Goal: Task Accomplishment & Management: Complete application form

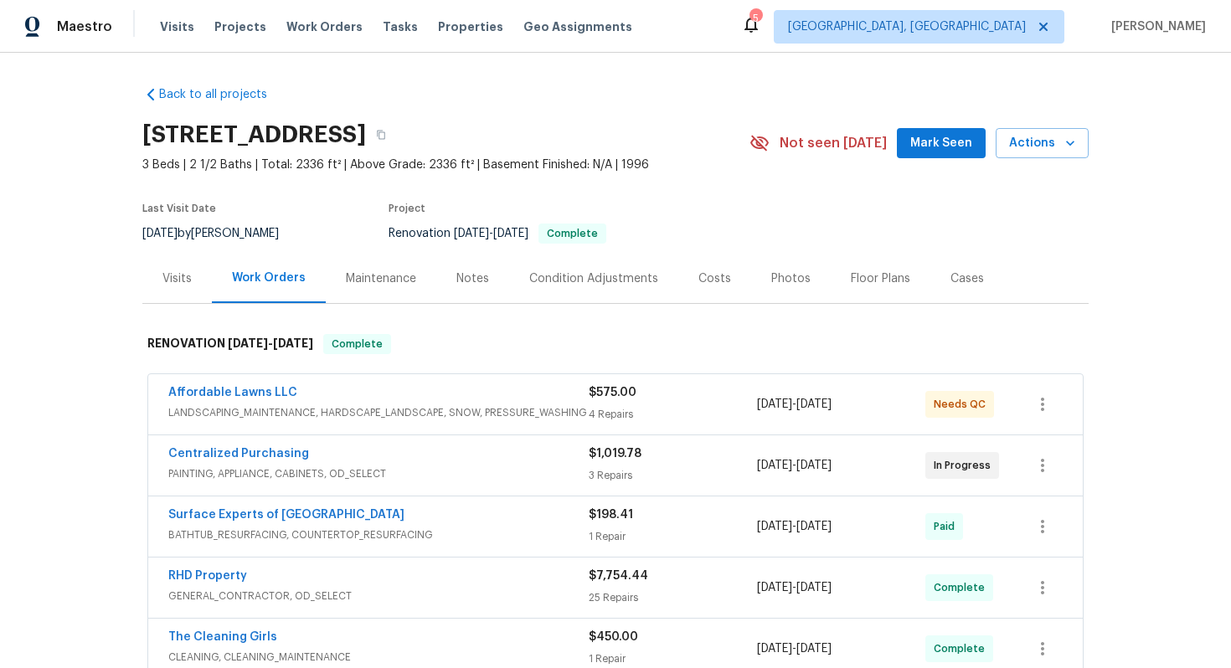
click at [188, 275] on div "Visits" at bounding box center [176, 279] width 29 height 17
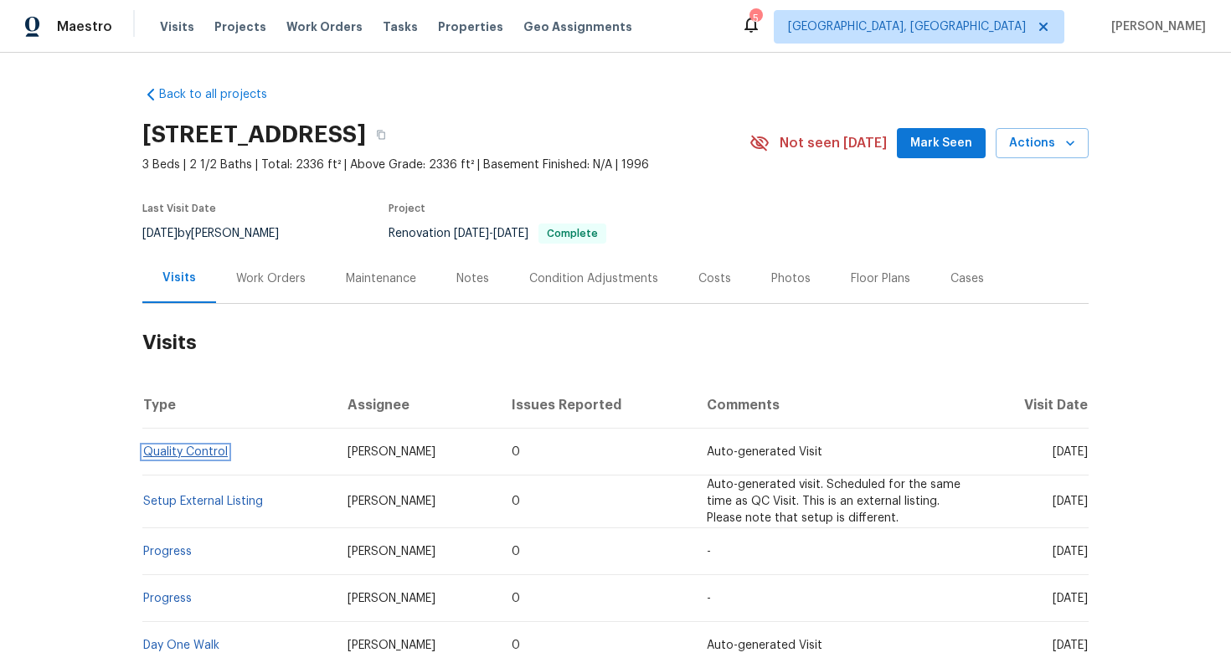
click at [204, 452] on link "Quality Control" at bounding box center [185, 452] width 85 height 12
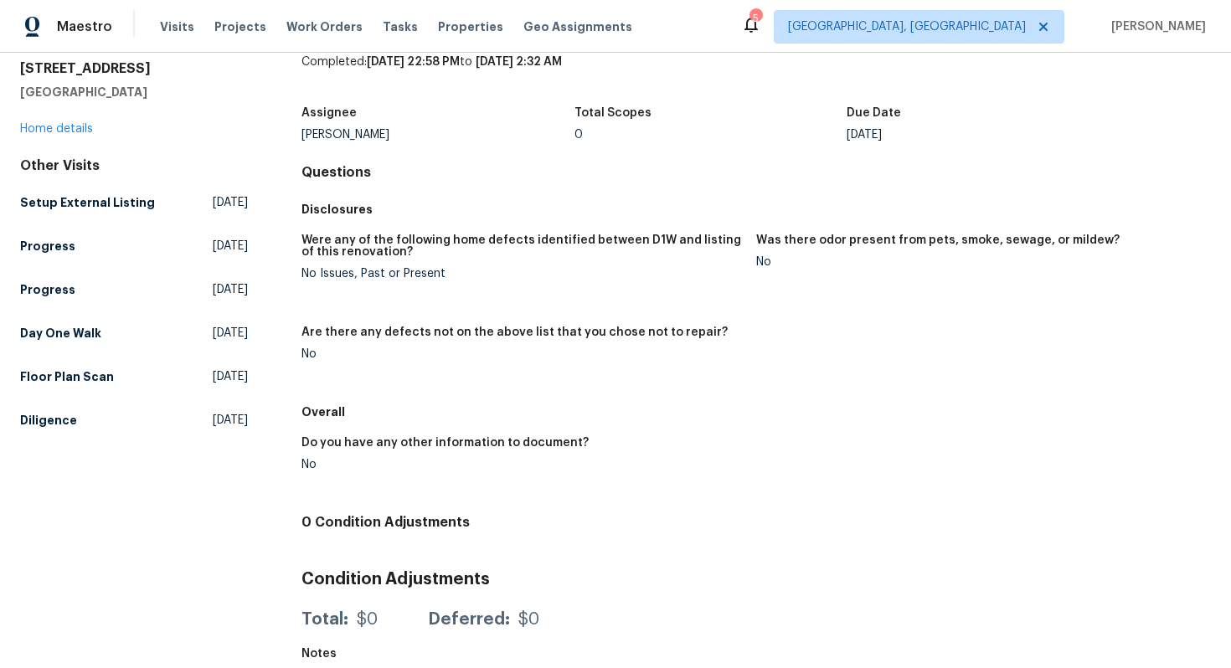
scroll to position [56, 0]
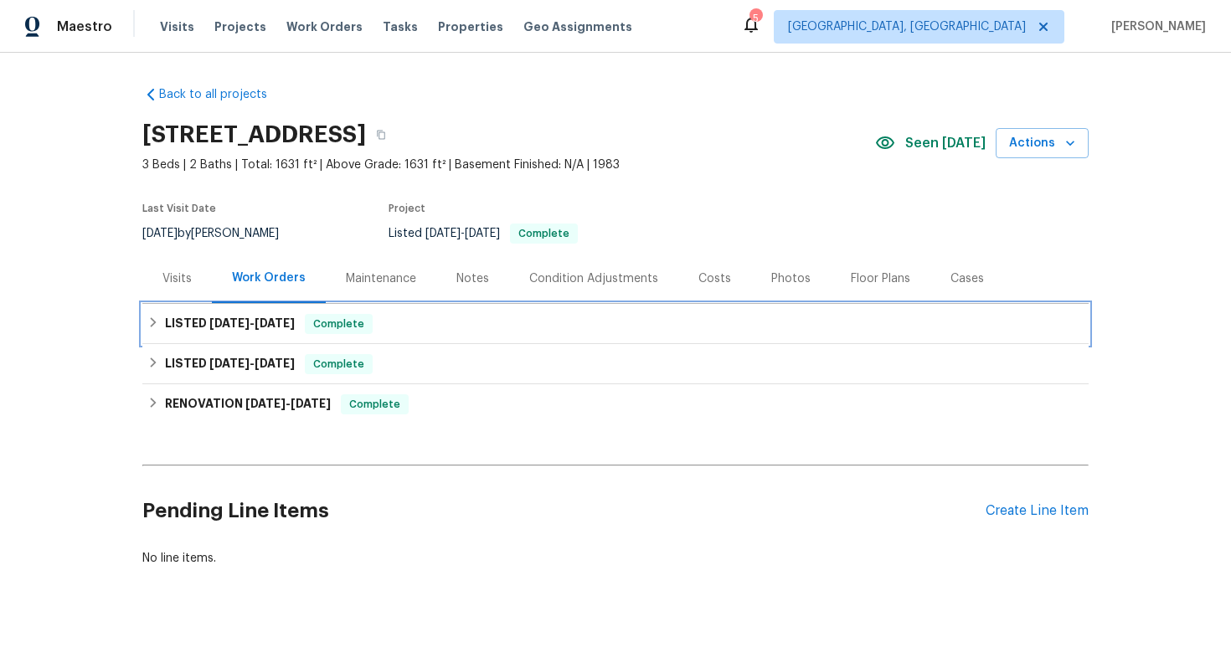
click at [384, 328] on div "LISTED 8/7/25 - 8/12/25 Complete" at bounding box center [615, 324] width 936 height 20
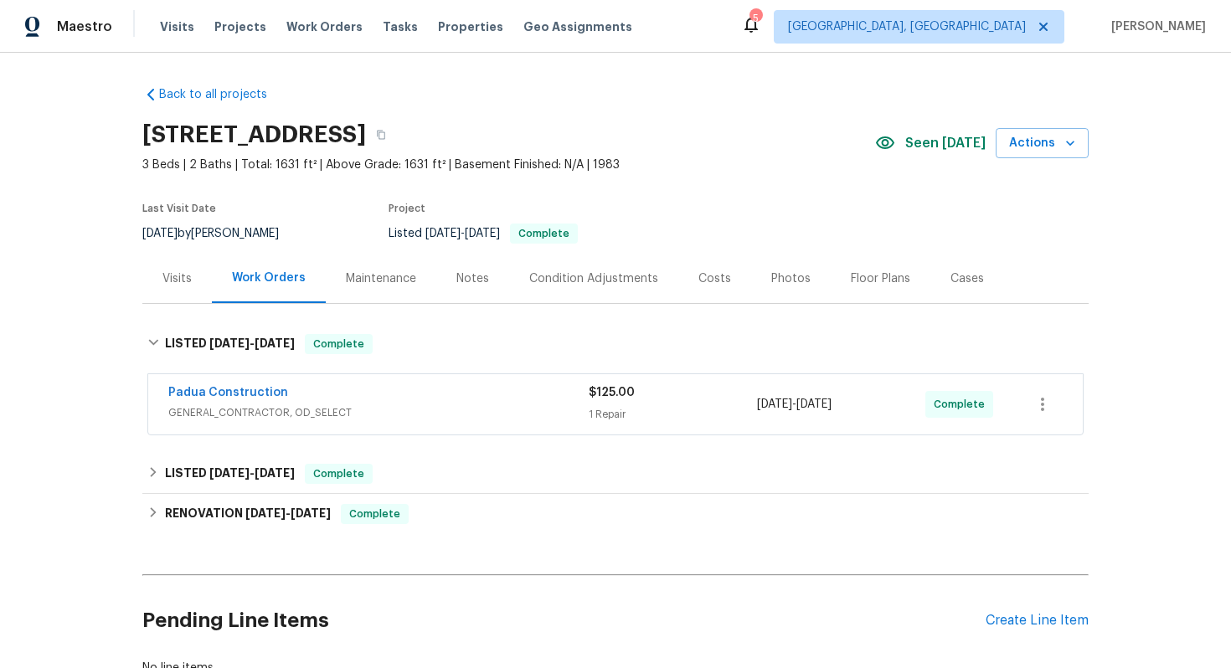
click at [409, 419] on span "GENERAL_CONTRACTOR, OD_SELECT" at bounding box center [378, 413] width 420 height 17
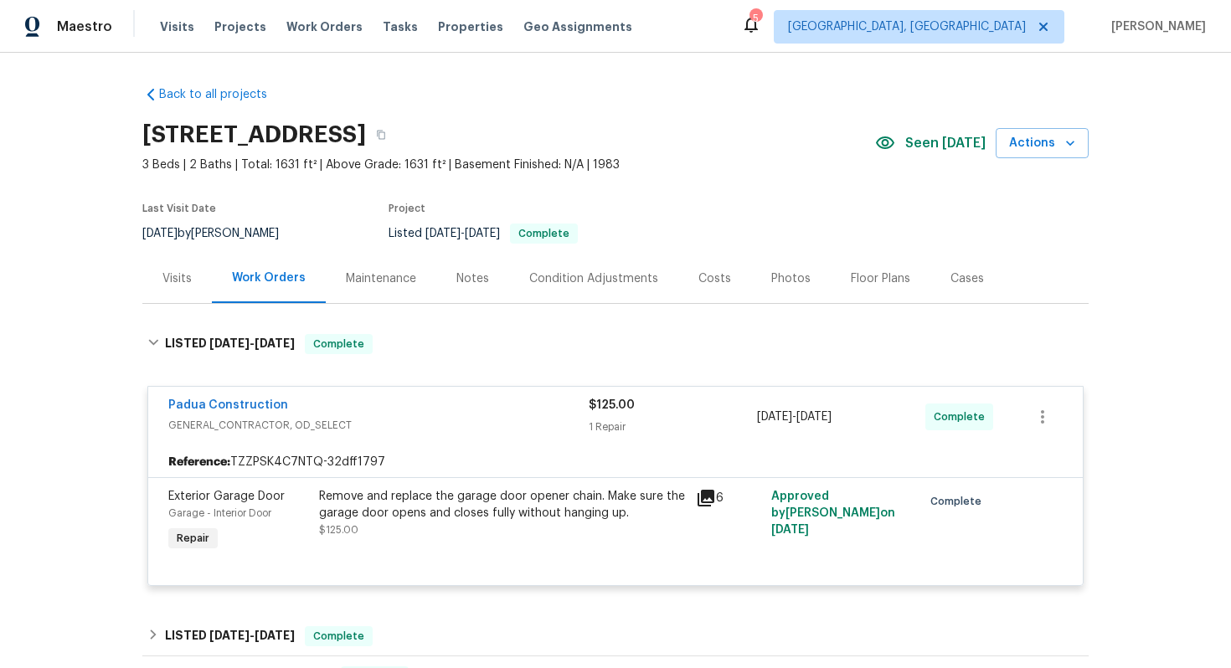
click at [468, 414] on div "Padua Construction" at bounding box center [378, 407] width 420 height 20
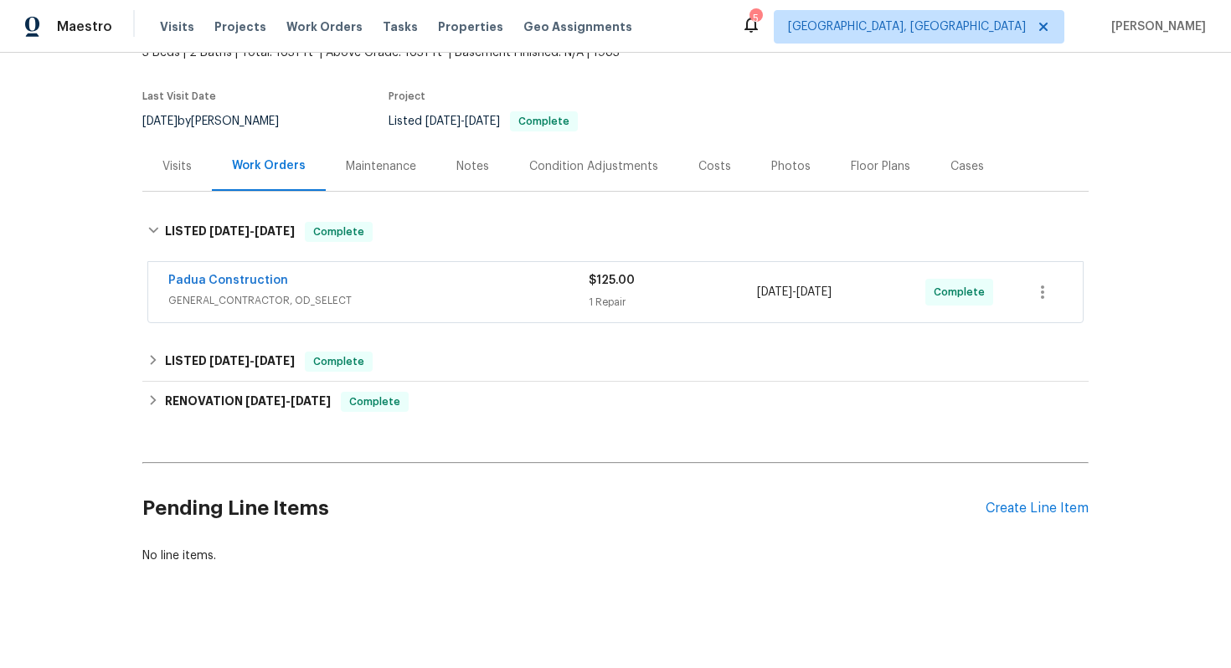
scroll to position [122, 0]
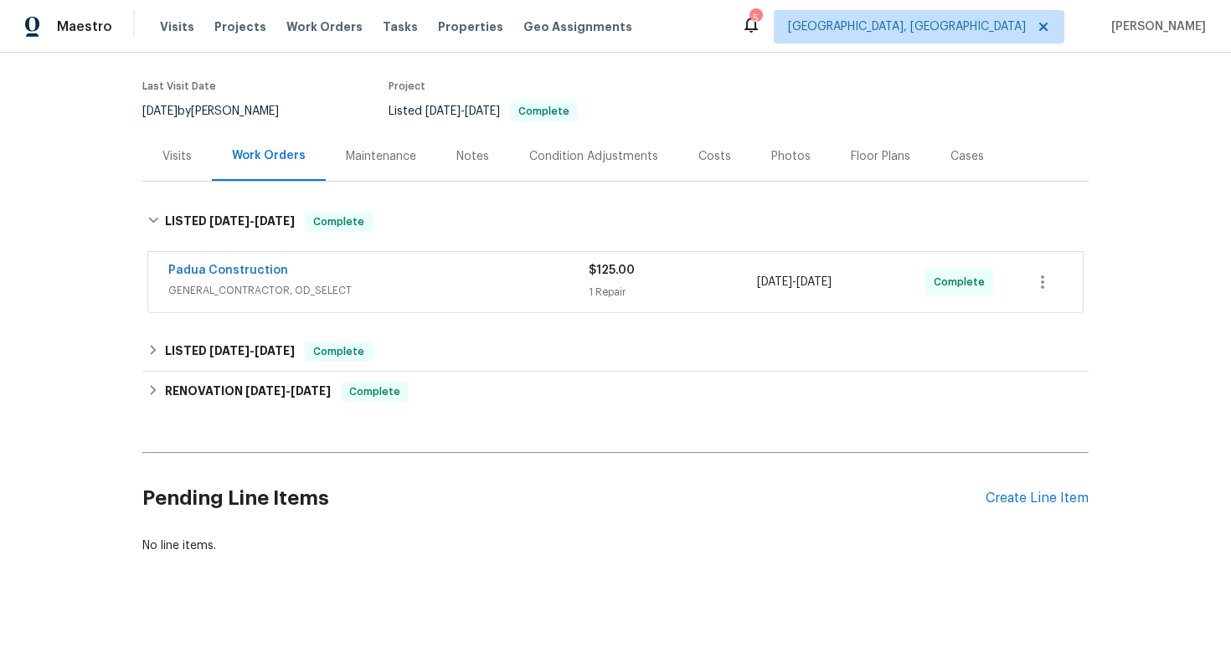
click at [451, 266] on div "Padua Construction" at bounding box center [378, 272] width 420 height 20
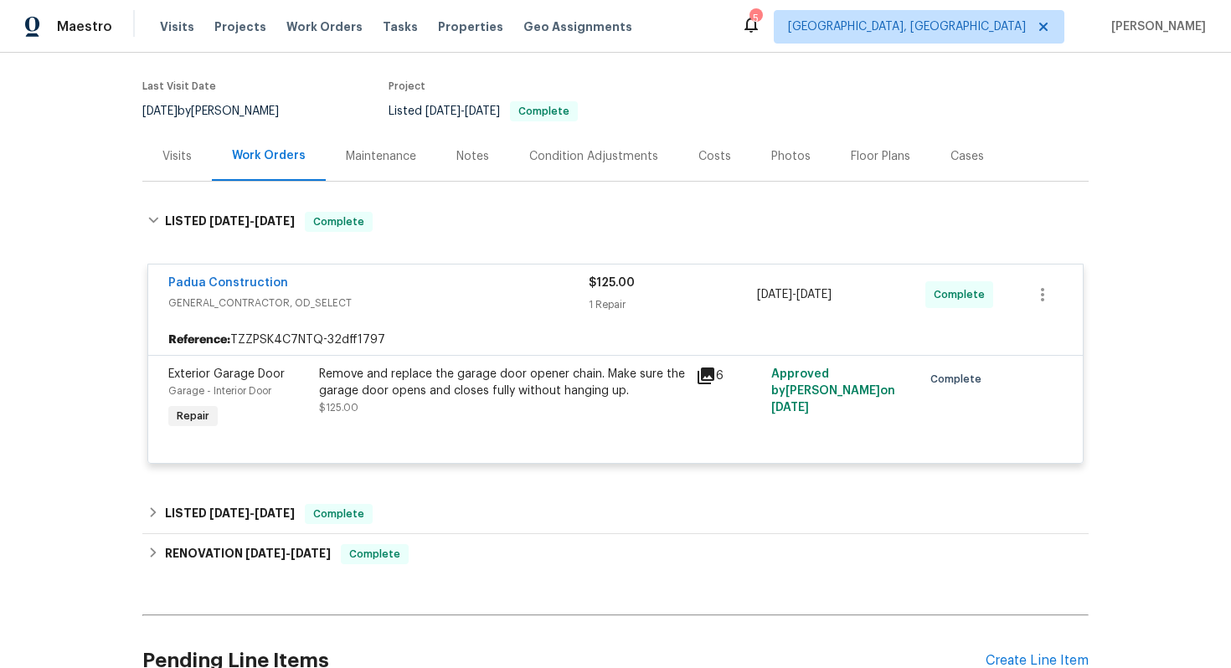
click at [451, 266] on div "Padua Construction GENERAL_CONTRACTOR, OD_SELECT $125.00 1 Repair 8/7/2025 - 8/…" at bounding box center [615, 295] width 935 height 60
click at [461, 266] on div "Padua Construction GENERAL_CONTRACTOR, OD_SELECT $125.00 1 Repair 8/7/2025 - 8/…" at bounding box center [615, 295] width 935 height 60
click at [488, 302] on span "GENERAL_CONTRACTOR, OD_SELECT" at bounding box center [378, 303] width 420 height 17
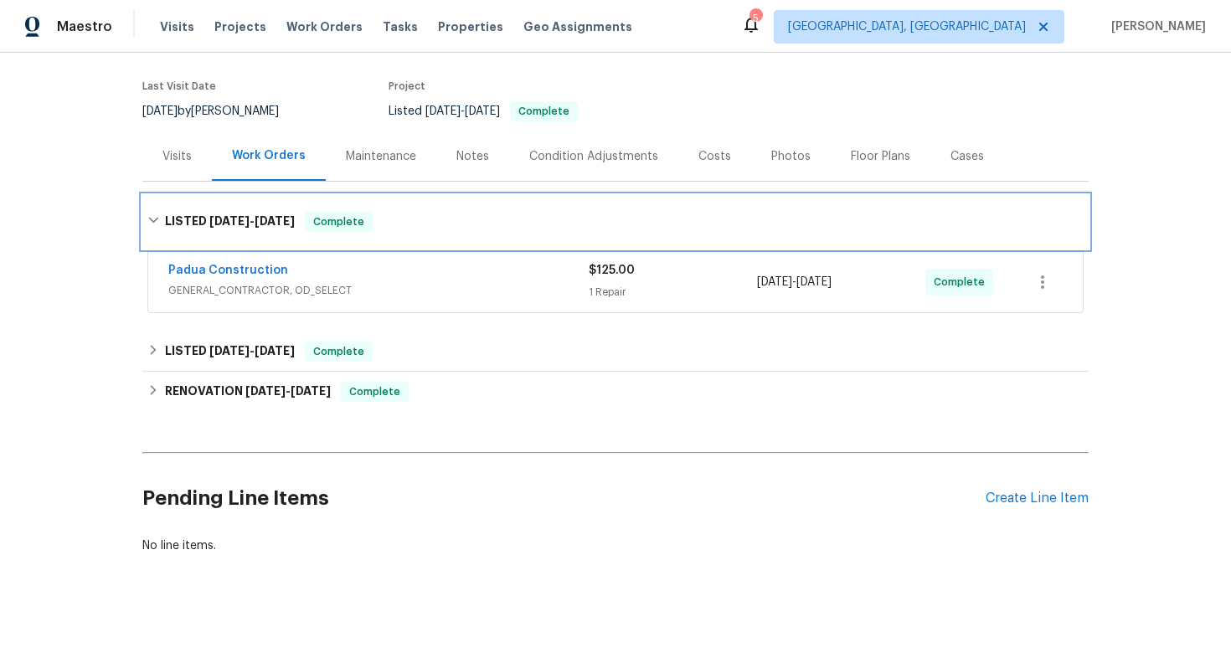
click at [152, 219] on icon at bounding box center [153, 221] width 10 height 6
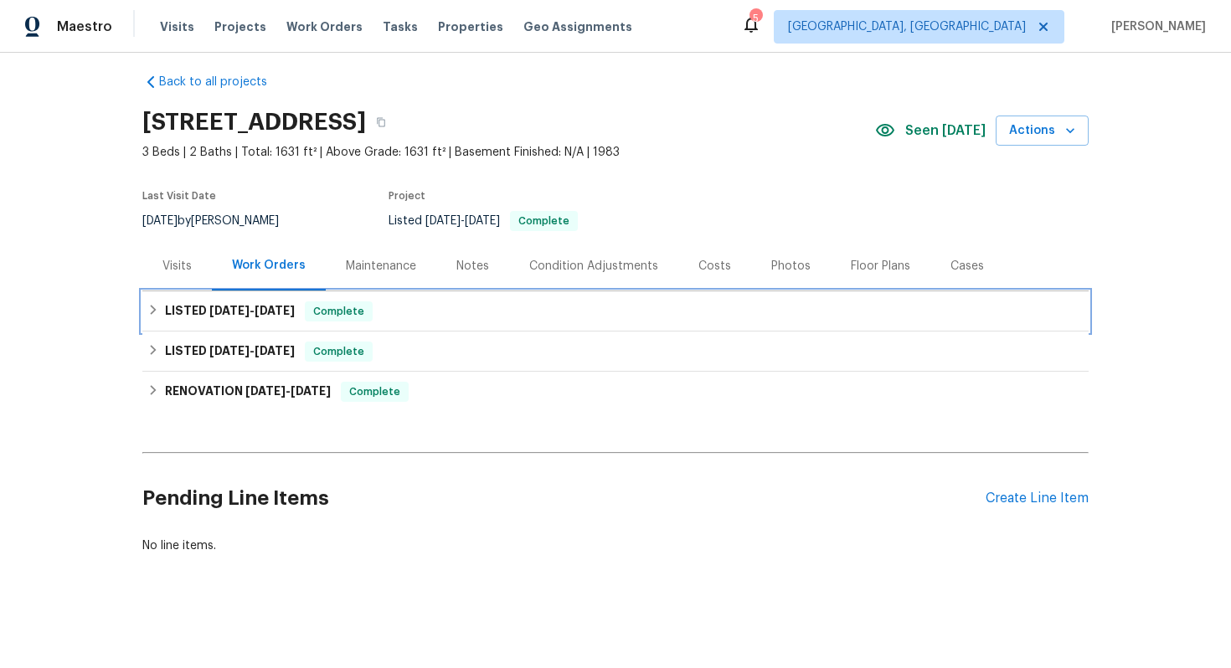
scroll to position [13, 0]
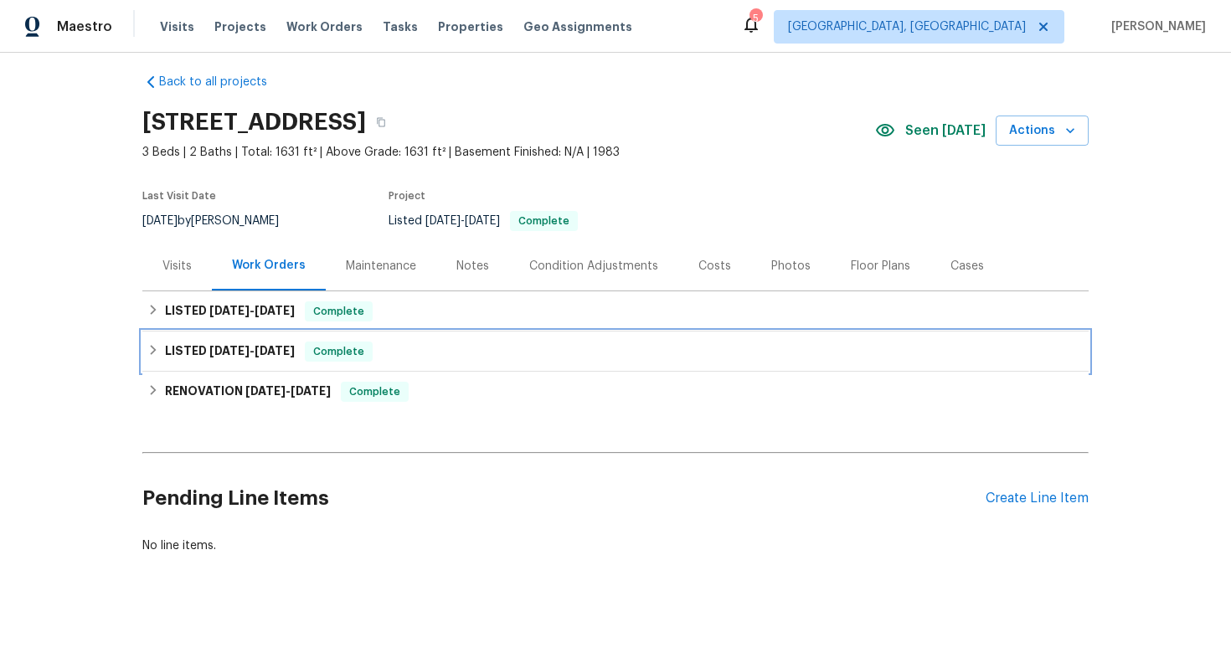
click at [426, 350] on div "LISTED 8/6/25 - 8/7/25 Complete" at bounding box center [615, 352] width 936 height 20
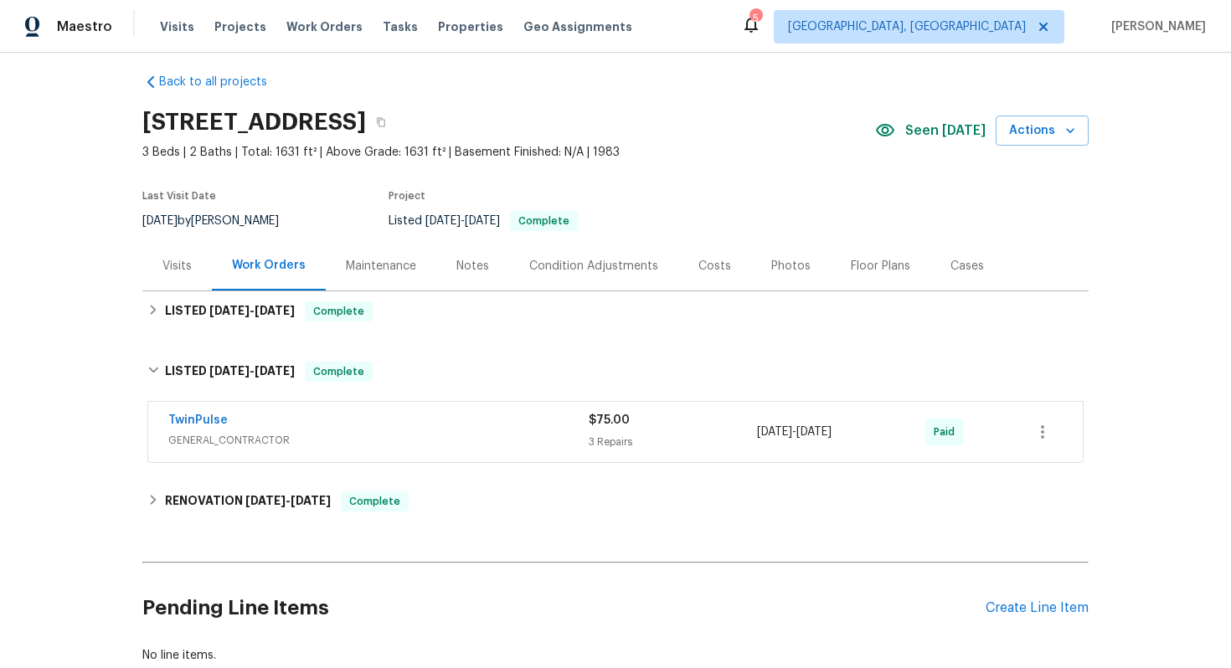
click at [452, 436] on span "GENERAL_CONTRACTOR" at bounding box center [378, 440] width 420 height 17
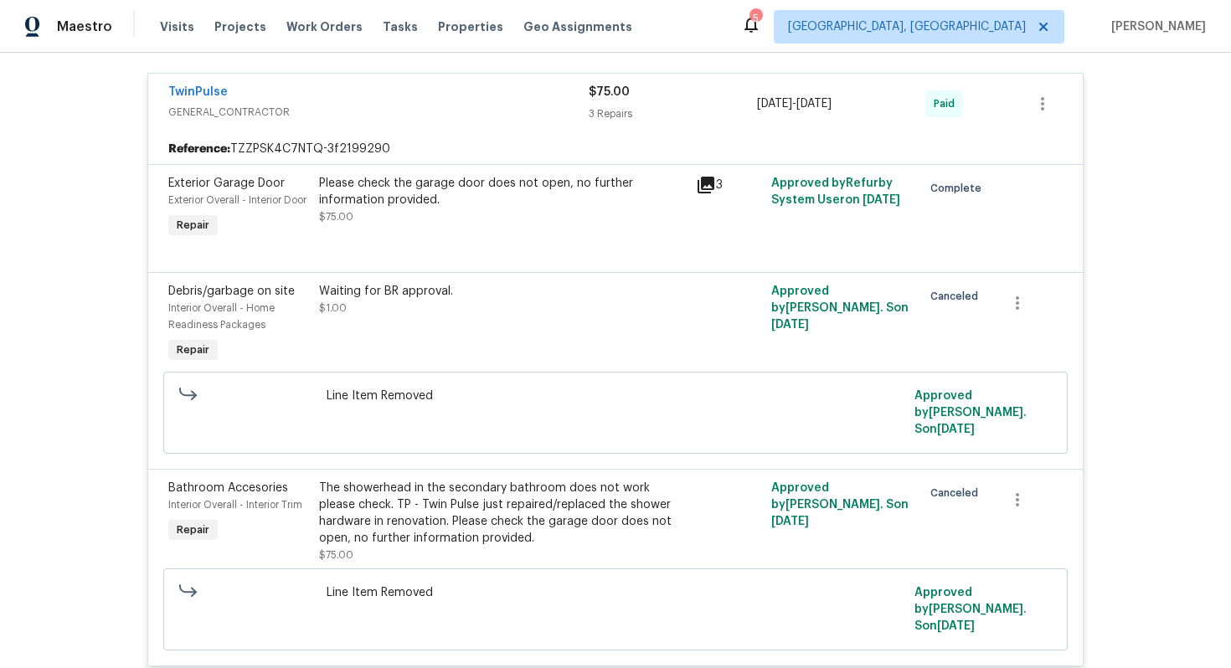
scroll to position [329, 0]
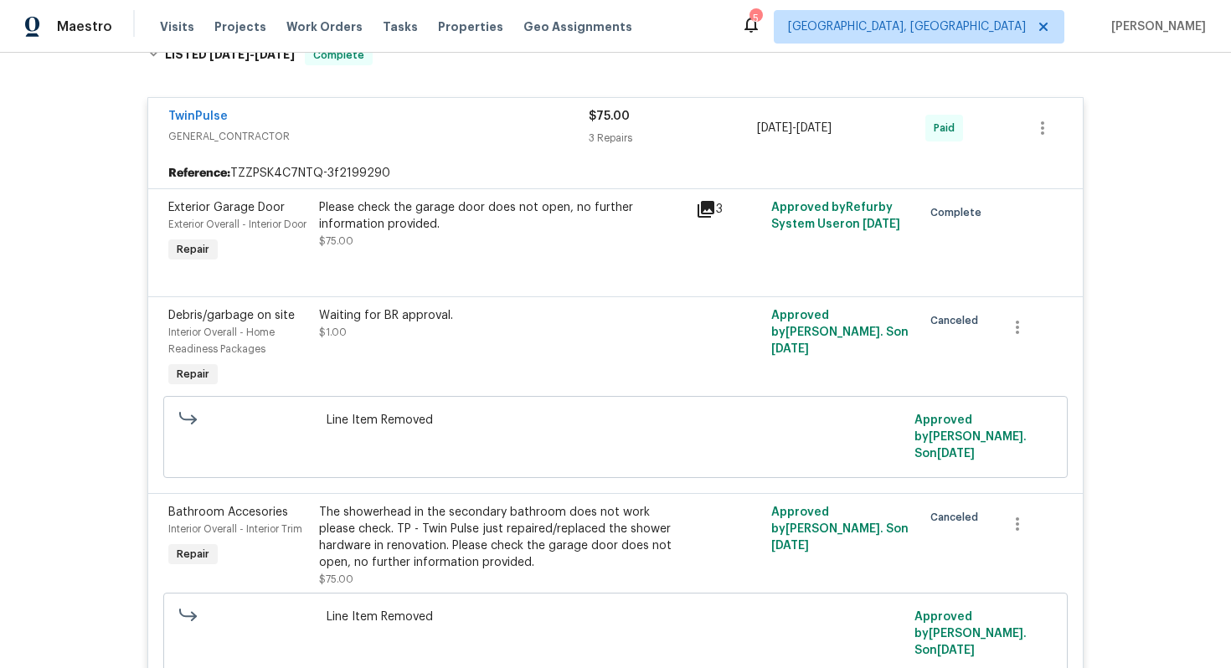
click at [513, 121] on div "TwinPulse" at bounding box center [378, 118] width 420 height 20
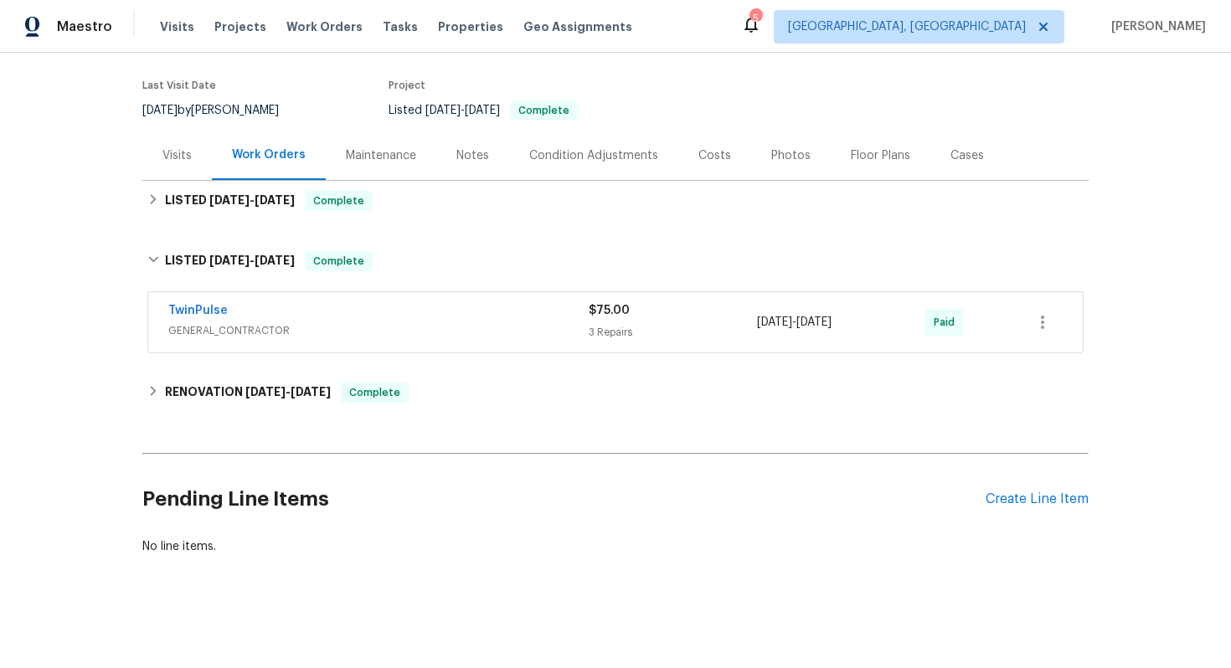
scroll to position [122, 0]
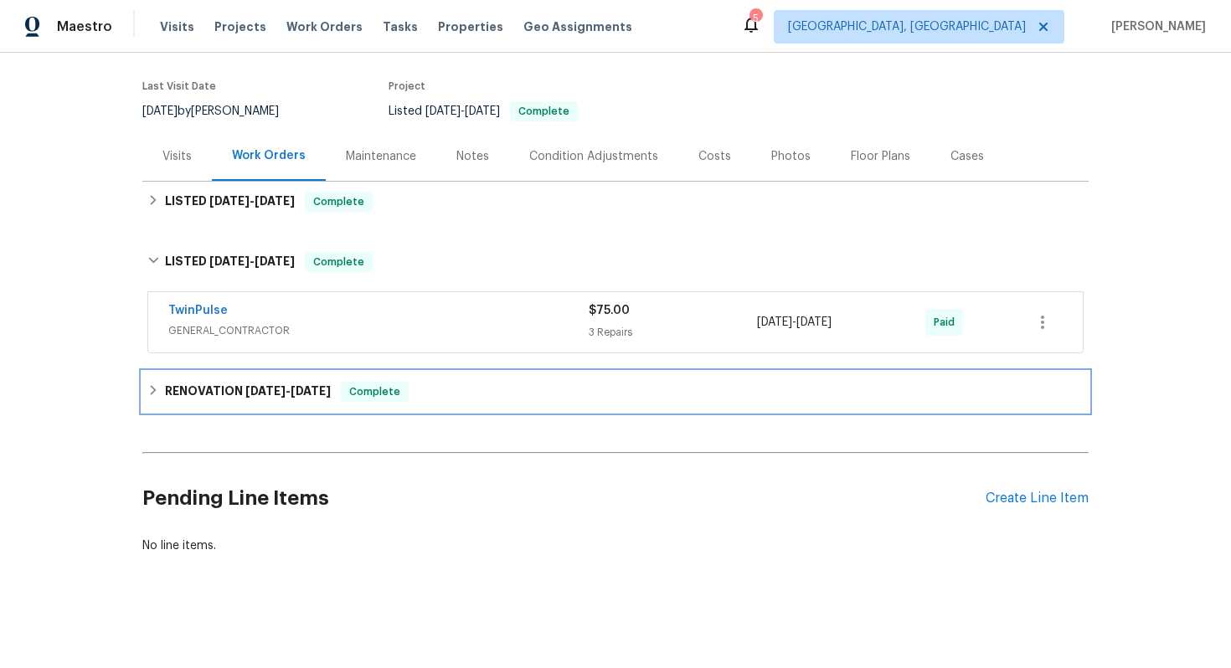
click at [431, 392] on div "RENOVATION 7/22/25 - 8/1/25 Complete" at bounding box center [615, 392] width 936 height 20
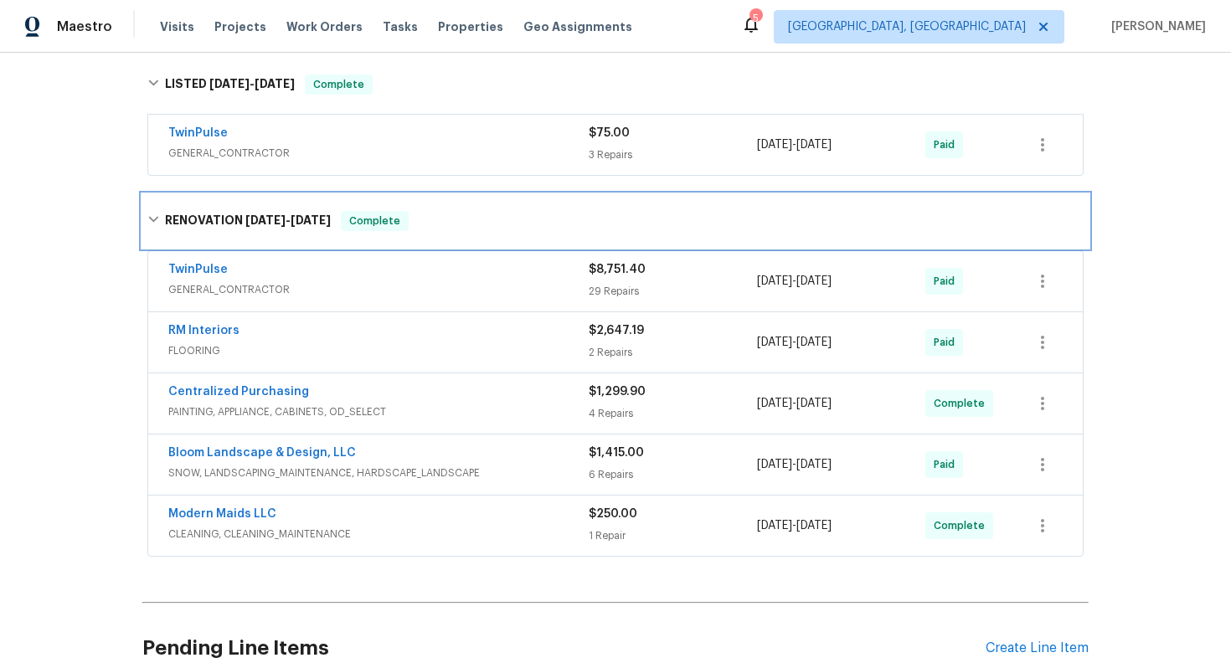
scroll to position [450, 0]
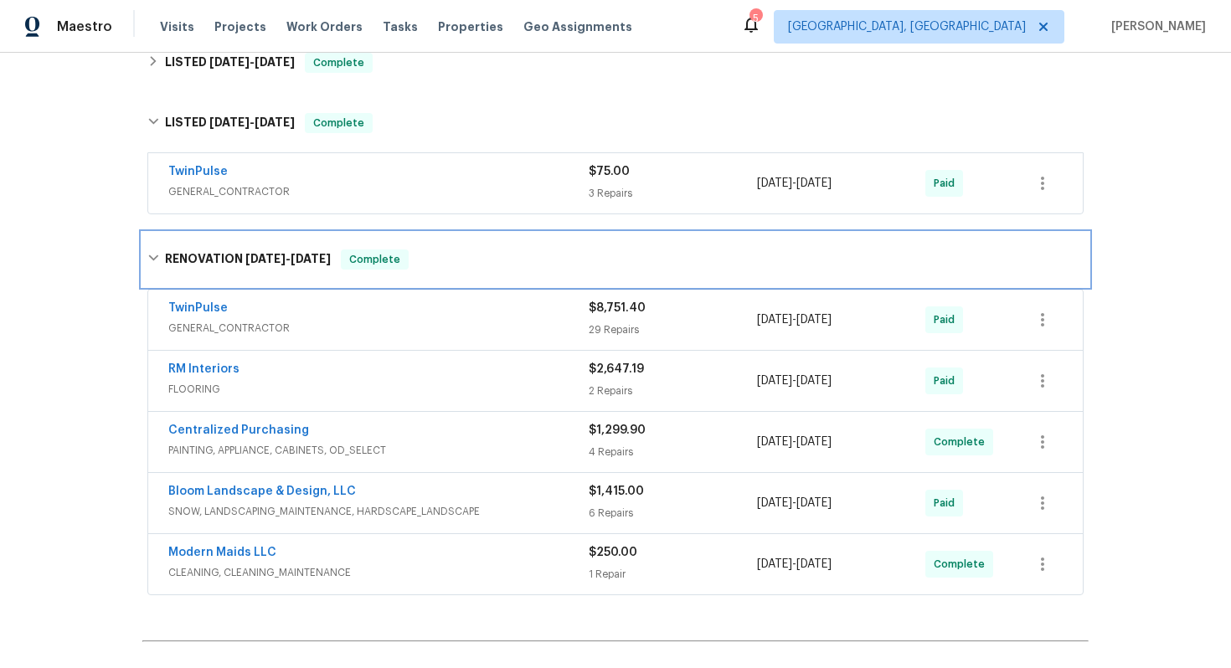
click at [438, 254] on div "RENOVATION 7/22/25 - 8/1/25 Complete" at bounding box center [615, 260] width 936 height 20
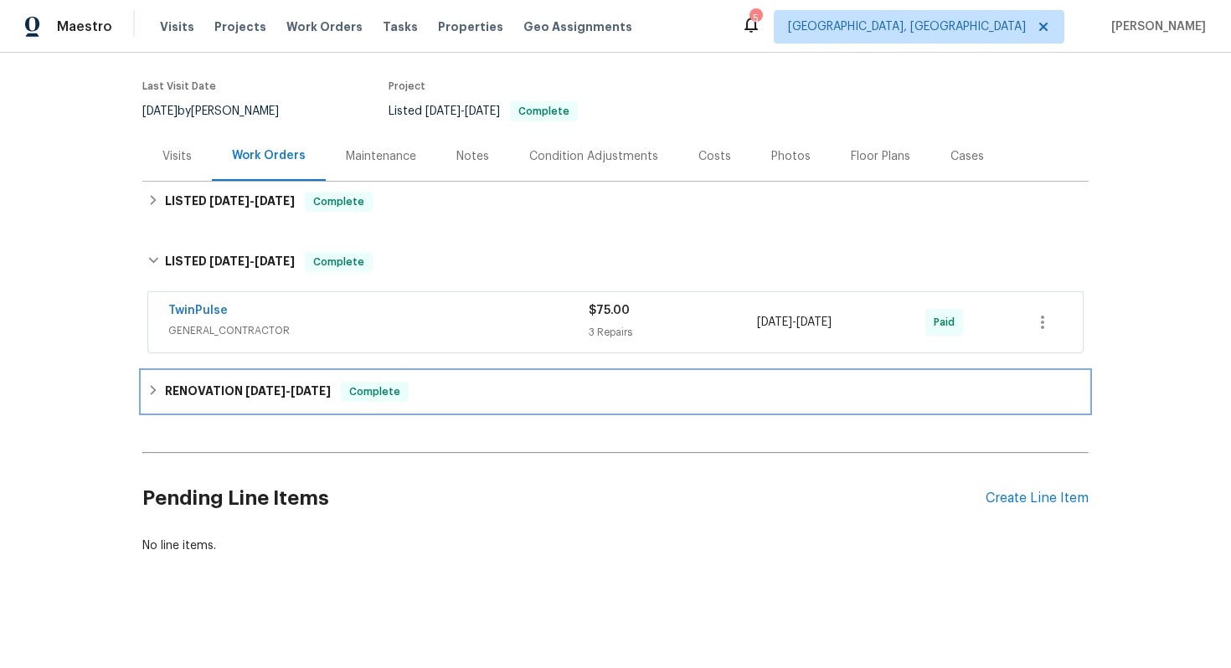
scroll to position [122, 0]
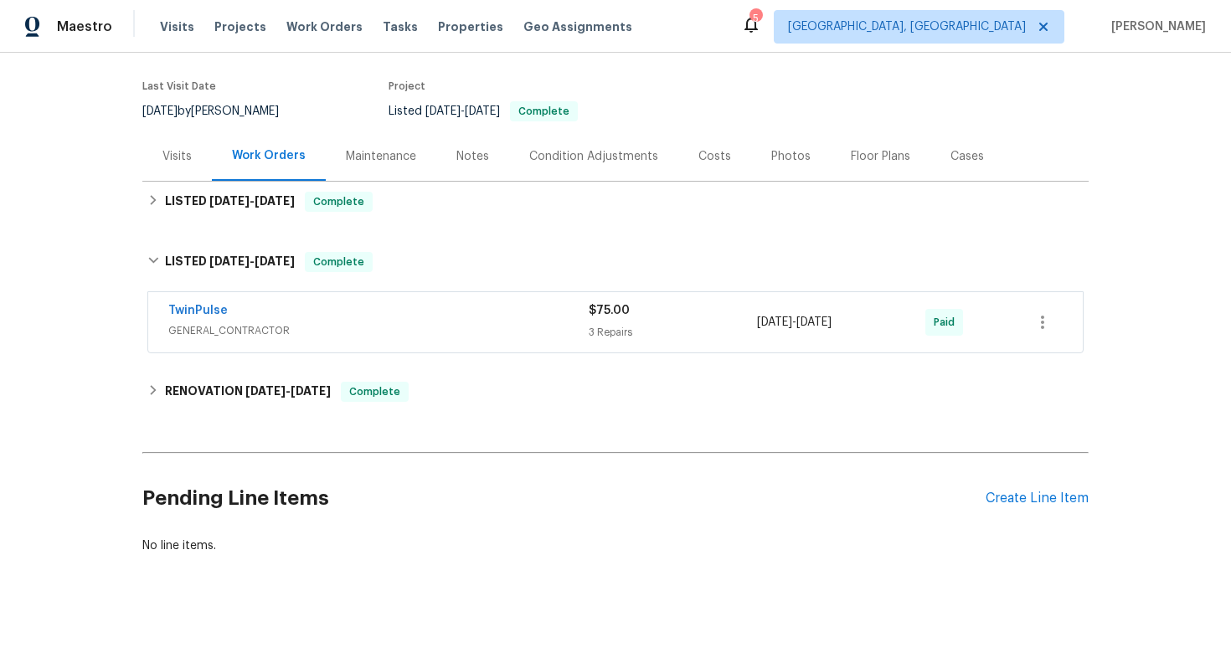
click at [247, 306] on div "TwinPulse" at bounding box center [378, 312] width 420 height 20
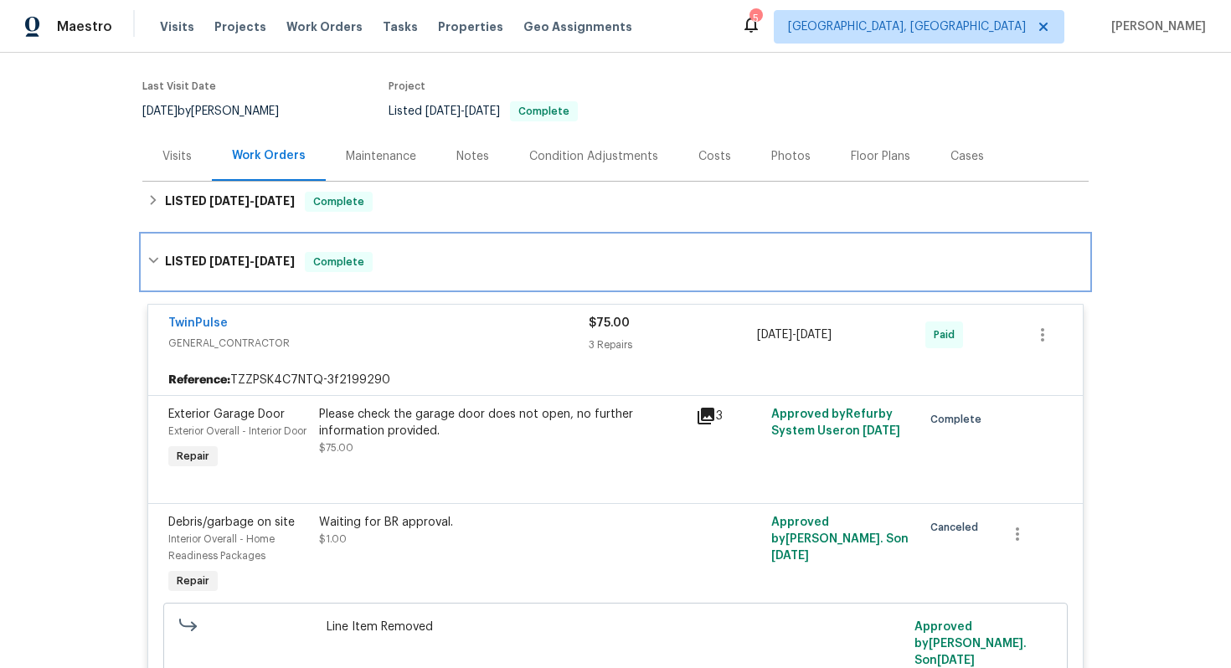
click at [182, 260] on h6 "LISTED 8/6/25 - 8/7/25" at bounding box center [230, 262] width 130 height 20
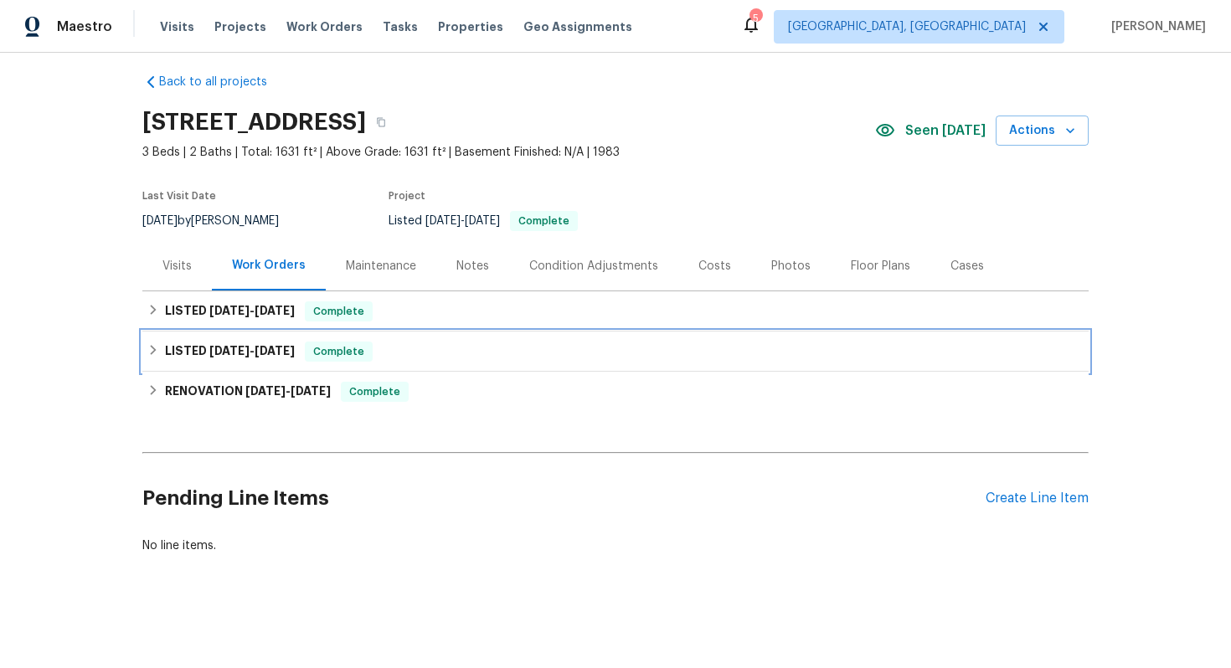
scroll to position [13, 0]
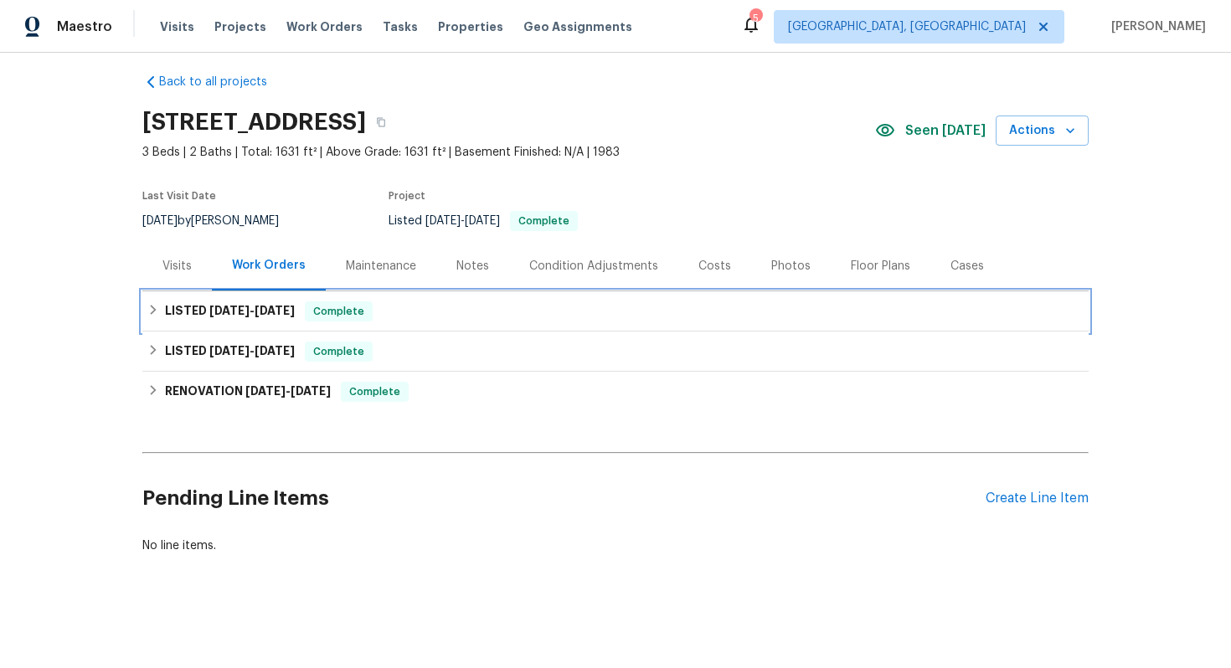
click at [239, 312] on span "[DATE]" at bounding box center [229, 311] width 40 height 12
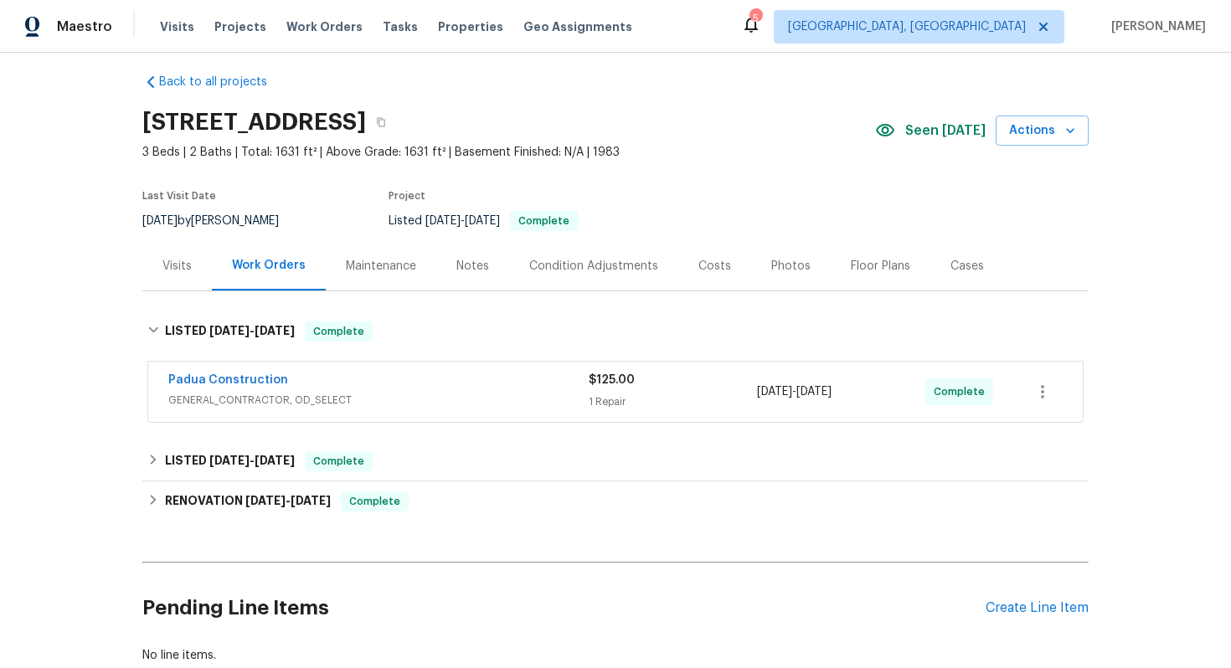
click at [475, 403] on span "GENERAL_CONTRACTOR, OD_SELECT" at bounding box center [378, 400] width 420 height 17
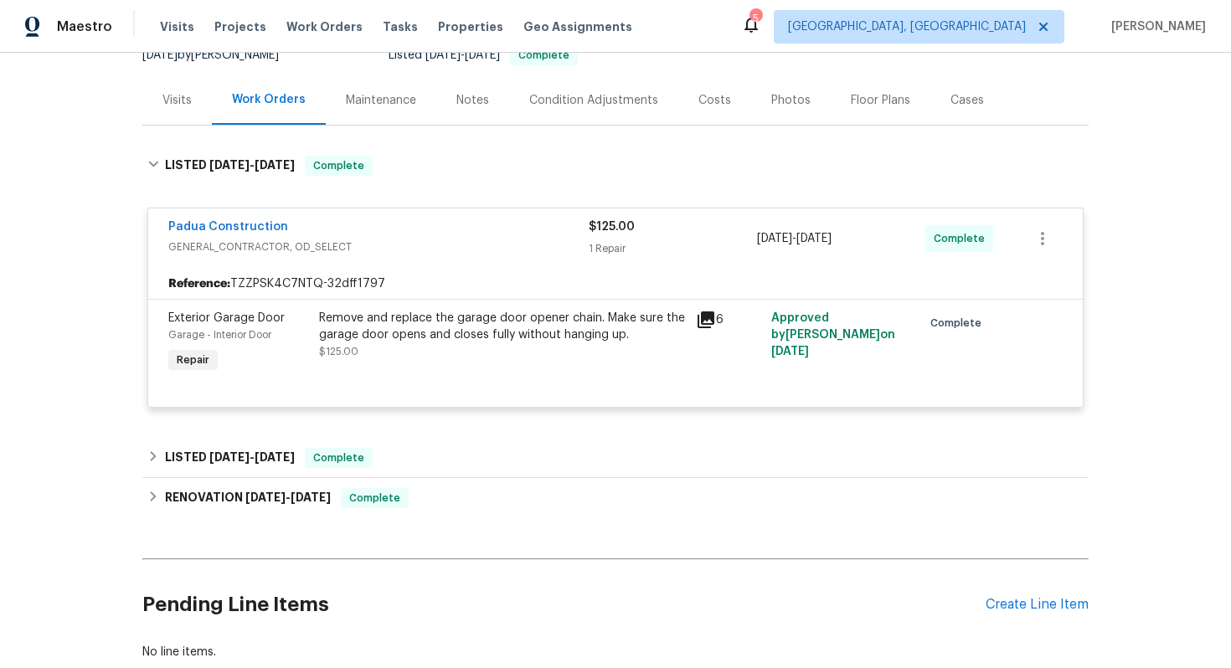
scroll to position [220, 0]
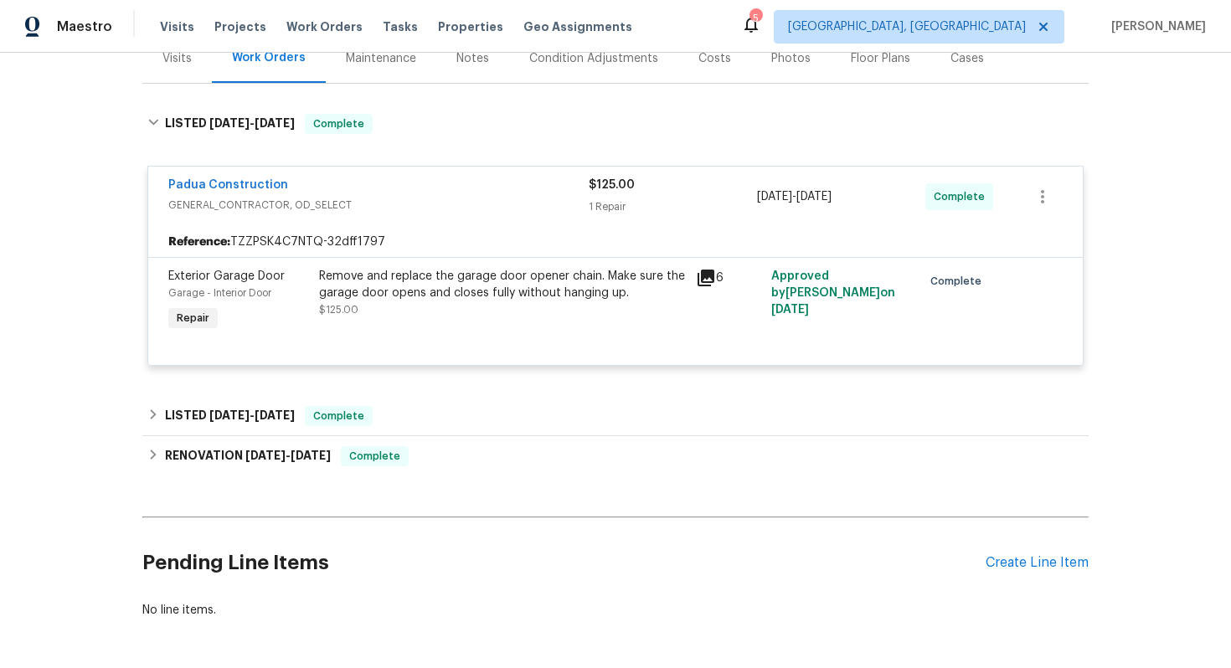
click at [492, 204] on span "GENERAL_CONTRACTOR, OD_SELECT" at bounding box center [378, 205] width 420 height 17
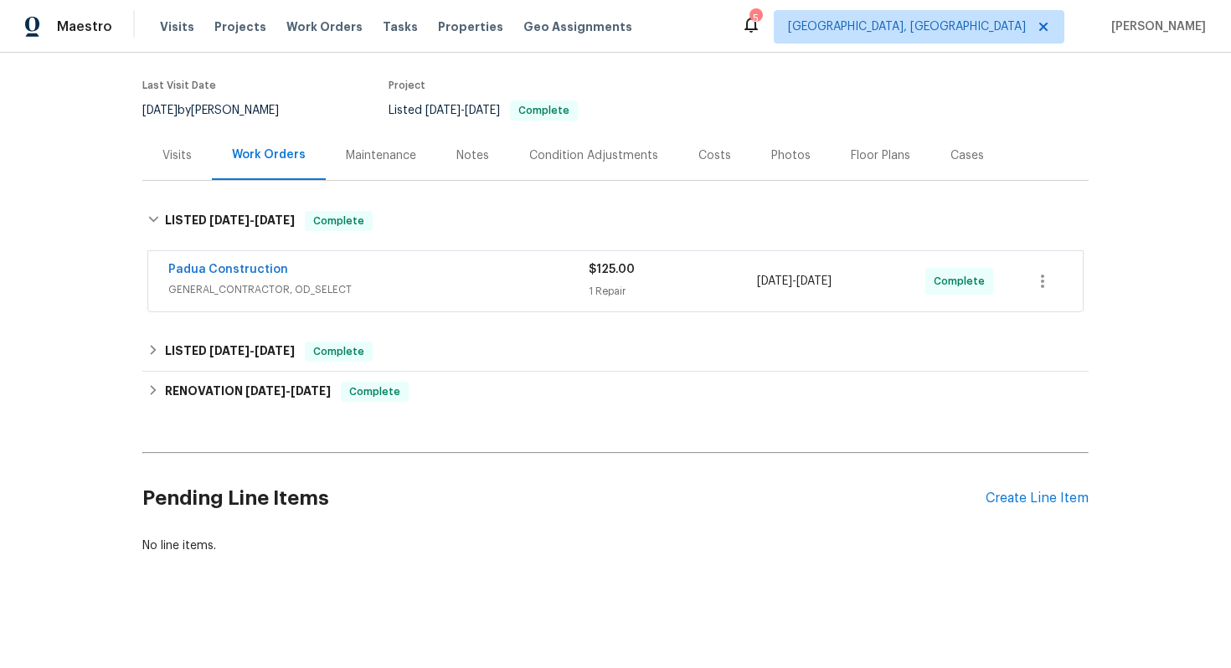
scroll to position [122, 0]
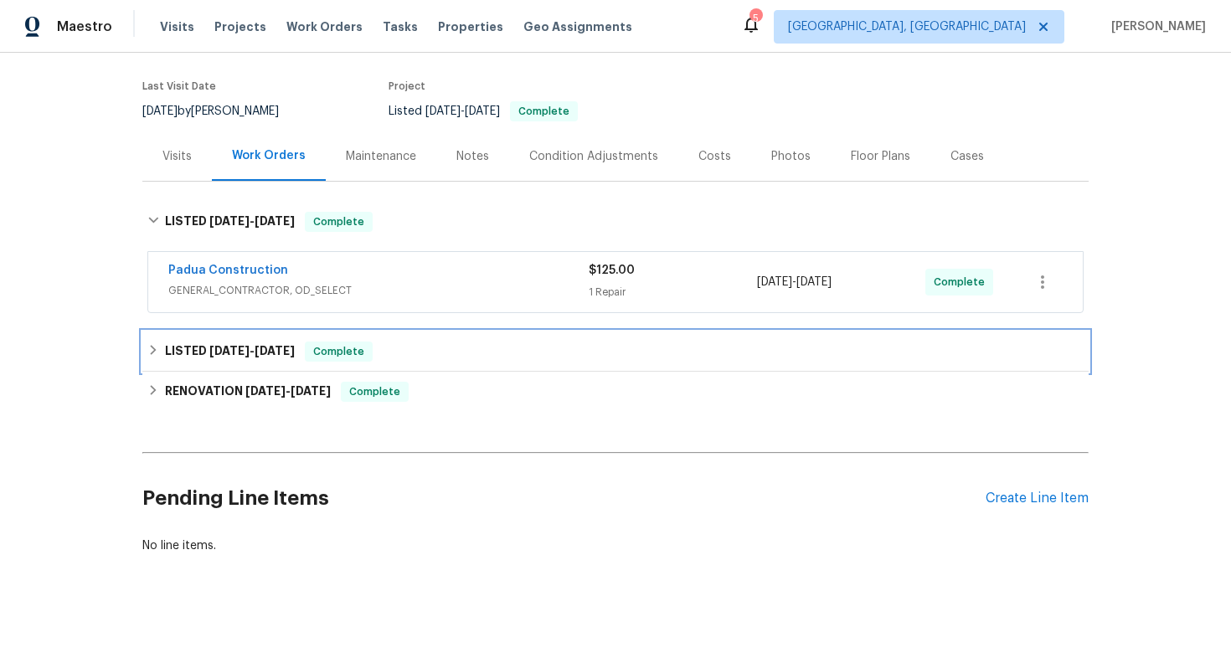
click at [379, 354] on div "LISTED 8/6/25 - 8/7/25 Complete" at bounding box center [615, 352] width 936 height 20
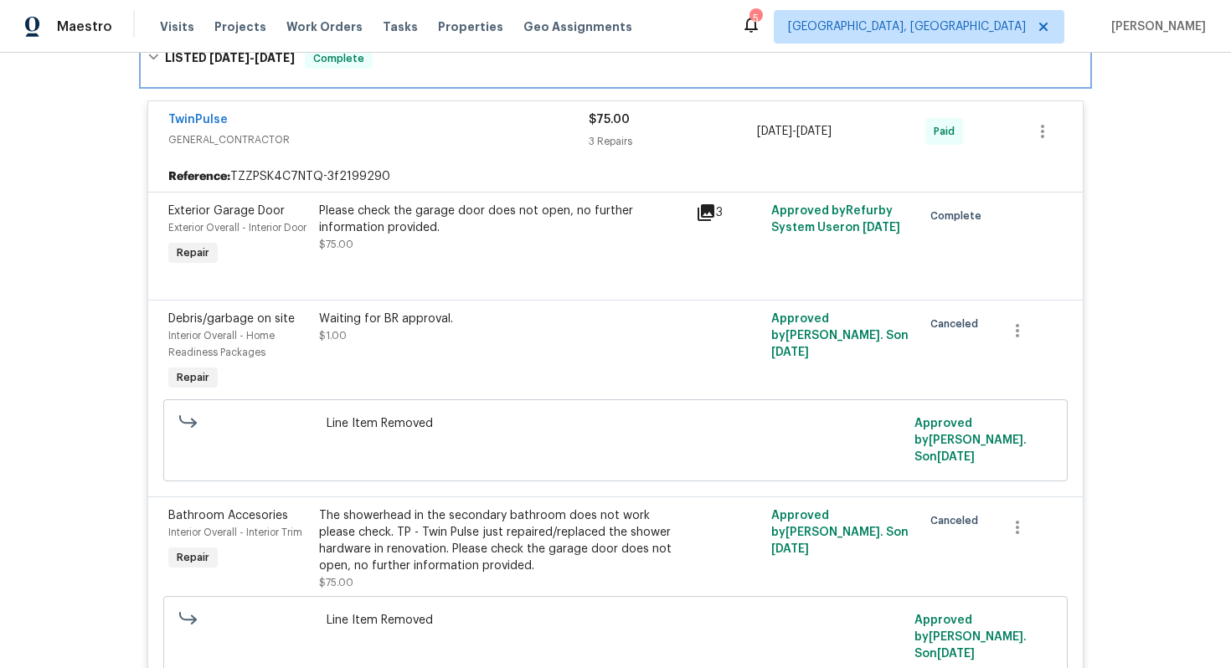
scroll to position [371, 0]
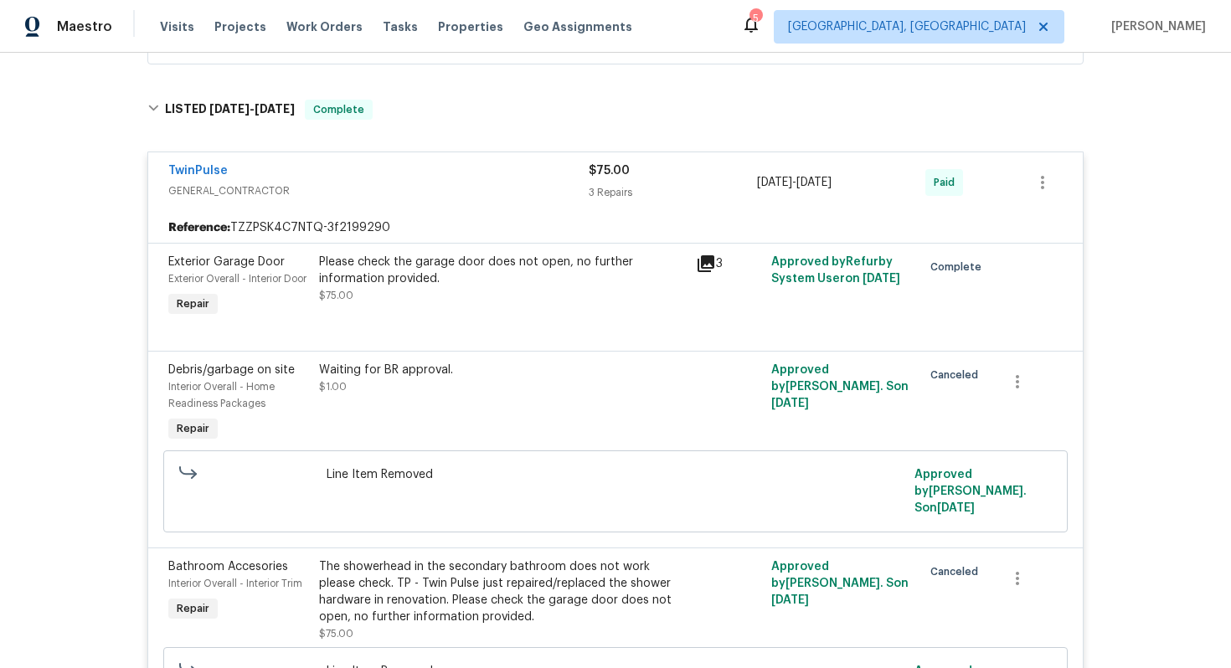
click at [494, 173] on div "TwinPulse" at bounding box center [378, 172] width 420 height 20
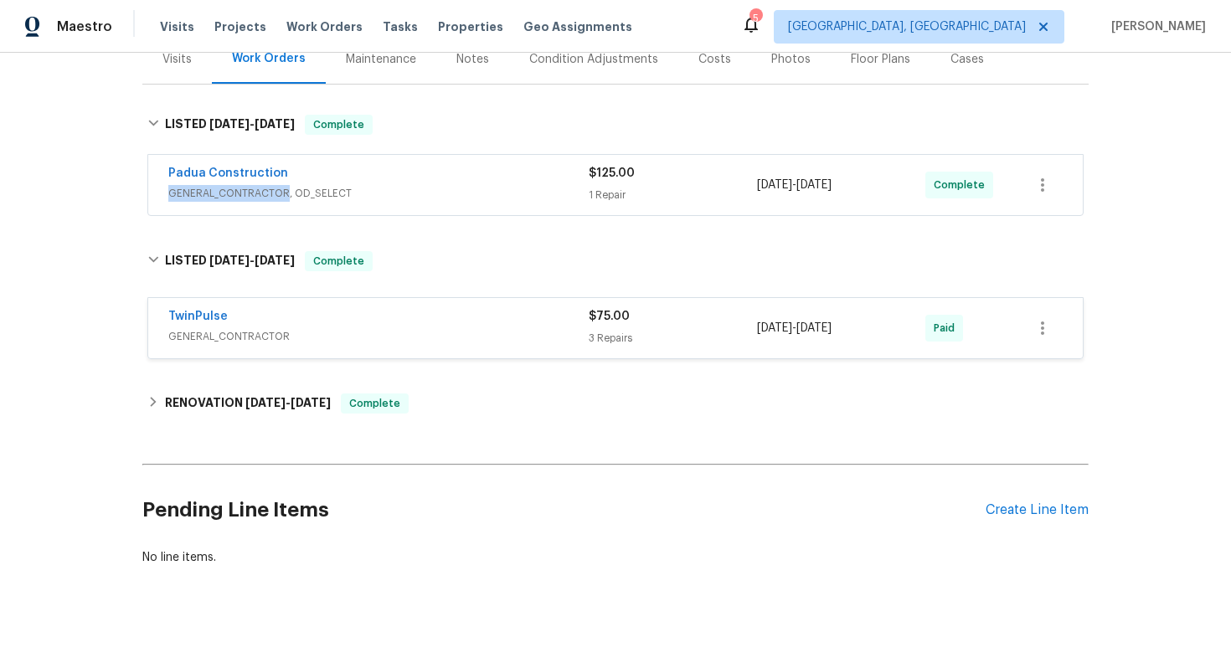
click at [494, 173] on div "Padua Construction GENERAL_CONTRACTOR, OD_SELECT" at bounding box center [378, 183] width 420 height 37
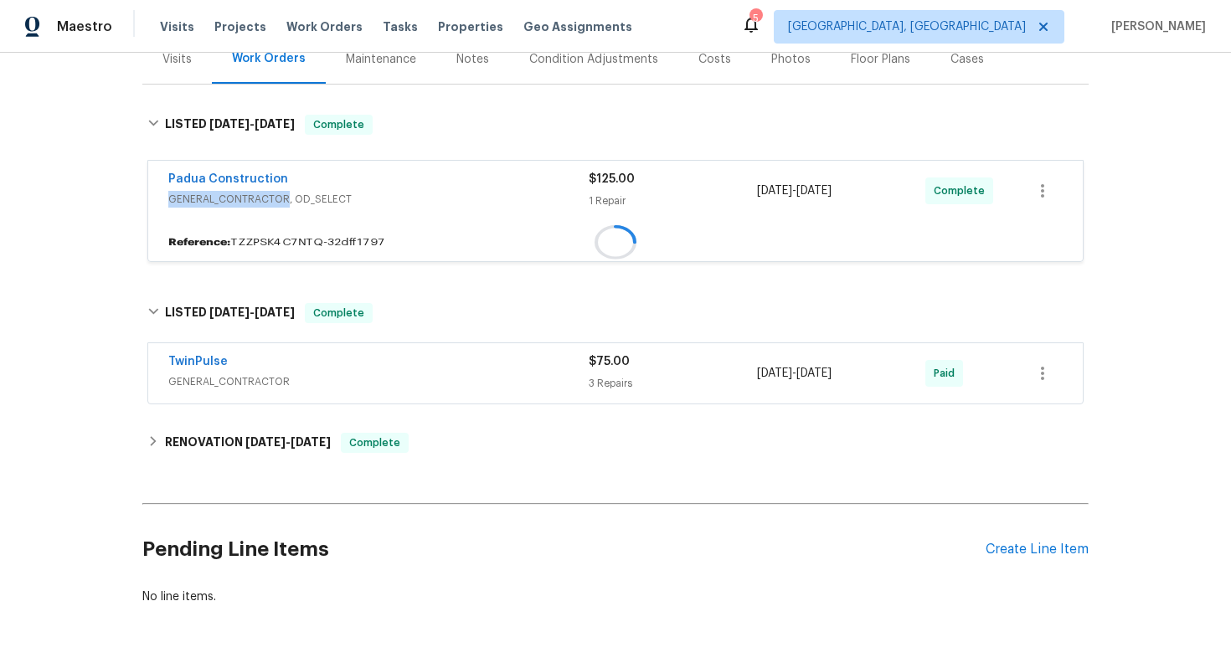
scroll to position [259, 0]
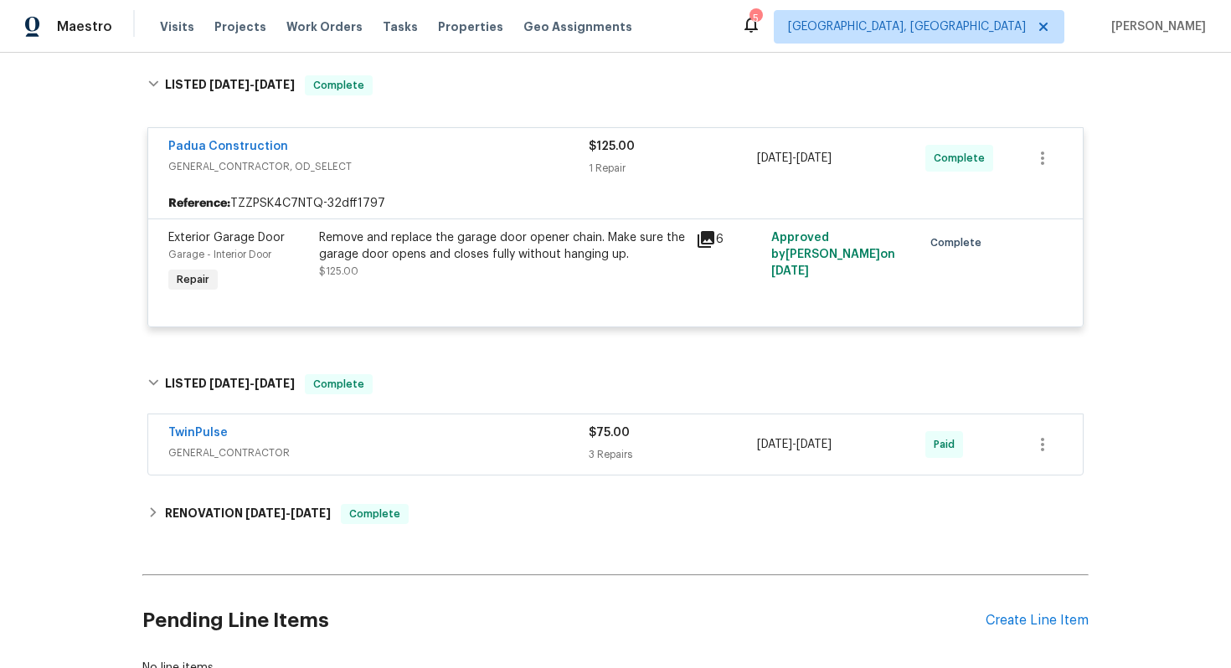
click at [493, 156] on div "Padua Construction" at bounding box center [378, 148] width 420 height 20
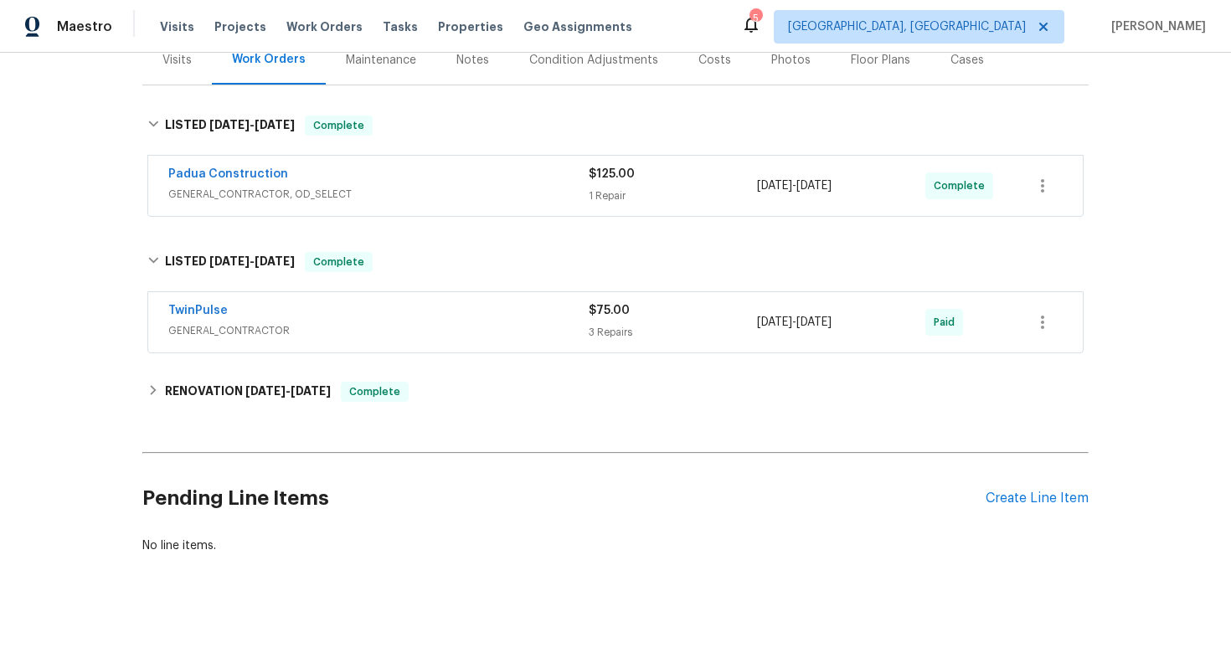
scroll to position [219, 0]
click at [476, 297] on div "TwinPulse GENERAL_CONTRACTOR $75.00 3 Repairs 8/6/2025 - 8/7/2025 Paid" at bounding box center [615, 322] width 935 height 60
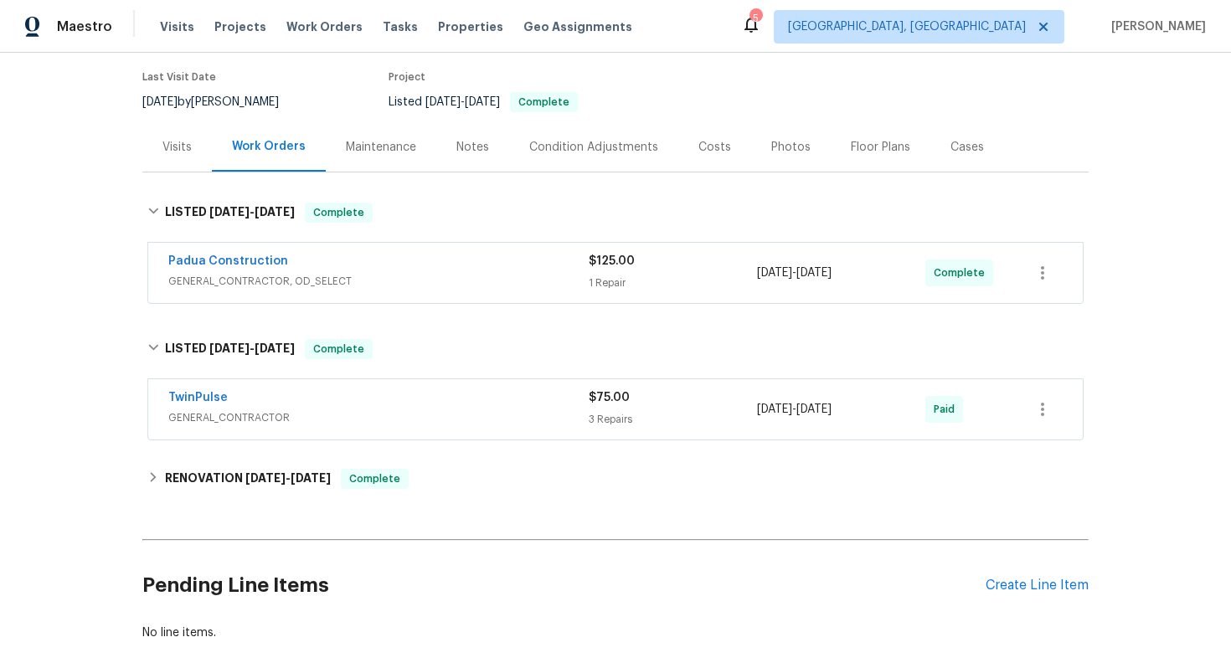
scroll to position [0, 0]
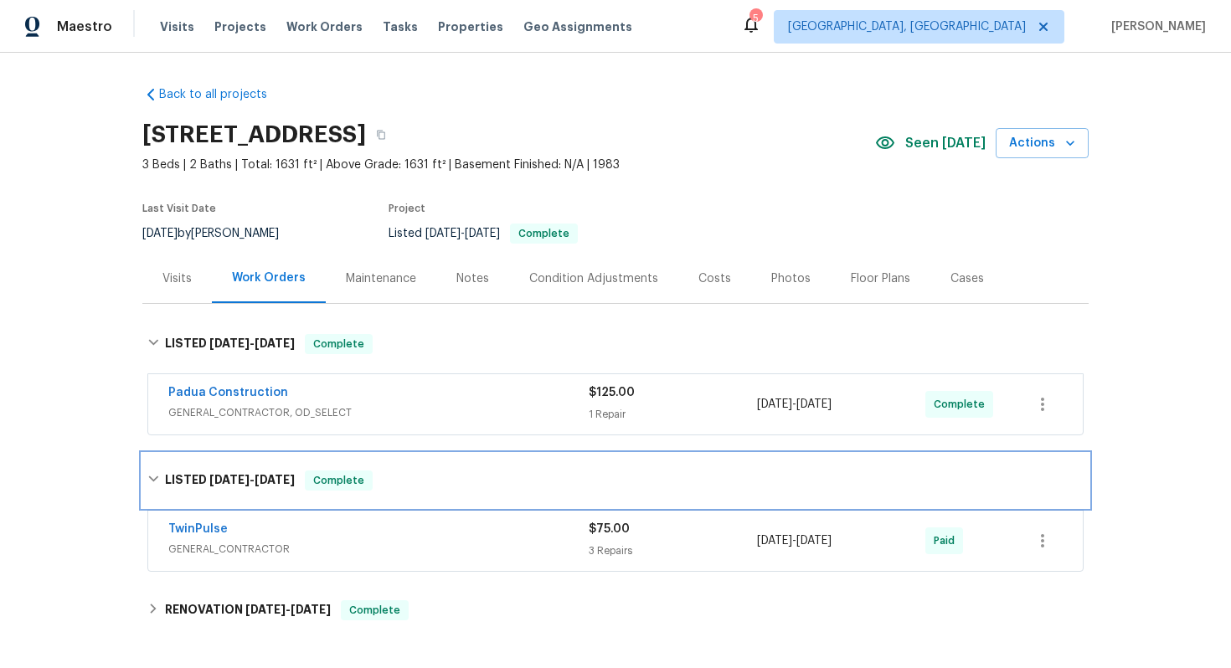
click at [153, 478] on icon at bounding box center [153, 479] width 12 height 12
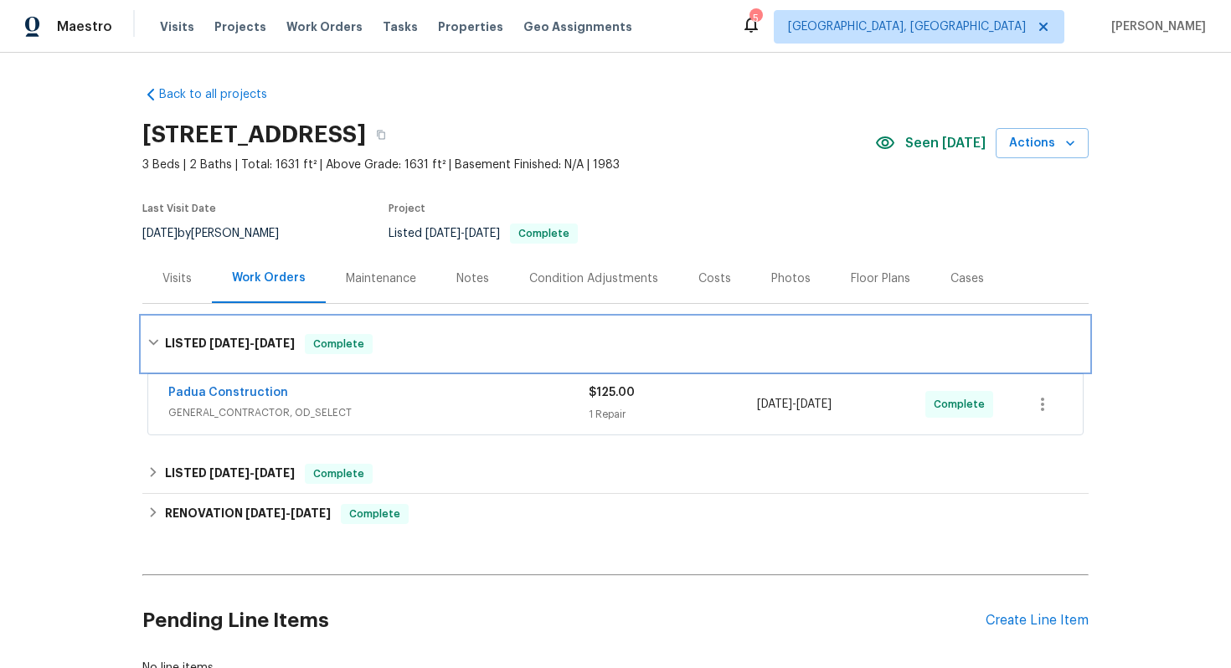
click at [153, 343] on icon at bounding box center [153, 343] width 10 height 6
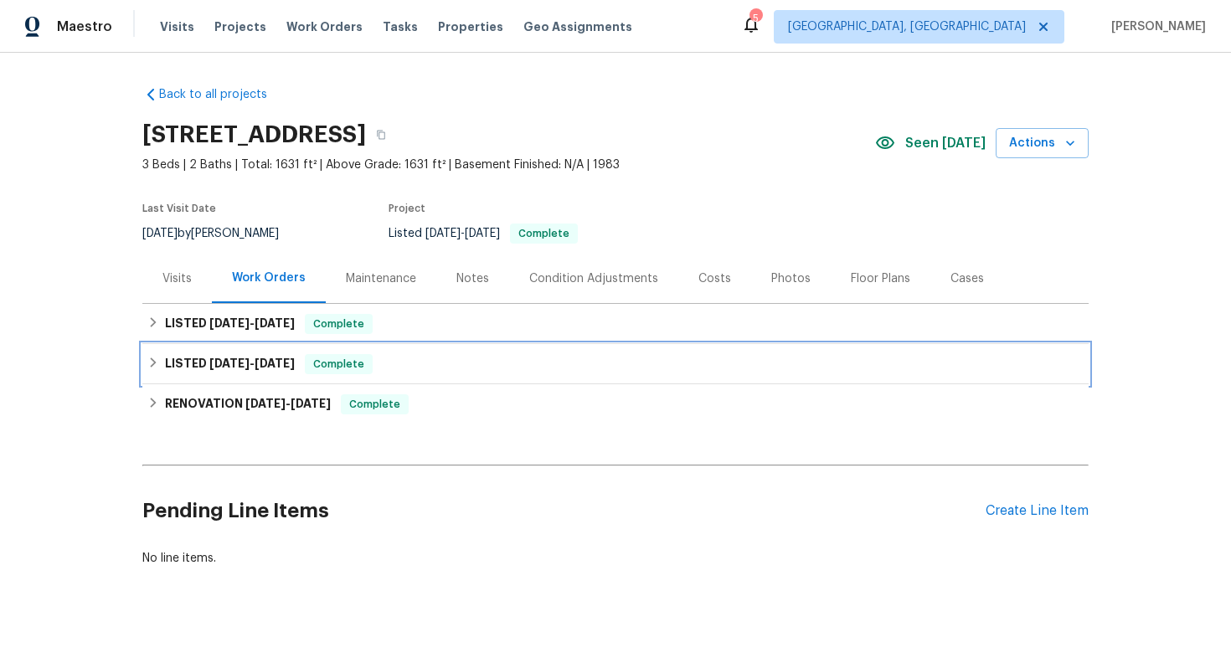
click at [285, 348] on div "LISTED 8/6/25 - 8/7/25 Complete" at bounding box center [615, 364] width 946 height 40
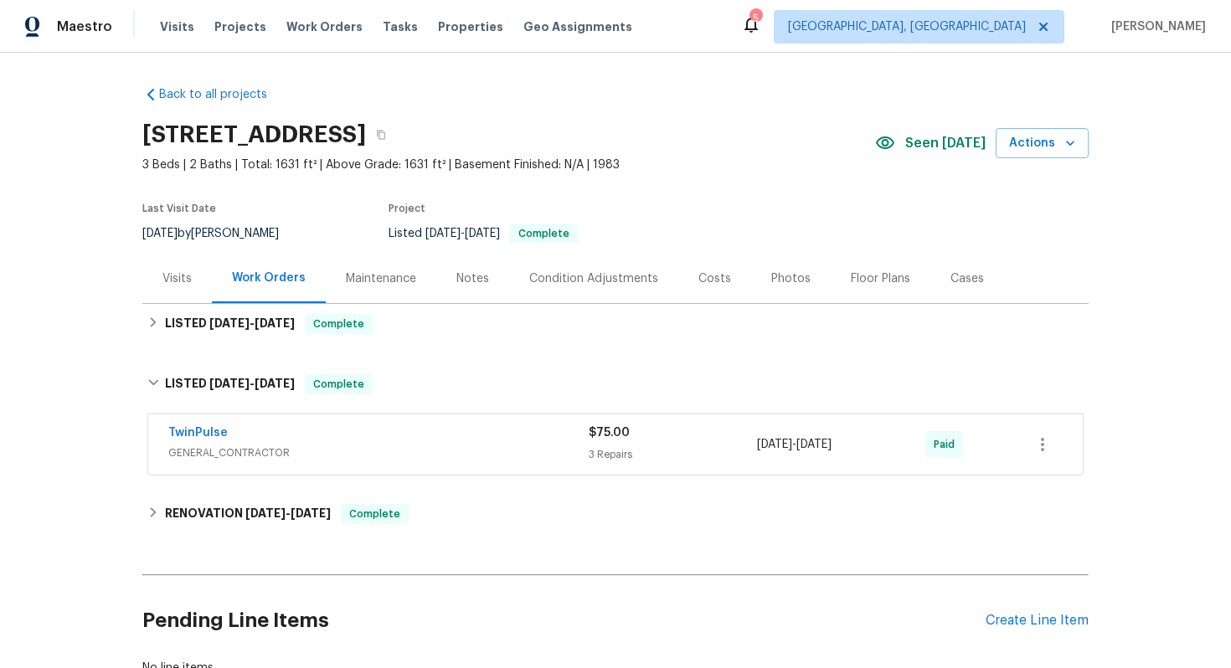
click at [503, 462] on div "TwinPulse GENERAL_CONTRACTOR" at bounding box center [378, 445] width 420 height 40
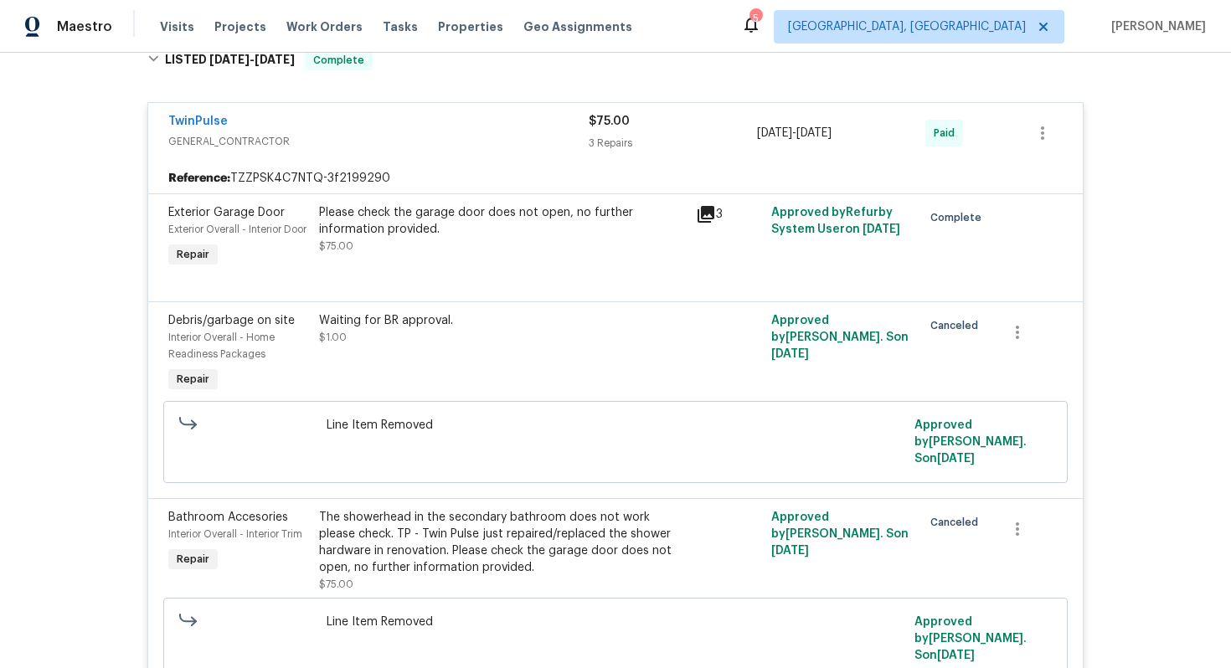
scroll to position [309, 0]
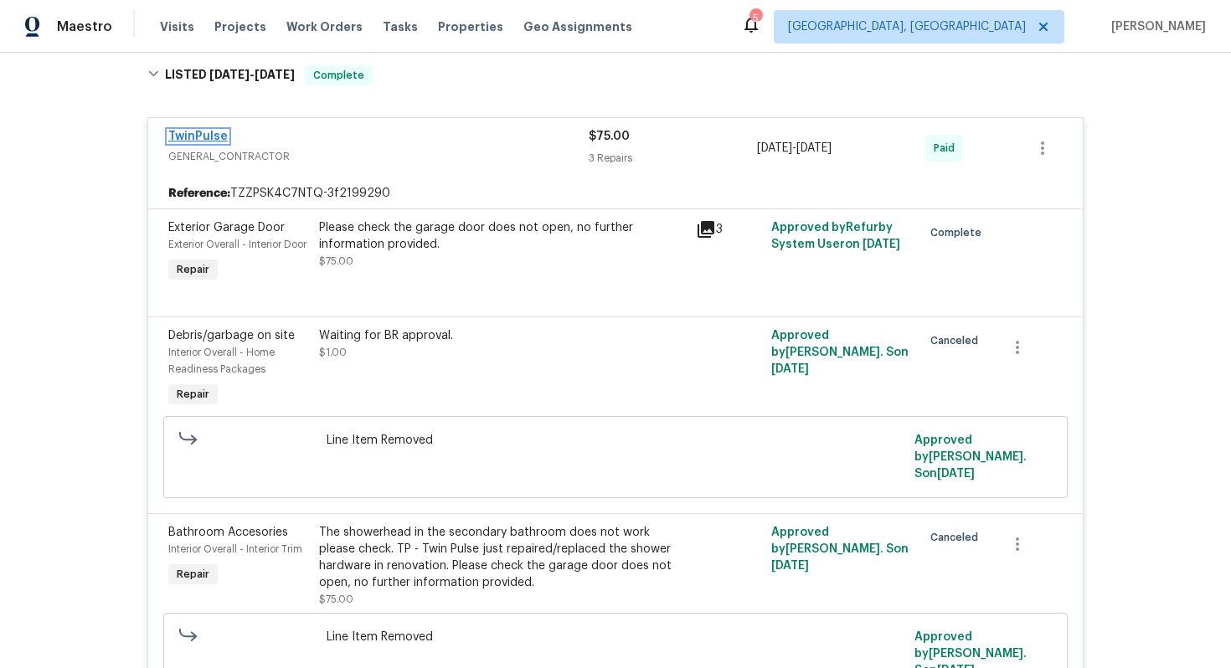
click at [182, 132] on link "TwinPulse" at bounding box center [197, 137] width 59 height 12
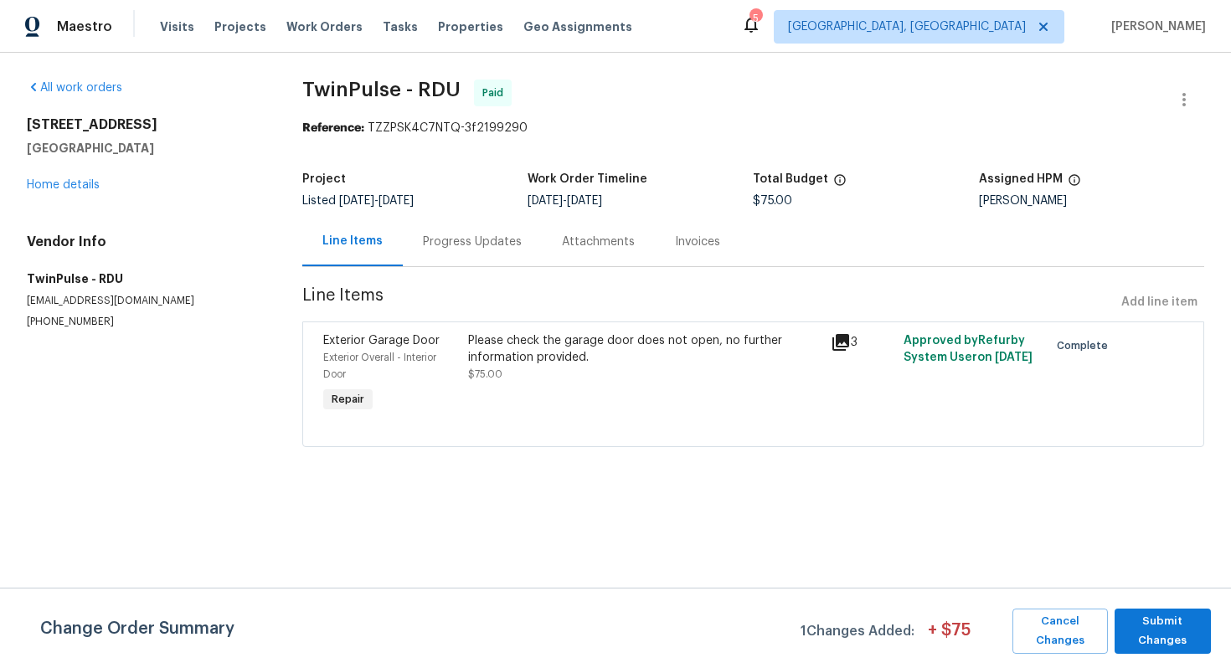
click at [478, 239] on div "Progress Updates" at bounding box center [472, 242] width 99 height 17
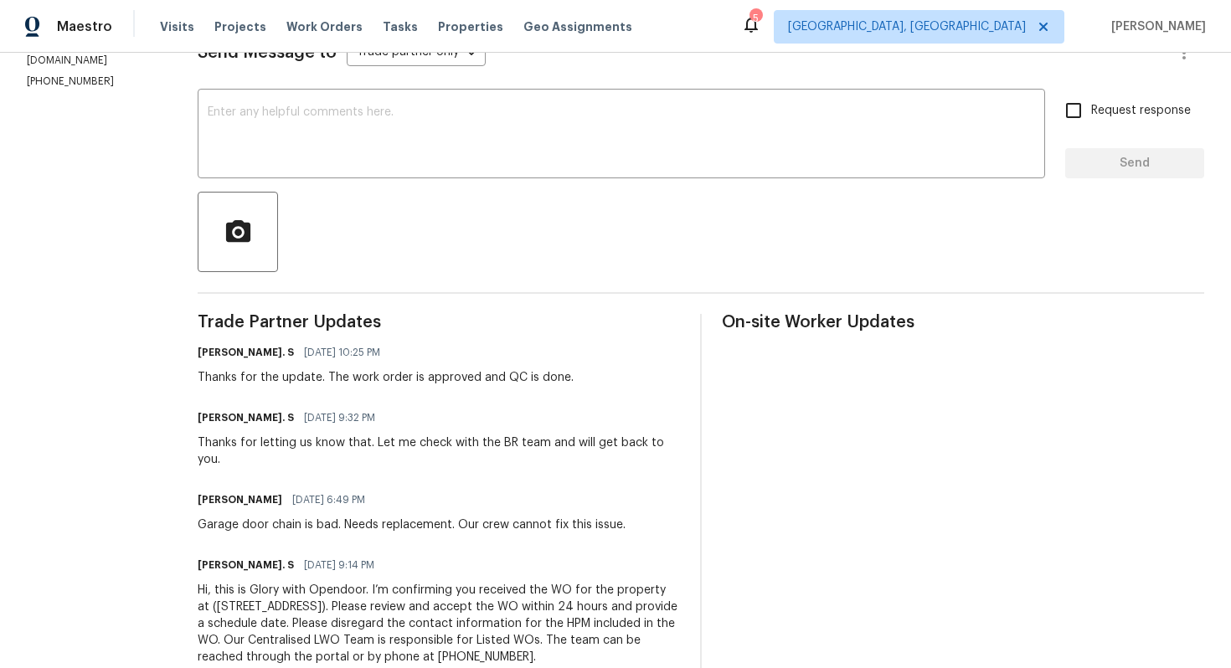
scroll to position [282, 0]
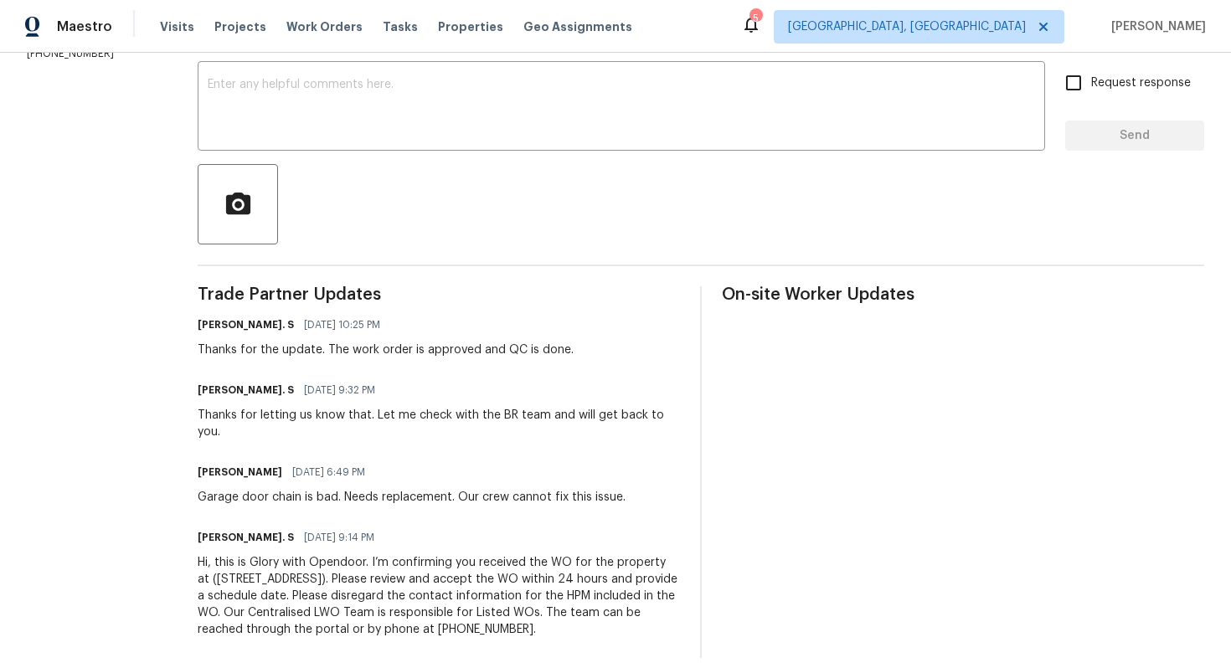
click at [444, 613] on div "Hi, this is Glory with Opendoor. I’m confirming you received the WO for the pro…" at bounding box center [439, 596] width 482 height 84
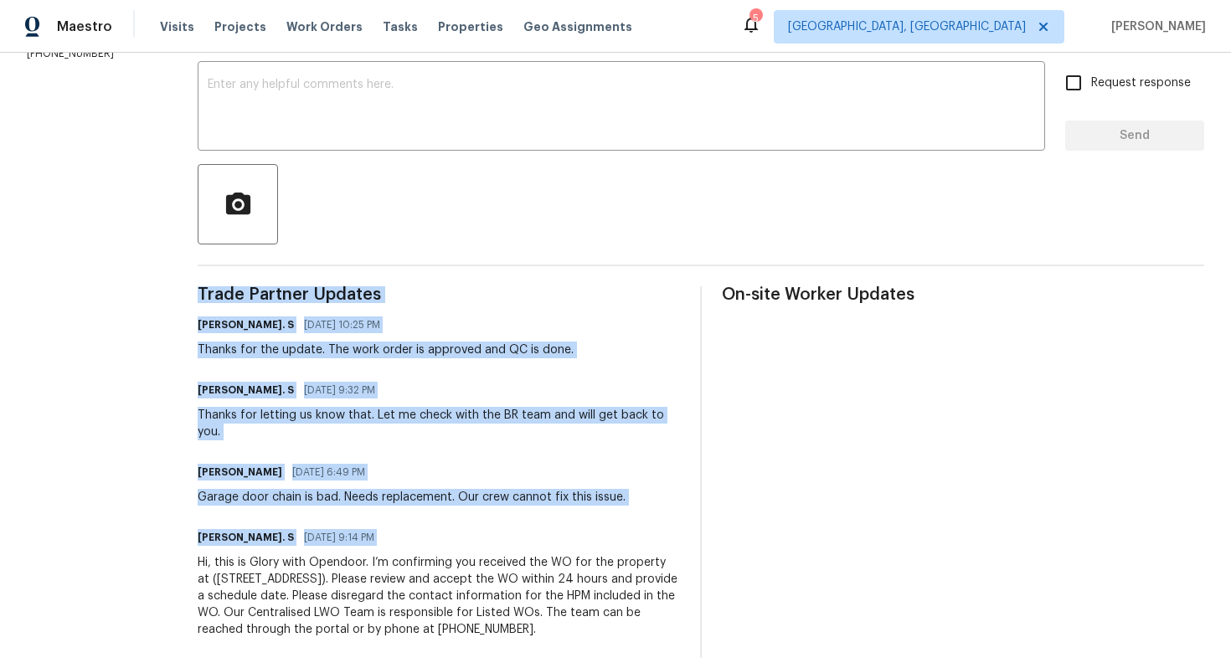
click at [444, 613] on div "Hi, this is Glory with Opendoor. I’m confirming you received the WO for the pro…" at bounding box center [439, 596] width 482 height 84
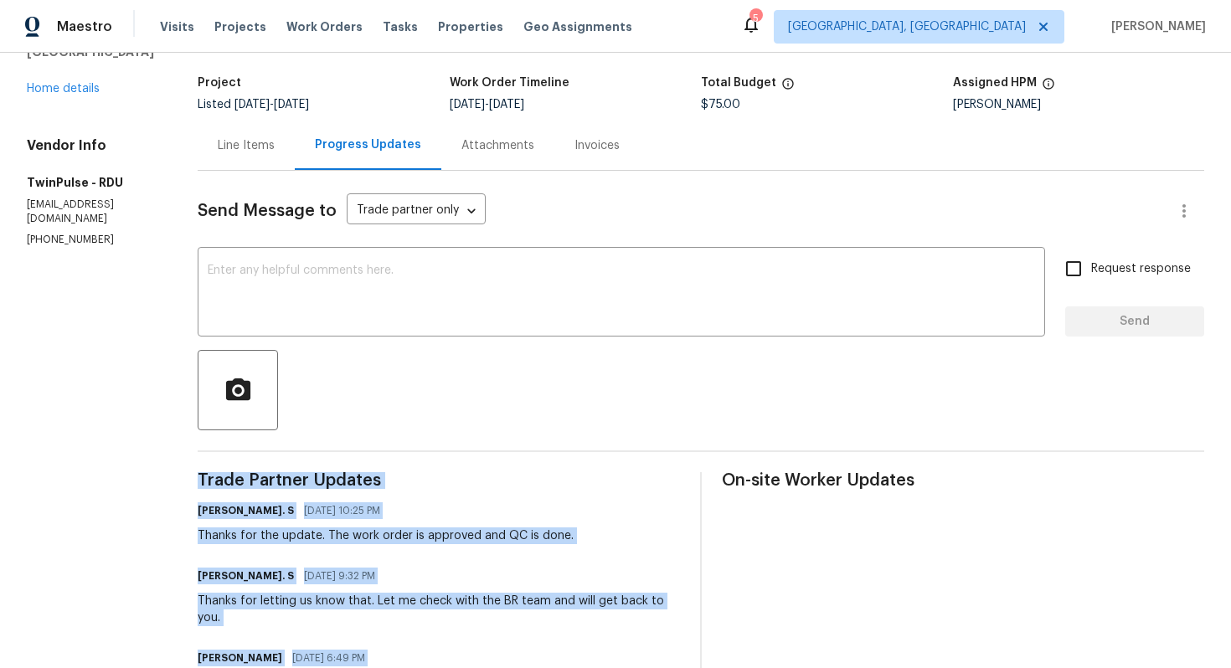
scroll to position [95, 0]
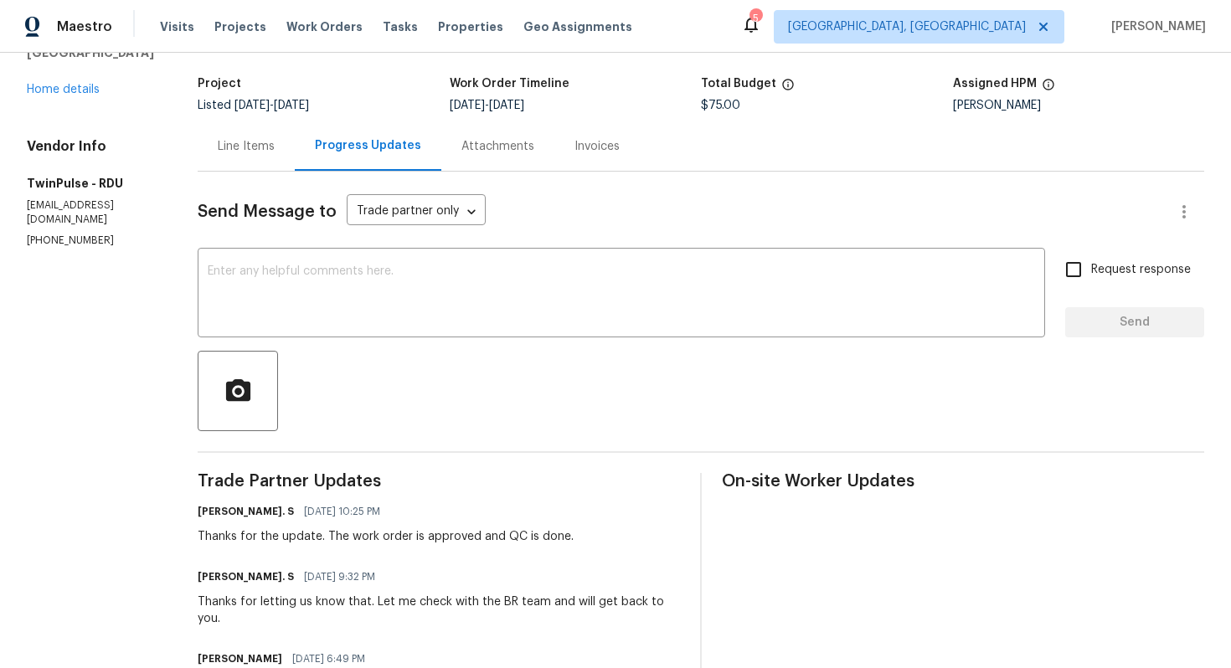
click at [249, 163] on div "Line Items" at bounding box center [246, 145] width 97 height 49
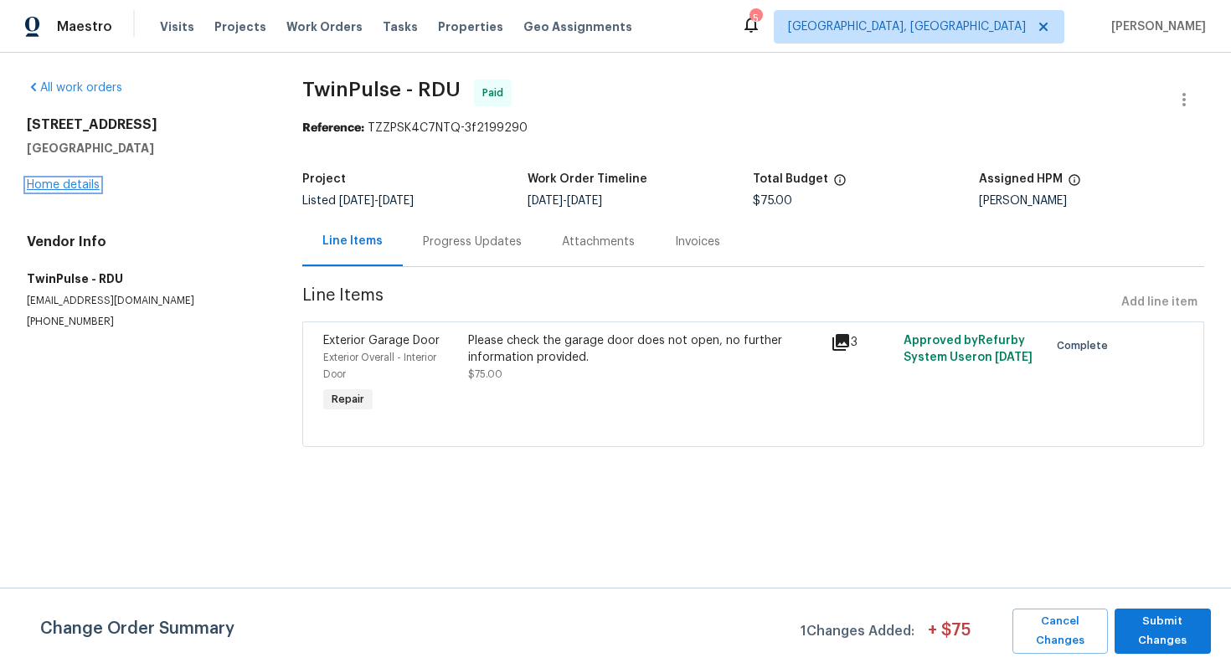
click at [93, 188] on link "Home details" at bounding box center [63, 185] width 73 height 12
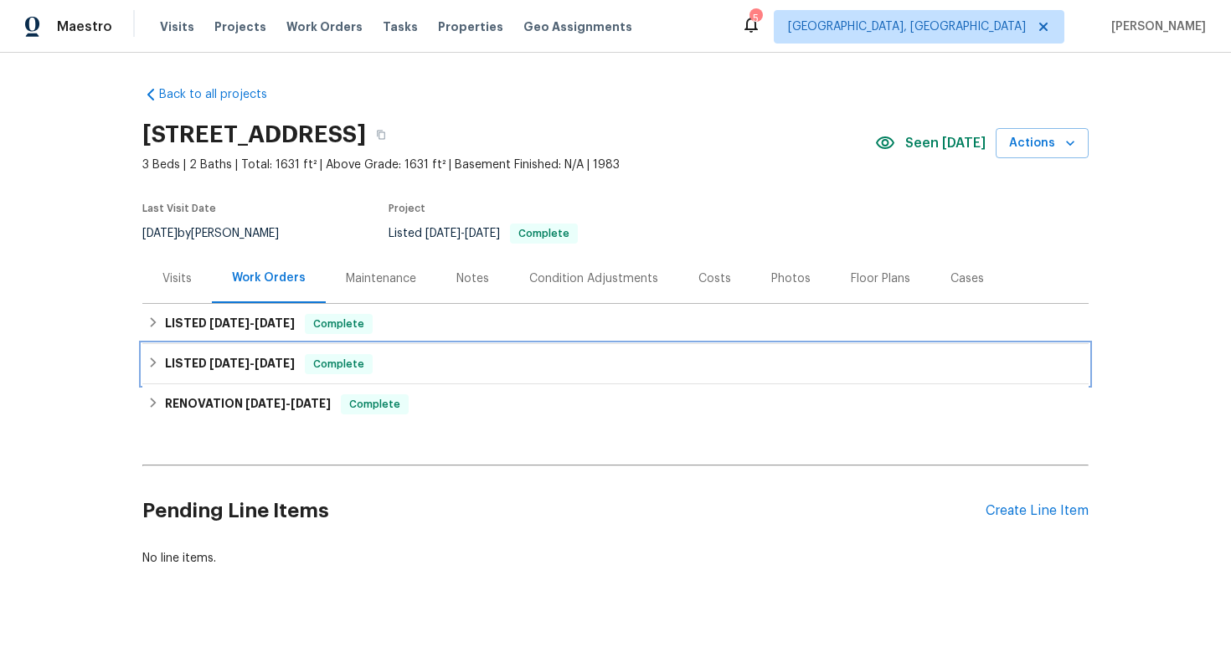
click at [358, 359] on span "Complete" at bounding box center [339, 364] width 64 height 17
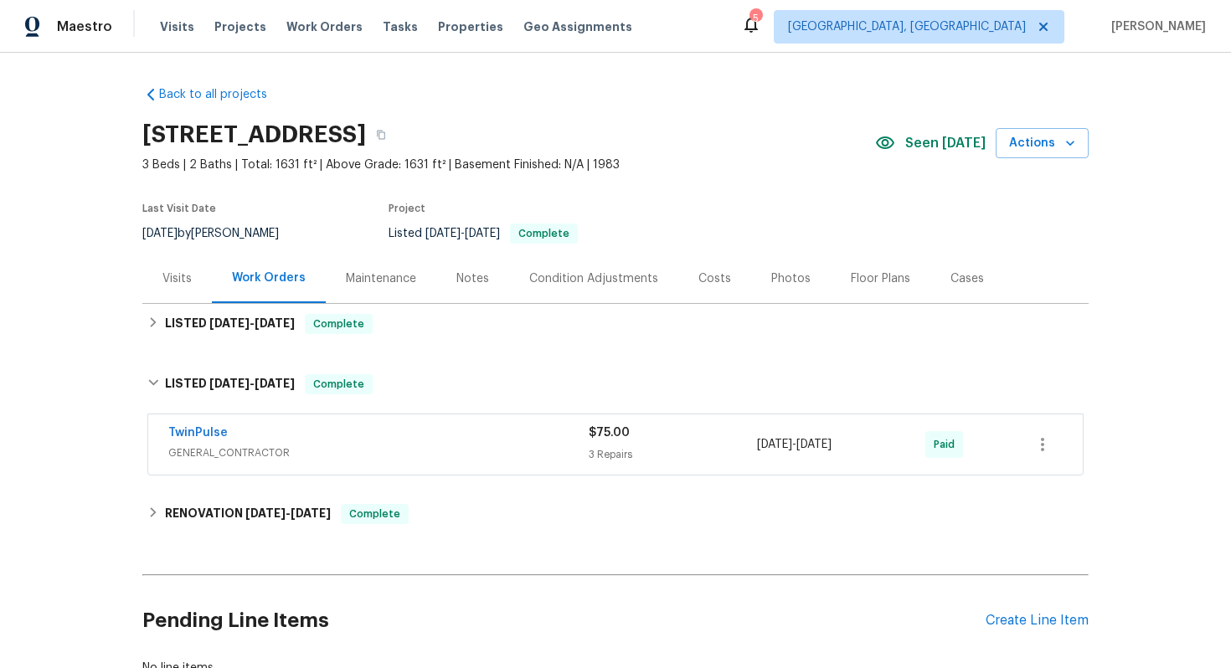
click at [479, 429] on div "TwinPulse" at bounding box center [378, 435] width 420 height 20
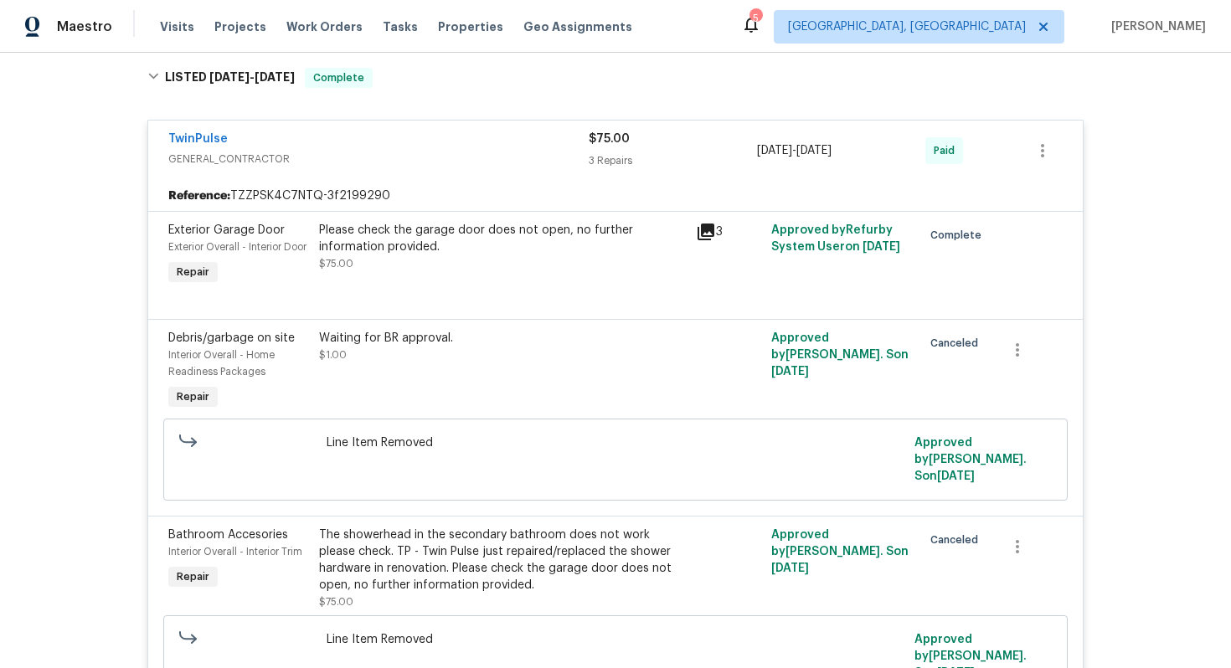
scroll to position [238, 0]
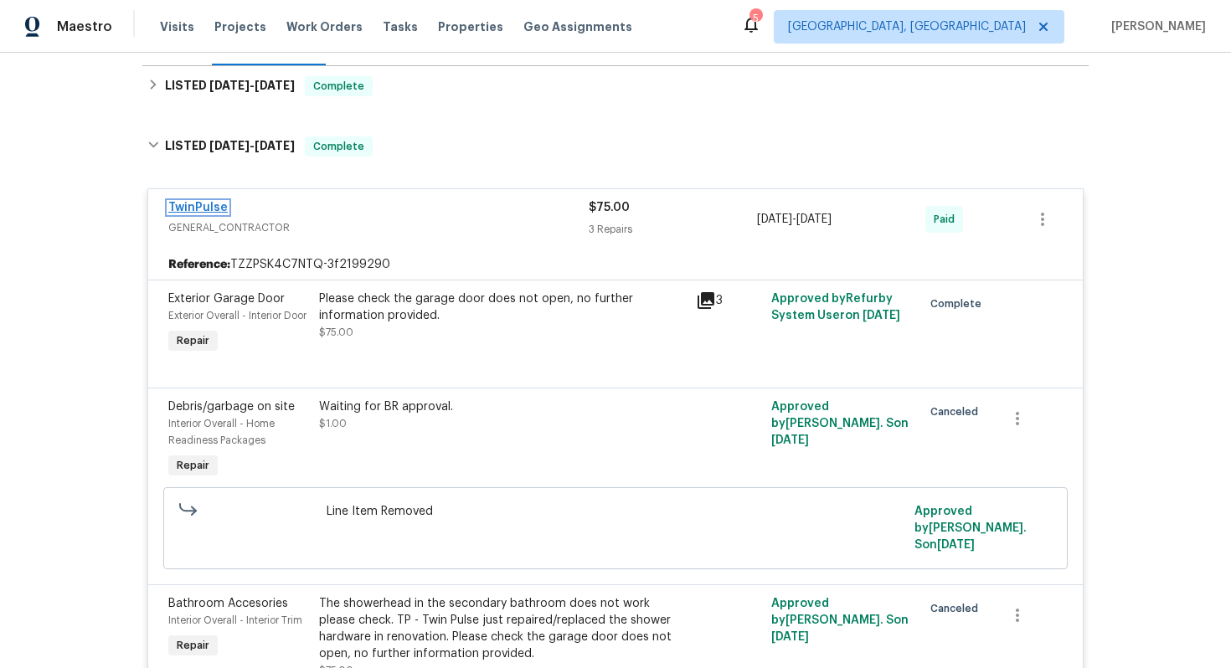
click at [187, 206] on link "TwinPulse" at bounding box center [197, 208] width 59 height 12
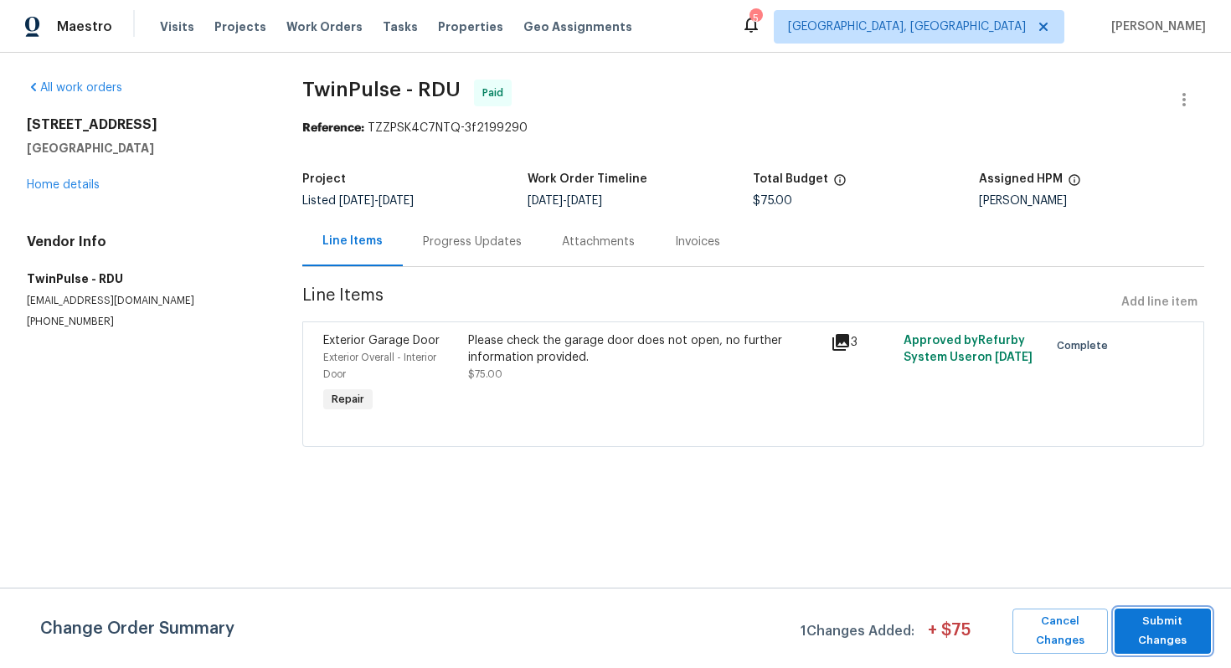
click at [1149, 635] on span "Submit Changes" at bounding box center [1163, 631] width 80 height 39
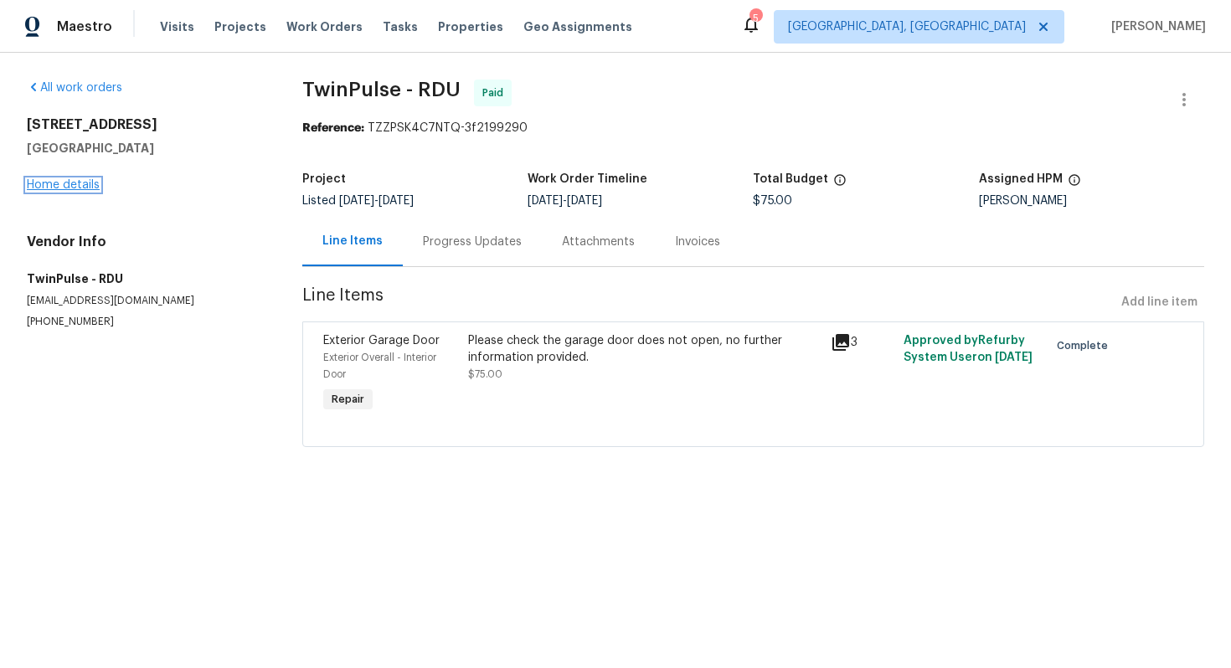
click at [72, 186] on link "Home details" at bounding box center [63, 185] width 73 height 12
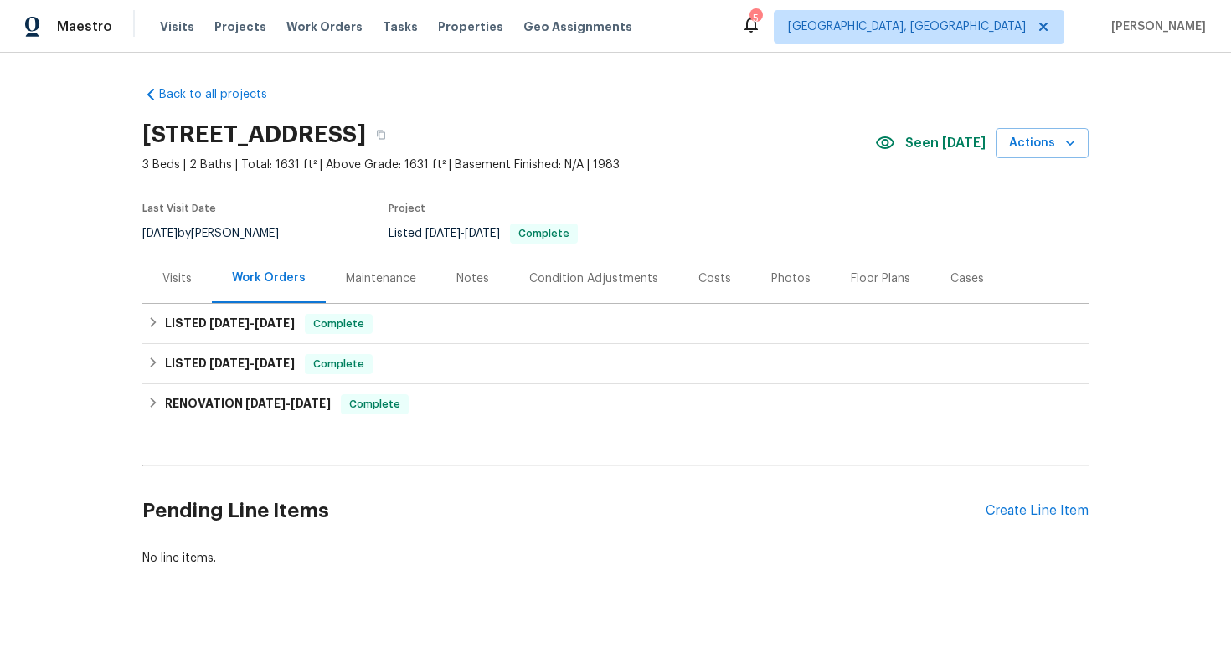
click at [957, 273] on div "Cases" at bounding box center [968, 279] width 34 height 17
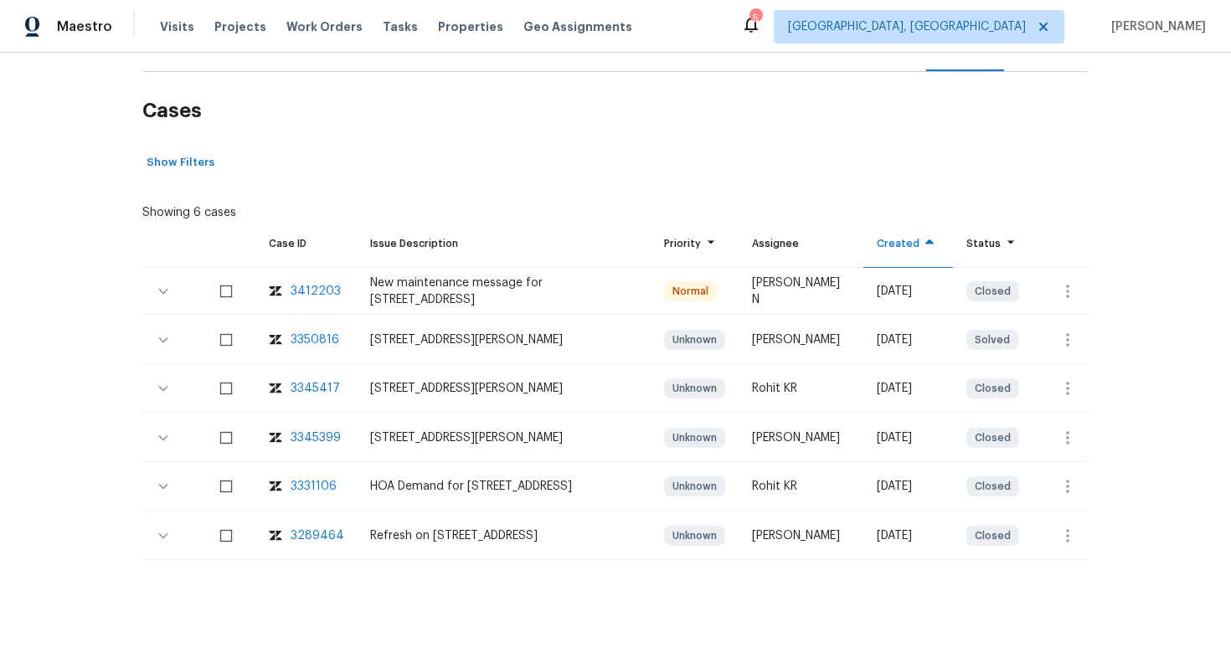
scroll to position [239, 0]
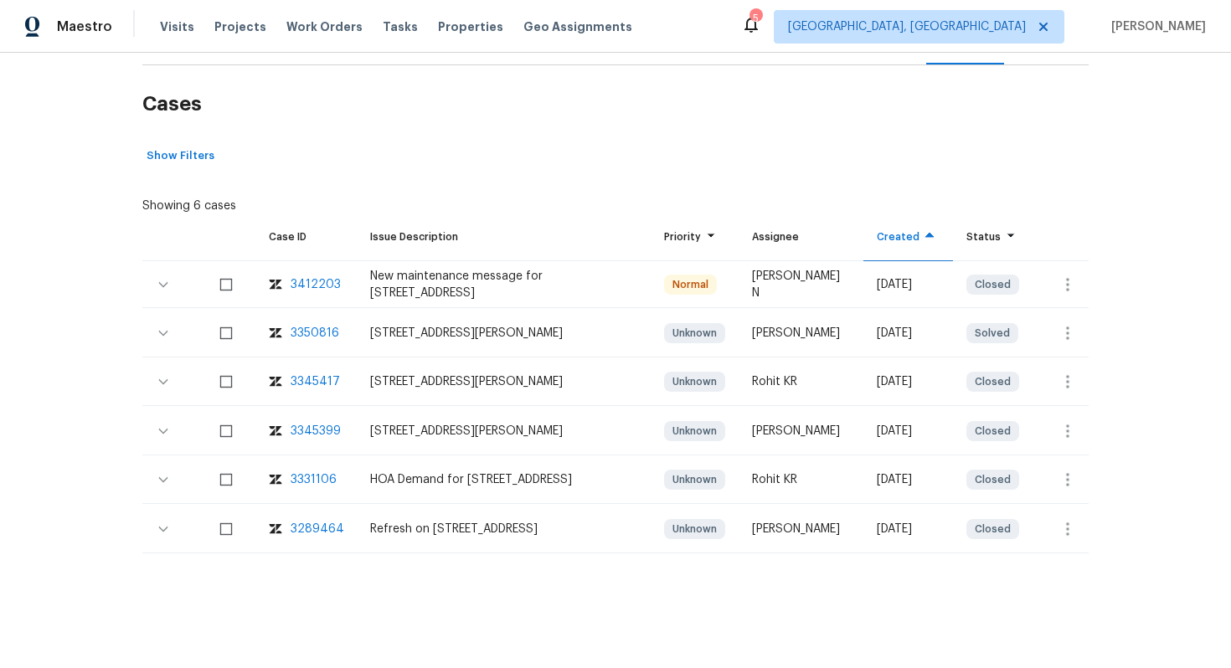
click at [310, 280] on div "3412203" at bounding box center [316, 284] width 50 height 17
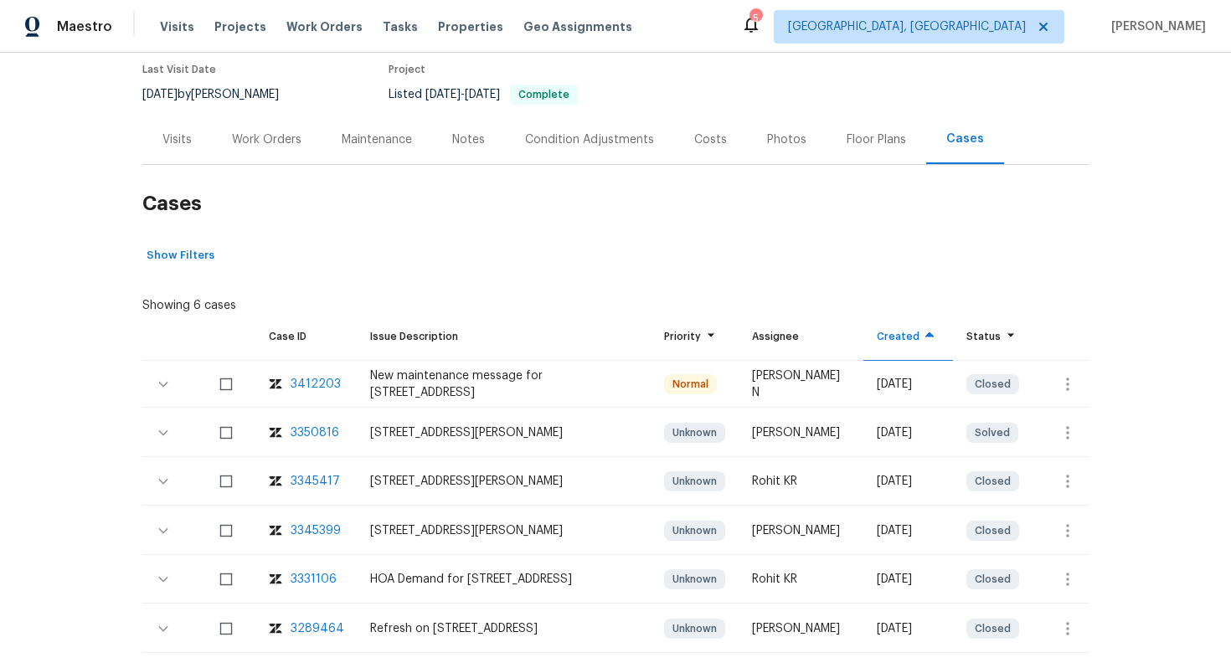
click at [252, 133] on div "Work Orders" at bounding box center [267, 140] width 70 height 17
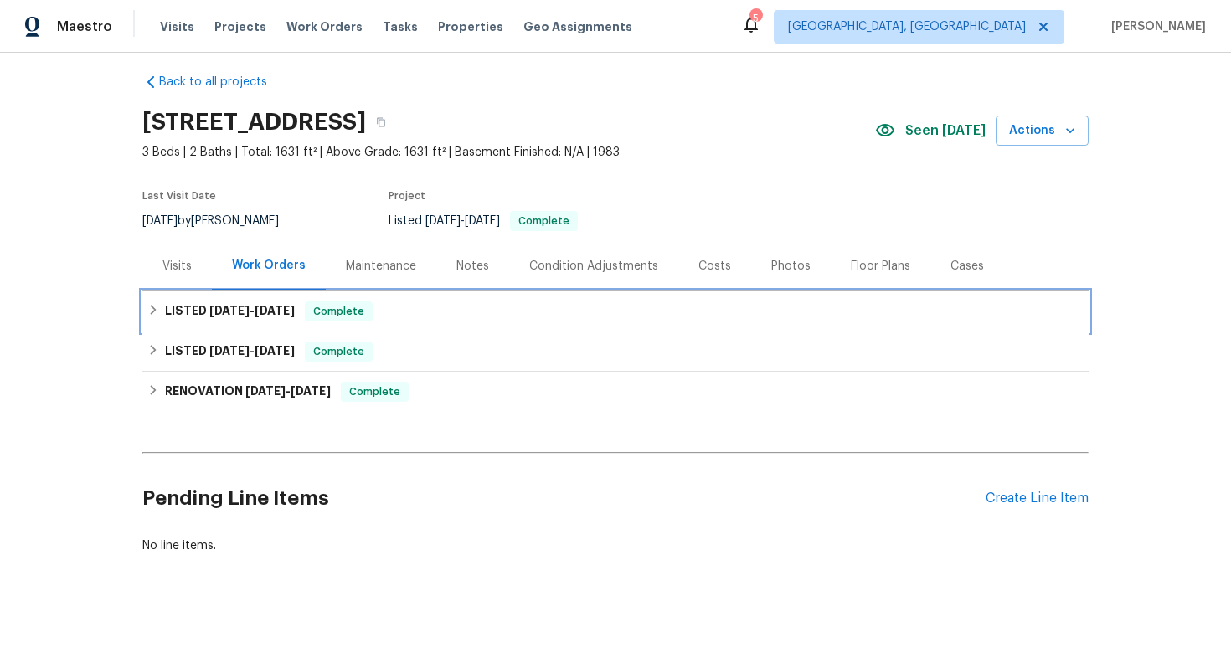
click at [476, 298] on div "LISTED 8/7/25 - 8/12/25 Complete" at bounding box center [615, 311] width 946 height 40
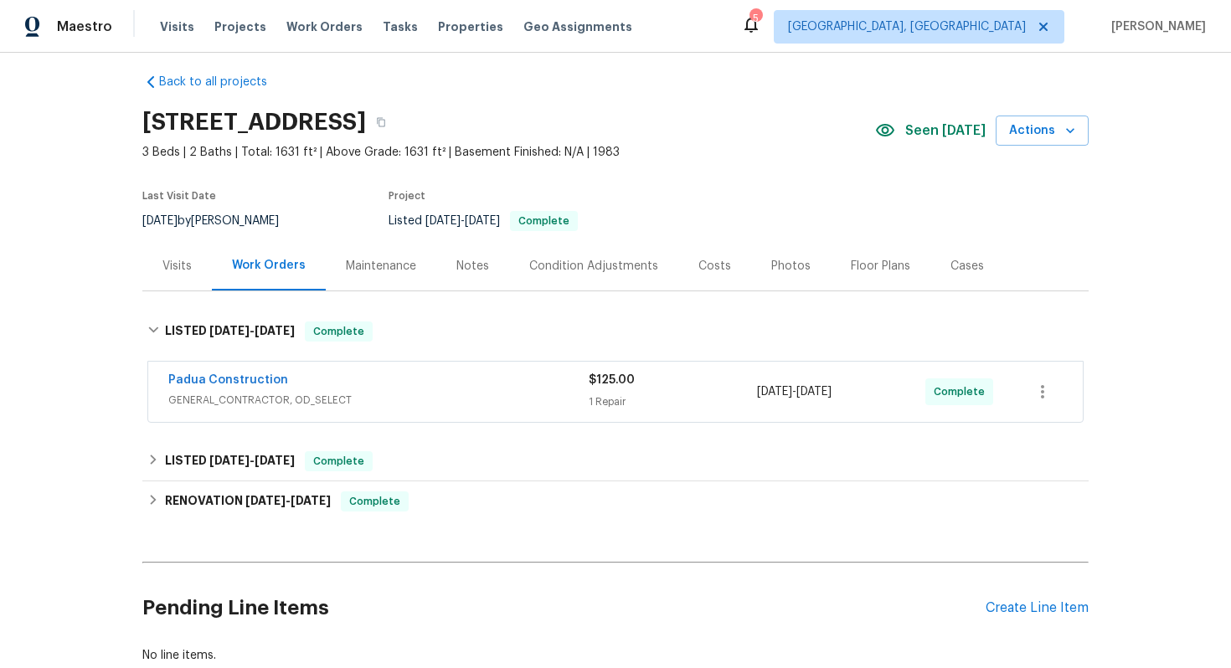
click at [473, 390] on div "Padua Construction" at bounding box center [378, 382] width 420 height 20
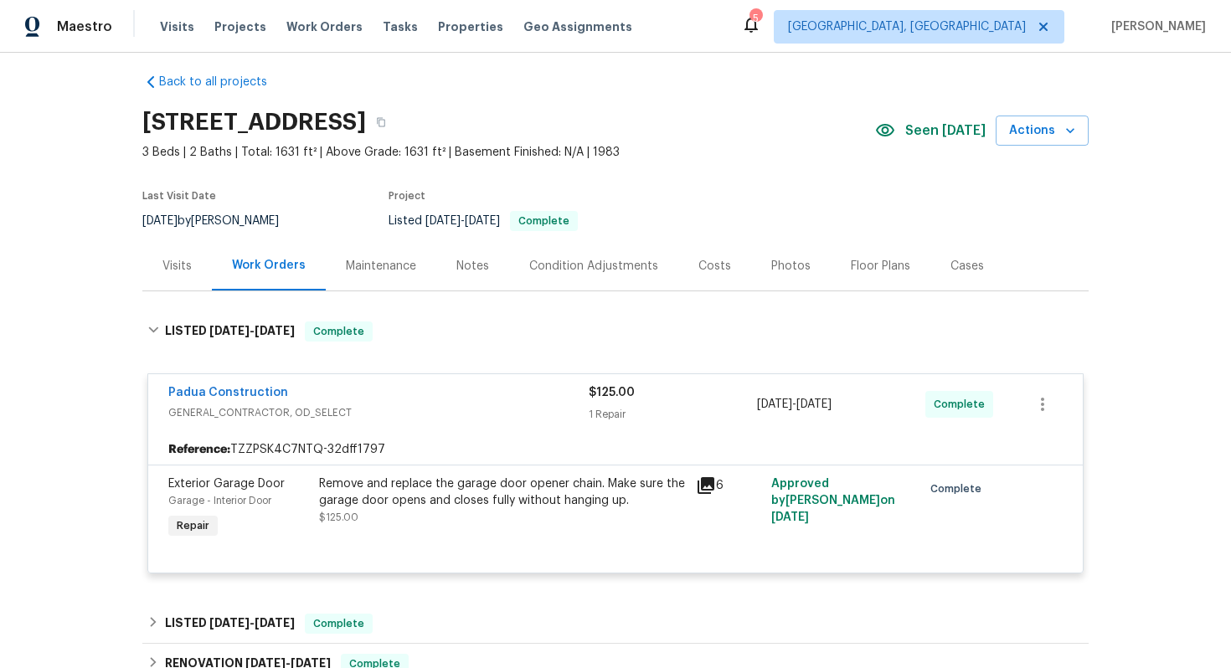
scroll to position [285, 0]
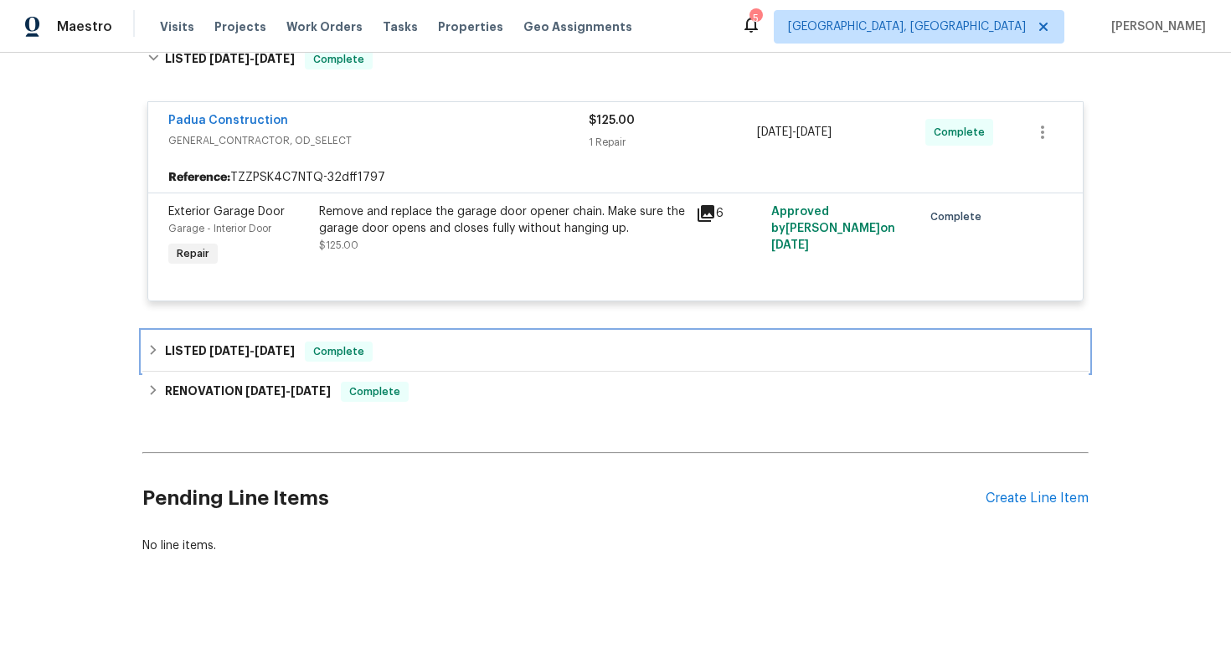
click at [526, 349] on div "LISTED 8/6/25 - 8/7/25 Complete" at bounding box center [615, 352] width 936 height 20
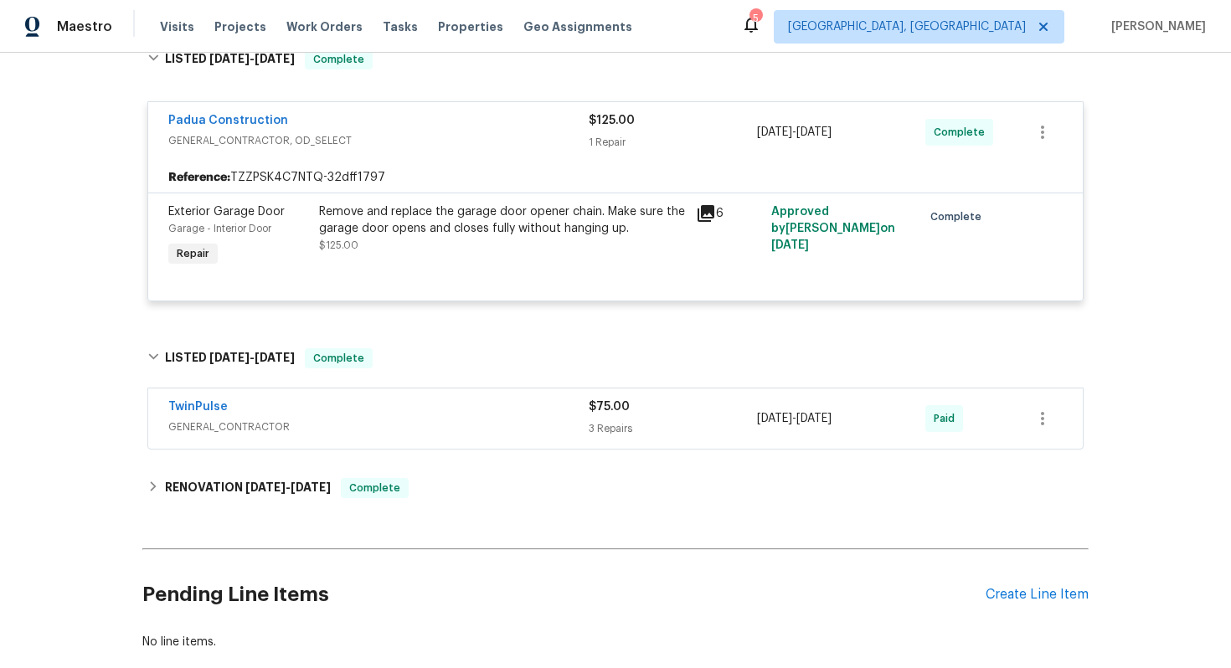
click at [448, 399] on div "TwinPulse" at bounding box center [378, 409] width 420 height 20
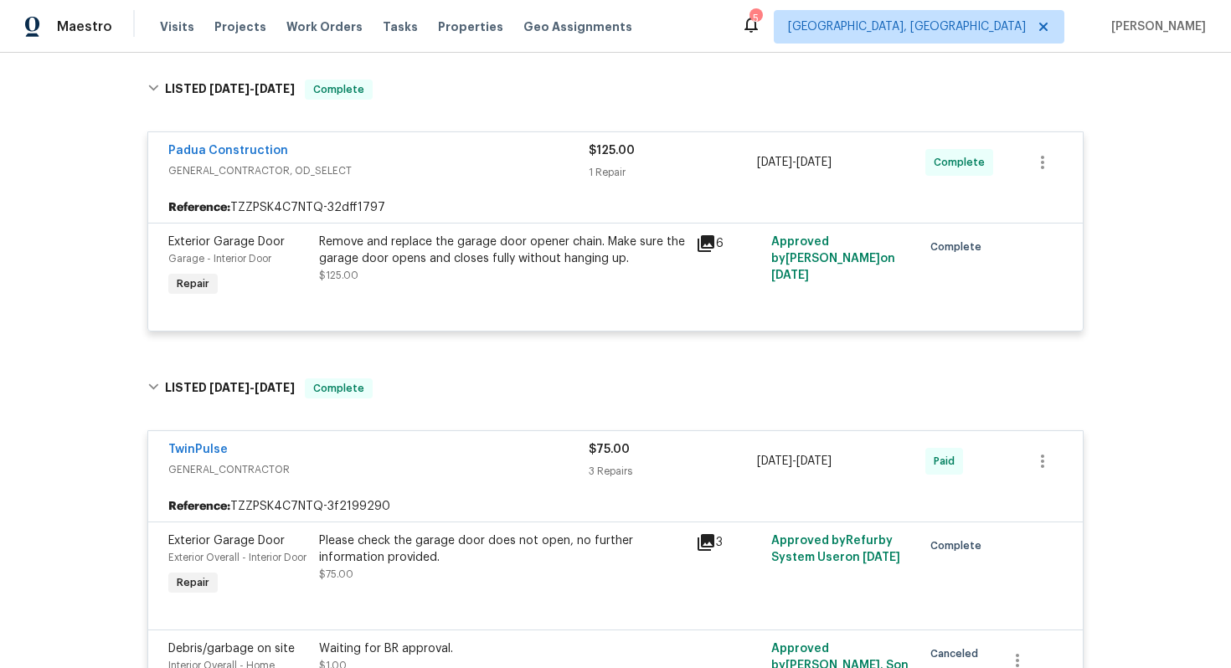
scroll to position [0, 0]
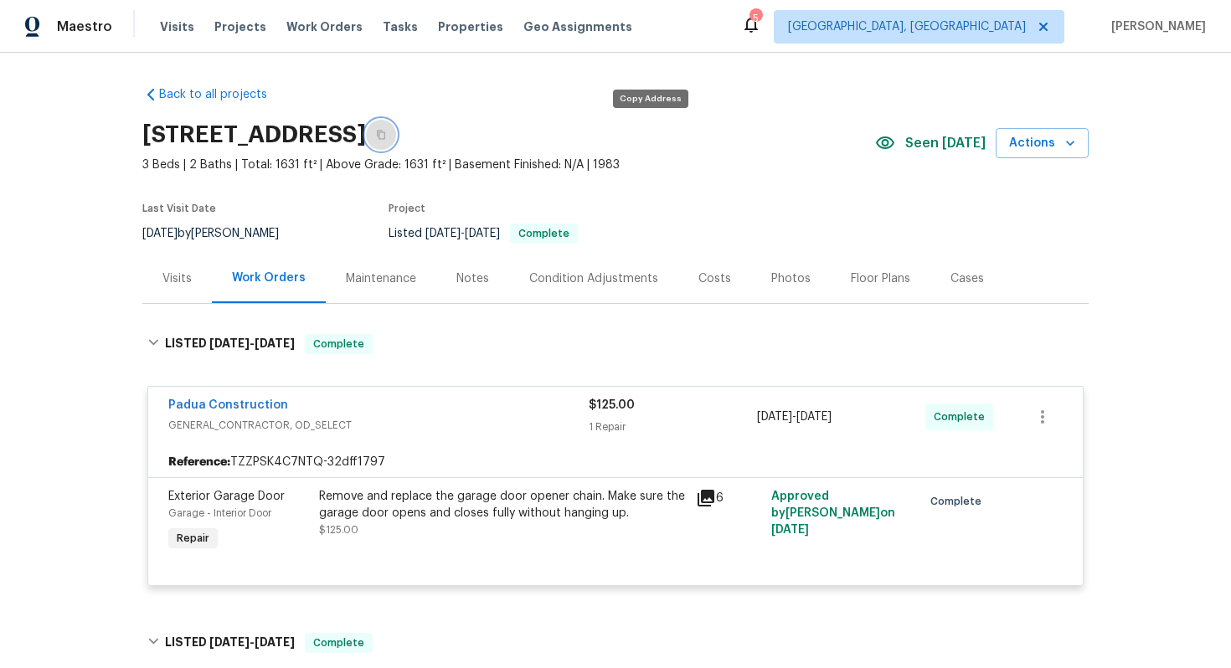
click at [386, 138] on icon "button" at bounding box center [381, 135] width 10 height 10
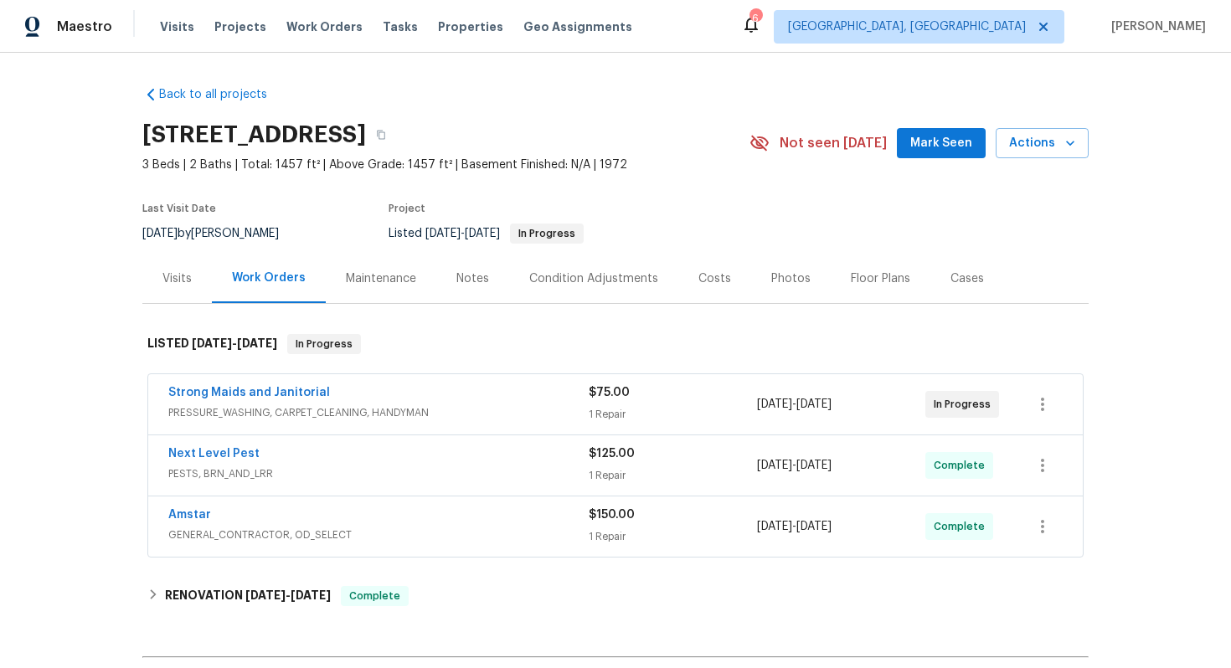
scroll to position [43, 0]
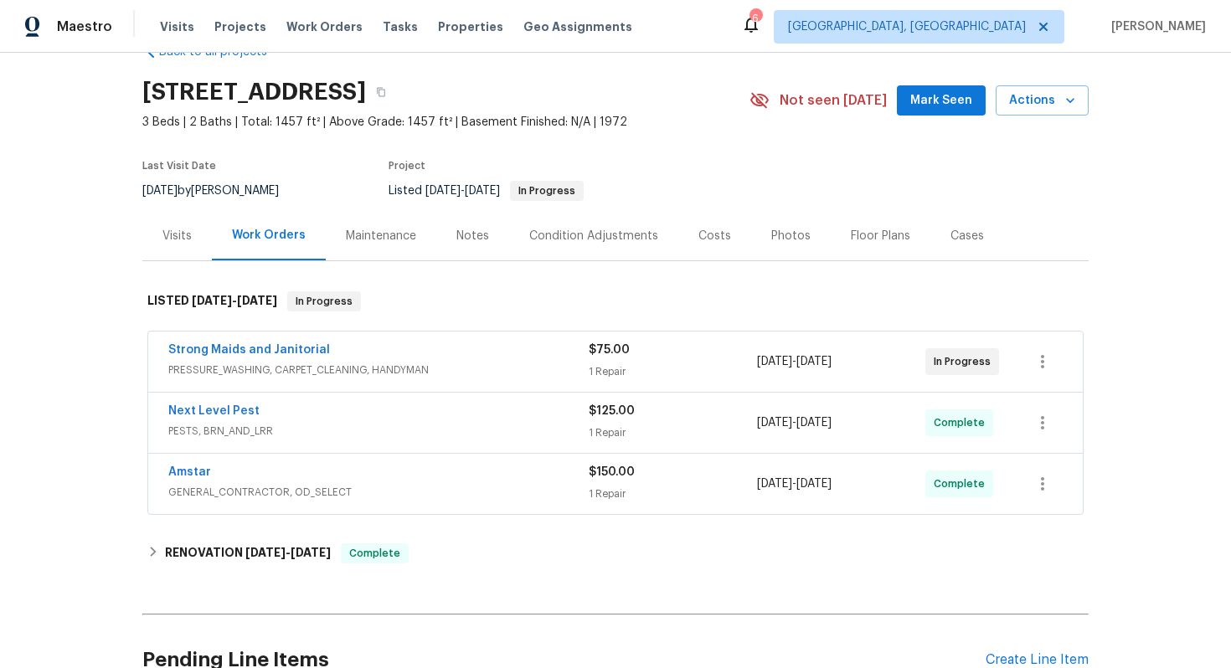
click at [511, 364] on span "PRESSURE_WASHING, CARPET_CLEANING, HANDYMAN" at bounding box center [378, 370] width 420 height 17
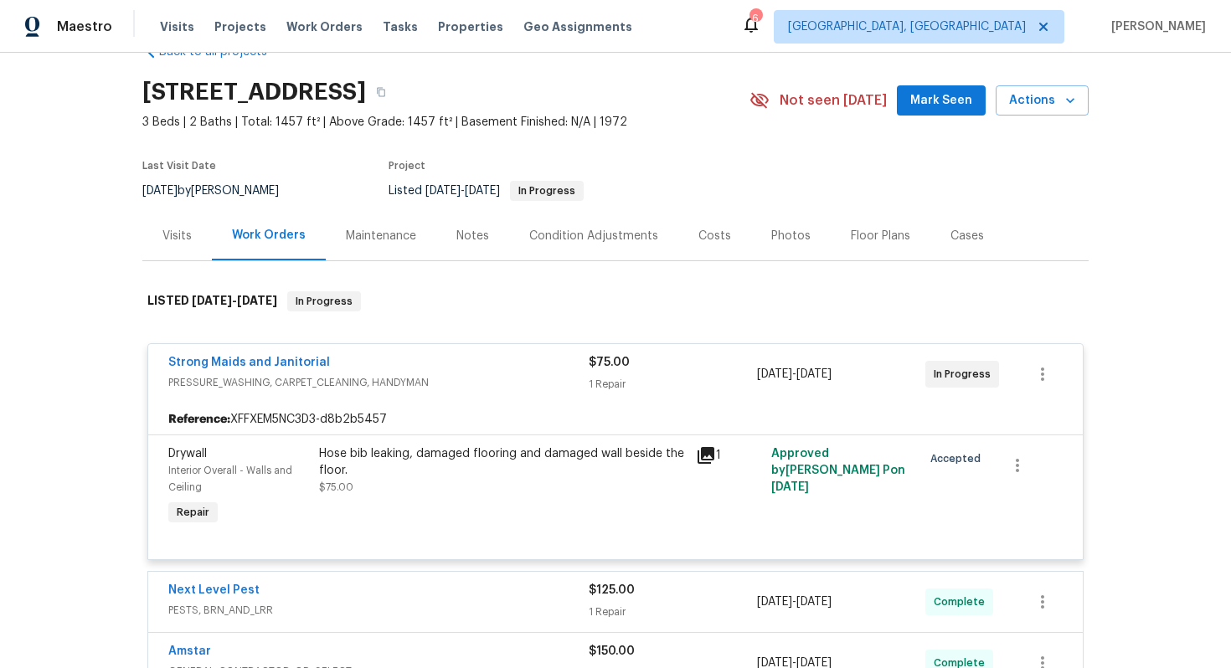
click at [511, 364] on div "Strong Maids and Janitorial" at bounding box center [378, 364] width 420 height 20
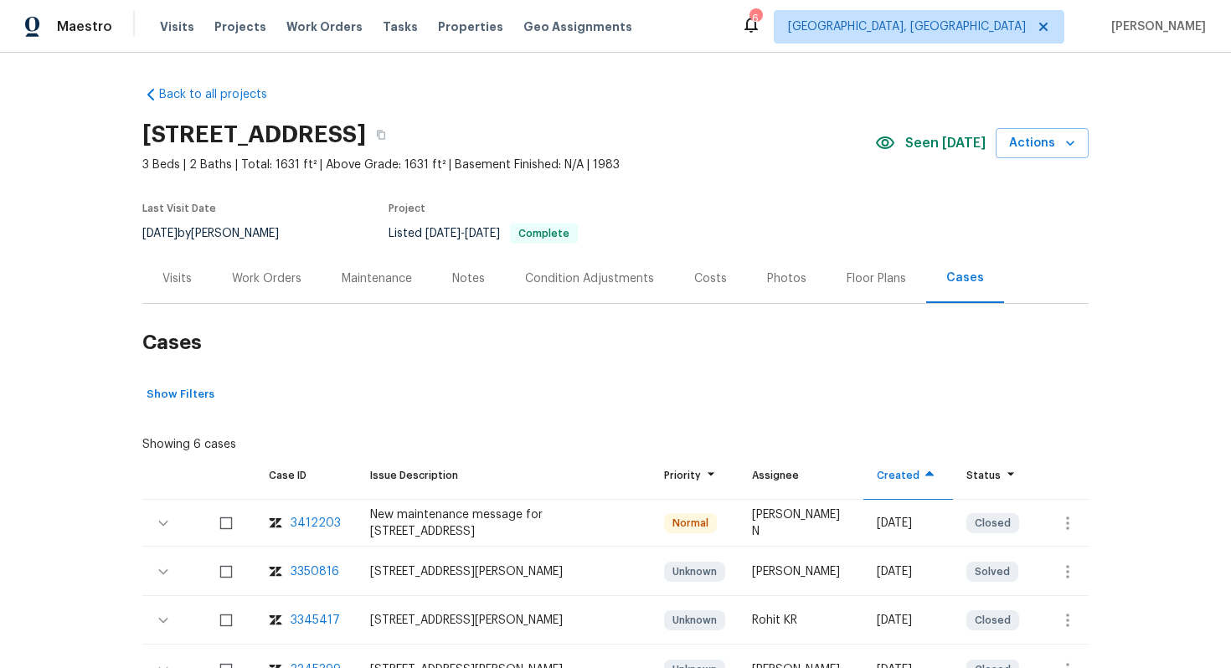
click at [285, 285] on div "Work Orders" at bounding box center [267, 279] width 70 height 17
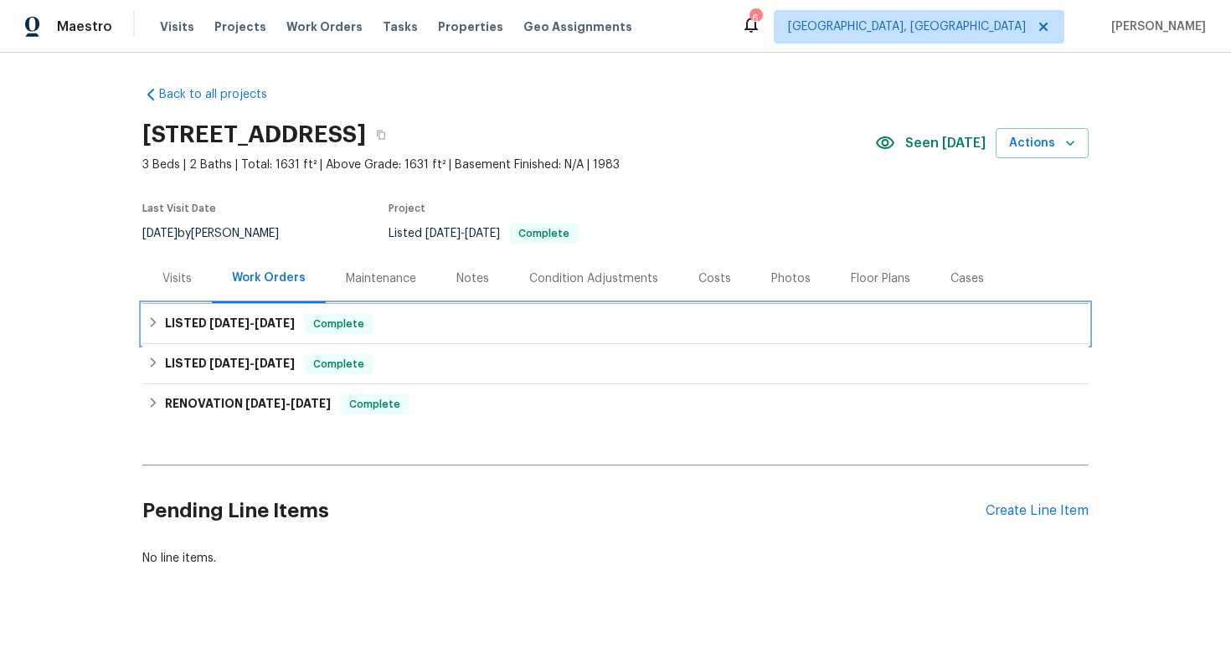
click at [343, 332] on span "Complete" at bounding box center [339, 324] width 64 height 17
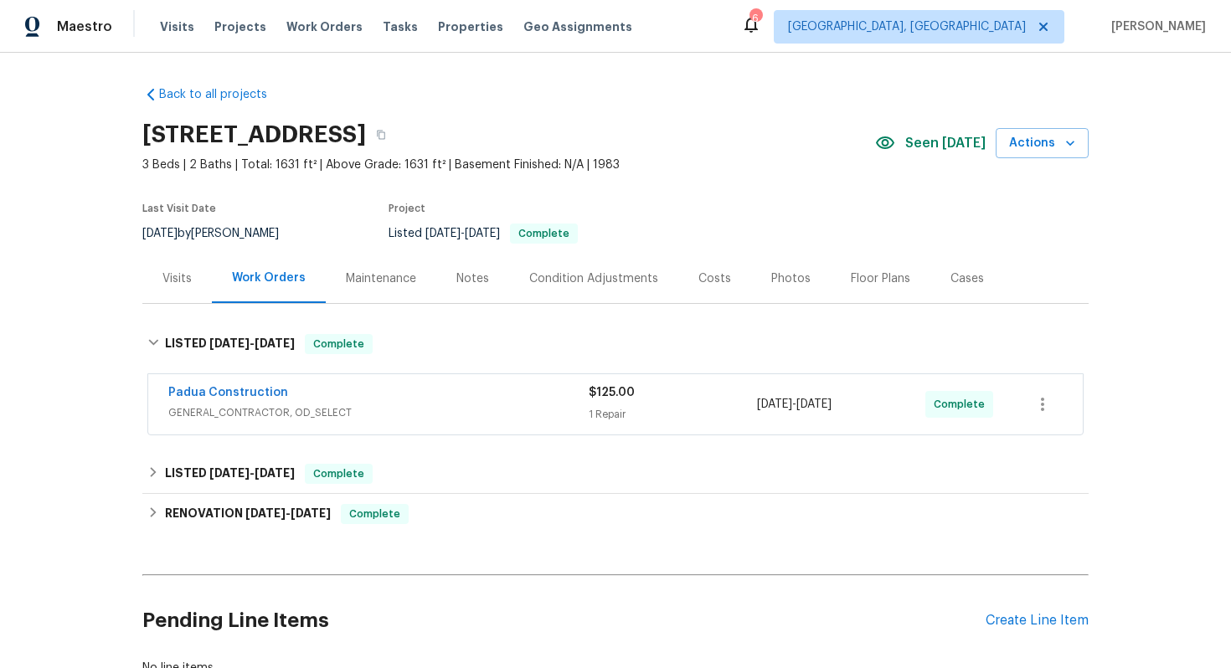
click at [442, 408] on span "GENERAL_CONTRACTOR, OD_SELECT" at bounding box center [378, 413] width 420 height 17
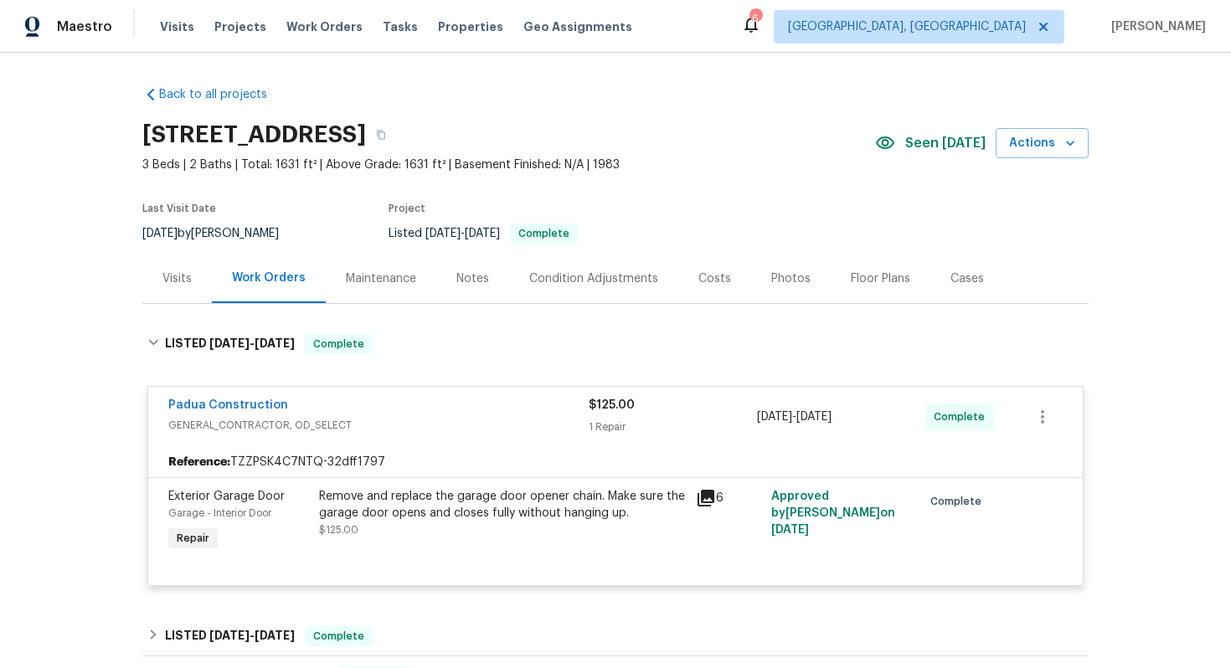
click at [495, 411] on div "Padua Construction" at bounding box center [378, 407] width 420 height 20
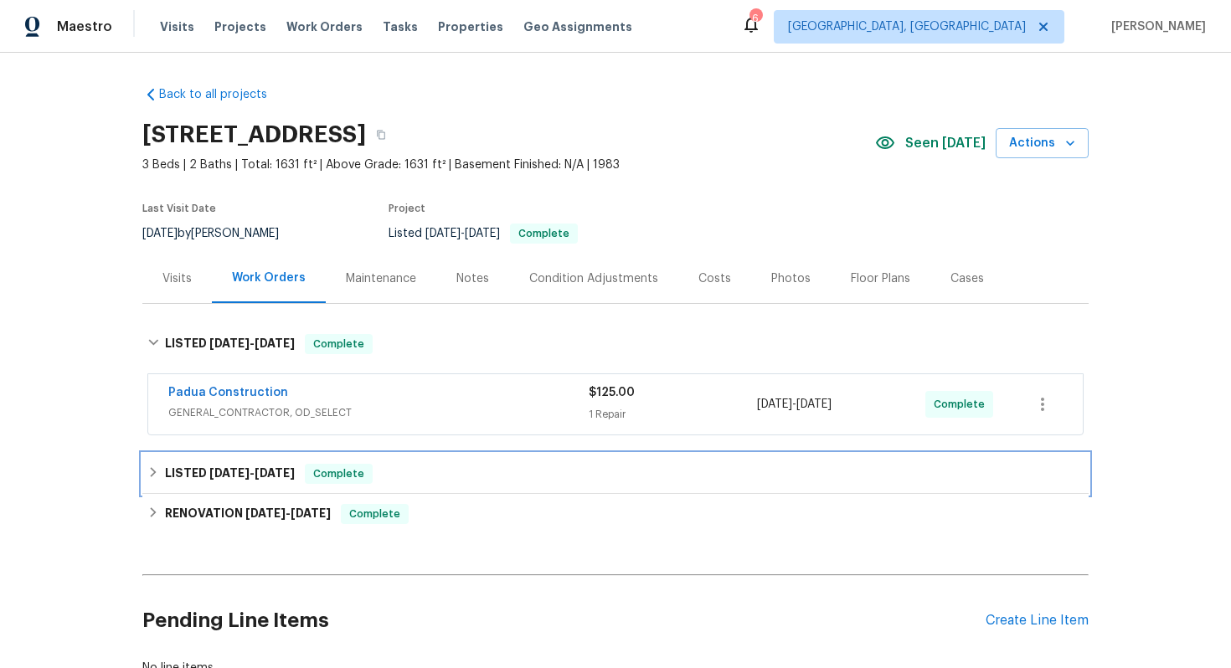
click at [426, 487] on div "LISTED 8/6/25 - 8/7/25 Complete" at bounding box center [615, 474] width 946 height 40
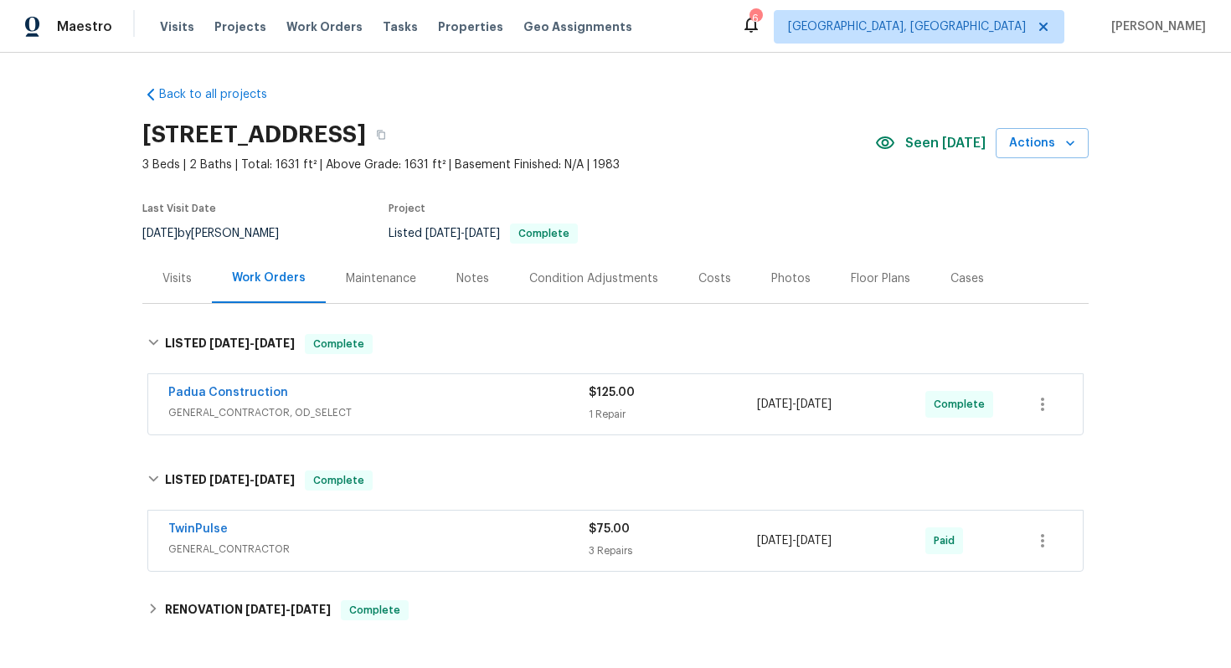
click at [474, 558] on div "TwinPulse GENERAL_CONTRACTOR" at bounding box center [378, 541] width 420 height 40
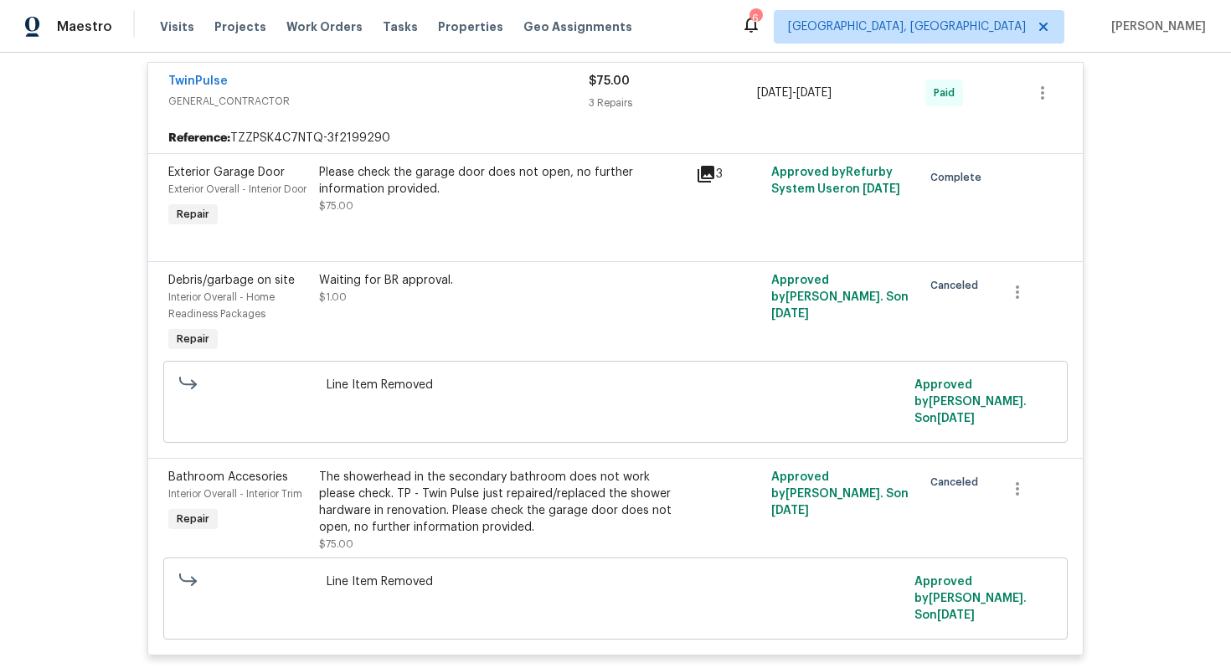
scroll to position [509, 0]
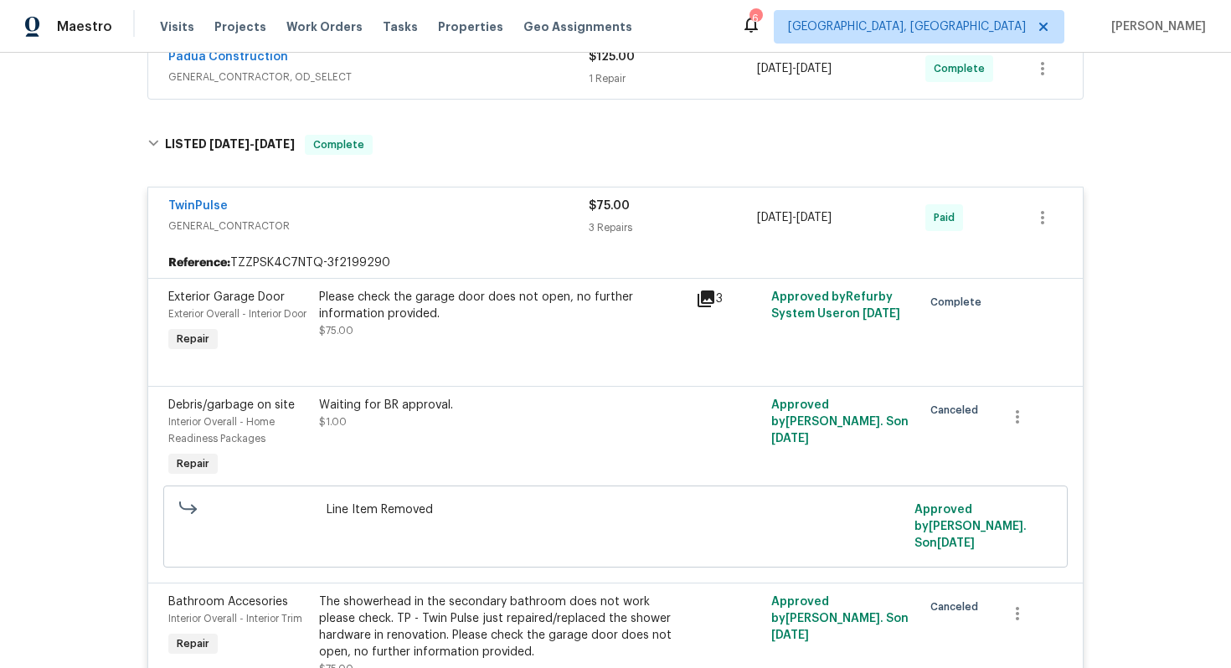
click at [416, 235] on div "TwinPulse GENERAL_CONTRACTOR" at bounding box center [378, 218] width 420 height 40
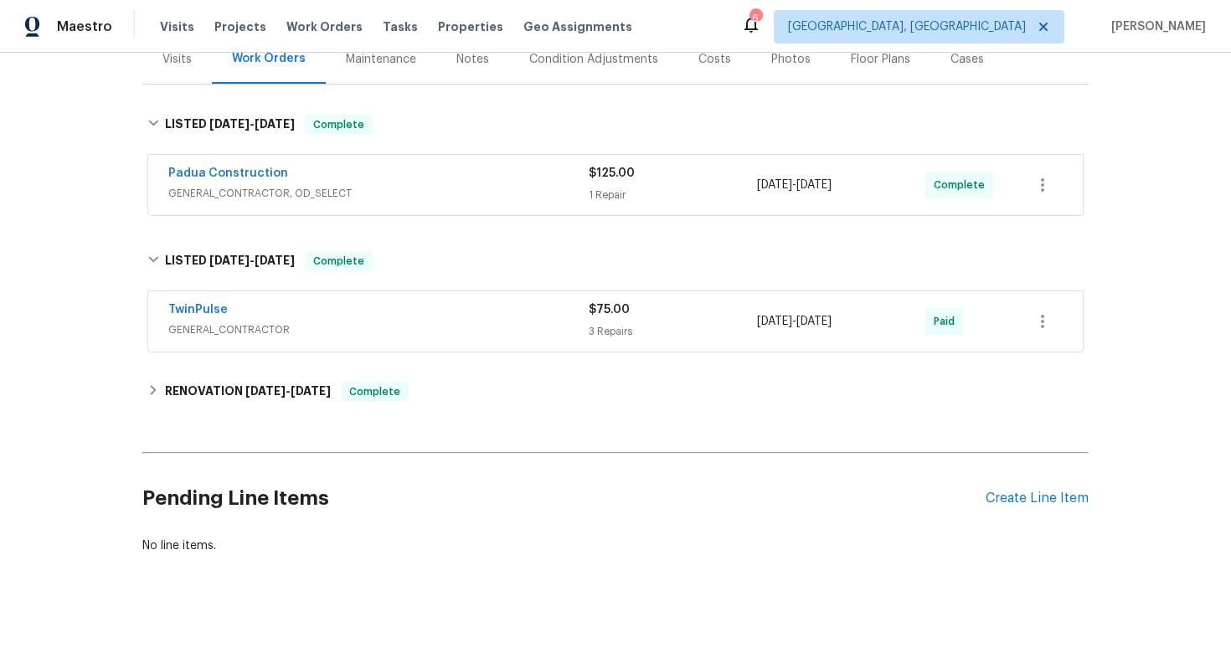
scroll to position [219, 0]
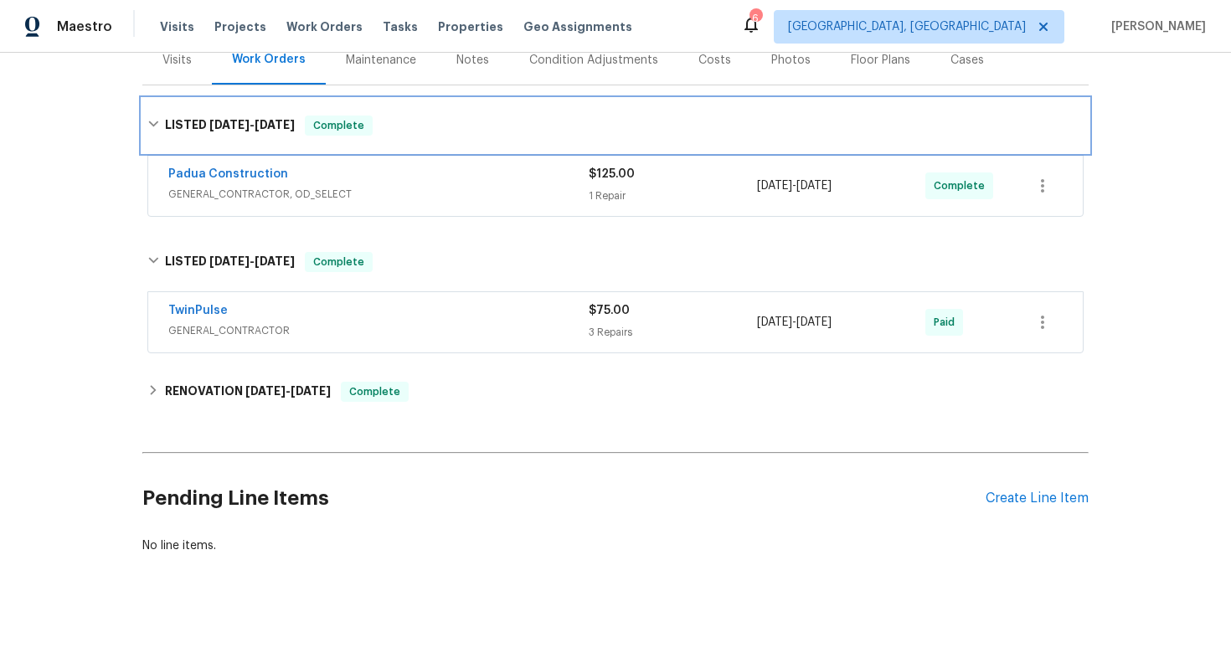
click at [152, 126] on icon at bounding box center [153, 124] width 12 height 12
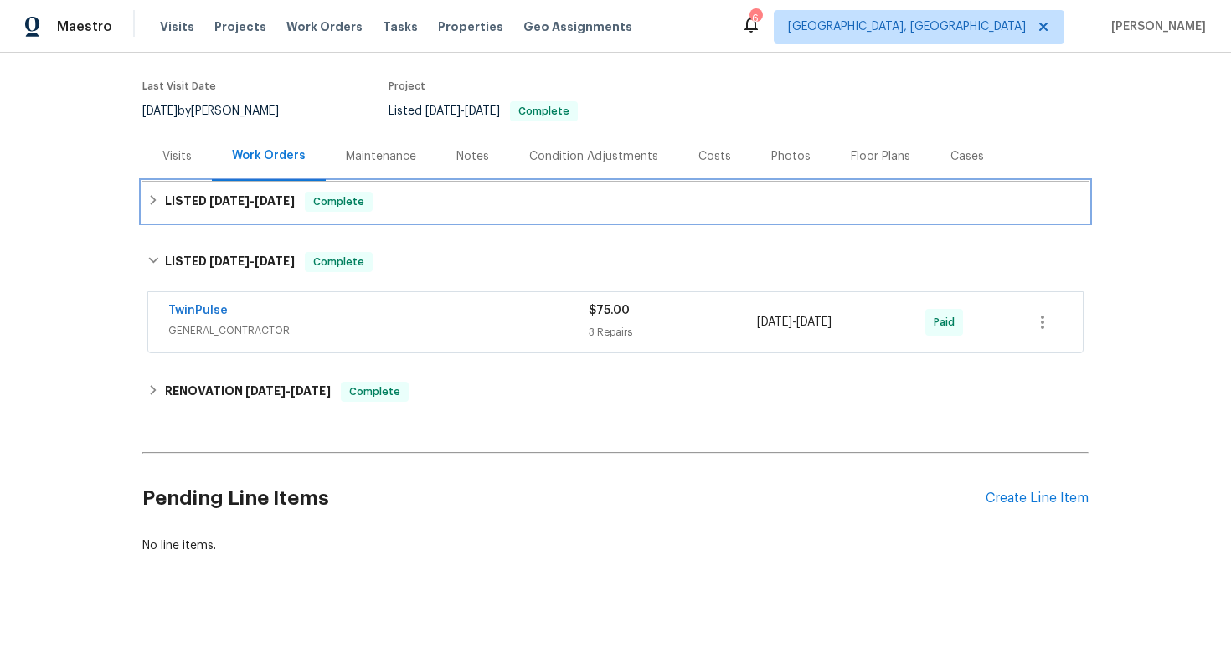
scroll to position [122, 0]
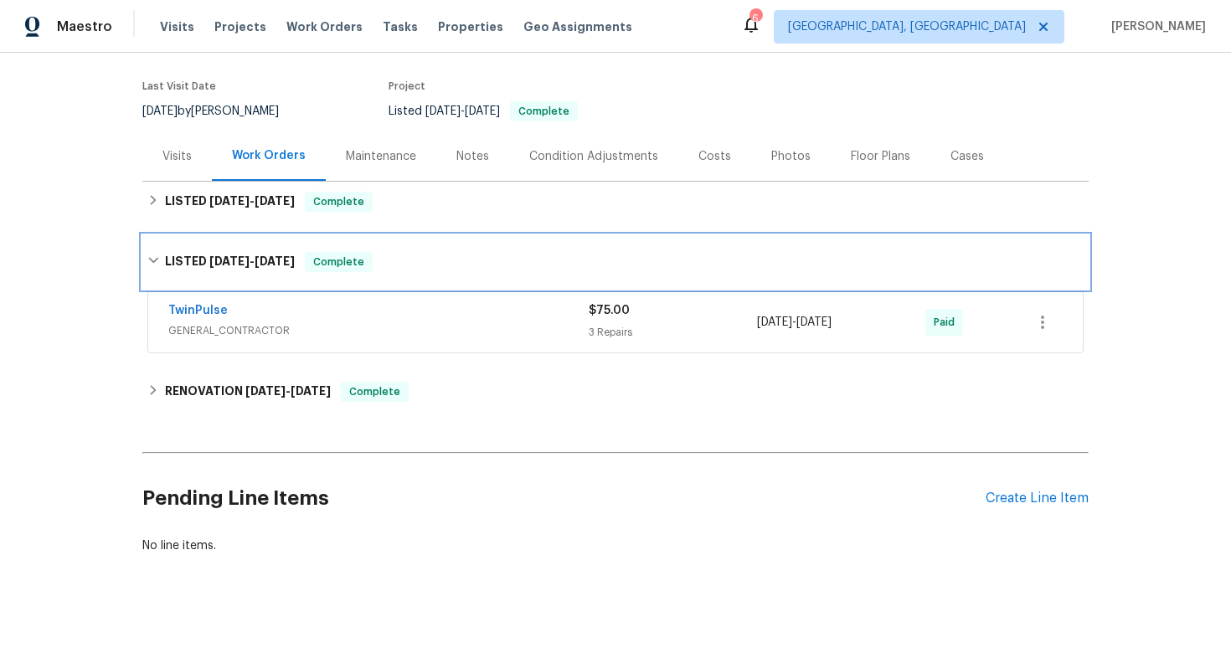
click at [157, 260] on icon at bounding box center [153, 261] width 12 height 12
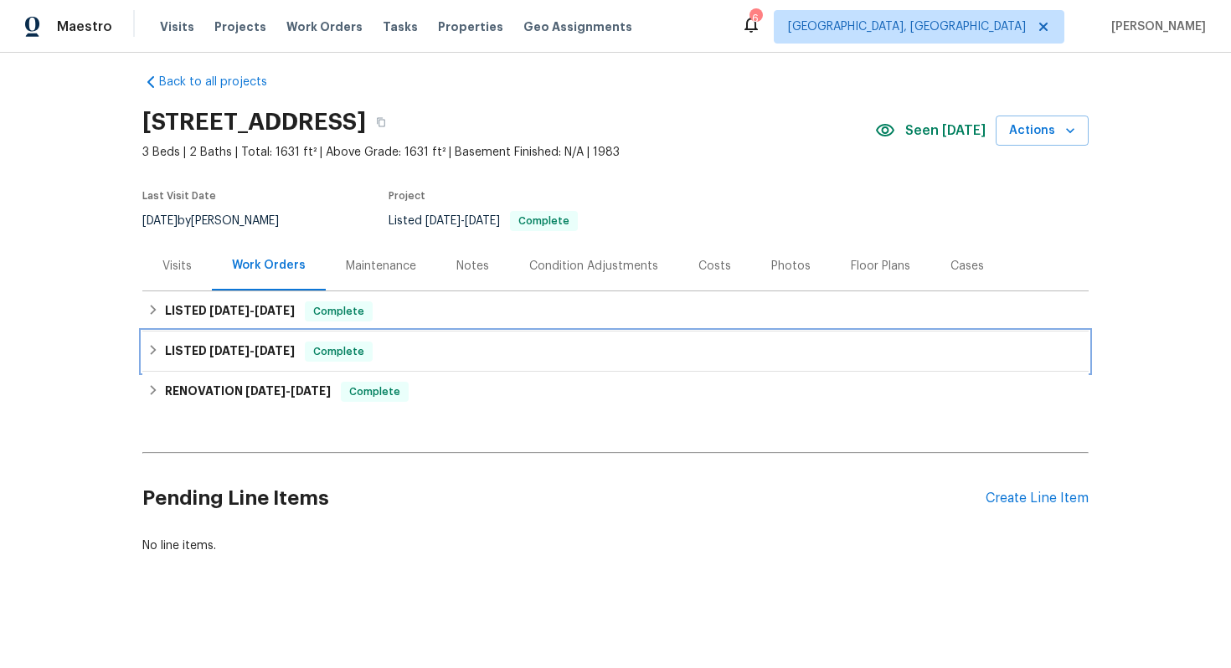
scroll to position [13, 0]
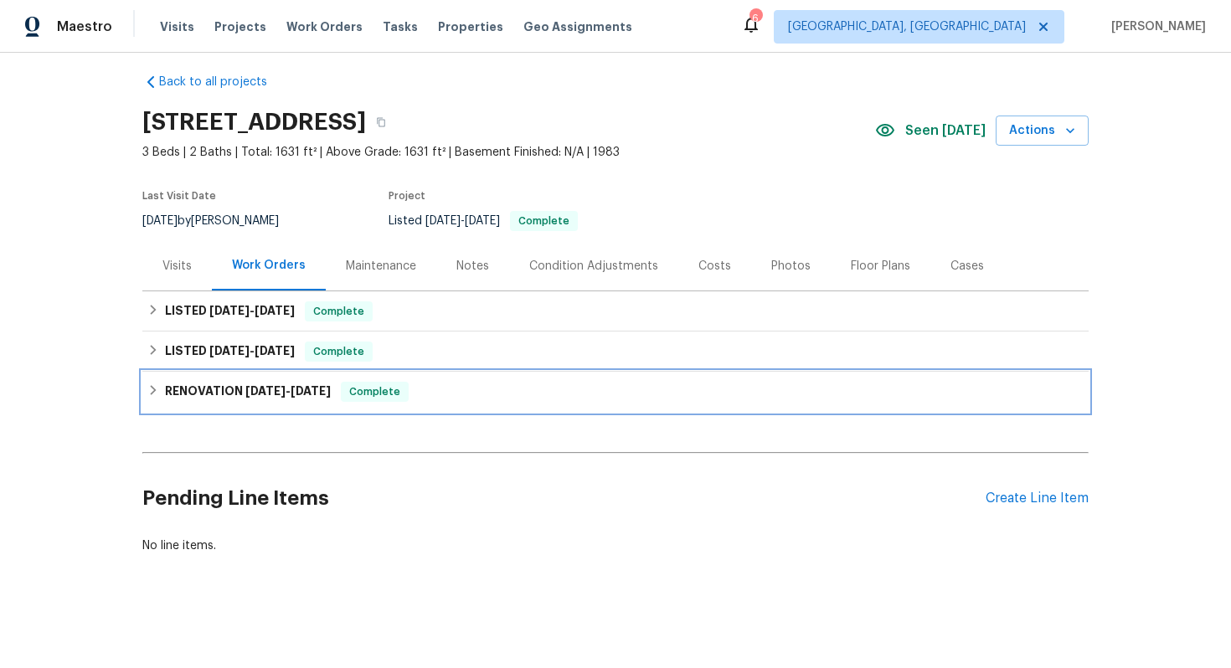
click at [362, 395] on span "Complete" at bounding box center [375, 392] width 64 height 17
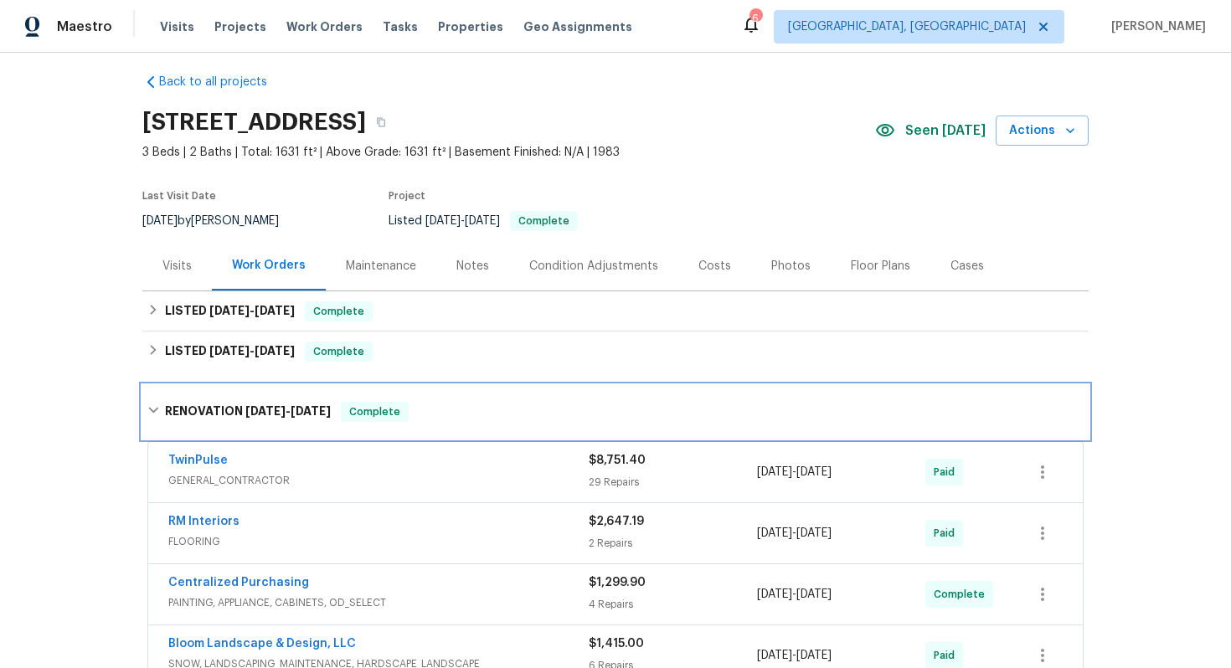
click at [362, 395] on div "RENOVATION 7/22/25 - 8/1/25 Complete" at bounding box center [615, 412] width 946 height 54
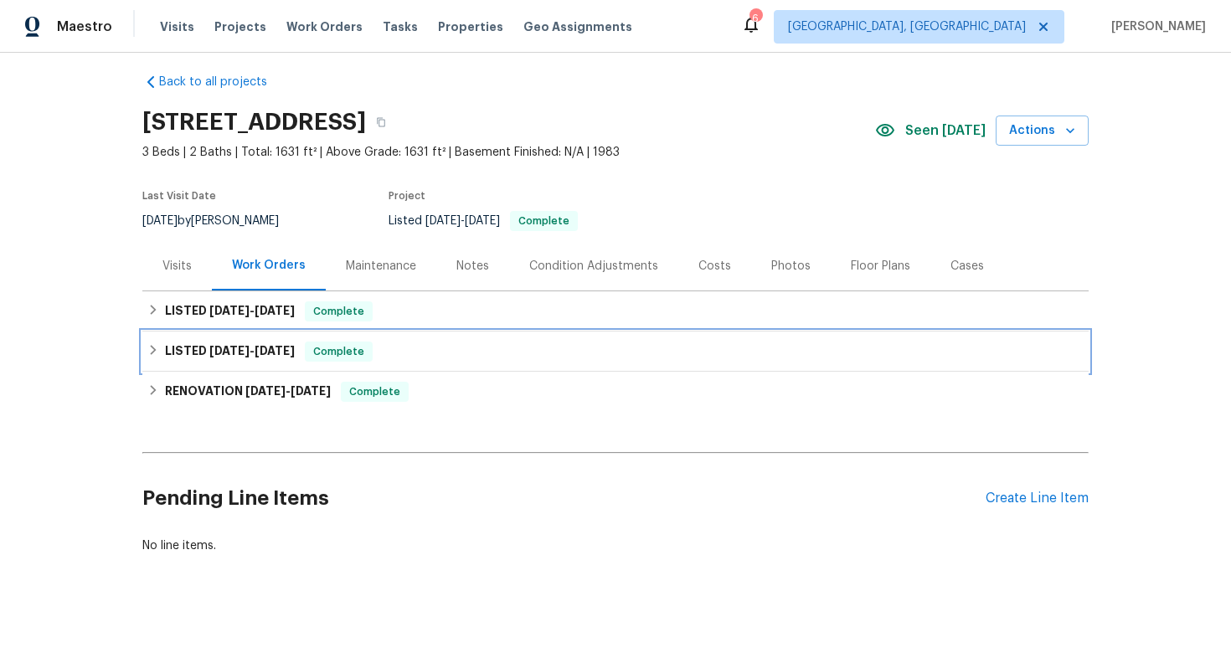
click at [273, 348] on span "8/7/25" at bounding box center [275, 351] width 40 height 12
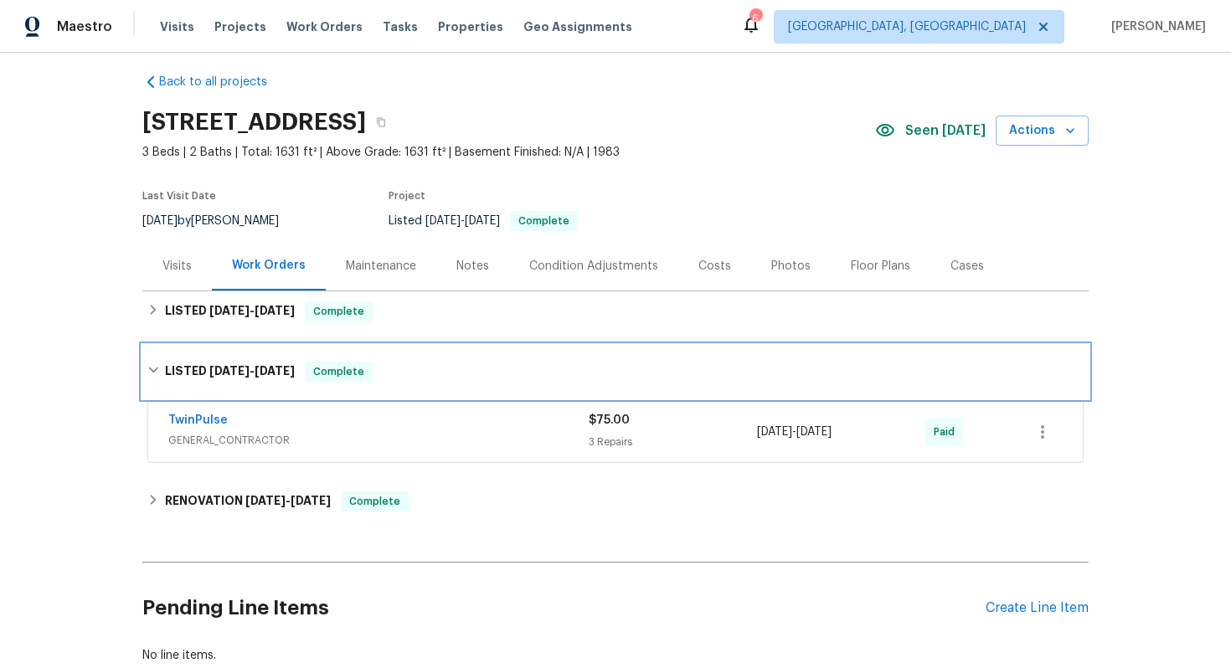
scroll to position [122, 0]
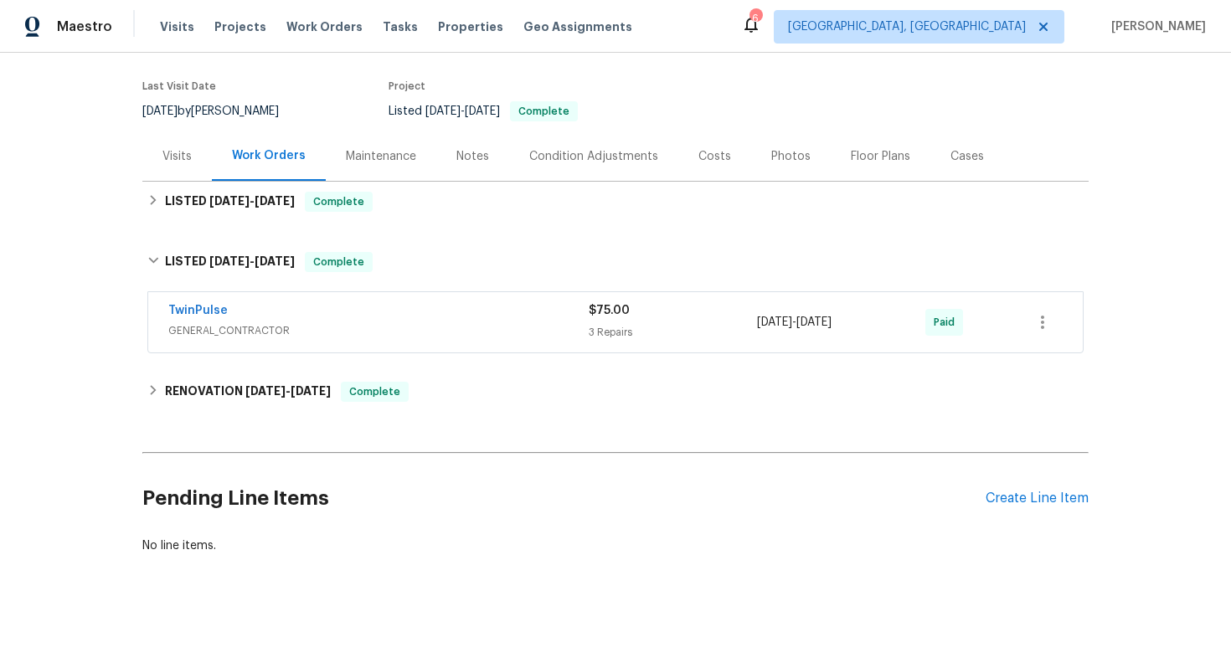
click at [405, 317] on div "TwinPulse" at bounding box center [378, 312] width 420 height 20
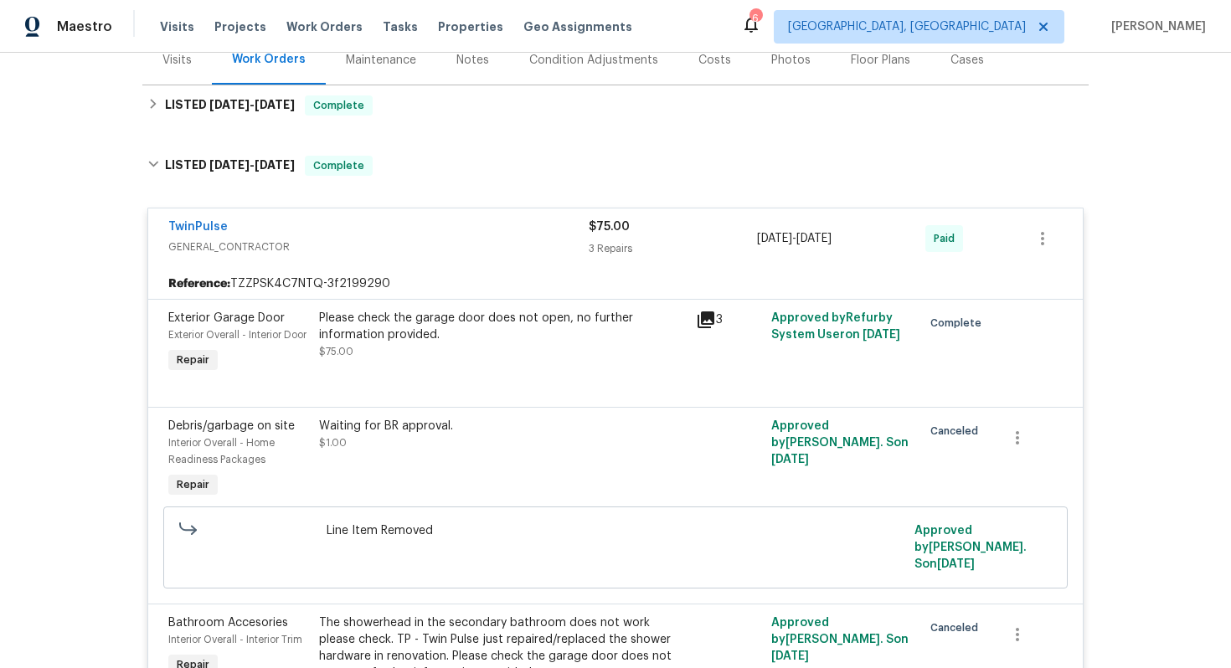
scroll to position [0, 0]
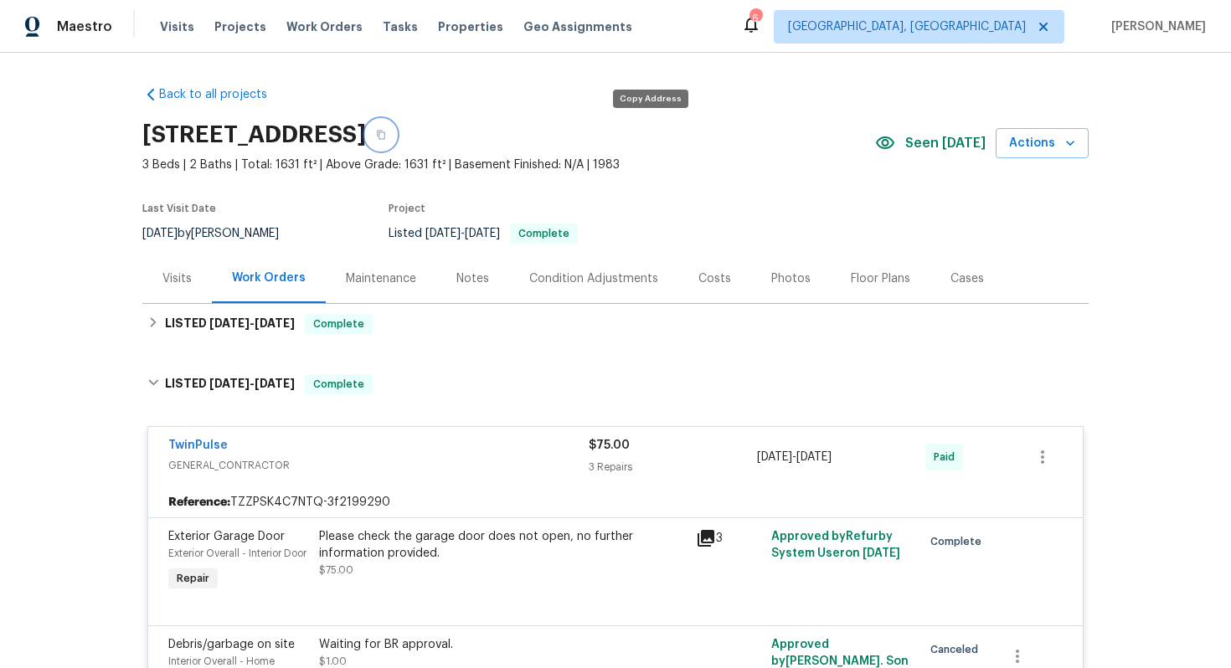
click at [396, 142] on button "button" at bounding box center [381, 135] width 30 height 30
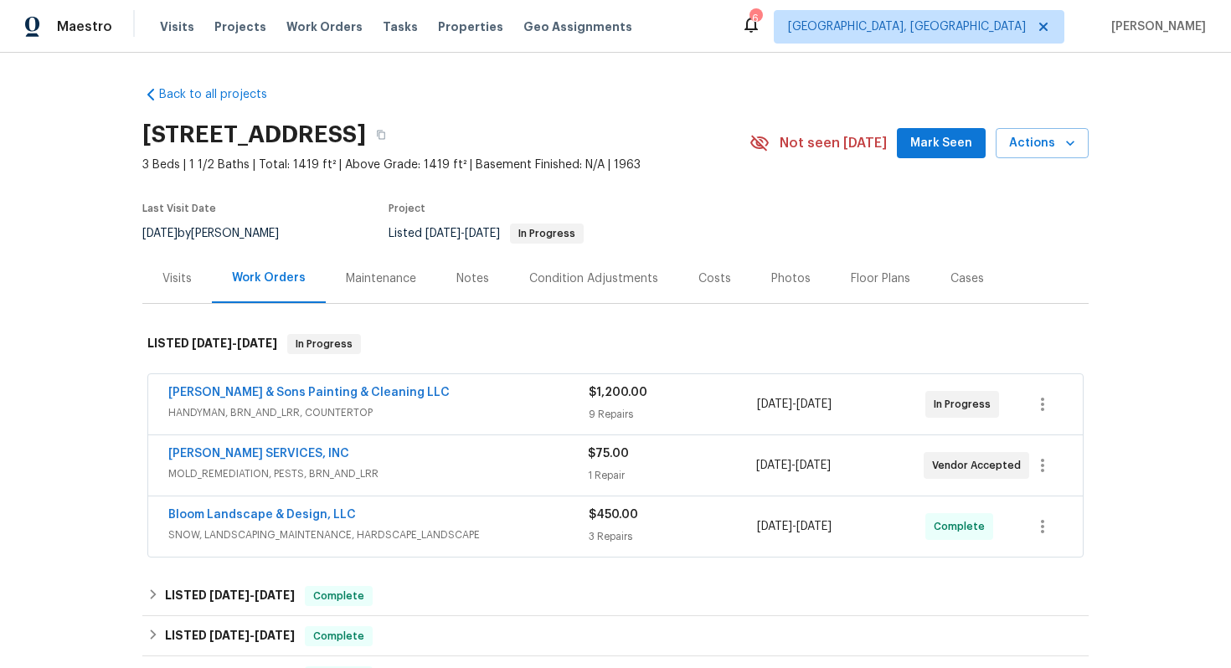
scroll to position [6, 0]
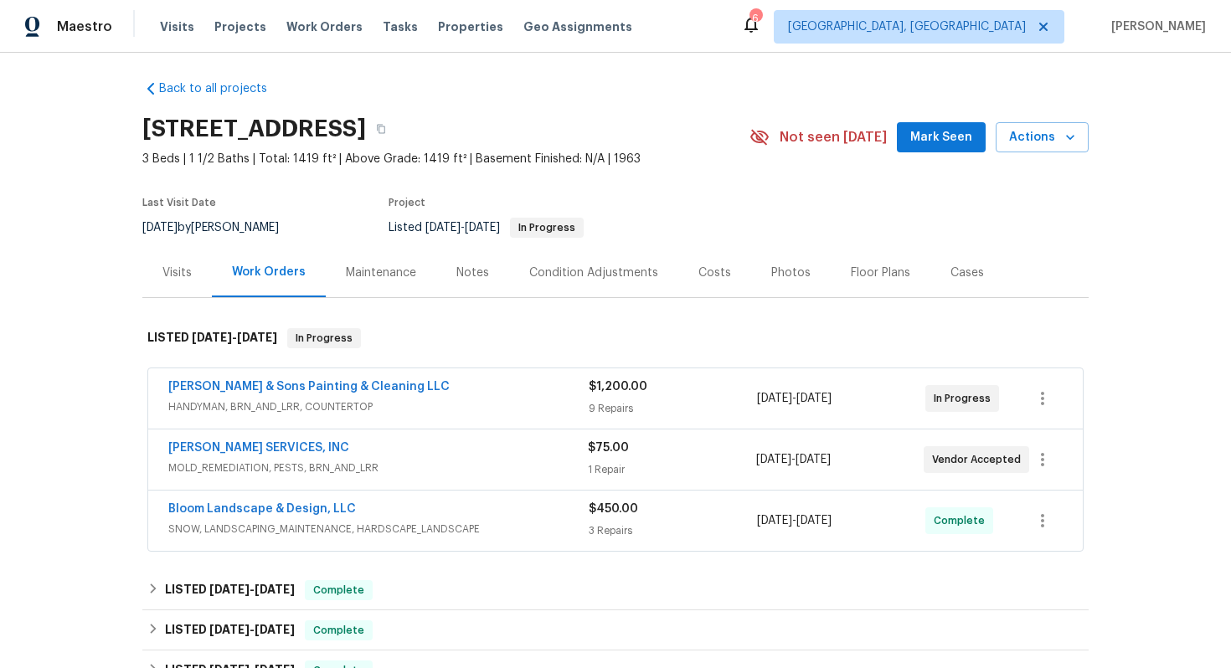
click at [179, 275] on div "Visits" at bounding box center [176, 273] width 29 height 17
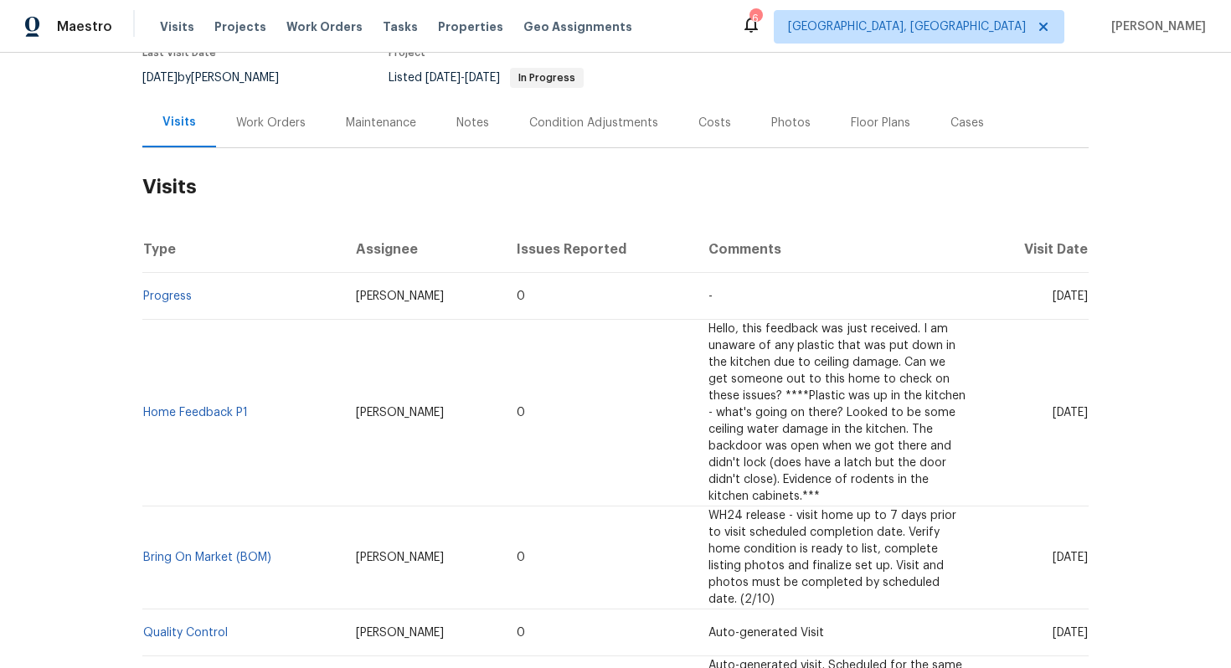
scroll to position [161, 0]
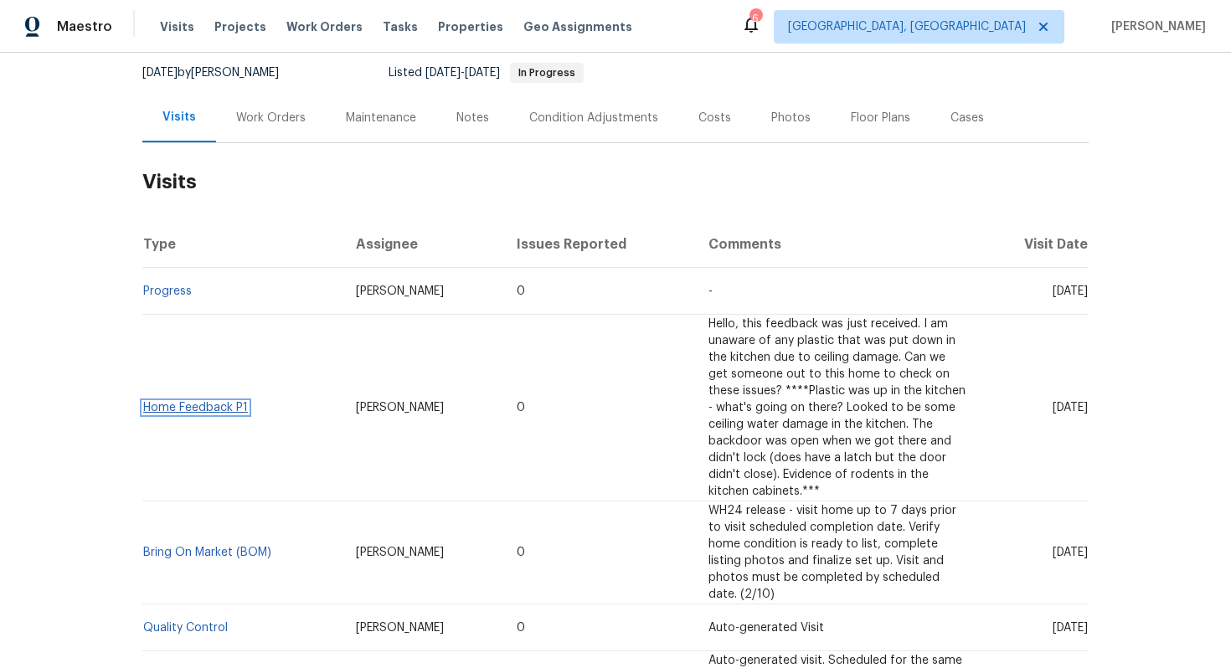
click at [224, 406] on link "Home Feedback P1" at bounding box center [195, 408] width 105 height 12
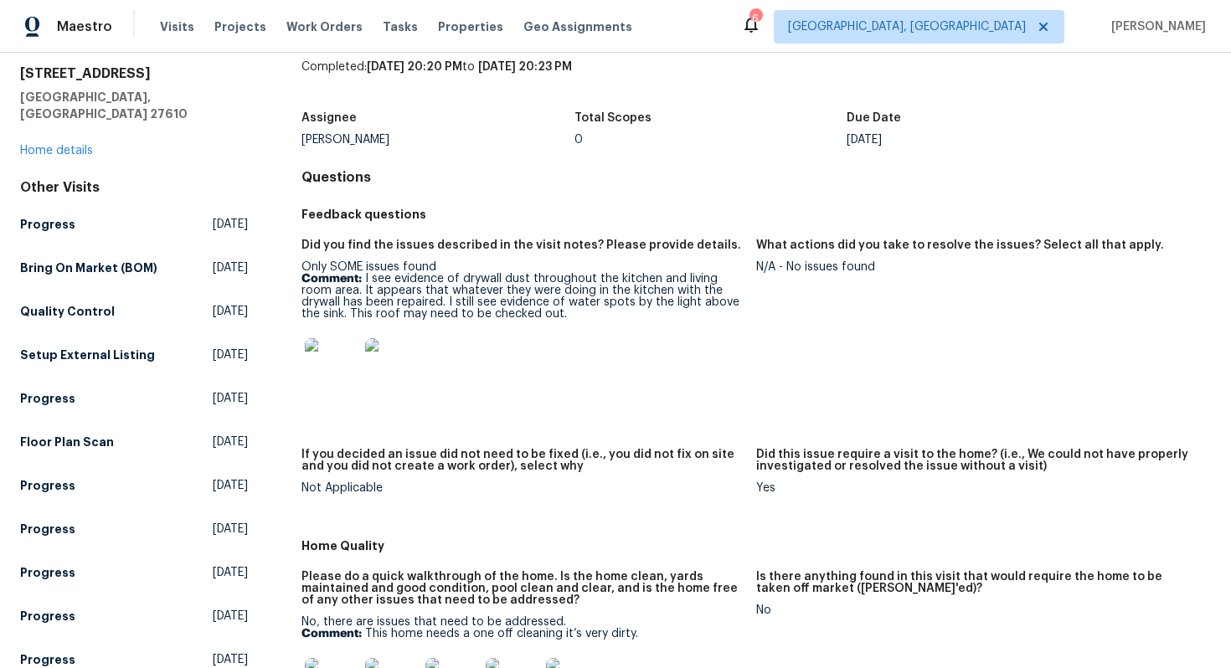
scroll to position [56, 0]
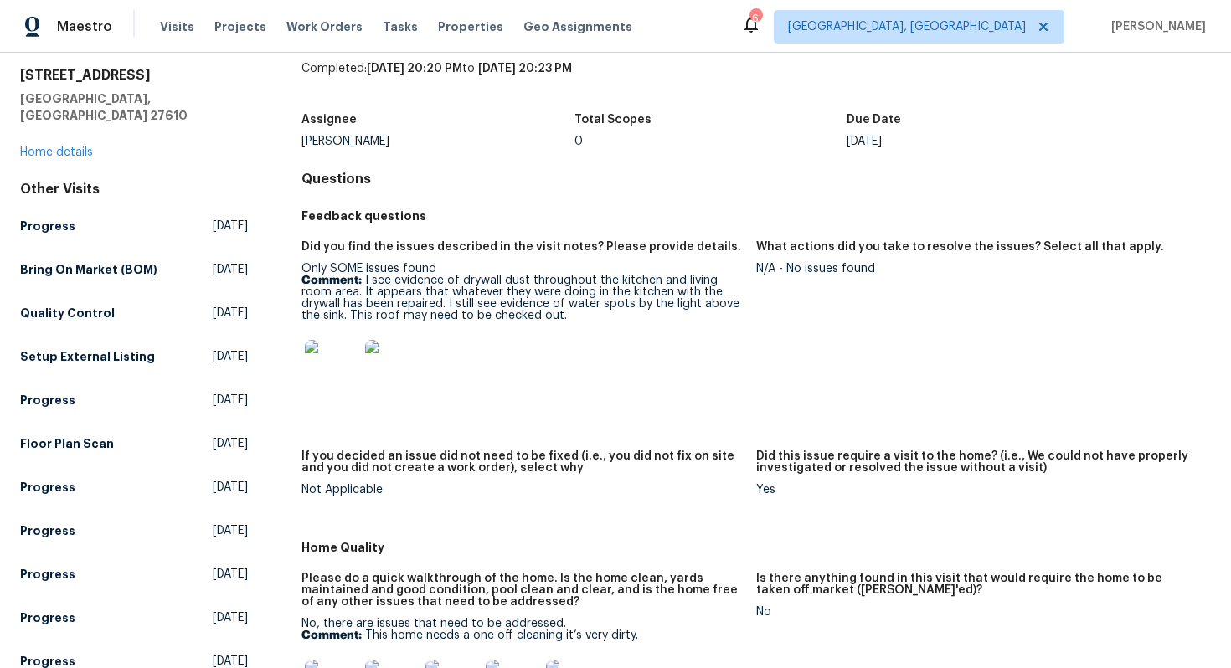
click at [550, 322] on div "Only SOME issues found Comment: I see evidence of drywall dust throughout the k…" at bounding box center [522, 333] width 441 height 141
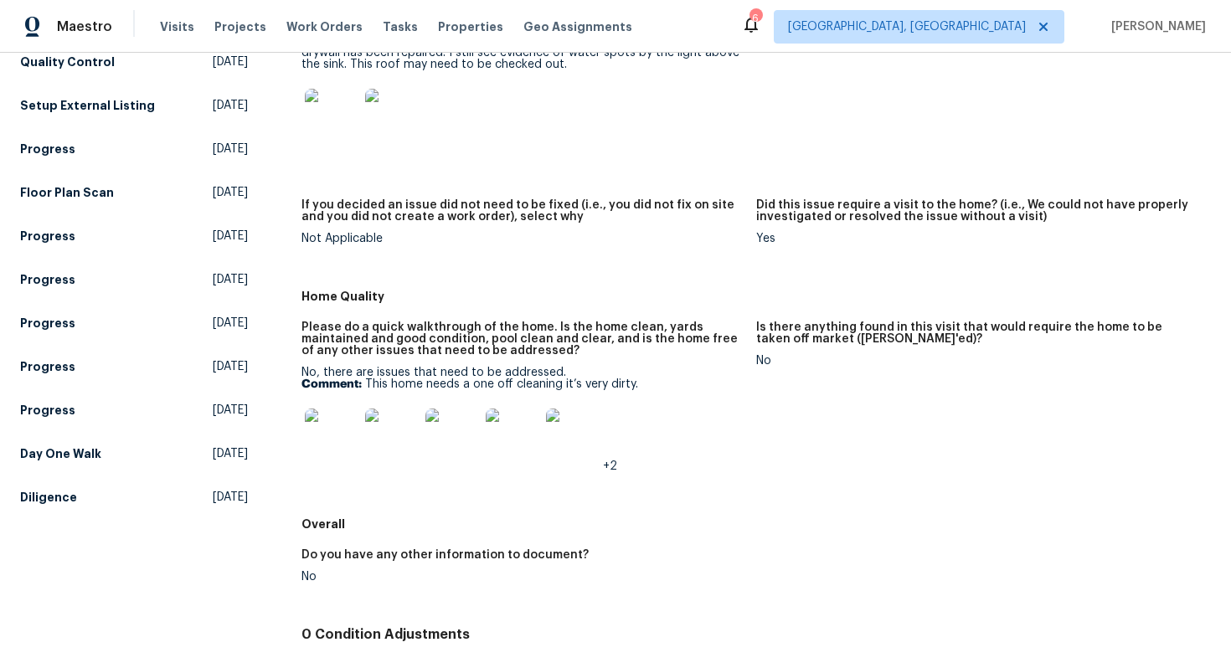
scroll to position [367, 0]
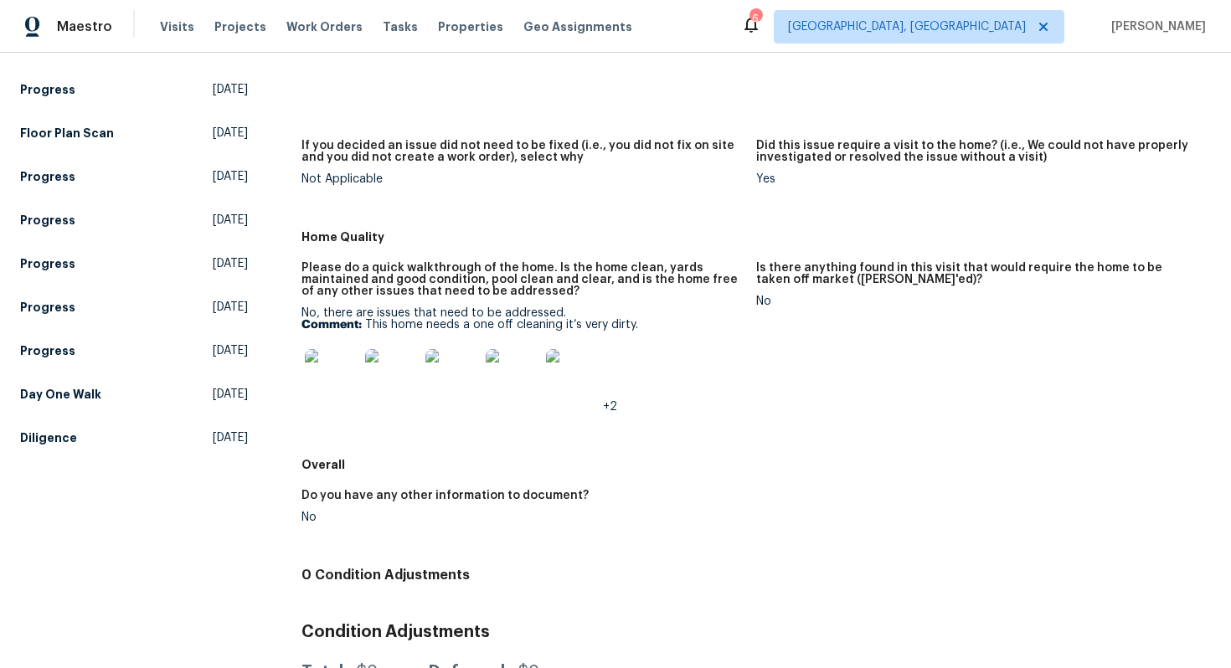
click at [321, 394] on img at bounding box center [332, 376] width 54 height 54
click at [371, 374] on img at bounding box center [392, 376] width 54 height 54
click at [322, 362] on img at bounding box center [332, 376] width 54 height 54
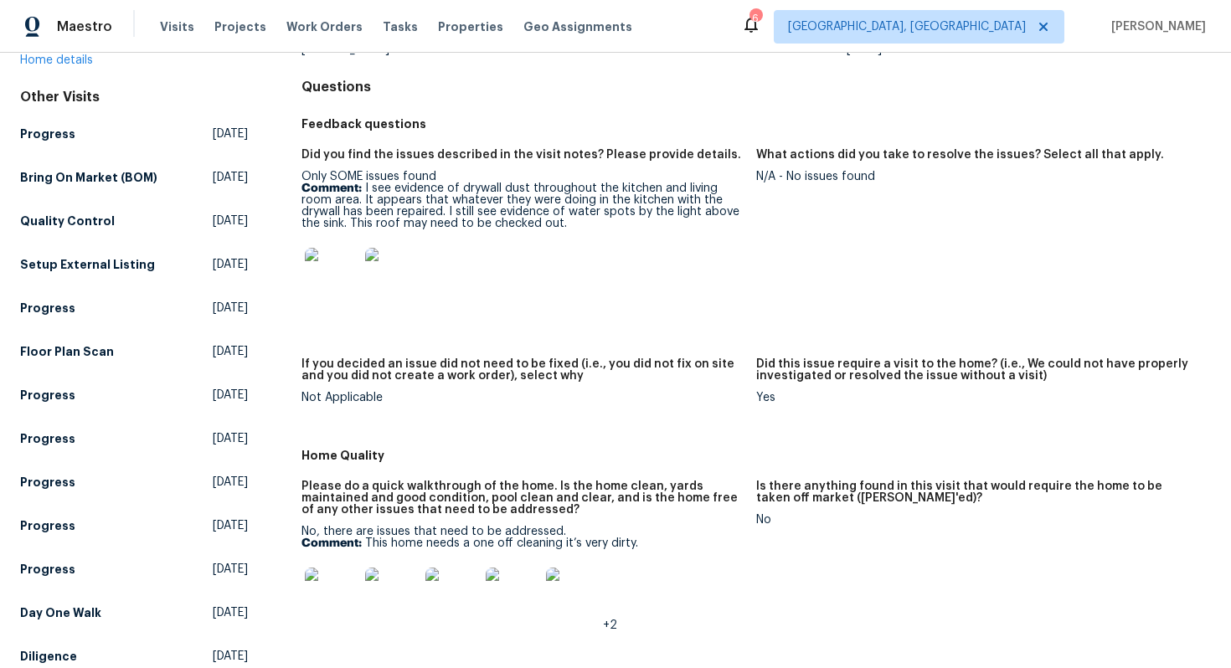
scroll to position [142, 0]
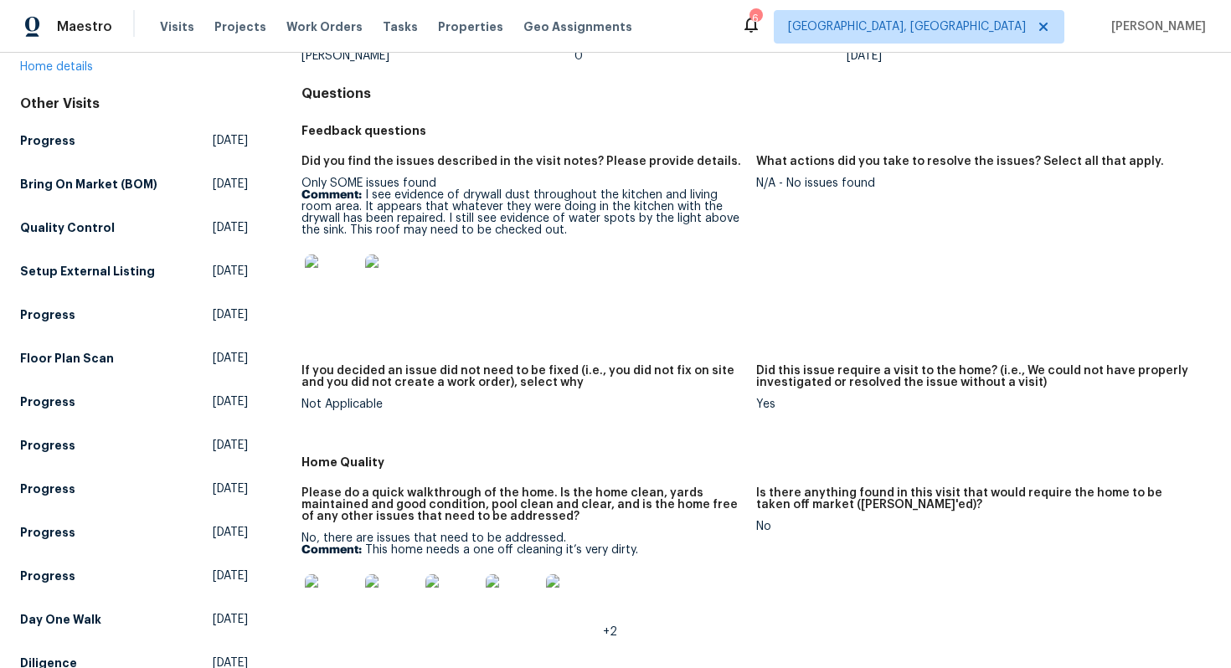
click at [333, 277] on img at bounding box center [332, 282] width 54 height 54
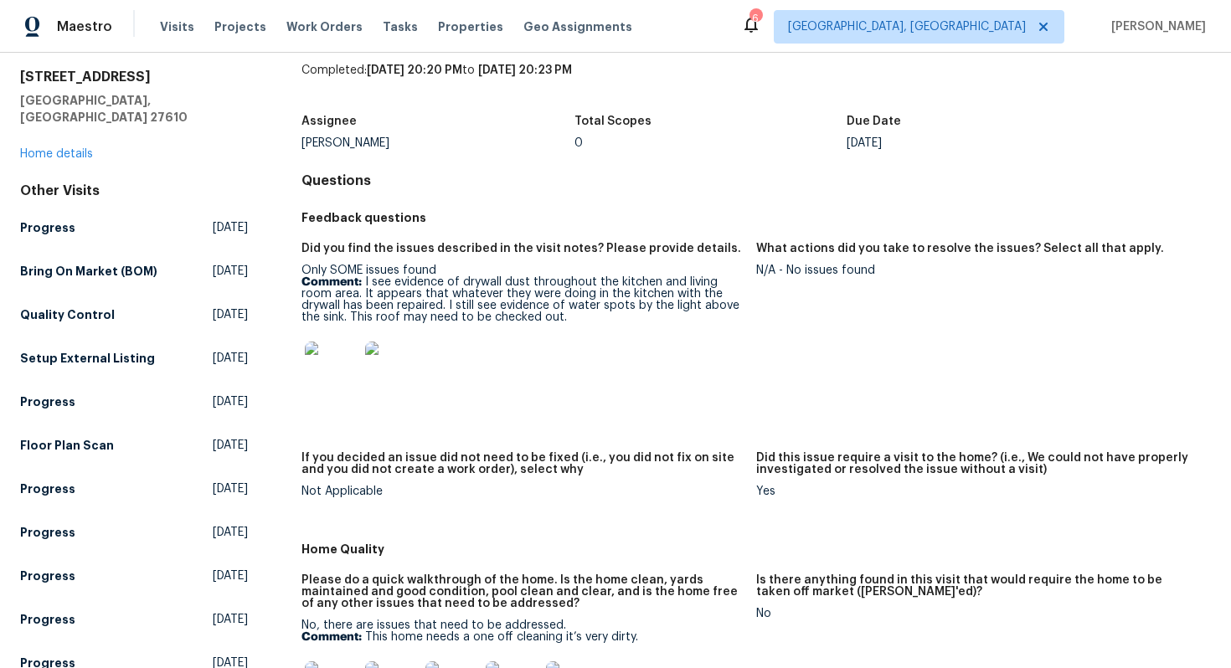
scroll to position [0, 0]
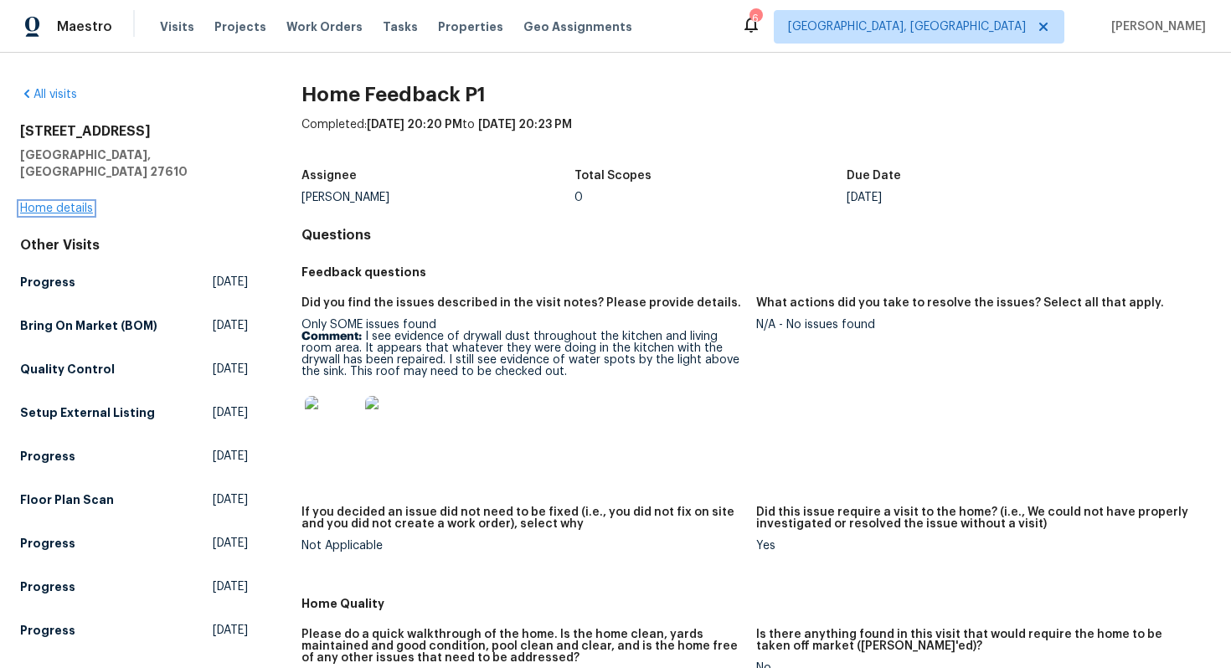
click at [79, 203] on link "Home details" at bounding box center [56, 209] width 73 height 12
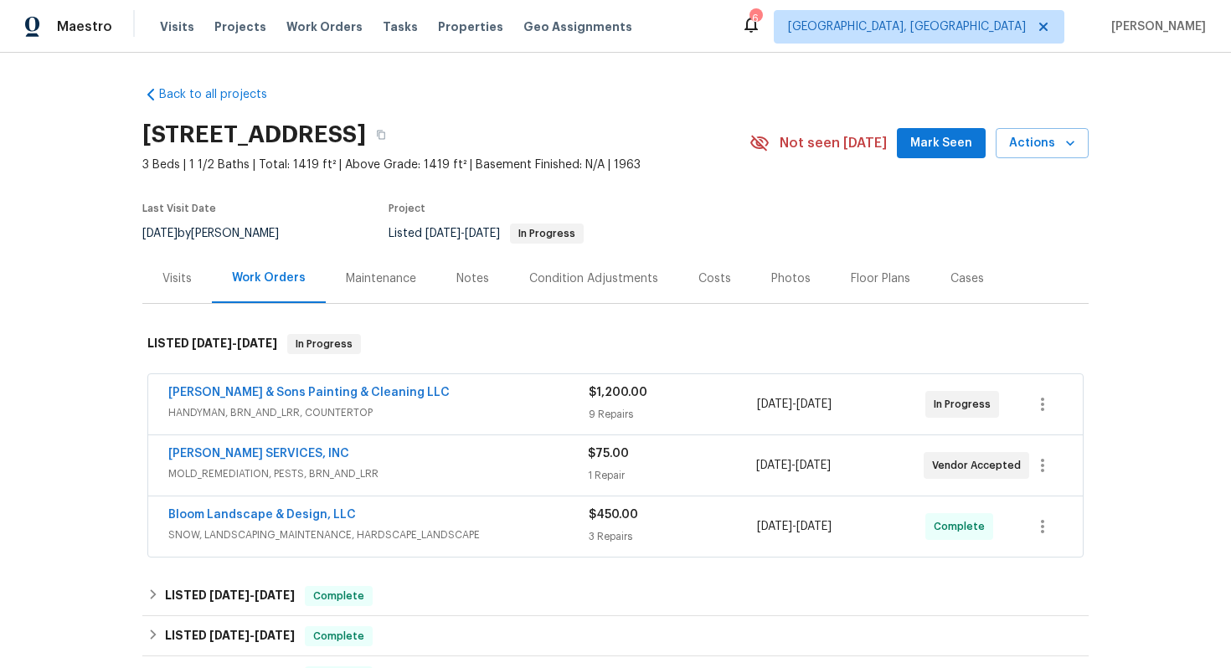
click at [382, 458] on div "[PERSON_NAME] SERVICES, INC" at bounding box center [378, 456] width 420 height 20
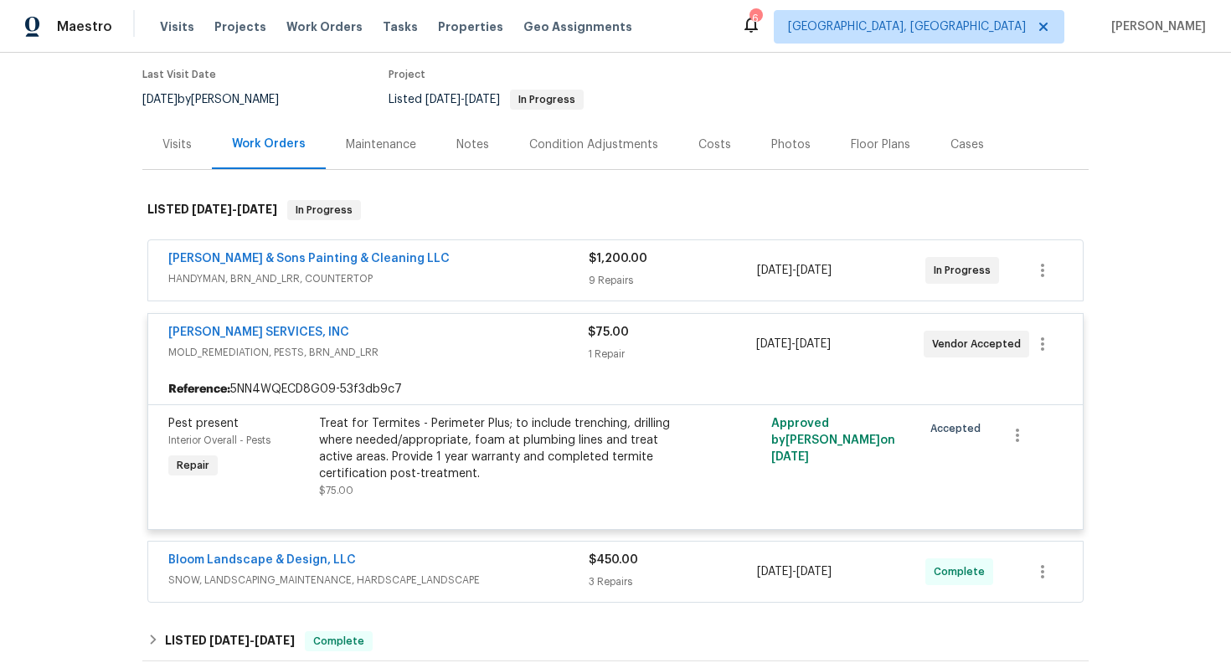
scroll to position [140, 0]
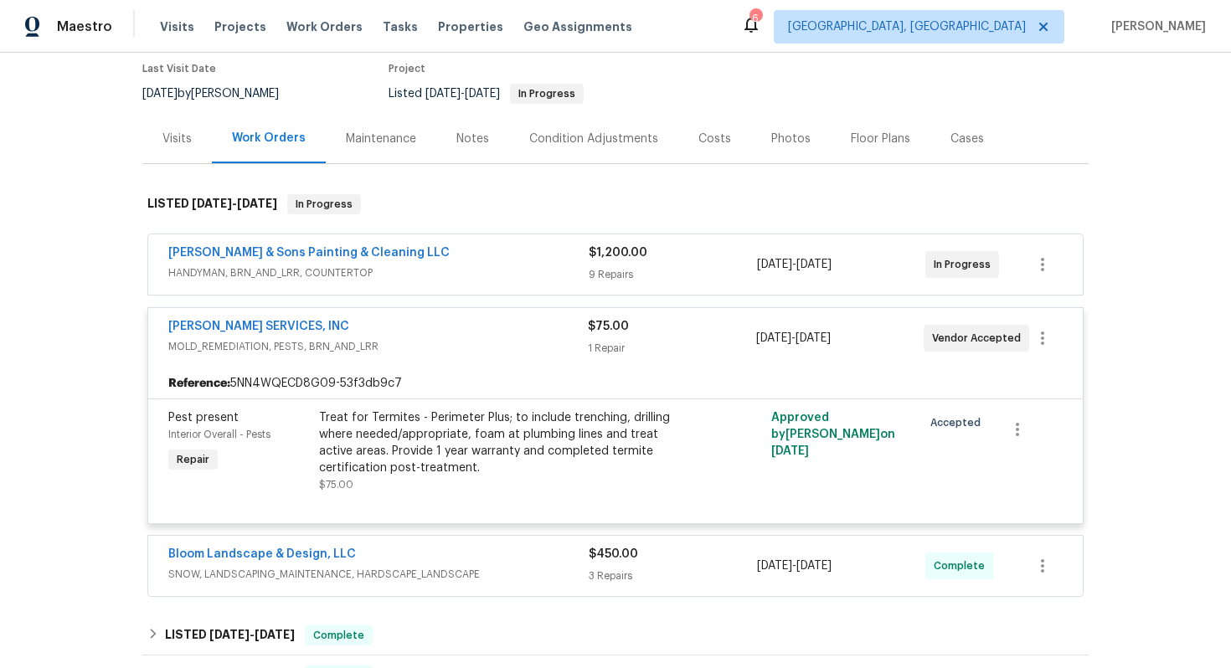
click at [415, 273] on span "HANDYMAN, BRN_AND_LRR, COUNTERTOP" at bounding box center [378, 273] width 420 height 17
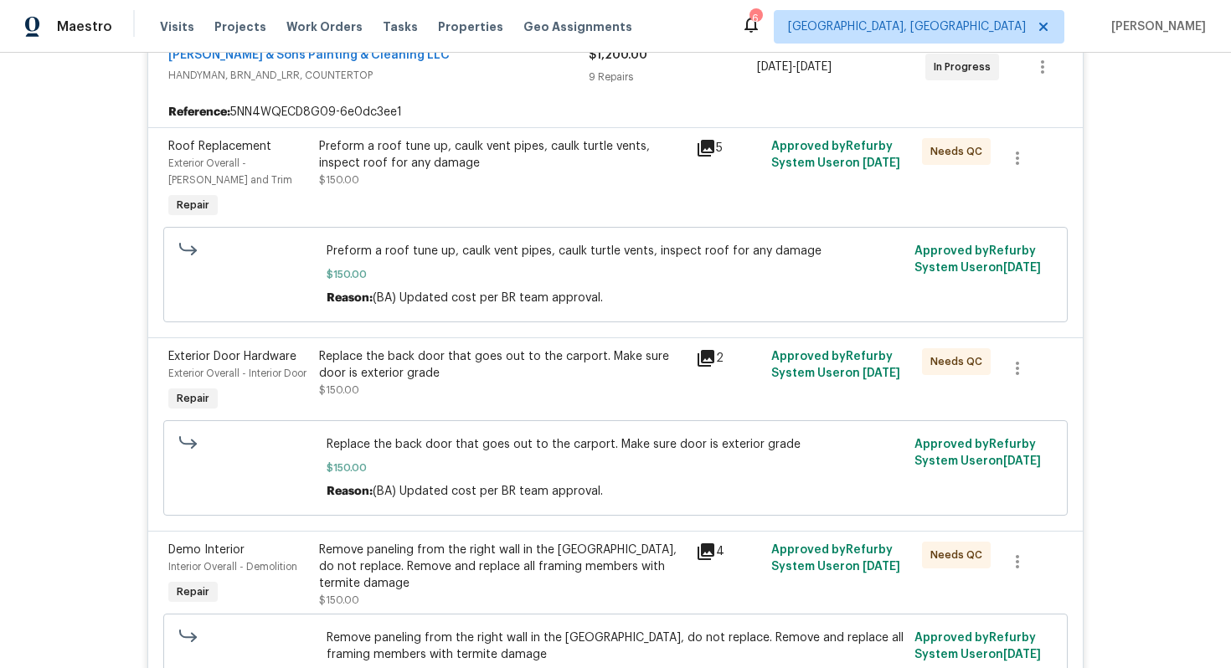
scroll to position [353, 0]
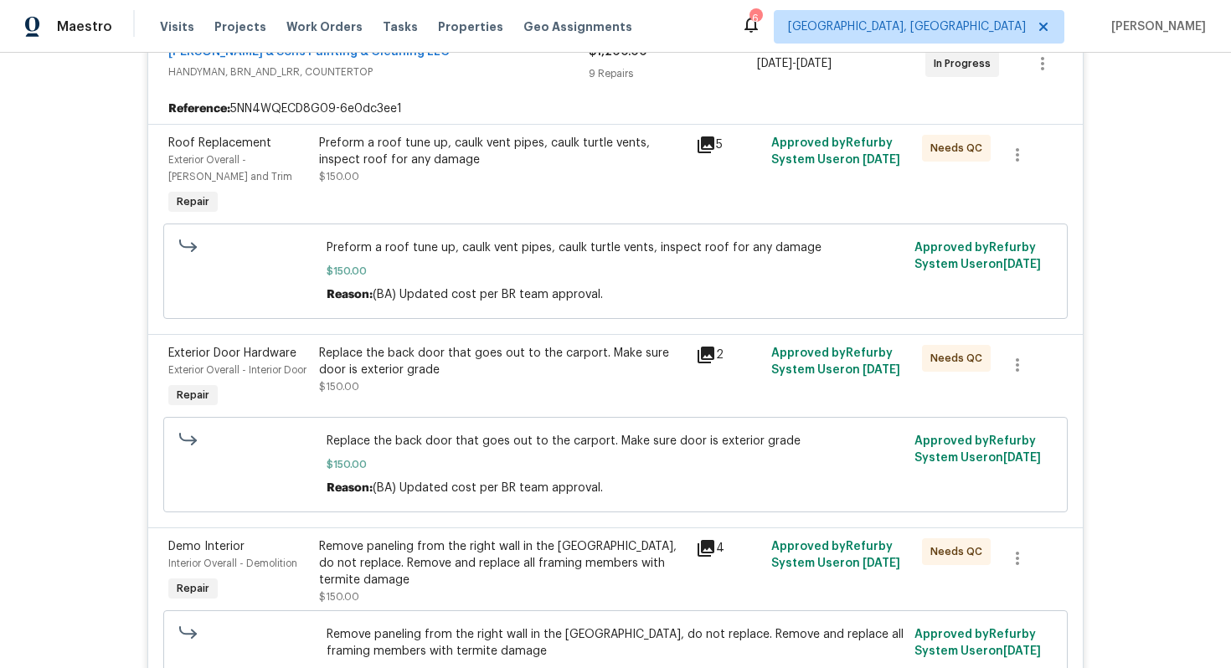
click at [424, 383] on div "Replace the back door that goes out to the carport. Make sure door is exterior …" at bounding box center [502, 370] width 367 height 50
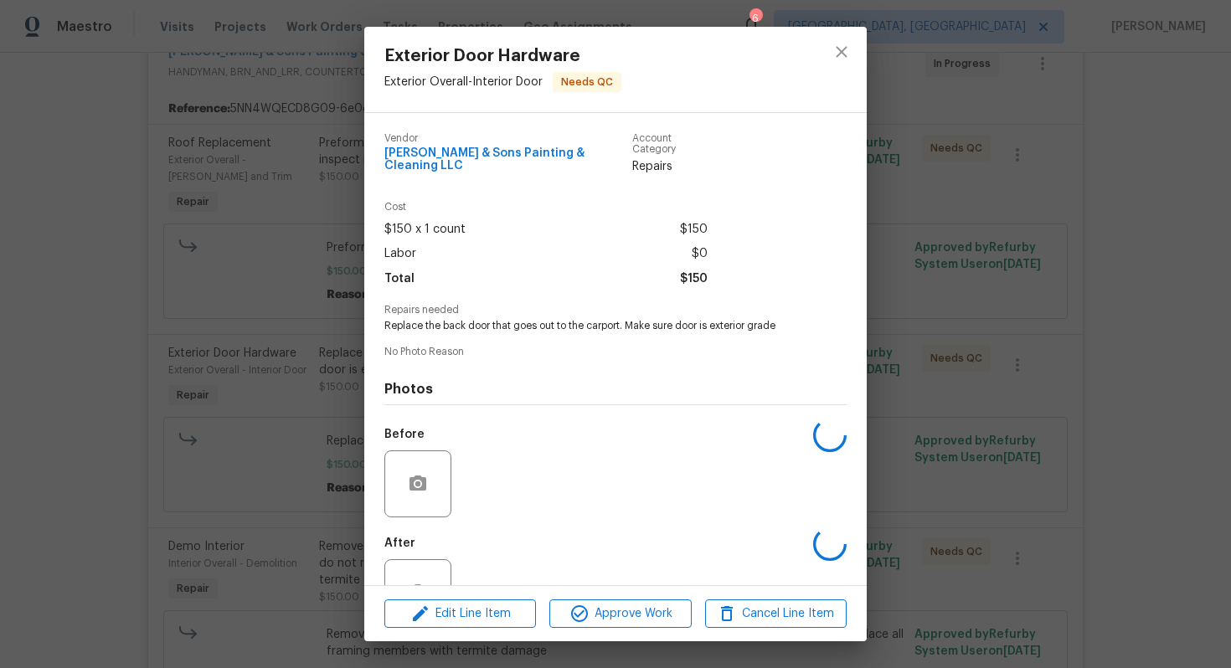
scroll to position [47, 0]
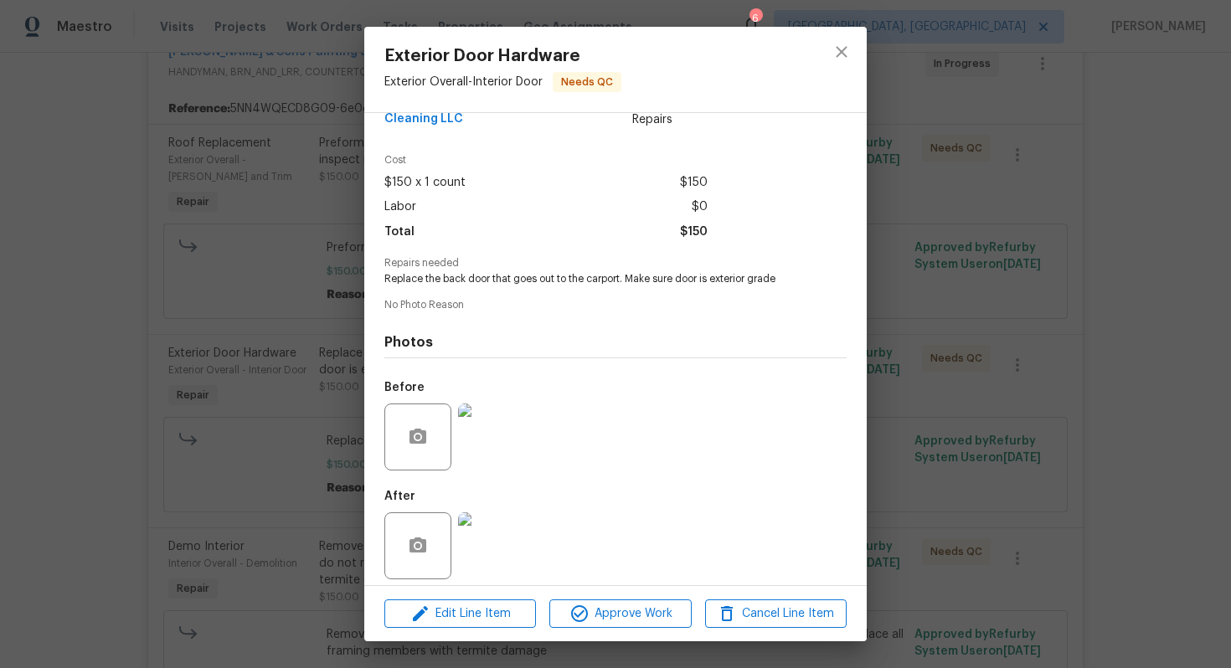
click at [312, 243] on div "Exterior Door Hardware Exterior Overall - Interior Door Needs QC Vendor Hodge &…" at bounding box center [615, 334] width 1231 height 668
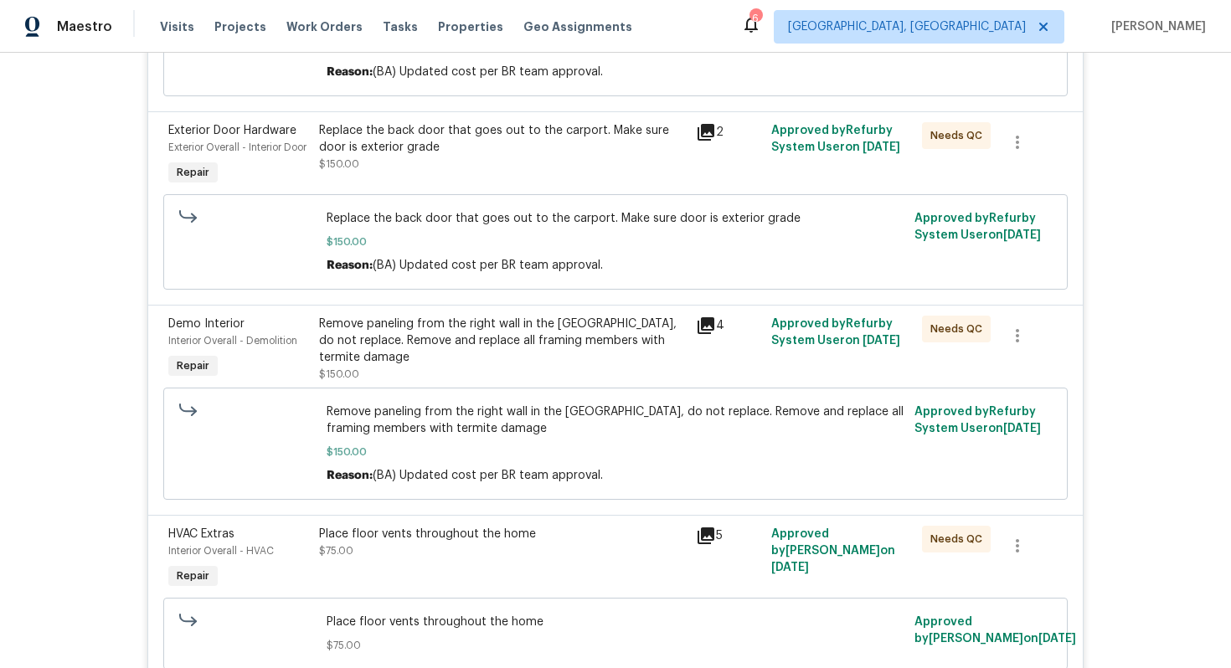
scroll to position [0, 0]
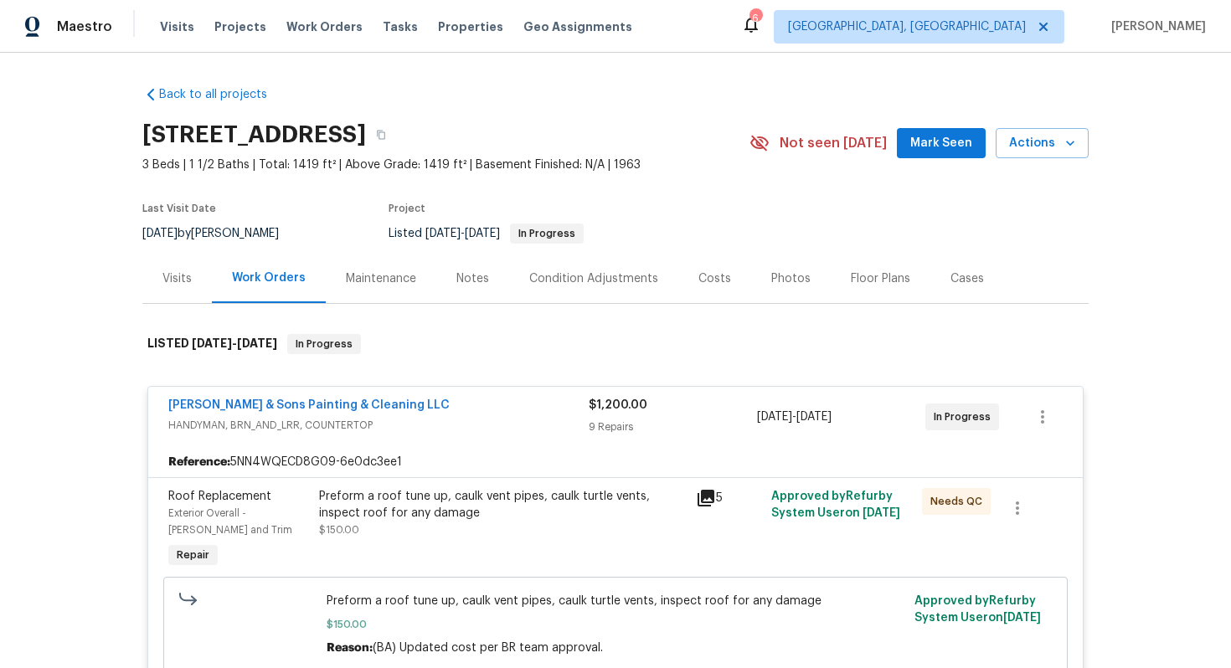
click at [479, 401] on div "[PERSON_NAME] & Sons Painting & Cleaning LLC" at bounding box center [378, 407] width 420 height 20
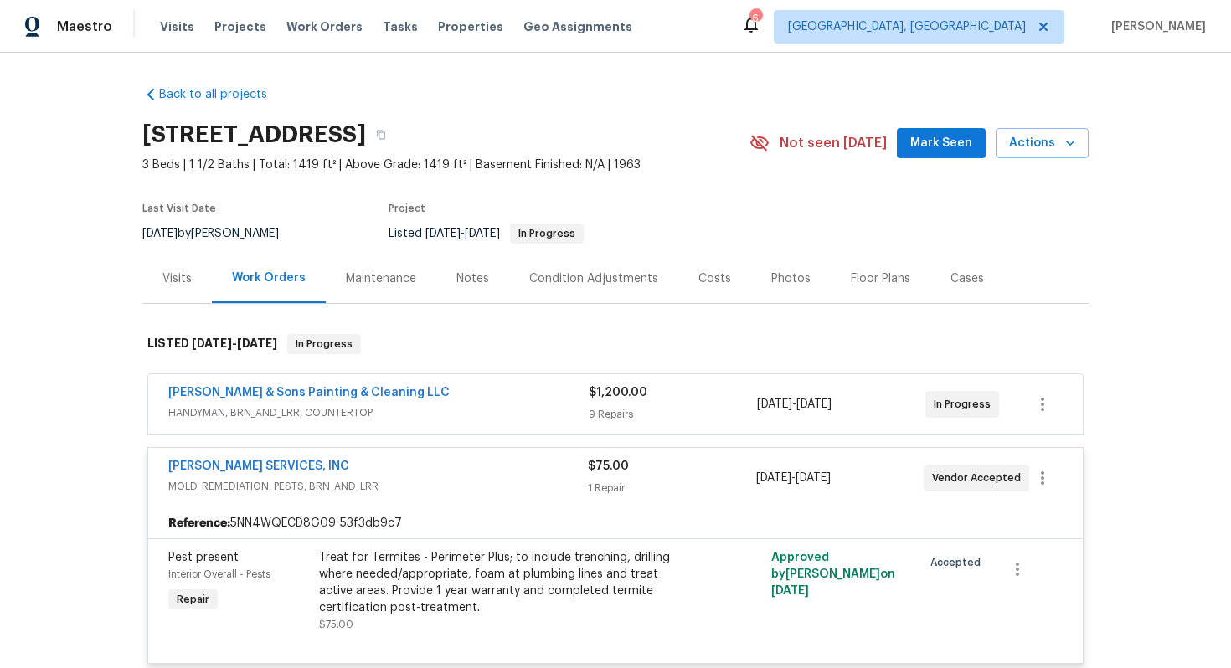
click at [531, 464] on div "CANADY'S SERVICES, INC" at bounding box center [378, 468] width 420 height 20
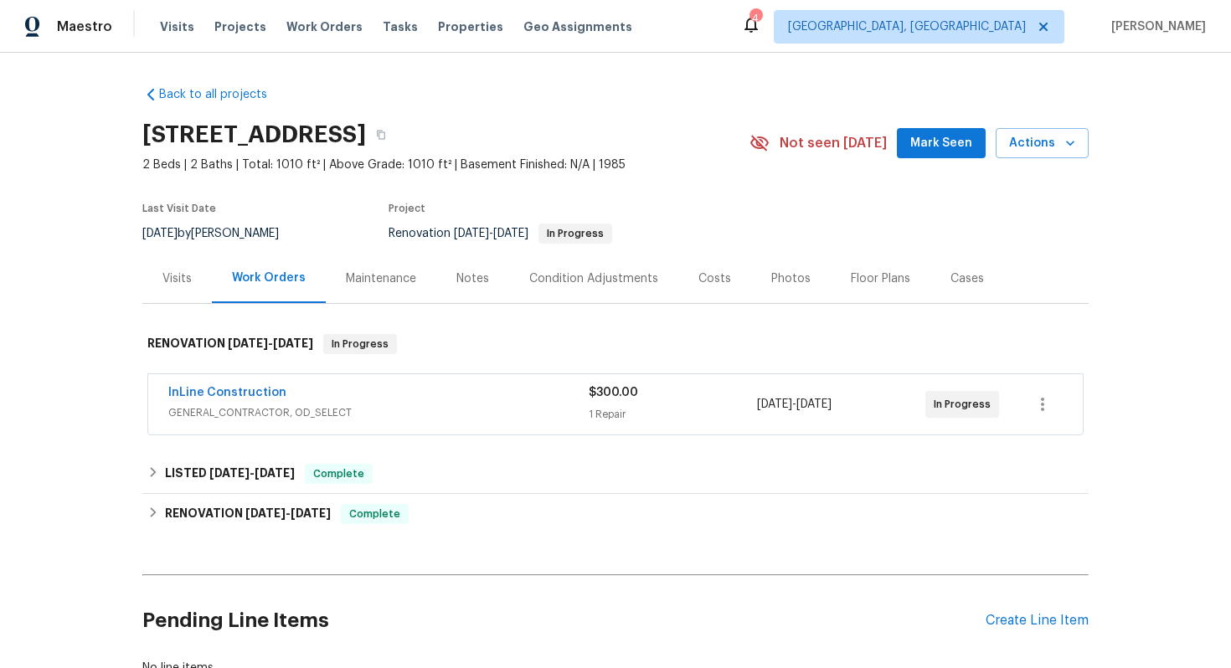
click at [405, 405] on div "InLine Construction" at bounding box center [378, 394] width 420 height 20
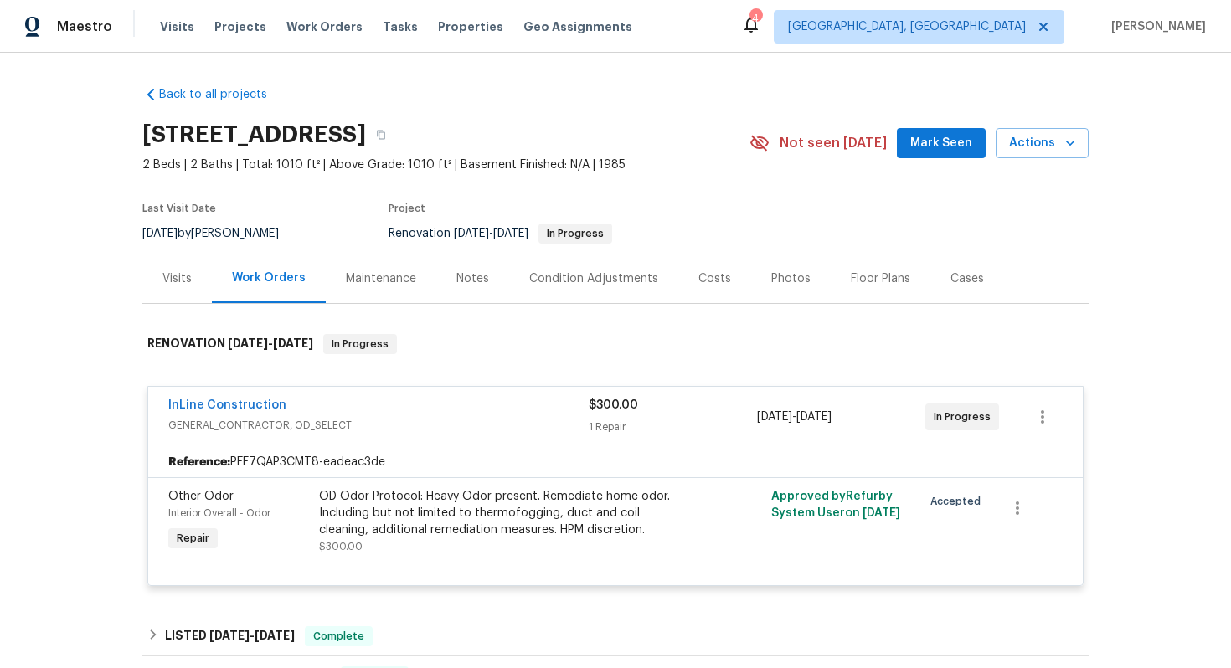
click at [457, 447] on div "InLine Construction GENERAL_CONTRACTOR, OD_SELECT $300.00 1 Repair [DATE] - [DA…" at bounding box center [615, 417] width 935 height 60
click at [450, 434] on span "GENERAL_CONTRACTOR, OD_SELECT" at bounding box center [378, 425] width 420 height 17
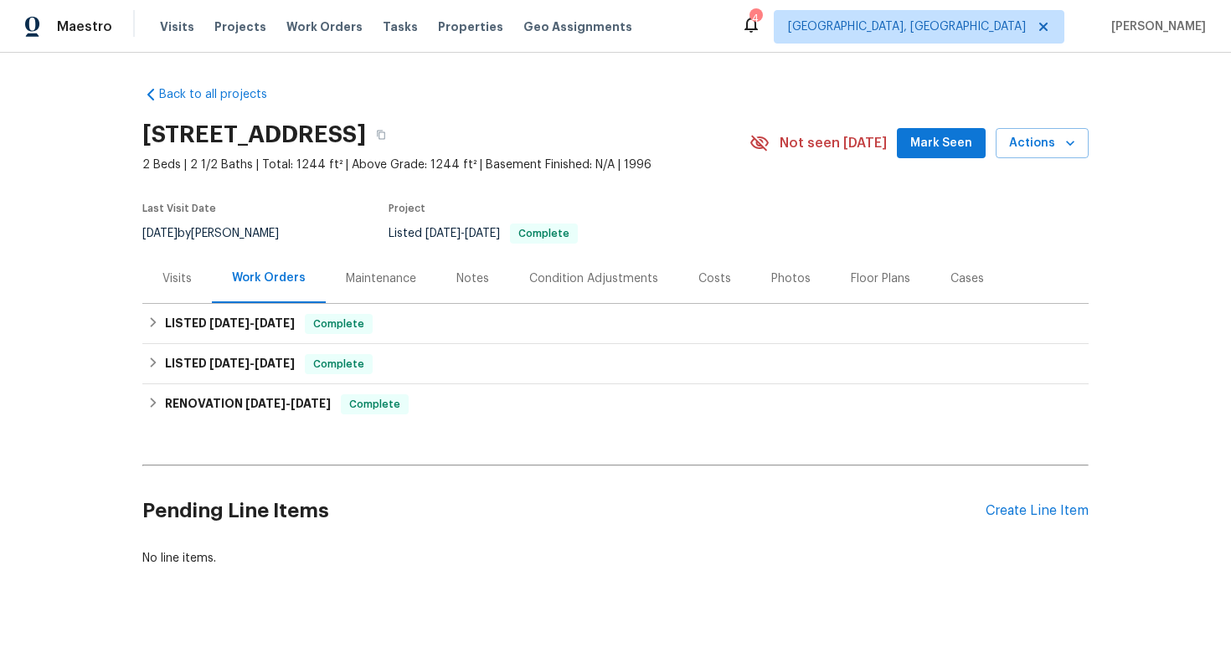
click at [179, 276] on div "Visits" at bounding box center [176, 279] width 29 height 17
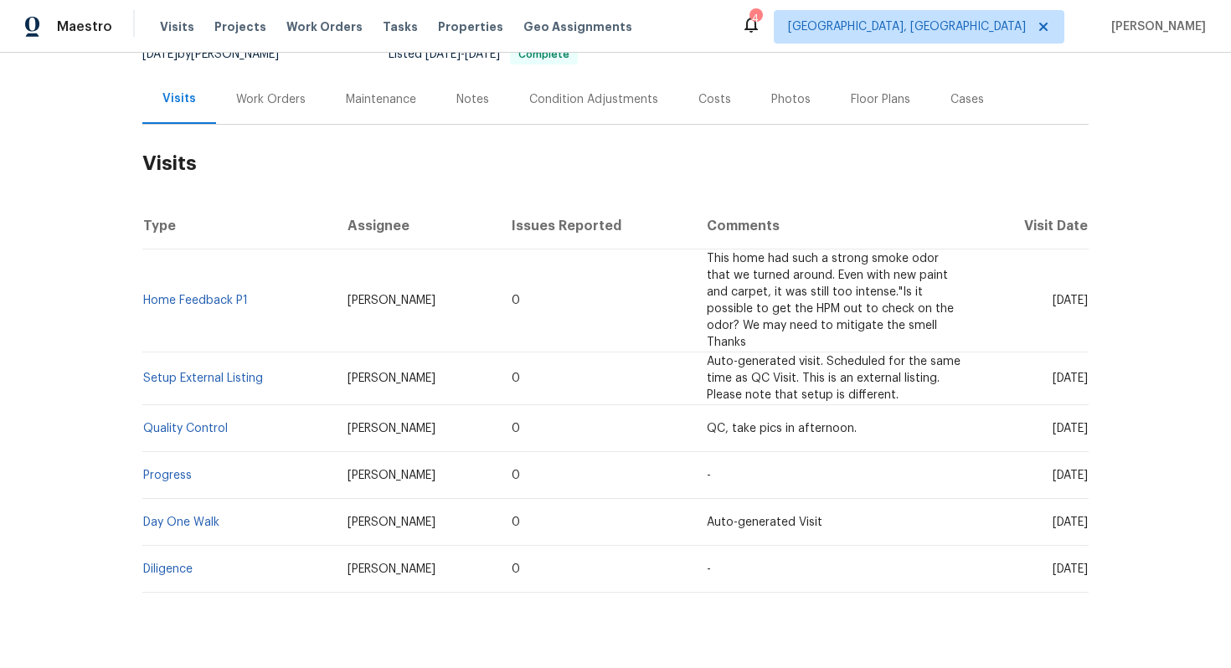
scroll to position [189, 0]
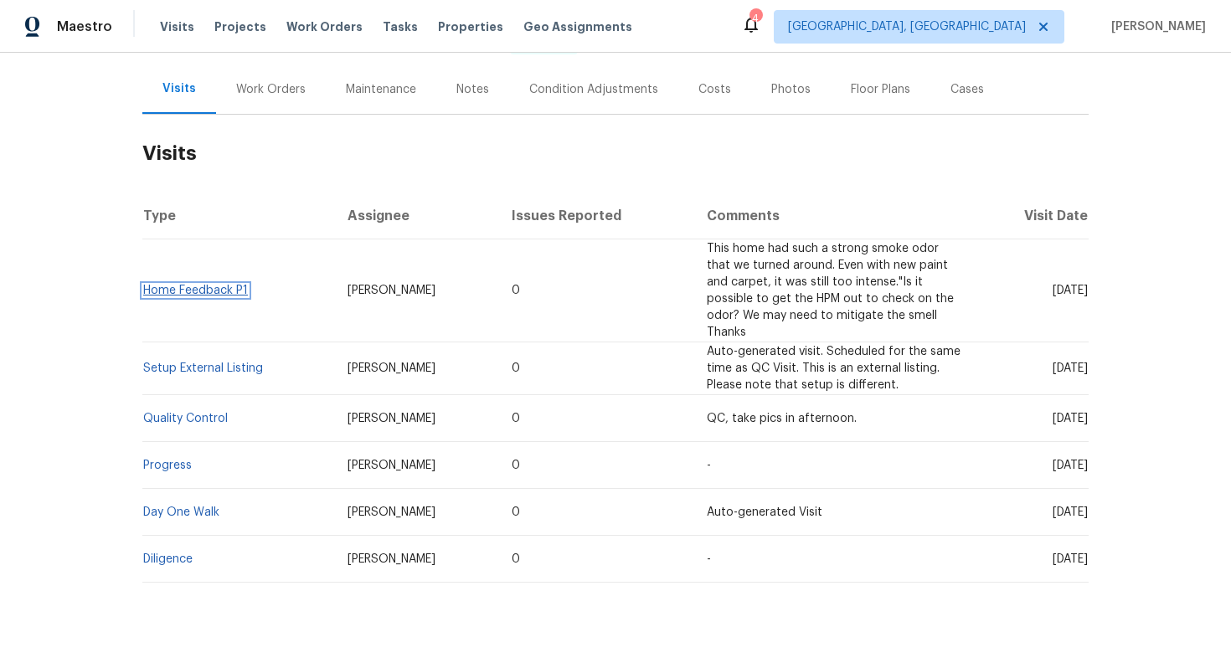
click at [223, 285] on link "Home Feedback P1" at bounding box center [195, 291] width 105 height 12
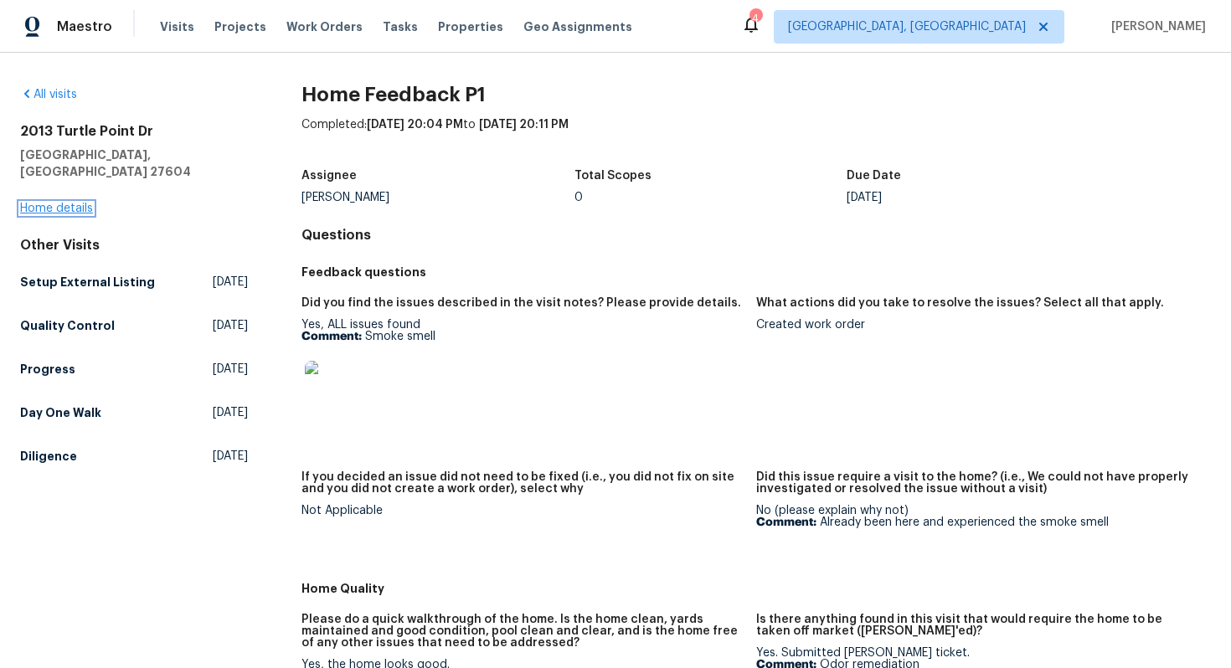
click at [66, 203] on link "Home details" at bounding box center [56, 209] width 73 height 12
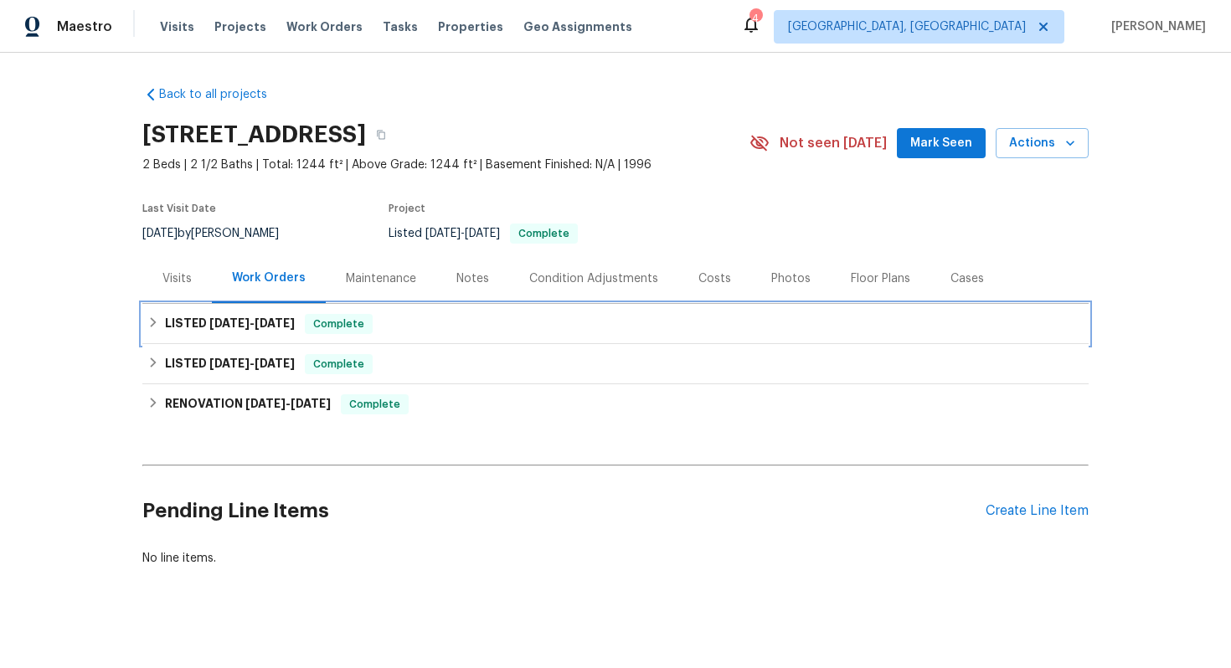
click at [226, 323] on span "7/29/25" at bounding box center [229, 323] width 40 height 12
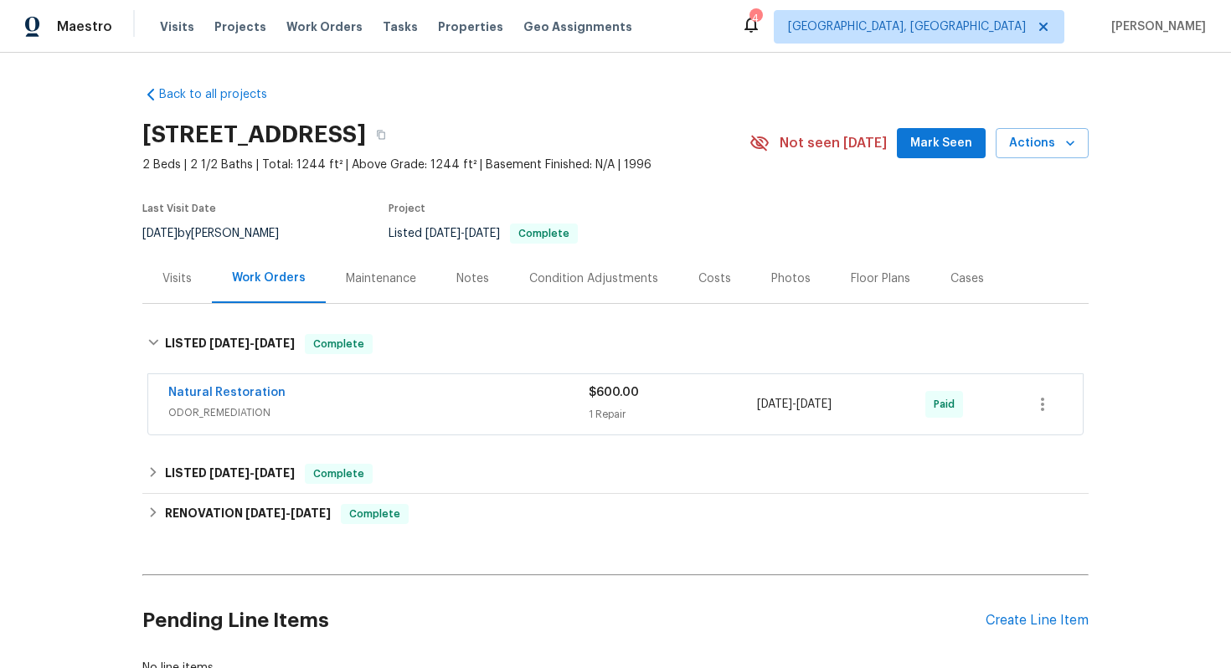
click at [465, 426] on div "Natural Restoration ODOR_REMEDIATION $600.00 1 Repair 7/29/2025 - 8/8/2025 Paid" at bounding box center [615, 404] width 935 height 60
click at [452, 405] on span "ODOR_REMEDIATION" at bounding box center [378, 413] width 420 height 17
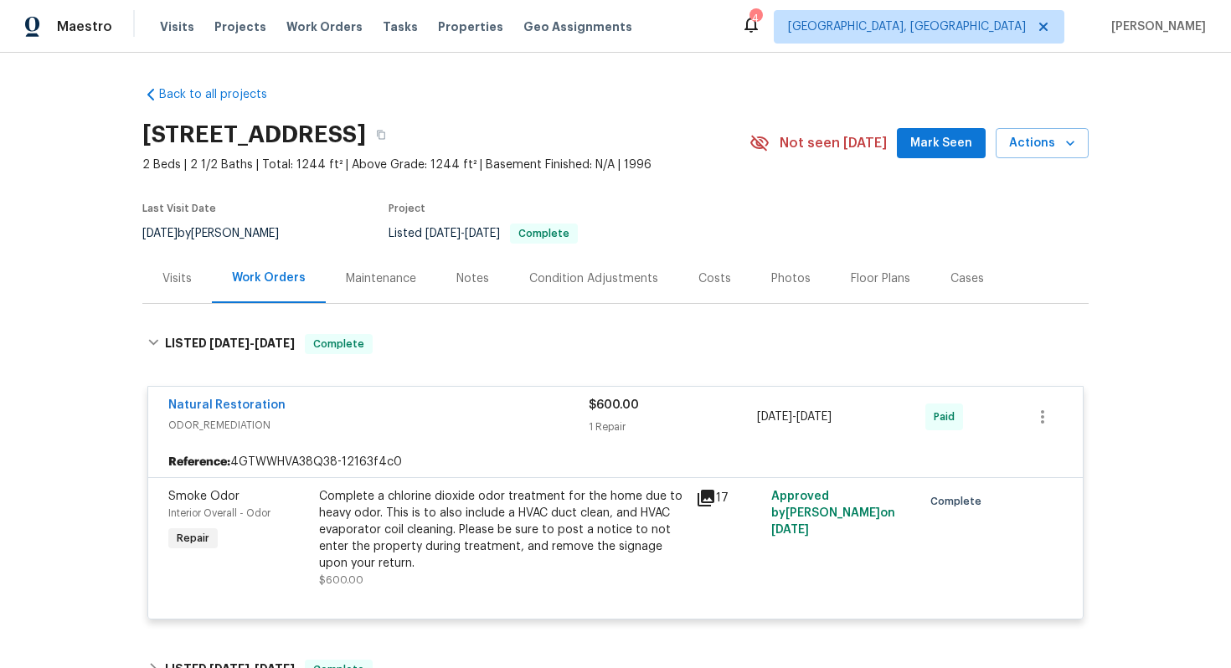
click at [452, 405] on div "Natural Restoration" at bounding box center [378, 407] width 420 height 20
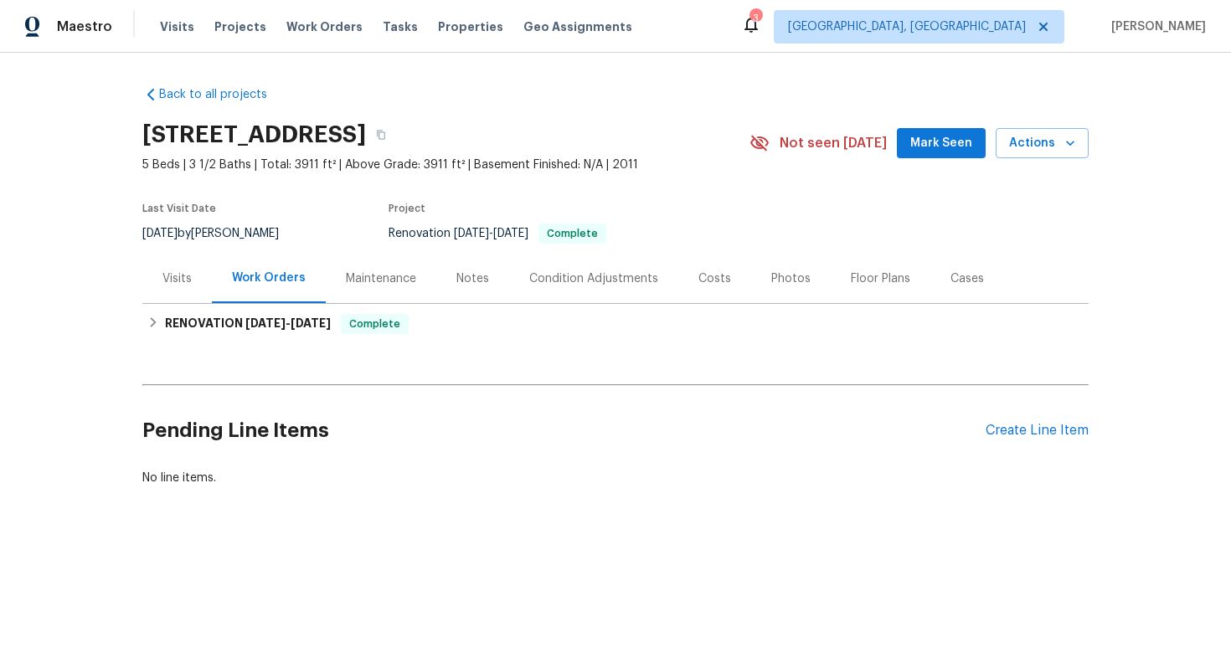
click at [170, 287] on div "Visits" at bounding box center [177, 278] width 70 height 49
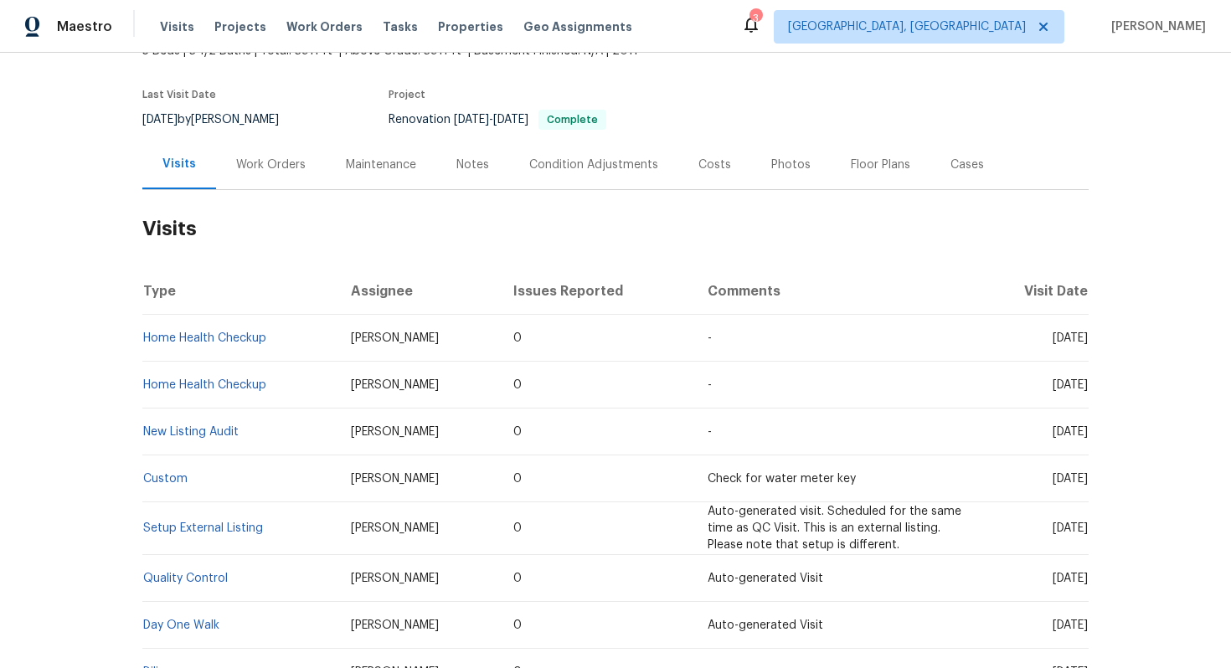
scroll to position [132, 0]
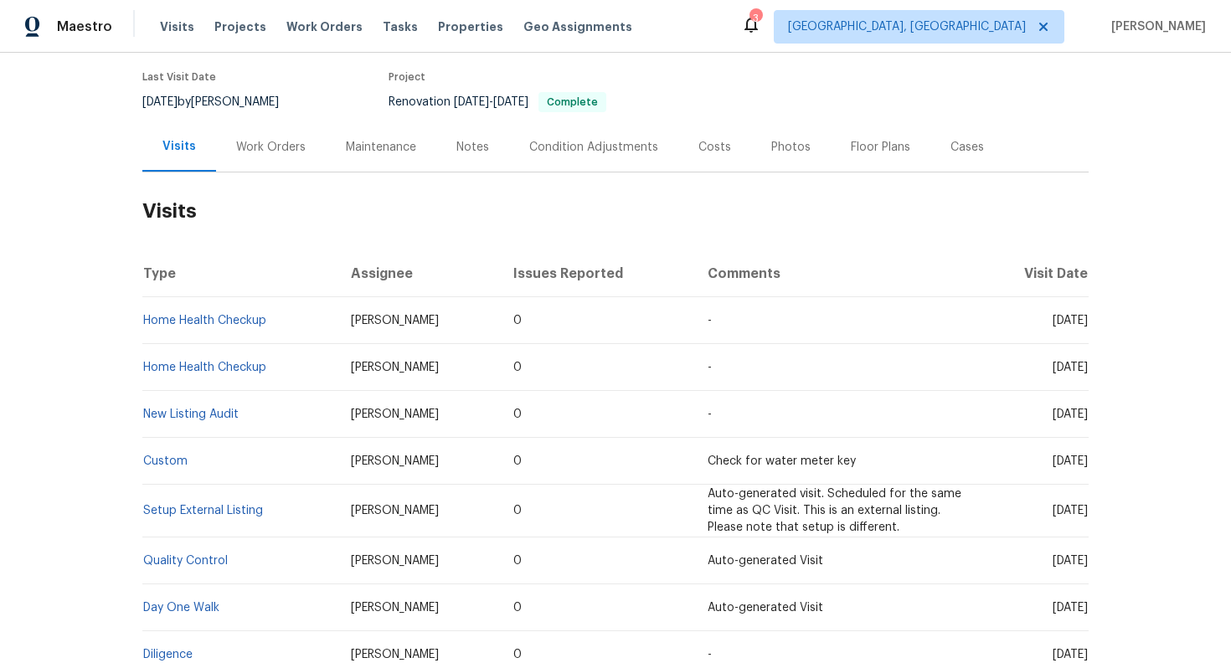
click at [190, 310] on td "Home Health Checkup" at bounding box center [239, 320] width 195 height 47
click at [189, 317] on link "Home Health Checkup" at bounding box center [204, 321] width 123 height 12
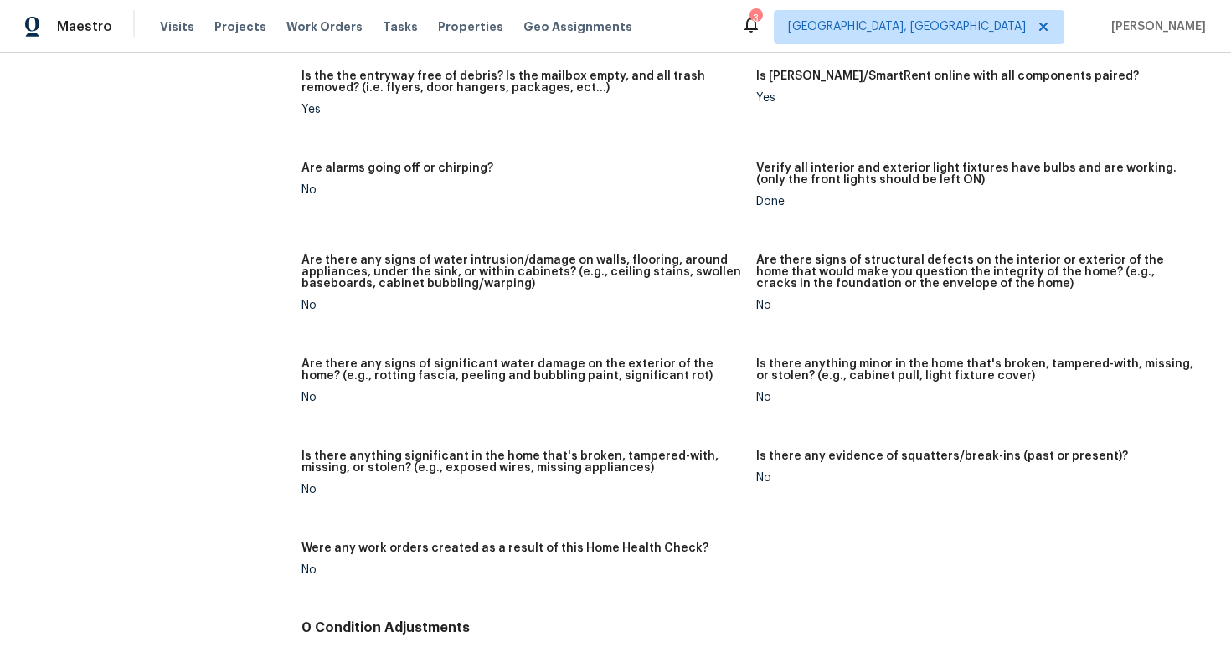
scroll to position [1046, 0]
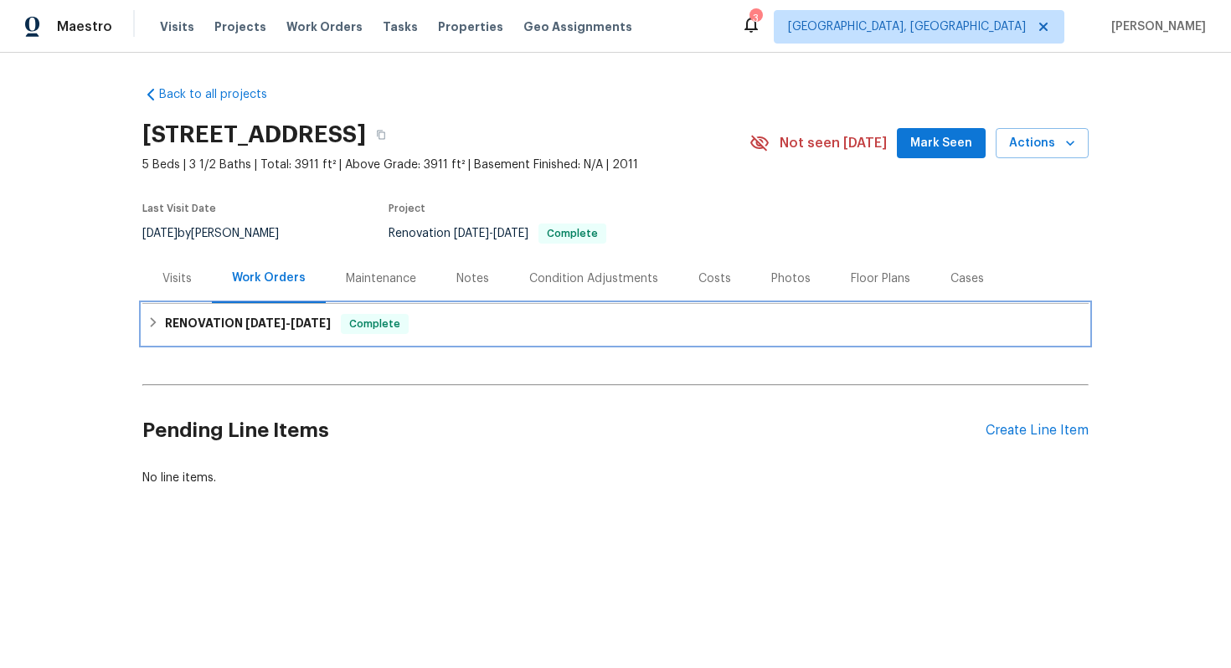
click at [266, 332] on h6 "RENOVATION 4/15/25 - 4/24/25" at bounding box center [248, 324] width 166 height 20
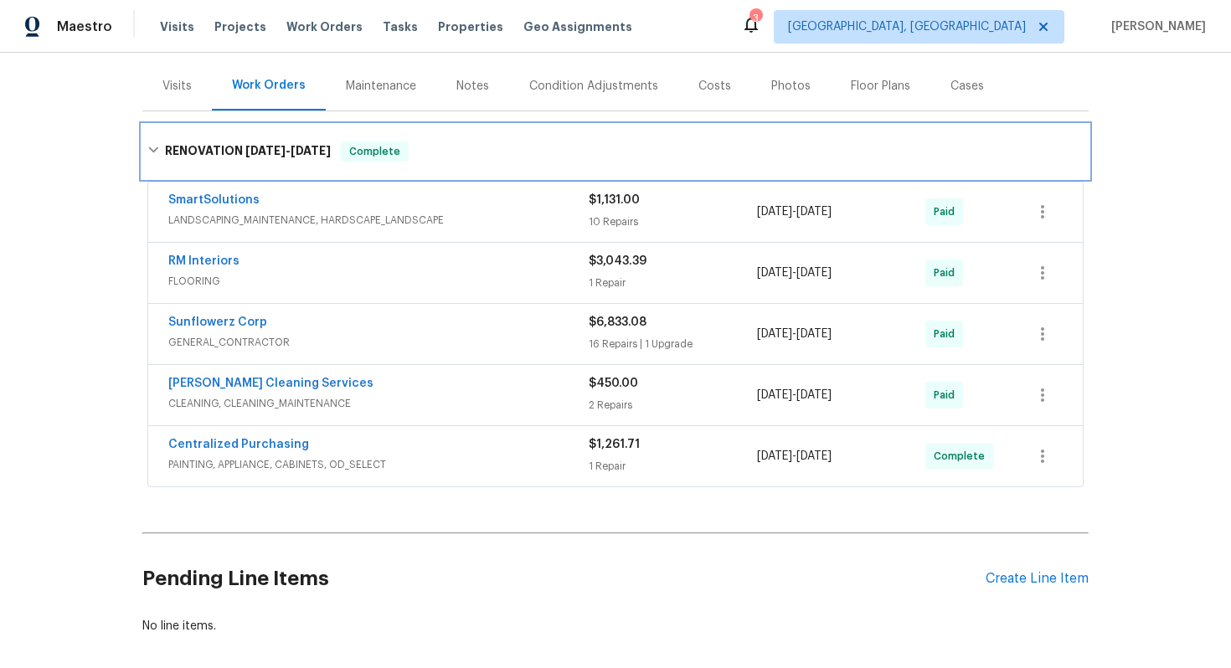
scroll to position [195, 0]
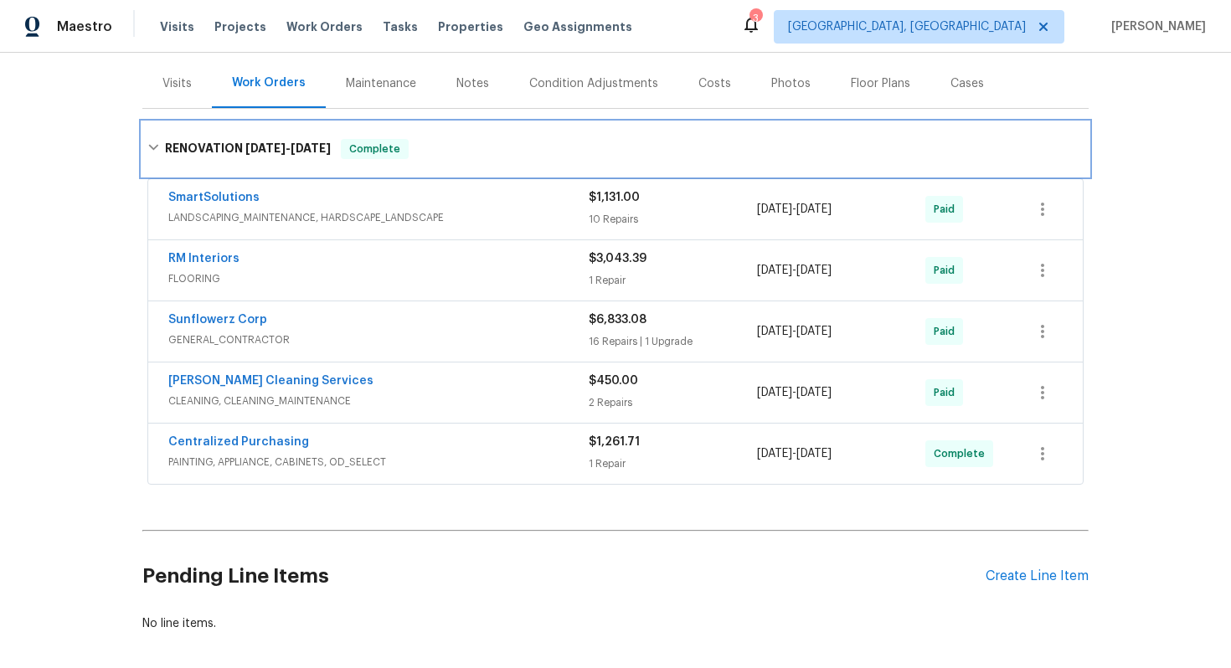
click at [247, 151] on span "4/15/25" at bounding box center [265, 148] width 40 height 12
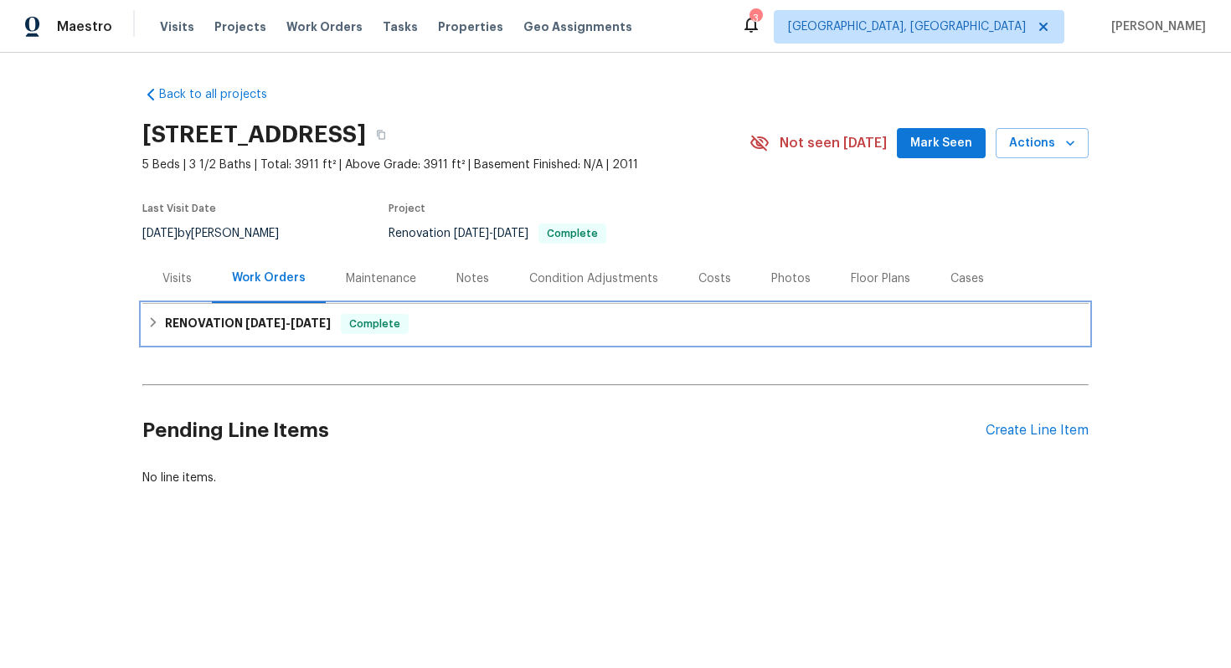
scroll to position [0, 0]
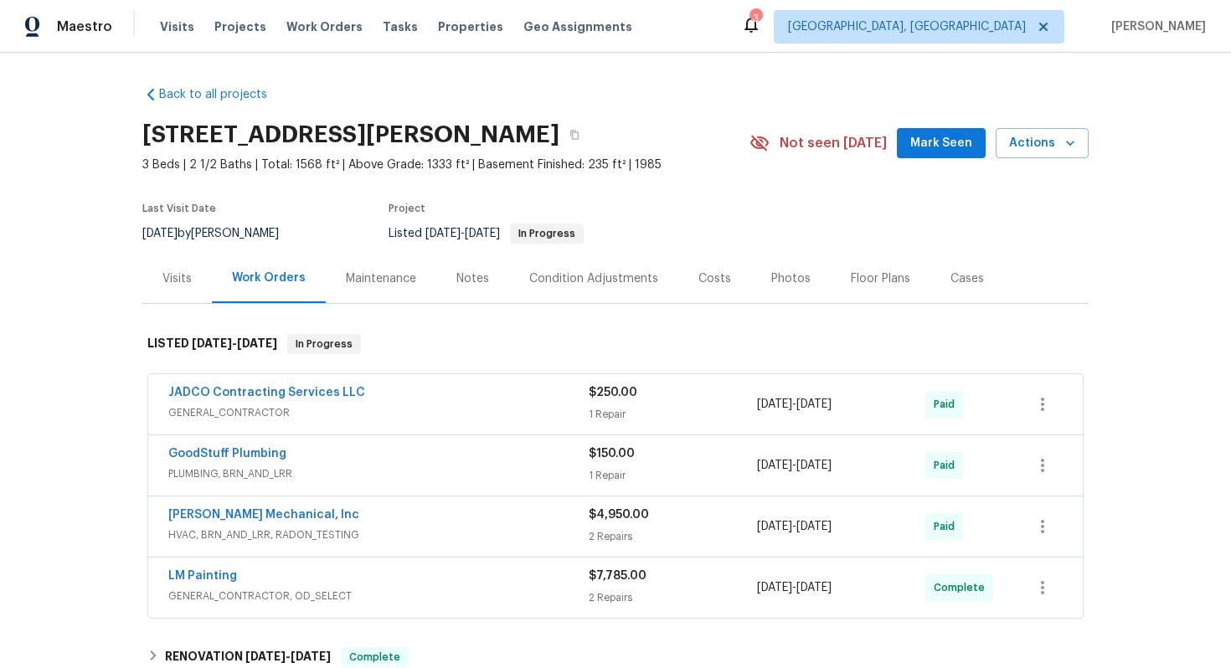
click at [173, 276] on div "Visits" at bounding box center [176, 279] width 29 height 17
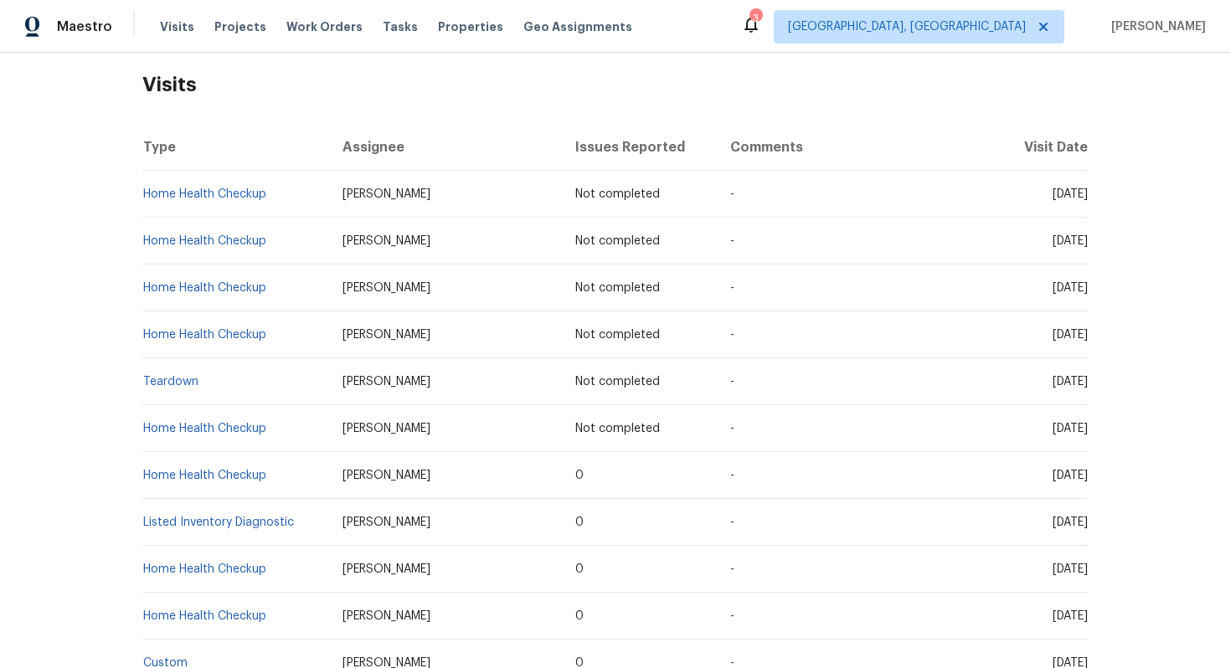
scroll to position [260, 0]
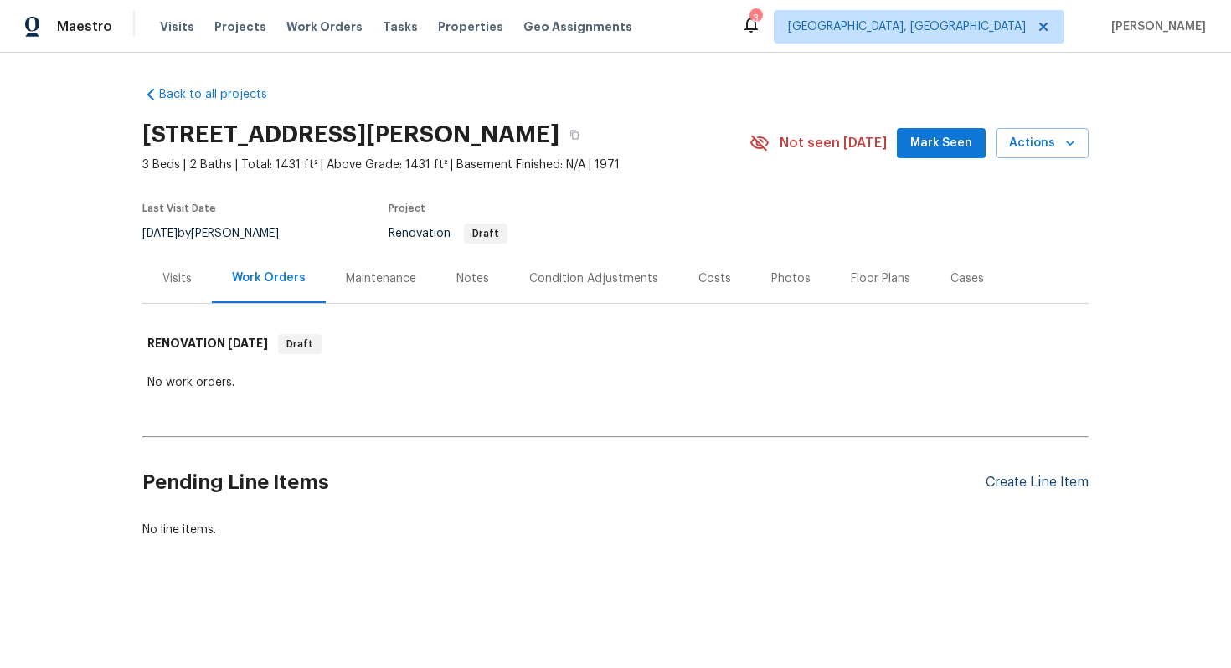
click at [1022, 482] on div "Create Line Item" at bounding box center [1037, 483] width 103 height 16
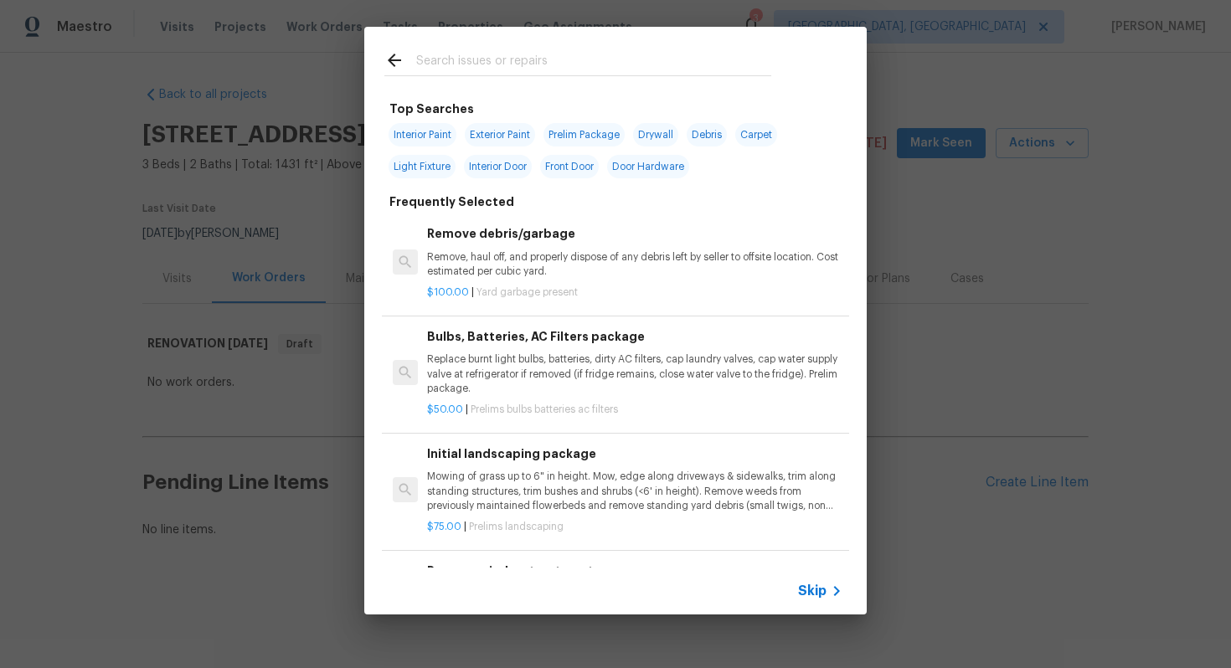
click at [830, 580] on div "Skip" at bounding box center [615, 591] width 503 height 47
click at [806, 586] on span "Skip" at bounding box center [812, 591] width 28 height 17
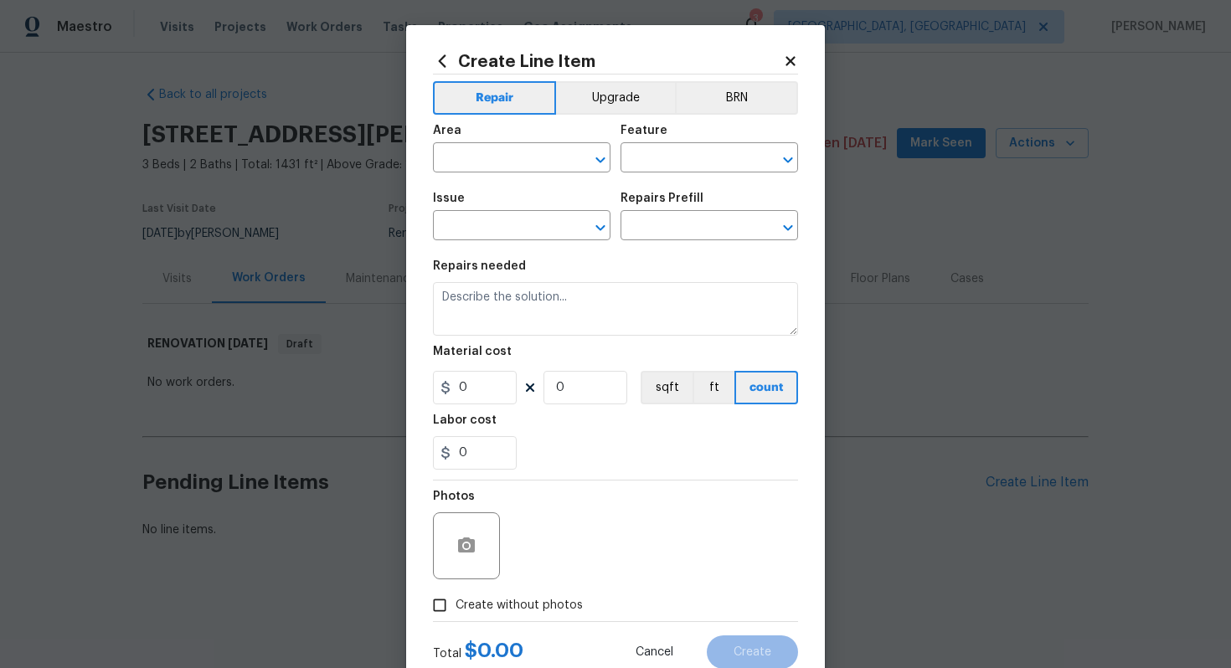
click at [584, 115] on span "Area ​" at bounding box center [522, 149] width 178 height 68
click at [587, 91] on button "Upgrade" at bounding box center [616, 98] width 120 height 34
click at [519, 175] on span "Area ​" at bounding box center [522, 149] width 178 height 68
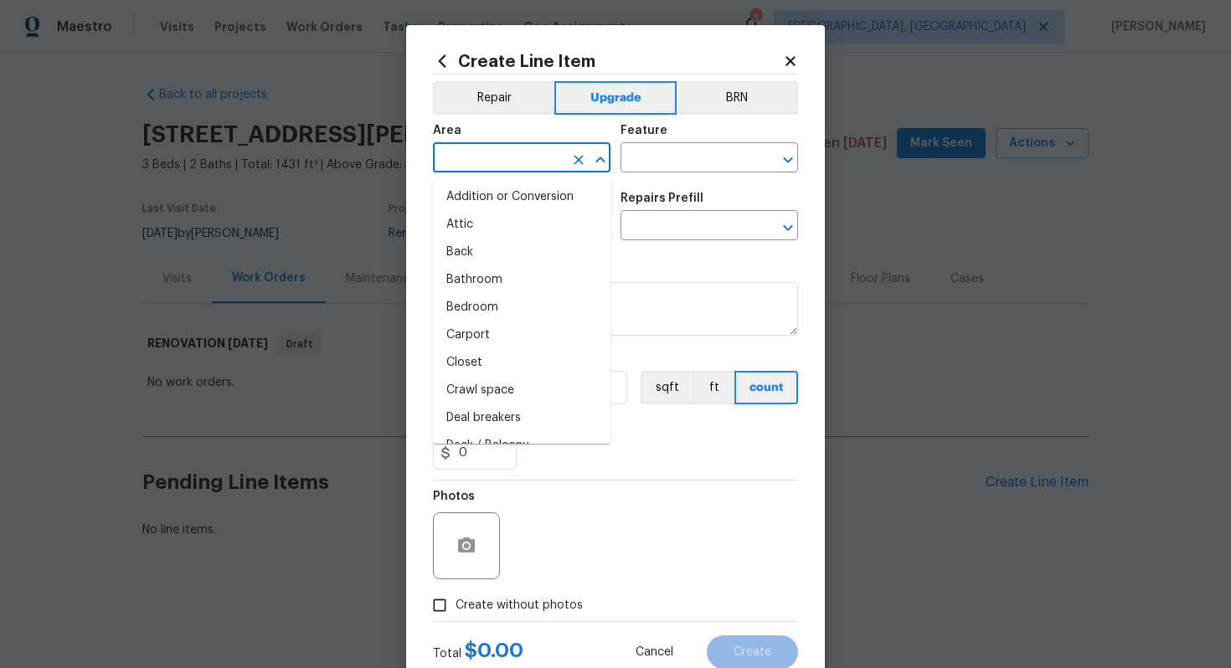
click at [504, 159] on input "text" at bounding box center [498, 160] width 131 height 26
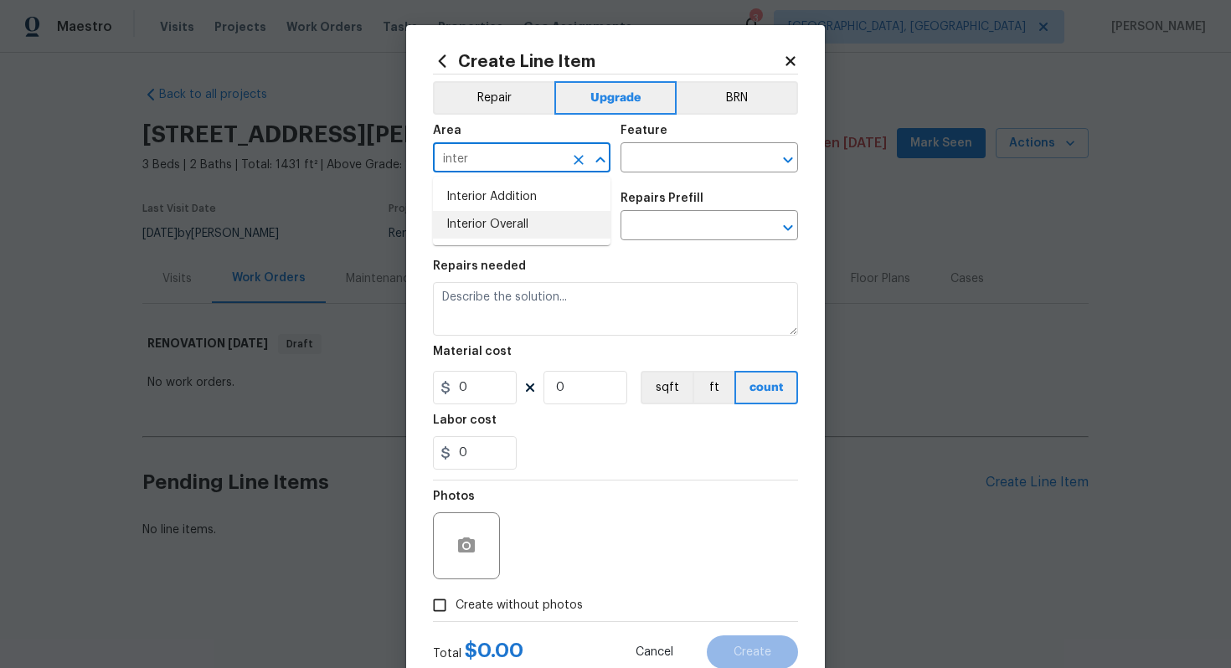
click at [526, 226] on li "Interior Overall" at bounding box center [522, 225] width 178 height 28
type input "Interior Overall"
click at [677, 162] on input "text" at bounding box center [686, 160] width 131 height 26
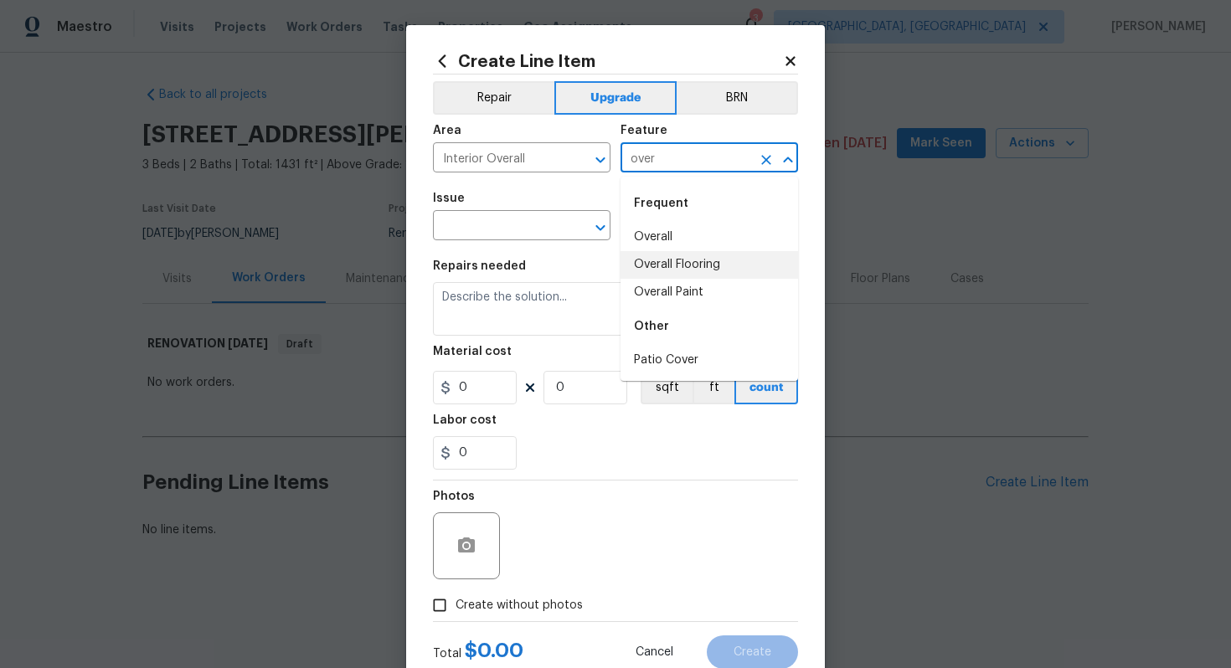
click at [664, 270] on li "Overall Flooring" at bounding box center [710, 265] width 178 height 28
type input "Overall Flooring"
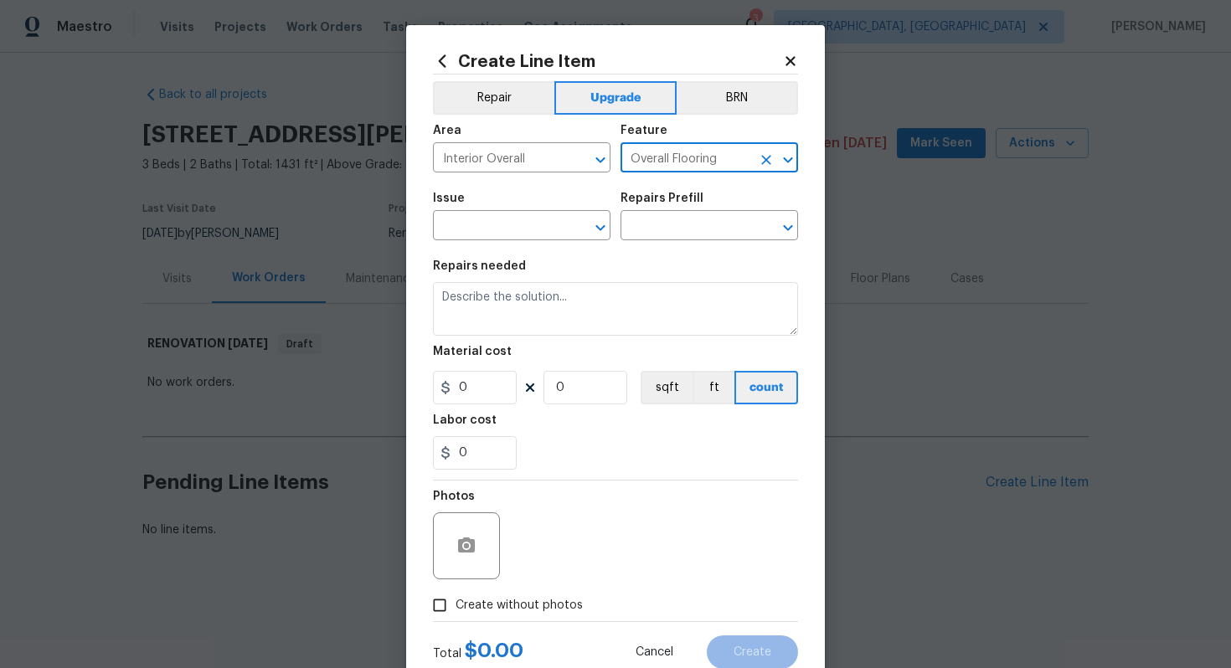
click at [756, 160] on button "Clear" at bounding box center [766, 159] width 23 height 23
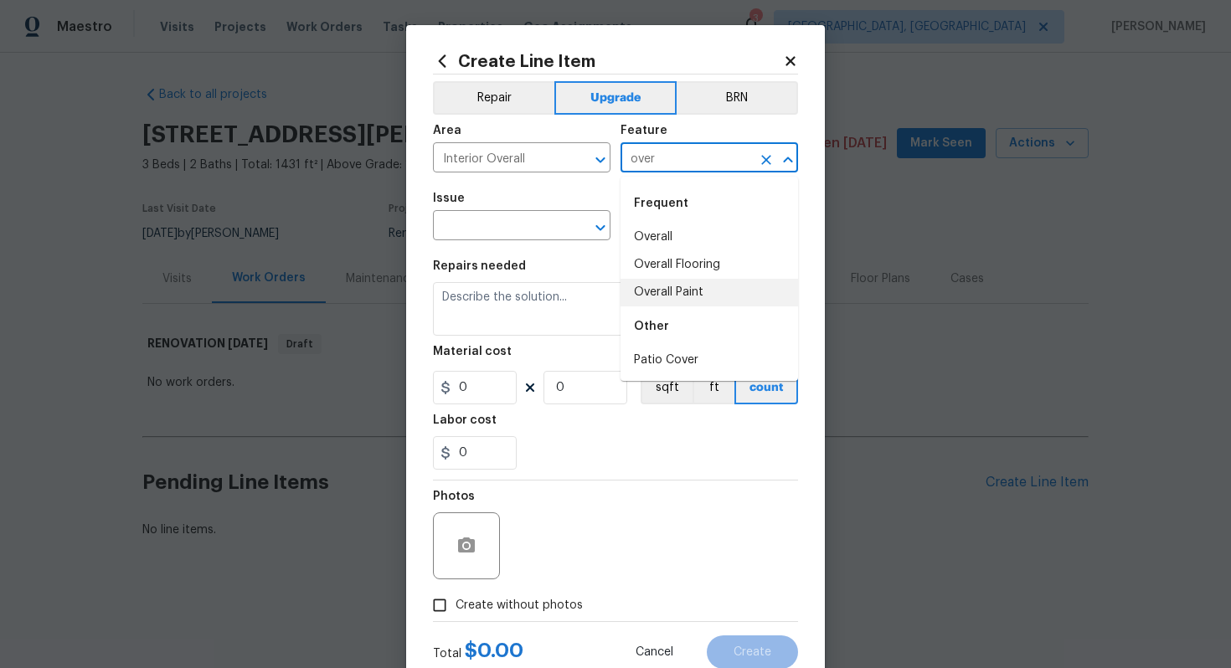
click at [649, 301] on li "Overall Paint" at bounding box center [710, 293] width 178 height 28
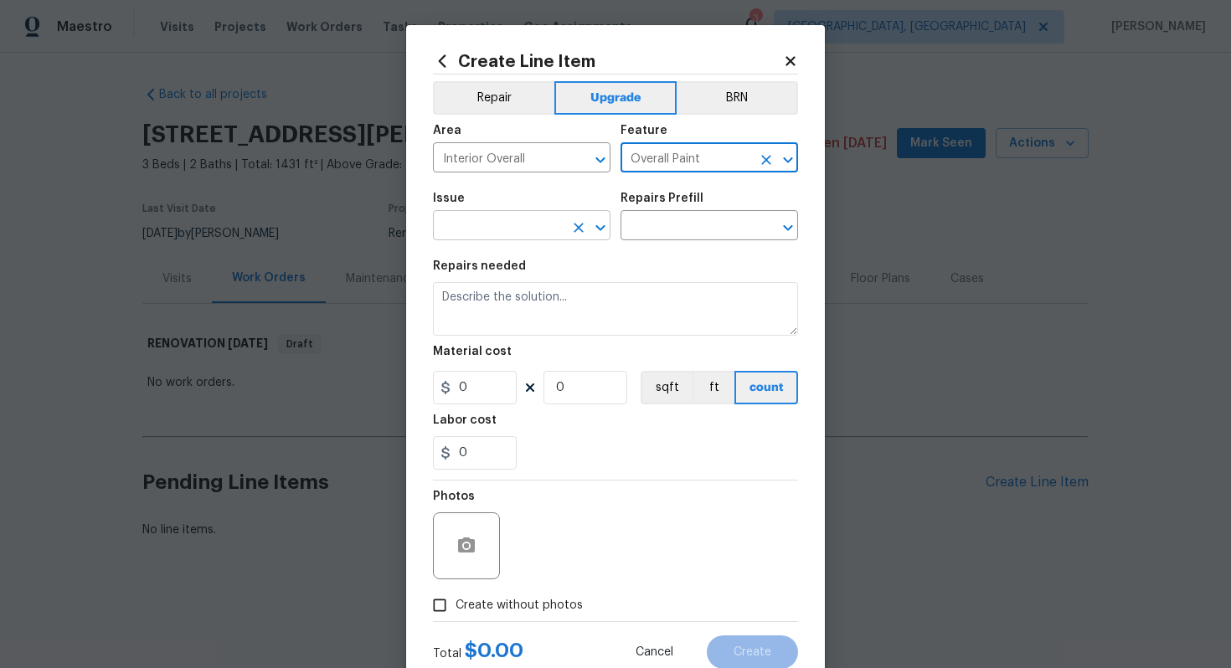
type input "Overall Paint"
click at [505, 227] on input "text" at bounding box center [498, 227] width 131 height 26
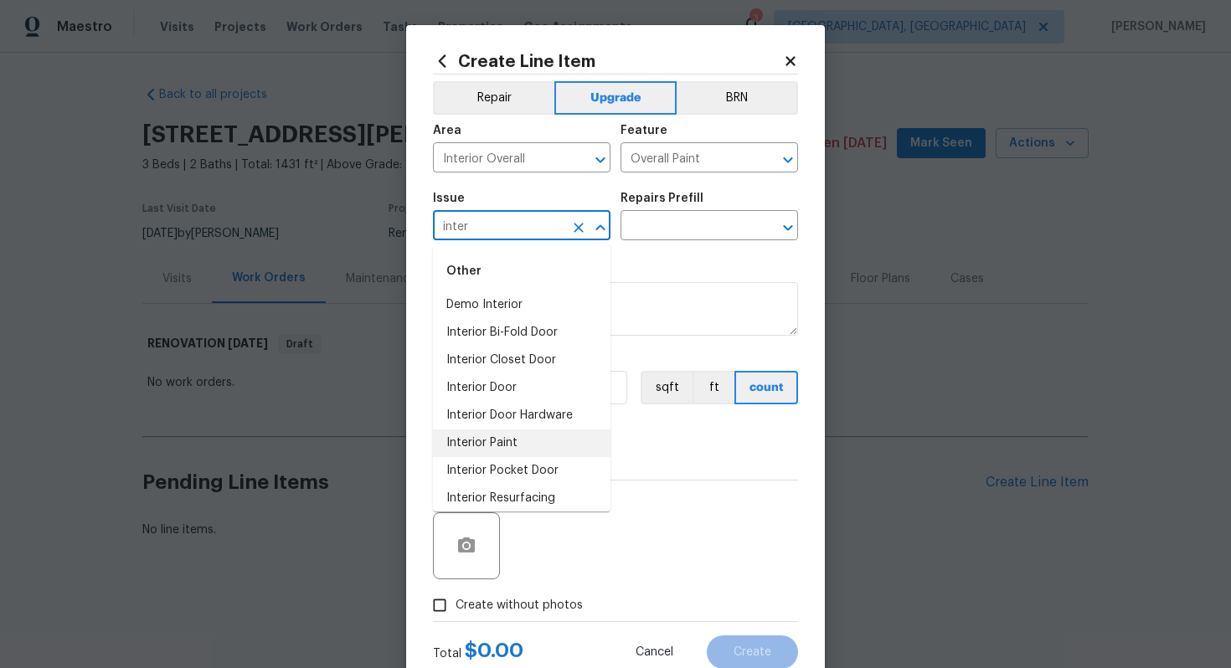
click at [482, 448] on li "Interior Paint" at bounding box center [522, 444] width 178 height 28
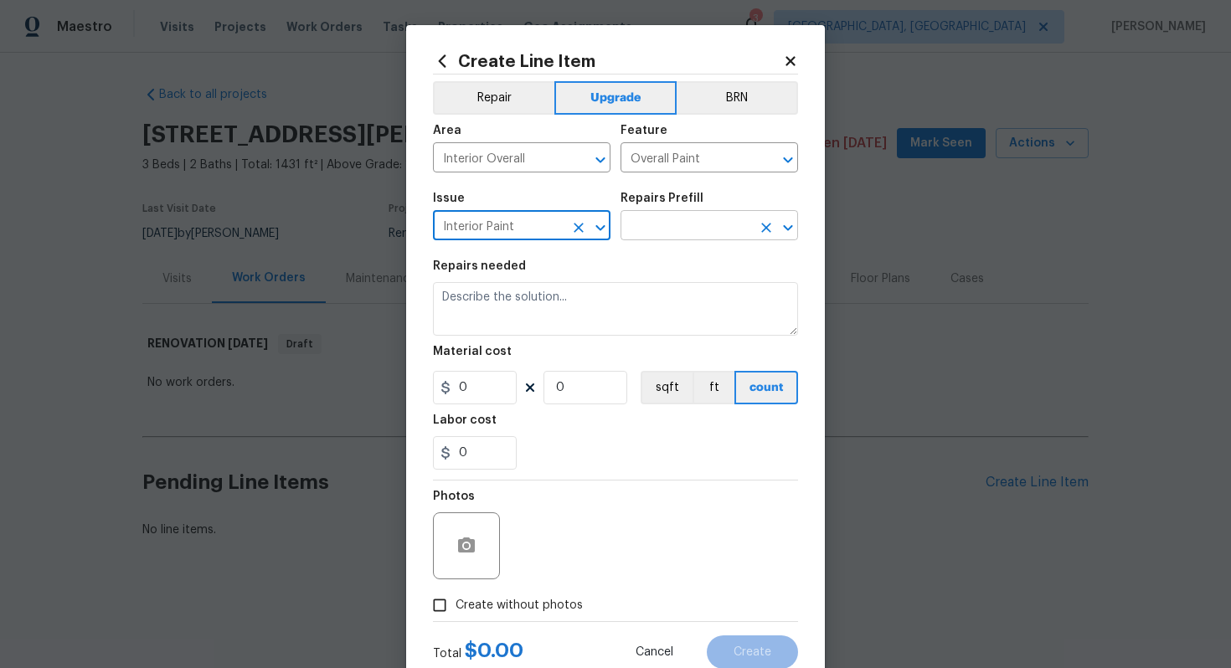
type input "Interior Paint"
click at [662, 219] on input "text" at bounding box center [686, 227] width 131 height 26
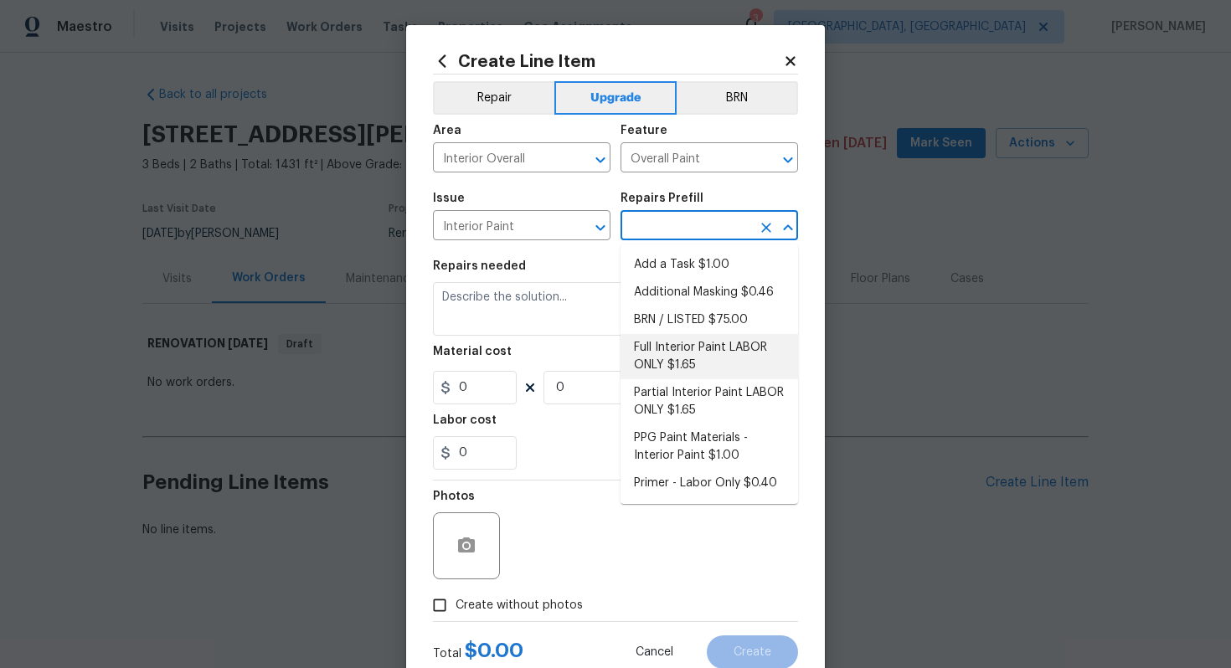
click at [683, 345] on li "Full Interior Paint LABOR ONLY $1.65" at bounding box center [710, 356] width 178 height 45
type input "Full Interior Paint LABOR ONLY $1.65"
type textarea "Full Interior paint - (walls, ceilings, trim, and doors) - PAINT PROVIDED BY OP…"
type input "1.65"
type input "1"
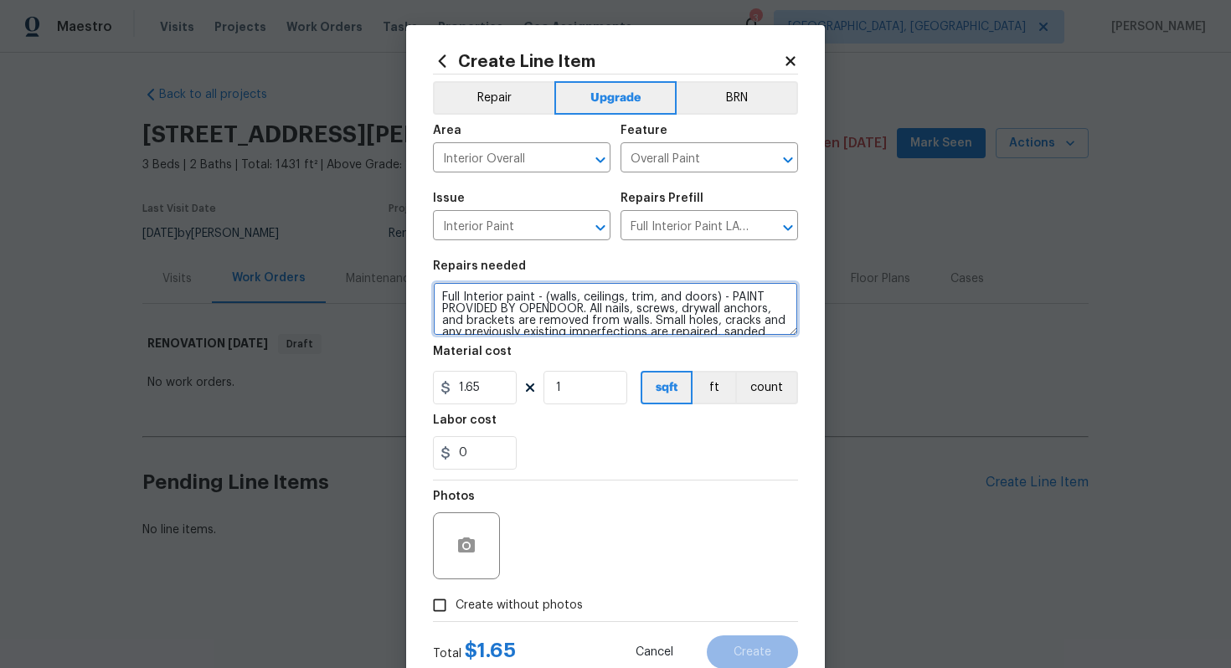
click at [434, 301] on textarea "Full Interior paint - (walls, ceilings, trim, and doors) - PAINT PROVIDED BY OP…" at bounding box center [615, 309] width 365 height 54
type textarea "#sala - Full Interior paint - (walls, ceilings, trim, and doors) - PAINT PROVID…"
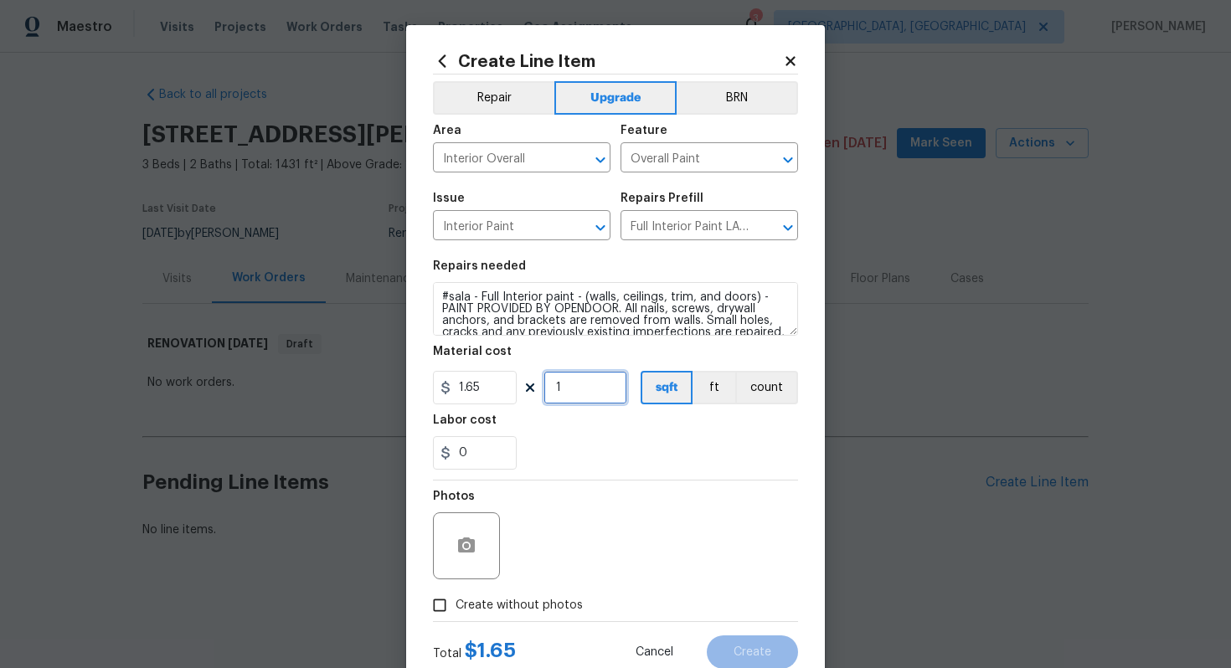
click at [582, 377] on input "1" at bounding box center [586, 388] width 84 height 34
type input "1431"
click at [527, 605] on span "Create without photos" at bounding box center [519, 606] width 127 height 18
click at [456, 605] on input "Create without photos" at bounding box center [440, 606] width 32 height 32
checkbox input "true"
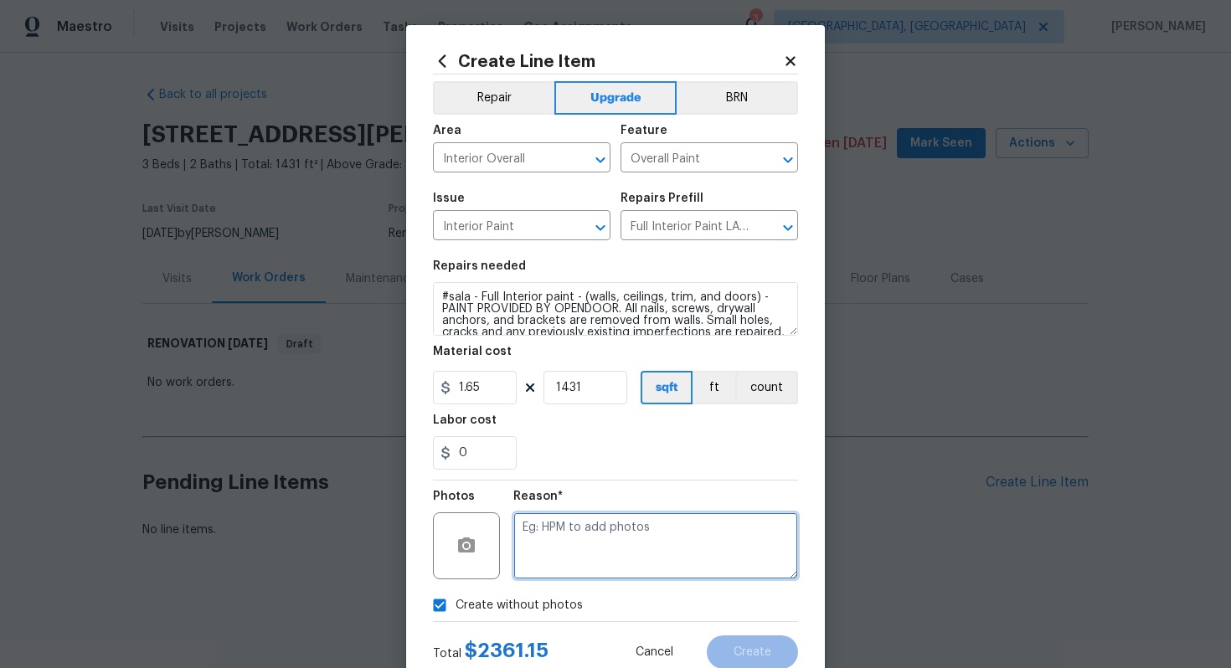
click at [565, 554] on textarea at bounding box center [655, 546] width 285 height 67
type textarea "n/a"
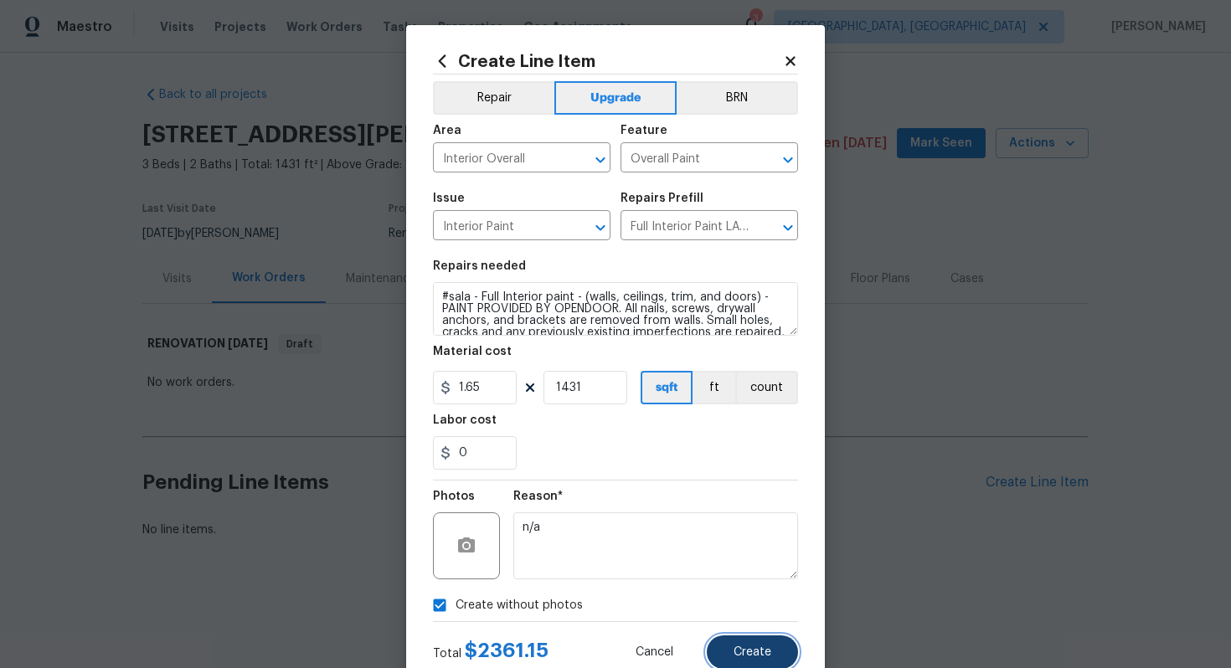
click at [751, 646] on button "Create" at bounding box center [752, 653] width 91 height 34
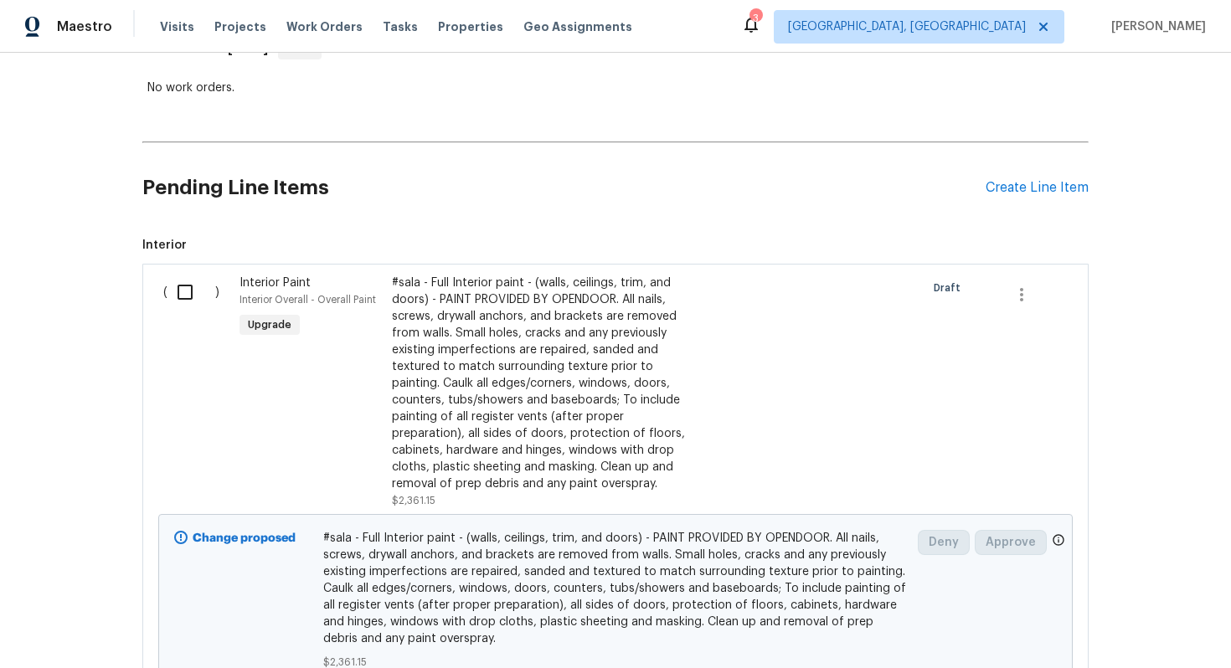
scroll to position [224, 0]
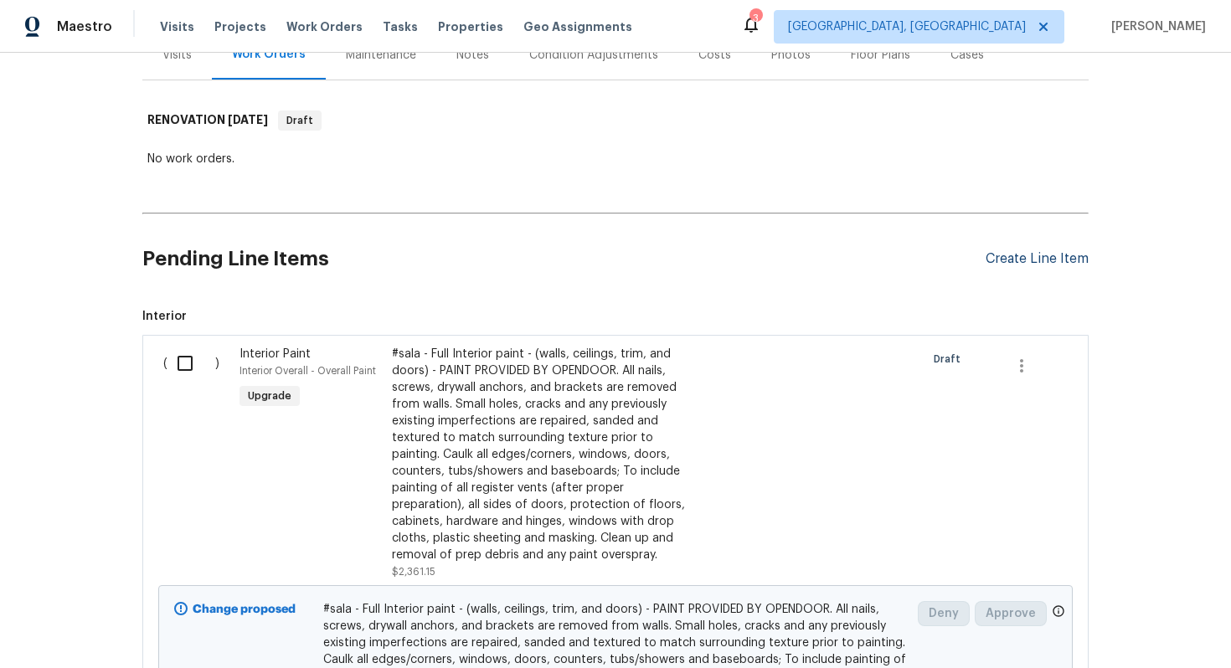
click at [1003, 260] on div "Create Line Item" at bounding box center [1037, 259] width 103 height 16
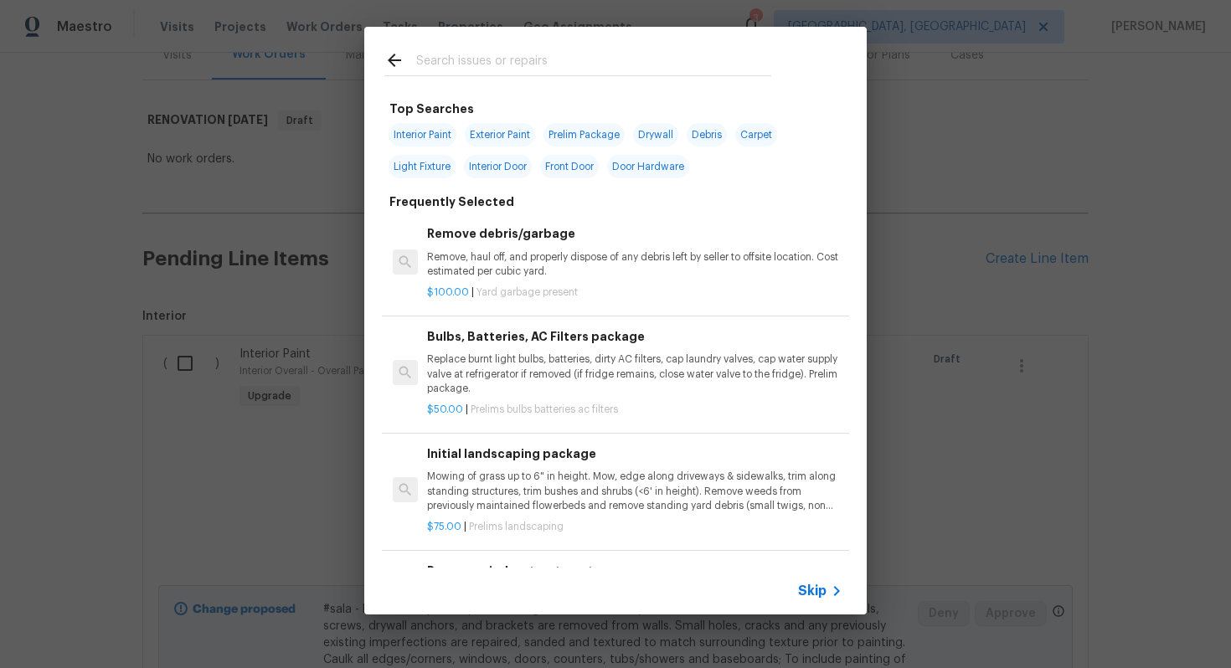
click at [793, 595] on div "Skip" at bounding box center [615, 591] width 503 height 47
click at [817, 591] on span "Skip" at bounding box center [812, 591] width 28 height 17
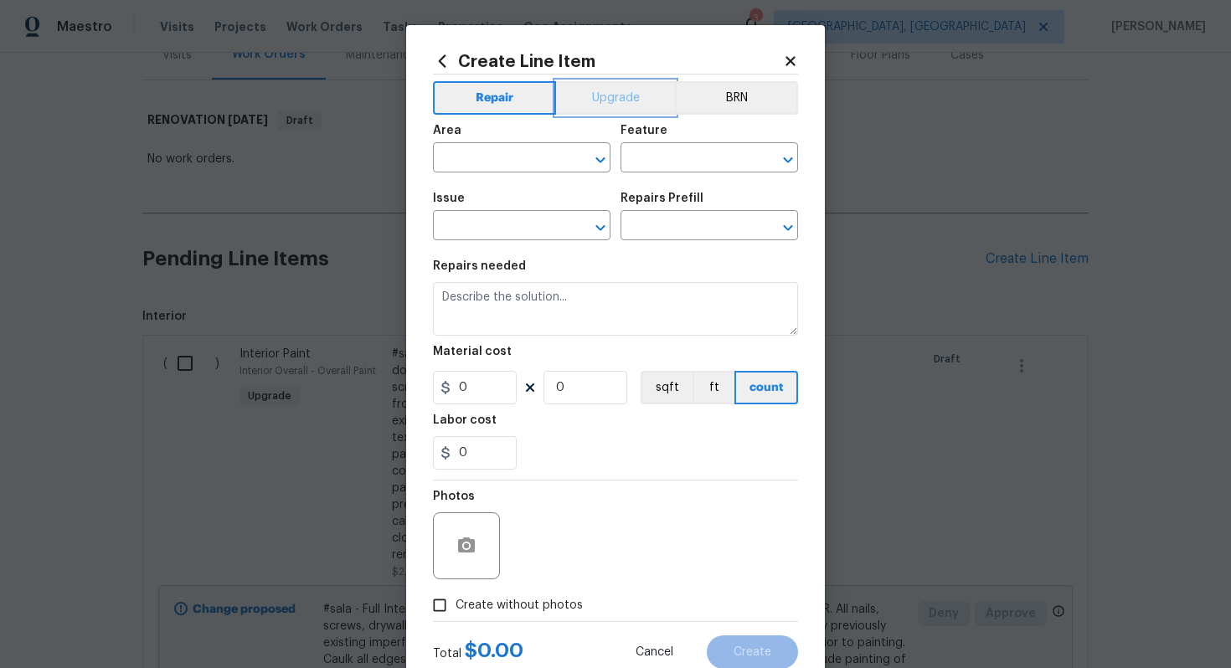
click at [623, 106] on button "Upgrade" at bounding box center [616, 98] width 120 height 34
click at [472, 145] on div "Area" at bounding box center [522, 136] width 178 height 22
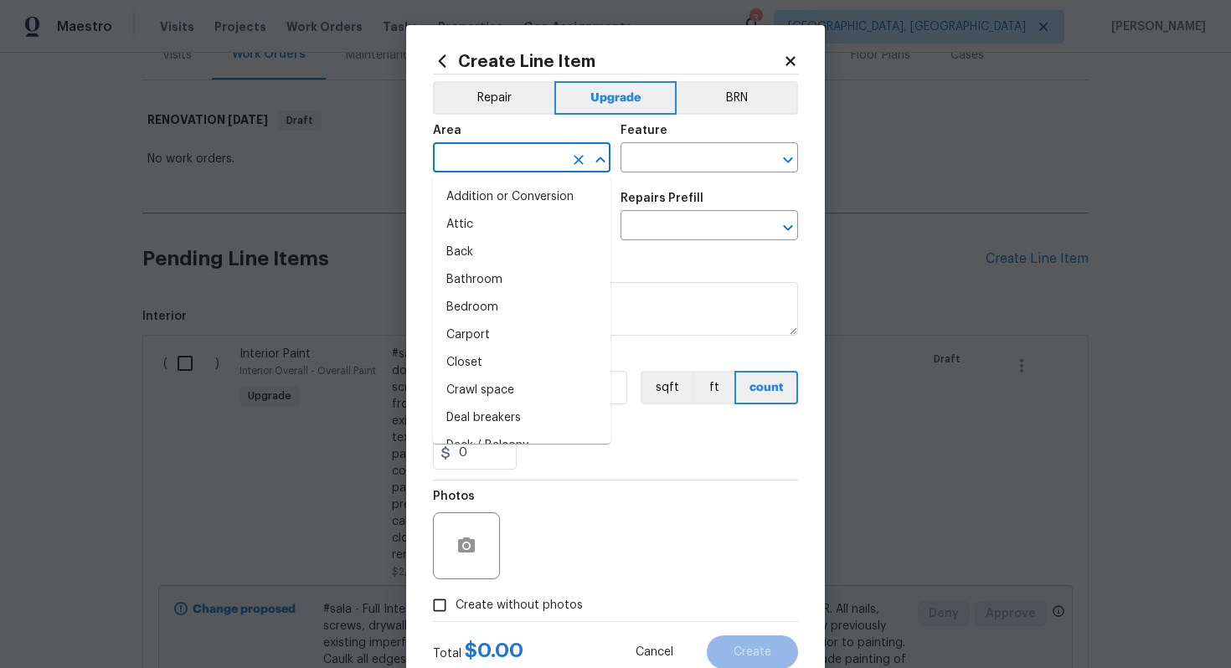
click at [472, 161] on input "text" at bounding box center [498, 160] width 131 height 26
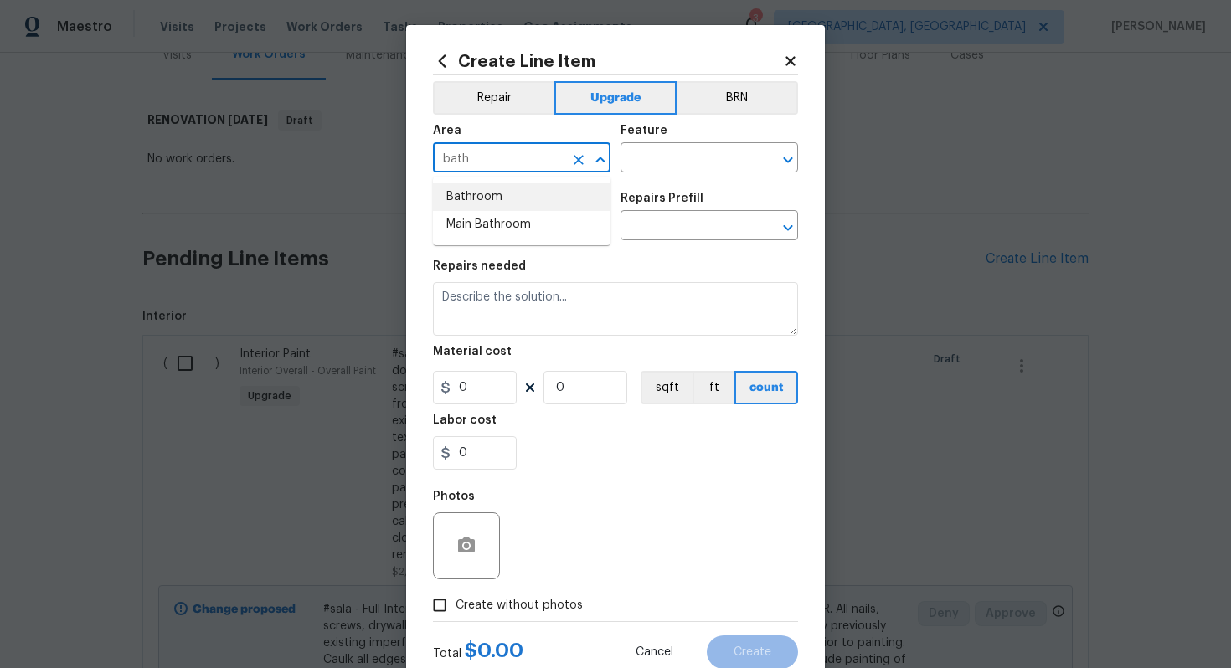
click at [475, 188] on li "Bathroom" at bounding box center [522, 197] width 178 height 28
type input "Bathroom"
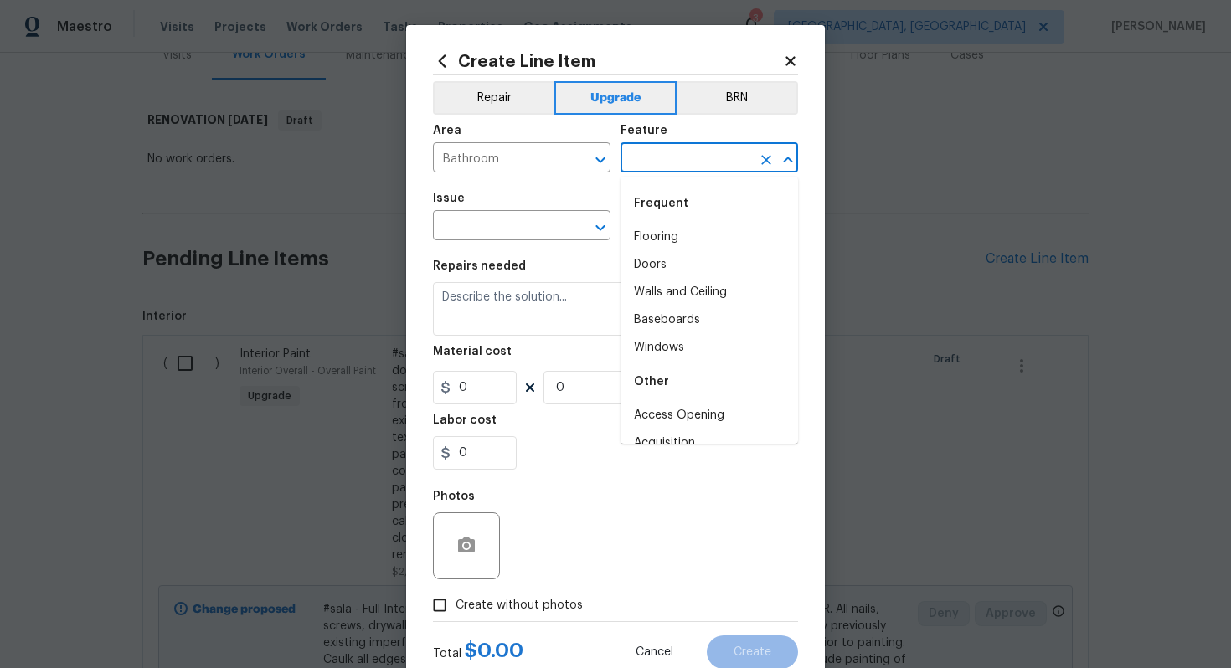
click at [663, 162] on input "text" at bounding box center [686, 160] width 131 height 26
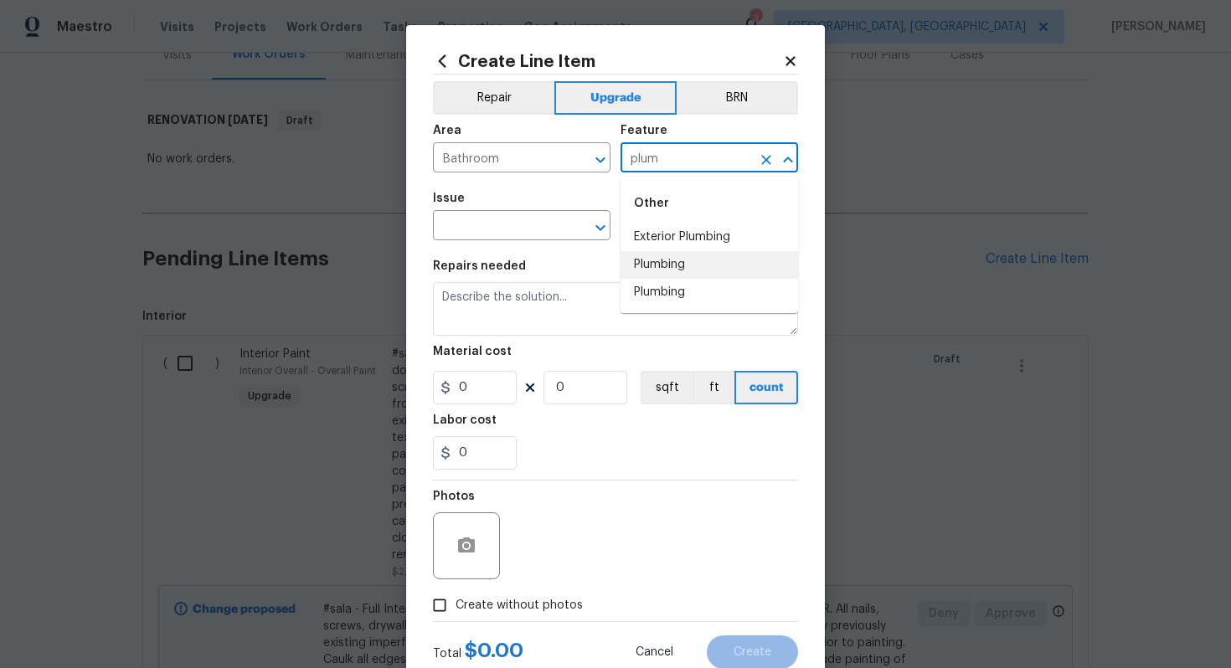
click at [698, 276] on li "Plumbing" at bounding box center [710, 265] width 178 height 28
type input "Plumbing"
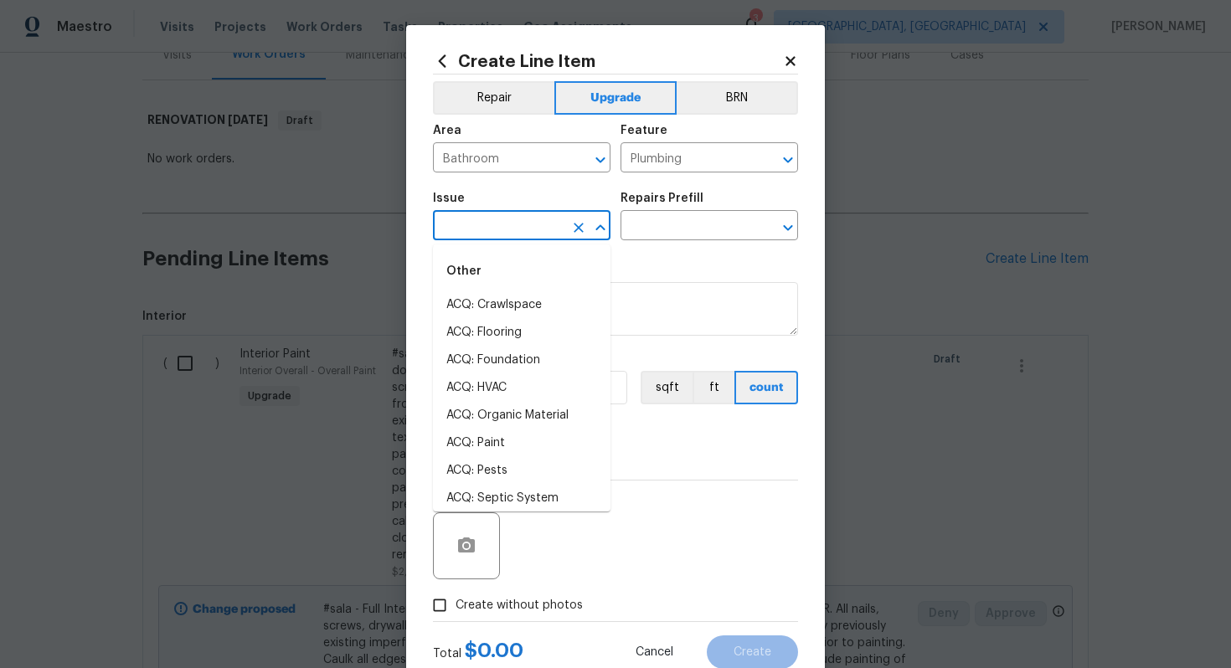
click at [471, 224] on input "text" at bounding box center [498, 227] width 131 height 26
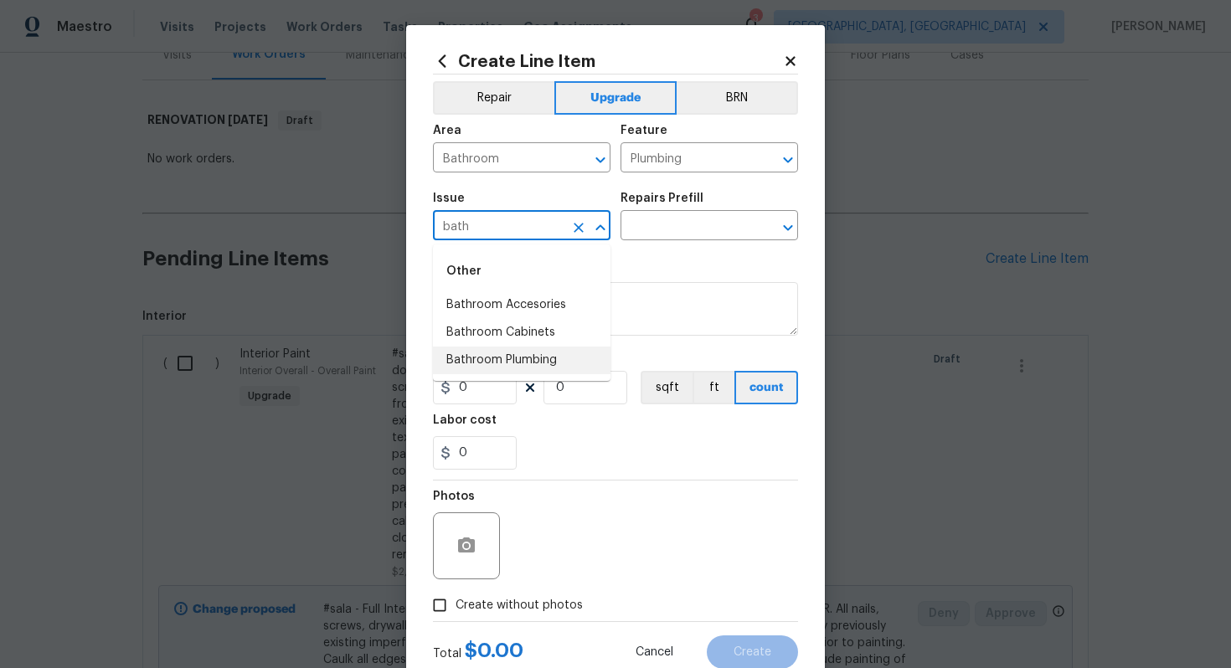
click at [500, 347] on li "Bathroom Plumbing" at bounding box center [522, 361] width 178 height 28
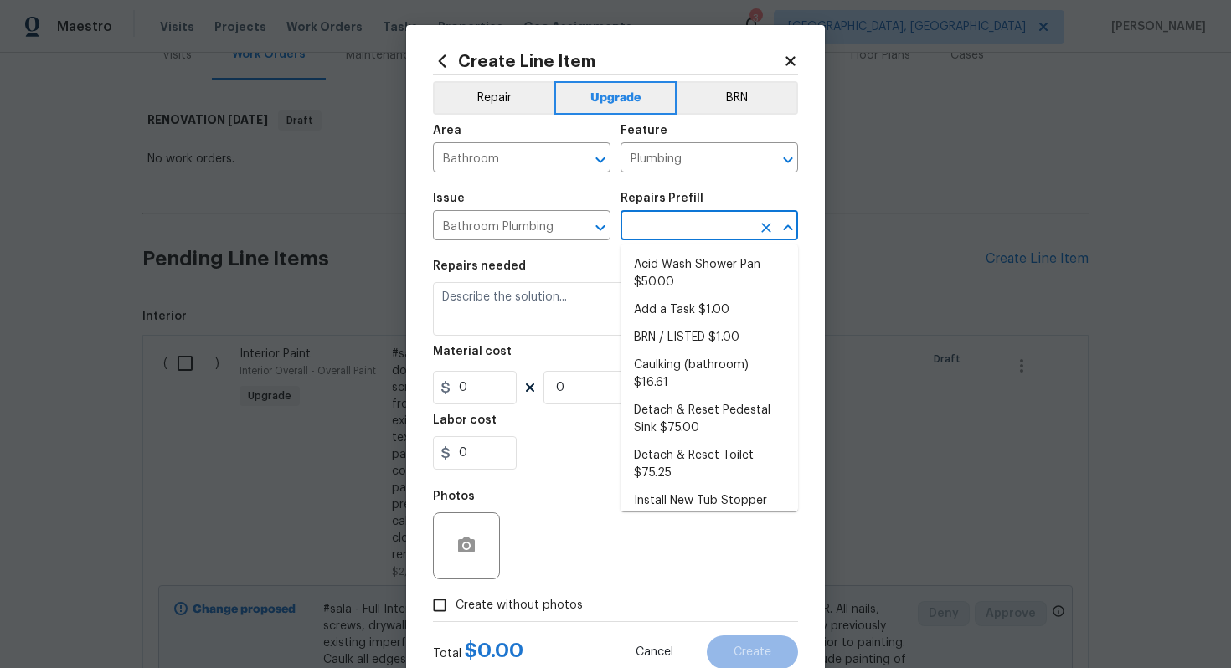
click at [643, 221] on input "text" at bounding box center [686, 227] width 131 height 26
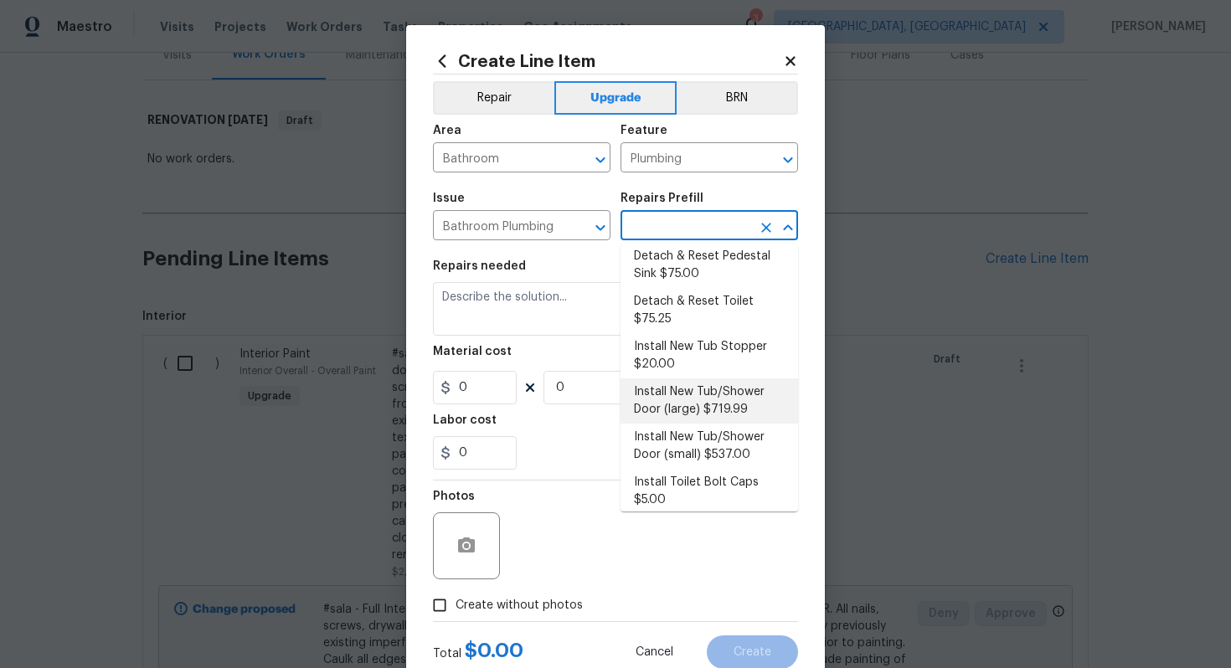
scroll to position [0, 0]
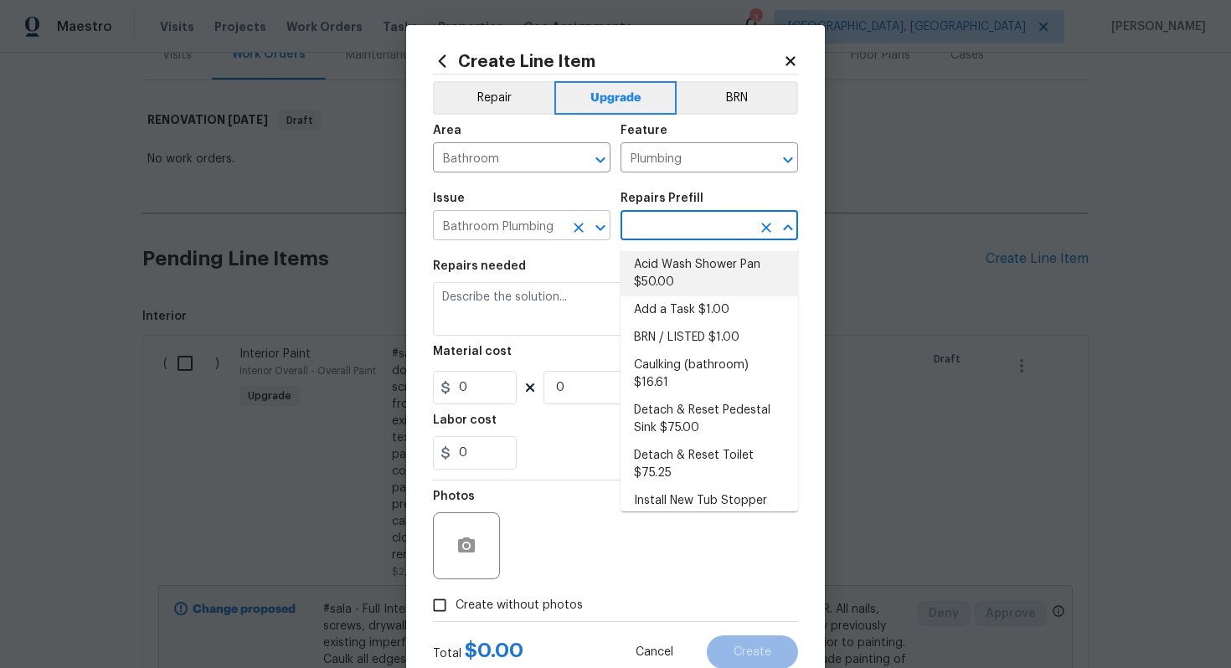
click at [501, 235] on input "Bathroom Plumbing" at bounding box center [498, 227] width 131 height 26
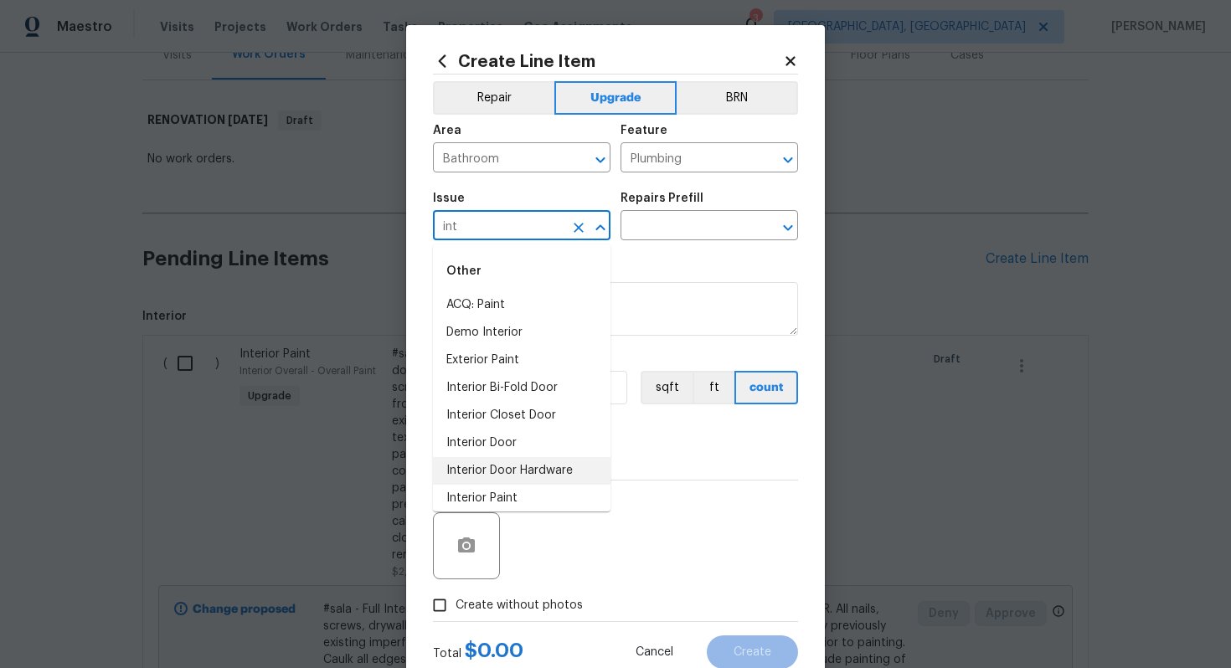
scroll to position [90, 0]
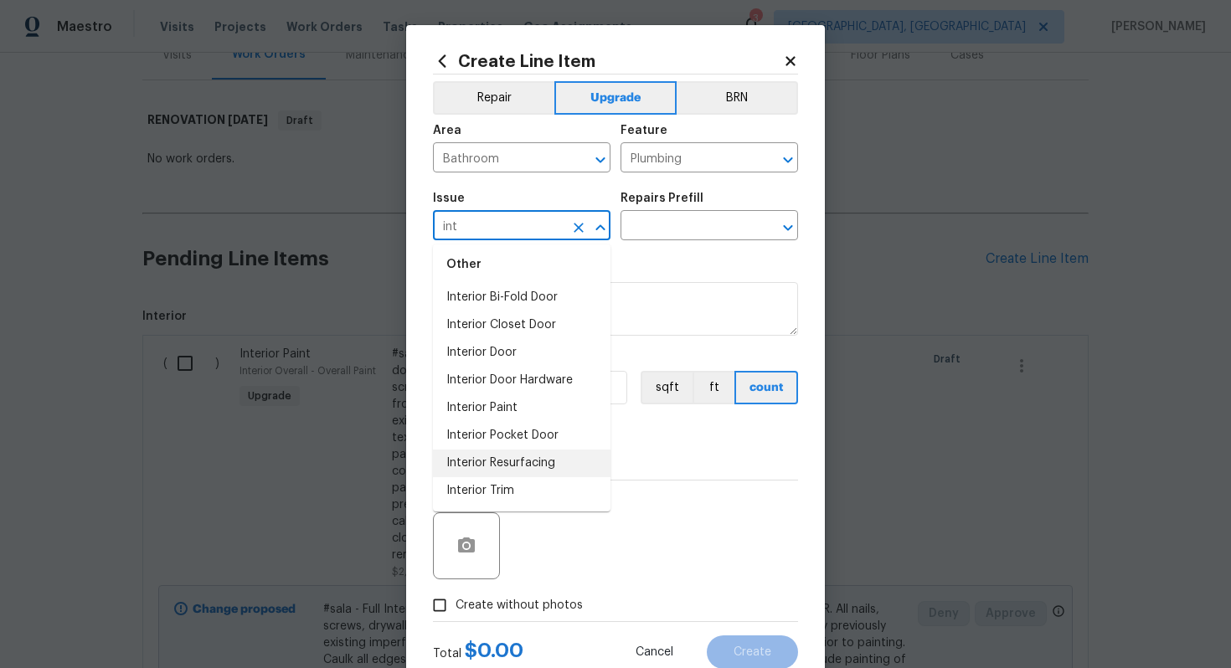
click at [515, 462] on li "Interior Resurfacing" at bounding box center [522, 464] width 178 height 28
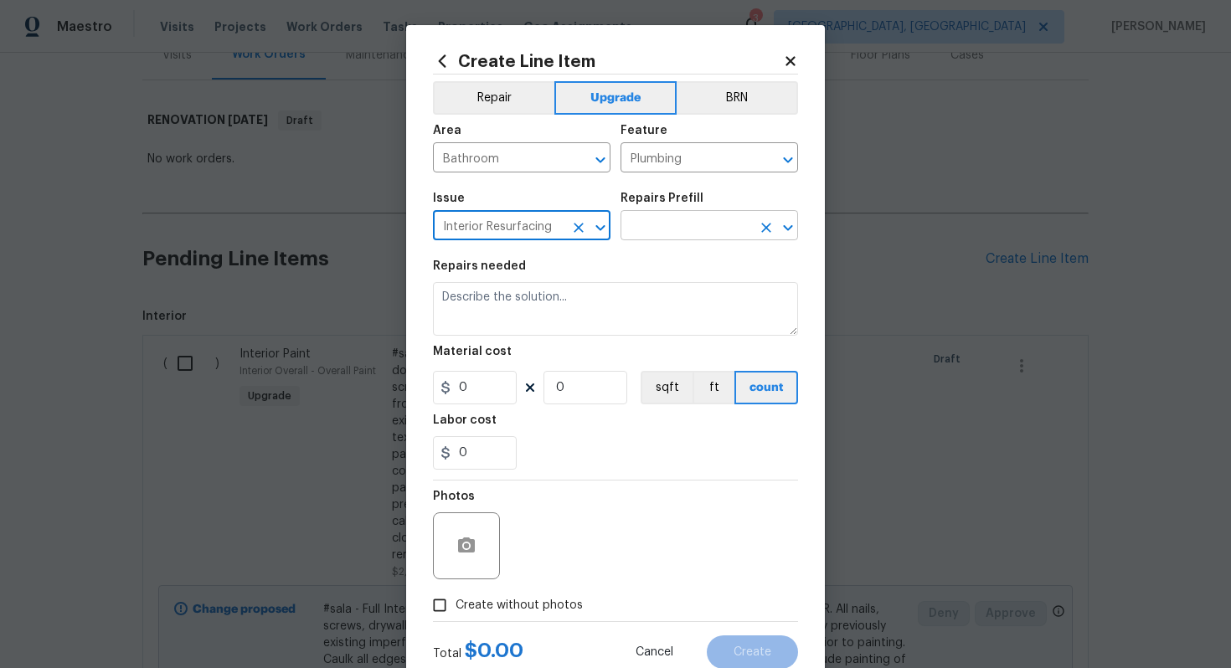
type input "Interior Resurfacing"
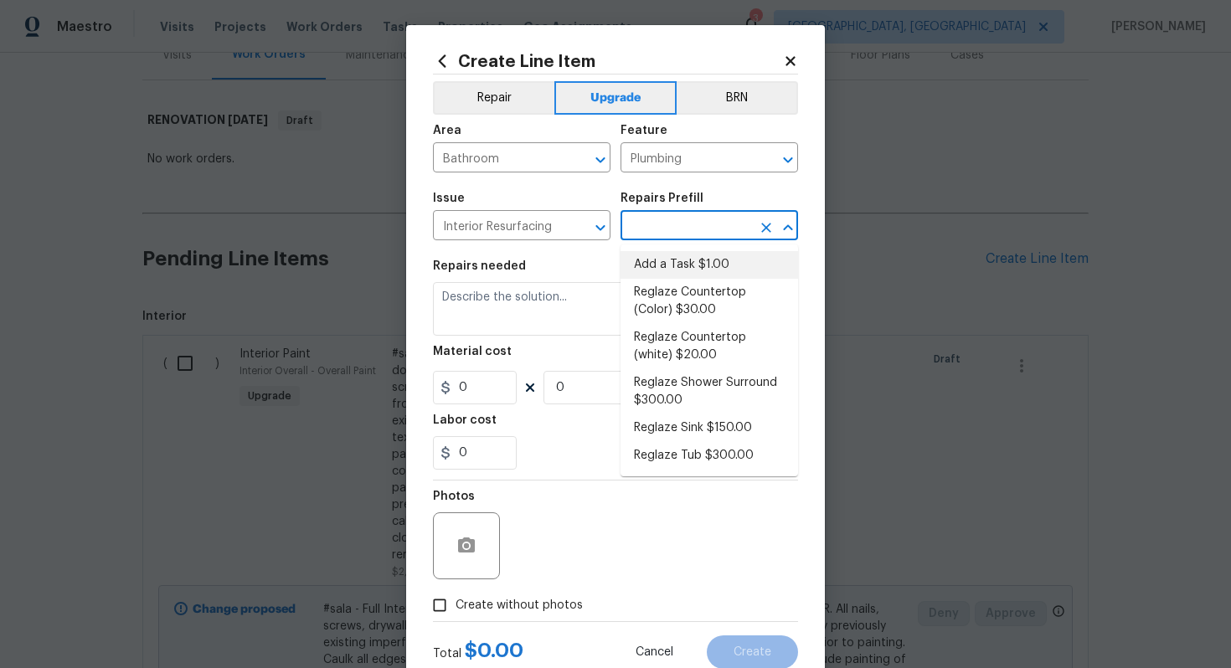
click at [671, 232] on input "text" at bounding box center [686, 227] width 131 height 26
click at [692, 410] on li "Reglaze Shower Surround $300.00" at bounding box center [710, 391] width 178 height 45
type input "Reglaze Shower Surround $300.00"
type textarea "Prep, mask, clean and reglaze the fiberglass shower surround (white) both on th…"
type input "1"
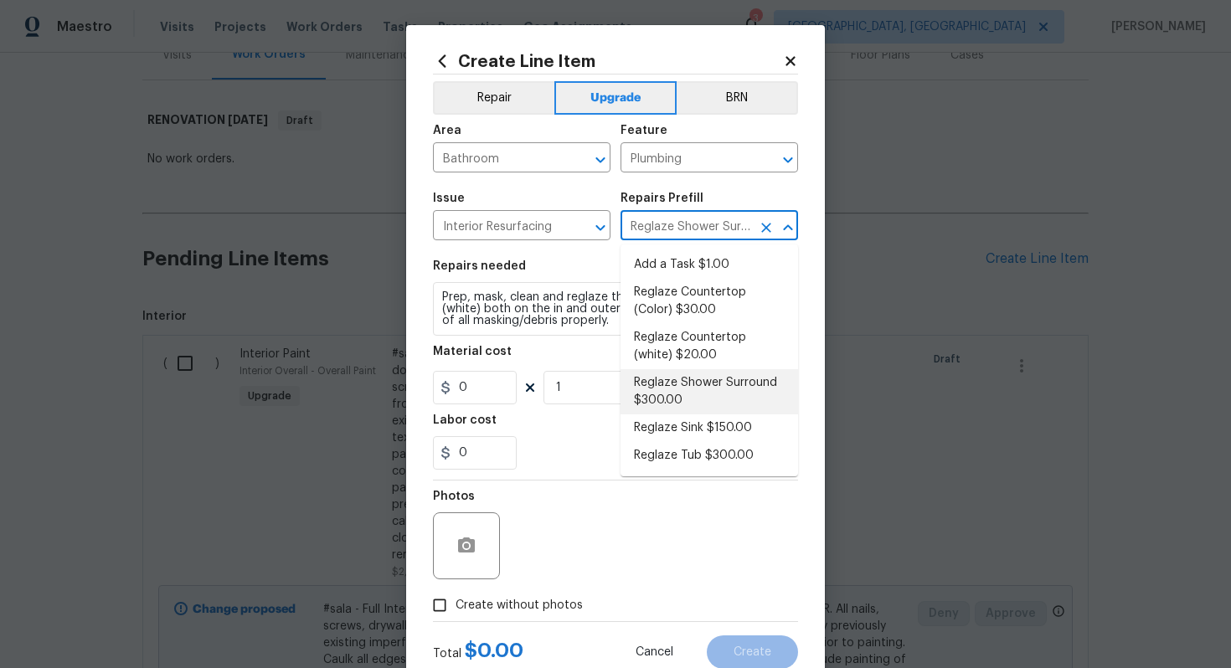
type input "300"
click at [658, 400] on li "Reglaze Shower Surround $300.00" at bounding box center [710, 391] width 178 height 45
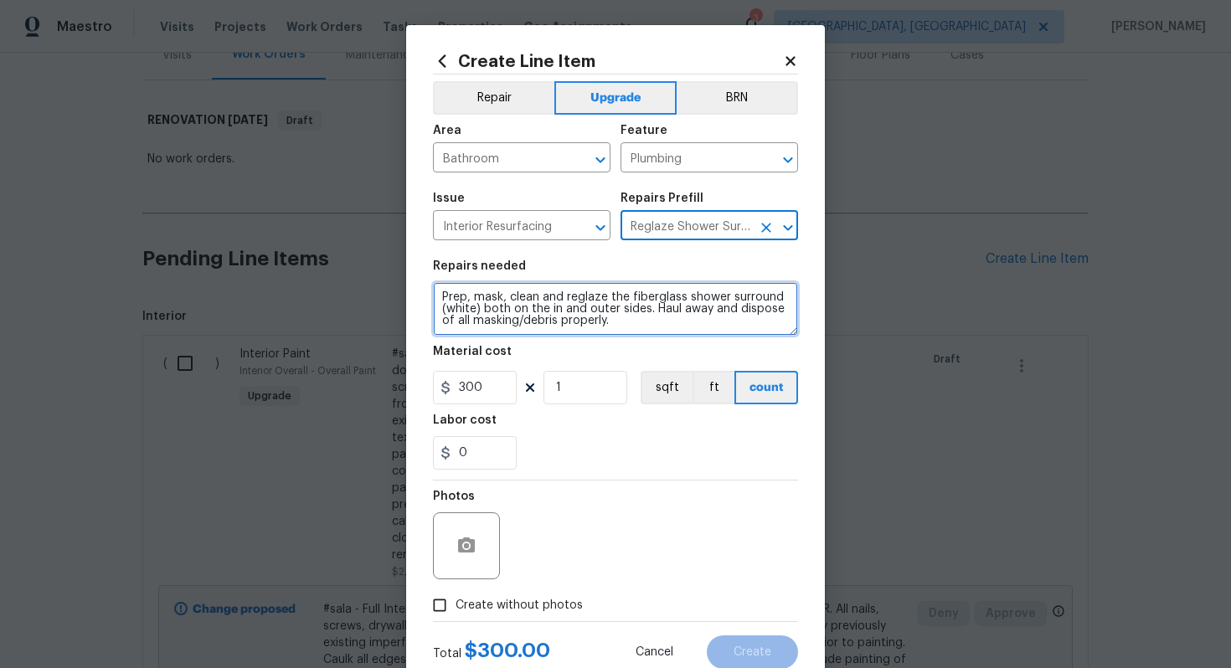
click at [436, 298] on textarea "Prep, mask, clean and reglaze the fiberglass shower surround (white) both on th…" at bounding box center [615, 309] width 365 height 54
type textarea "#sala - Prep, mask, clean and reglaze the fiberglass shower surround (white) bo…"
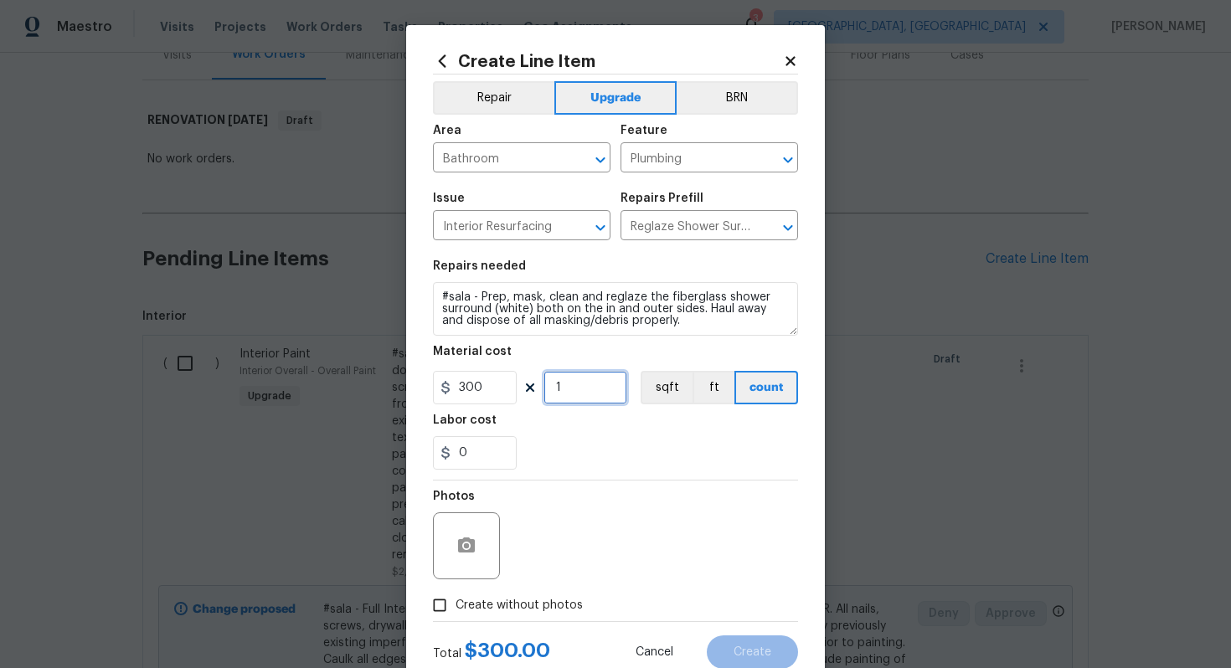
click at [580, 389] on input "1" at bounding box center [586, 388] width 84 height 34
type input "2"
click at [535, 601] on span "Create without photos" at bounding box center [519, 606] width 127 height 18
click at [456, 601] on input "Create without photos" at bounding box center [440, 606] width 32 height 32
checkbox input "true"
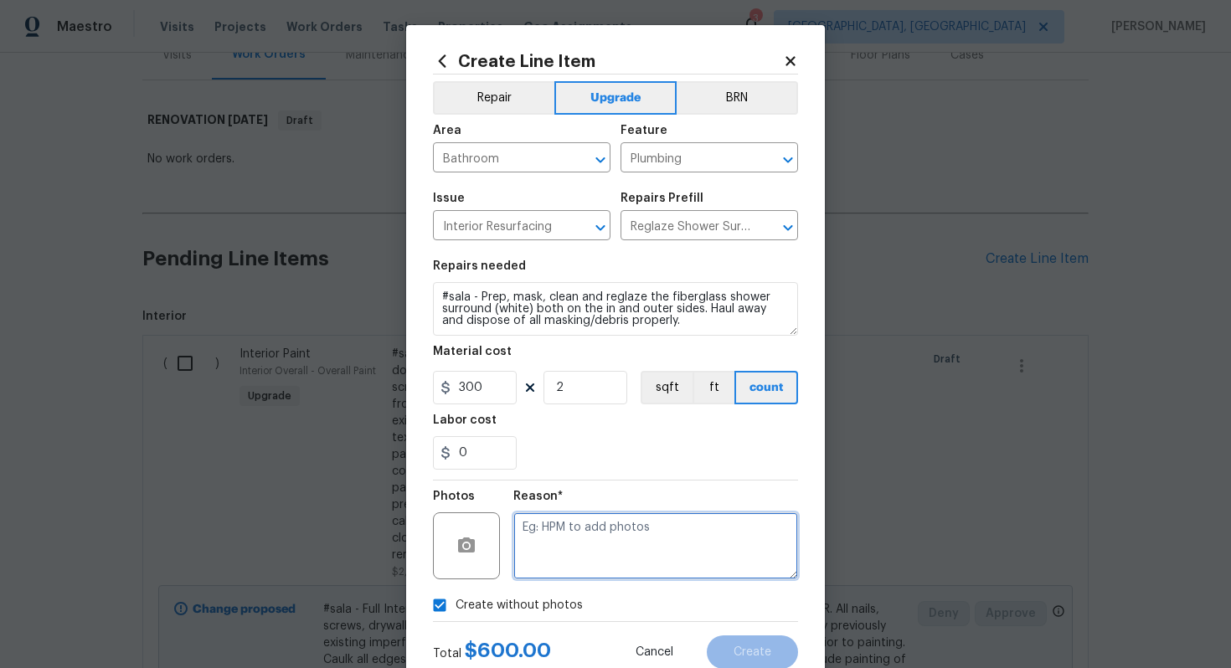
click at [575, 539] on textarea at bounding box center [655, 546] width 285 height 67
type textarea "n/a"
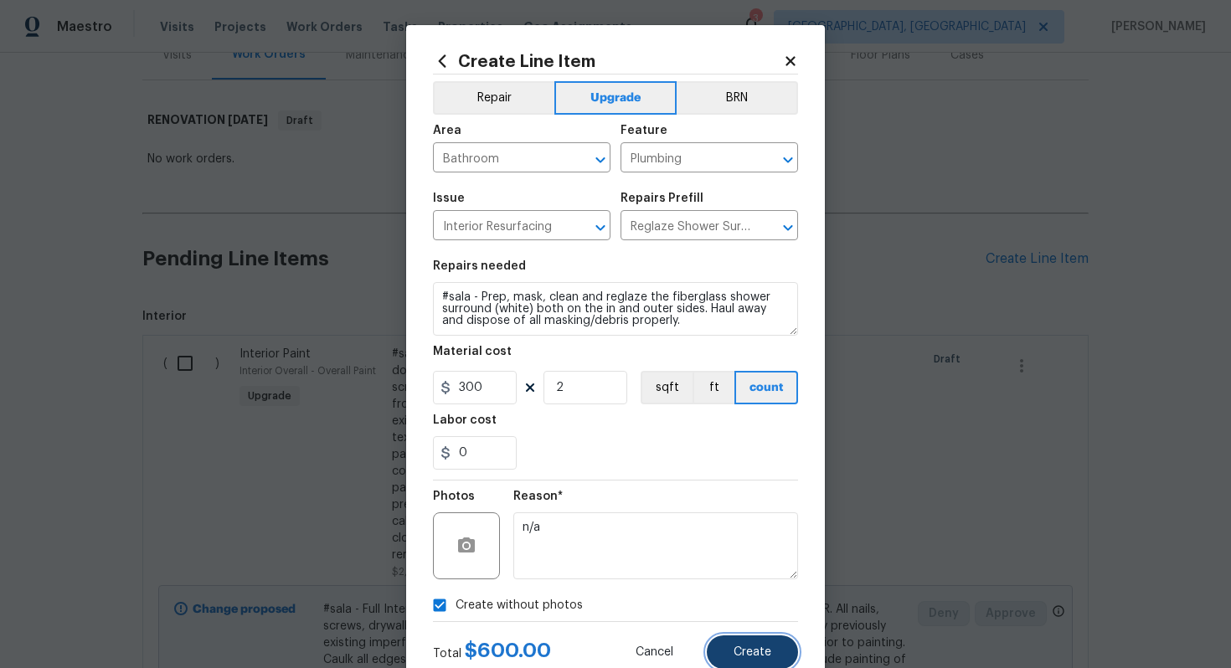
click at [755, 643] on button "Create" at bounding box center [752, 653] width 91 height 34
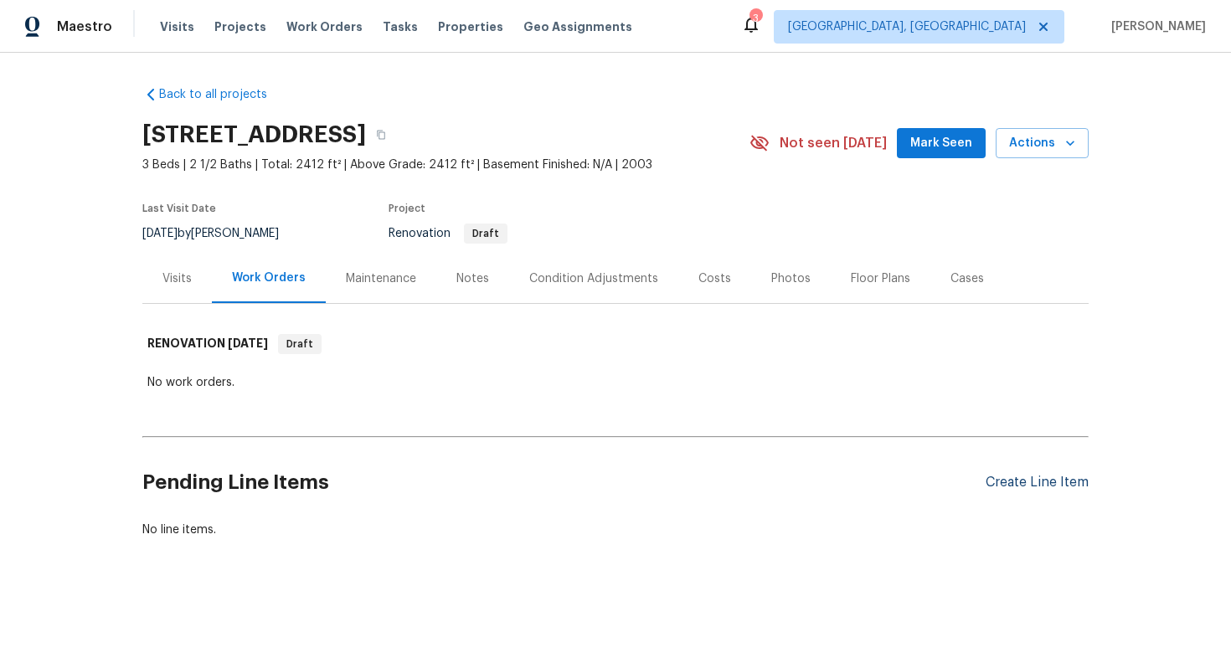
click at [1029, 485] on div "Create Line Item" at bounding box center [1037, 483] width 103 height 16
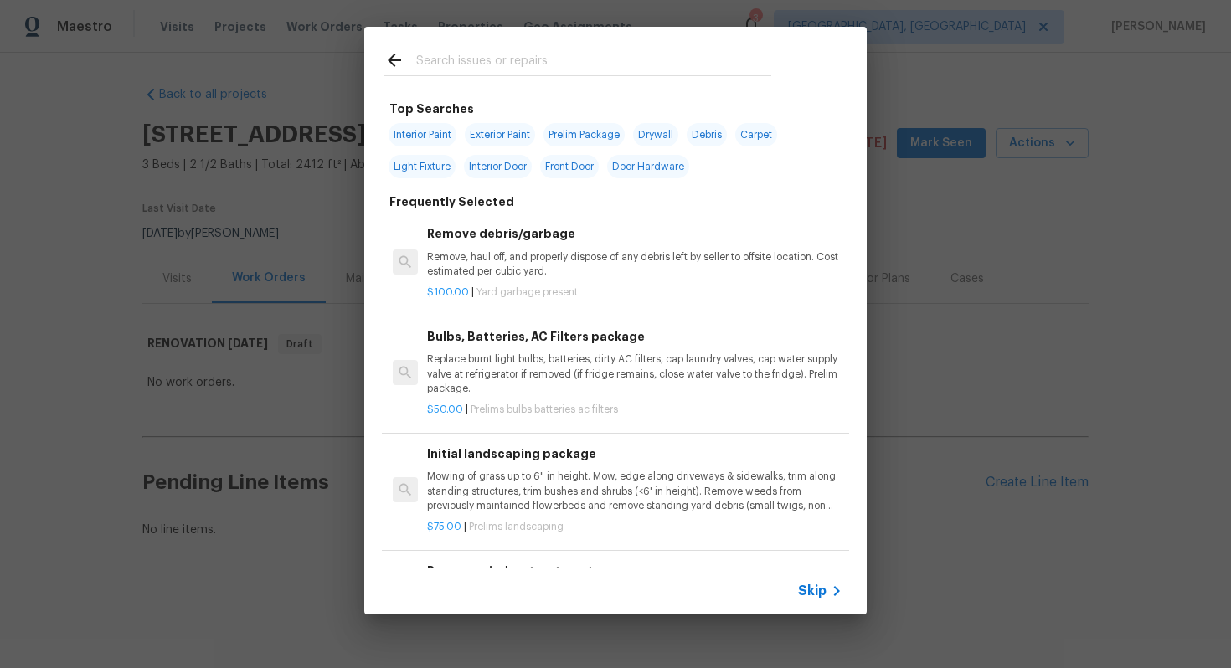
click at [813, 591] on span "Skip" at bounding box center [812, 591] width 28 height 17
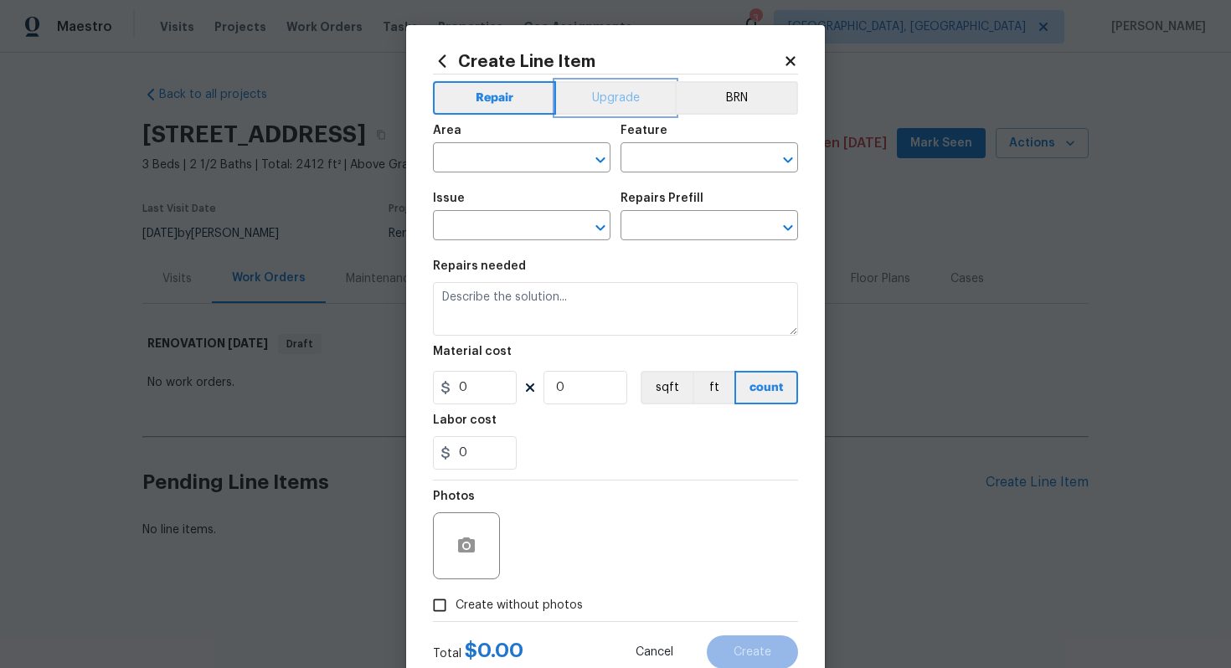
click at [599, 100] on button "Upgrade" at bounding box center [616, 98] width 120 height 34
click at [479, 156] on input "text" at bounding box center [498, 160] width 131 height 26
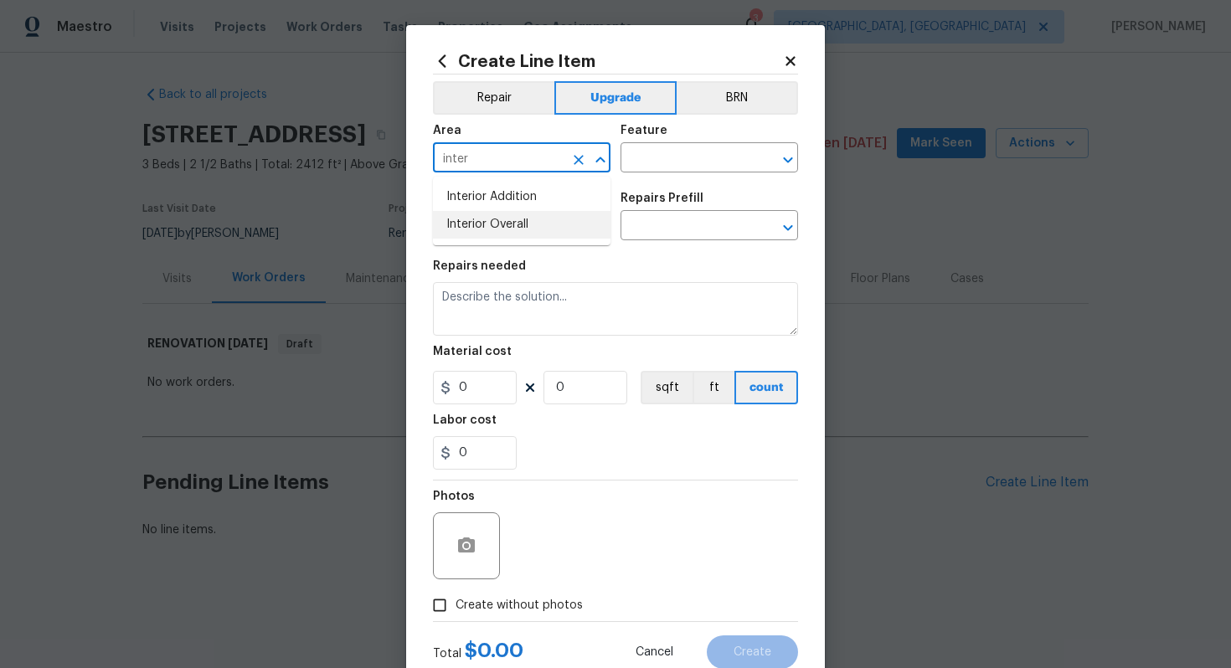
click at [498, 236] on li "Interior Overall" at bounding box center [522, 225] width 178 height 28
type input "Interior Overall"
click at [670, 155] on input "text" at bounding box center [686, 160] width 131 height 26
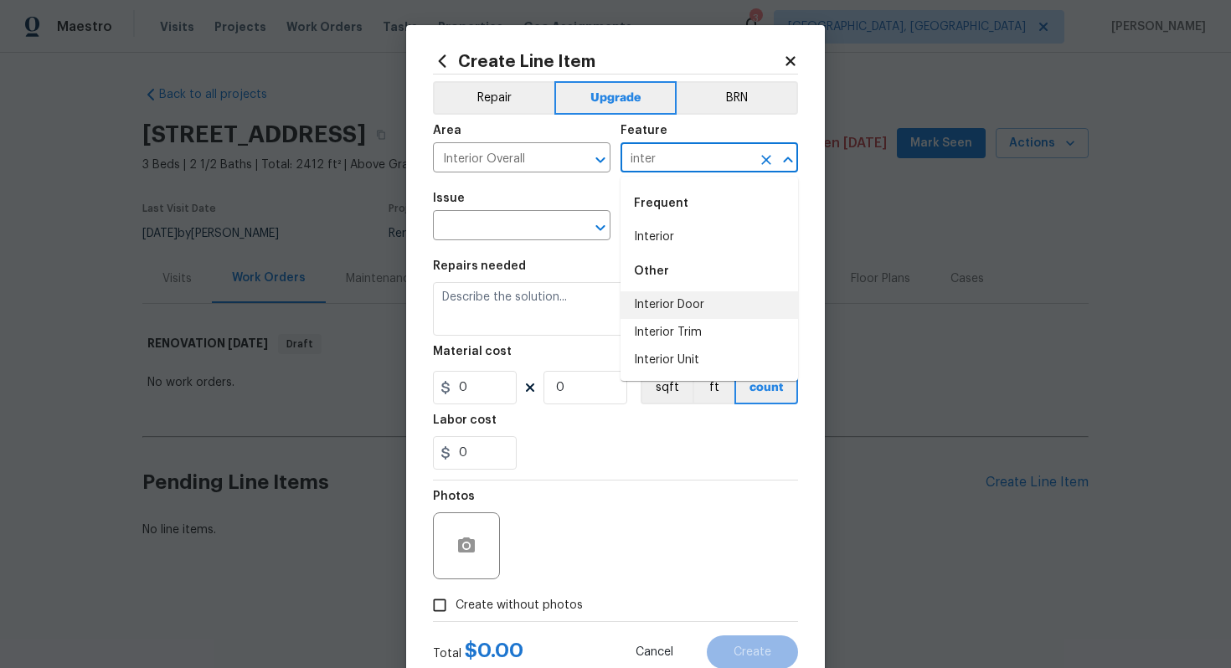
click at [688, 295] on li "Interior Door" at bounding box center [710, 305] width 178 height 28
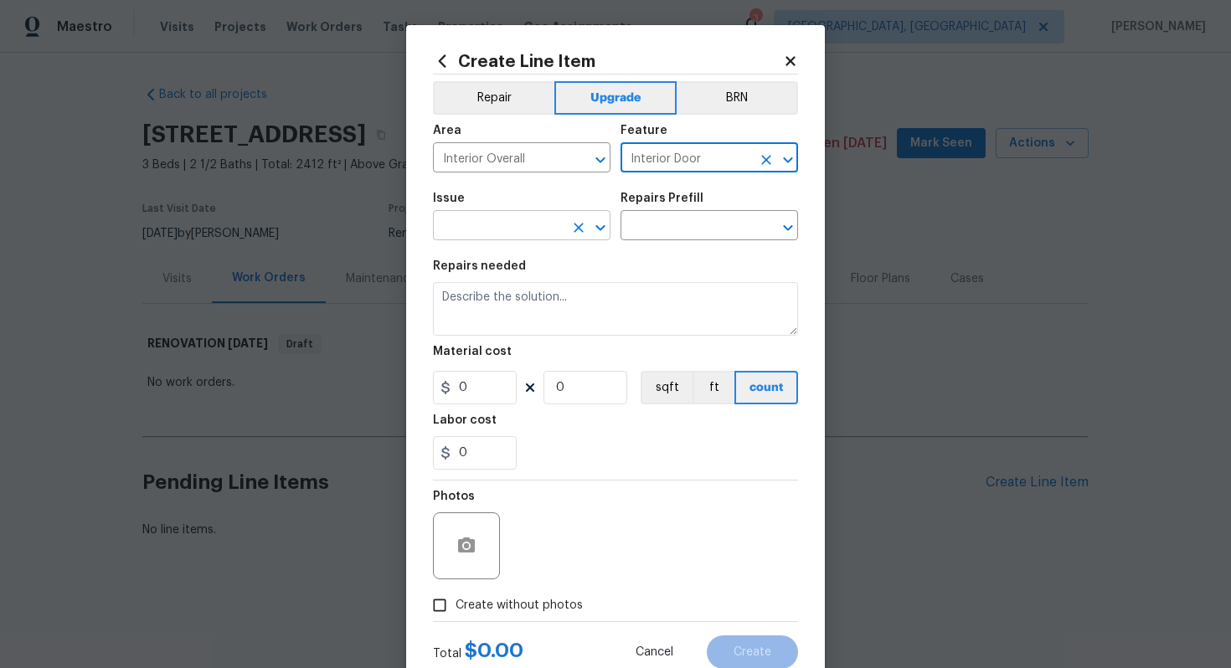
type input "Interior Door"
click at [504, 236] on input "text" at bounding box center [498, 227] width 131 height 26
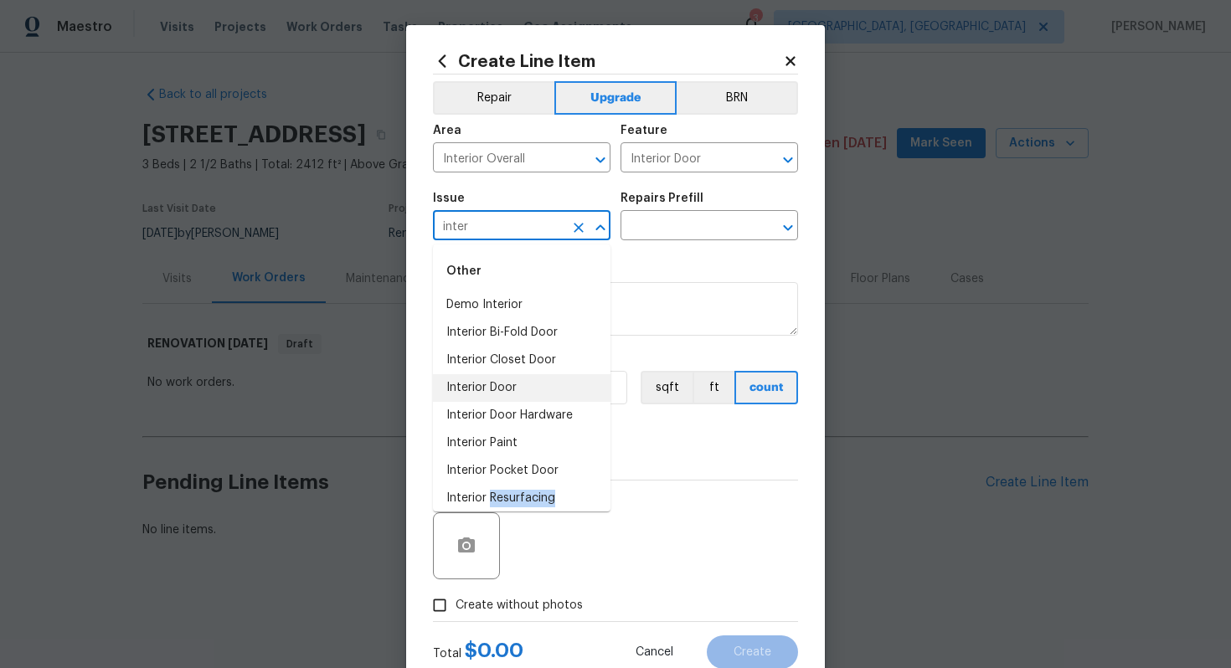
click at [492, 414] on li "Interior Door Hardware" at bounding box center [522, 416] width 178 height 28
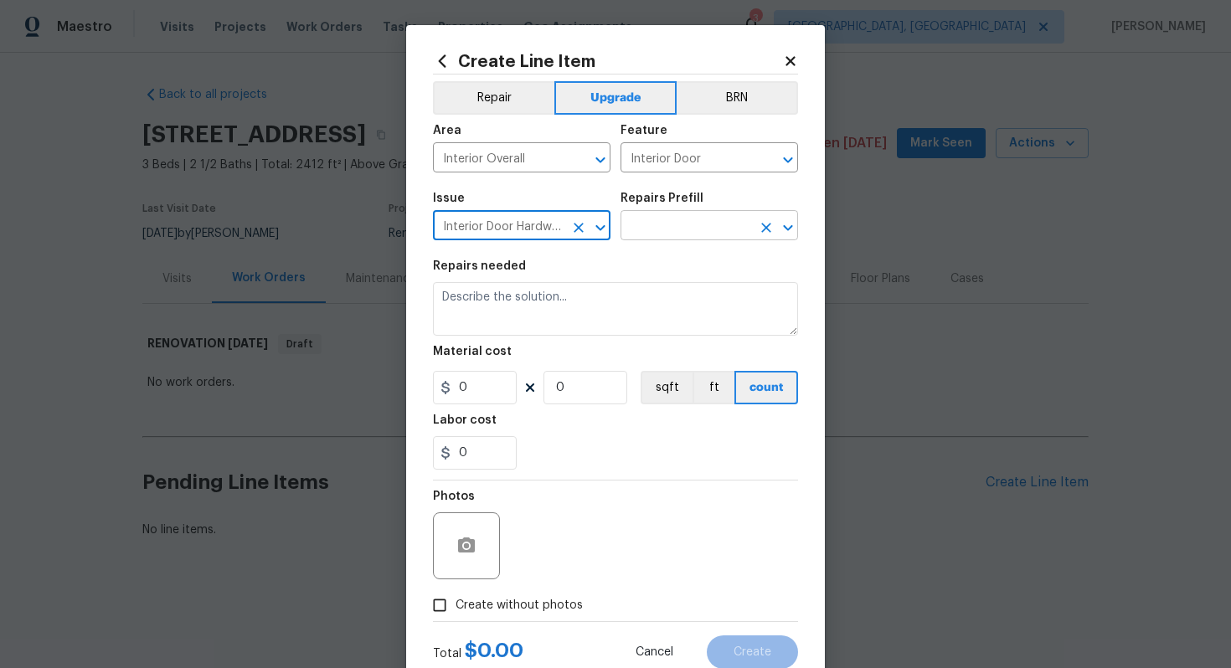
type input "Interior Door Hardware"
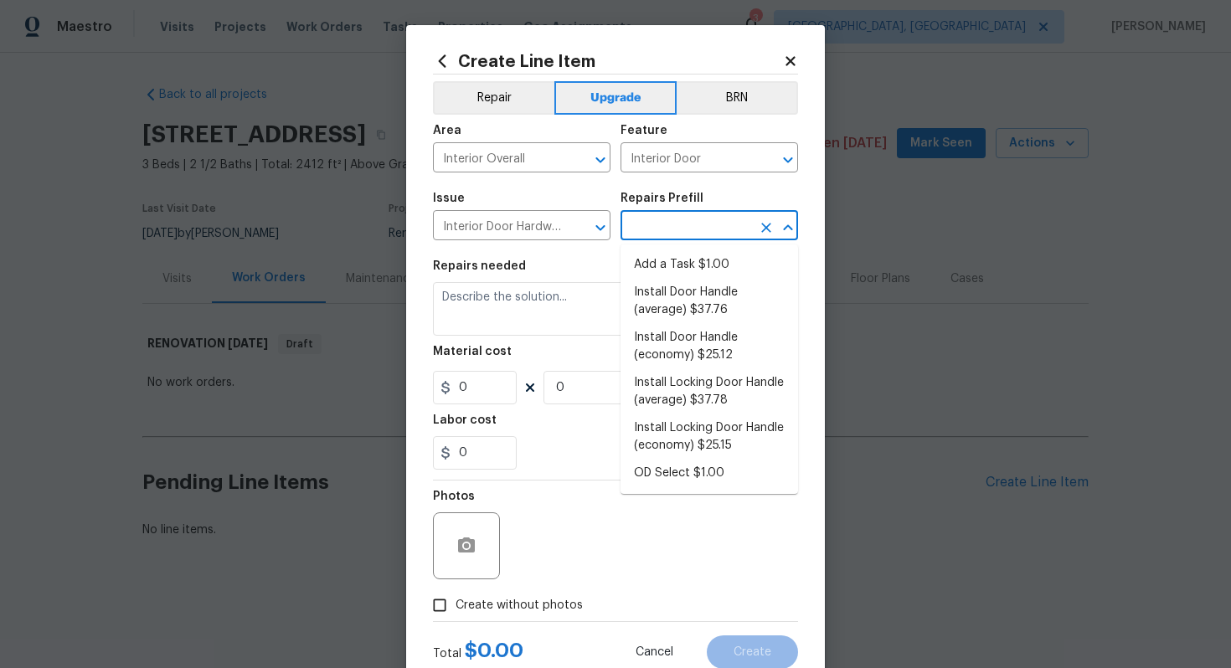
click at [686, 219] on input "text" at bounding box center [686, 227] width 131 height 26
click at [726, 302] on li "Install Door Handle (average) $37.76" at bounding box center [710, 301] width 178 height 45
type input "Install Door Handle (average) $37.76"
type textarea "Remove the existing interior door handle (if present). Install a new (average) …"
type input "37.76"
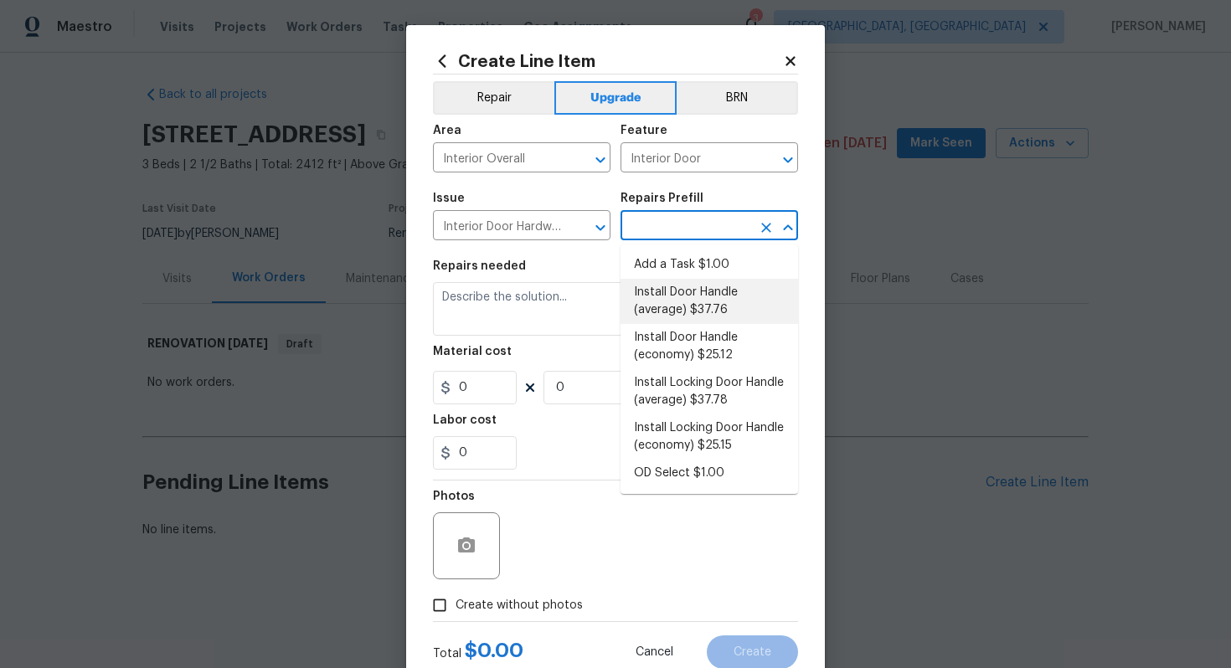
type input "1"
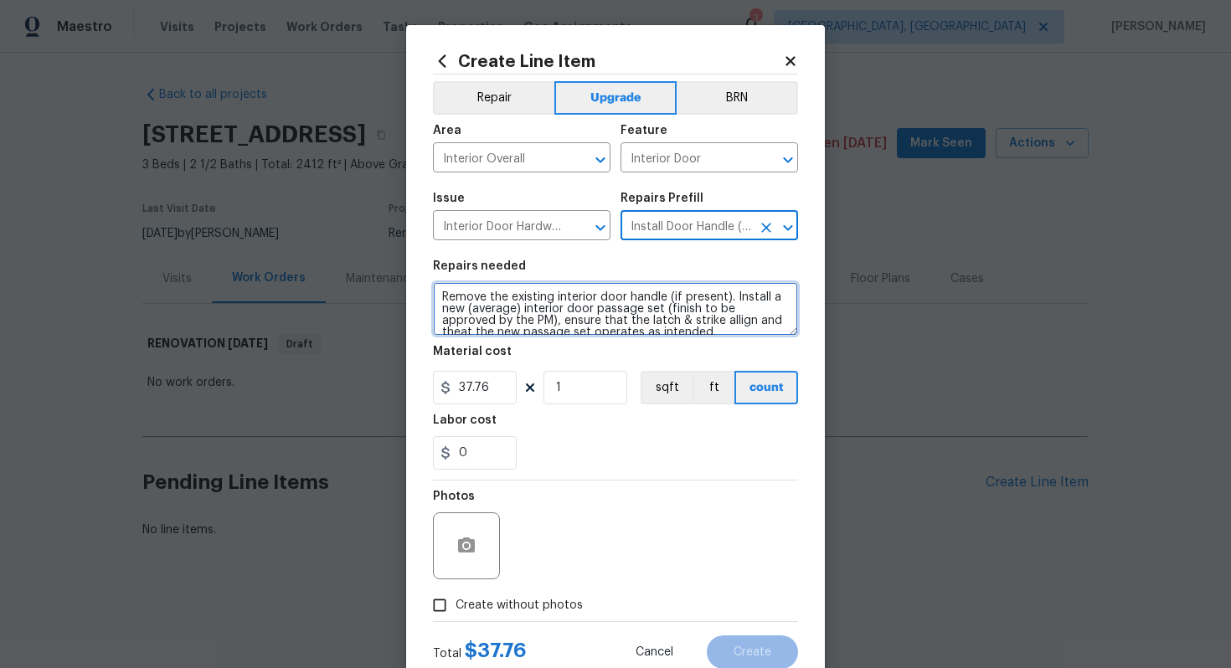
click at [437, 297] on textarea "Remove the existing interior door handle (if present). Install a new (average) …" at bounding box center [615, 309] width 365 height 54
type textarea "#sala - Remove the existing interior door handle (if present). Install a new (a…"
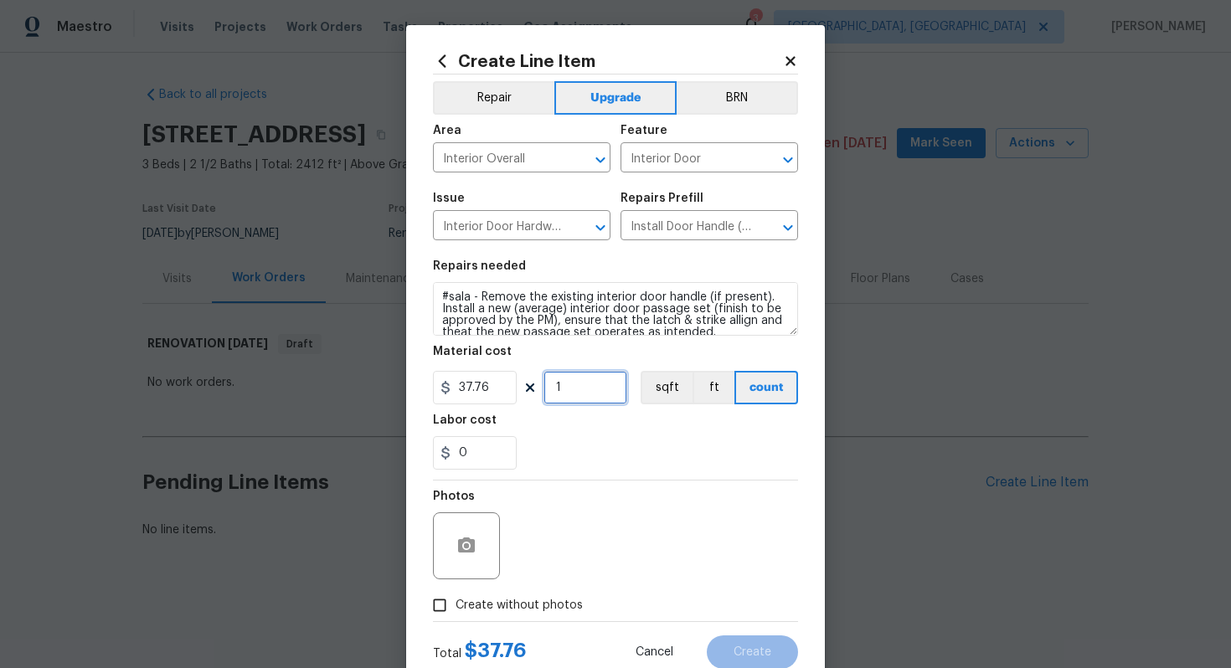
click at [576, 384] on input "1" at bounding box center [586, 388] width 84 height 34
type input "15"
click at [539, 610] on span "Create without photos" at bounding box center [519, 606] width 127 height 18
click at [456, 610] on input "Create without photos" at bounding box center [440, 606] width 32 height 32
checkbox input "true"
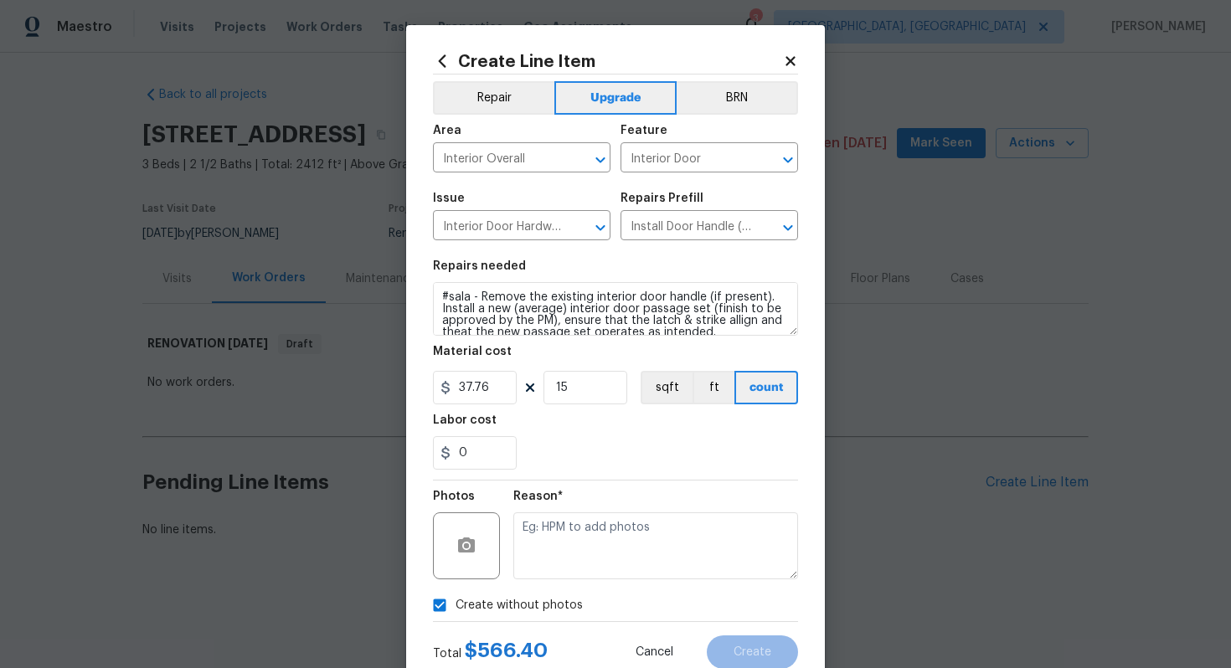
click at [617, 510] on div "Reason*" at bounding box center [655, 502] width 285 height 22
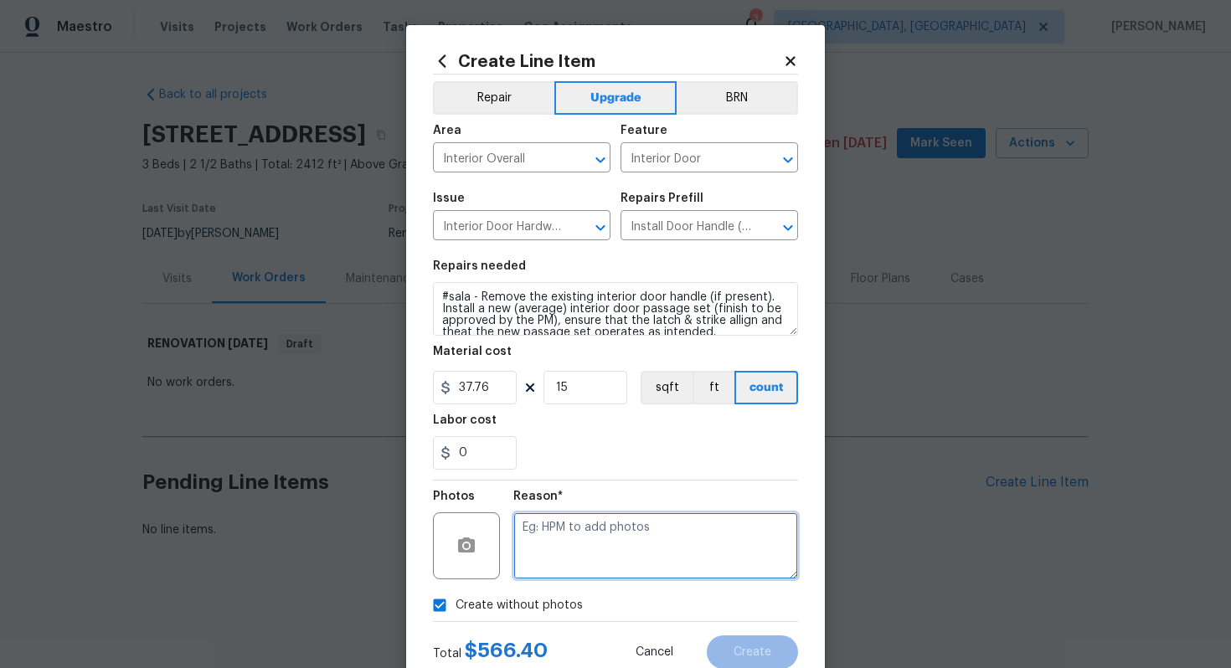
click at [604, 529] on textarea at bounding box center [655, 546] width 285 height 67
type textarea "n/a"
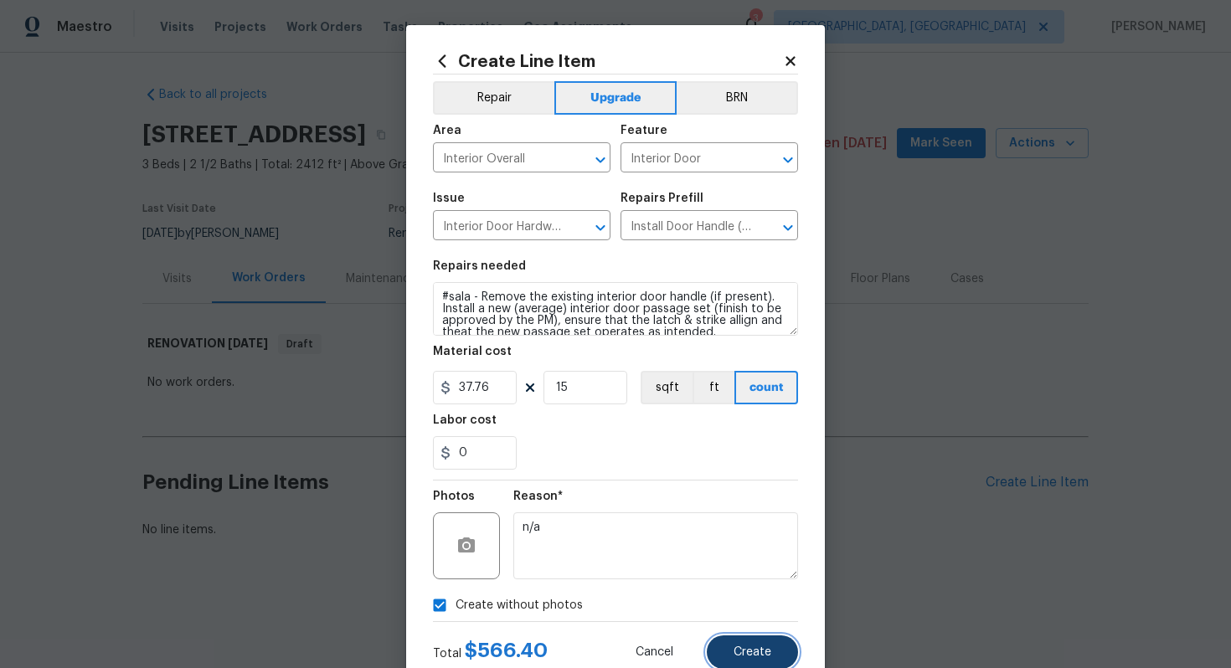
click at [763, 659] on button "Create" at bounding box center [752, 653] width 91 height 34
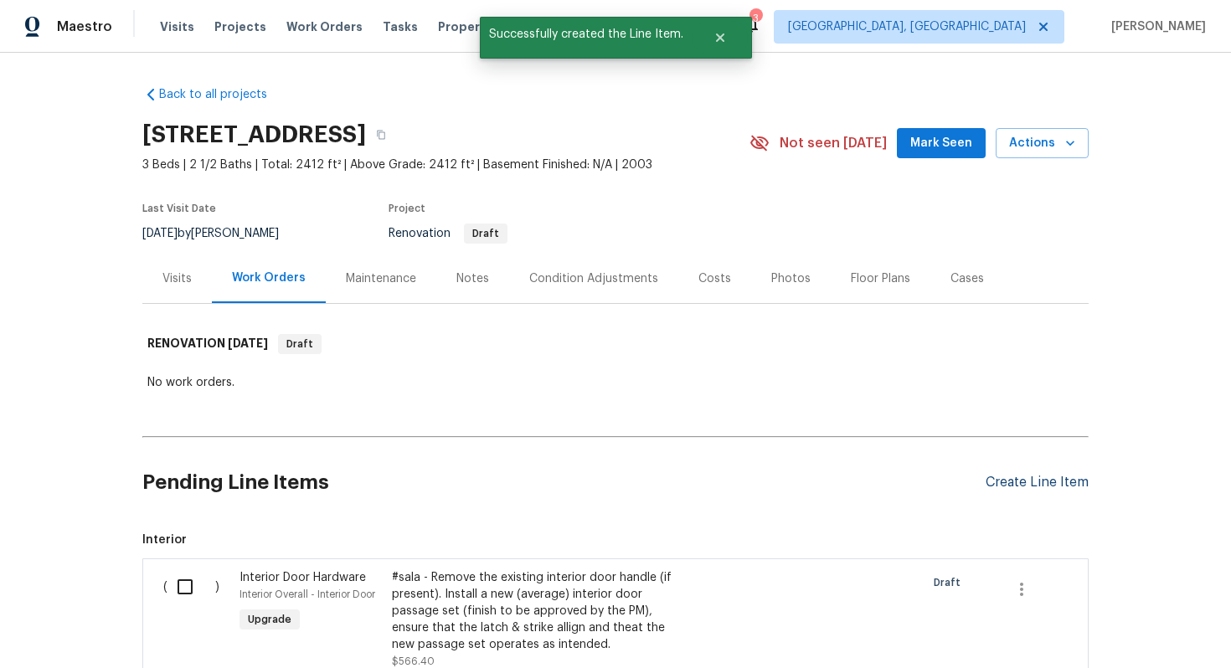
click at [1023, 482] on div "Create Line Item" at bounding box center [1037, 483] width 103 height 16
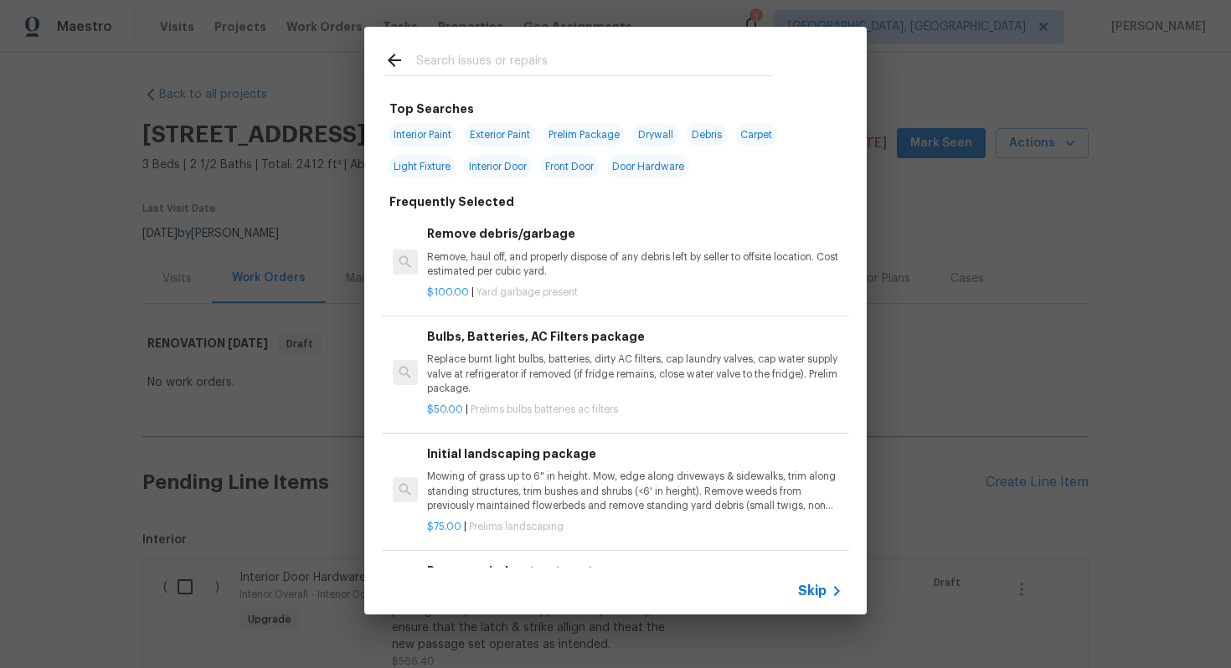
click at [808, 588] on span "Skip" at bounding box center [812, 591] width 28 height 17
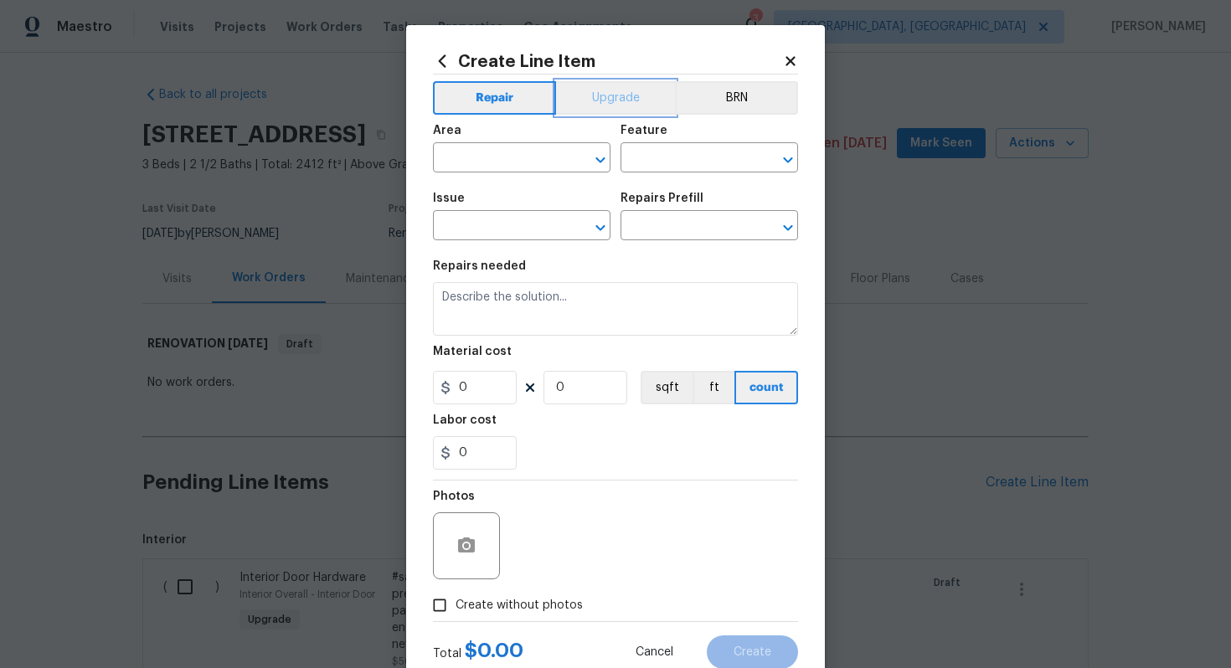
click at [606, 111] on button "Upgrade" at bounding box center [616, 98] width 120 height 34
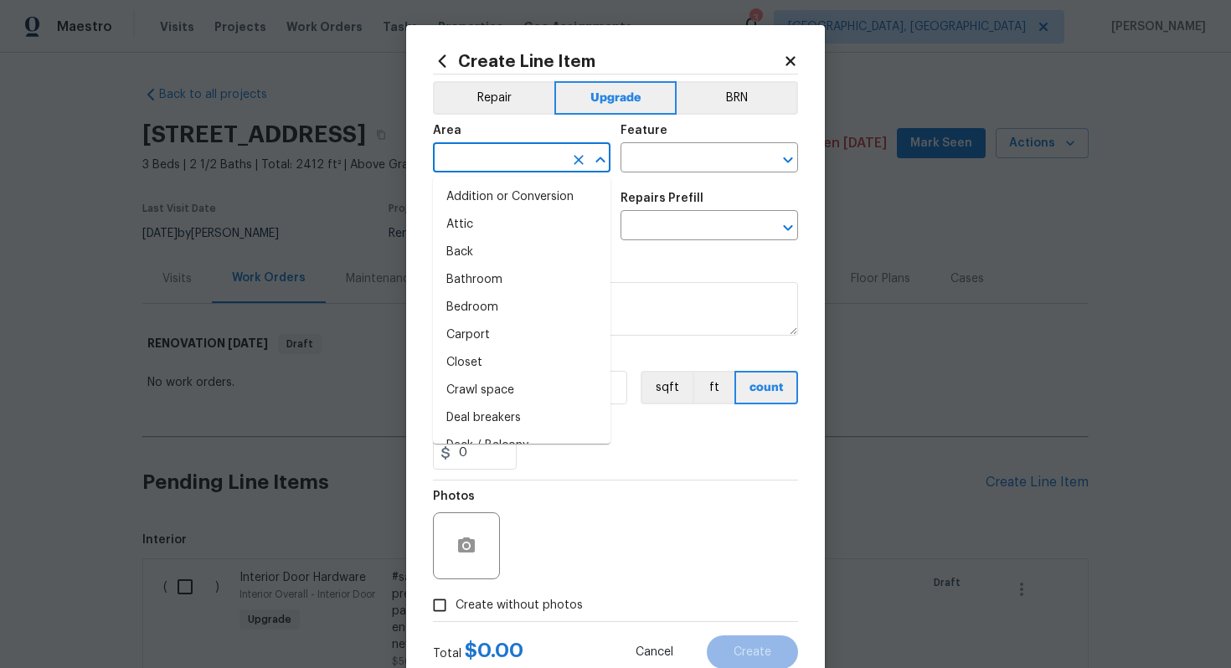
click at [529, 149] on input "text" at bounding box center [498, 160] width 131 height 26
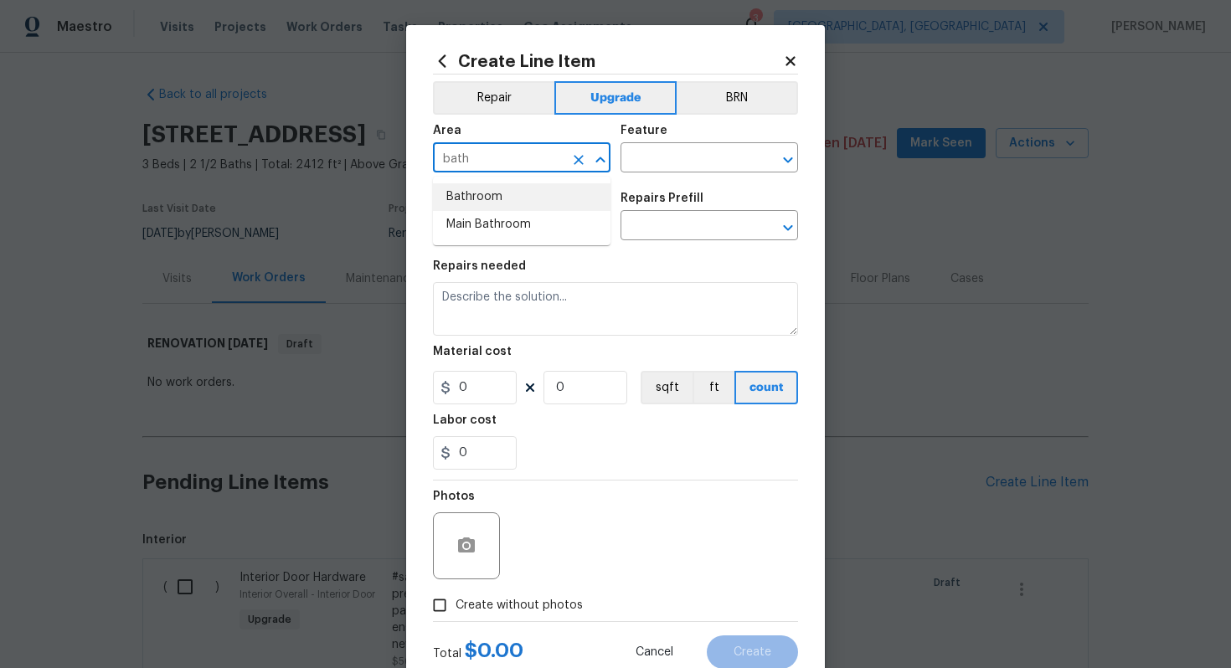
click at [496, 191] on li "Bathroom" at bounding box center [522, 197] width 178 height 28
type input "Bathroom"
click at [663, 154] on input "text" at bounding box center [686, 160] width 131 height 26
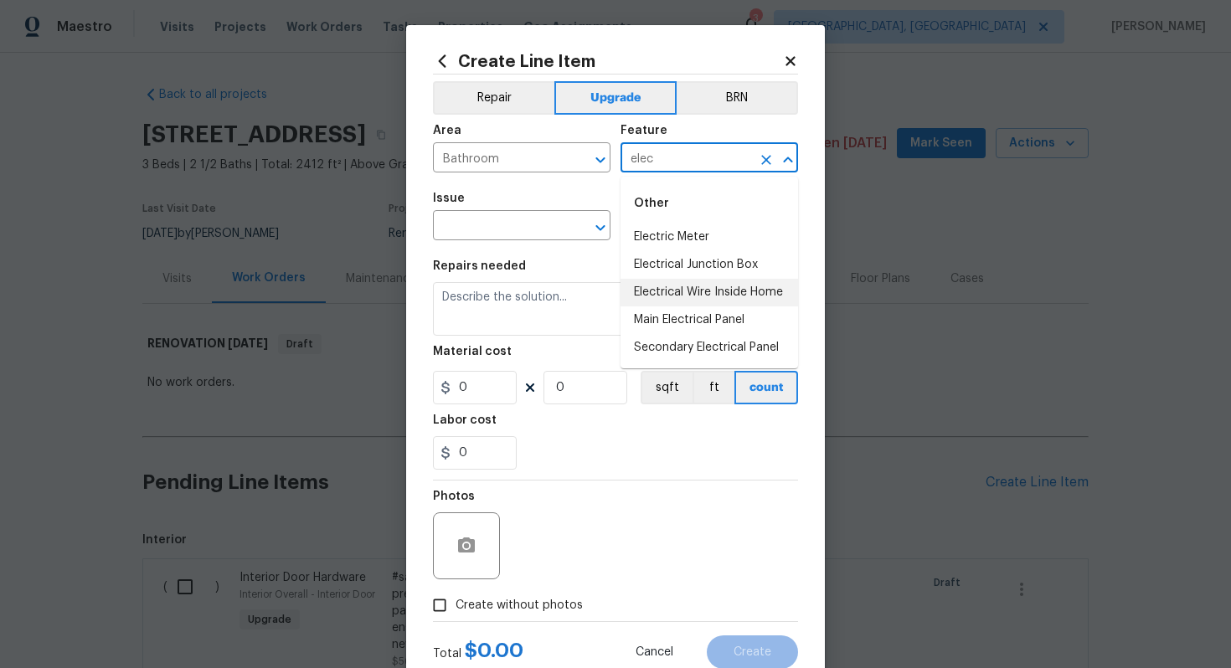
click at [693, 297] on li "Electrical Wire Inside Home" at bounding box center [710, 293] width 178 height 28
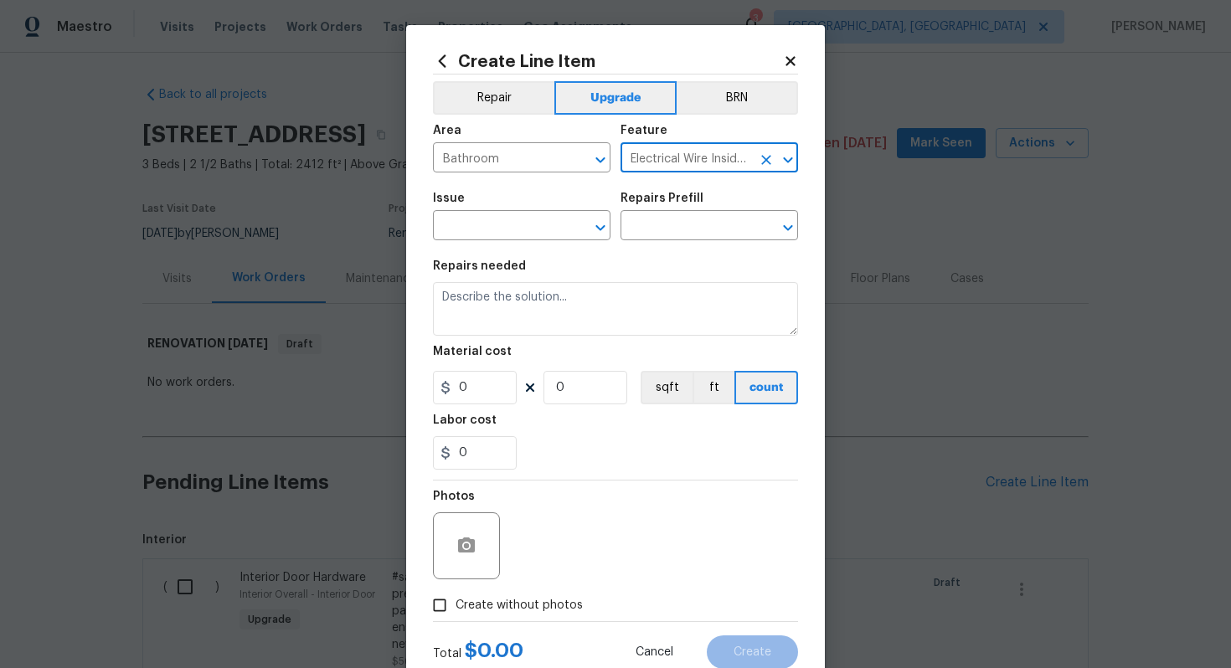
type input "Electrical Wire Inside Home"
click at [468, 242] on span "Issue ​" at bounding box center [522, 217] width 178 height 68
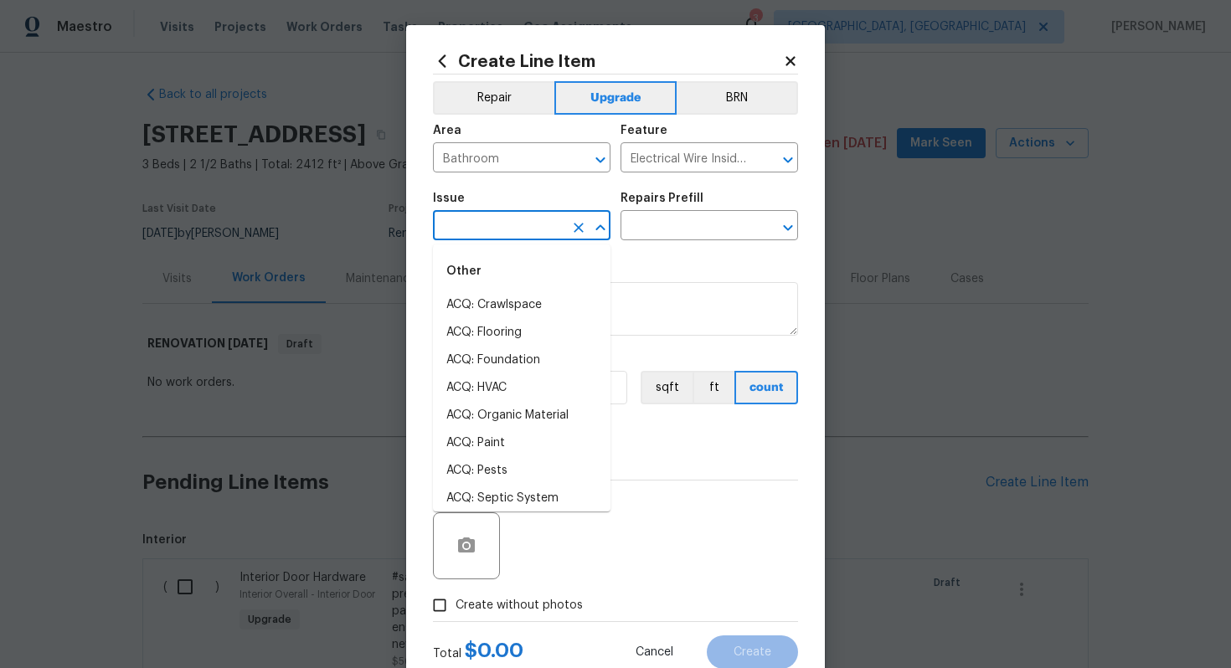
click at [467, 238] on input "text" at bounding box center [498, 227] width 131 height 26
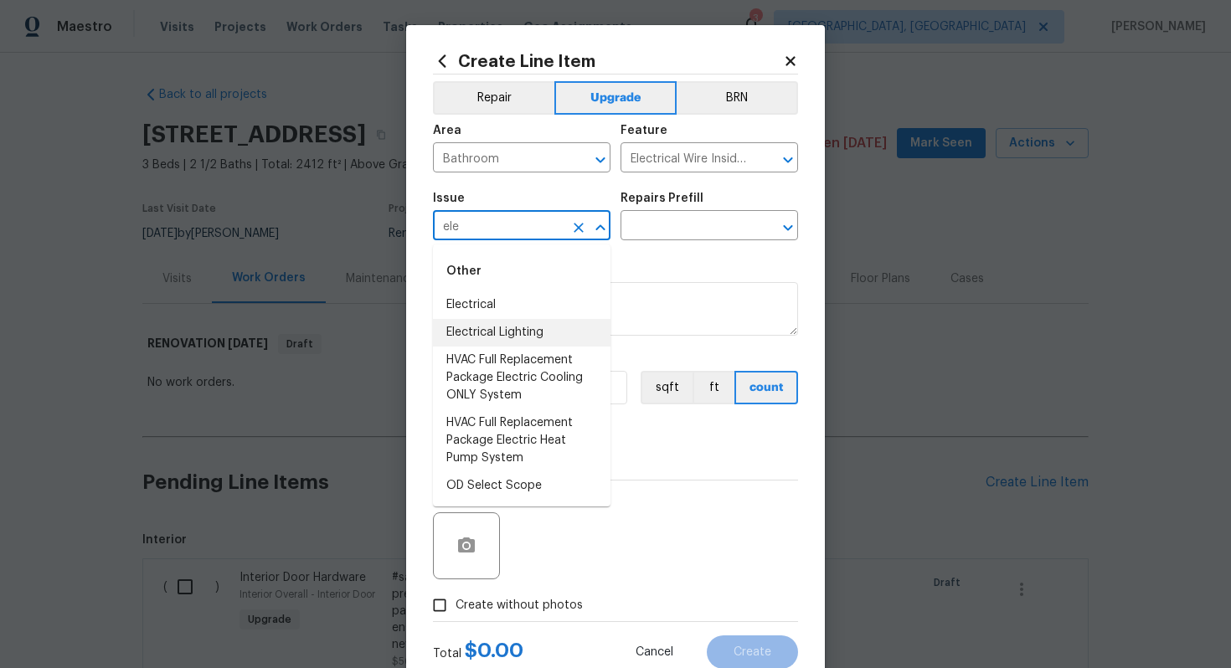
click at [567, 342] on li "Electrical Lighting" at bounding box center [522, 333] width 178 height 28
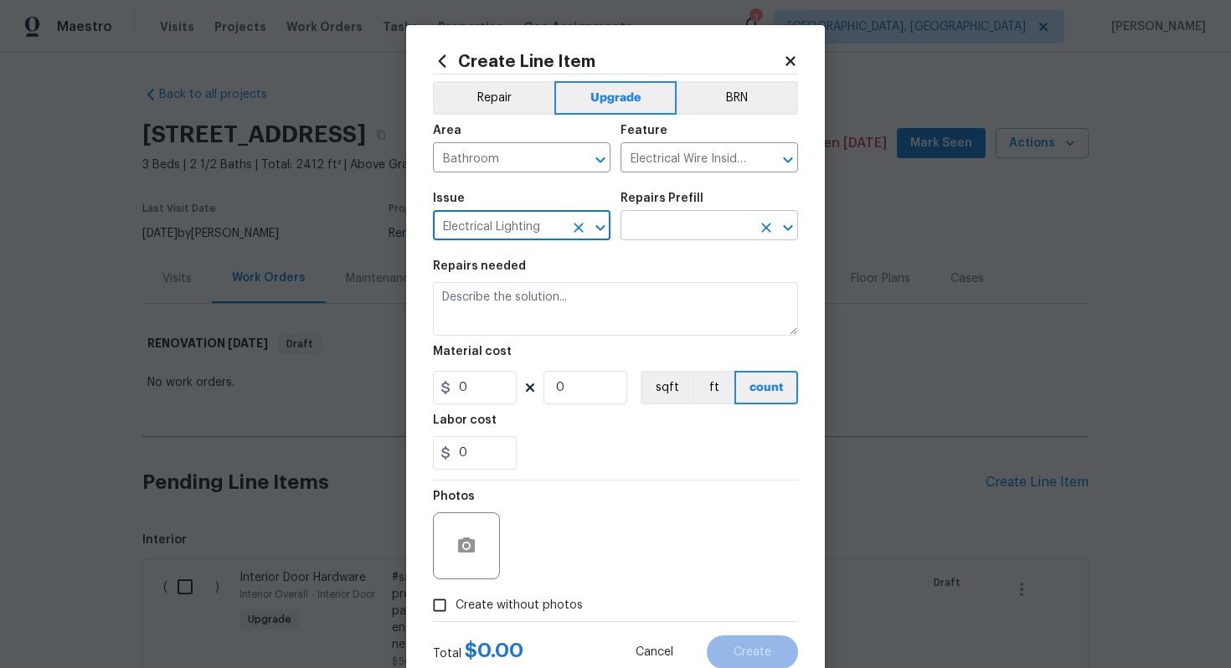
type input "Electrical Lighting"
click at [651, 228] on input "text" at bounding box center [686, 227] width 131 height 26
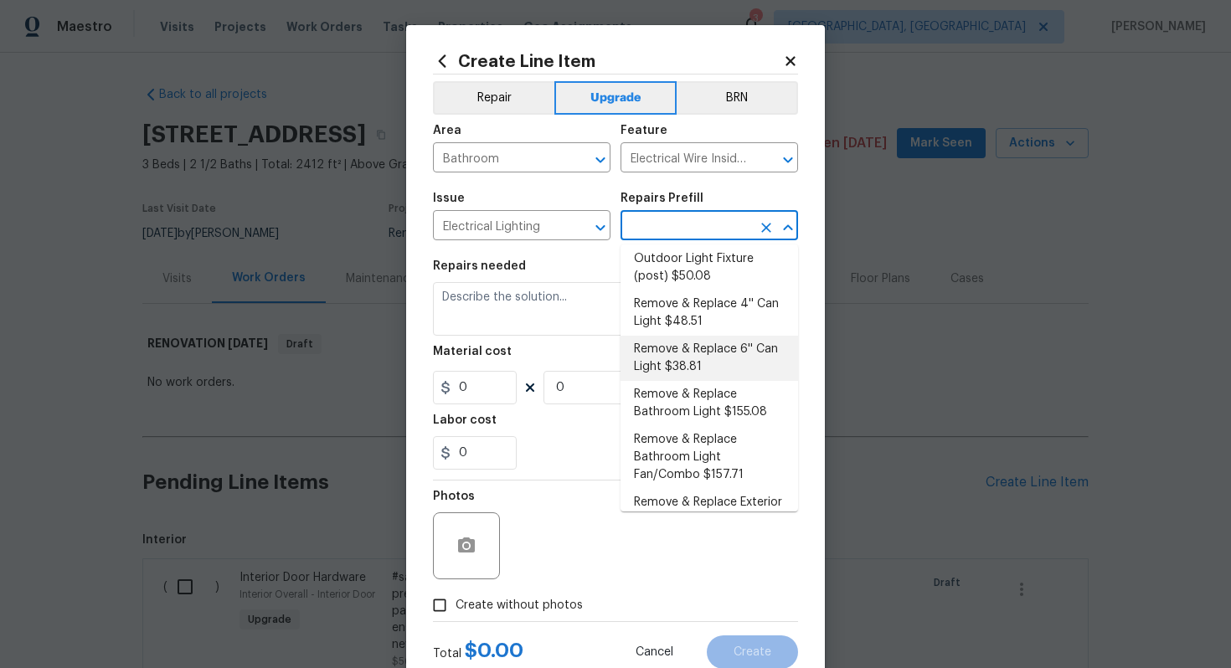
scroll to position [103, 0]
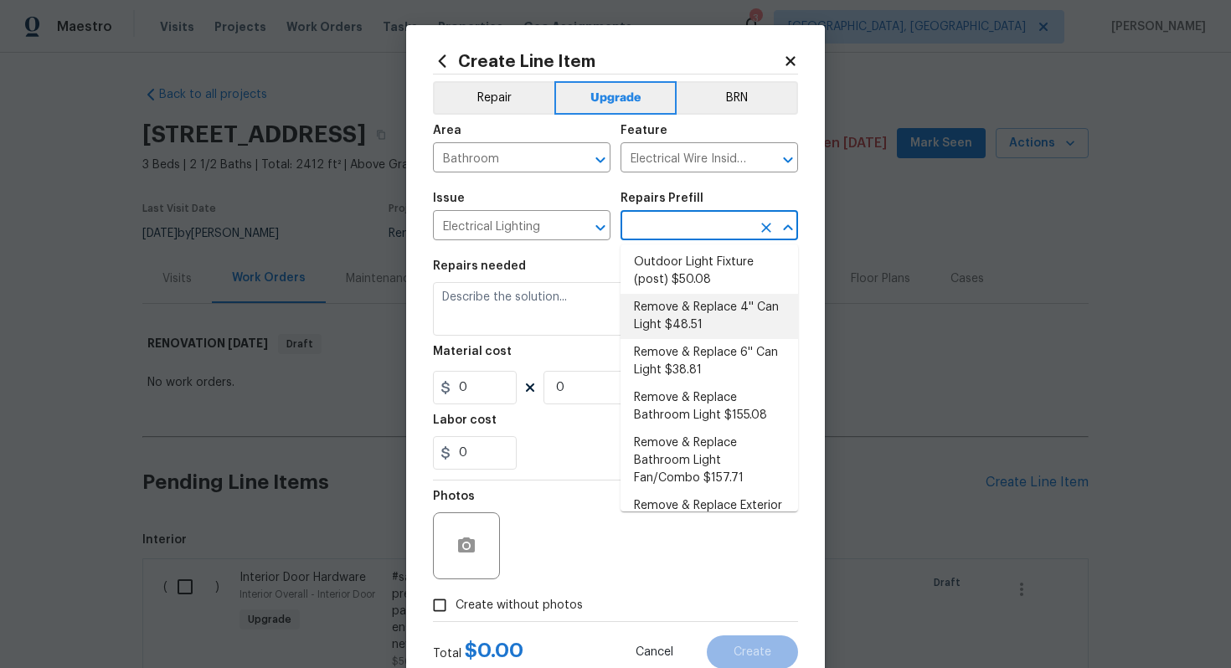
click at [688, 320] on li "Remove & Replace 4'' Can Light $48.51" at bounding box center [710, 316] width 178 height 45
type input "Remove & Replace 4'' Can Light $48.51"
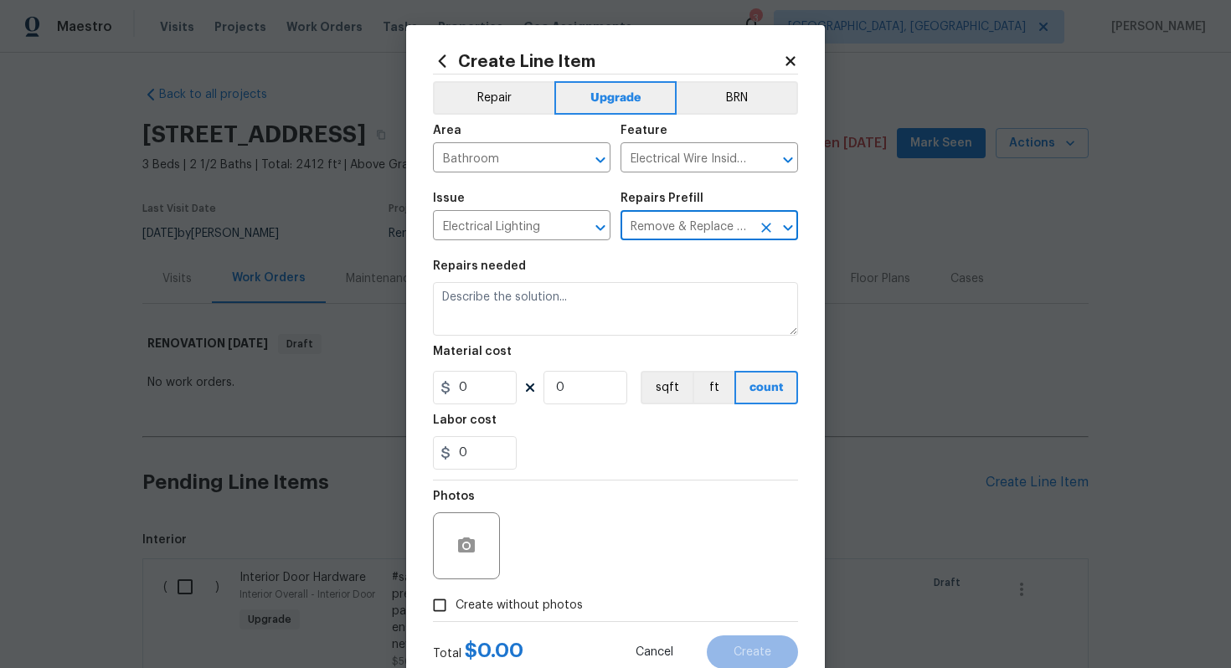
type textarea "Remove and replace the 4'' can lights with new (LED). Ensure that the new 4'' c…"
type input "1"
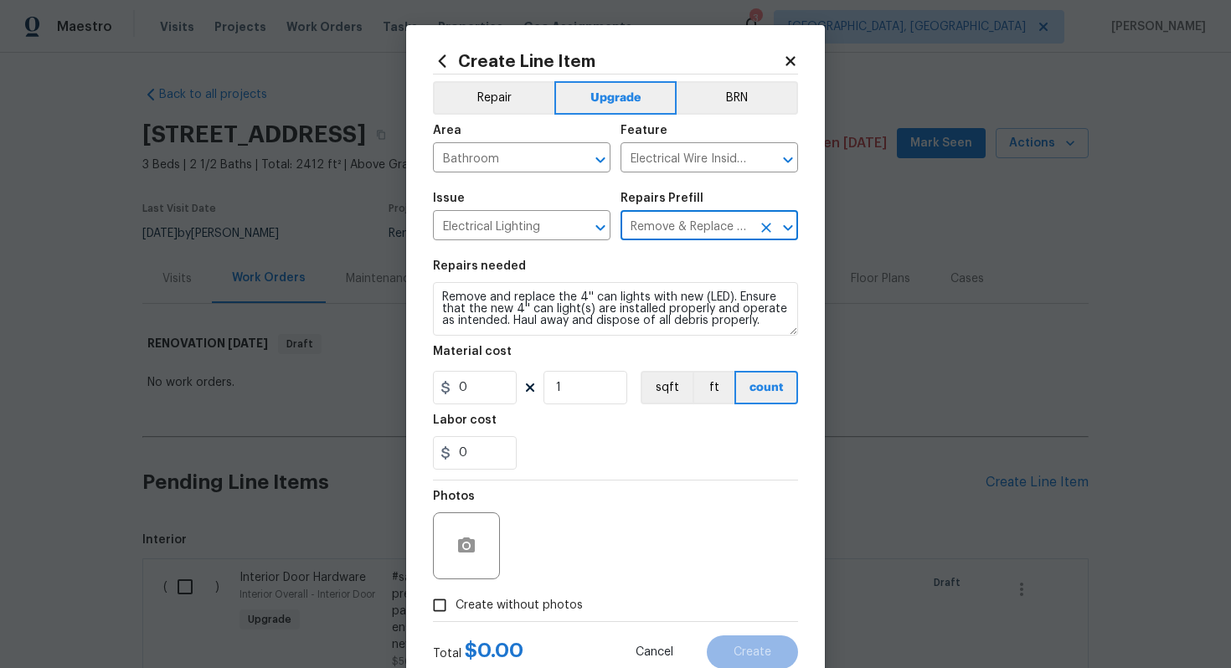
type input "48.51"
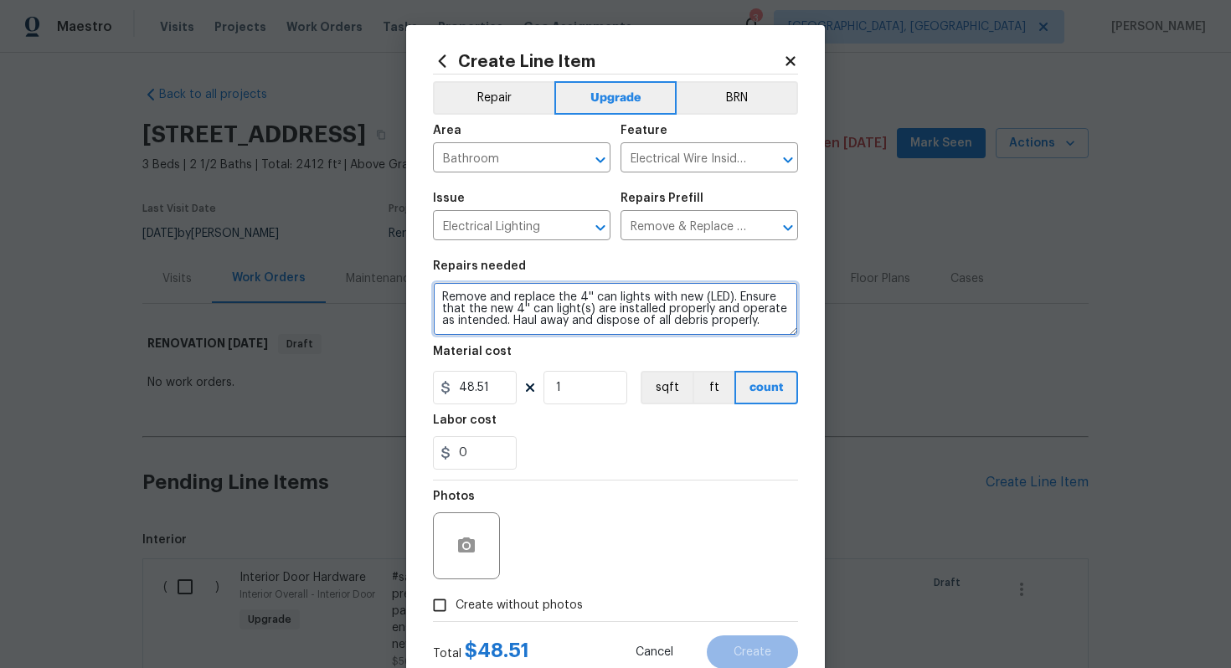
click at [433, 297] on textarea "Remove and replace the 4'' can lights with new (LED). Ensure that the new 4'' c…" at bounding box center [615, 309] width 365 height 54
type textarea "#sala - Remove and replace the 4'' can lights with new (LED). Ensure that the n…"
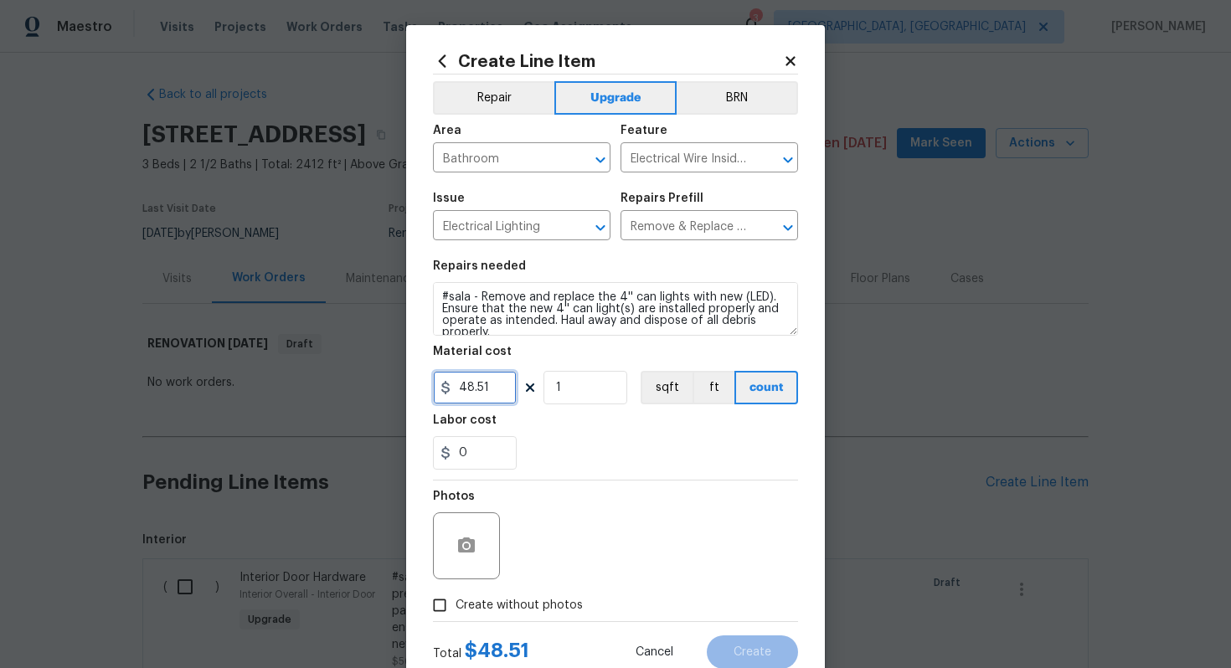
click at [499, 394] on input "48.51" at bounding box center [475, 388] width 84 height 34
type input "200"
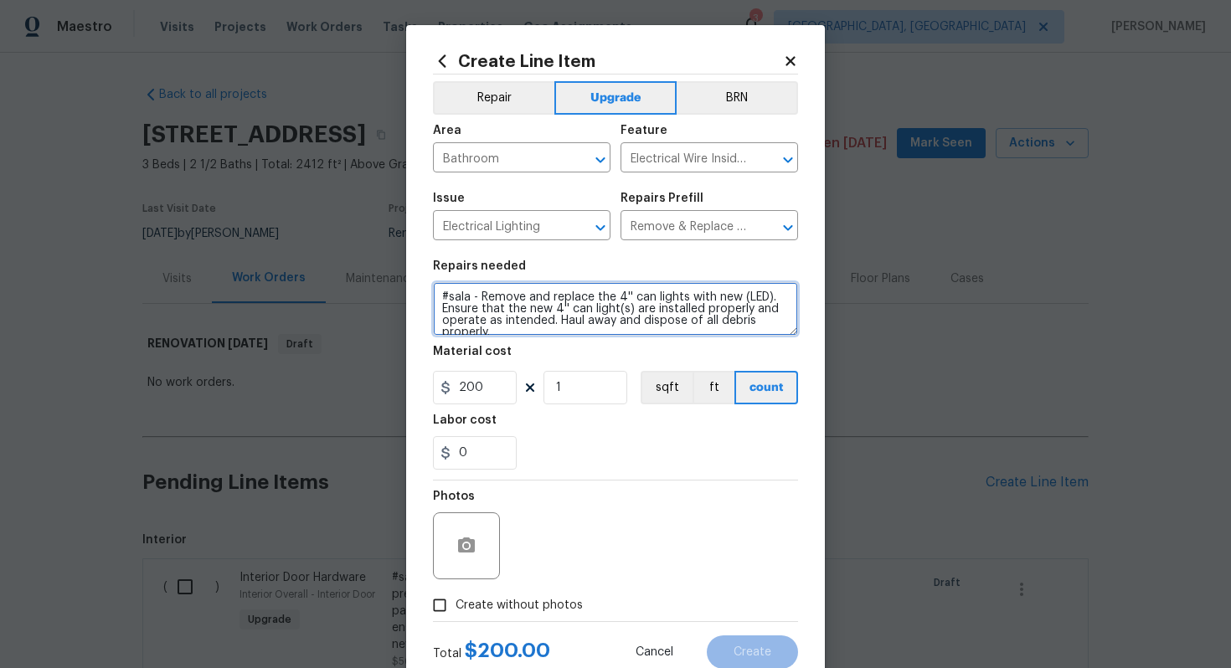
click at [478, 300] on textarea "#sala - Remove and replace the 4'' can lights with new (LED). Ensure that the n…" at bounding box center [615, 309] width 365 height 54
paste textarea "1/2 Bath"
type textarea "#sala - 1/2 Bath - Remove and replace the 4'' can lights with new (LED). Ensure…"
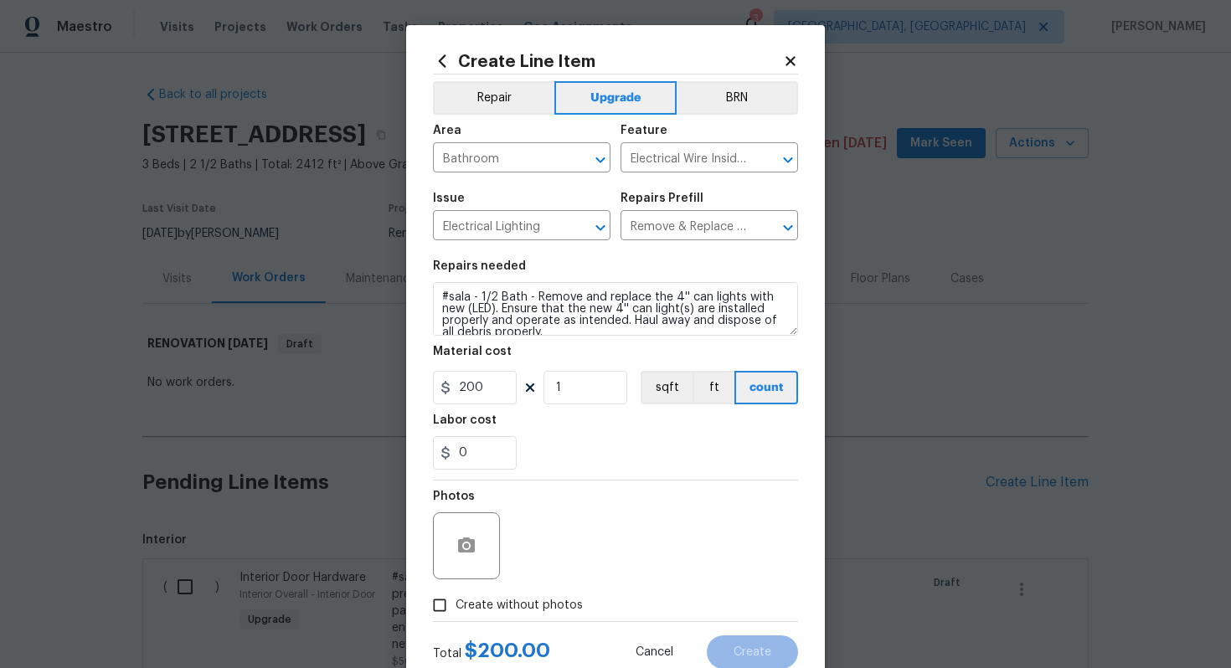
click at [522, 601] on span "Create without photos" at bounding box center [519, 606] width 127 height 18
click at [456, 601] on input "Create without photos" at bounding box center [440, 606] width 32 height 32
checkbox input "true"
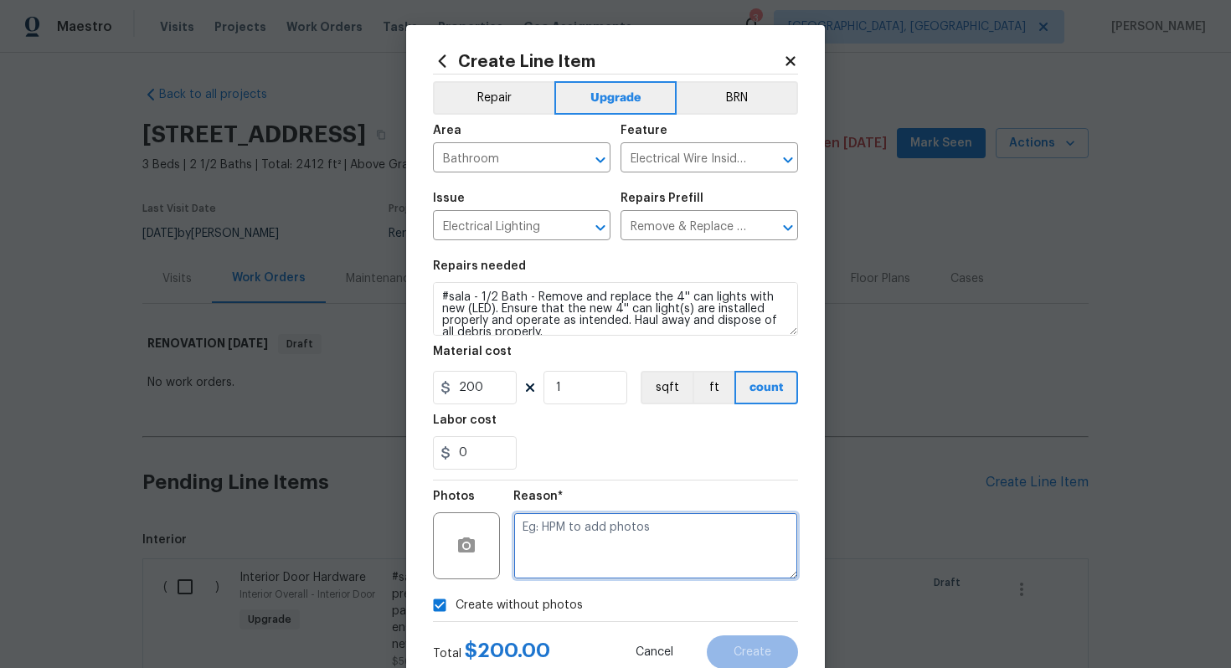
click at [544, 560] on textarea at bounding box center [655, 546] width 285 height 67
type textarea "n/a"
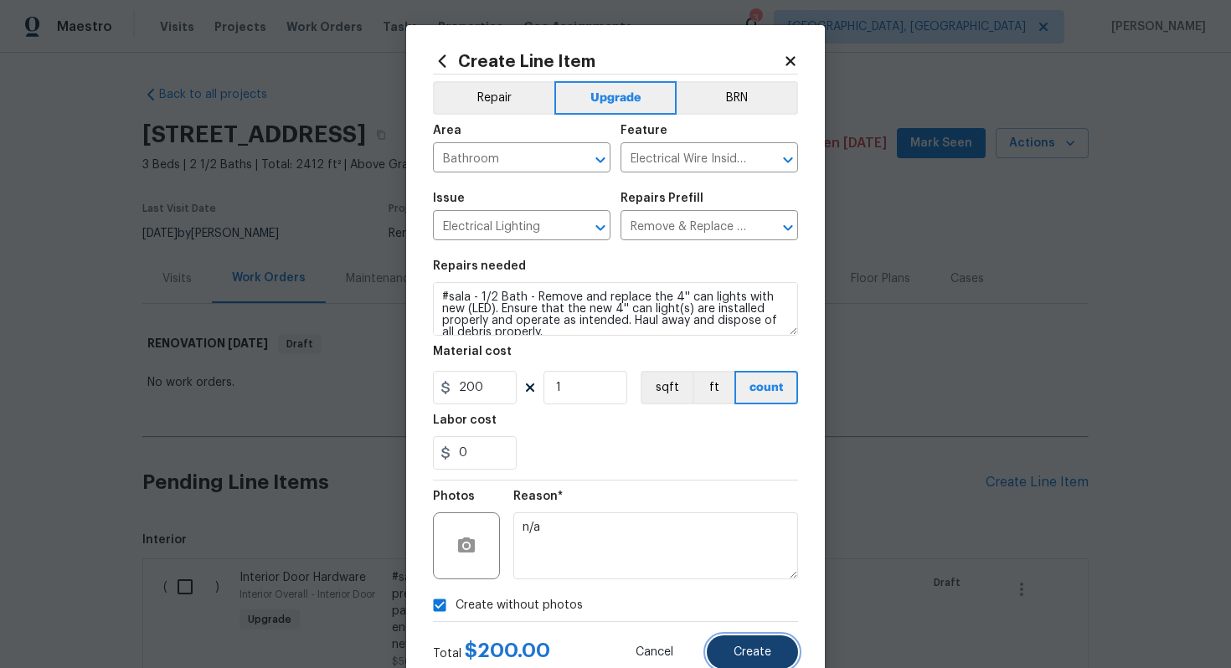
click at [758, 653] on span "Create" at bounding box center [753, 653] width 38 height 13
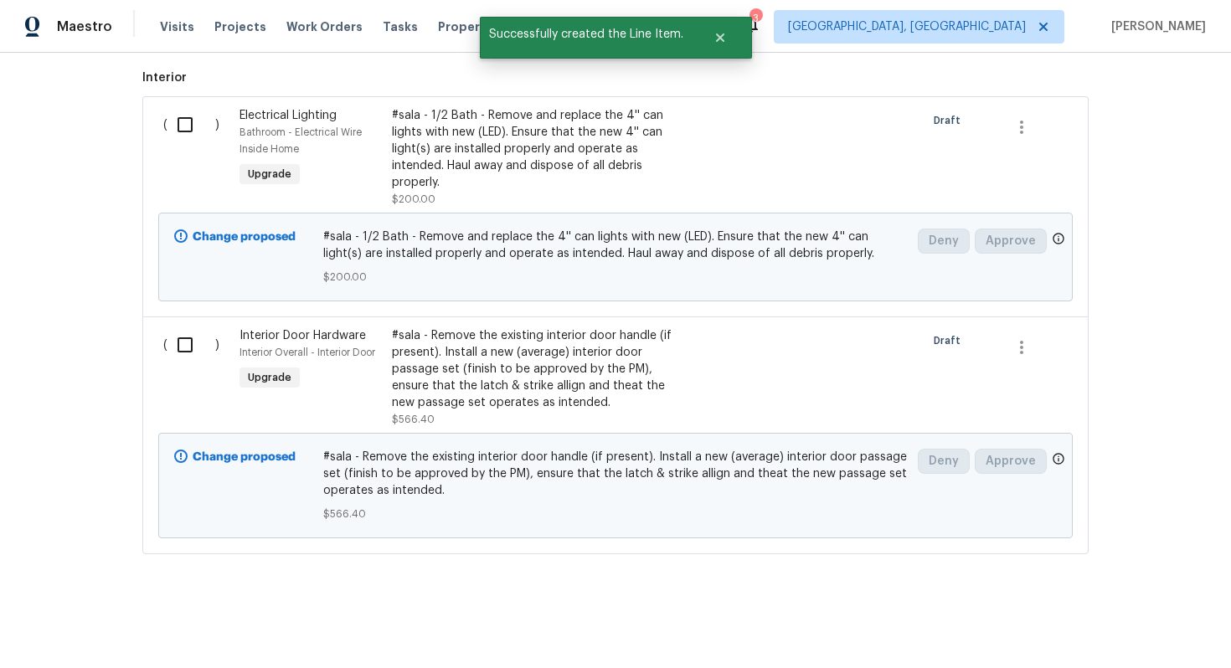
scroll to position [136, 0]
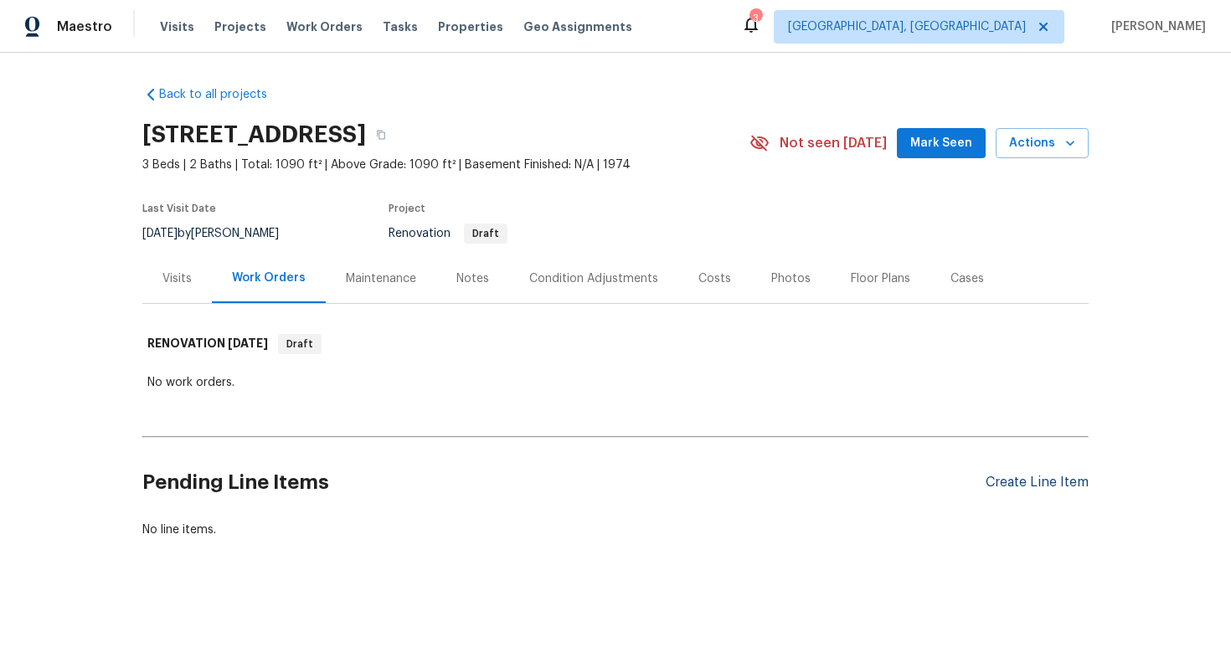
click at [1030, 480] on div "Create Line Item" at bounding box center [1037, 483] width 103 height 16
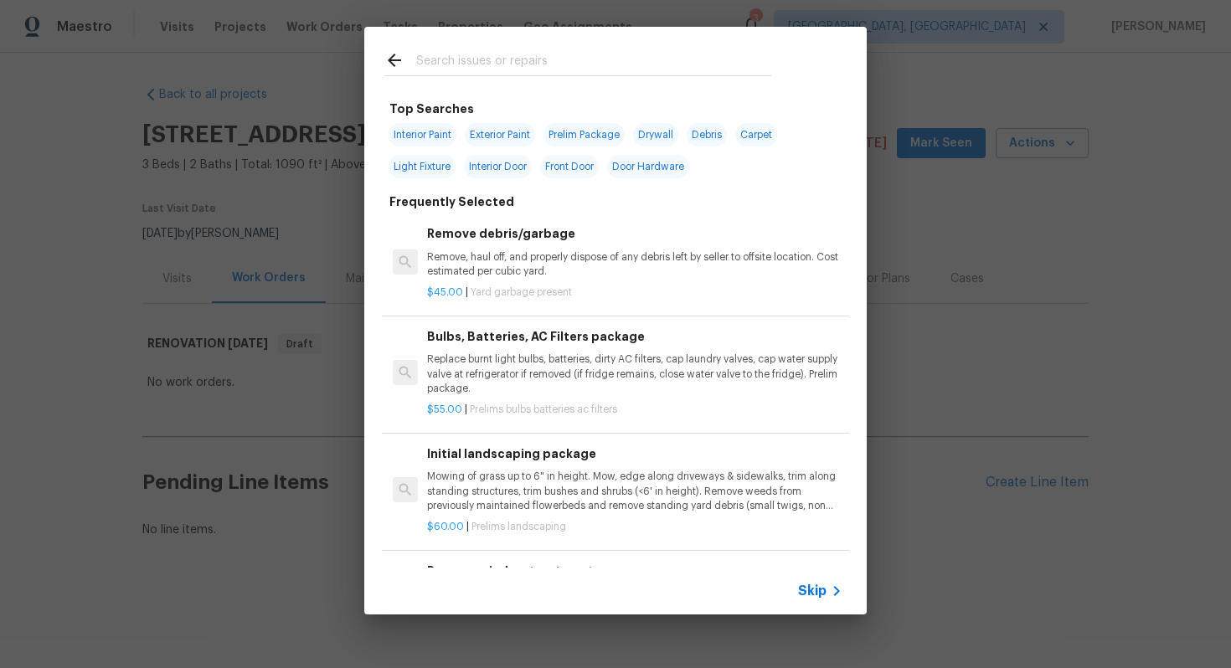
click at [808, 581] on div "Skip" at bounding box center [822, 591] width 49 height 20
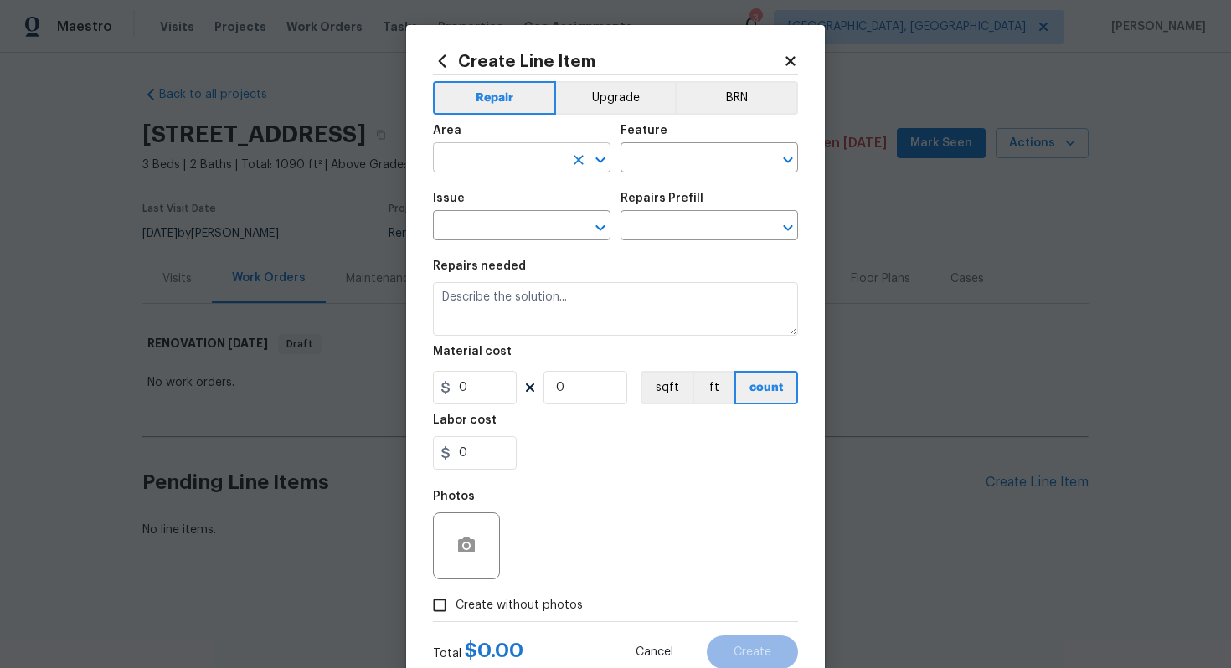
click at [516, 158] on input "text" at bounding box center [498, 160] width 131 height 26
click at [538, 199] on li "Kitchen" at bounding box center [522, 197] width 178 height 28
type input "Kitchen"
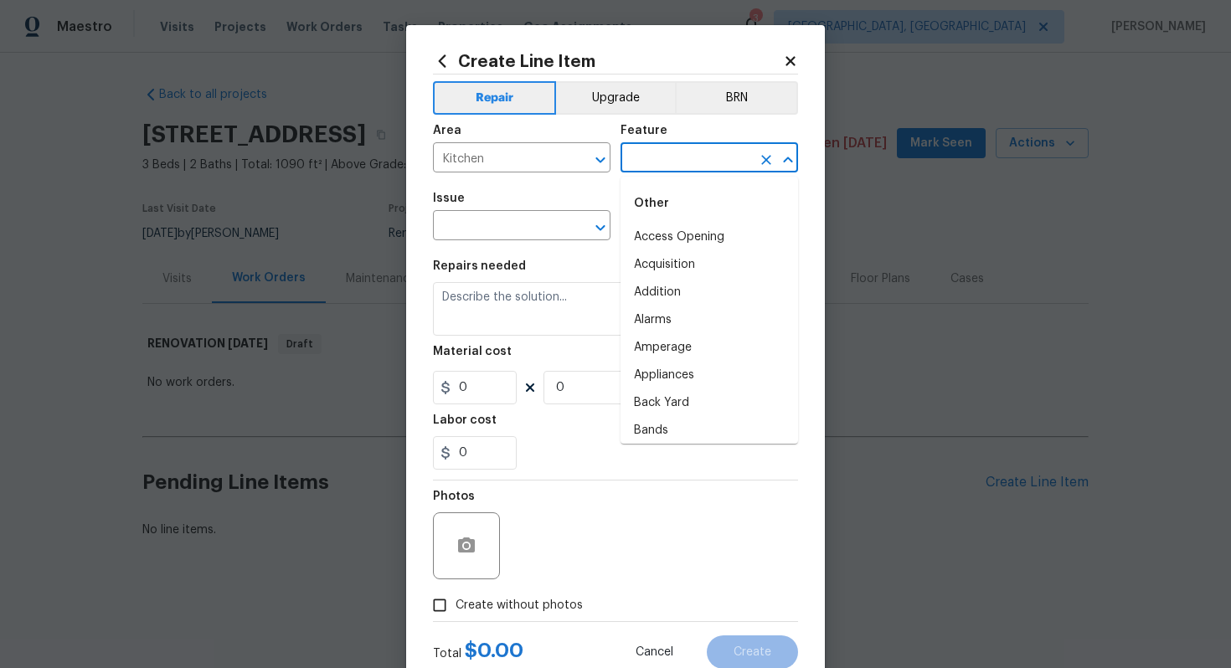
click at [658, 158] on input "text" at bounding box center [686, 160] width 131 height 26
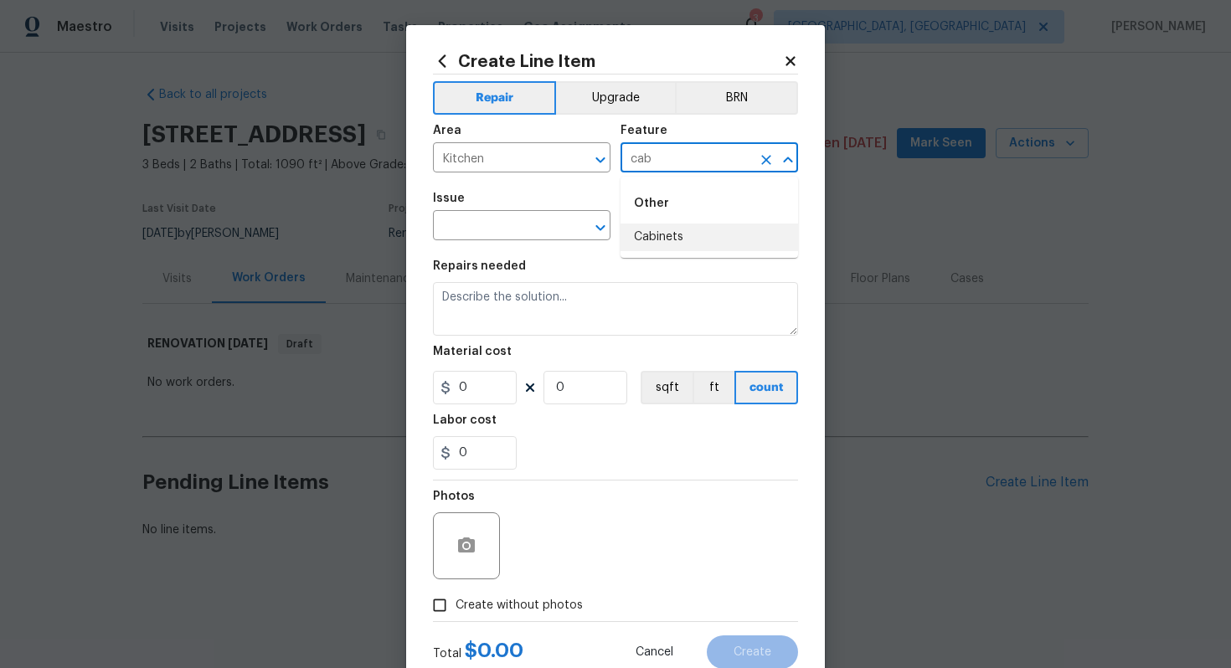
click at [647, 240] on li "Cabinets" at bounding box center [710, 238] width 178 height 28
type input "Cabinets"
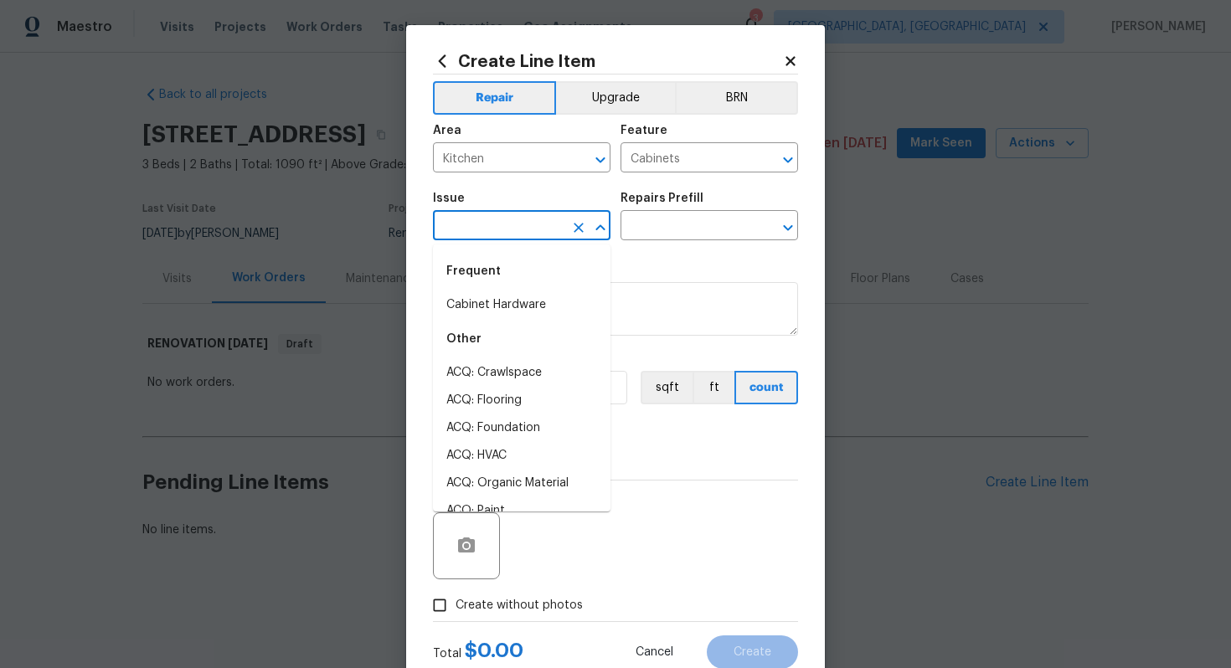
click at [503, 240] on input "text" at bounding box center [498, 227] width 131 height 26
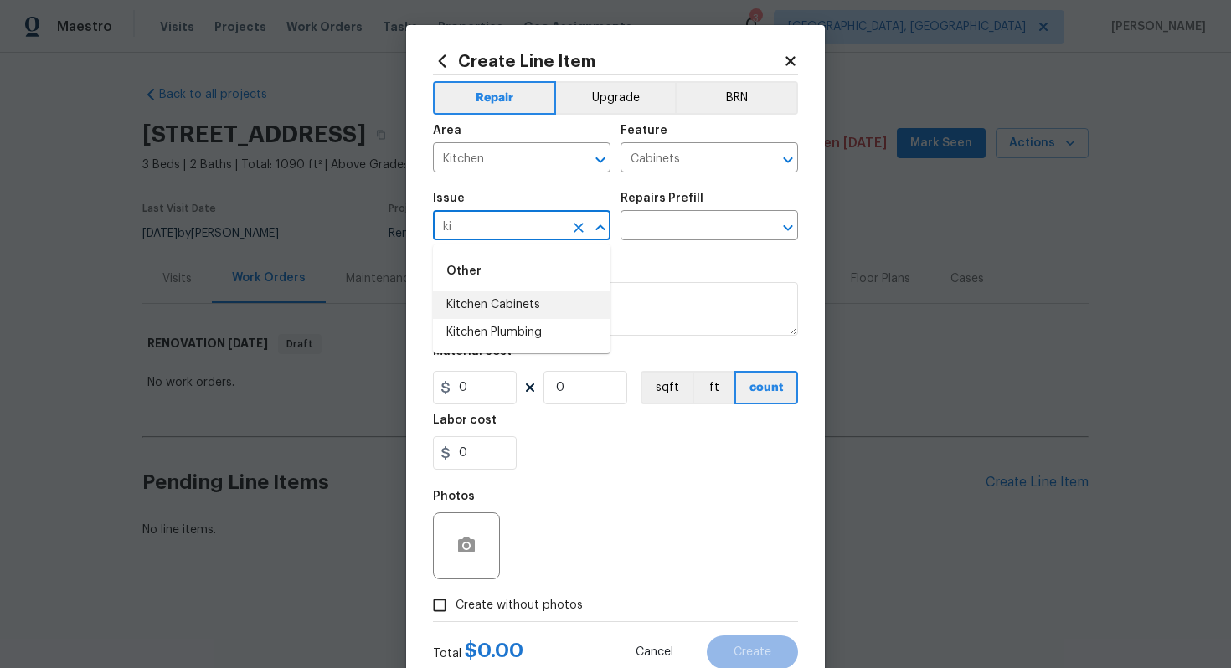
click at [509, 302] on li "Kitchen Cabinets" at bounding box center [522, 305] width 178 height 28
type input "Kitchen Cabinets"
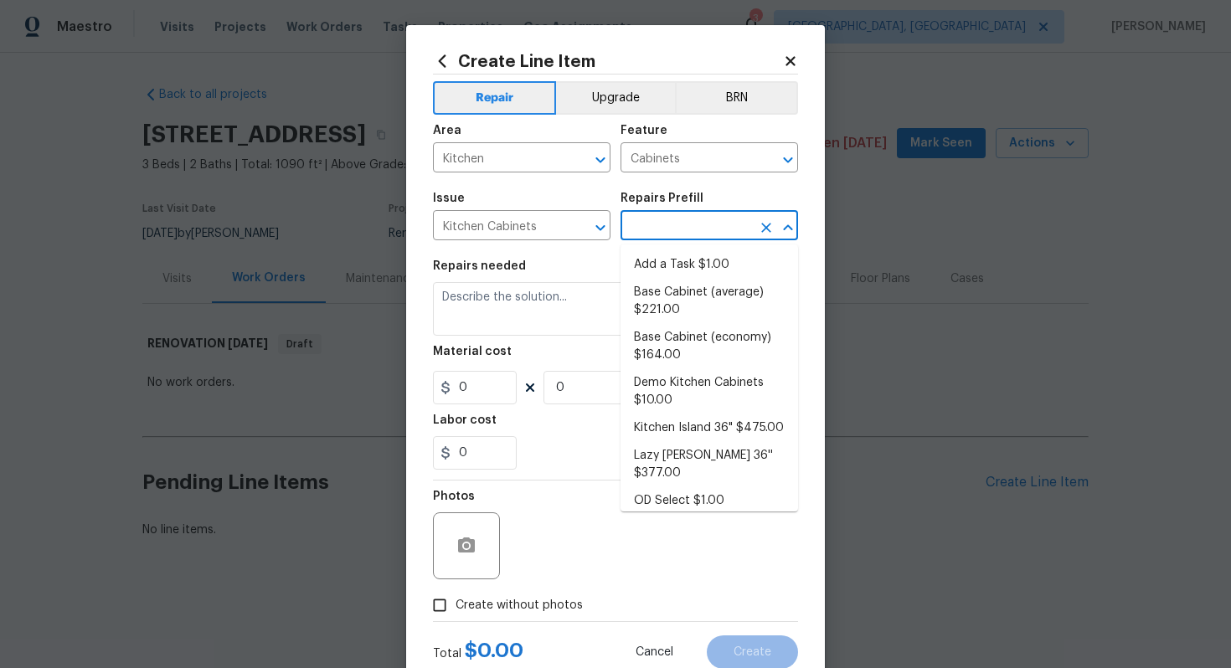
click at [656, 219] on input "text" at bounding box center [686, 227] width 131 height 26
click at [673, 267] on li "Add a Task $1.00" at bounding box center [710, 265] width 178 height 28
type input "Add a Task $1.00"
type textarea "HPM to detail"
type input "1"
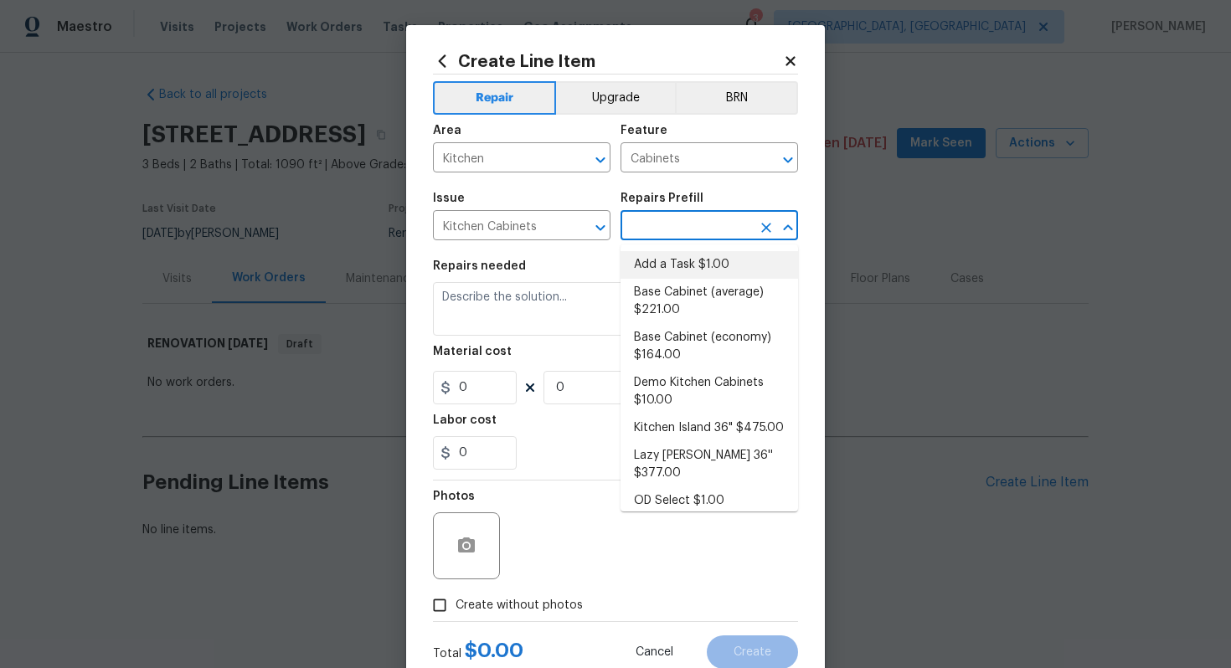
type input "1"
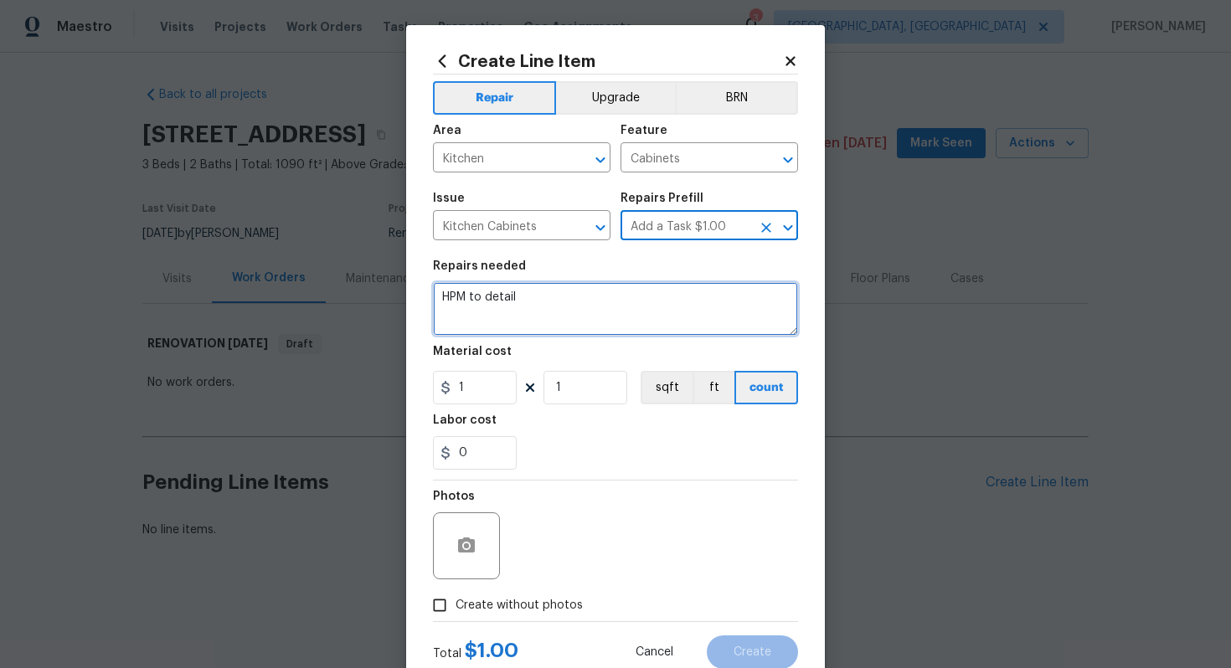
click at [564, 321] on textarea "HPM to detail" at bounding box center [615, 309] width 365 height 54
paste textarea "Replace kitchen cabinets with new economy style"
type textarea "#sala - Replace kitchen cabinets with new economy style"
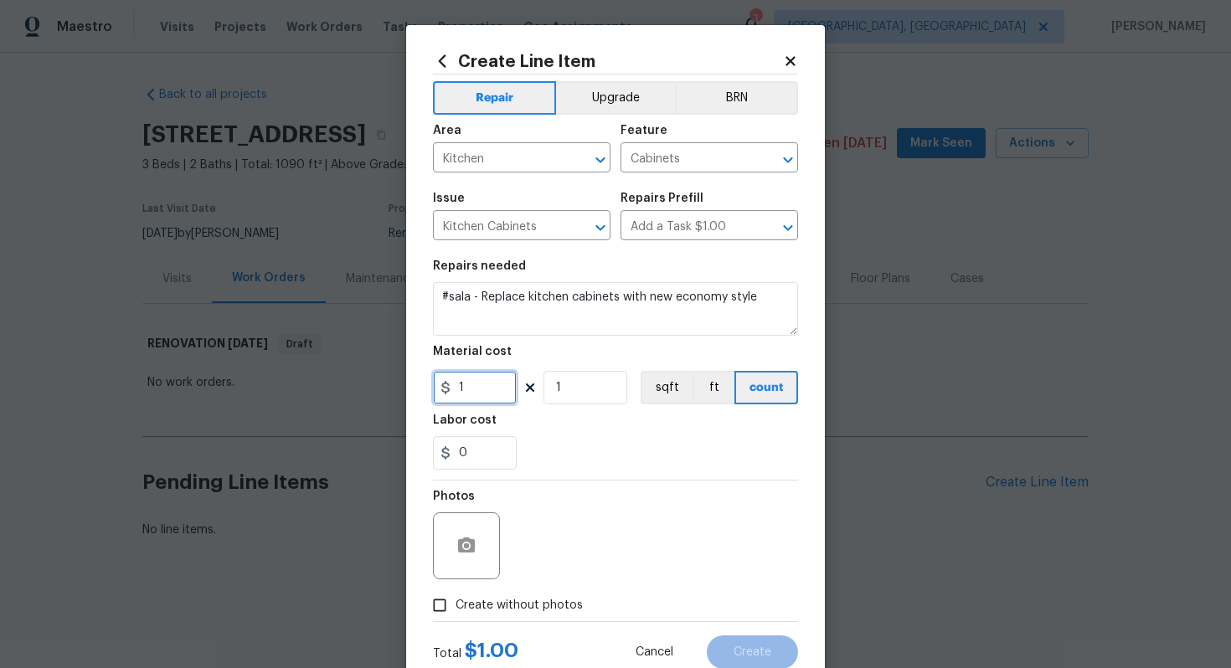
click at [495, 383] on input "1" at bounding box center [475, 388] width 84 height 34
type input "4100"
click at [540, 600] on span "Create without photos" at bounding box center [519, 606] width 127 height 18
click at [456, 600] on input "Create without photos" at bounding box center [440, 606] width 32 height 32
checkbox input "true"
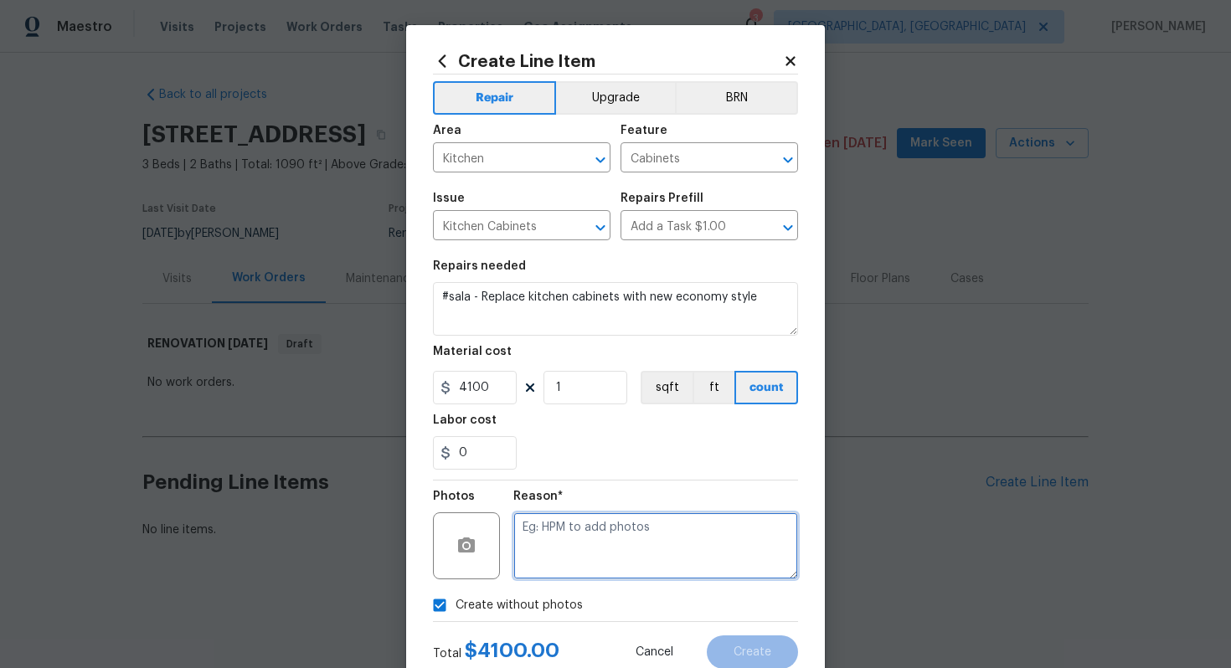
click at [577, 555] on textarea at bounding box center [655, 546] width 285 height 67
type textarea "n/a"
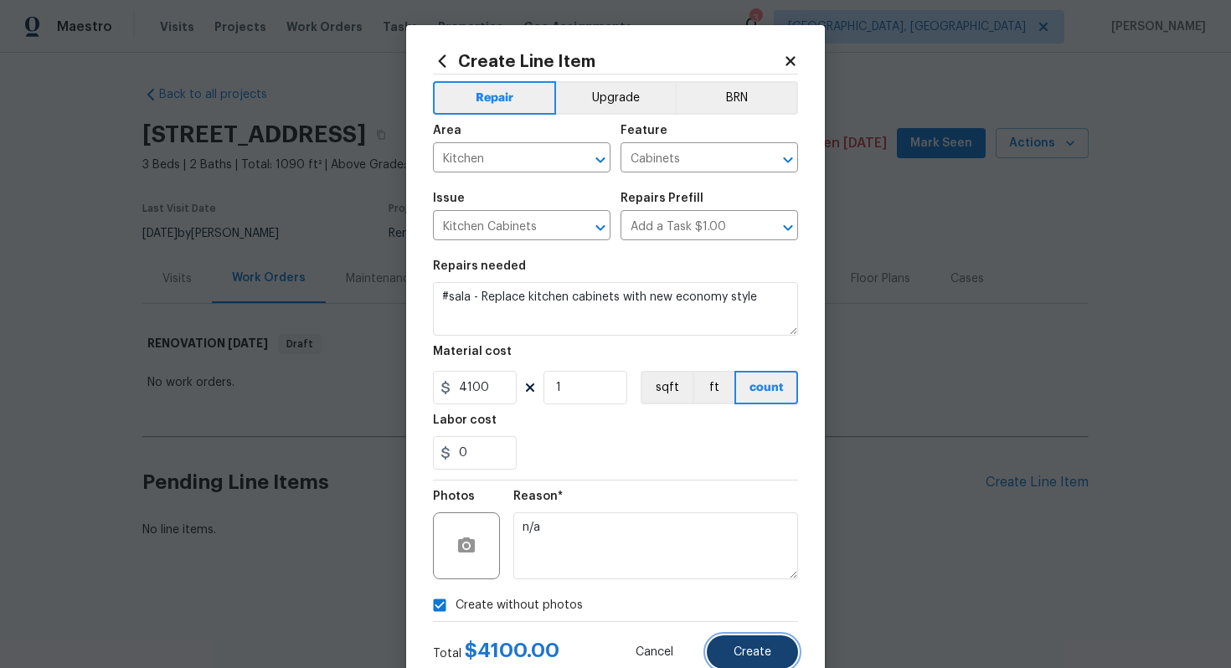
click at [746, 658] on span "Create" at bounding box center [753, 653] width 38 height 13
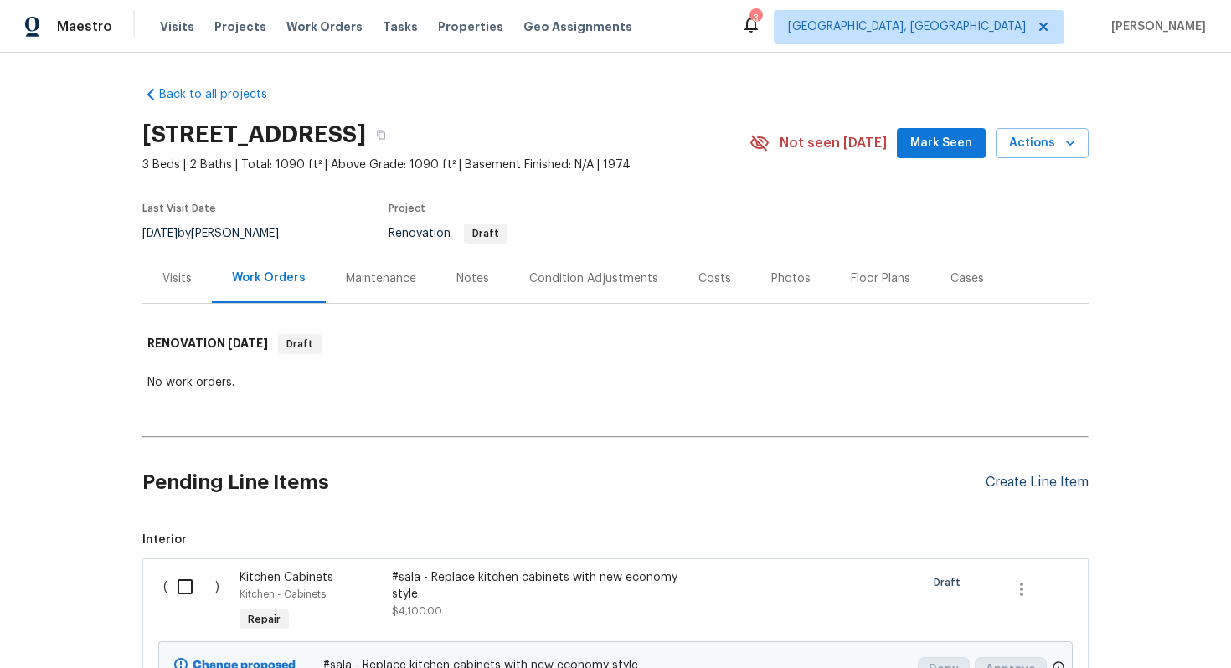
click at [994, 482] on div "Create Line Item" at bounding box center [1037, 483] width 103 height 16
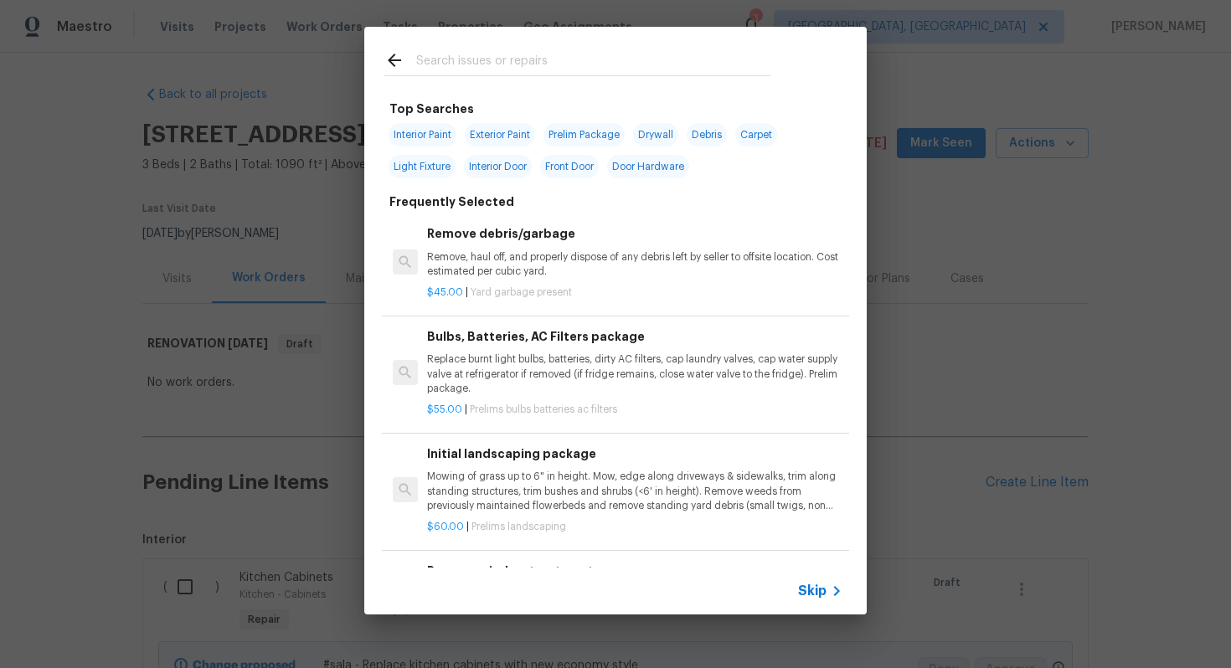
click at [811, 589] on span "Skip" at bounding box center [812, 591] width 28 height 17
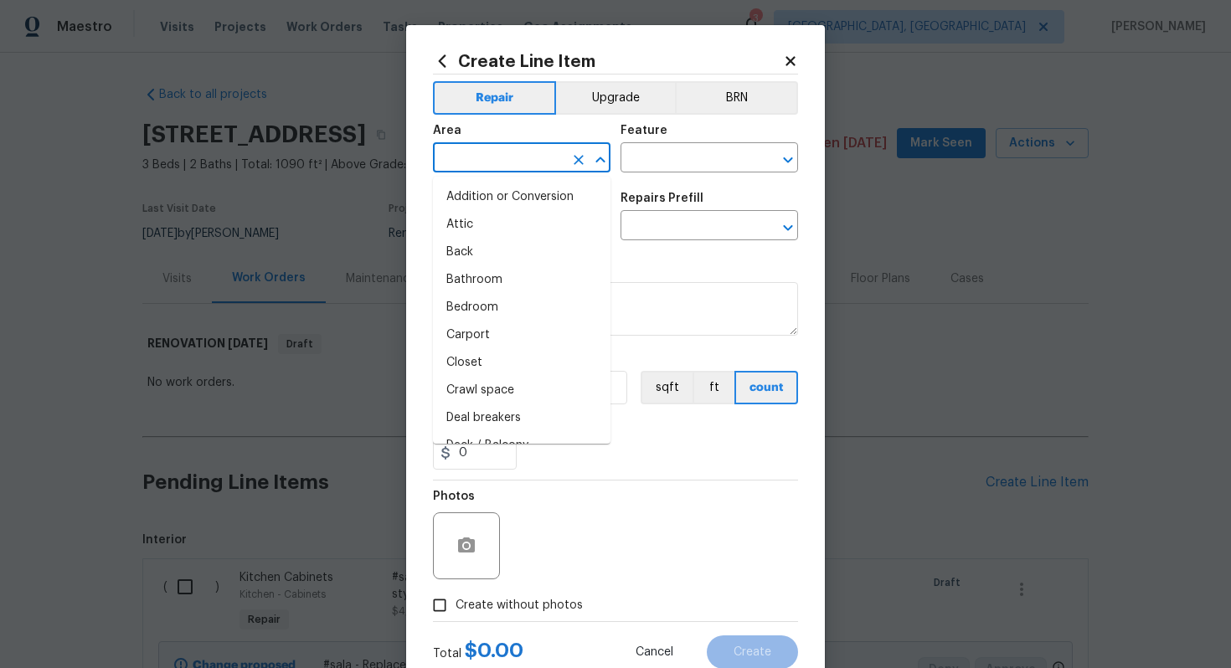
click at [503, 163] on input "text" at bounding box center [498, 160] width 131 height 26
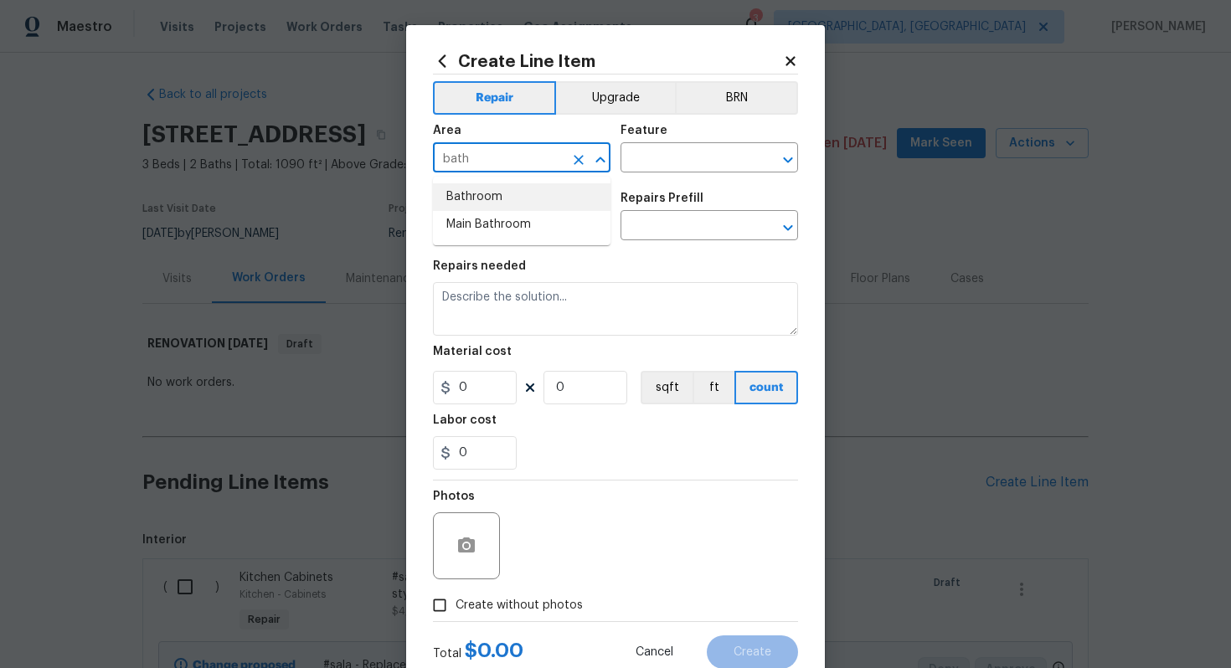
click at [512, 188] on li "Bathroom" at bounding box center [522, 197] width 178 height 28
type input "Bathroom"
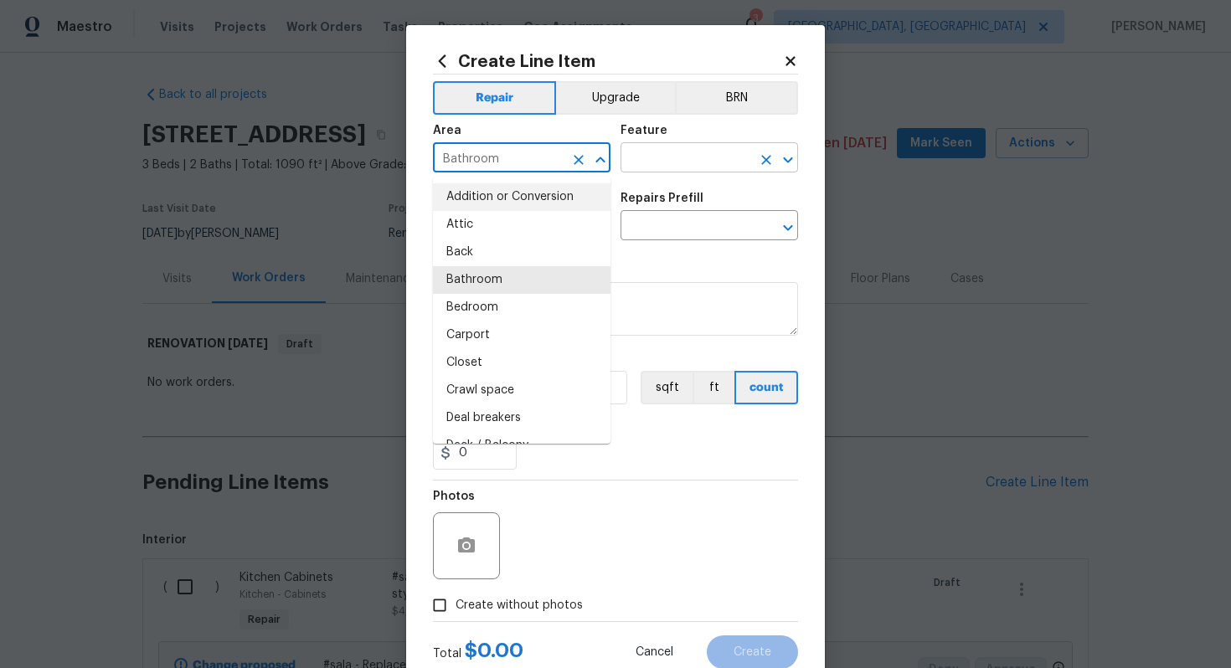
click at [658, 163] on input "text" at bounding box center [686, 160] width 131 height 26
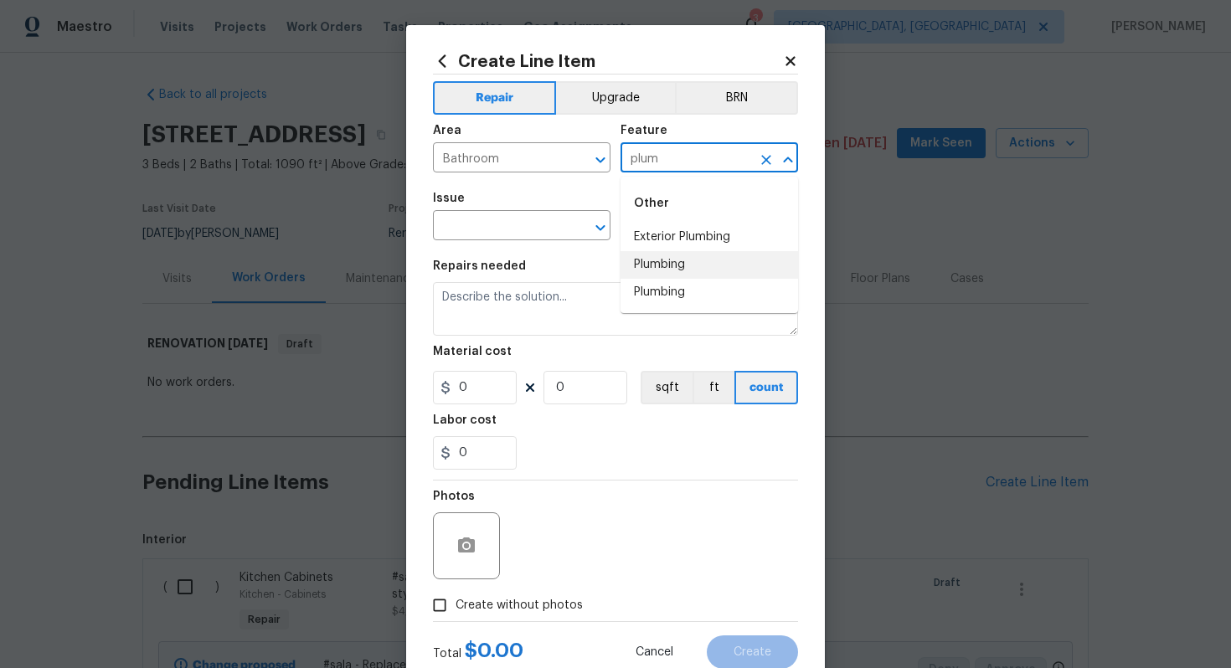
click at [691, 265] on li "Plumbing" at bounding box center [710, 265] width 178 height 28
type input "Plumbing"
click at [509, 222] on input "text" at bounding box center [498, 227] width 131 height 26
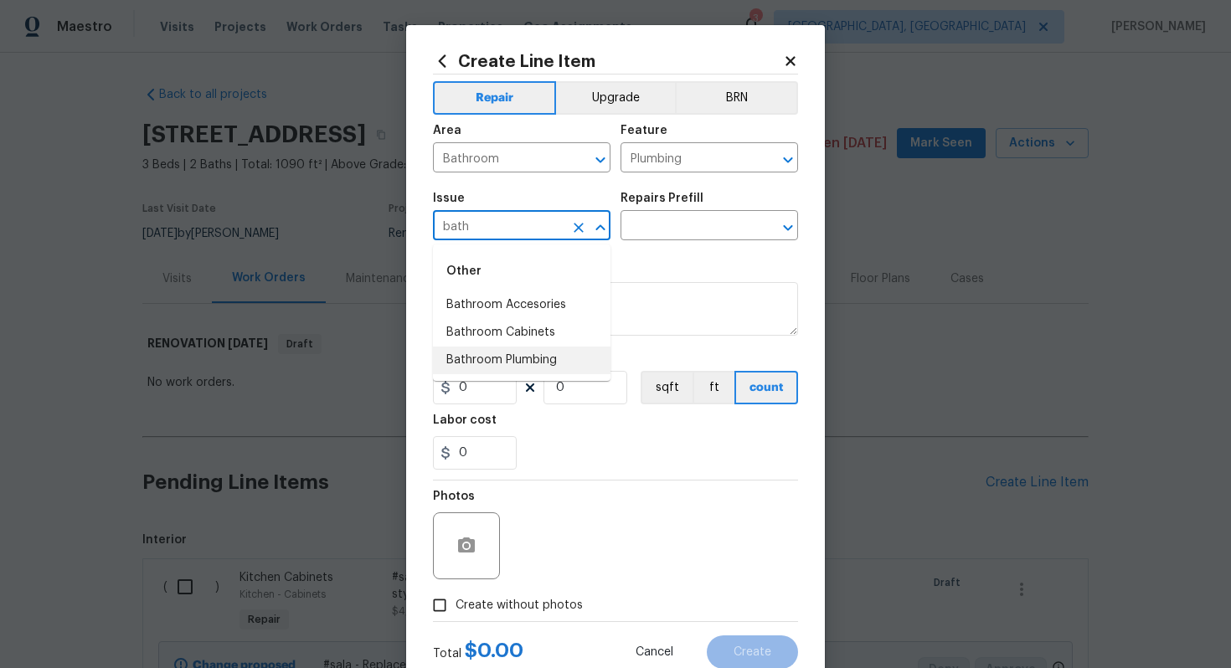
click at [518, 359] on li "Bathroom Plumbing" at bounding box center [522, 361] width 178 height 28
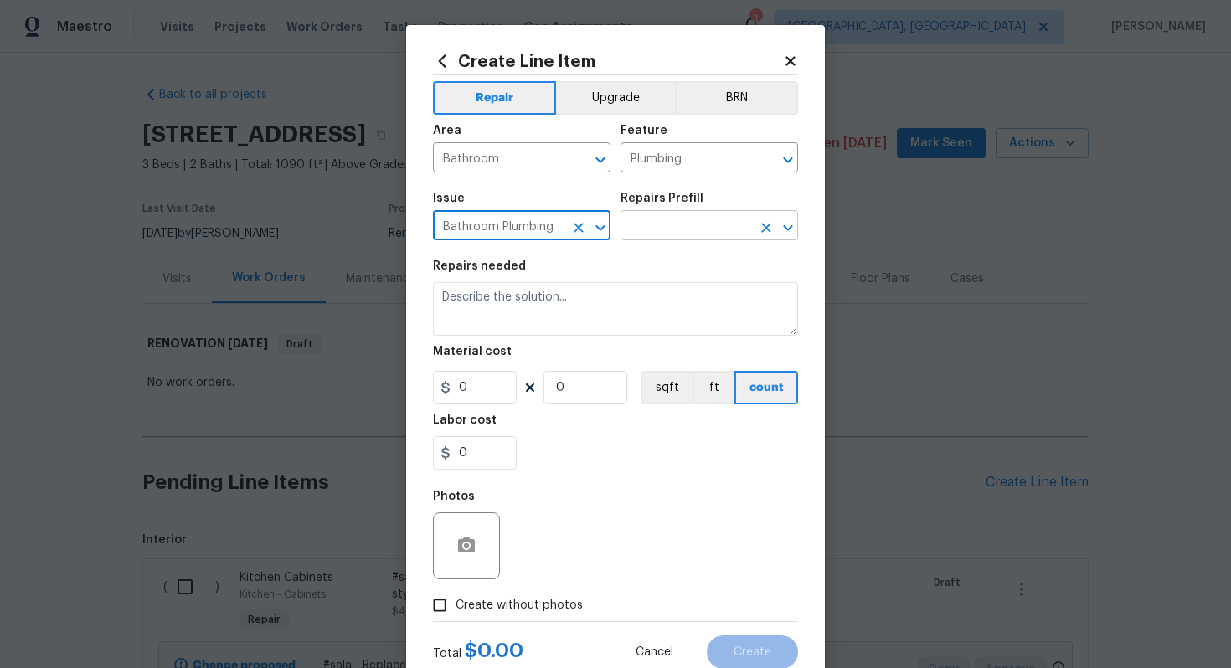
type input "Bathroom Plumbing"
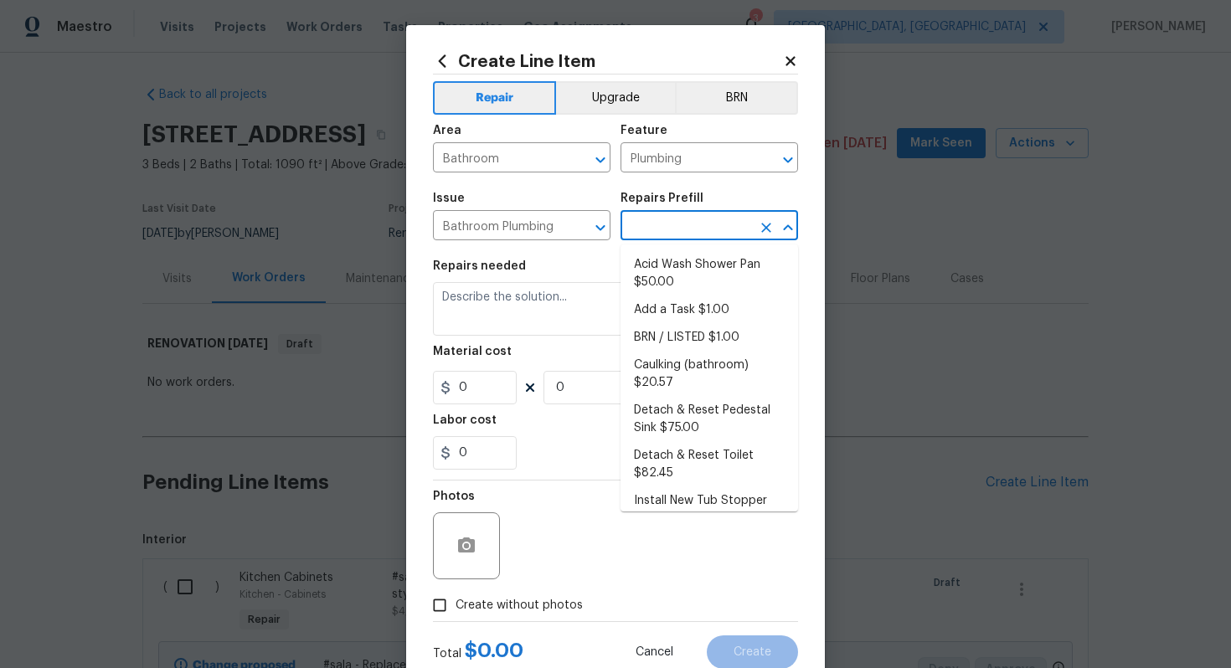
click at [658, 225] on input "text" at bounding box center [686, 227] width 131 height 26
click at [684, 300] on li "Add a Task $1.00" at bounding box center [710, 311] width 178 height 28
type input "Add a Task $1.00"
type textarea "HPM to detail"
type input "1"
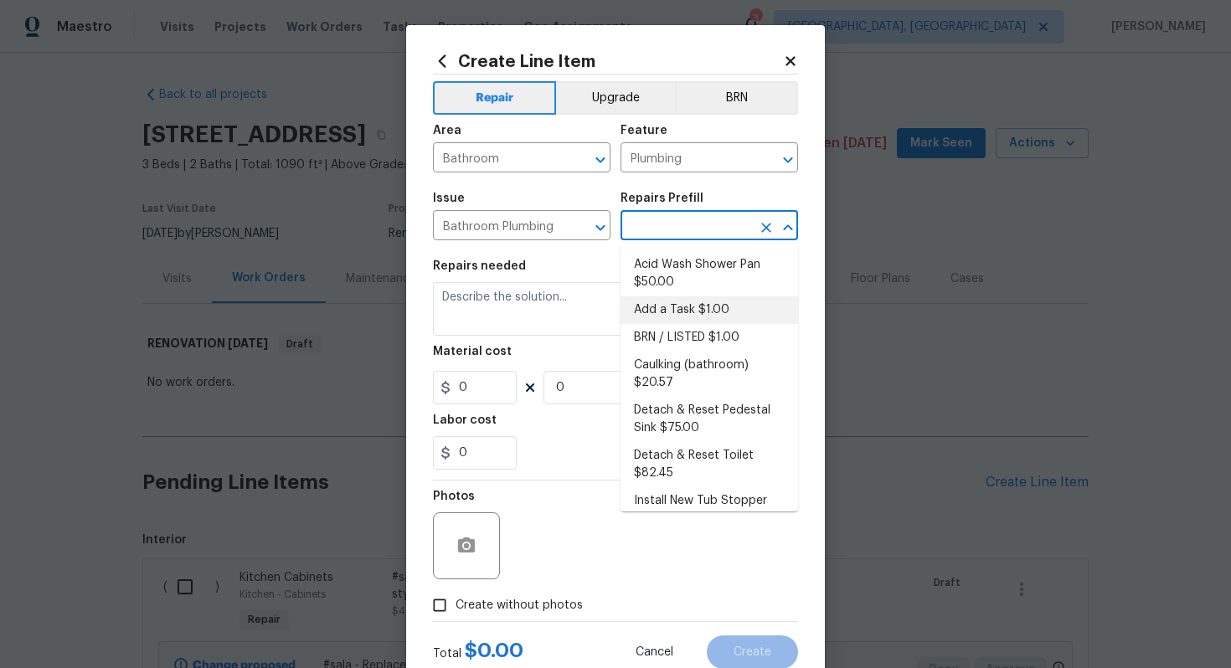
type input "1"
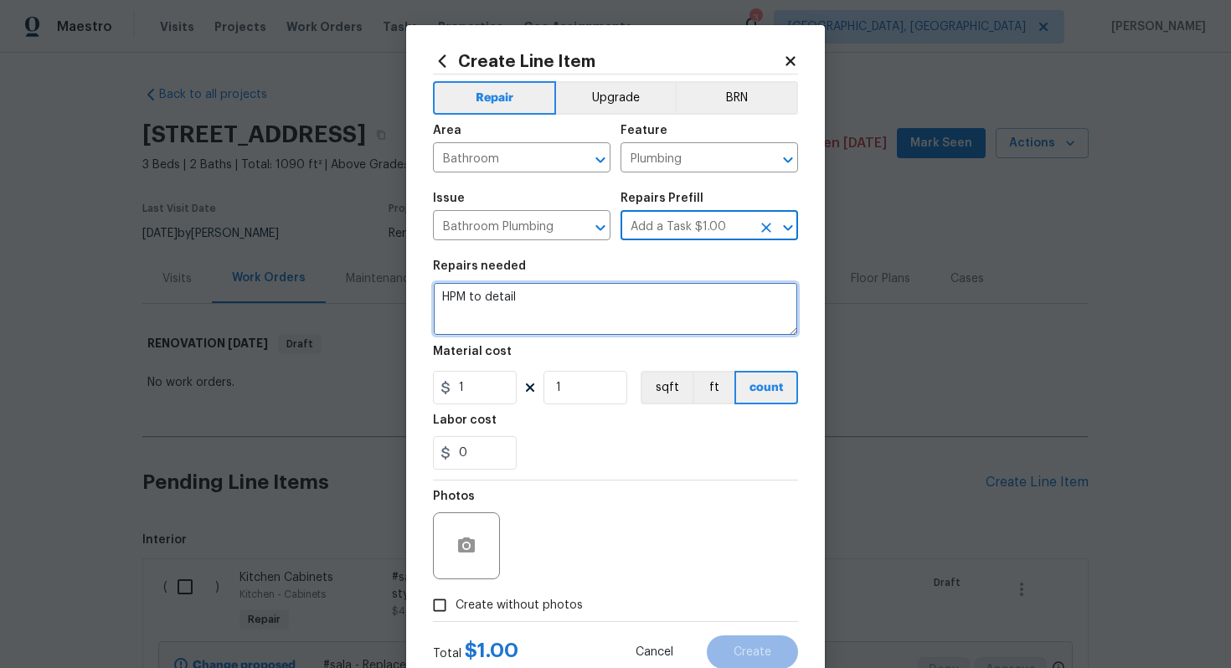
click at [619, 299] on textarea "HPM to detail" at bounding box center [615, 309] width 365 height 54
click at [672, 303] on textarea "HPM to detail" at bounding box center [615, 309] width 365 height 54
paste textarea "Replace shower surrounds"
type textarea "#sala - Replace shower surrounds"
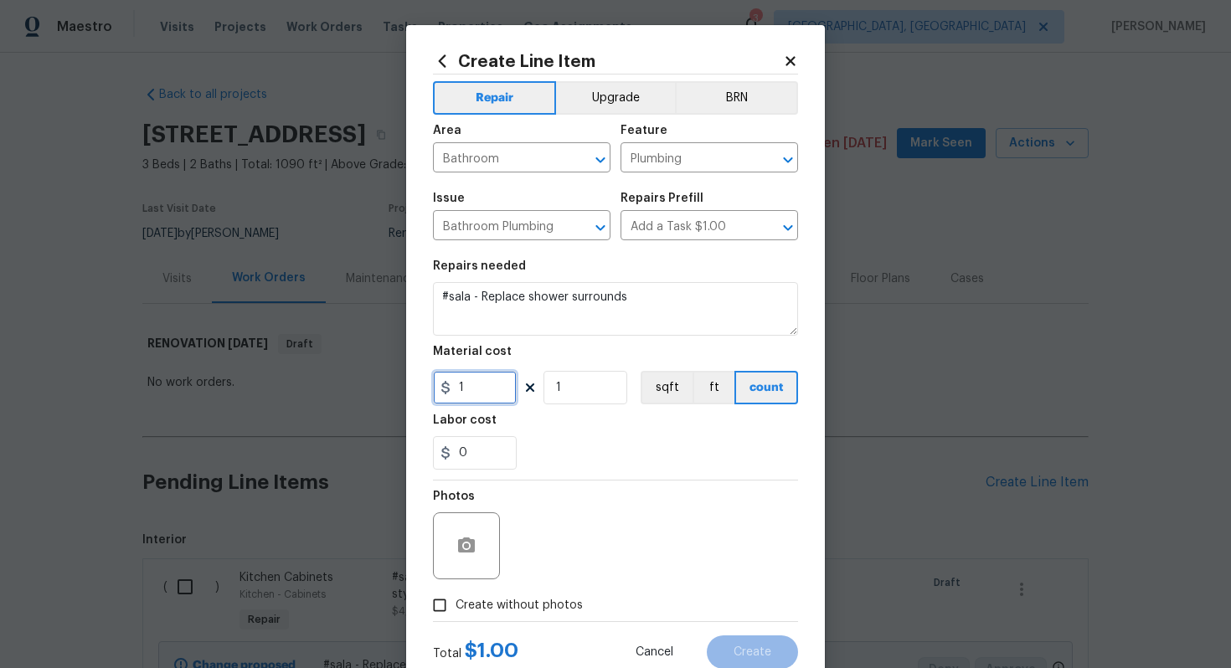
click at [498, 380] on input "1" at bounding box center [475, 388] width 84 height 34
type input "2656"
click at [532, 608] on span "Create without photos" at bounding box center [519, 606] width 127 height 18
click at [456, 608] on input "Create without photos" at bounding box center [440, 606] width 32 height 32
checkbox input "true"
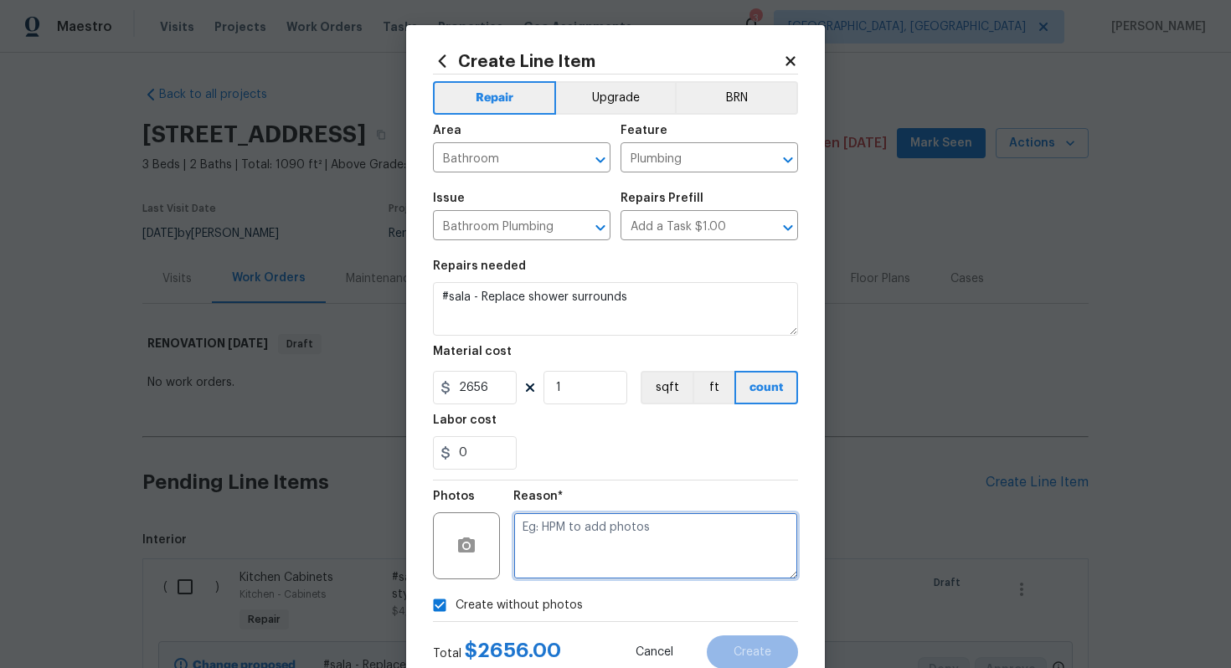
click at [611, 532] on textarea at bounding box center [655, 546] width 285 height 67
type textarea "n/a"
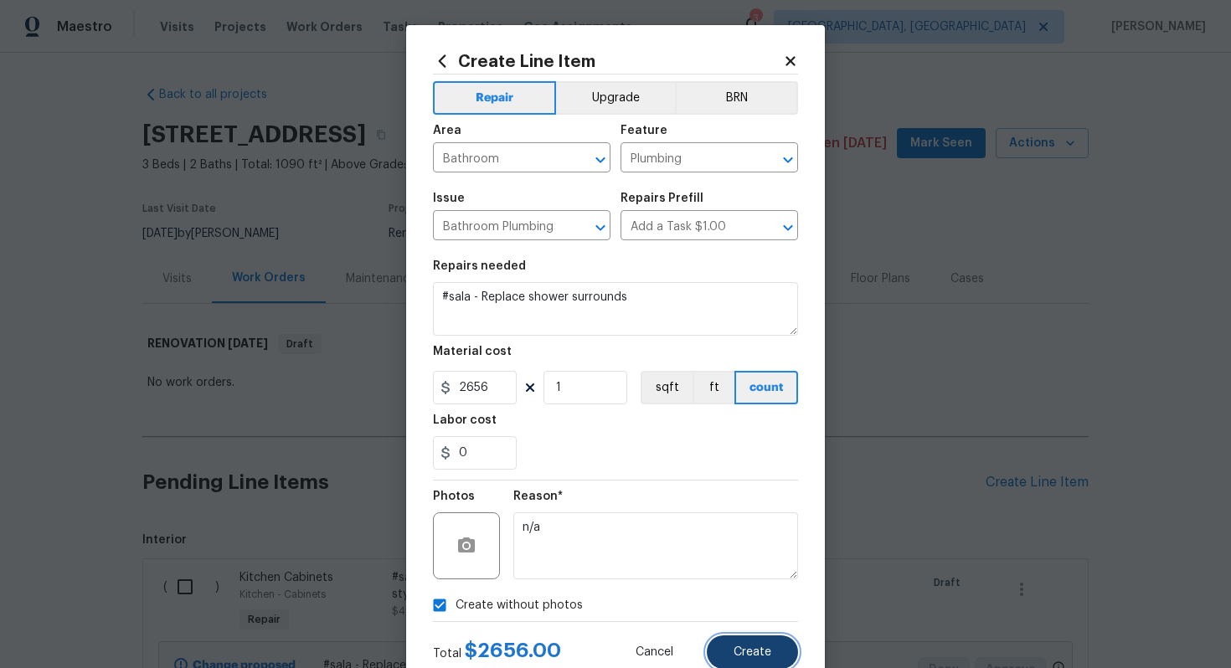
click at [735, 660] on button "Create" at bounding box center [752, 653] width 91 height 34
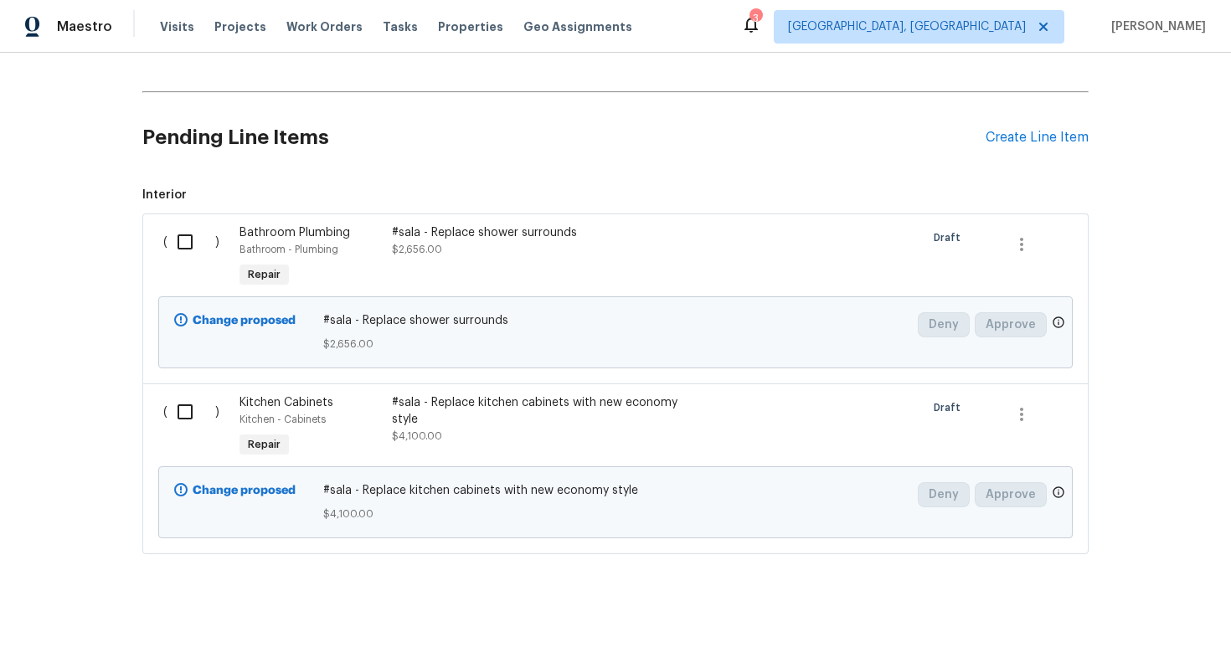
scroll to position [320, 0]
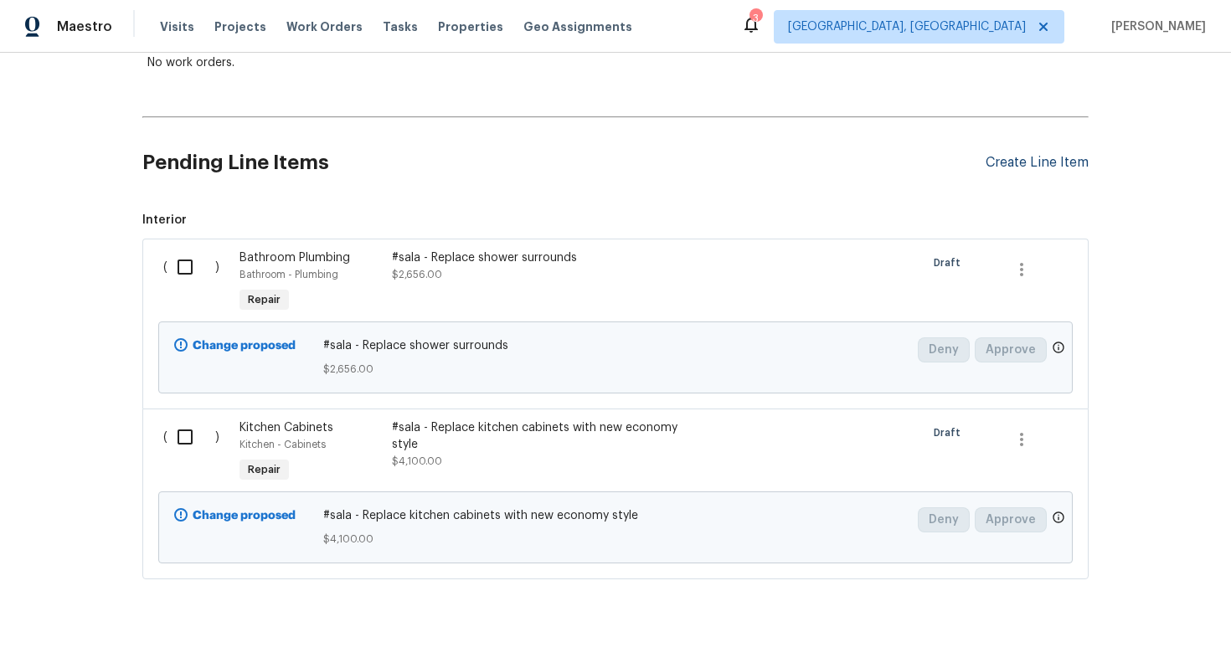
click at [1018, 169] on div "Create Line Item" at bounding box center [1037, 163] width 103 height 16
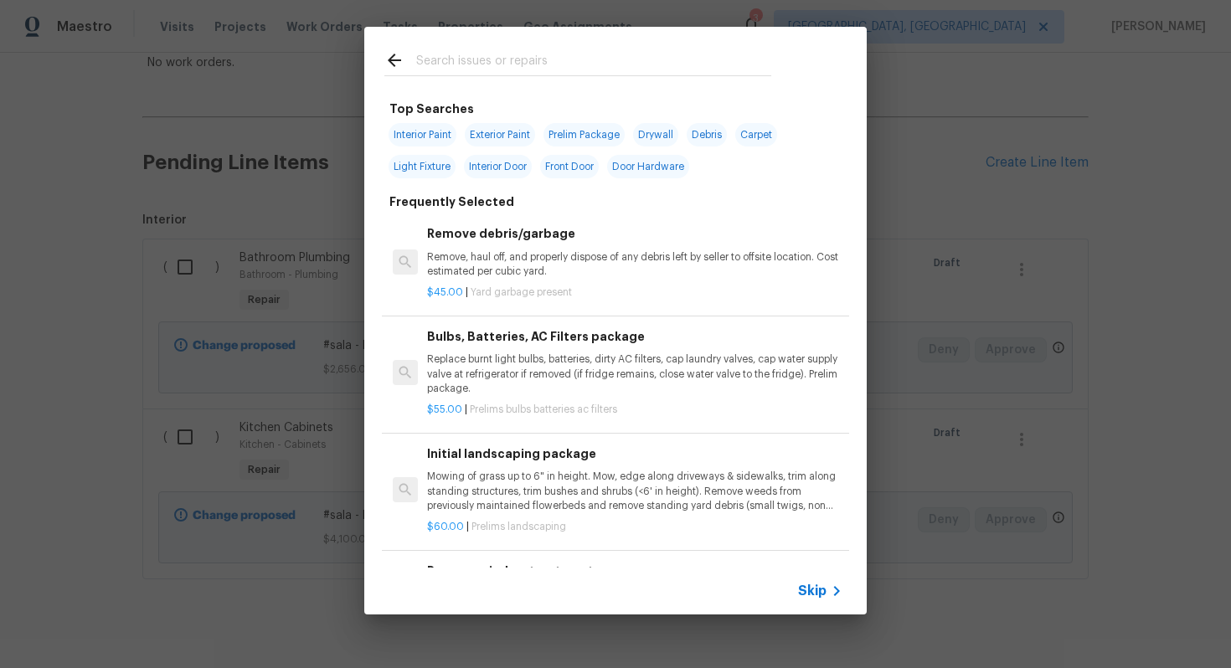
click at [822, 598] on span "Skip" at bounding box center [812, 591] width 28 height 17
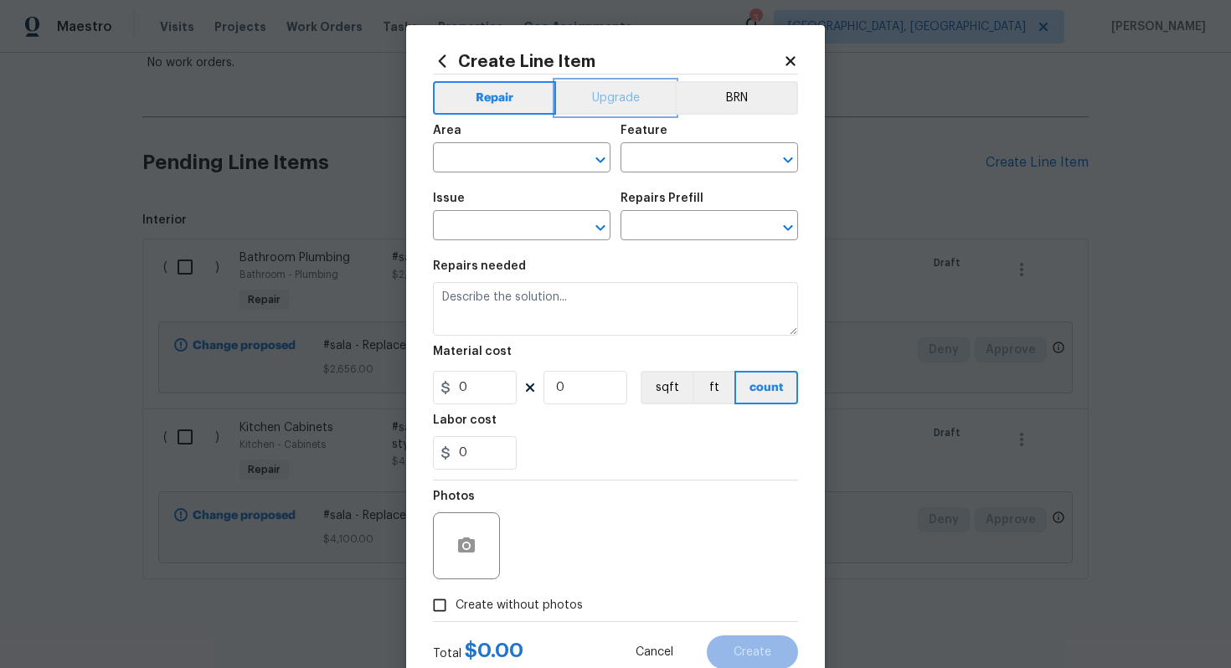
click at [596, 112] on button "Upgrade" at bounding box center [616, 98] width 120 height 34
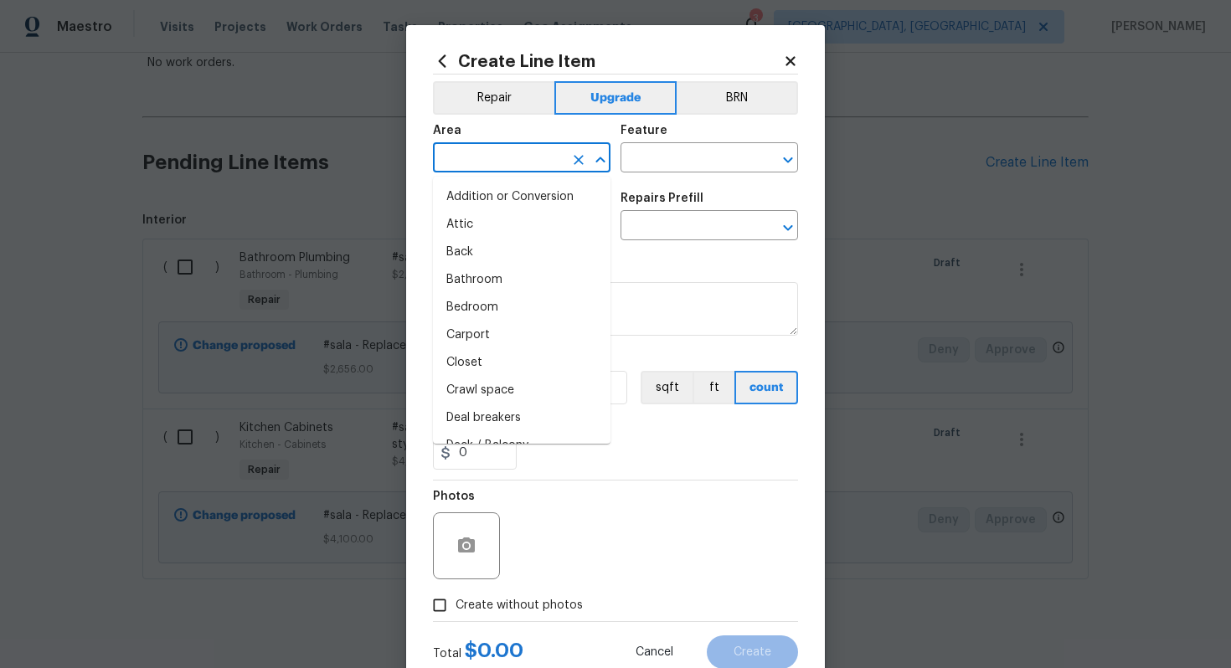
click at [465, 160] on input "text" at bounding box center [498, 160] width 131 height 26
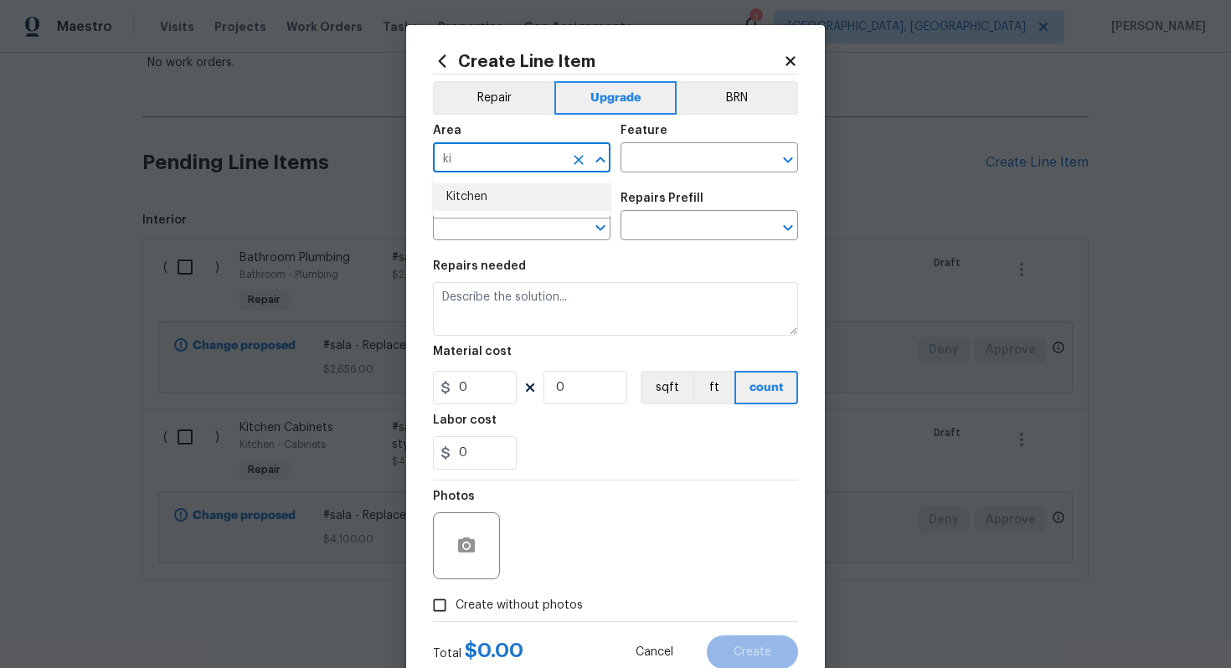
click at [504, 198] on li "Kitchen" at bounding box center [522, 197] width 178 height 28
type input "Kitchen"
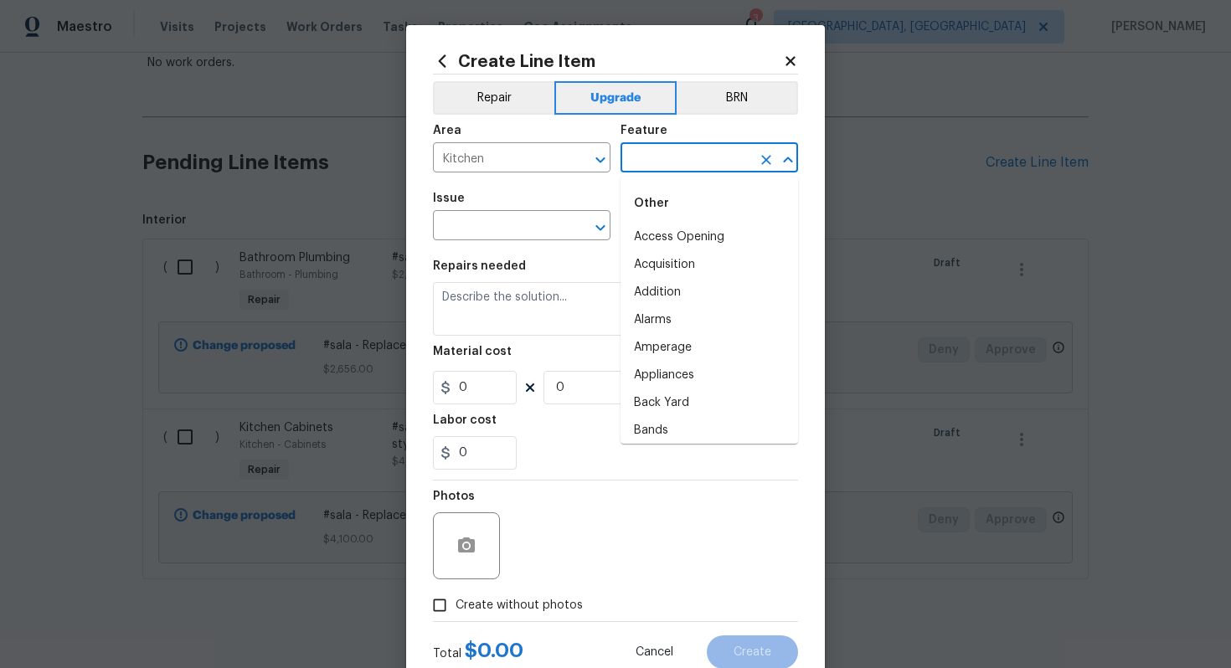
click at [657, 158] on input "text" at bounding box center [686, 160] width 131 height 26
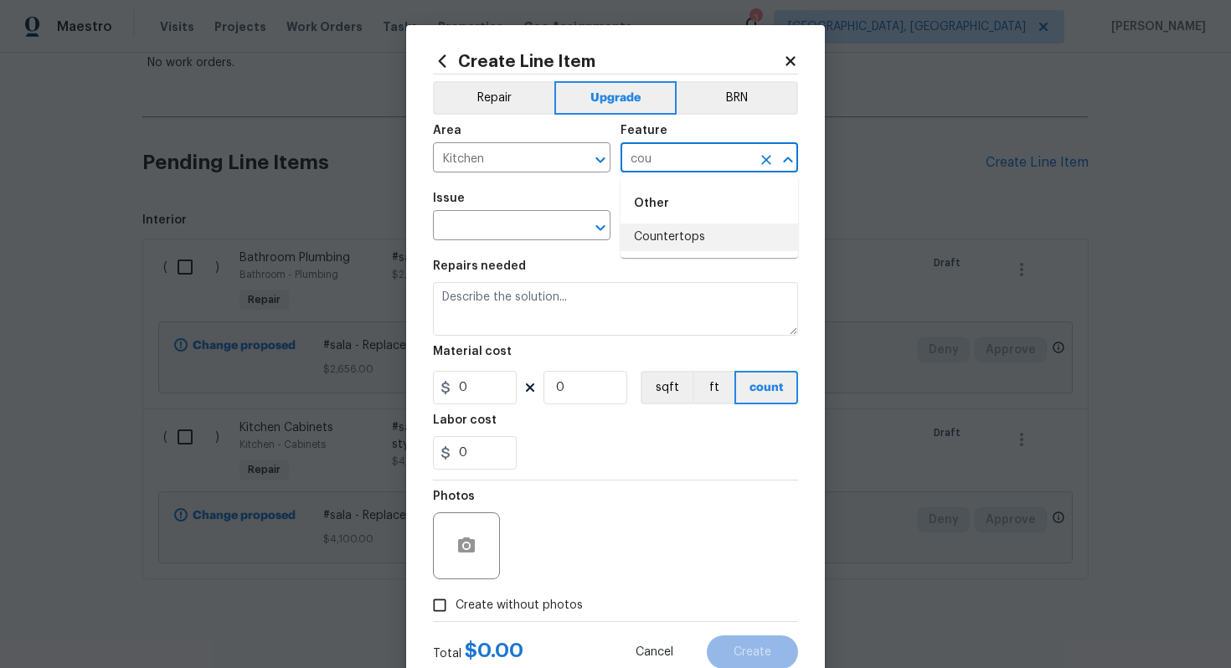
click at [678, 231] on li "Countertops" at bounding box center [710, 238] width 178 height 28
type input "Countertops"
click at [531, 232] on input "text" at bounding box center [498, 227] width 131 height 26
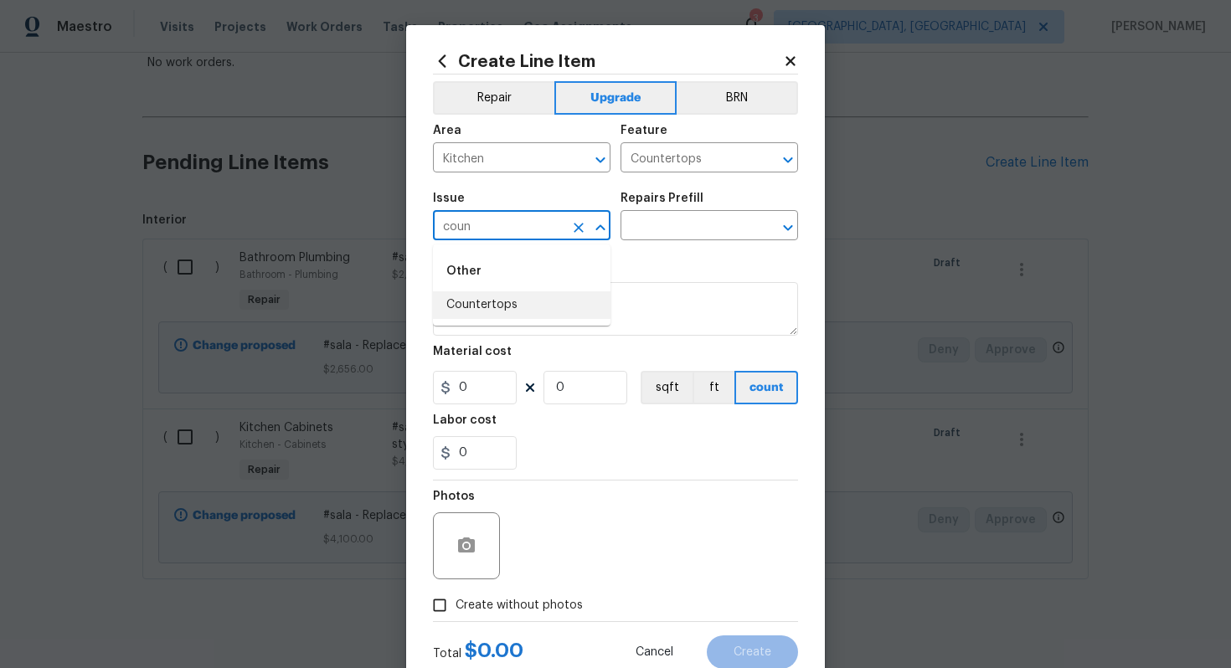
click at [518, 304] on li "Countertops" at bounding box center [522, 305] width 178 height 28
type input "Countertops"
click at [645, 229] on input "text" at bounding box center [686, 227] width 131 height 26
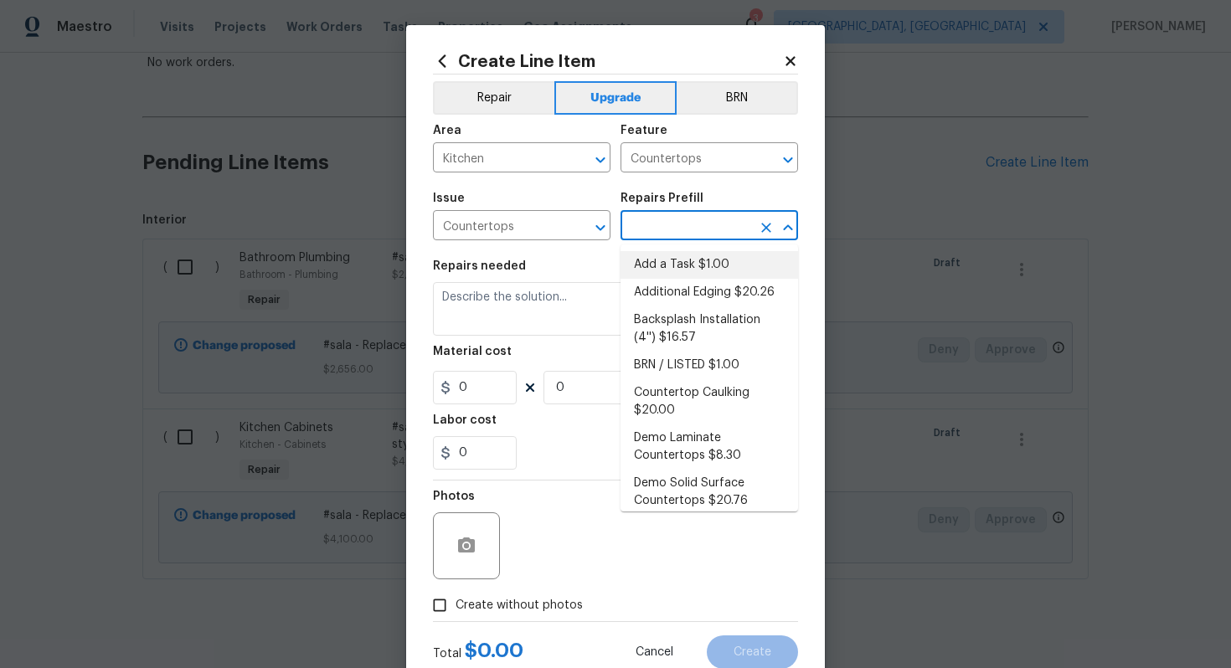
click at [655, 269] on li "Add a Task $1.00" at bounding box center [710, 265] width 178 height 28
type input "Add a Task $1.00"
type textarea "HPM to detail"
type input "1"
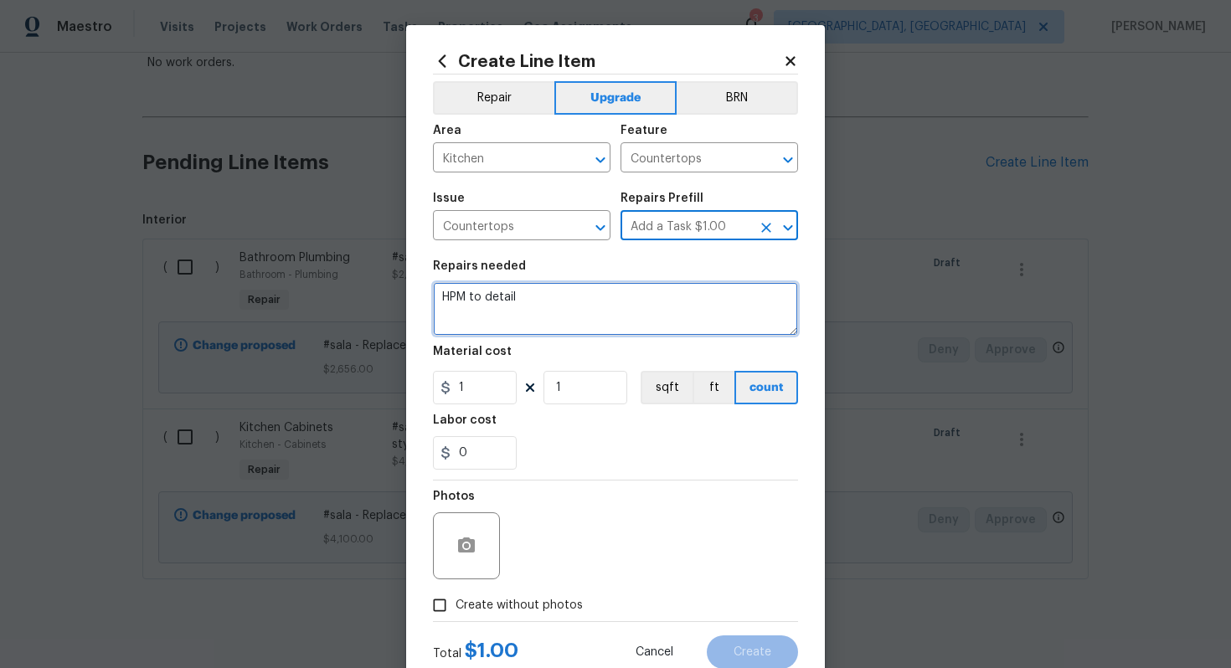
click at [594, 325] on textarea "HPM to detail" at bounding box center [615, 309] width 365 height 54
paste textarea "Install new stone countertops with an undermount sink & a new faucet"
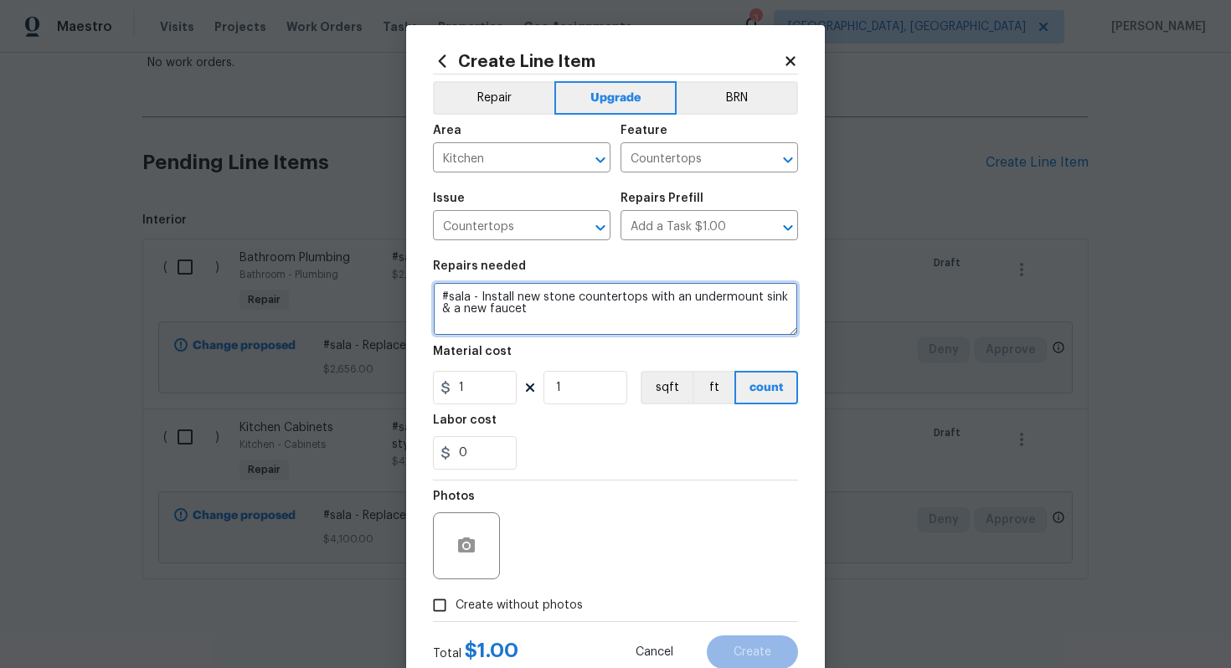
type textarea "#sala - Install new stone countertops with an undermount sink & a new faucet"
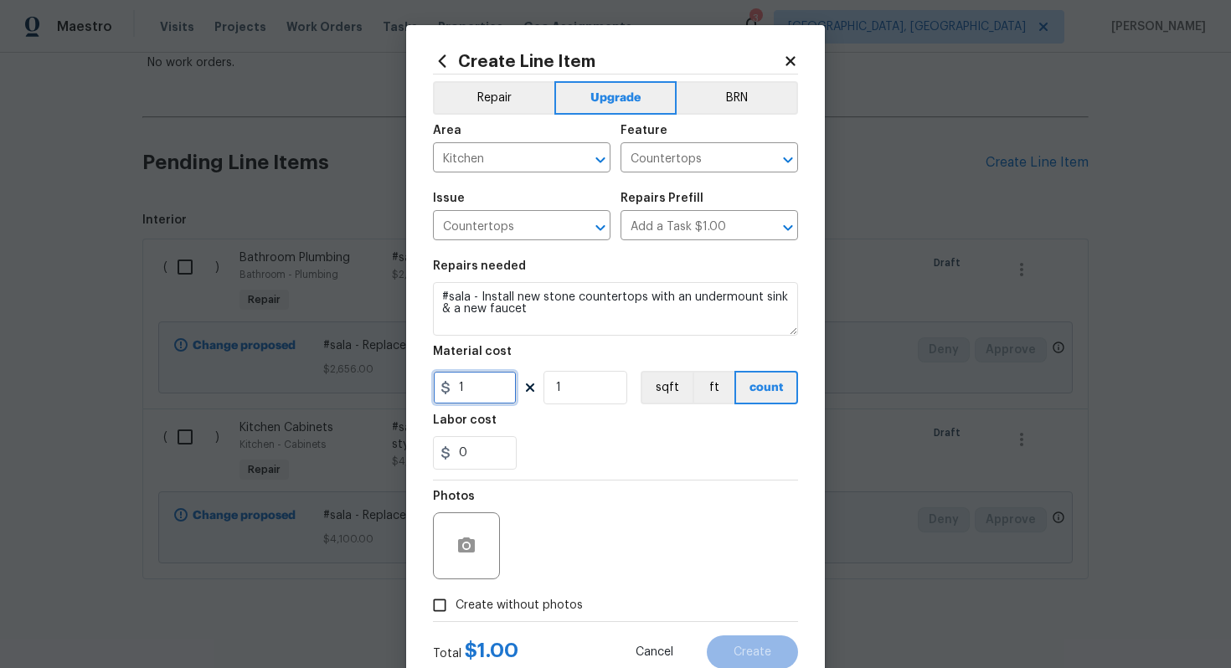
click at [483, 385] on input "1" at bounding box center [475, 388] width 84 height 34
type input "5300"
click at [540, 611] on span "Create without photos" at bounding box center [519, 606] width 127 height 18
click at [456, 611] on input "Create without photos" at bounding box center [440, 606] width 32 height 32
checkbox input "true"
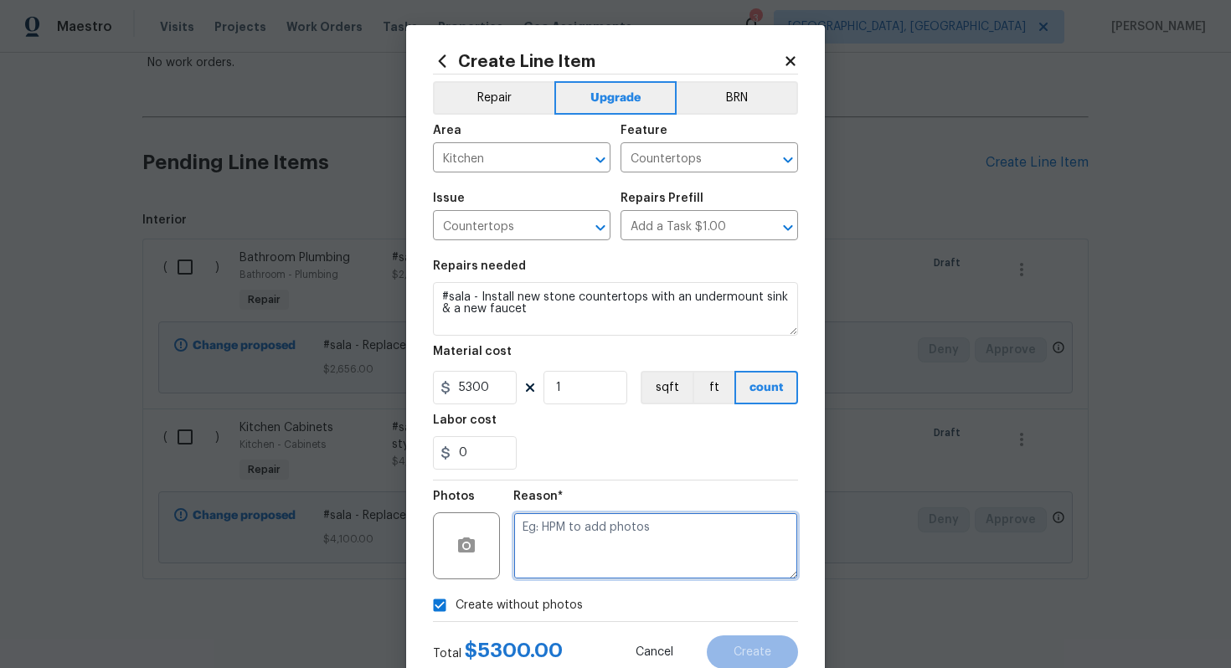
click at [591, 535] on textarea at bounding box center [655, 546] width 285 height 67
type textarea "n/a"
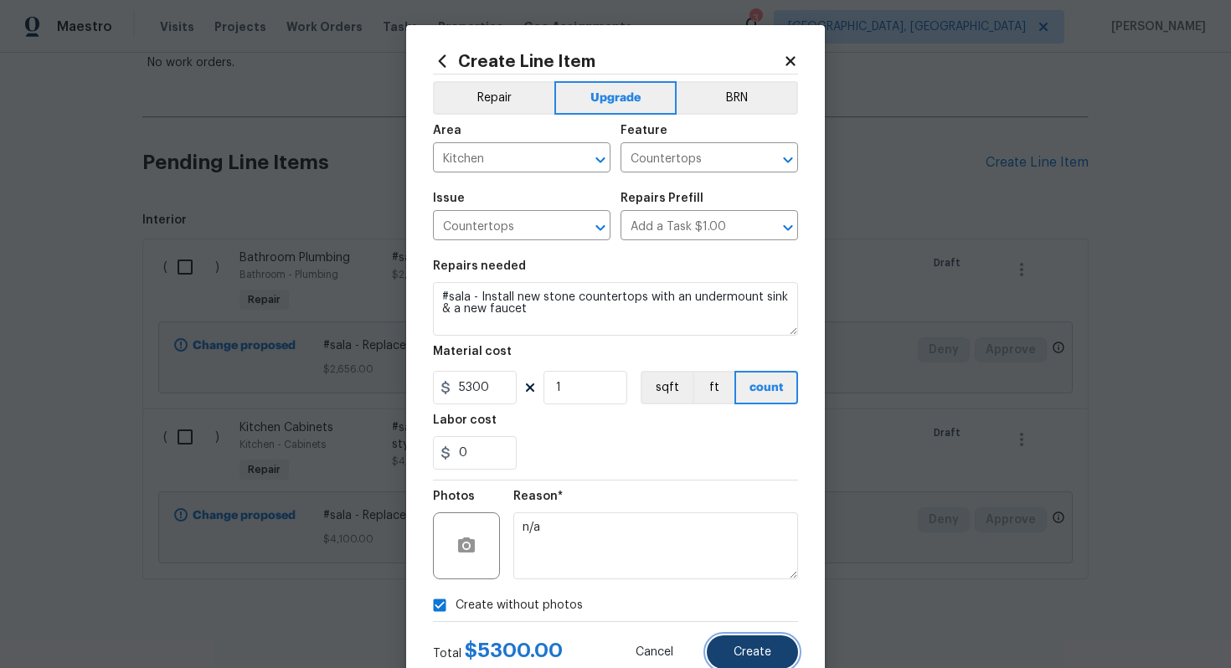
click at [752, 643] on button "Create" at bounding box center [752, 653] width 91 height 34
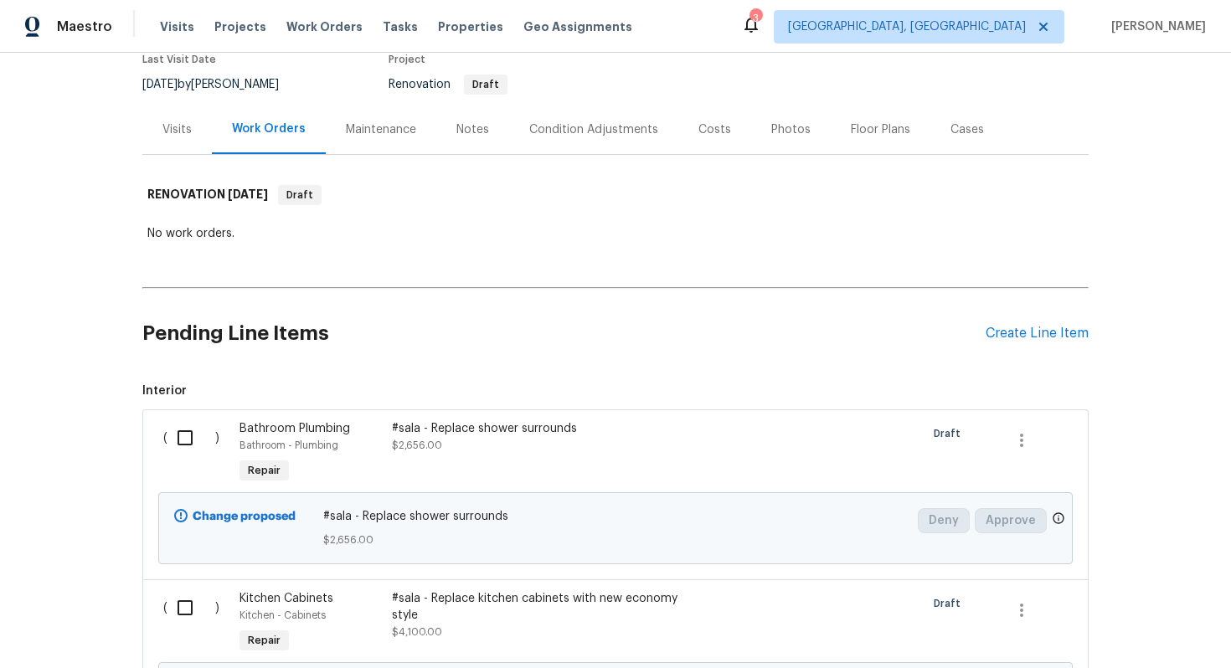
scroll to position [0, 0]
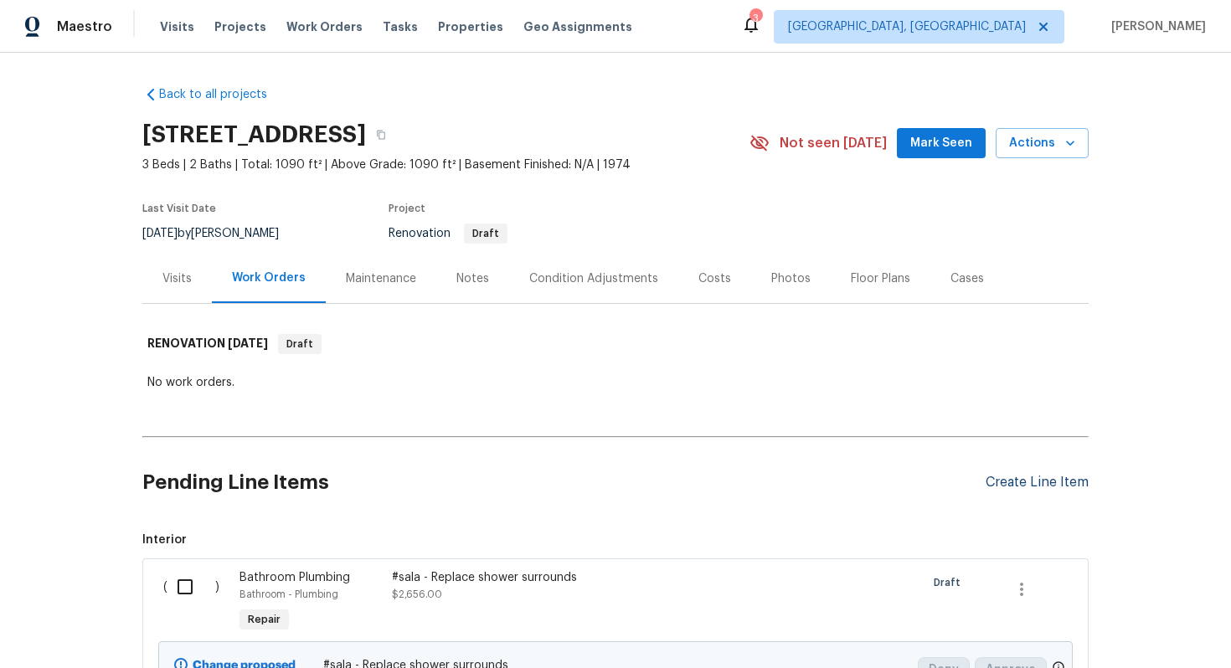
click at [1016, 480] on div "Create Line Item" at bounding box center [1037, 483] width 103 height 16
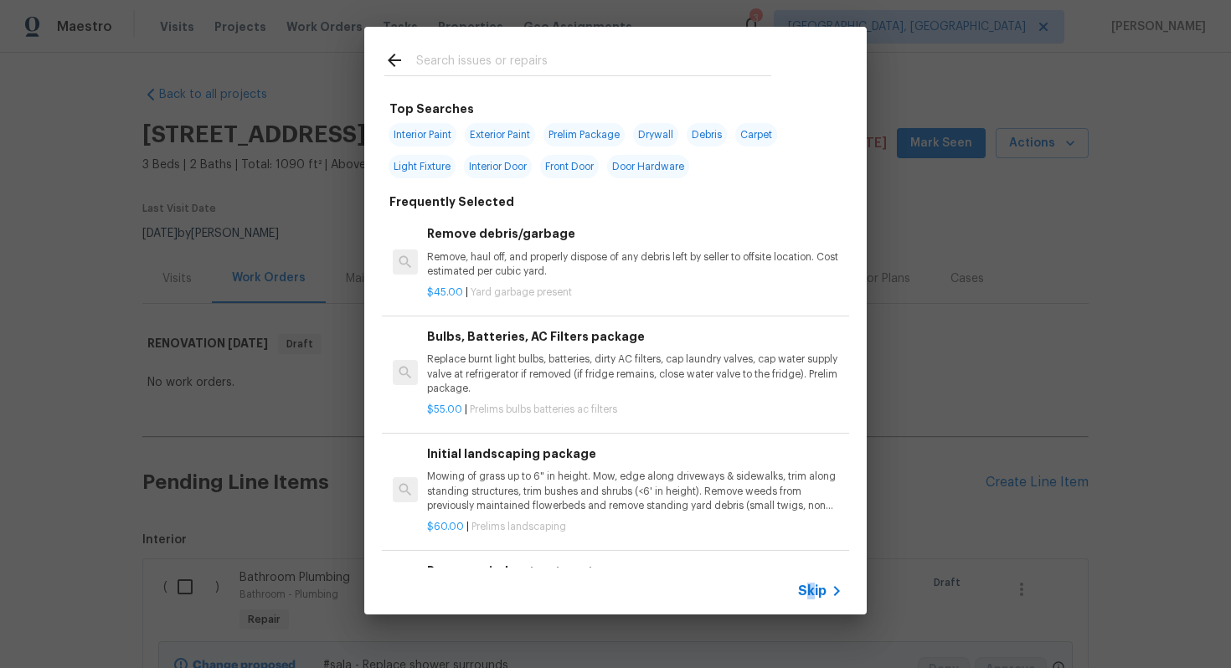
click at [810, 593] on span "Skip" at bounding box center [812, 591] width 28 height 17
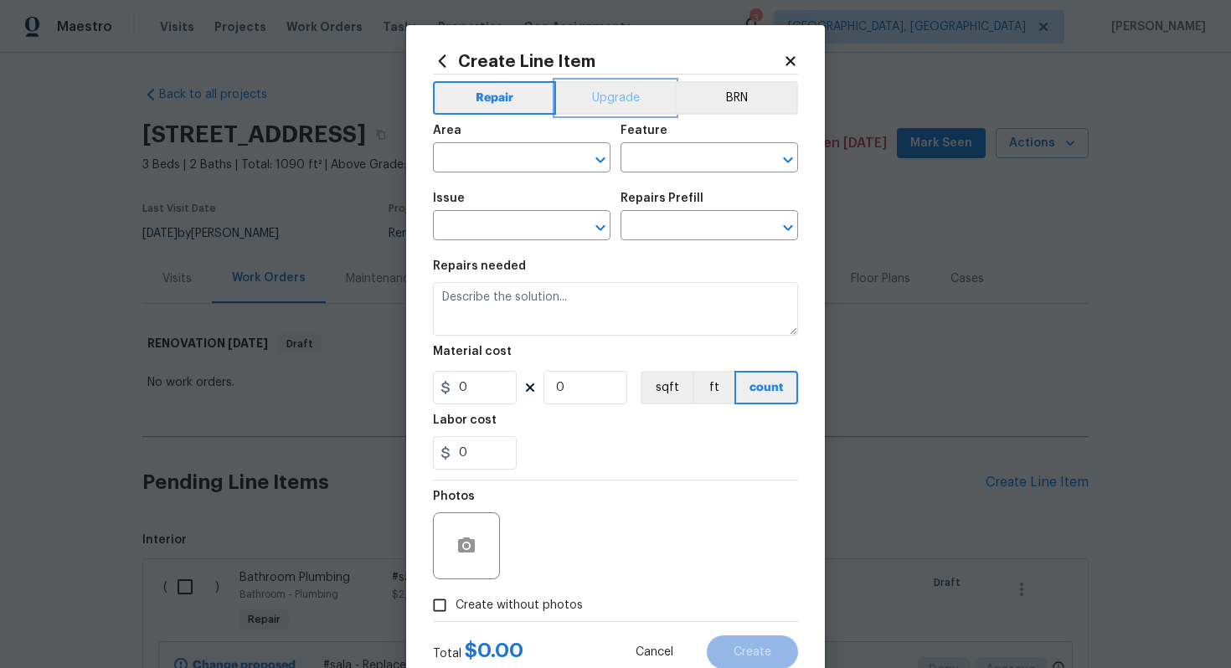
click at [616, 111] on button "Upgrade" at bounding box center [616, 98] width 120 height 34
click at [498, 157] on input "text" at bounding box center [498, 160] width 131 height 26
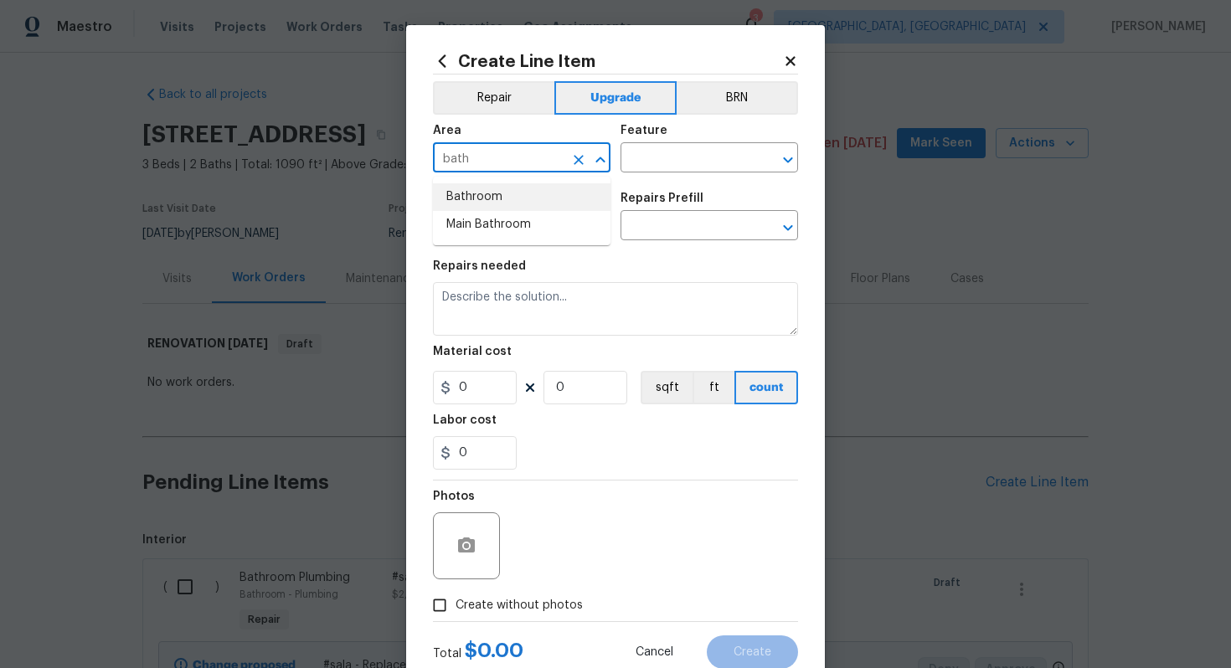
click at [501, 199] on li "Bathroom" at bounding box center [522, 197] width 178 height 28
type input "Bathroom"
click at [700, 165] on input "text" at bounding box center [686, 160] width 131 height 26
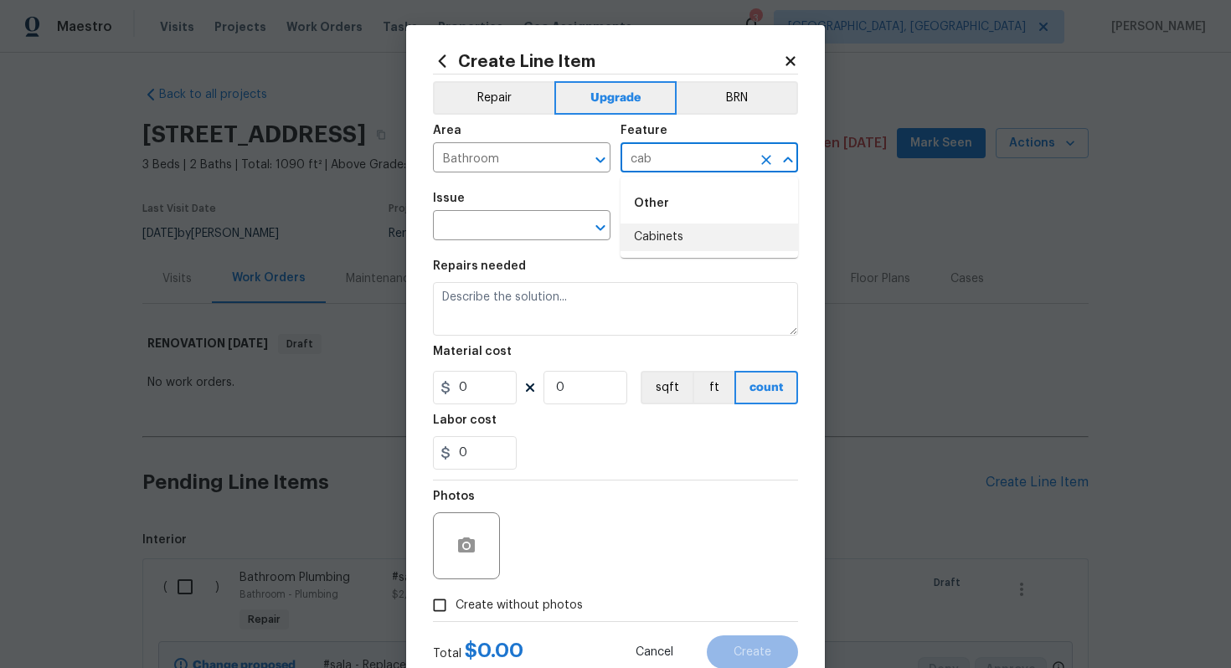
click at [651, 239] on li "Cabinets" at bounding box center [710, 238] width 178 height 28
type input "Cabinets"
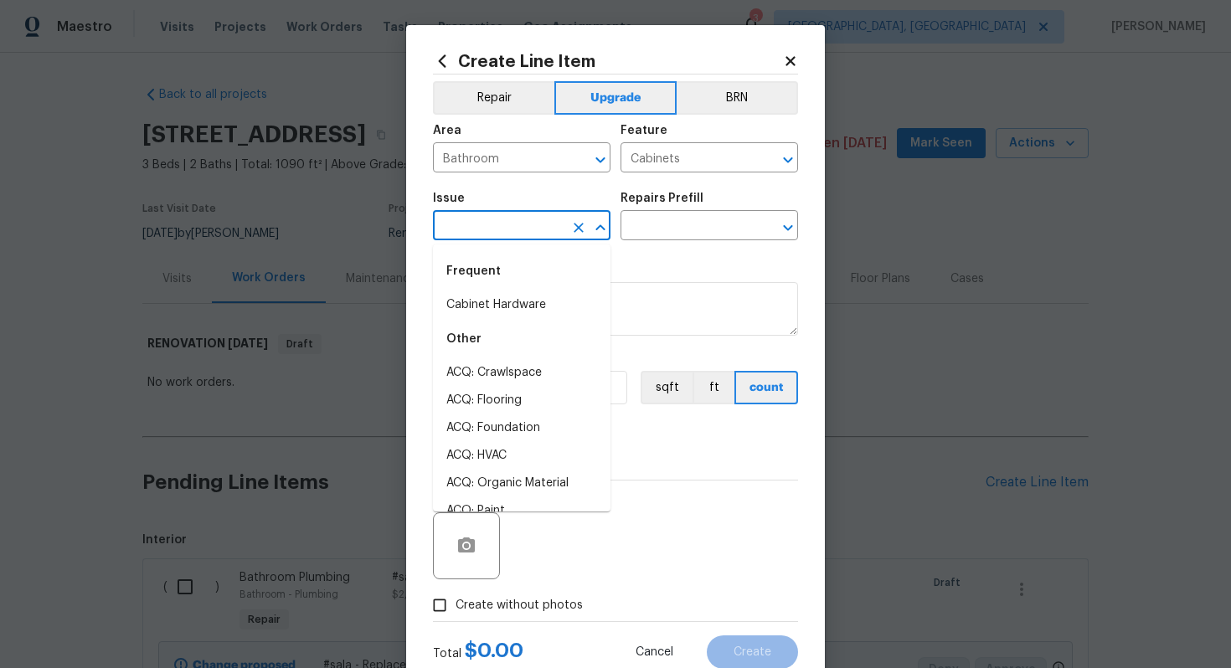
click at [455, 221] on input "text" at bounding box center [498, 227] width 131 height 26
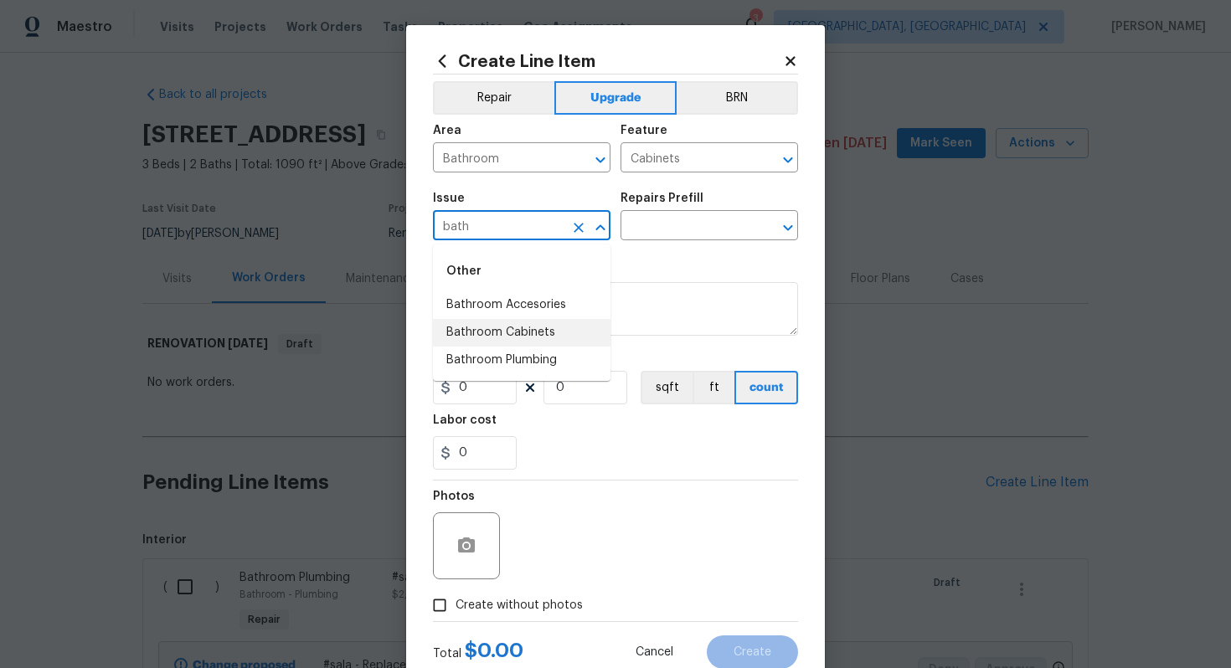
click at [519, 326] on li "Bathroom Cabinets" at bounding box center [522, 333] width 178 height 28
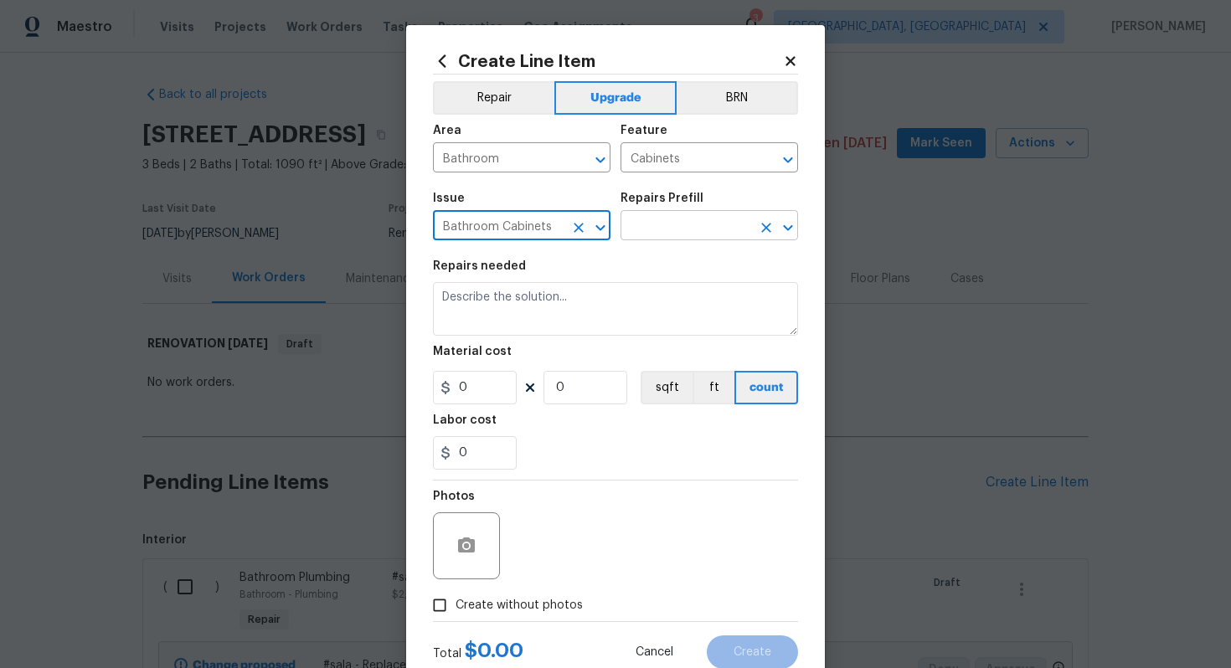
type input "Bathroom Cabinets"
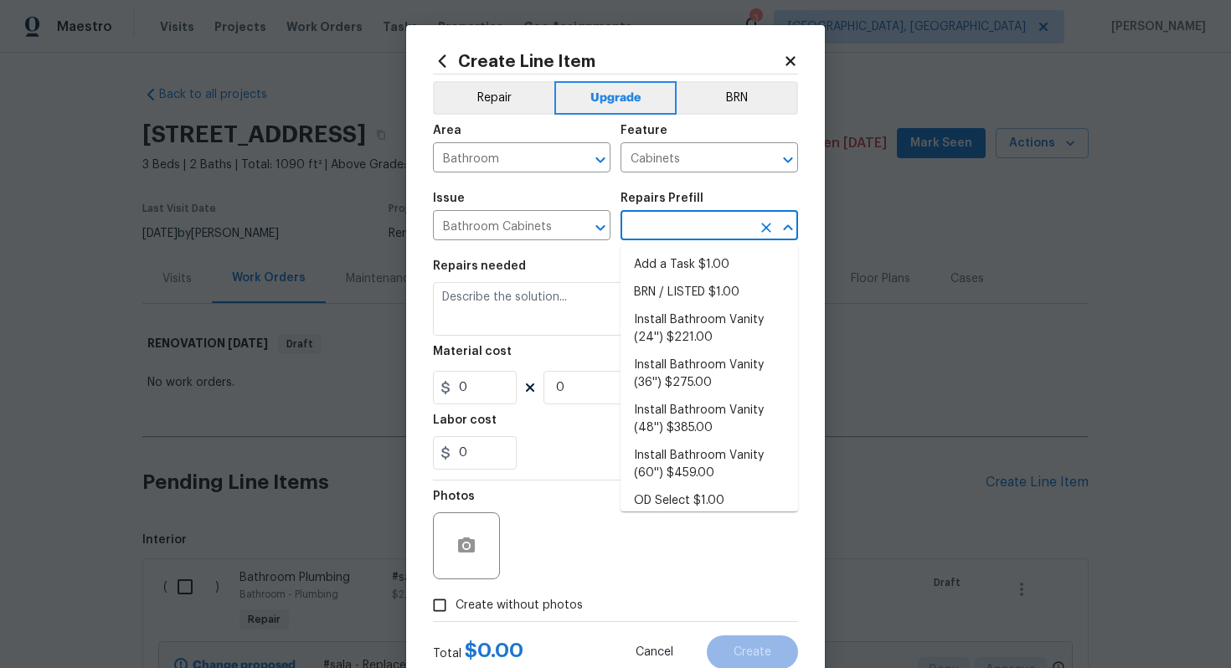
click at [692, 235] on input "text" at bounding box center [686, 227] width 131 height 26
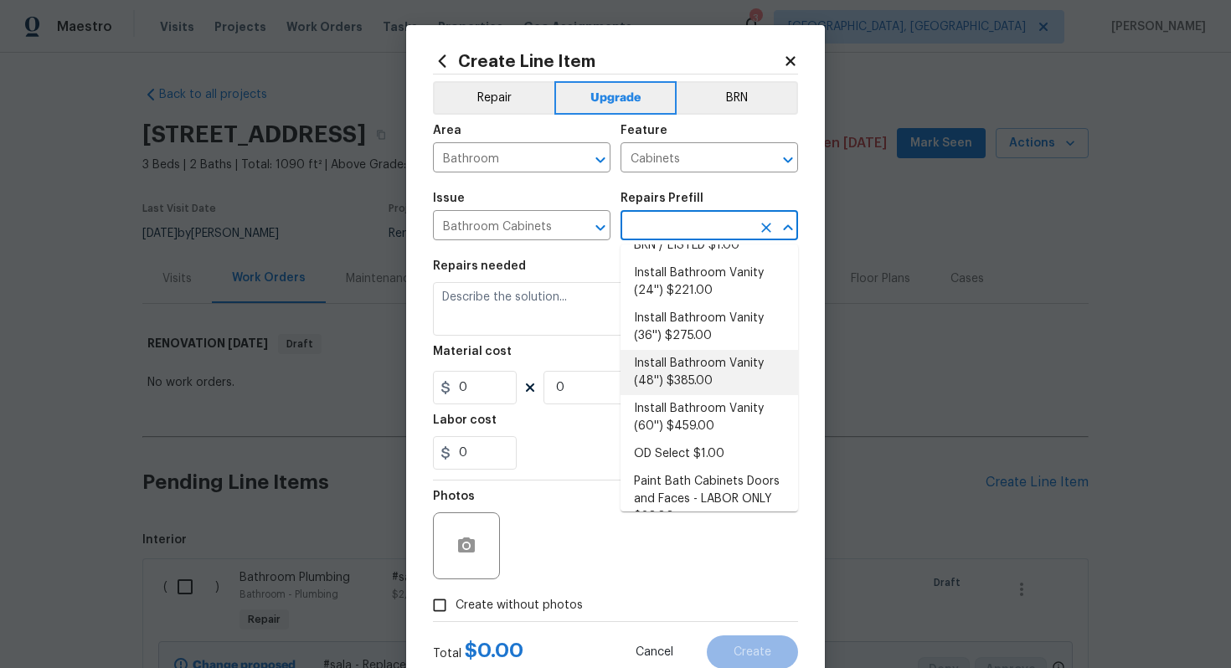
scroll to position [51, 0]
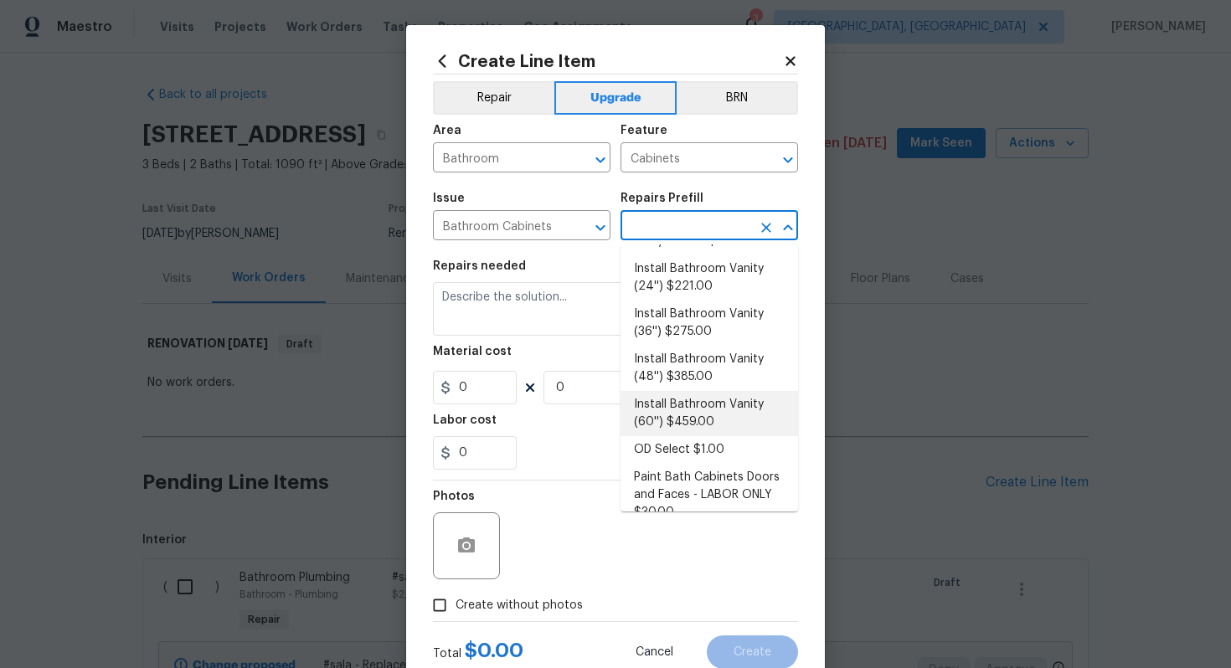
click at [678, 415] on li "Install Bathroom Vanity (60'') $459.00" at bounding box center [710, 413] width 178 height 45
type textarea "Remove the existing bathroom vanity (if present) and install a new 60'' bathroo…"
type input "1"
type input "Install Bathroom Vanity (60'') $459.00"
type input "459"
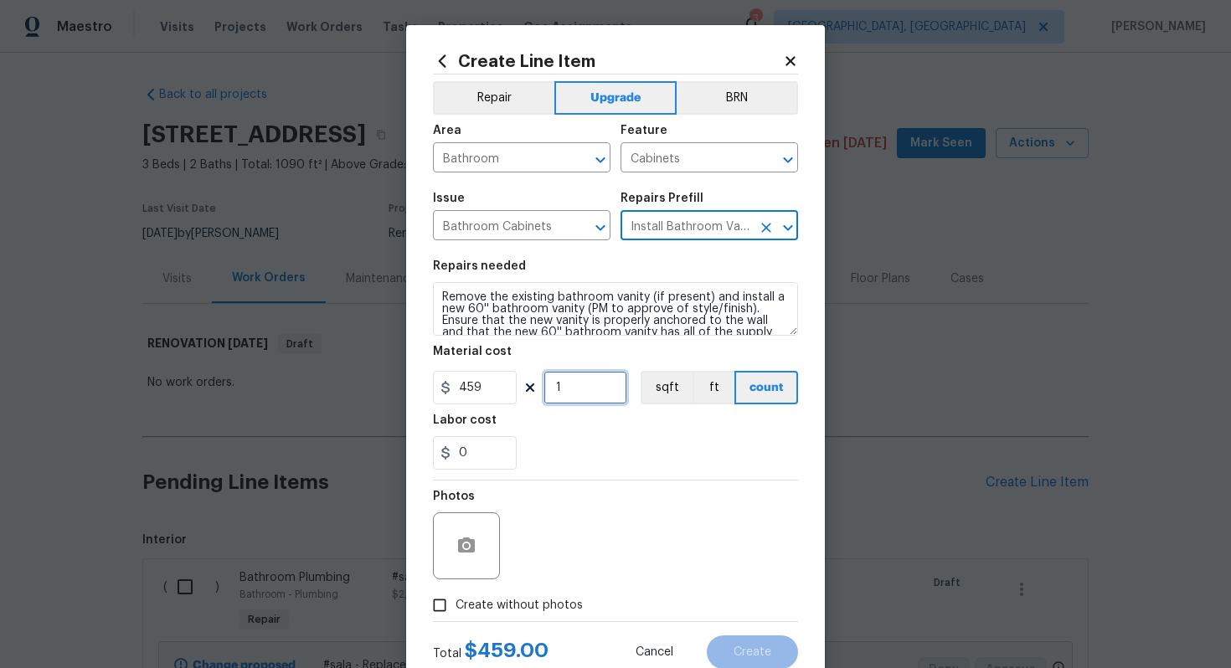
click at [562, 385] on input "1" at bounding box center [586, 388] width 84 height 34
type input "0"
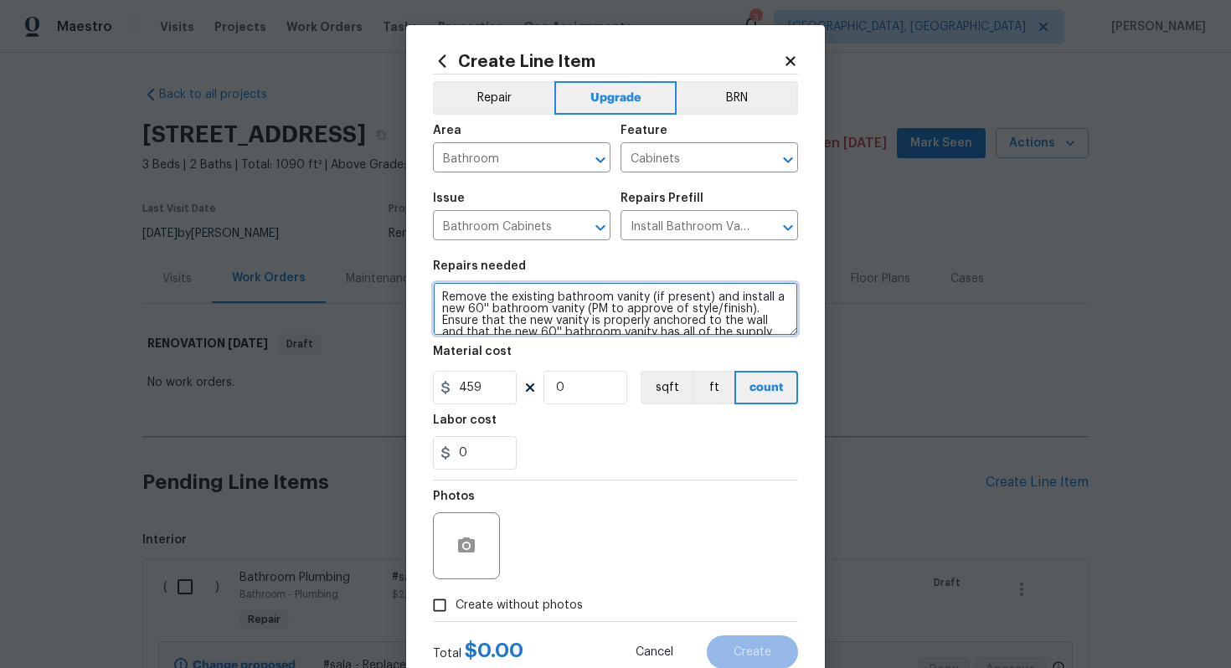
click at [436, 297] on textarea "Remove the existing bathroom vanity (if present) and install a new 60'' bathroo…" at bounding box center [615, 309] width 365 height 54
paste textarea "place both bathroom vanitiesRe"
type textarea "#sala - Replace both bathroom vanities - Remove the existing bathroom vanity (i…"
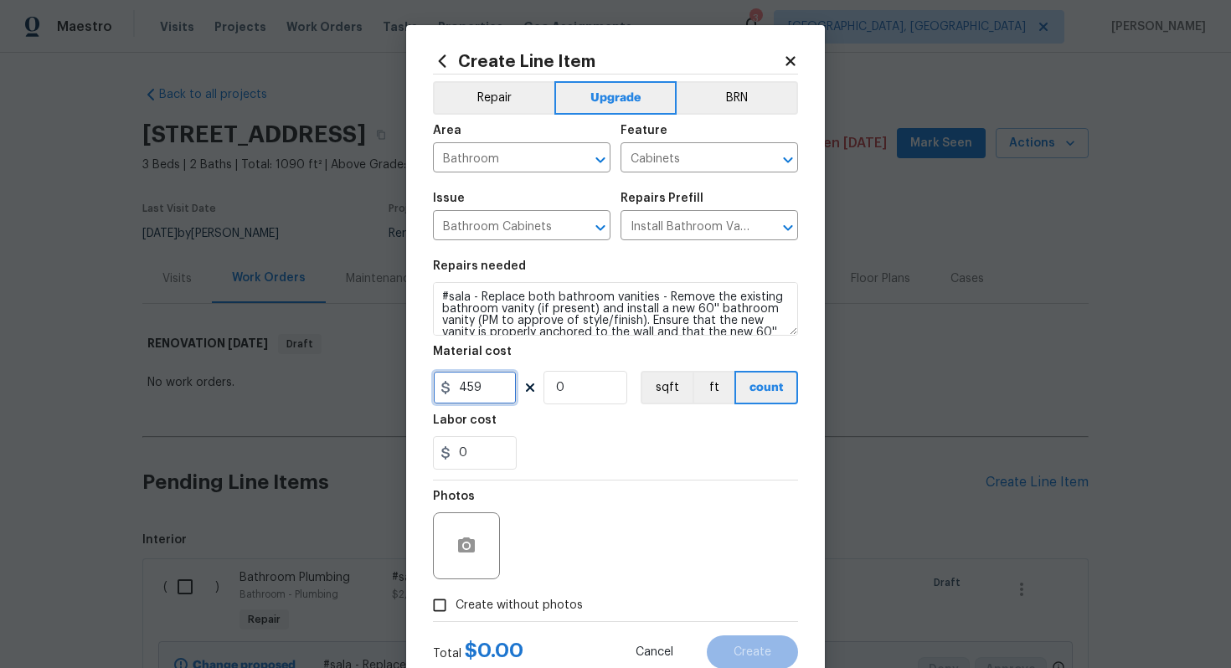
click at [501, 395] on input "459" at bounding box center [475, 388] width 84 height 34
type input "2500"
type input "1"
click at [516, 598] on span "Create without photos" at bounding box center [519, 606] width 127 height 18
click at [456, 598] on input "Create without photos" at bounding box center [440, 606] width 32 height 32
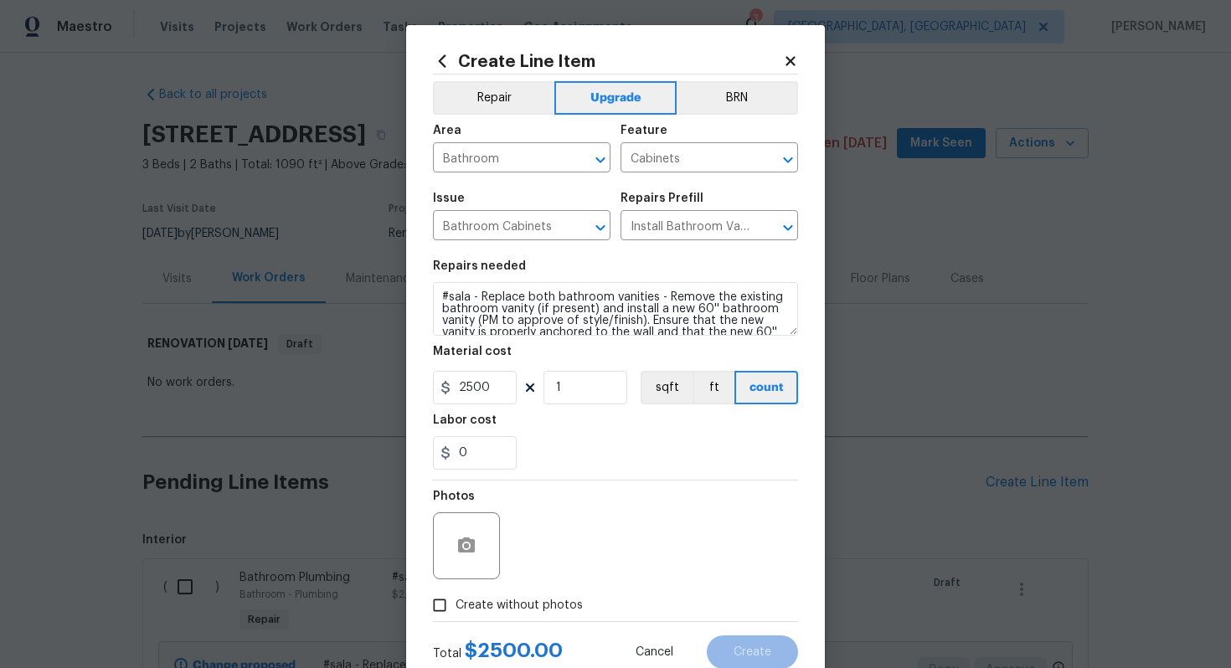
checkbox input "true"
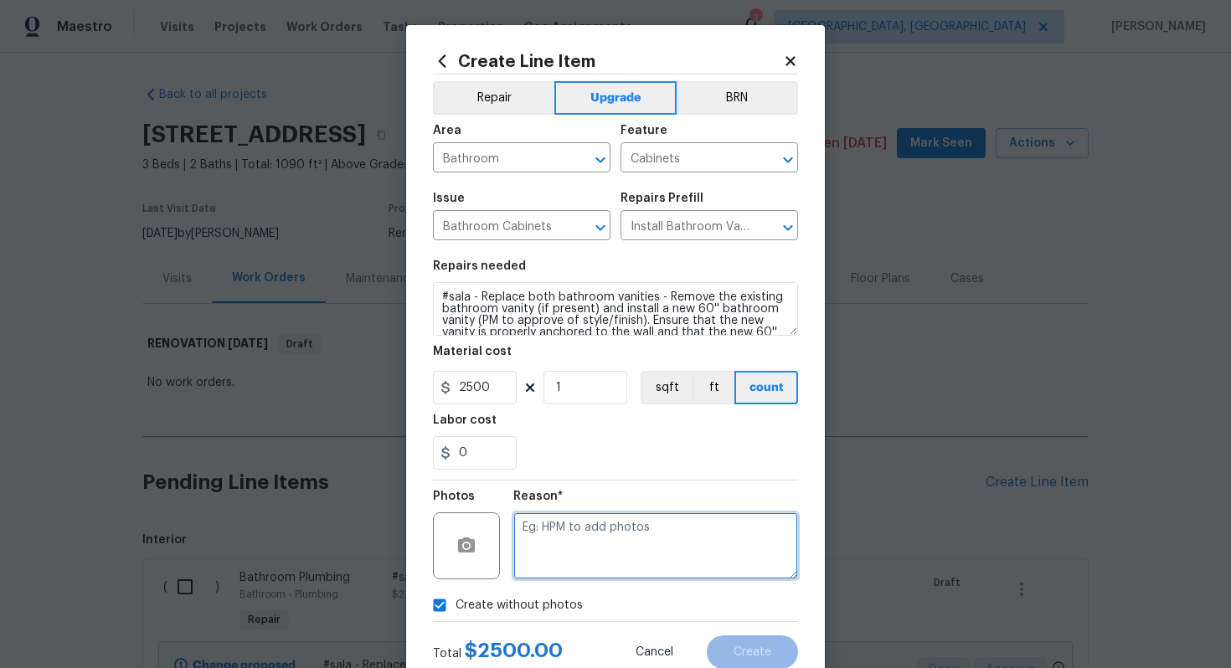
click at [575, 556] on textarea at bounding box center [655, 546] width 285 height 67
type textarea "n/a"
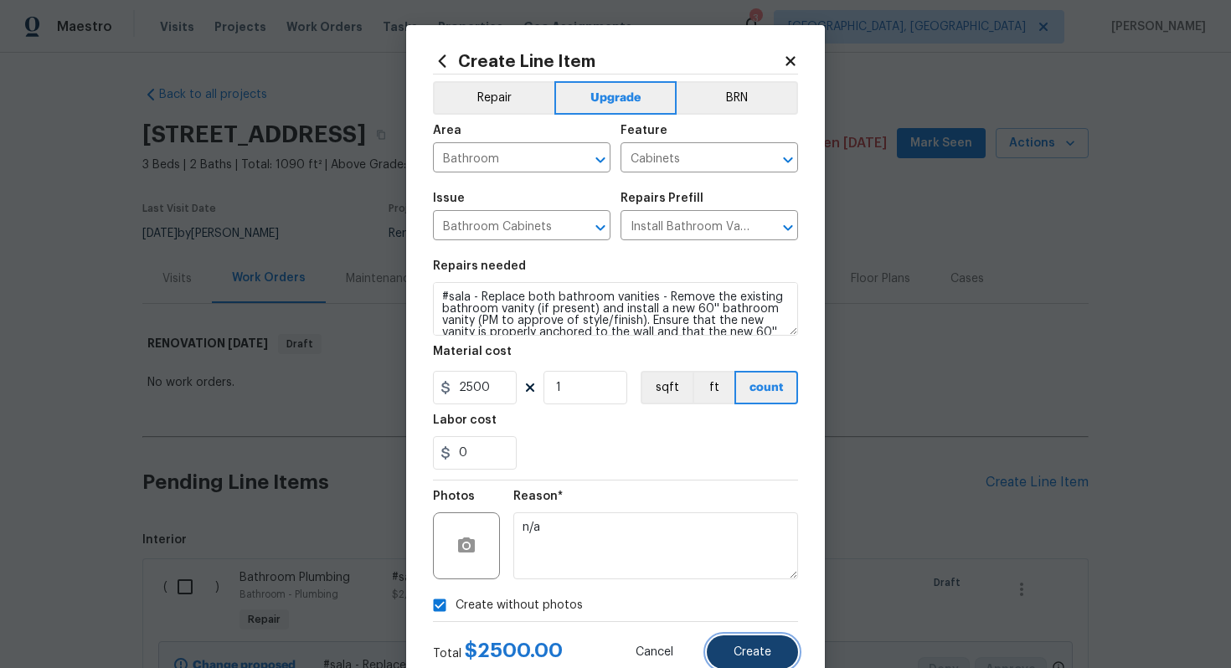
click at [739, 650] on span "Create" at bounding box center [753, 653] width 38 height 13
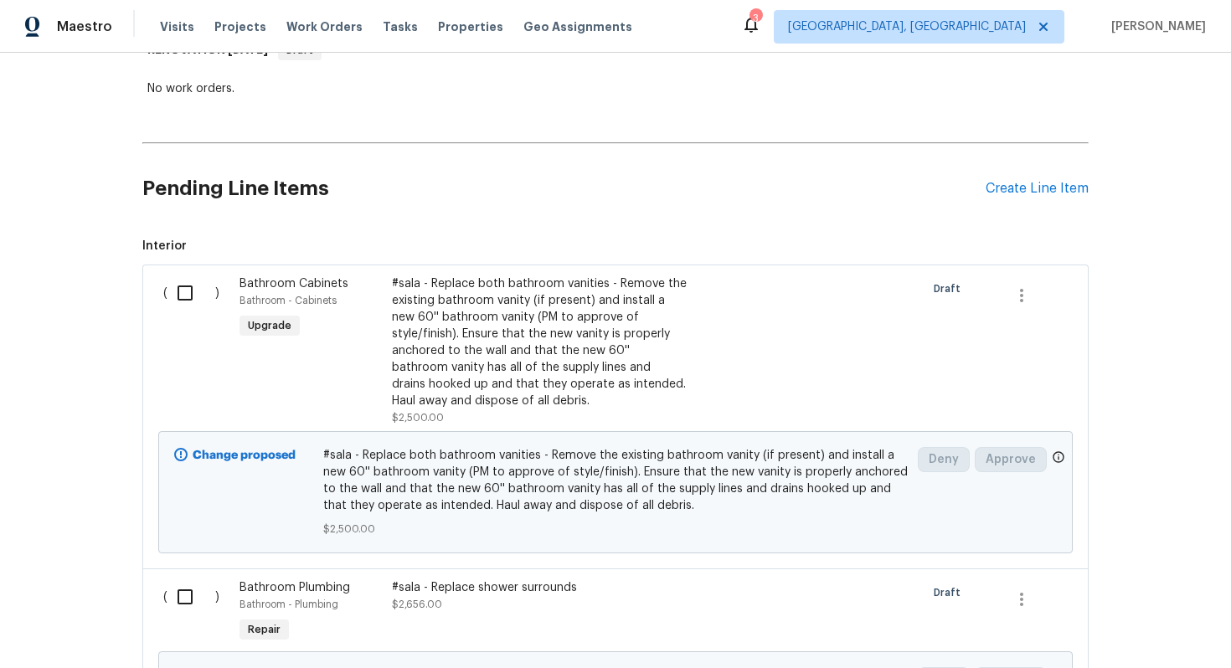
scroll to position [244, 0]
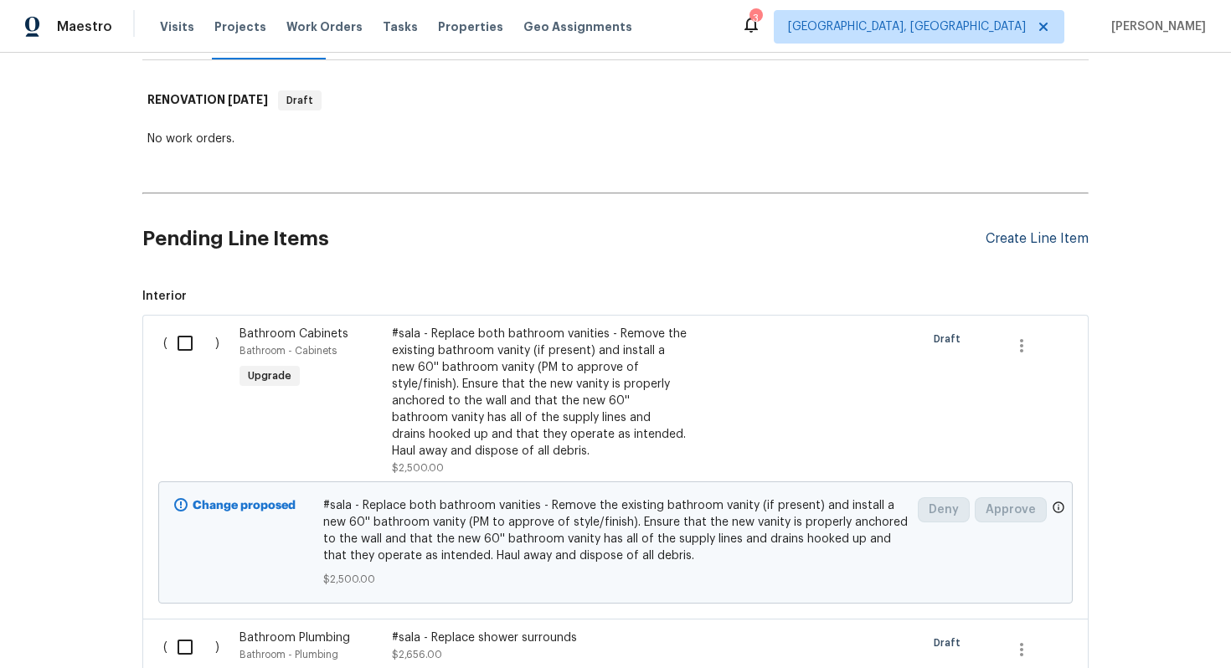
click at [1026, 232] on div "Create Line Item" at bounding box center [1037, 239] width 103 height 16
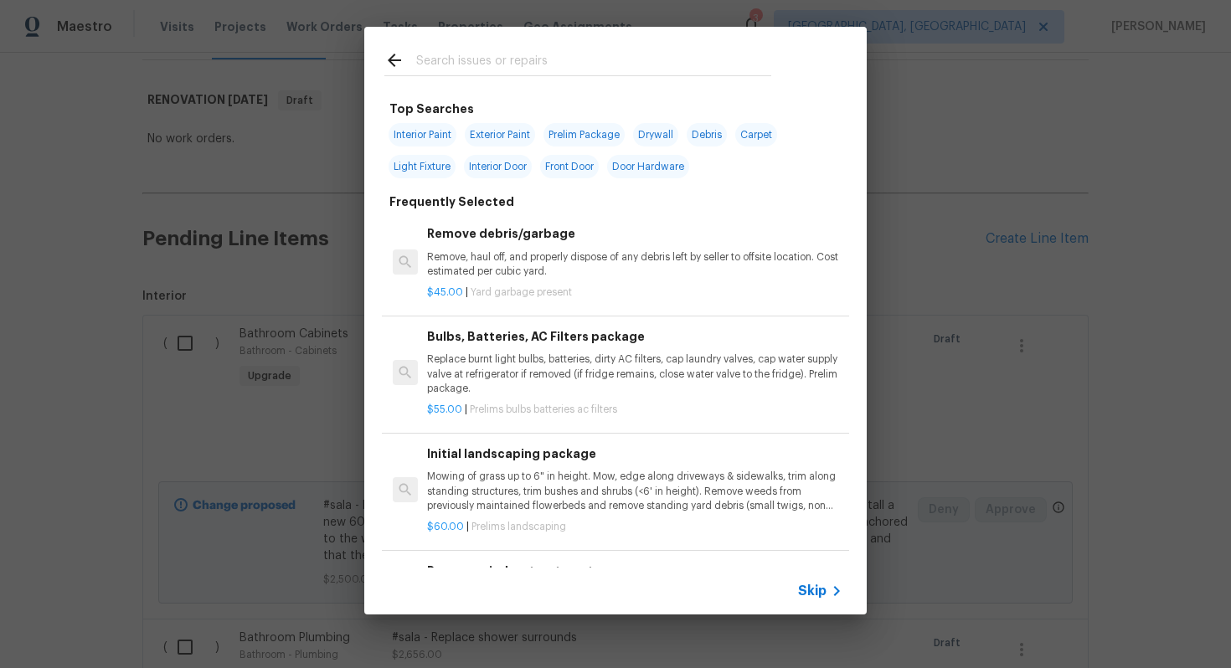
click at [814, 587] on span "Skip" at bounding box center [812, 591] width 28 height 17
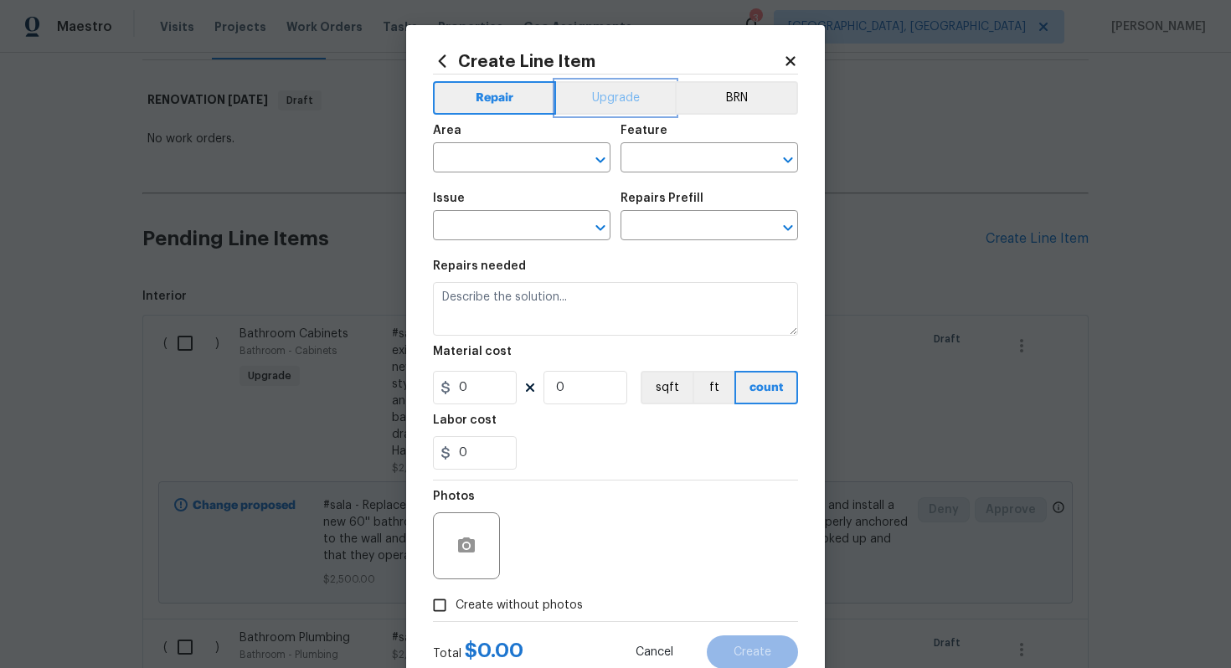
click at [600, 97] on button "Upgrade" at bounding box center [616, 98] width 120 height 34
click at [506, 157] on input "text" at bounding box center [498, 160] width 131 height 26
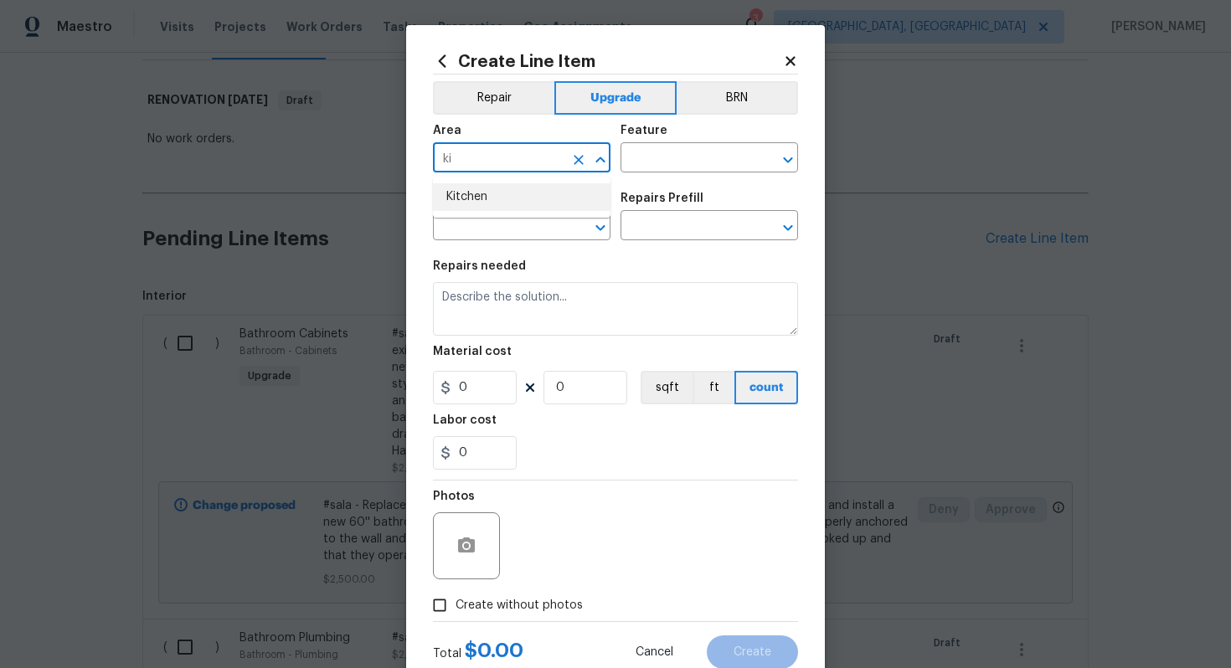
click at [498, 188] on li "Kitchen" at bounding box center [522, 197] width 178 height 28
type input "Kitchen"
click at [680, 152] on input "text" at bounding box center [686, 160] width 131 height 26
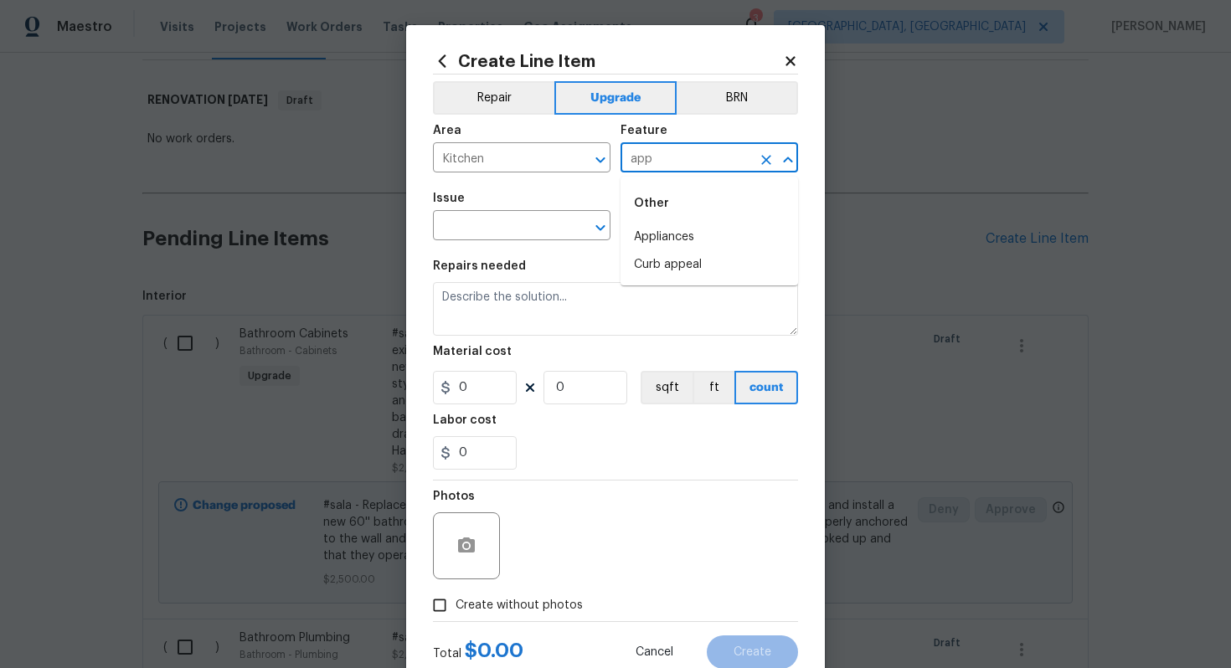
click at [670, 221] on div "Other" at bounding box center [710, 203] width 178 height 40
click at [662, 235] on li "Appliances" at bounding box center [710, 238] width 178 height 28
type input "Appliances"
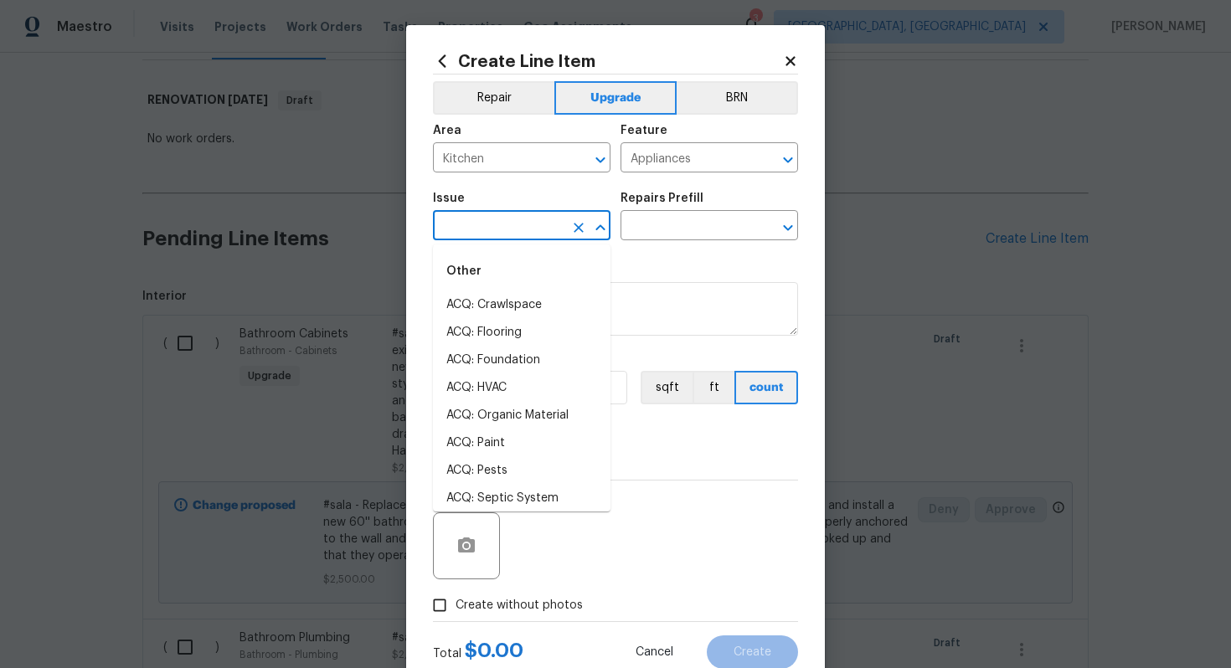
click at [471, 235] on input "text" at bounding box center [498, 227] width 131 height 26
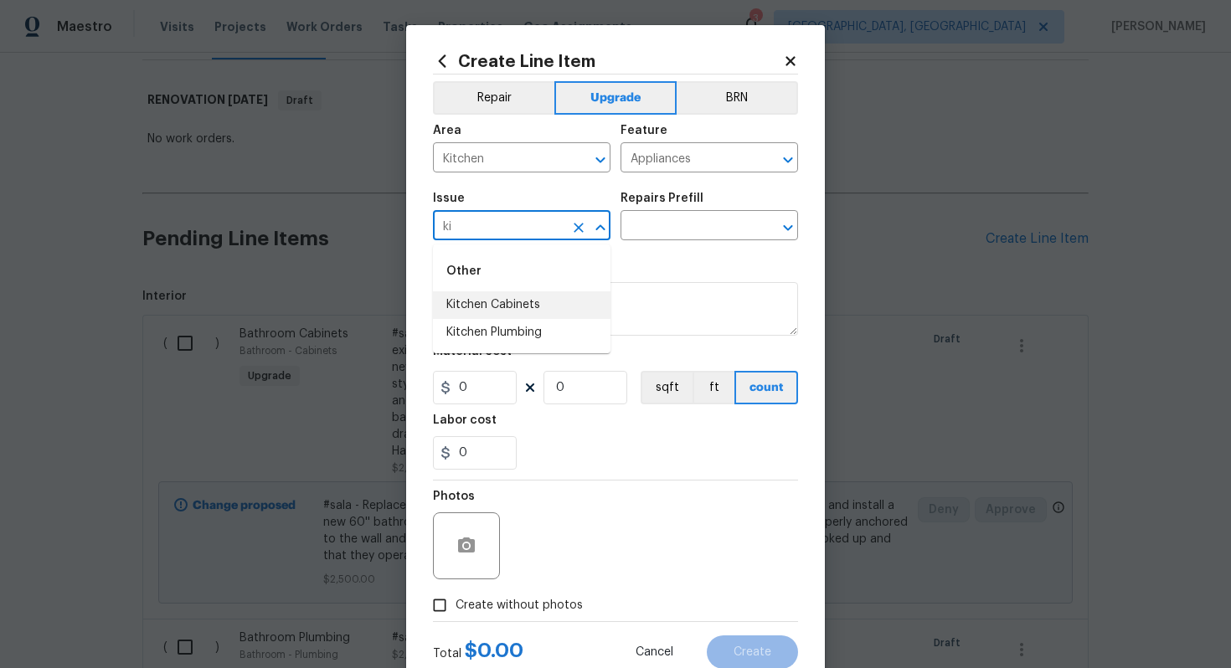
type input "k"
click at [511, 322] on li "Appliances" at bounding box center [522, 333] width 178 height 28
type input "Appliances"
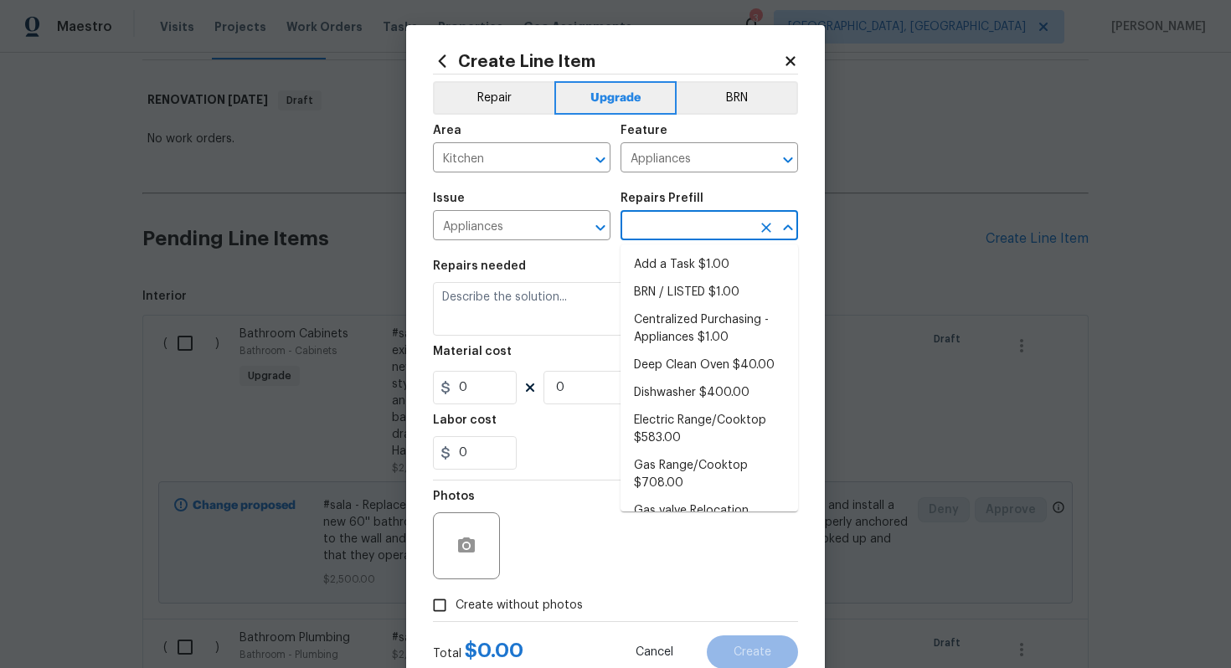
click at [645, 238] on input "text" at bounding box center [686, 227] width 131 height 26
click at [648, 252] on li "Add a Task $1.00" at bounding box center [710, 265] width 178 height 28
type input "Add a Task $1.00"
type textarea "HPM to detail"
type input "1"
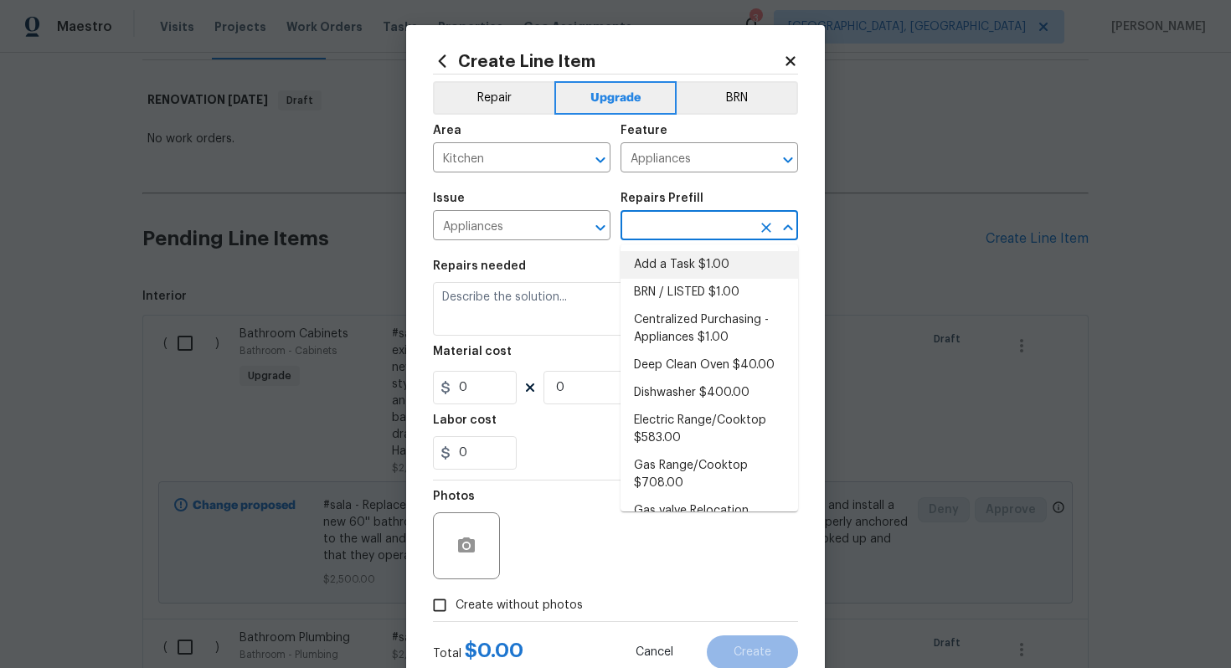
type input "1"
click at [660, 255] on li "Add a Task $1.00" at bounding box center [710, 265] width 178 height 28
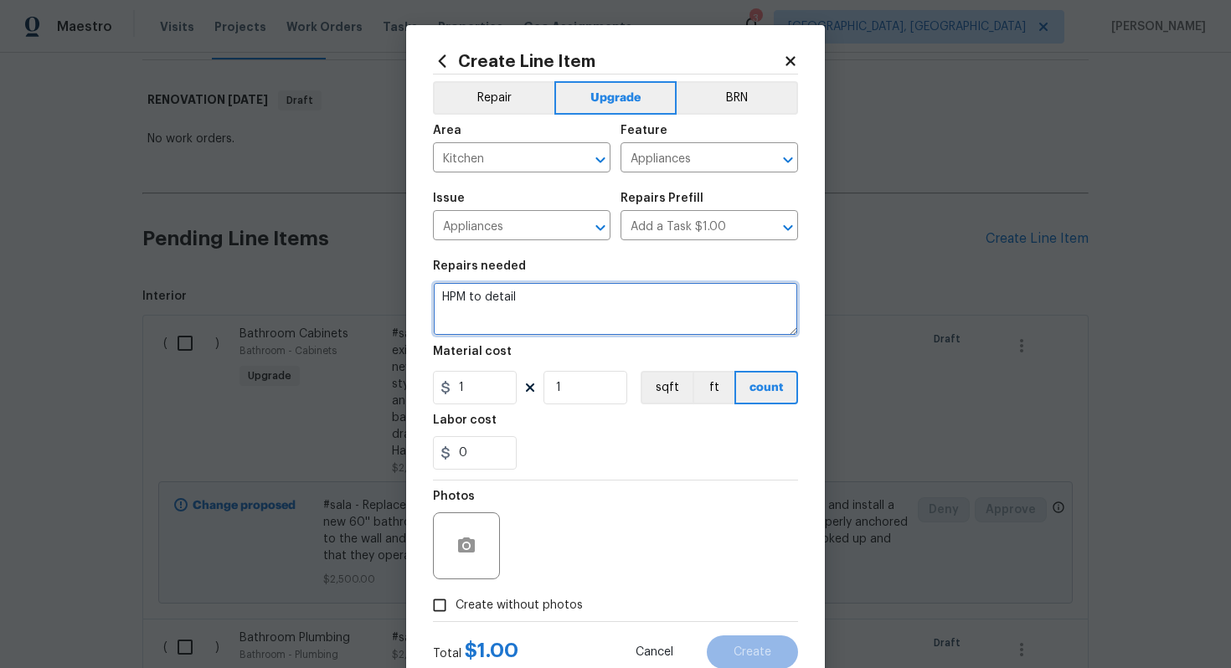
click at [596, 300] on textarea "HPM to detail" at bounding box center [615, 309] width 365 height 54
paste textarea "Install stainless steel appliances"
type textarea "#sala - Install stainless steel appliances"
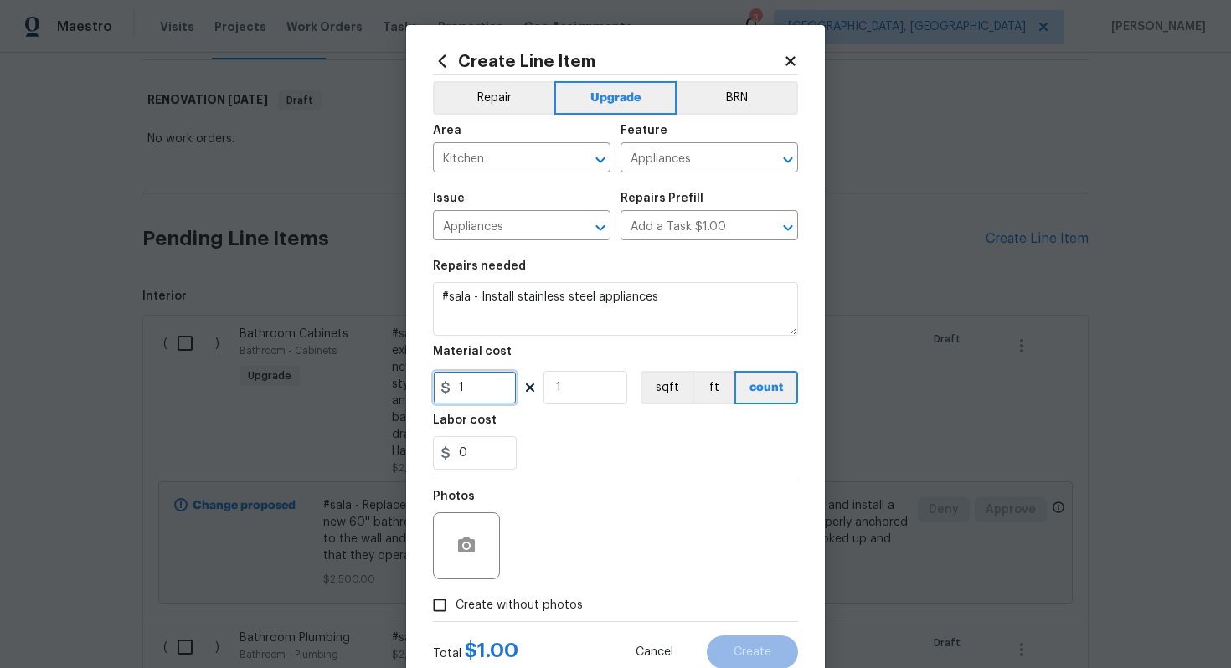
click at [485, 400] on input "1" at bounding box center [475, 388] width 84 height 34
type input "3200"
click at [548, 592] on label "Create without photos" at bounding box center [503, 606] width 159 height 32
click at [456, 592] on input "Create without photos" at bounding box center [440, 606] width 32 height 32
checkbox input "true"
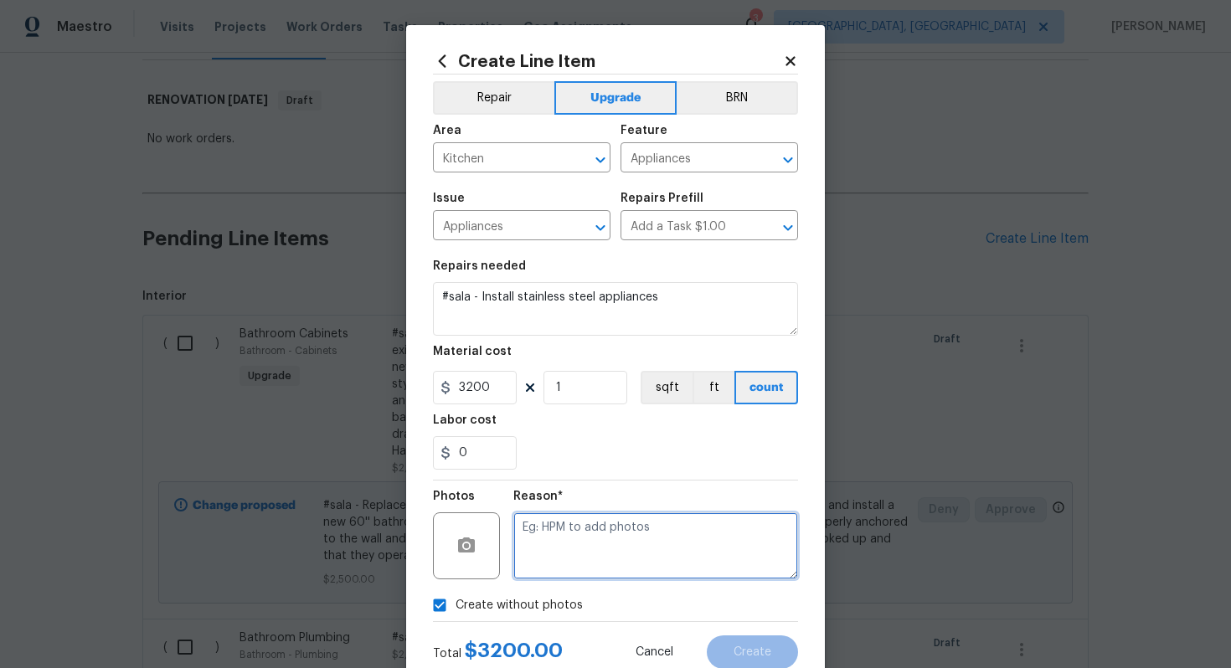
click at [566, 563] on textarea at bounding box center [655, 546] width 285 height 67
type textarea "n/a"
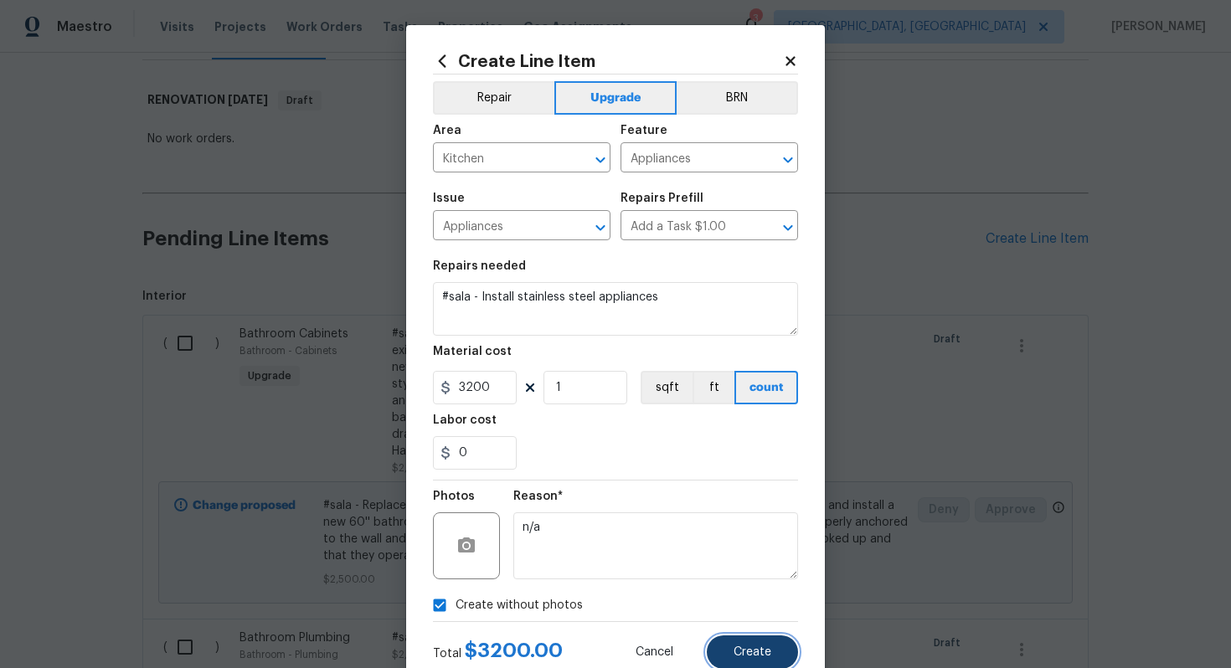
click at [745, 664] on button "Create" at bounding box center [752, 653] width 91 height 34
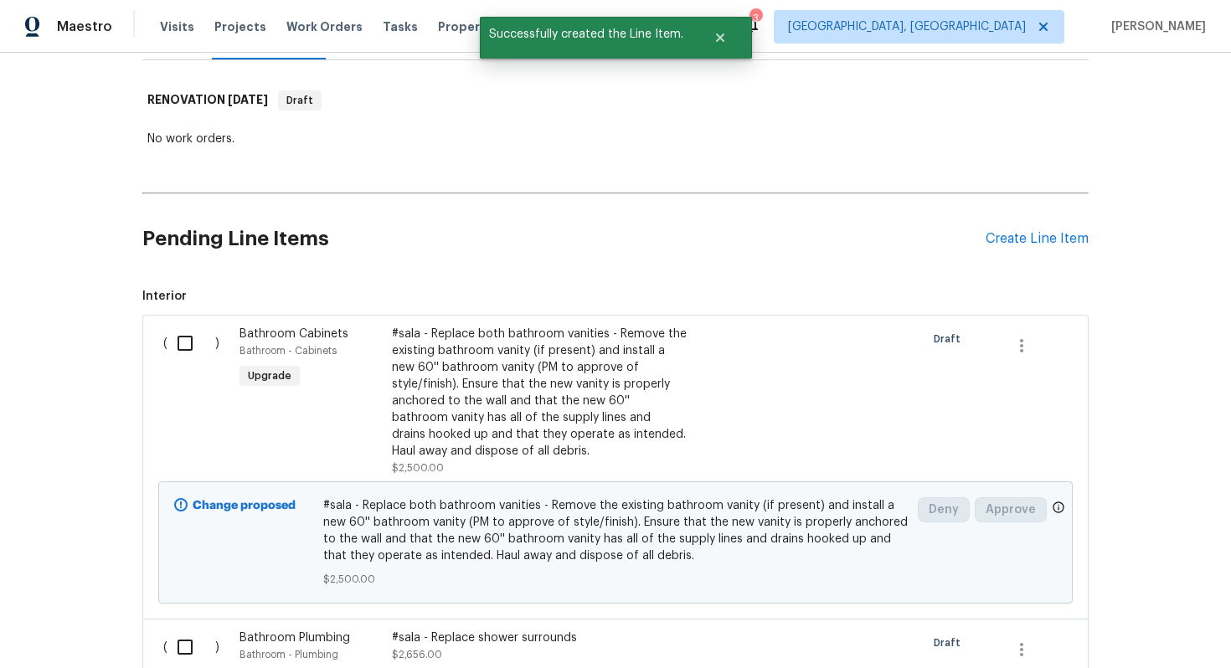
scroll to position [0, 0]
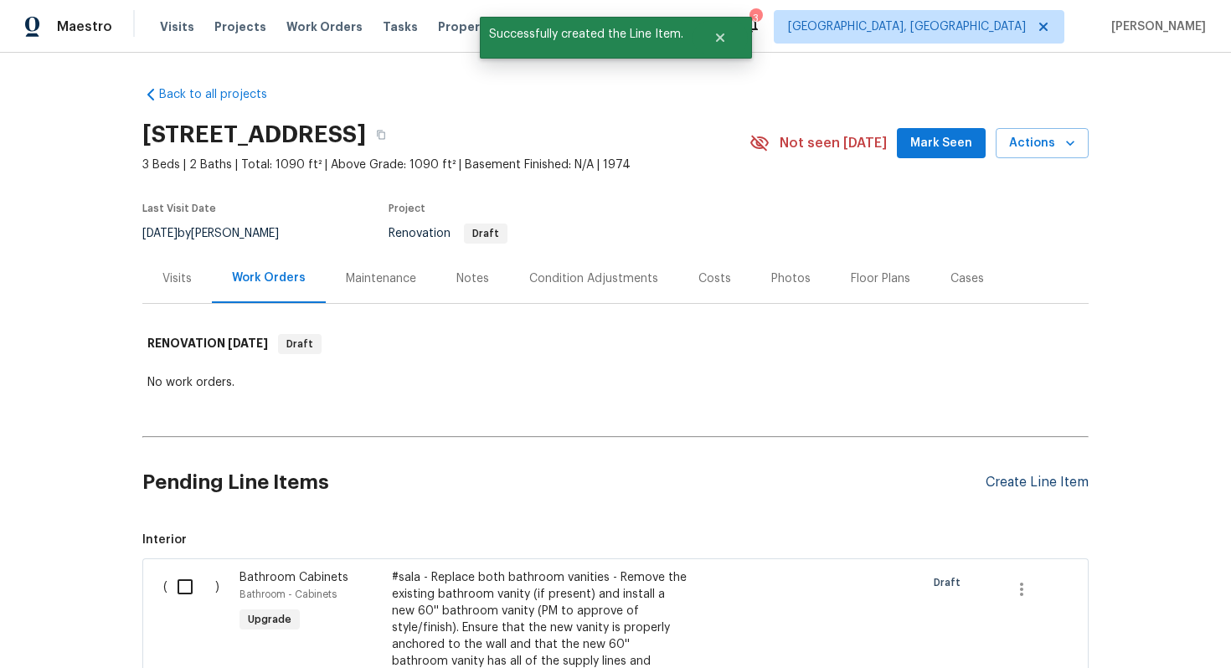
click at [1007, 480] on div "Create Line Item" at bounding box center [1037, 483] width 103 height 16
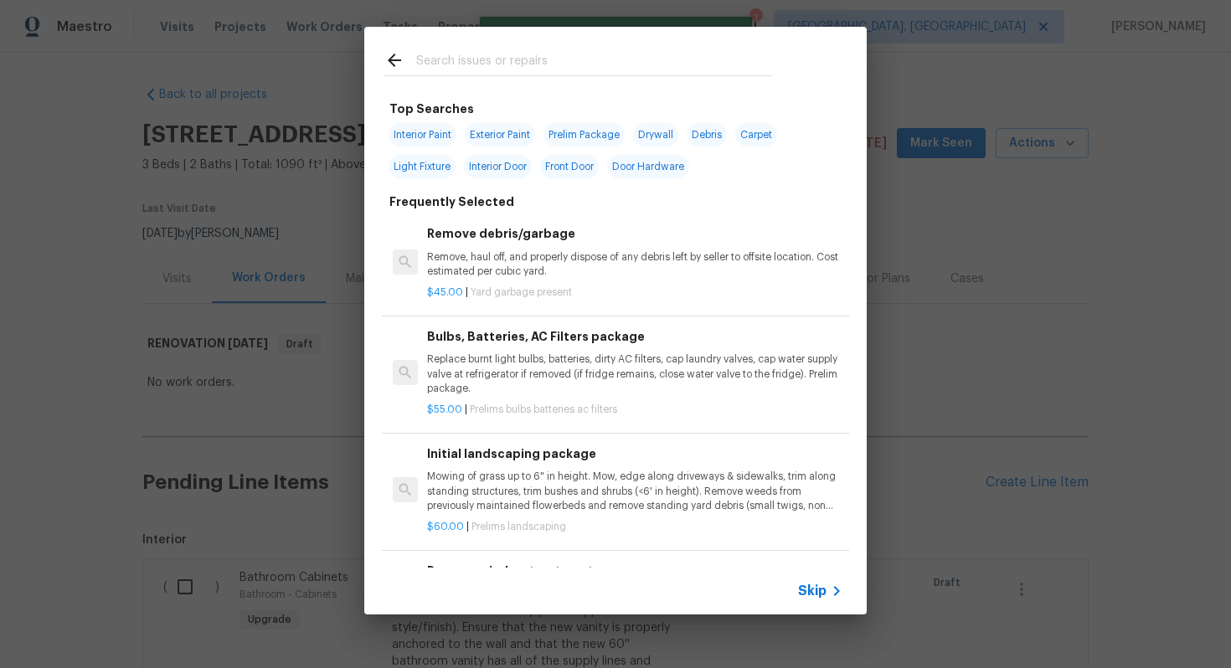
click at [825, 584] on span "Skip" at bounding box center [812, 591] width 28 height 17
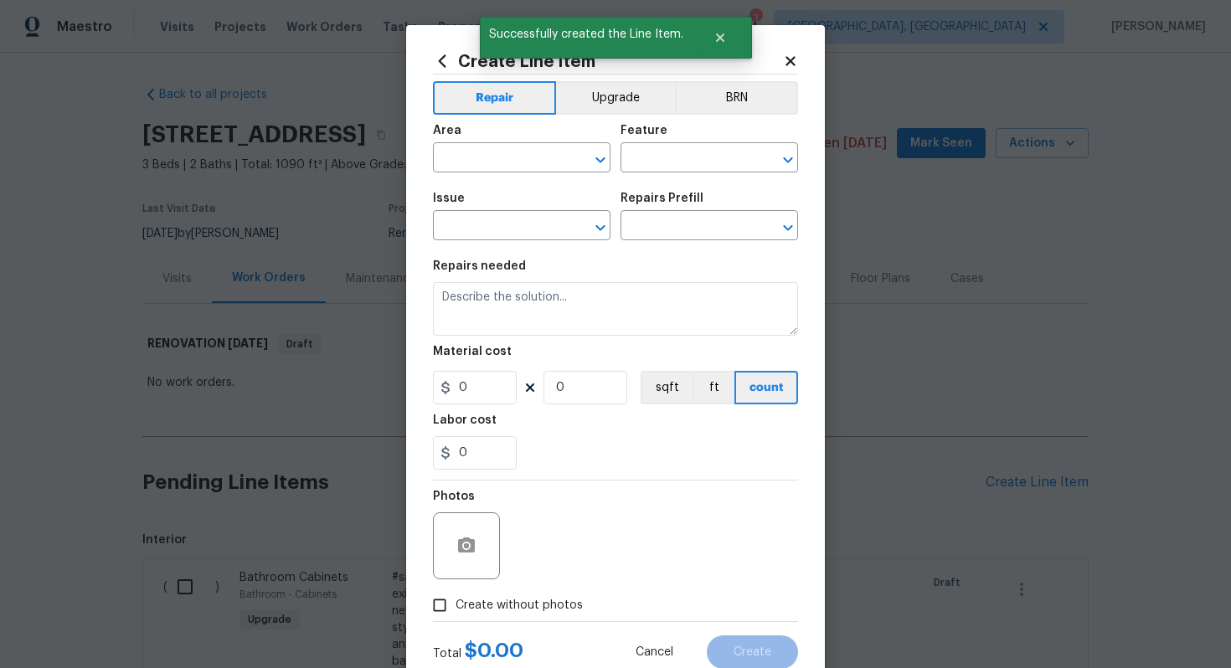
click at [601, 70] on div "Create Line Item Repair Upgrade BRN Area ​ Feature ​ Issue ​ Repairs Prefill ​ …" at bounding box center [615, 360] width 365 height 617
click at [601, 82] on button "Upgrade" at bounding box center [616, 98] width 120 height 34
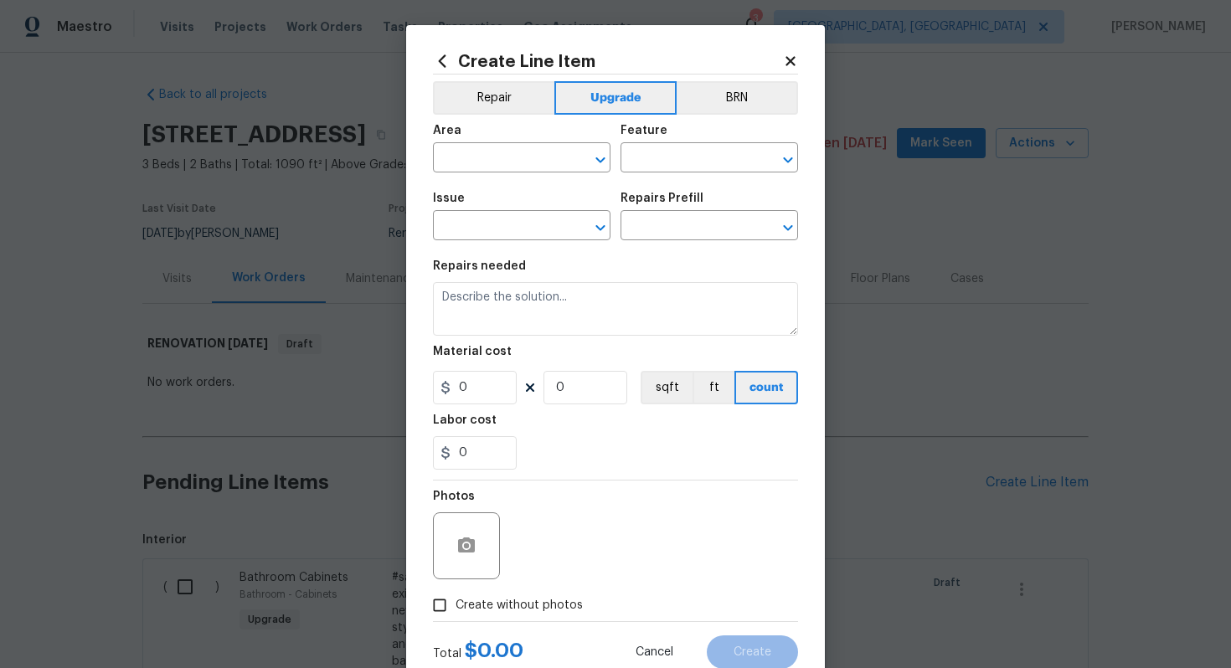
click at [487, 143] on div "Area" at bounding box center [522, 136] width 178 height 22
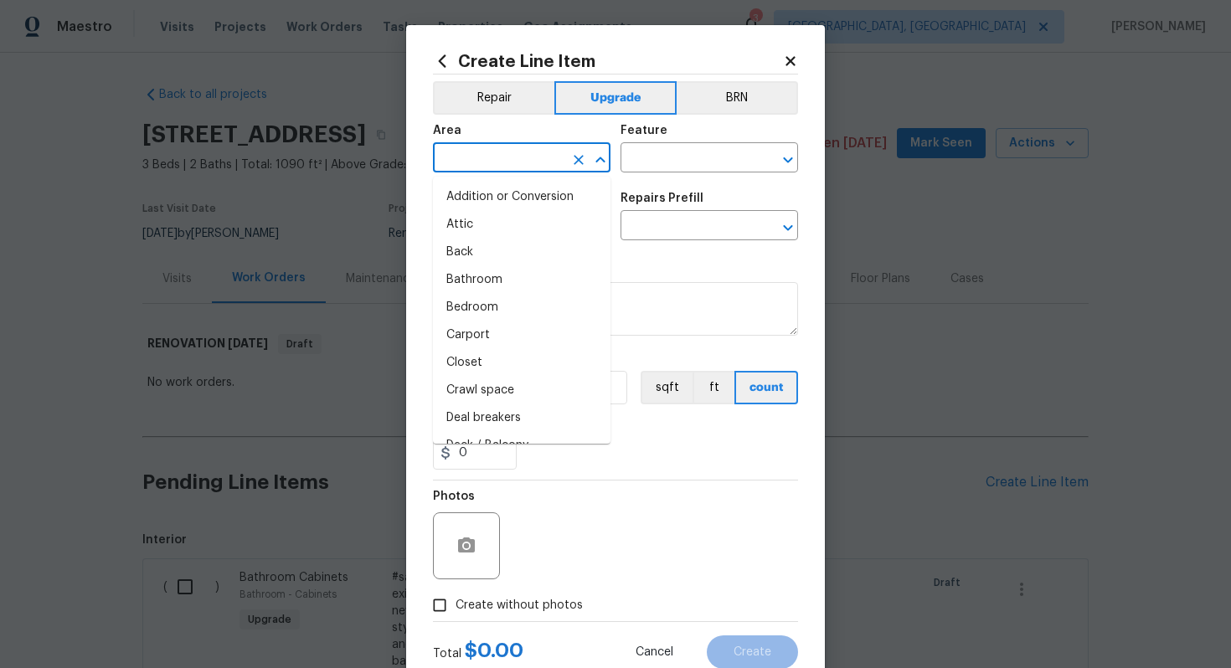
click at [482, 157] on input "text" at bounding box center [498, 160] width 131 height 26
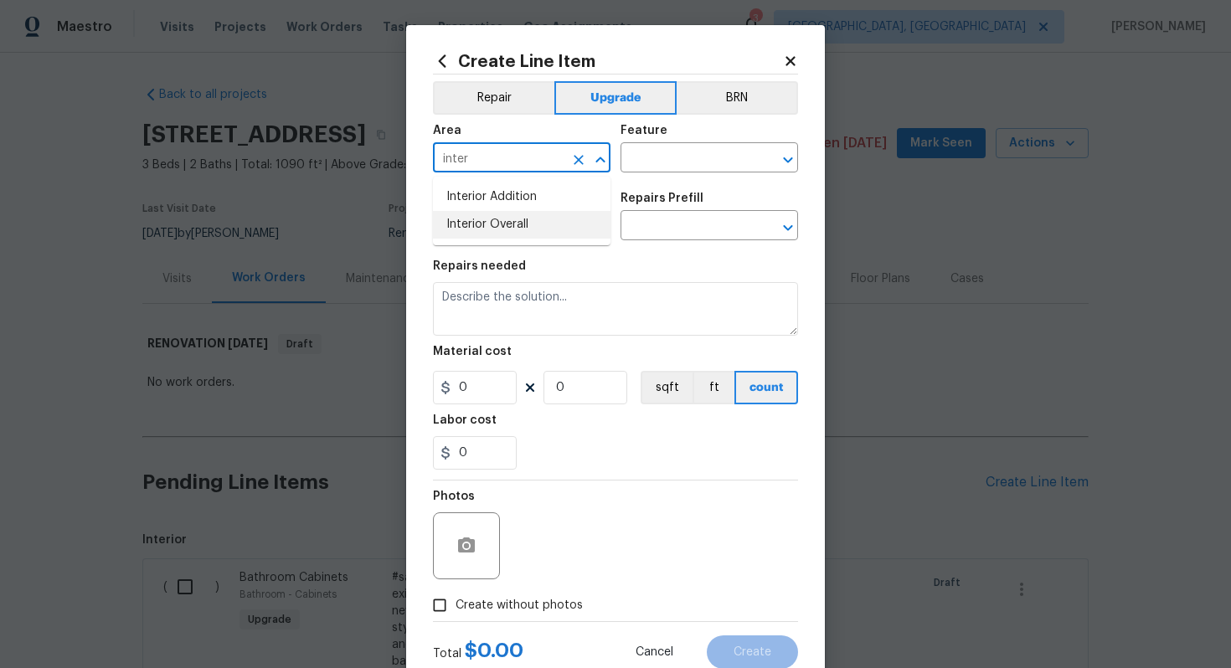
click at [479, 220] on li "Interior Overall" at bounding box center [522, 225] width 178 height 28
type input "Interior Overall"
click at [659, 157] on input "text" at bounding box center [686, 160] width 131 height 26
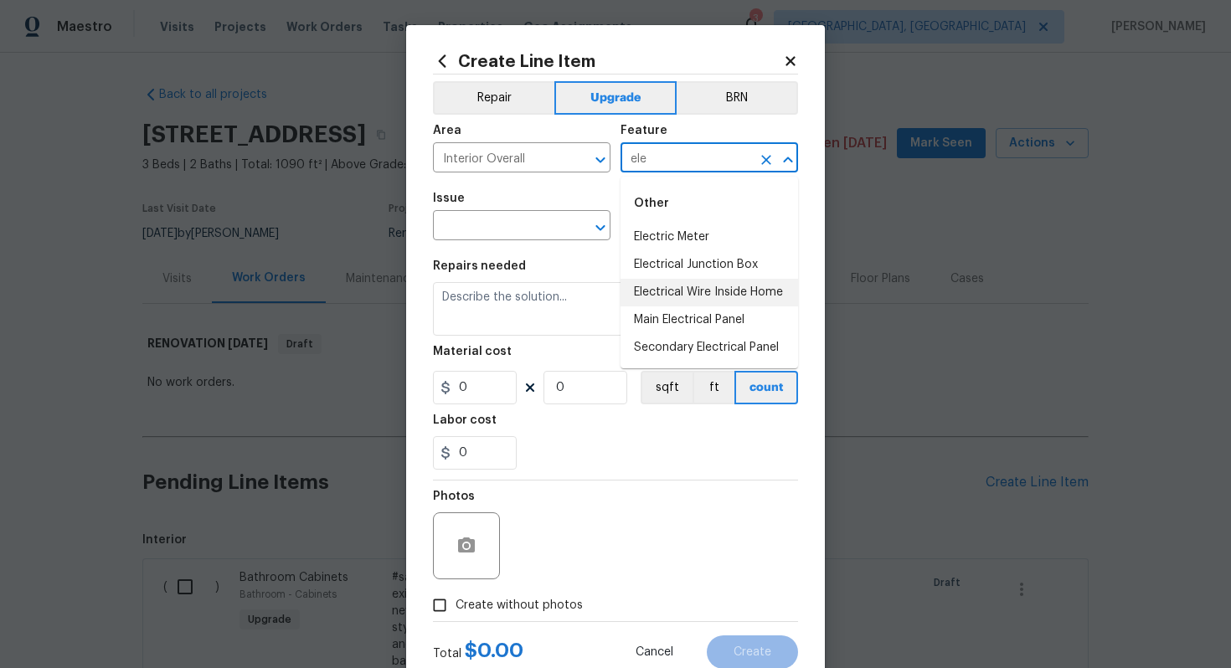
click at [706, 291] on li "Electrical Wire Inside Home" at bounding box center [710, 293] width 178 height 28
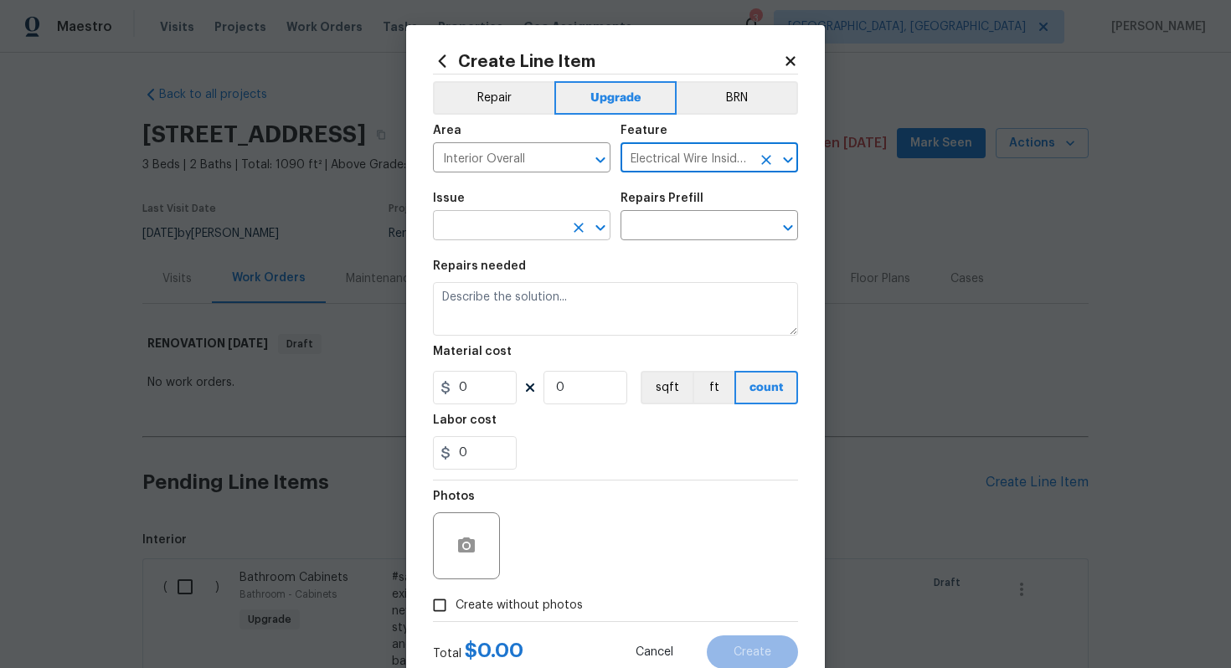
type input "Electrical Wire Inside Home"
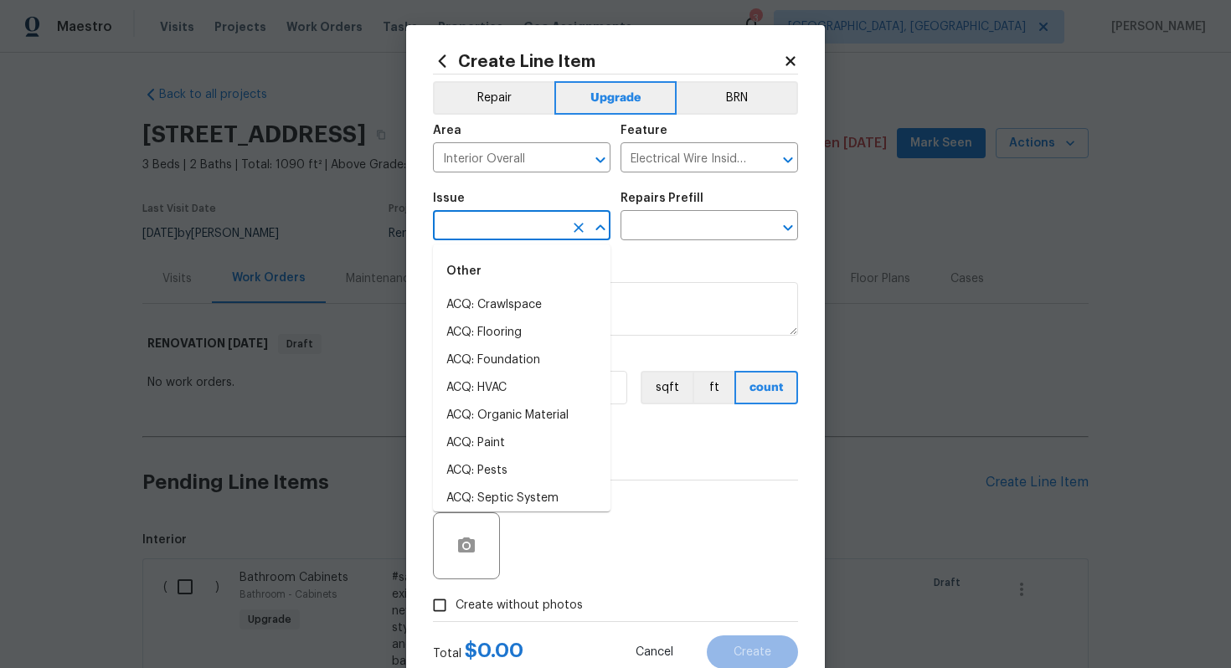
click at [495, 225] on input "text" at bounding box center [498, 227] width 131 height 26
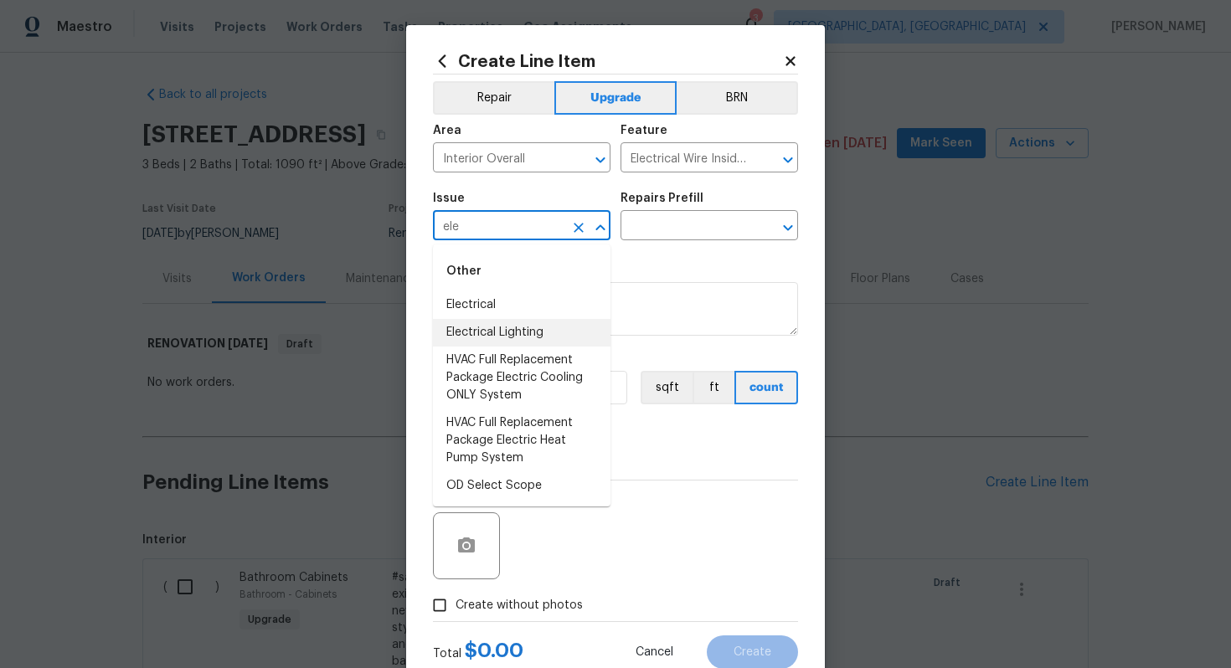
click at [539, 339] on li "Electrical Lighting" at bounding box center [522, 333] width 178 height 28
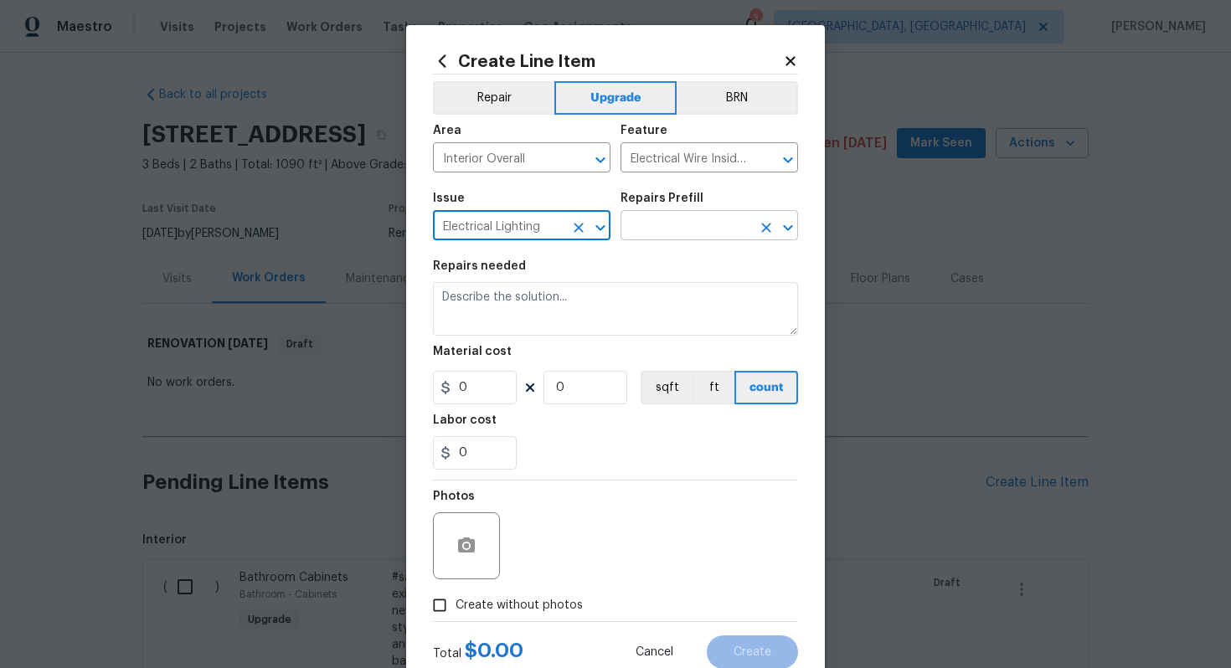
type input "Electrical Lighting"
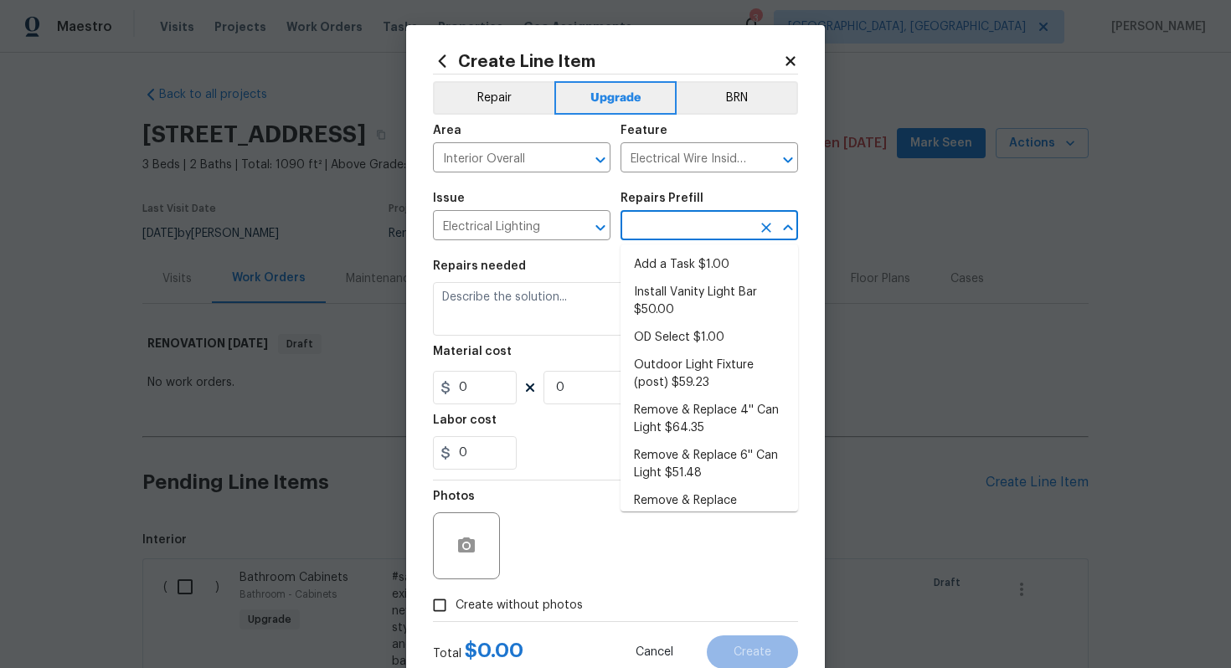
click at [673, 225] on input "text" at bounding box center [686, 227] width 131 height 26
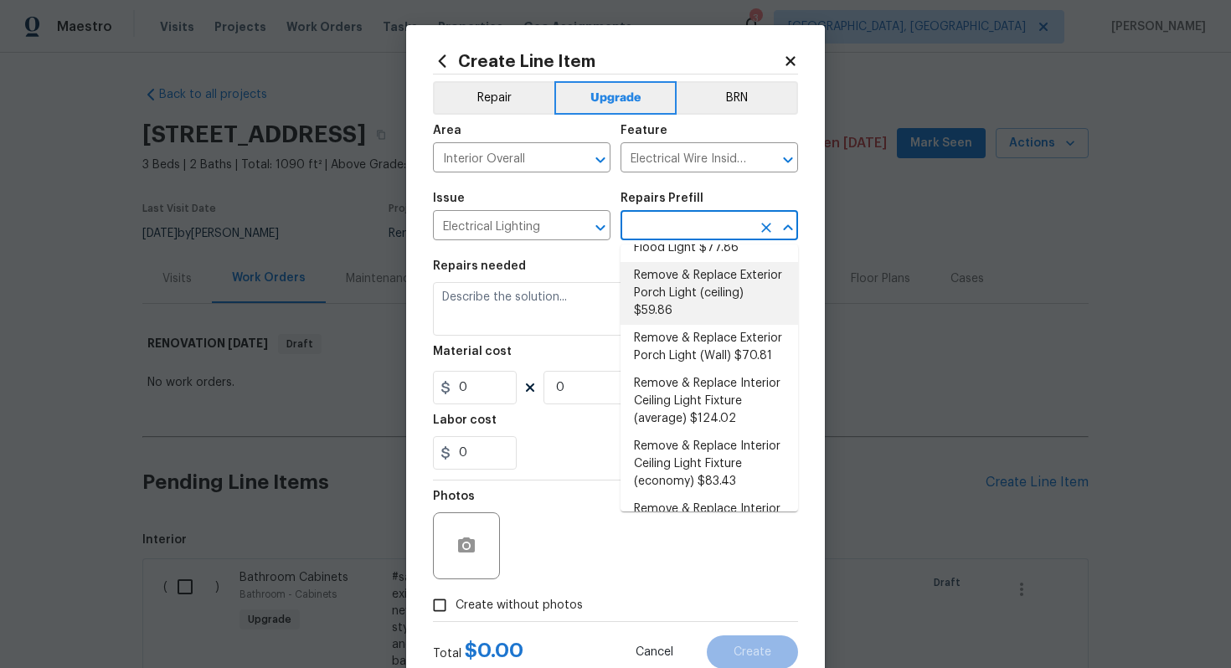
scroll to position [383, 0]
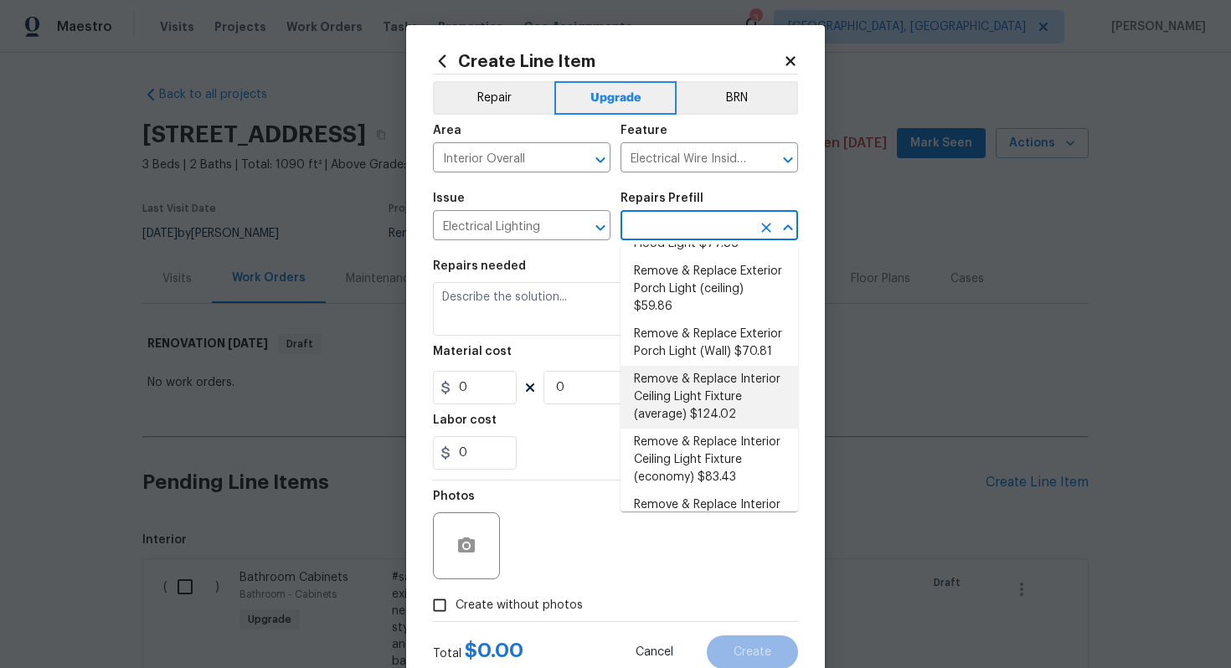
click at [701, 377] on li "Remove & Replace Interior Ceiling Light Fixture (average) $124.02" at bounding box center [710, 397] width 178 height 63
type input "Remove & Replace Interior Ceiling Light Fixture (average) $124.02"
type textarea "Remove the existing interior ceiling light fixture and replace it with new AVER…"
type input "124.02"
type input "1"
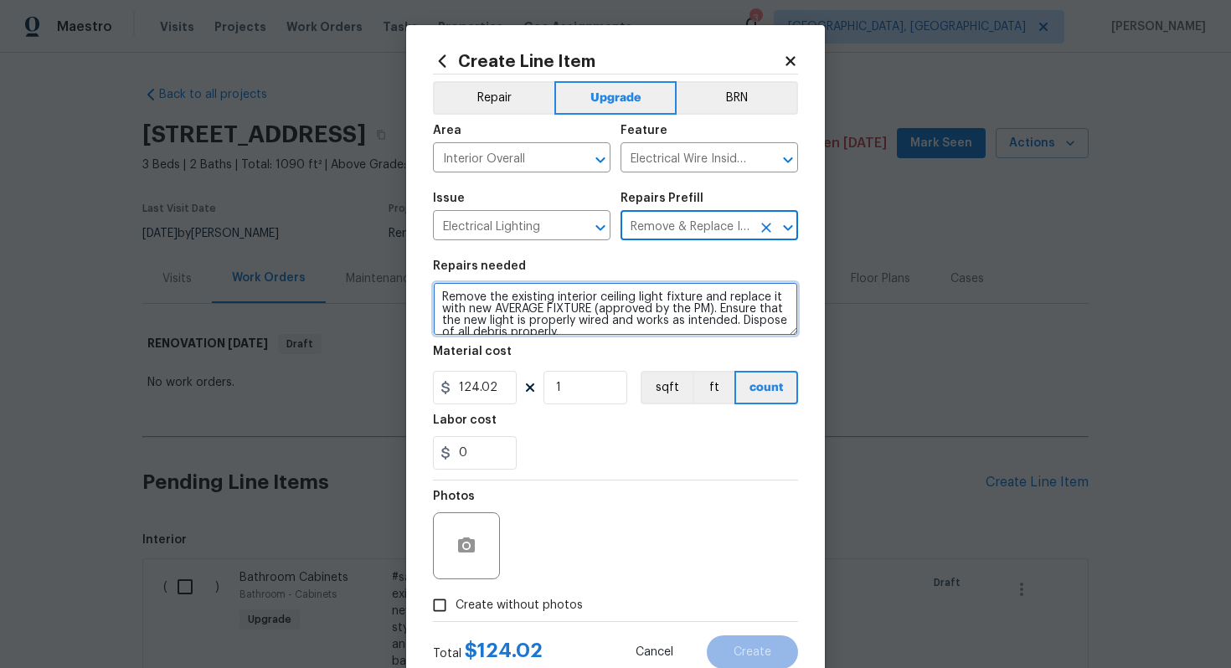
click at [439, 295] on textarea "Remove the existing interior ceiling light fixture and replace it with new AVER…" at bounding box center [615, 309] width 365 height 54
type textarea "#sala - Remove the existing interior ceiling light fixture and replace it with …"
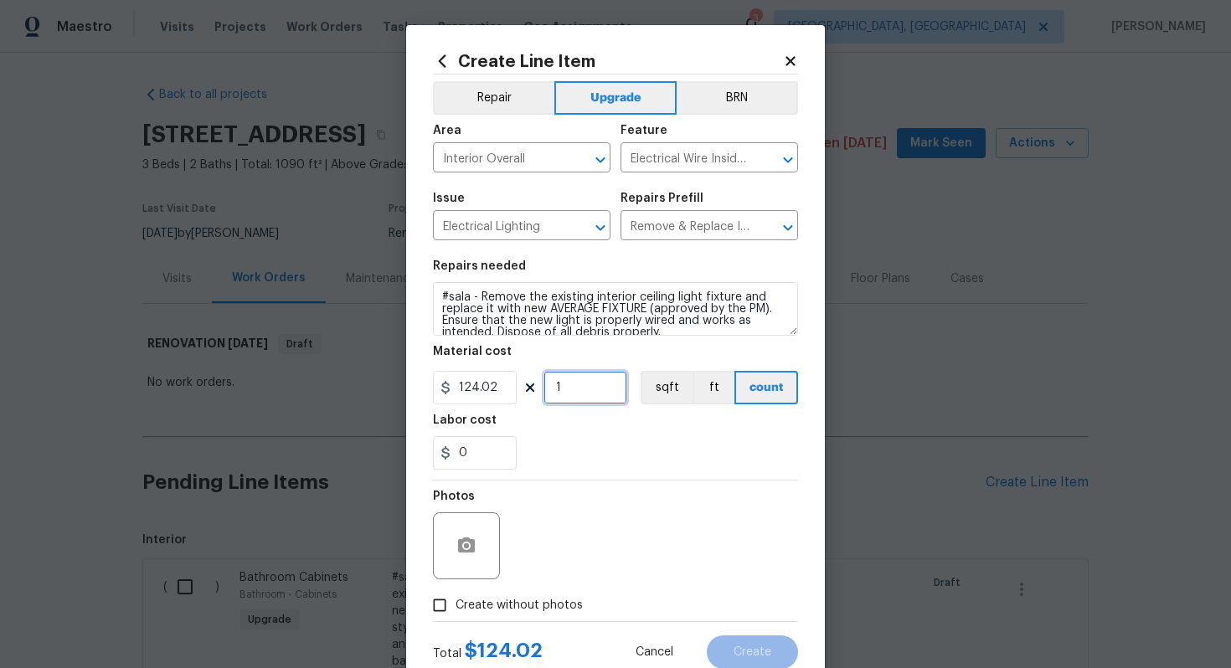
click at [600, 390] on input "1" at bounding box center [586, 388] width 84 height 34
type input "15"
click at [509, 599] on span "Create without photos" at bounding box center [519, 606] width 127 height 18
click at [456, 599] on input "Create without photos" at bounding box center [440, 606] width 32 height 32
checkbox input "true"
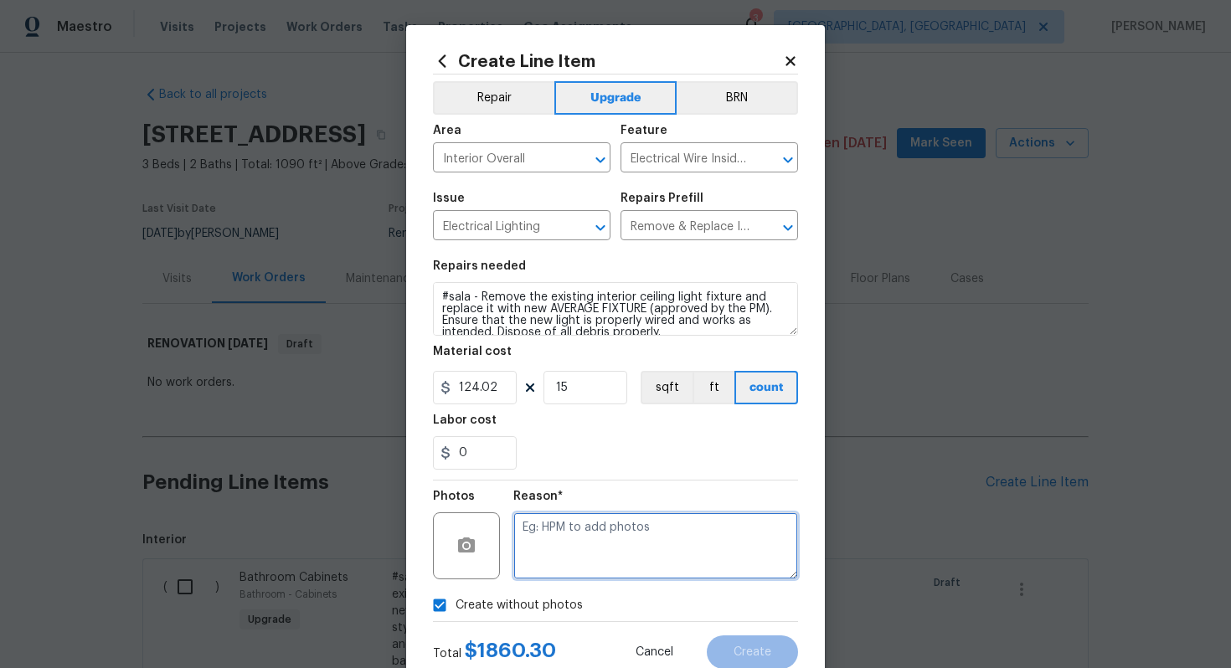
click at [624, 533] on textarea at bounding box center [655, 546] width 285 height 67
type textarea "n/a"
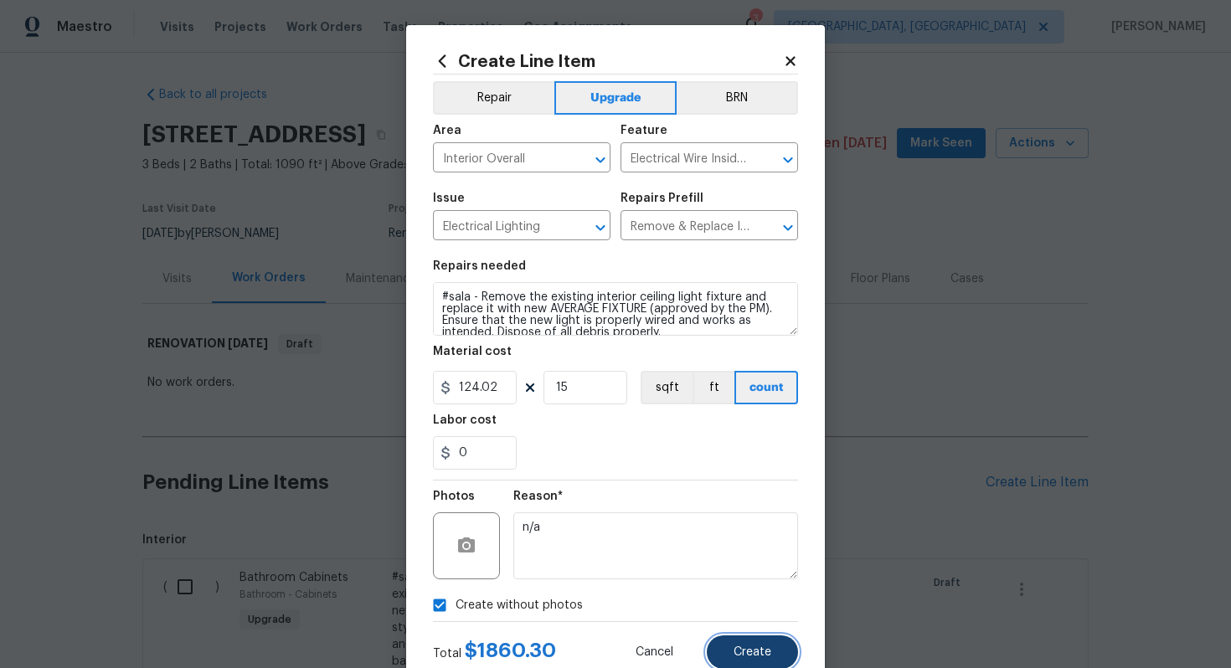
click at [771, 656] on button "Create" at bounding box center [752, 653] width 91 height 34
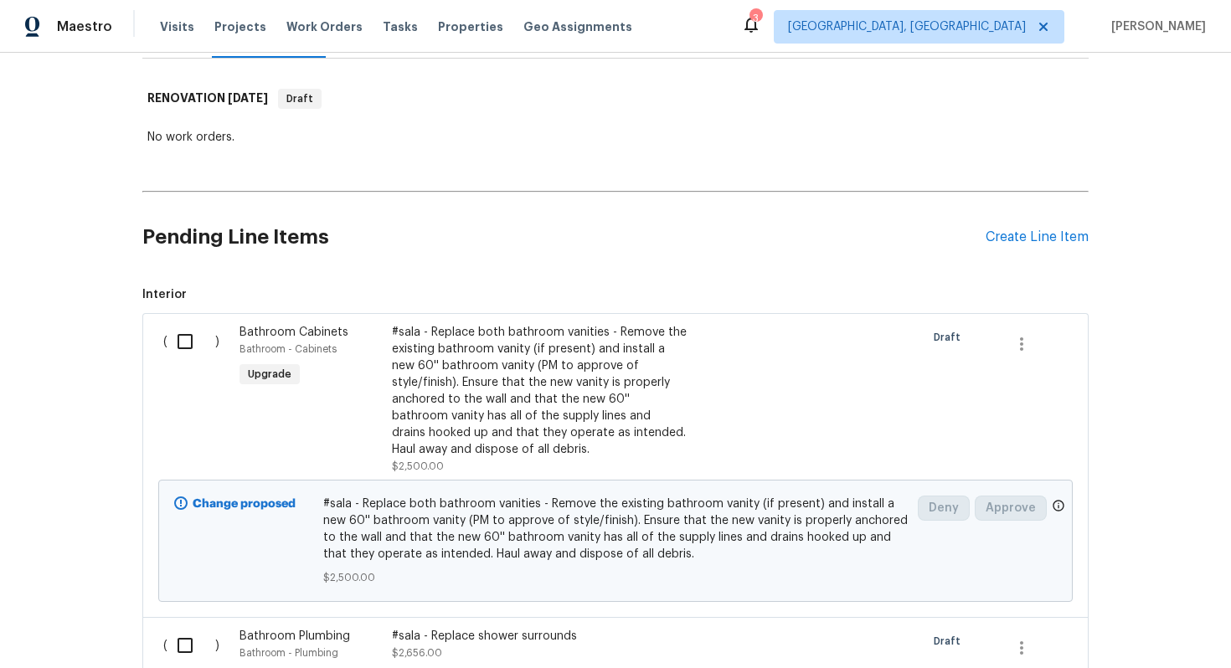
scroll to position [0, 0]
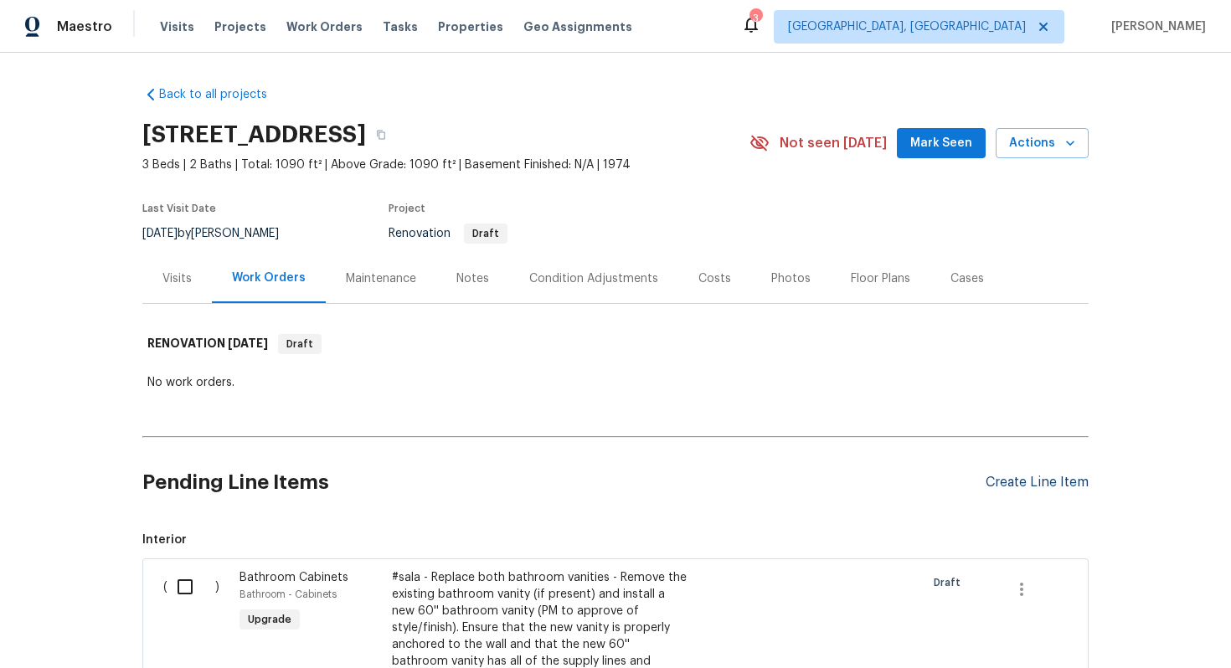
click at [1050, 485] on div "Create Line Item" at bounding box center [1037, 483] width 103 height 16
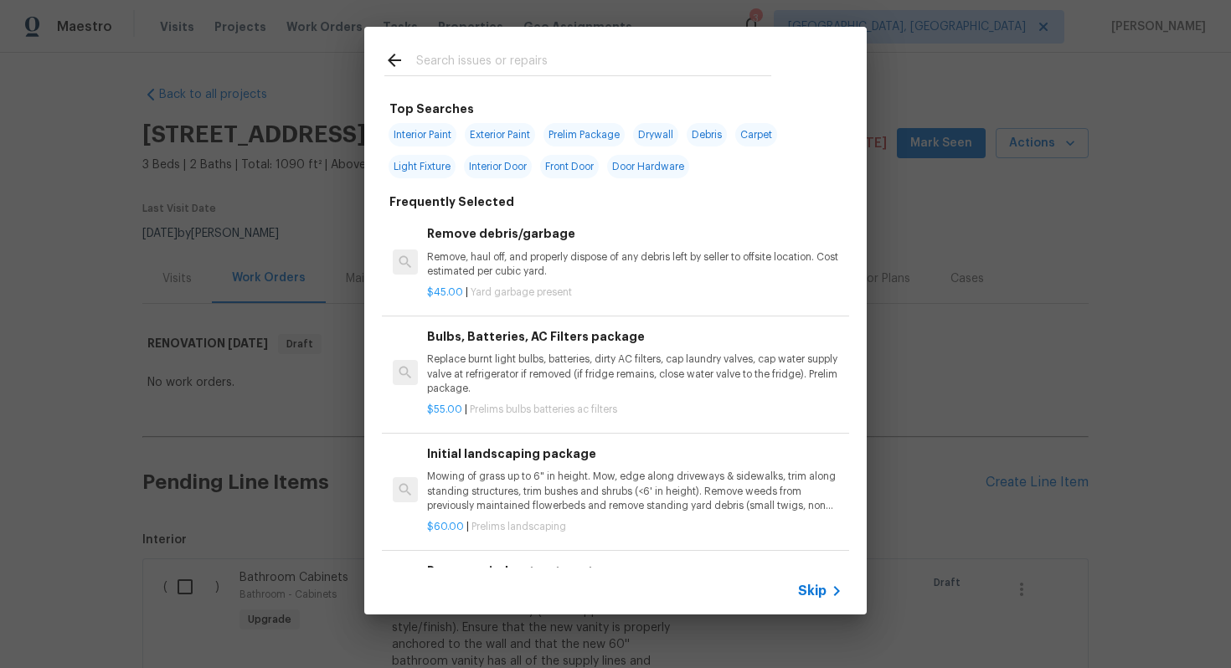
click at [815, 593] on span "Skip" at bounding box center [812, 591] width 28 height 17
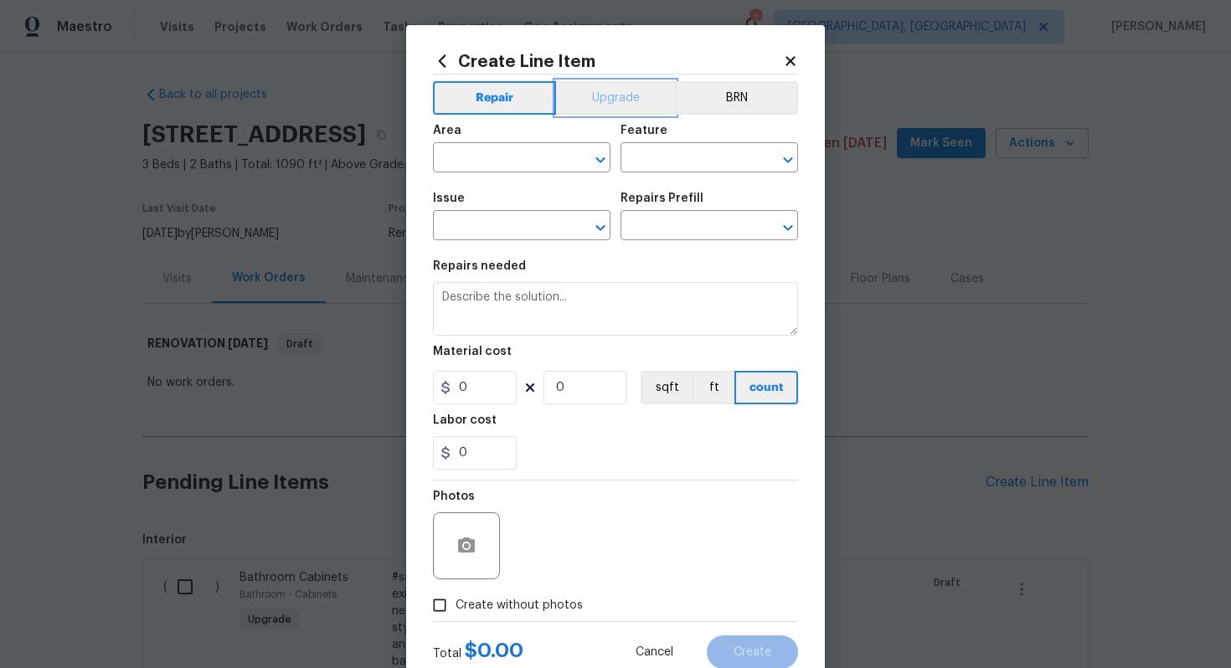
click at [601, 100] on button "Upgrade" at bounding box center [616, 98] width 120 height 34
click at [503, 141] on div "Area" at bounding box center [522, 136] width 178 height 22
click at [493, 156] on input "text" at bounding box center [498, 160] width 131 height 26
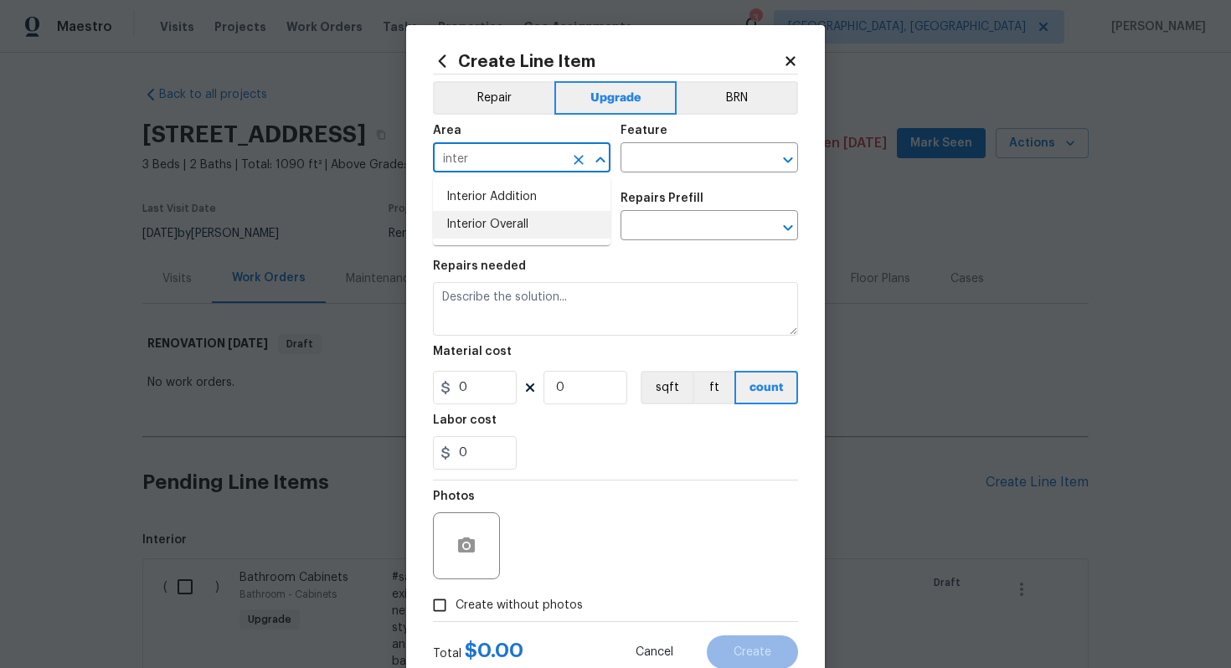
click at [502, 224] on li "Interior Overall" at bounding box center [522, 225] width 178 height 28
type input "Interior Overall"
click at [658, 151] on input "text" at bounding box center [686, 160] width 131 height 26
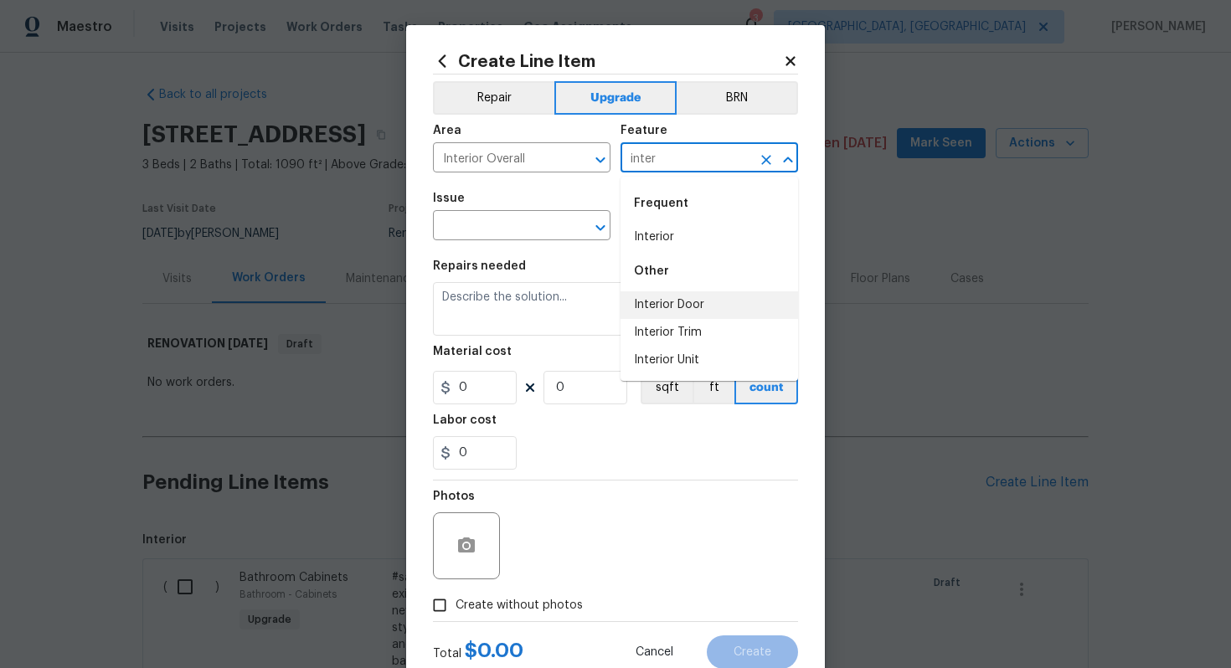
click at [665, 300] on li "Interior Door" at bounding box center [710, 305] width 178 height 28
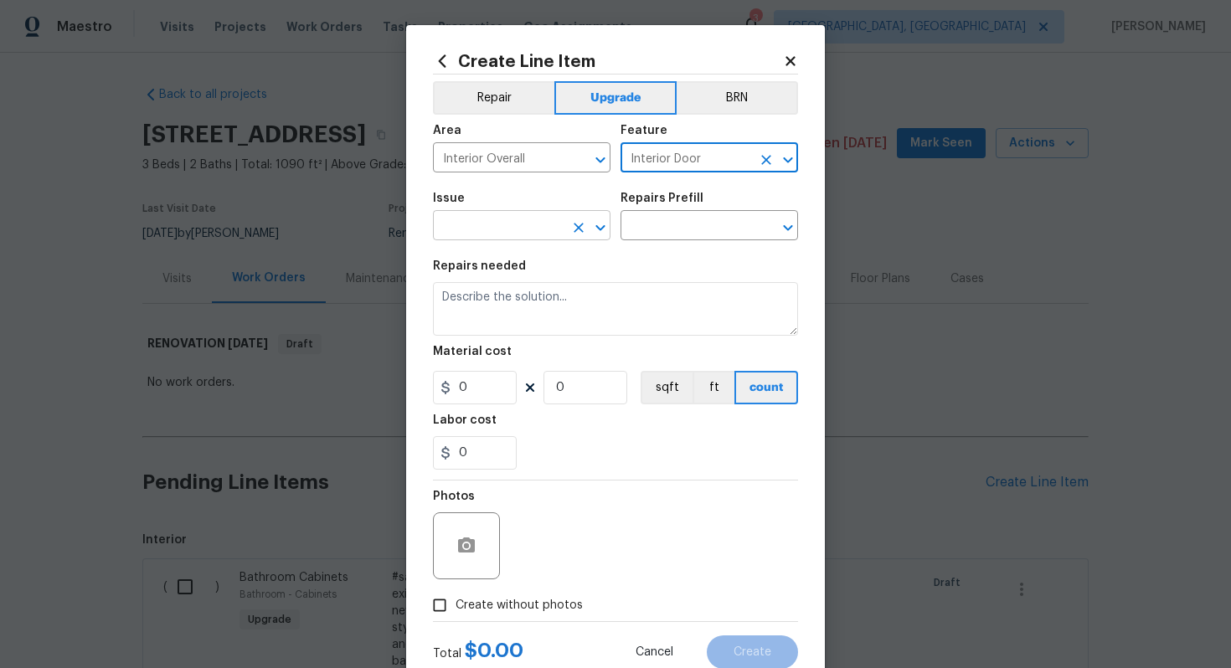
type input "Interior Door"
click at [517, 232] on input "text" at bounding box center [498, 227] width 131 height 26
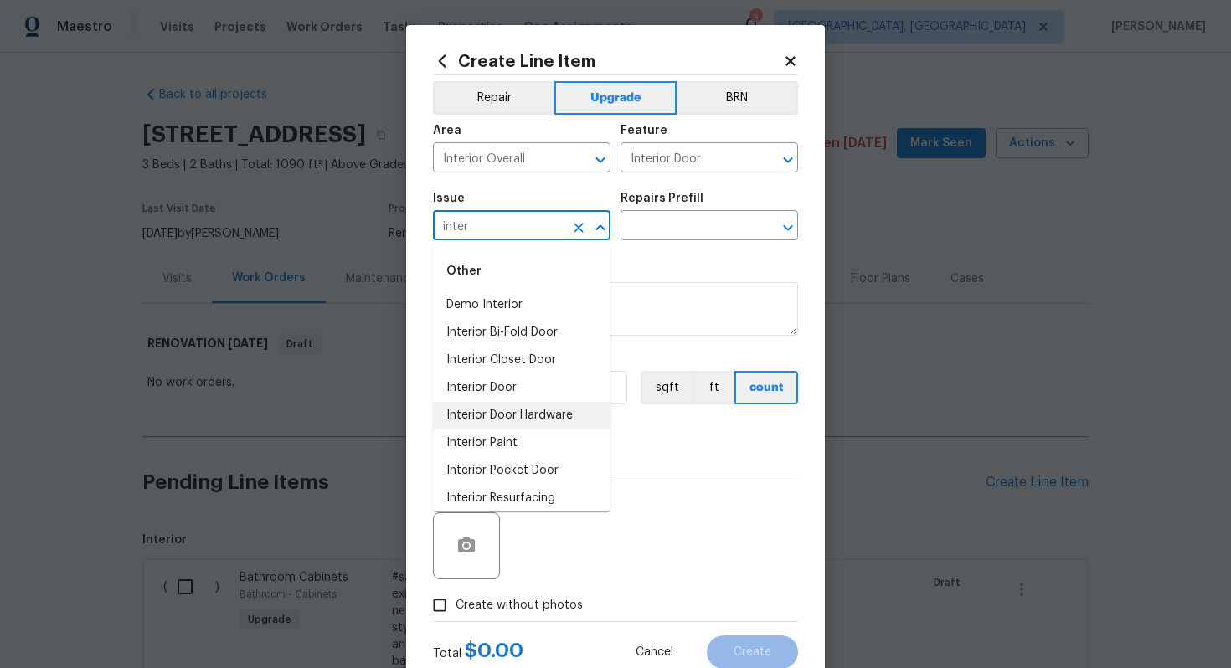
click at [550, 414] on li "Interior Door Hardware" at bounding box center [522, 416] width 178 height 28
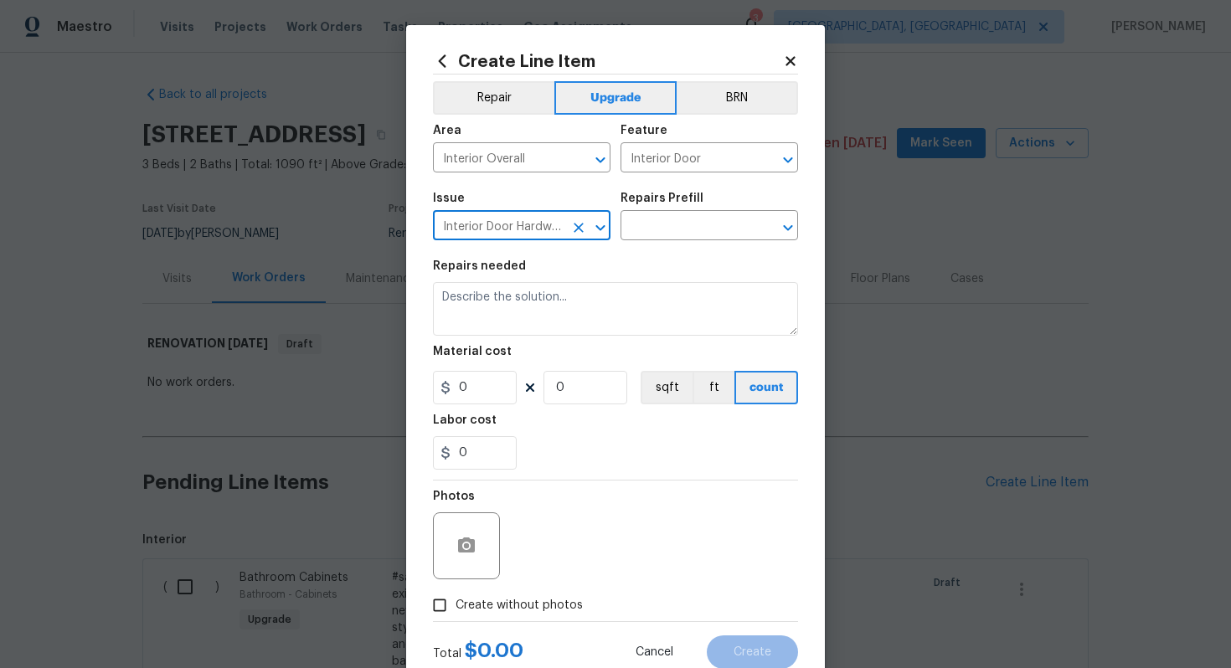
type input "Interior Door Hardware"
click at [672, 213] on div "Repairs Prefill" at bounding box center [710, 204] width 178 height 22
click at [670, 237] on input "text" at bounding box center [686, 227] width 131 height 26
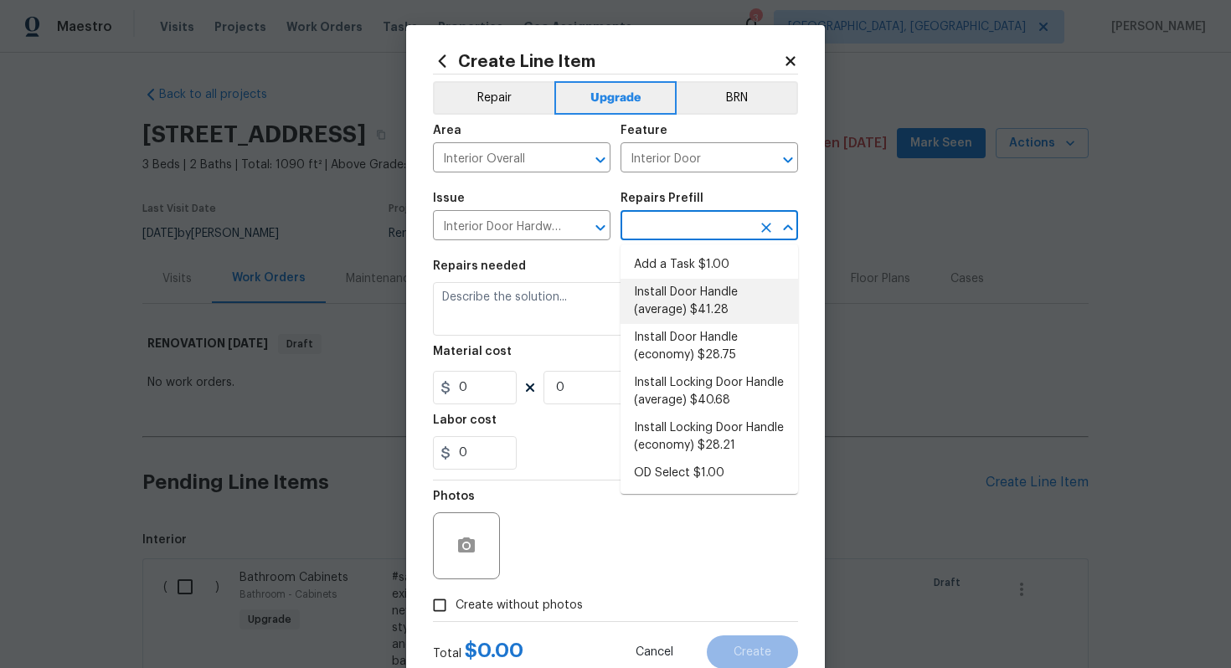
click at [672, 288] on li "Install Door Handle (average) $41.28" at bounding box center [710, 301] width 178 height 45
type input "Install Door Handle (average) $41.28"
type textarea "Remove the existing interior door handle (if present). Install a new (average) …"
type input "41.28"
type input "1"
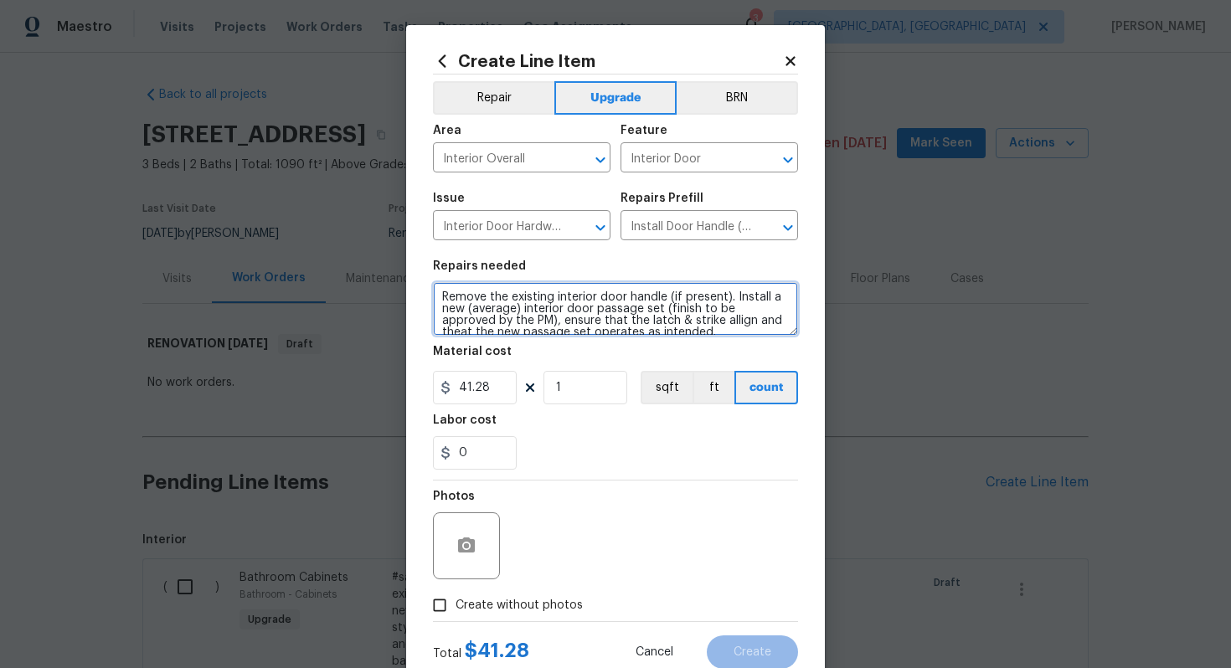
click at [436, 300] on textarea "Remove the existing interior door handle (if present). Install a new (average) …" at bounding box center [615, 309] width 365 height 54
type textarea "#sala - Remove the existing interior door handle (if present). Install a new (a…"
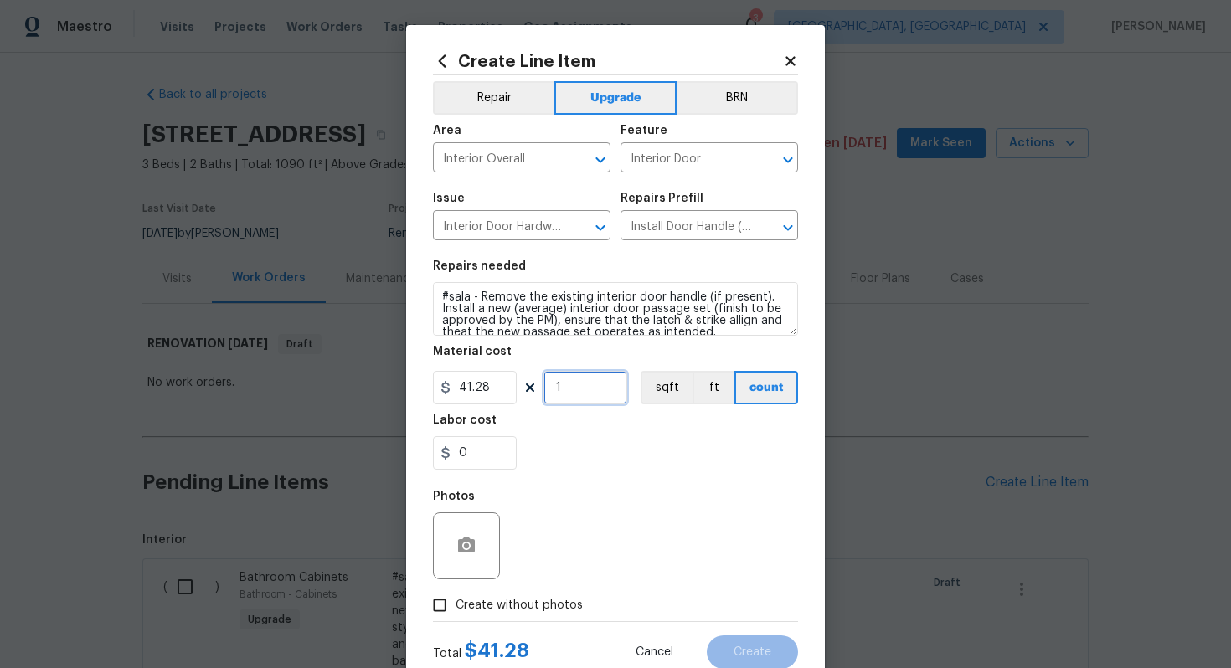
click at [591, 389] on input "1" at bounding box center [586, 388] width 84 height 34
type input "15"
click at [548, 594] on label "Create without photos" at bounding box center [503, 606] width 159 height 32
click at [456, 594] on input "Create without photos" at bounding box center [440, 606] width 32 height 32
checkbox input "true"
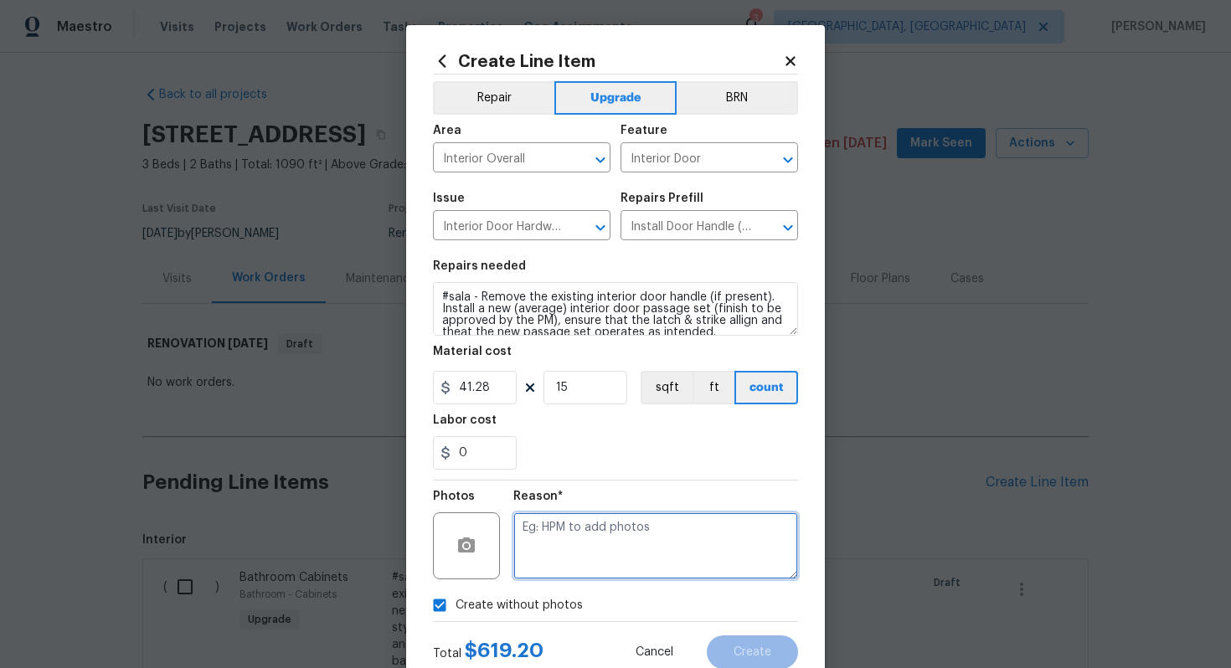
click at [588, 544] on textarea at bounding box center [655, 546] width 285 height 67
type textarea "n/a"
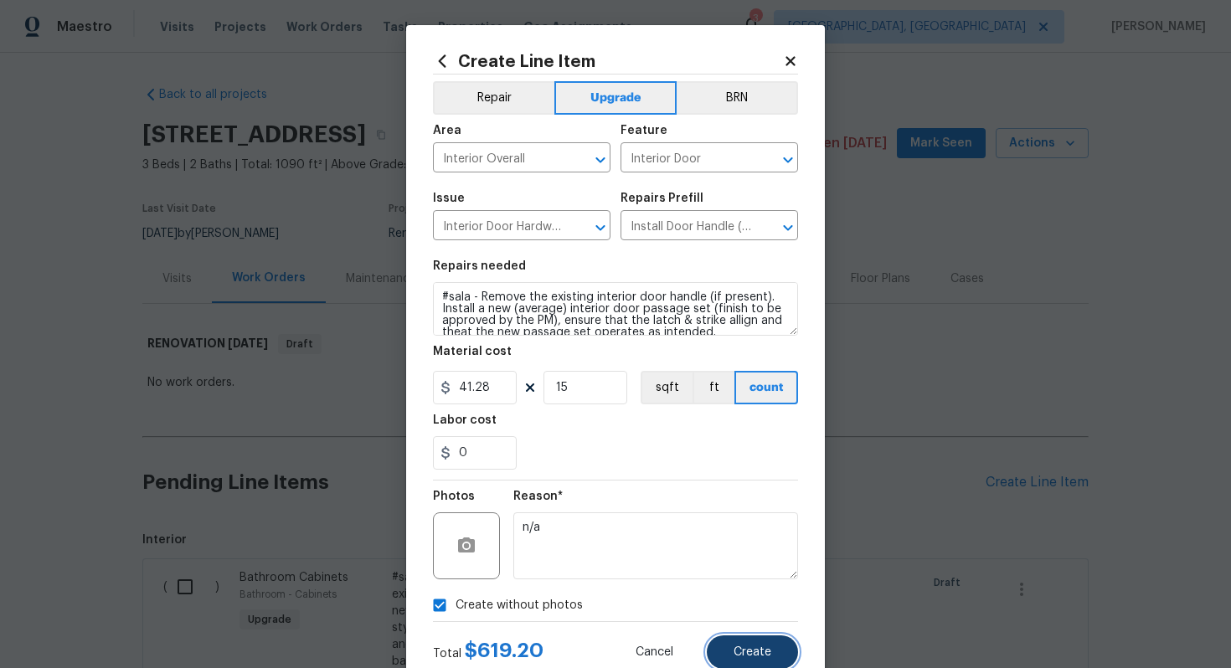
click at [756, 655] on span "Create" at bounding box center [753, 653] width 38 height 13
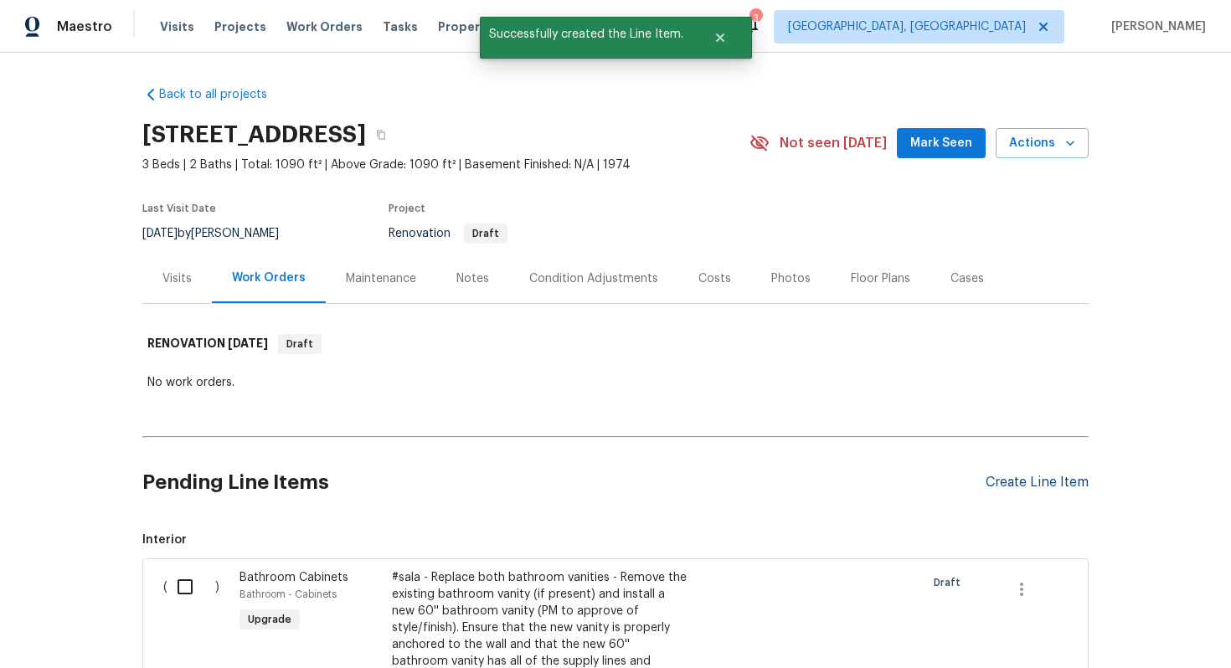
click at [1034, 482] on div "Create Line Item" at bounding box center [1037, 483] width 103 height 16
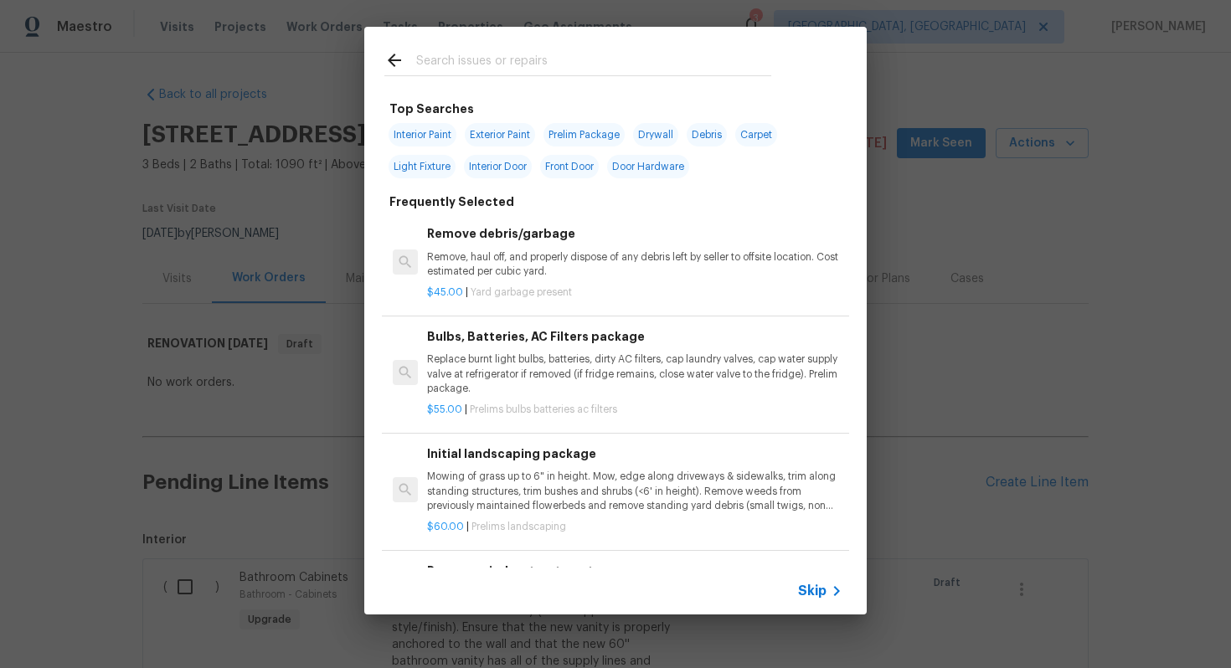
click at [814, 590] on span "Skip" at bounding box center [812, 591] width 28 height 17
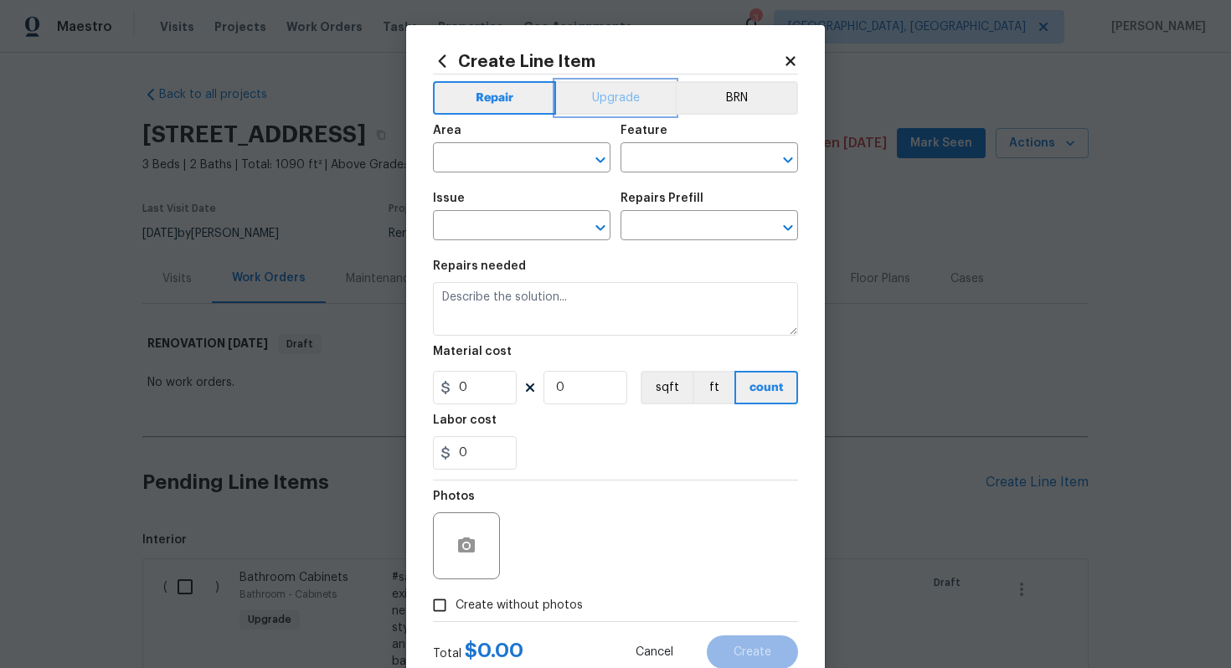
click at [625, 95] on button "Upgrade" at bounding box center [616, 98] width 120 height 34
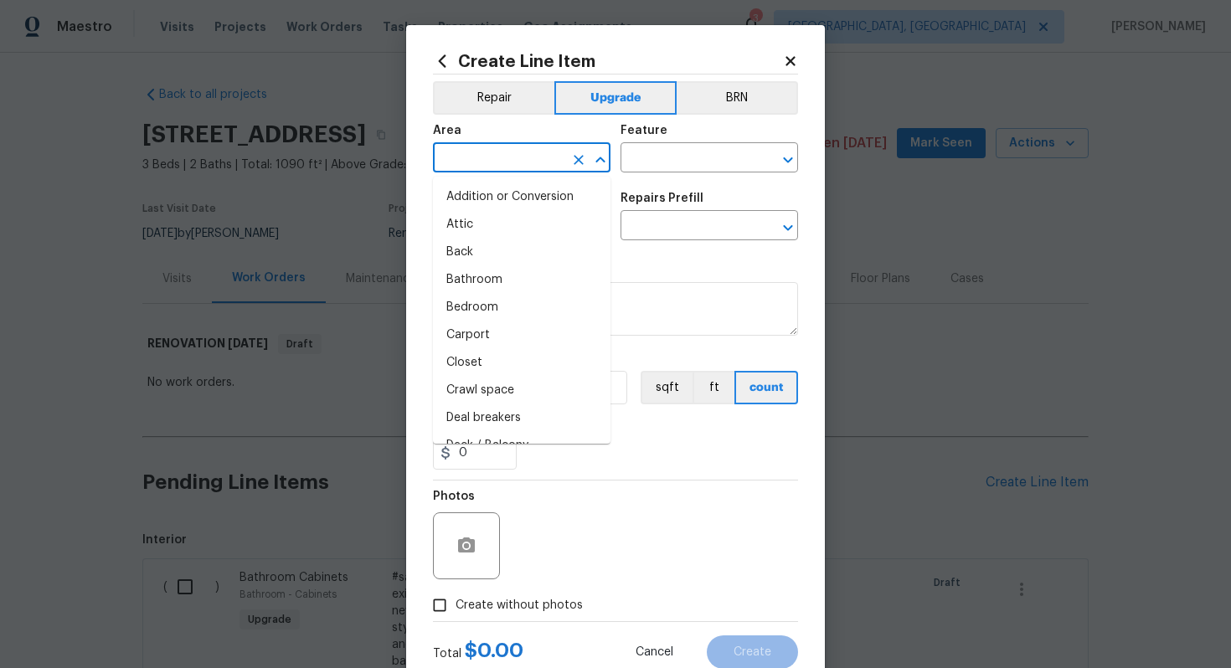
click at [499, 157] on input "text" at bounding box center [498, 160] width 131 height 26
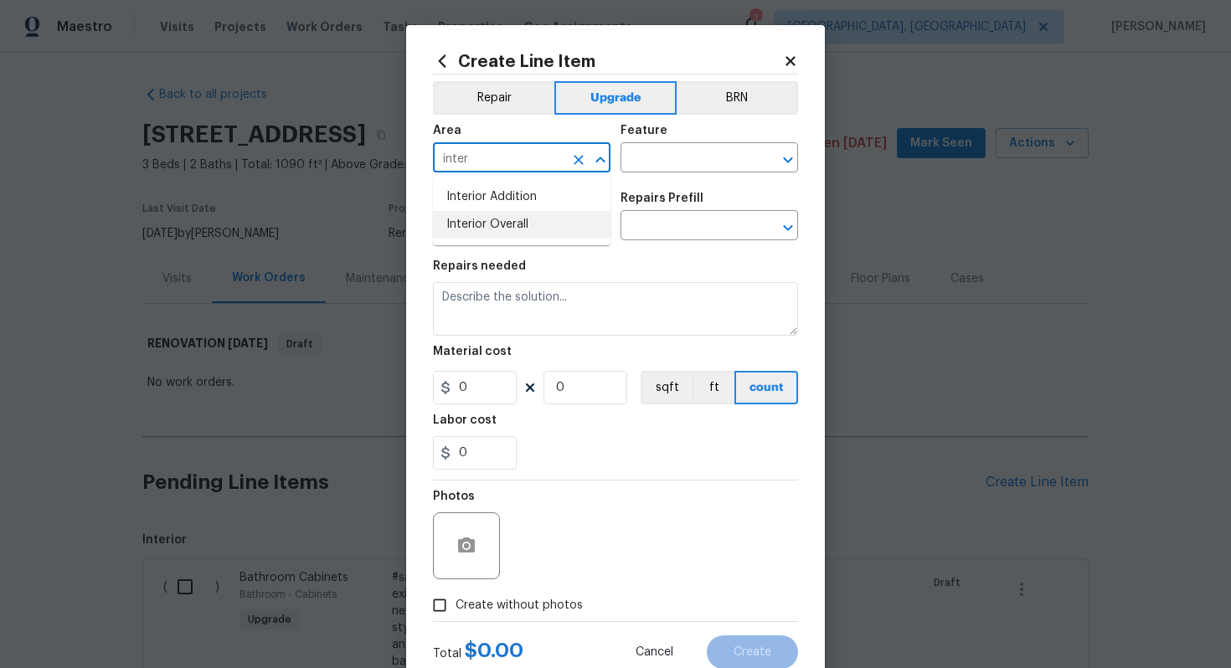
click at [518, 230] on li "Interior Overall" at bounding box center [522, 225] width 178 height 28
type input "Interior Overall"
click at [658, 162] on input "text" at bounding box center [686, 160] width 131 height 26
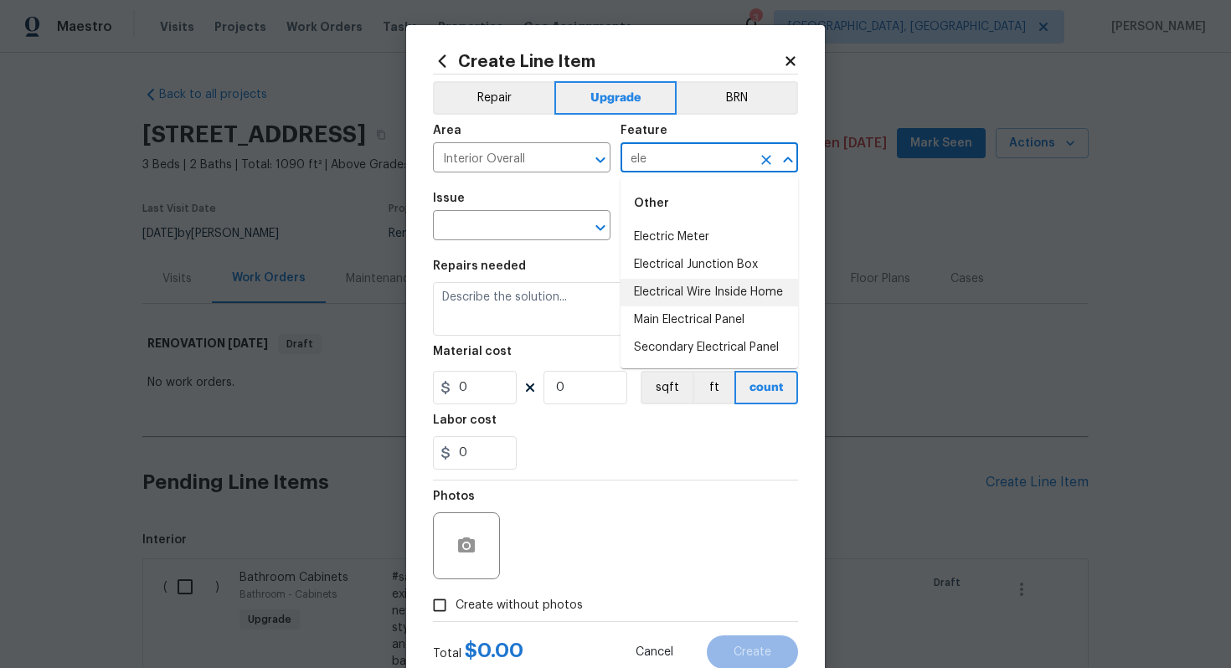
click at [731, 286] on li "Electrical Wire Inside Home" at bounding box center [710, 293] width 178 height 28
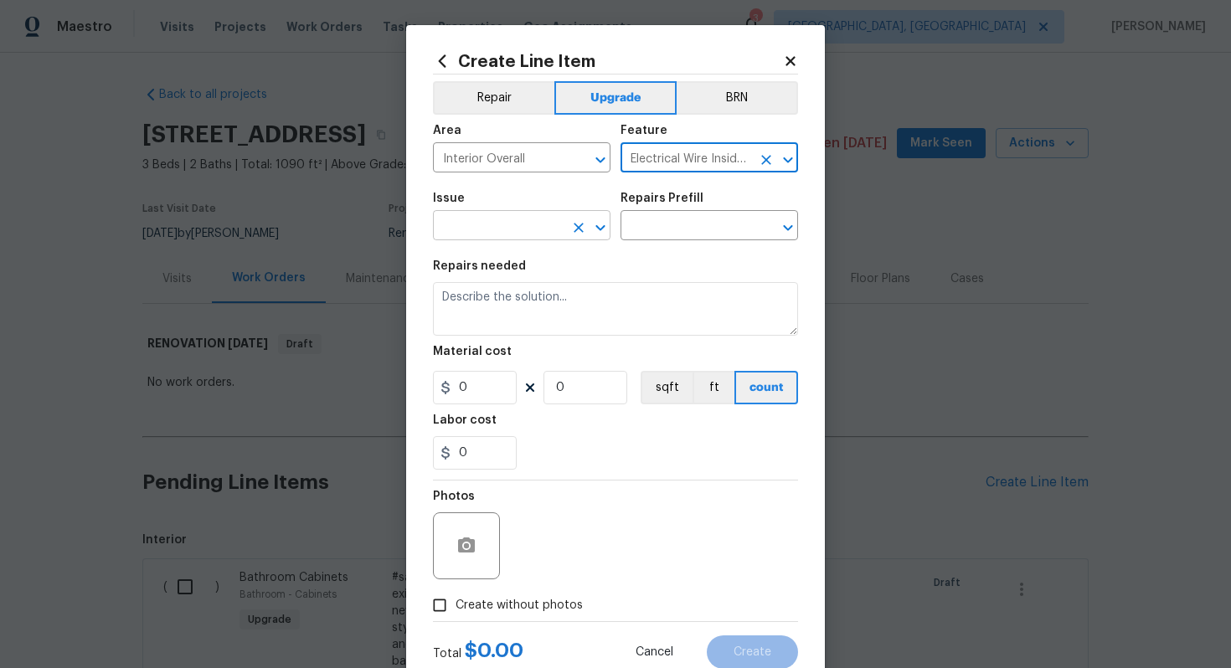
type input "Electrical Wire Inside Home"
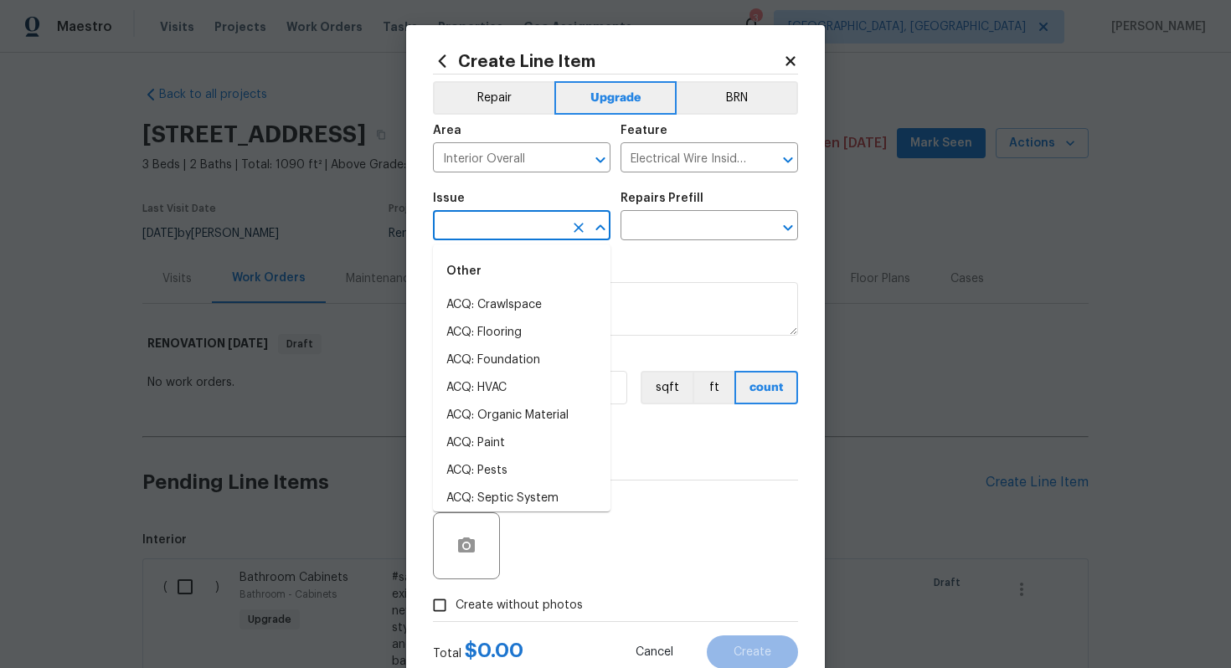
click at [525, 238] on input "text" at bounding box center [498, 227] width 131 height 26
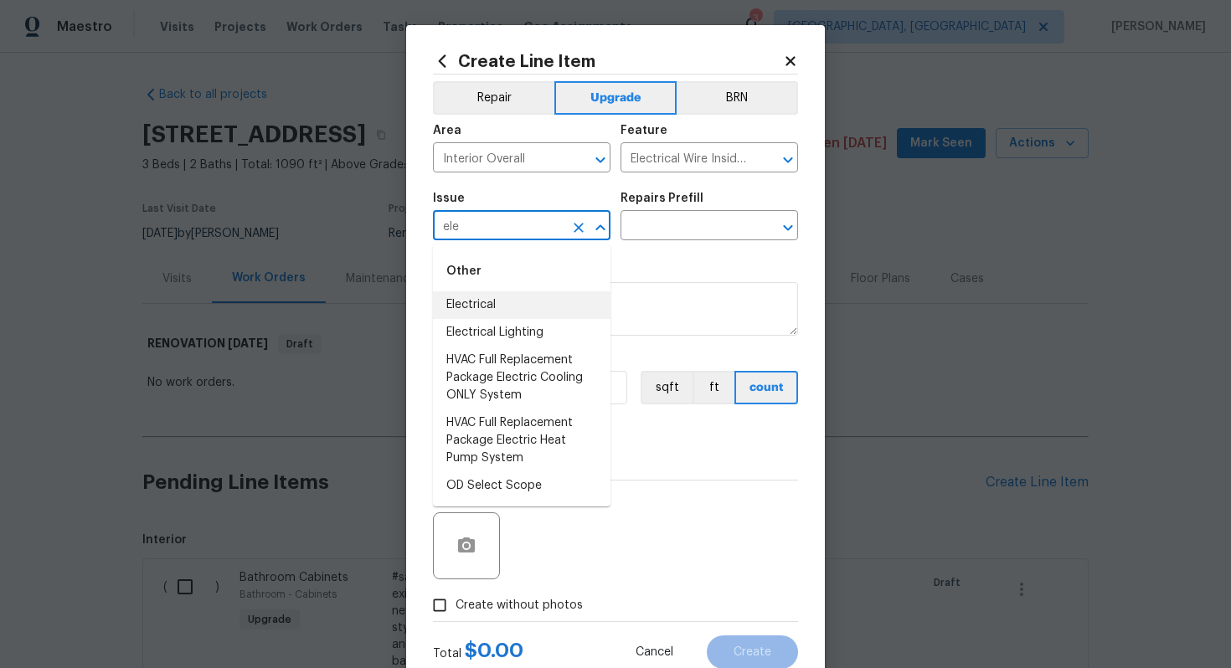
click at [524, 301] on li "Electrical" at bounding box center [522, 305] width 178 height 28
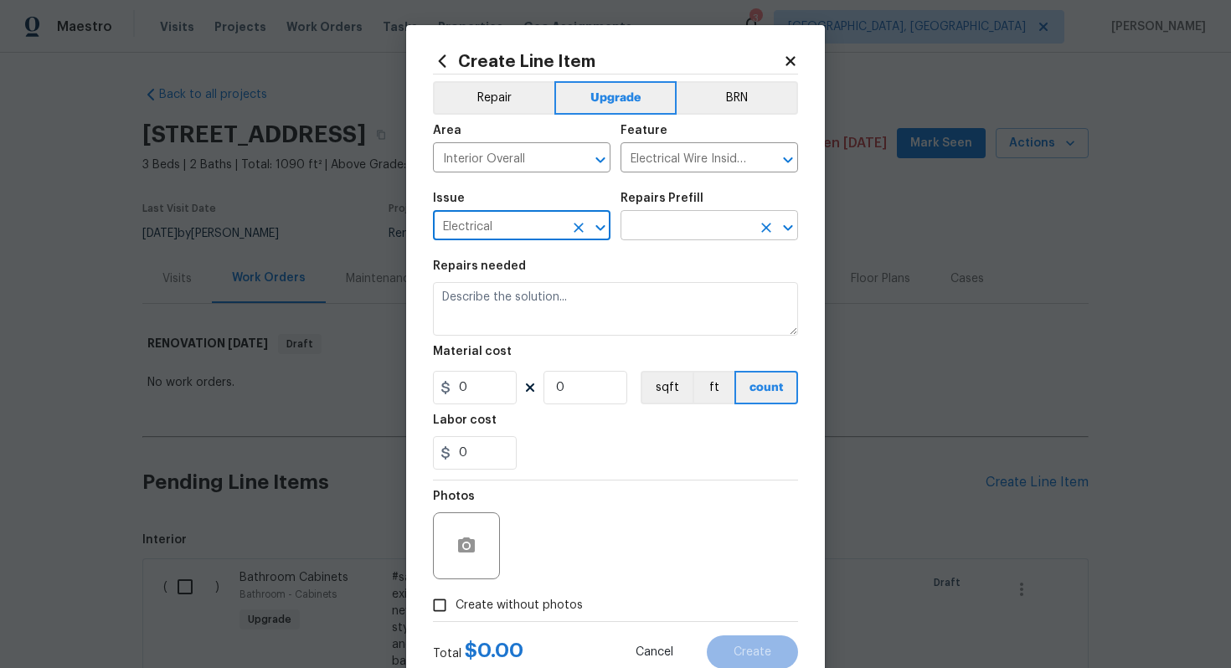
type input "Electrical"
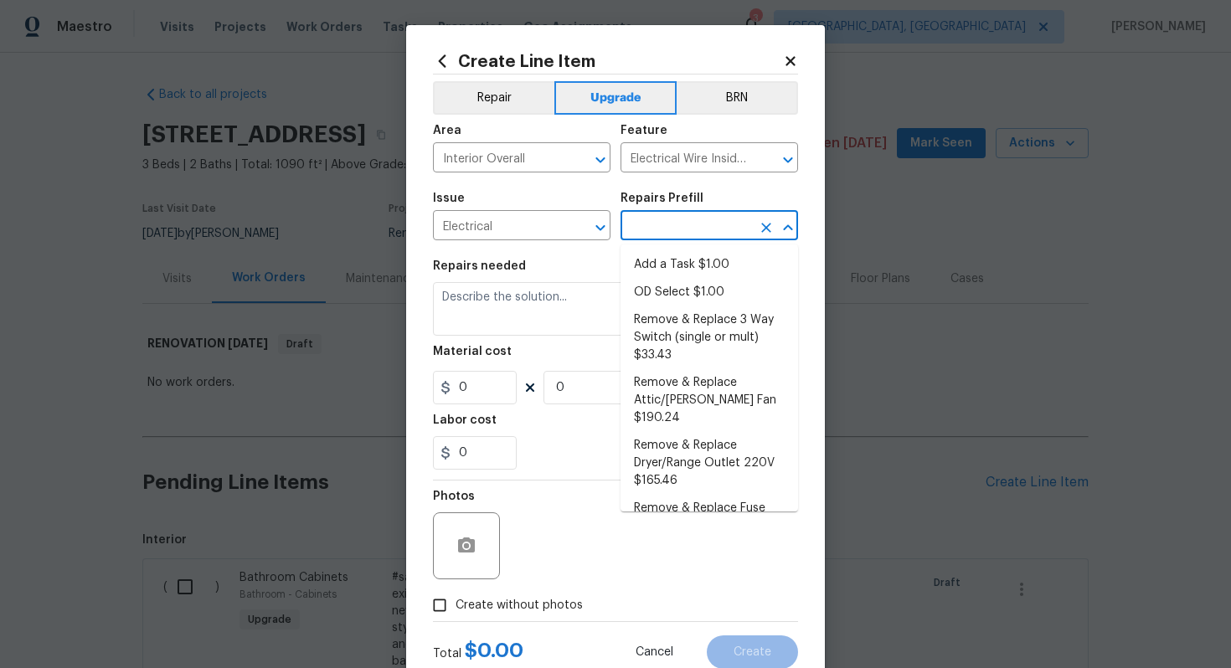
click at [668, 231] on input "text" at bounding box center [686, 227] width 131 height 26
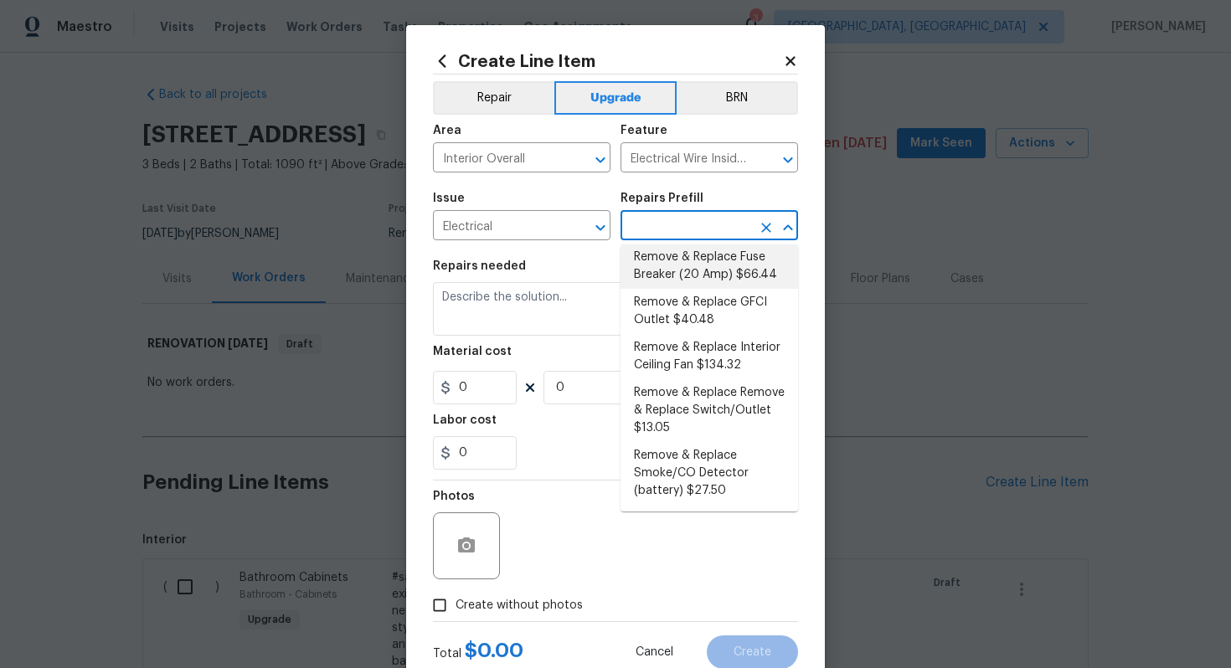
scroll to position [255, 0]
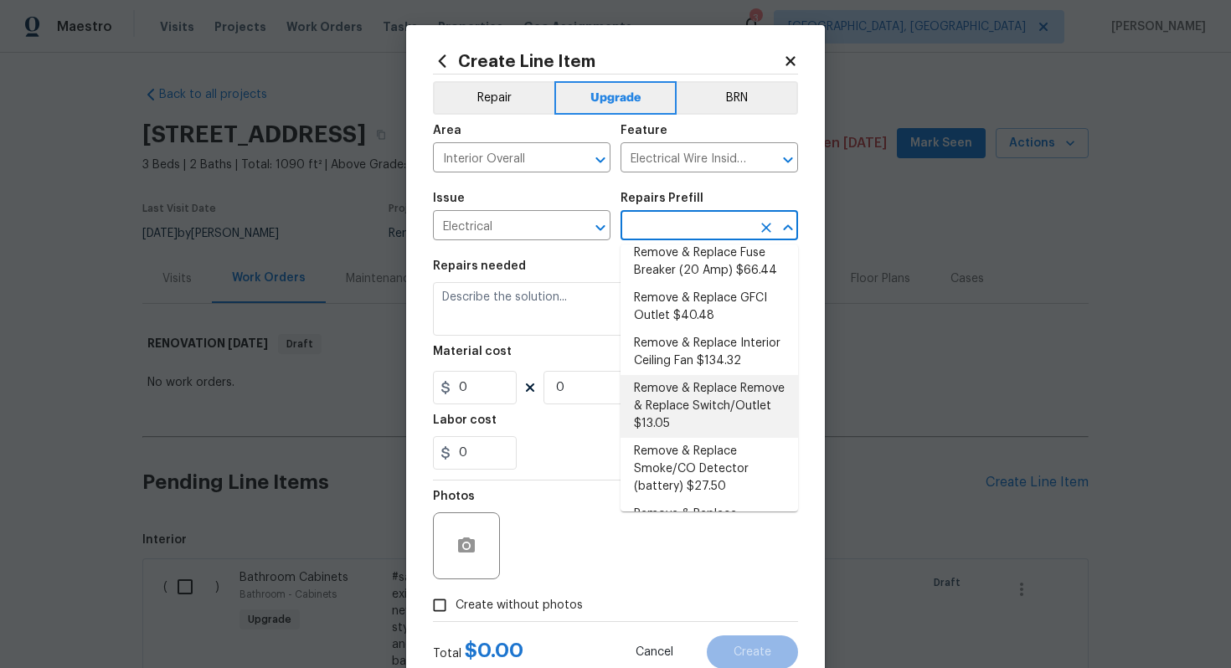
click at [724, 395] on li "Remove & Replace Remove & Replace Switch/Outlet $13.05" at bounding box center [710, 406] width 178 height 63
type input "Remove & Replace Remove & Replace Switch/Outlet $13.05"
type textarea "Remove and replace switch(es) and/or outlet(s) with new (covers to match the re…"
type input "13.05"
type input "1"
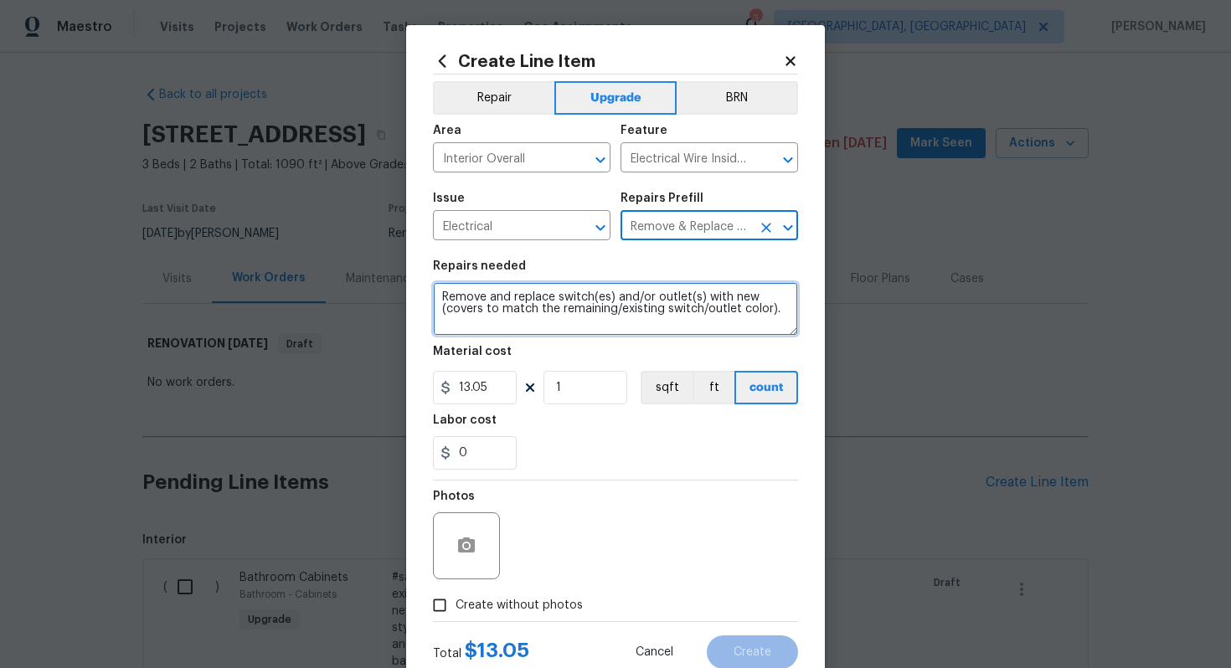
click at [436, 297] on textarea "Remove and replace switch(es) and/or outlet(s) with new (covers to match the re…" at bounding box center [615, 309] width 365 height 54
type textarea "#sala - Remove and replace switch(es) and/or outlet(s) with new (covers to matc…"
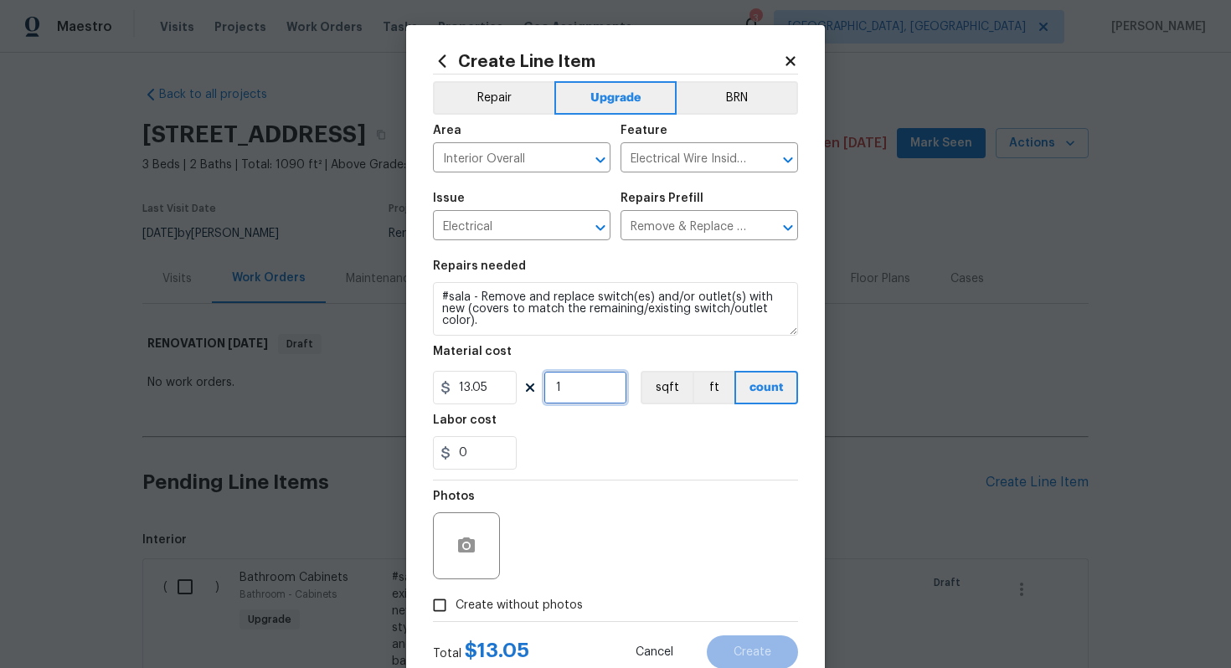
click at [589, 398] on input "1" at bounding box center [586, 388] width 84 height 34
type input "56"
click at [514, 601] on span "Create without photos" at bounding box center [519, 606] width 127 height 18
click at [456, 601] on input "Create without photos" at bounding box center [440, 606] width 32 height 32
checkbox input "true"
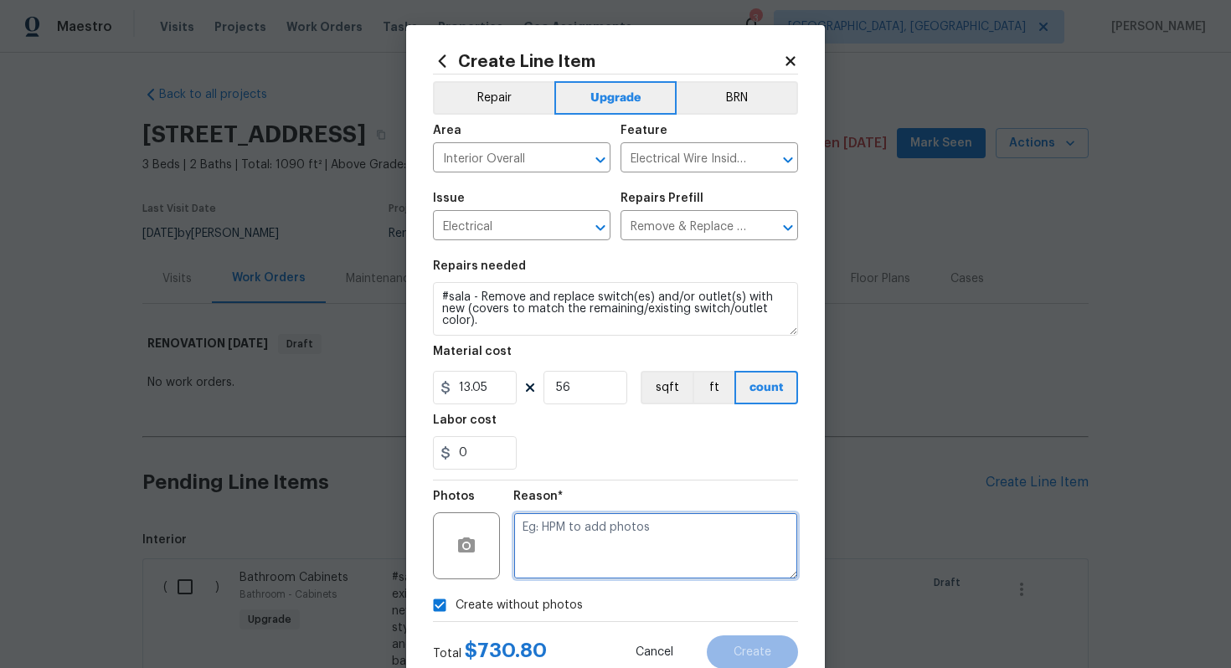
click at [633, 541] on textarea at bounding box center [655, 546] width 285 height 67
type textarea "n/a"
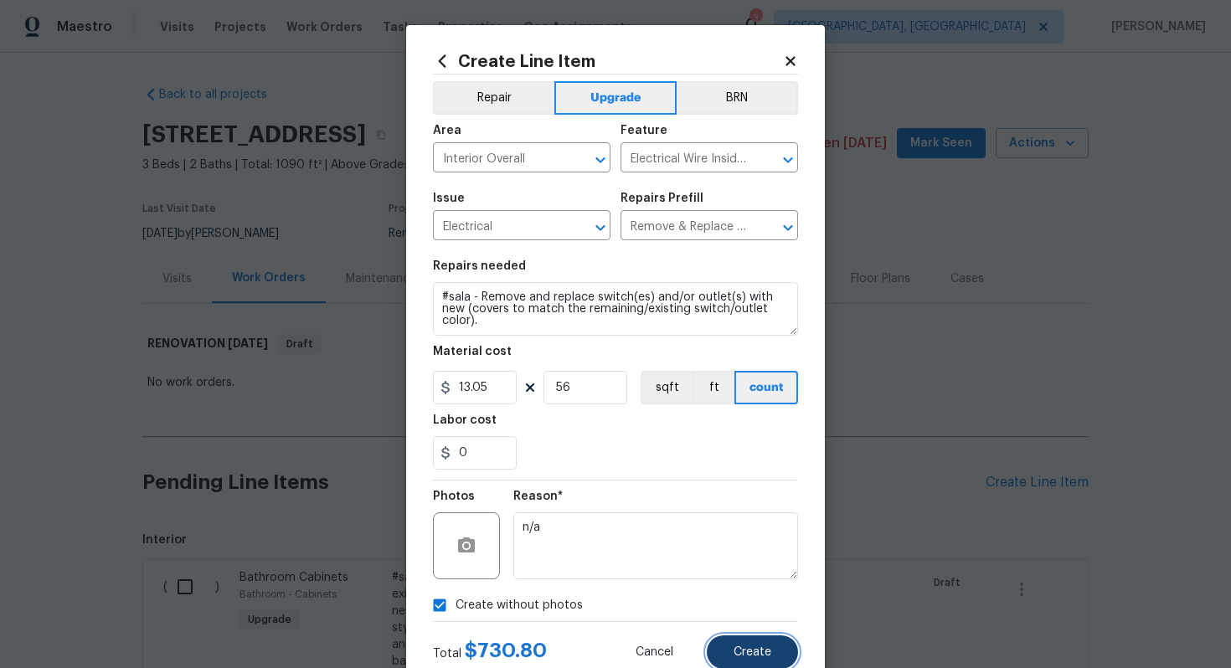
click at [760, 664] on button "Create" at bounding box center [752, 653] width 91 height 34
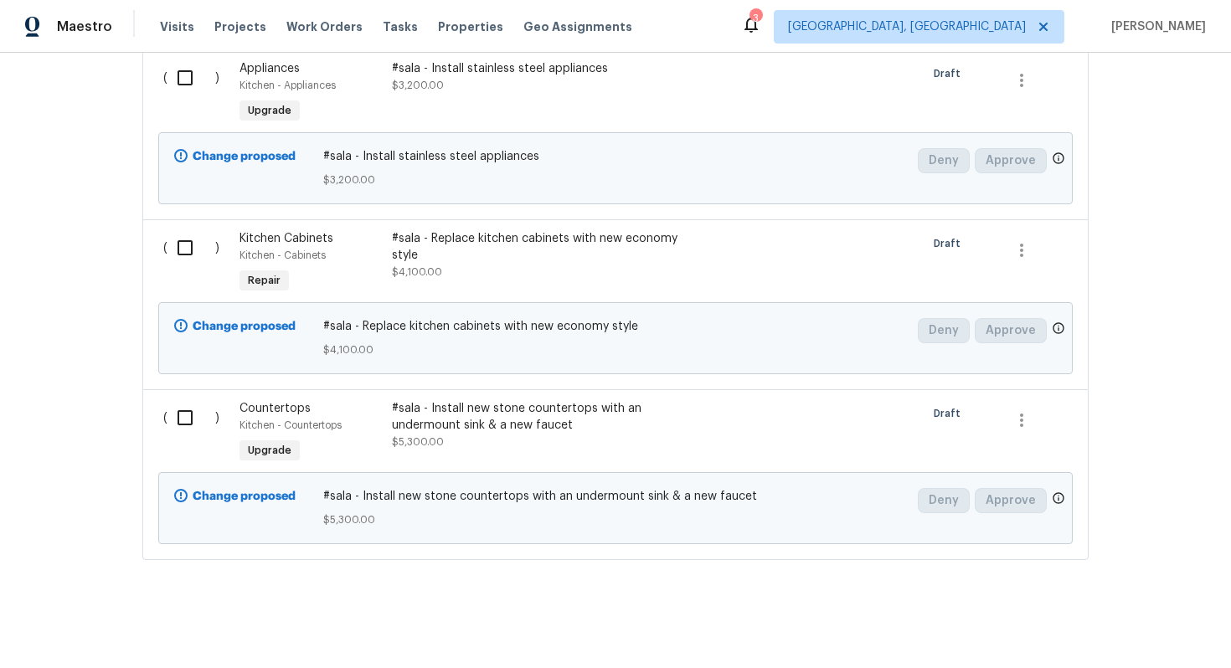
scroll to position [1670, 0]
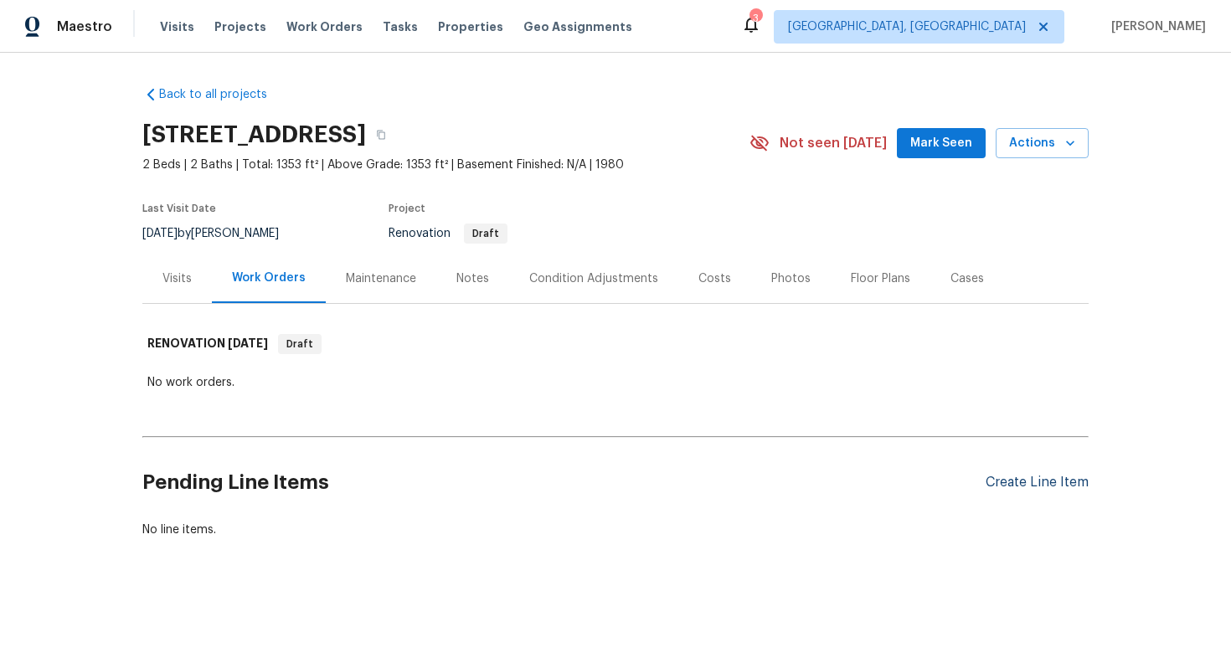
click at [1003, 483] on div "Create Line Item" at bounding box center [1037, 483] width 103 height 16
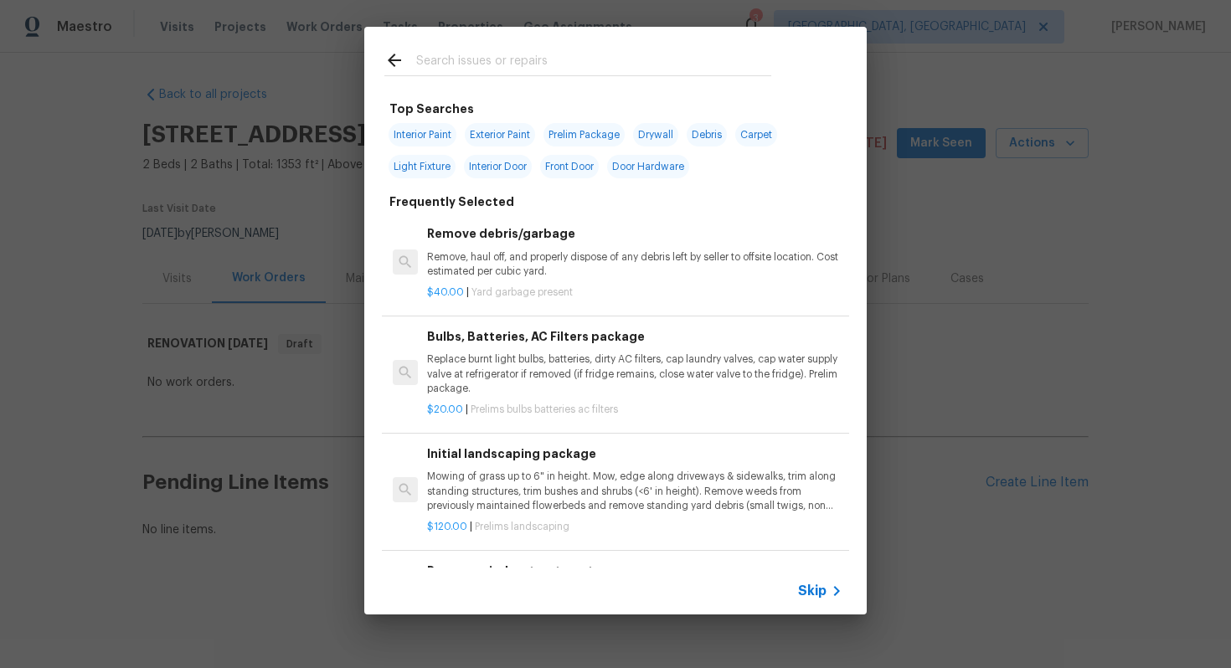
click at [812, 584] on span "Skip" at bounding box center [812, 591] width 28 height 17
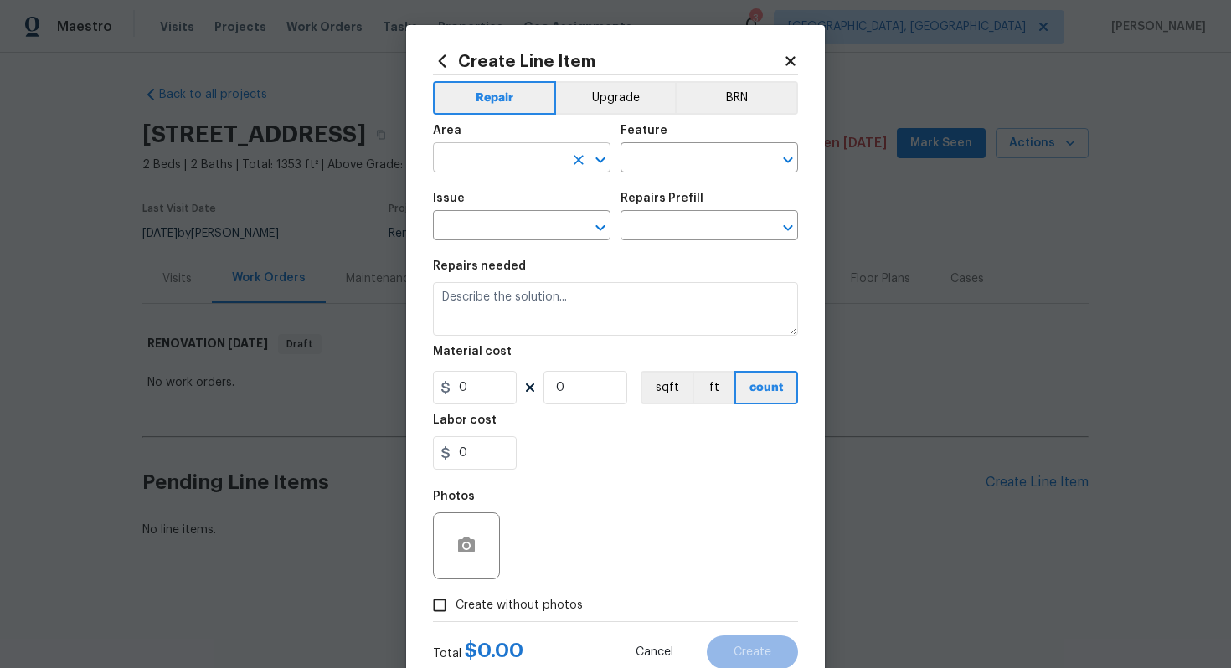
click at [500, 157] on input "text" at bounding box center [498, 160] width 131 height 26
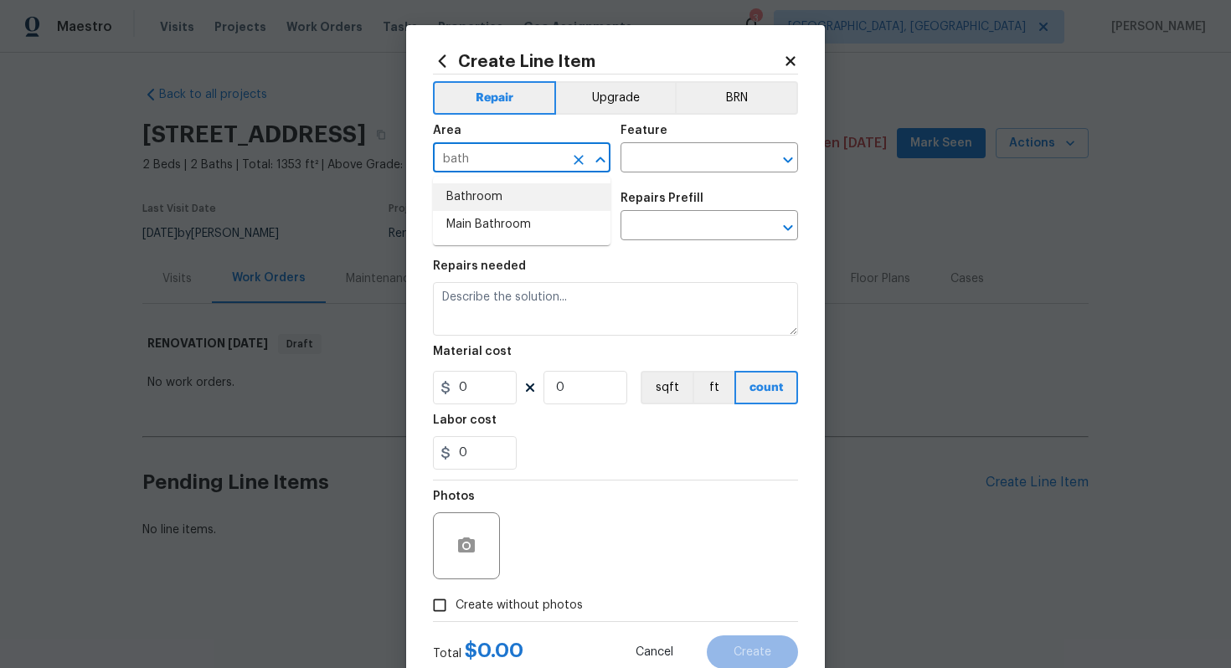
click at [503, 189] on li "Bathroom" at bounding box center [522, 197] width 178 height 28
type input "Bathroom"
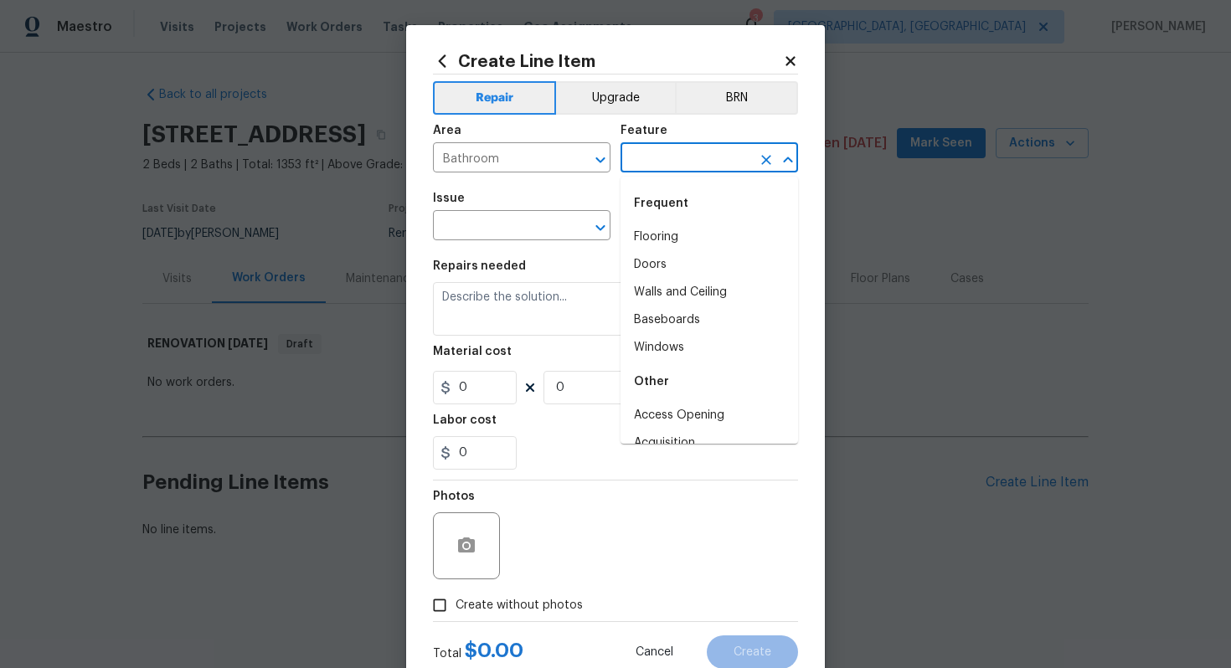
click at [632, 166] on input "text" at bounding box center [686, 160] width 131 height 26
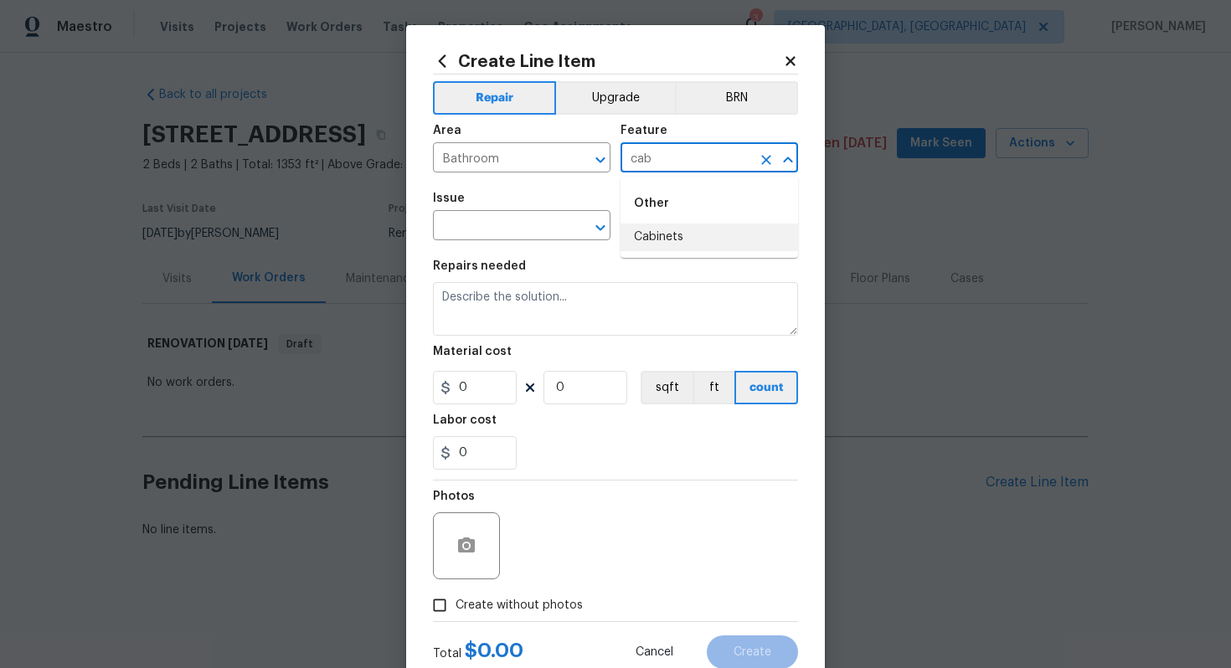
click at [668, 240] on li "Cabinets" at bounding box center [710, 238] width 178 height 28
type input "Cabinets"
click at [767, 157] on icon "Clear" at bounding box center [766, 160] width 10 height 10
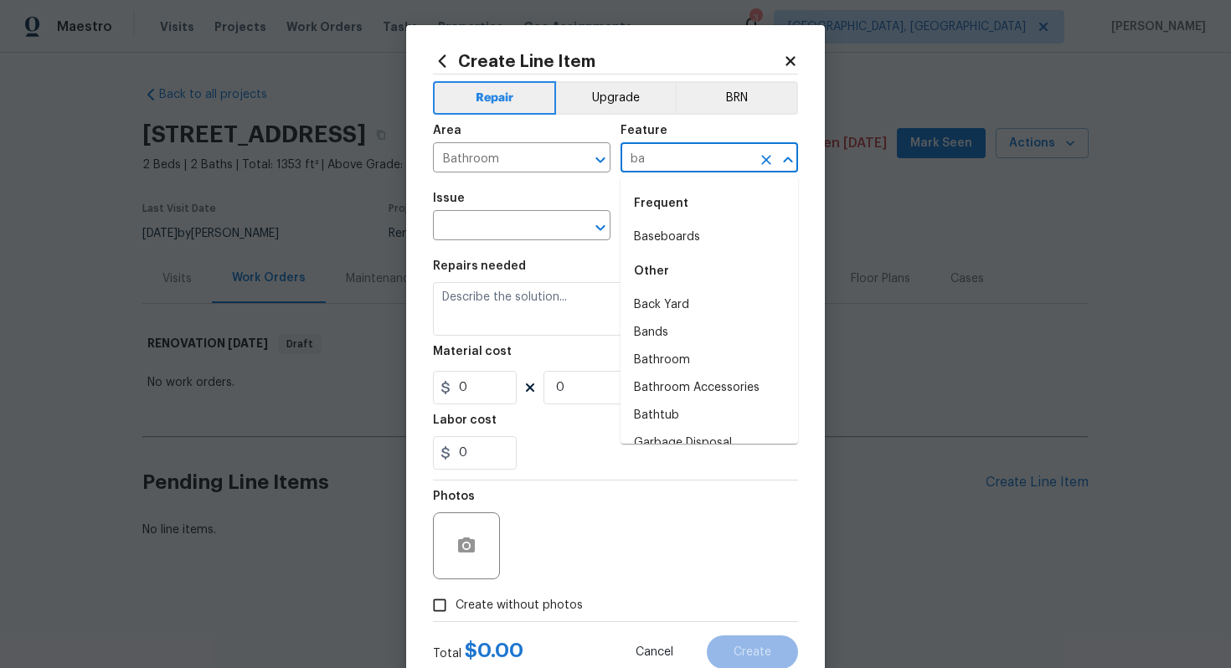
type input "b"
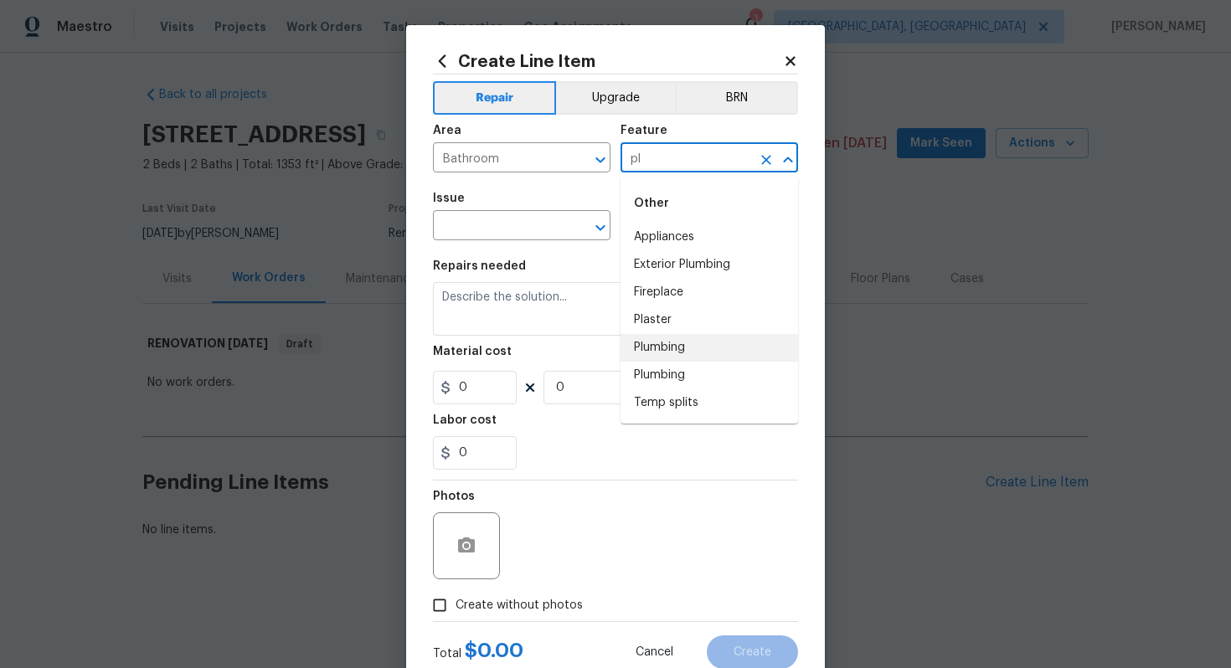
click at [652, 336] on li "Plumbing" at bounding box center [710, 348] width 178 height 28
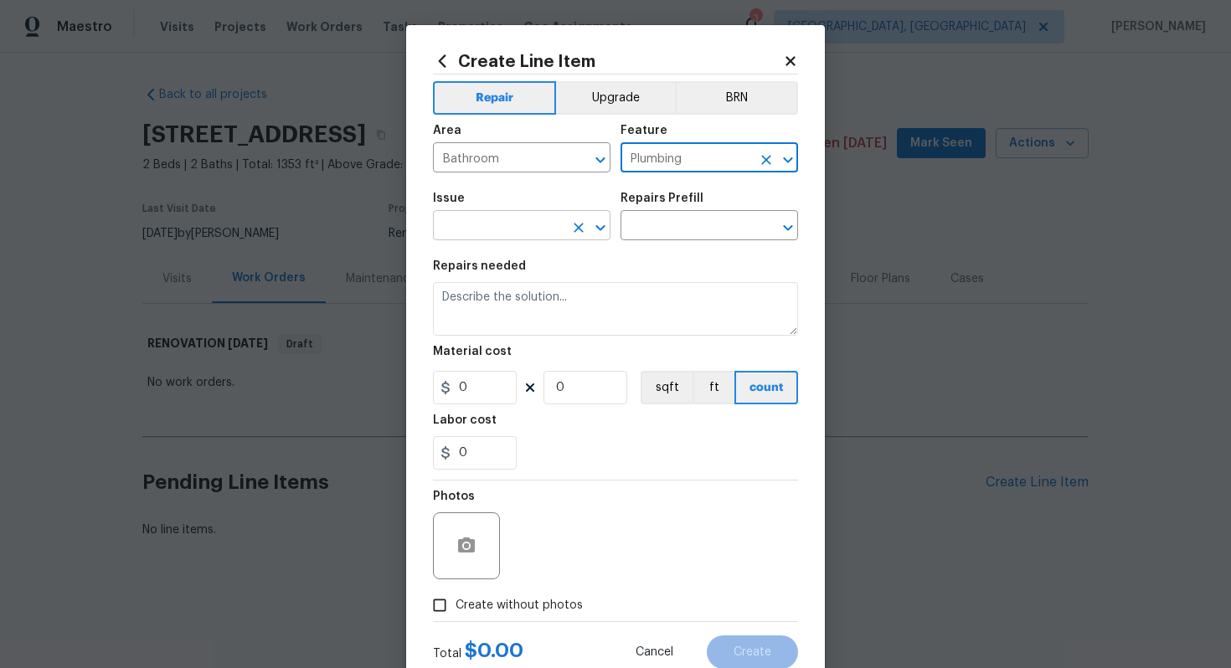
type input "Plumbing"
click at [503, 220] on input "text" at bounding box center [498, 227] width 131 height 26
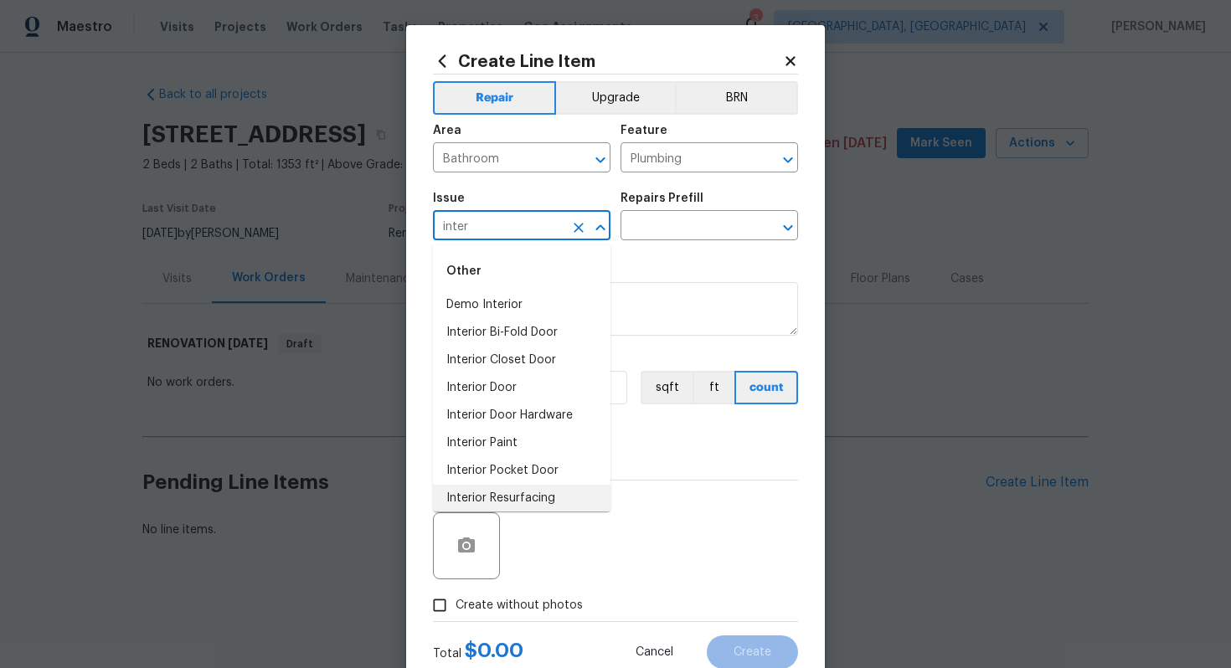
click at [496, 489] on li "Interior Resurfacing" at bounding box center [522, 499] width 178 height 28
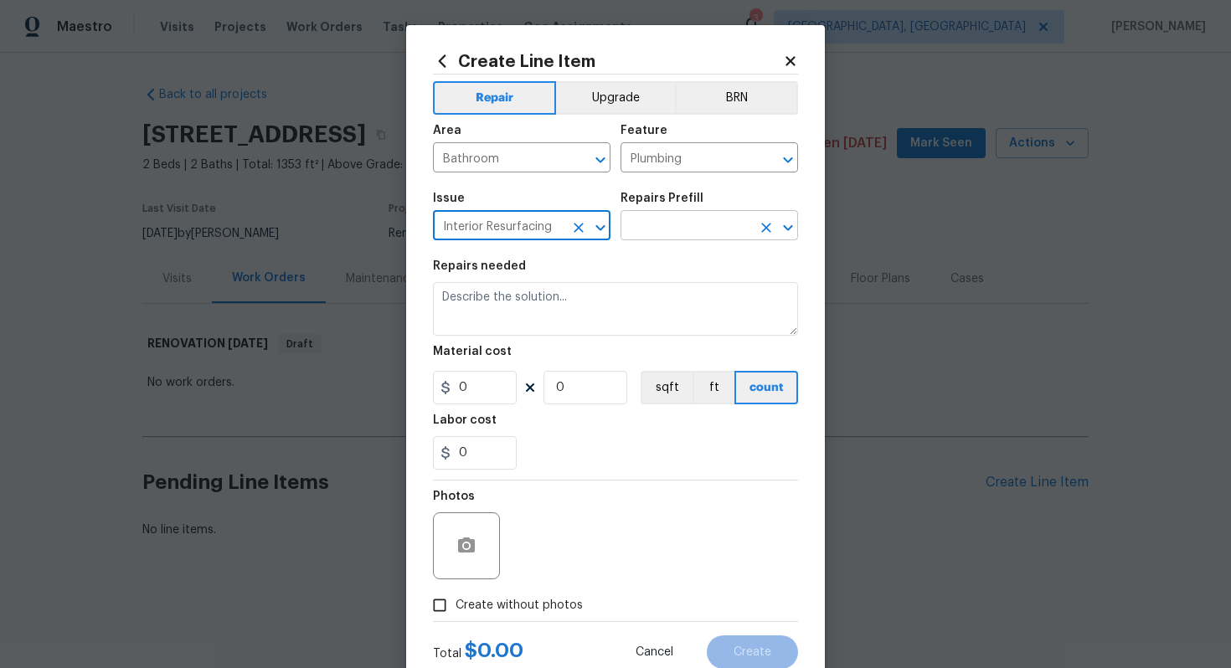
type input "Interior Resurfacing"
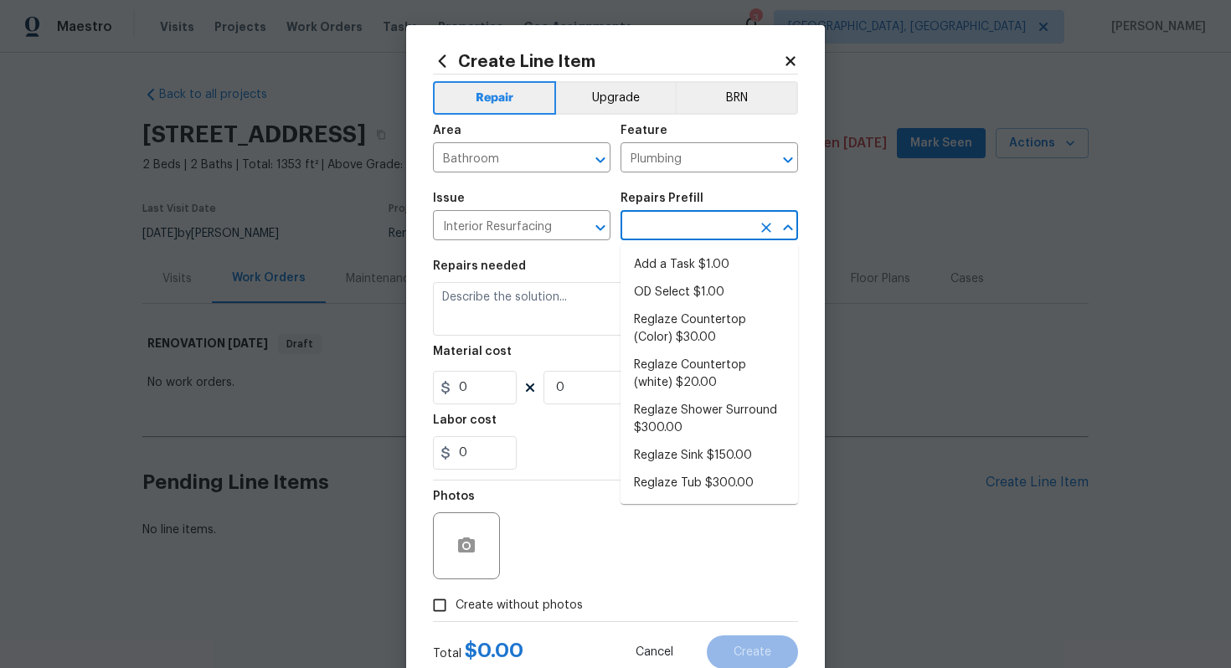
click at [689, 236] on input "text" at bounding box center [686, 227] width 131 height 26
click at [679, 413] on li "Reglaze Shower Surround $300.00" at bounding box center [710, 419] width 178 height 45
type input "Reglaze Shower Surround $300.00"
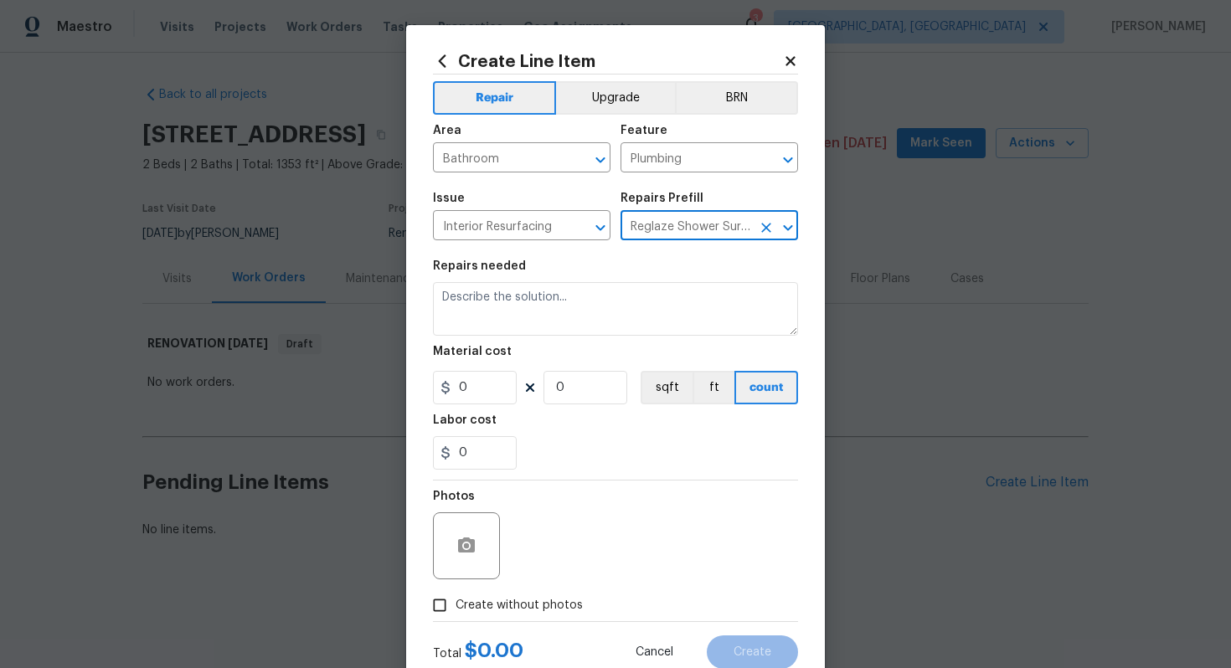
type textarea "Prep, mask, clean and reglaze the fiberglass shower surround (white) both on th…"
type input "1"
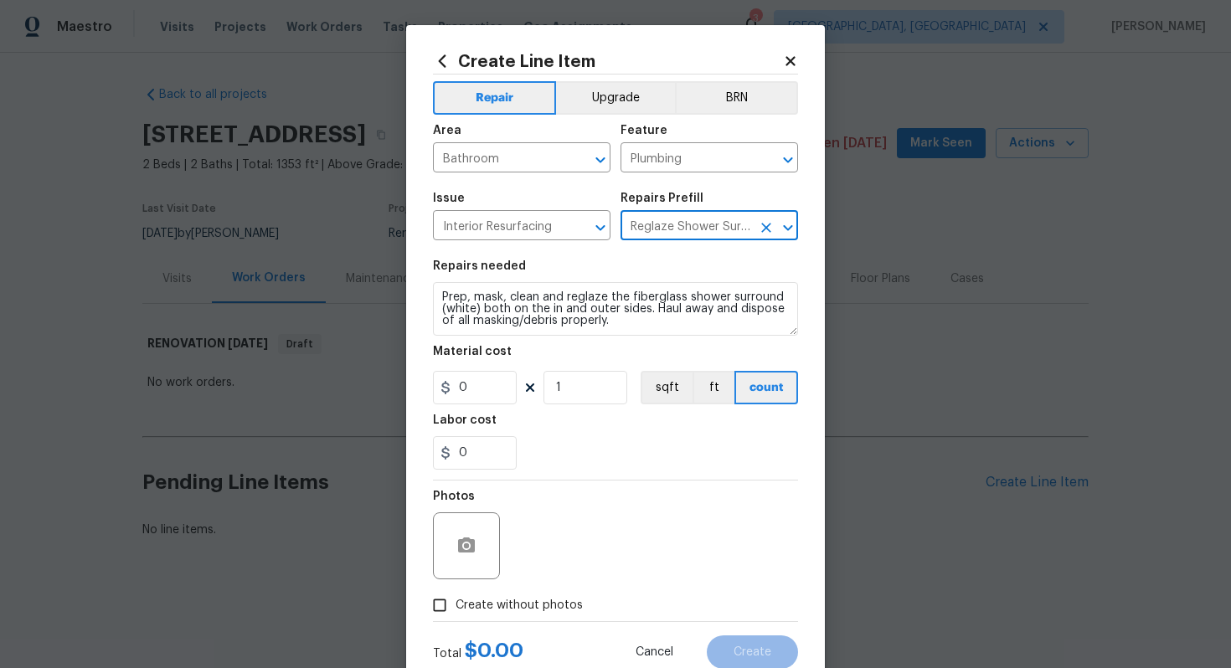
type input "300"
click at [426, 296] on div "Create Line Item Repair Upgrade BRN Area Bathroom ​ Feature Plumbing ​ Issue In…" at bounding box center [615, 360] width 419 height 671
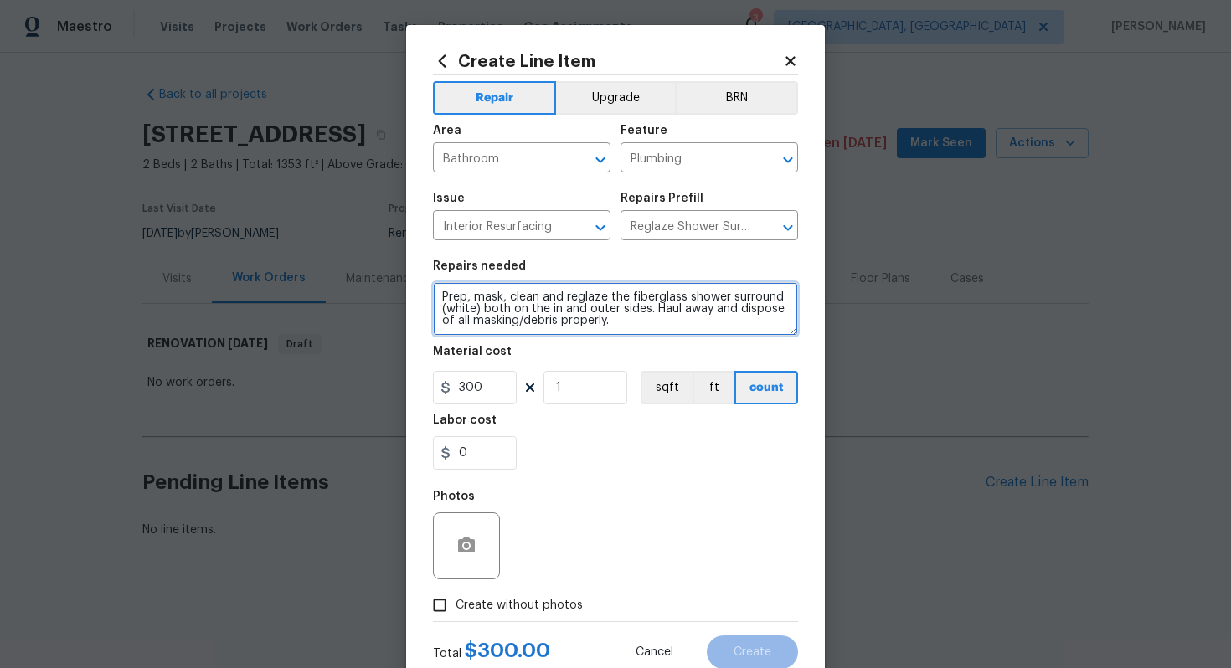
click at [440, 297] on textarea "Prep, mask, clean and reglaze the fiberglass shower surround (white) both on th…" at bounding box center [615, 309] width 365 height 54
type textarea "#sala - Prep, mask, clean and reglaze the fiberglass shower surround (white) bo…"
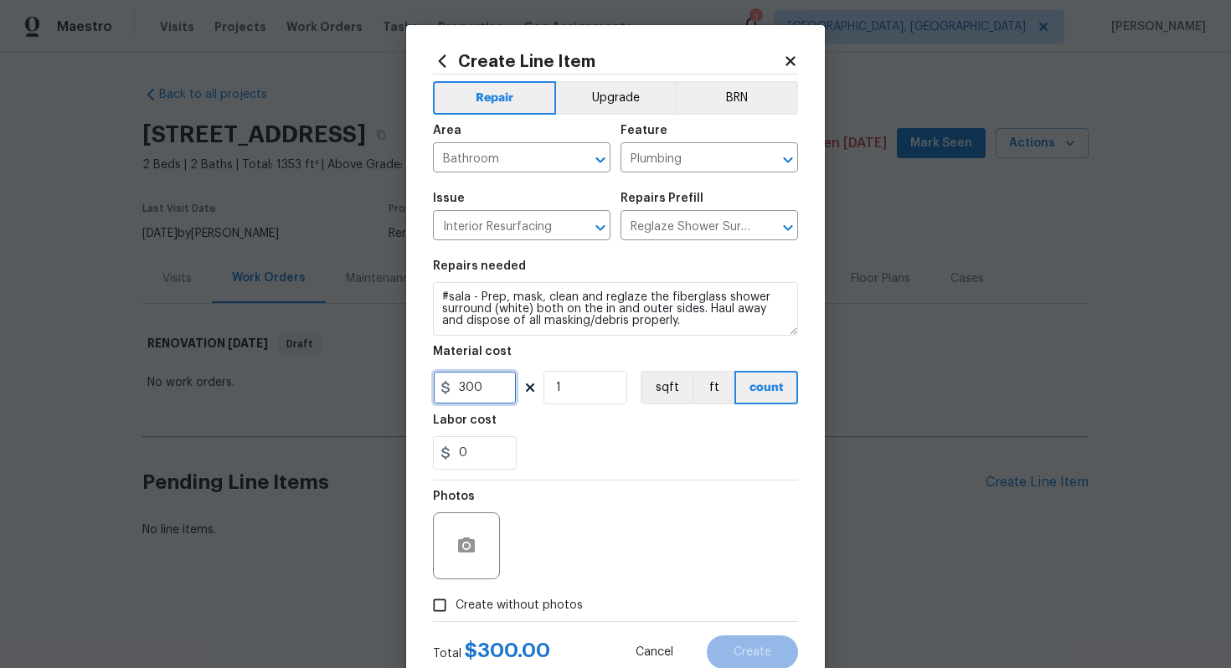
click at [497, 390] on input "300" at bounding box center [475, 388] width 84 height 34
type input "450"
click at [548, 595] on label "Create without photos" at bounding box center [503, 606] width 159 height 32
click at [456, 595] on input "Create without photos" at bounding box center [440, 606] width 32 height 32
checkbox input "true"
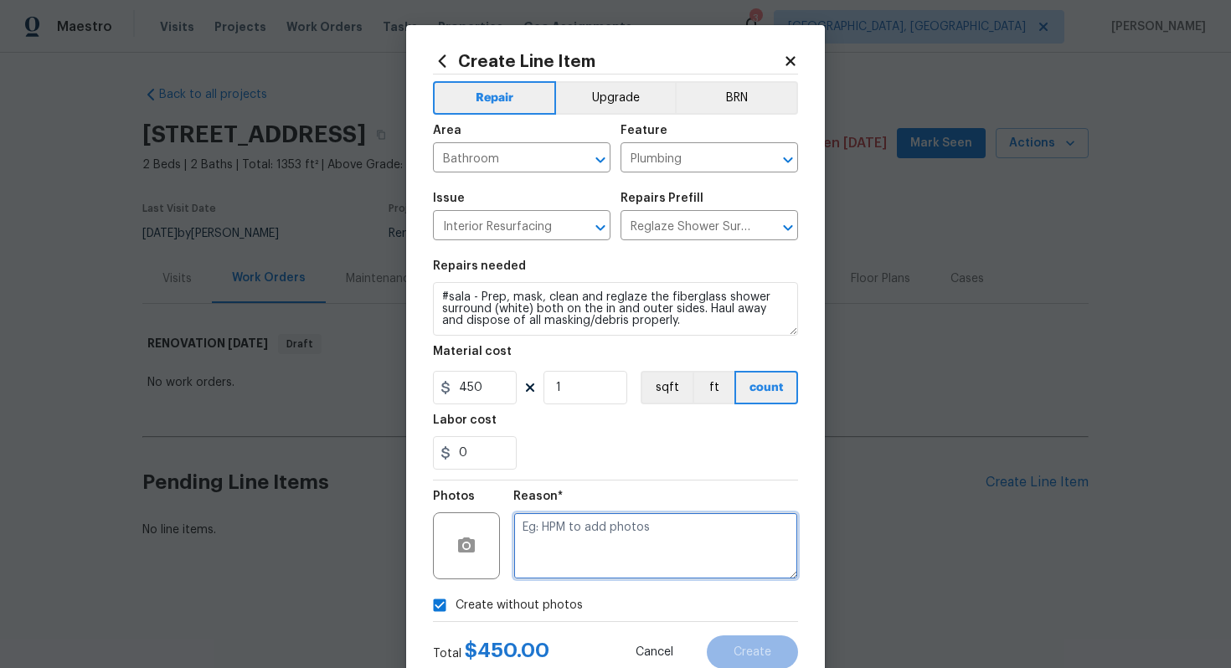
click at [575, 565] on textarea at bounding box center [655, 546] width 285 height 67
type textarea "n/a"
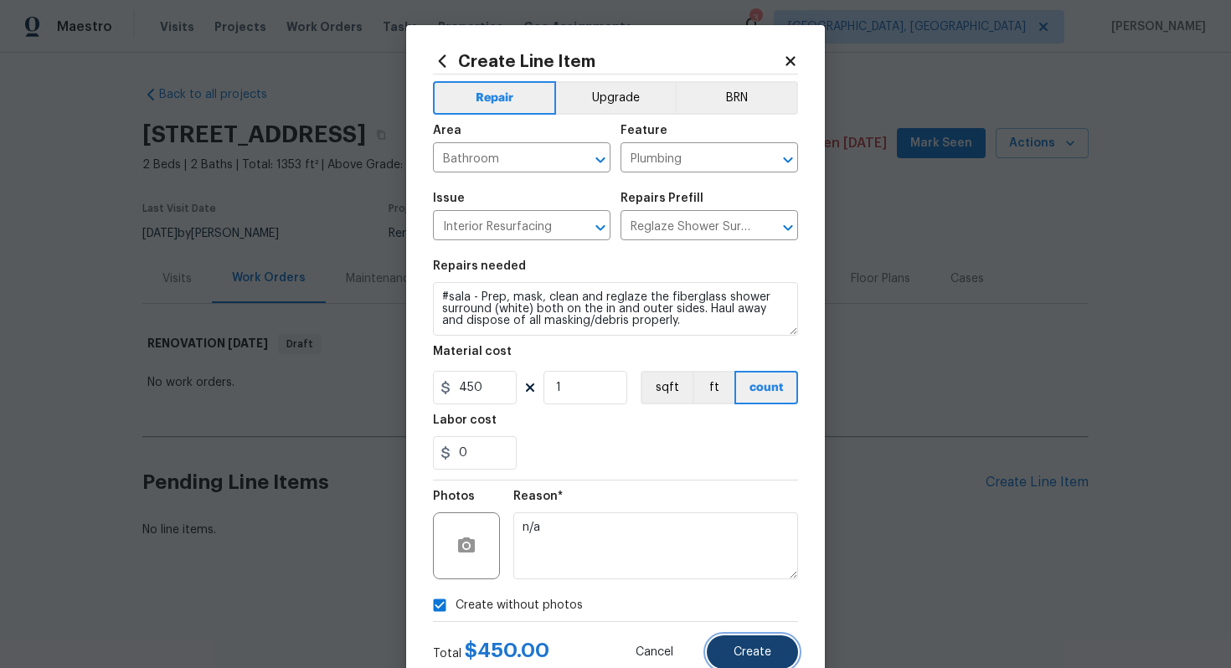
click at [738, 647] on span "Create" at bounding box center [753, 653] width 38 height 13
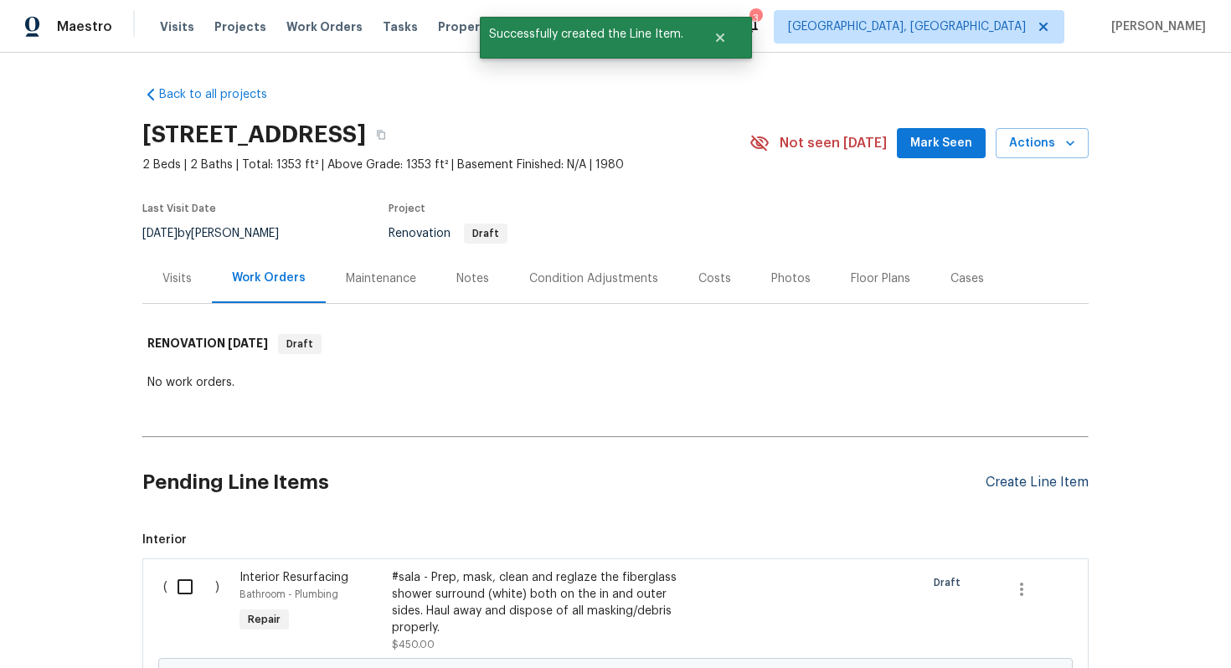
click at [1033, 487] on div "Create Line Item" at bounding box center [1037, 483] width 103 height 16
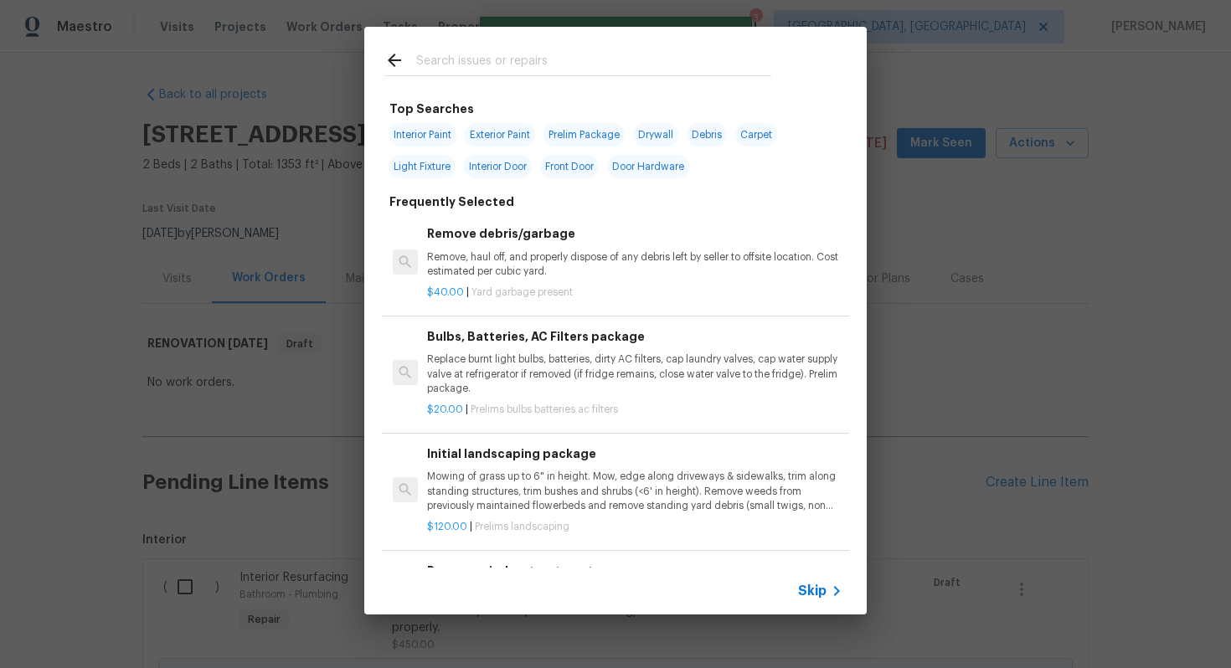
click at [823, 580] on div "Skip" at bounding box center [615, 591] width 503 height 47
click at [811, 585] on span "Skip" at bounding box center [812, 591] width 28 height 17
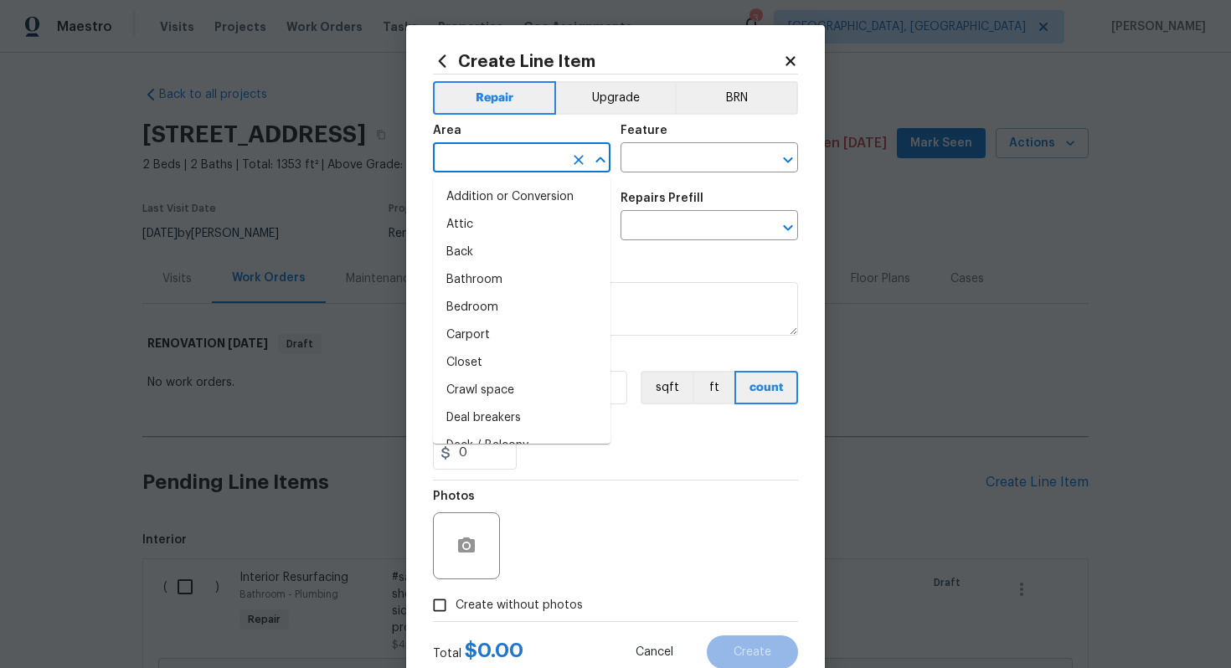
click at [488, 160] on input "text" at bounding box center [498, 160] width 131 height 26
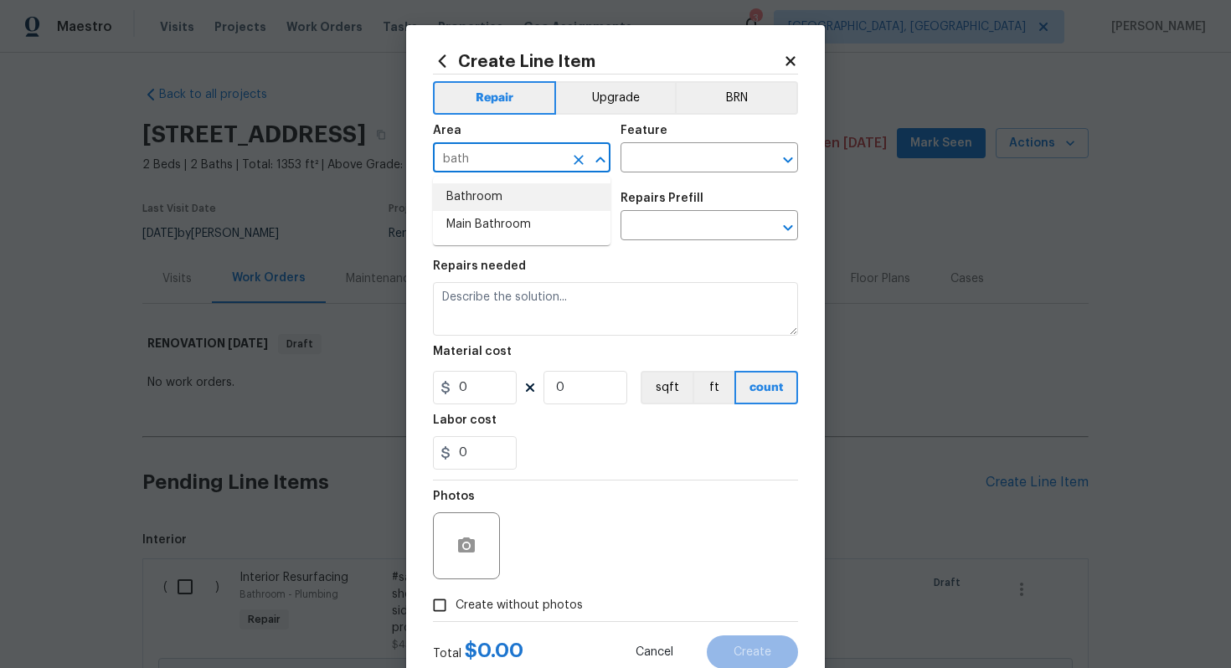
click at [510, 202] on li "Bathroom" at bounding box center [522, 197] width 178 height 28
type input "Bathroom"
click at [651, 161] on input "text" at bounding box center [686, 160] width 131 height 26
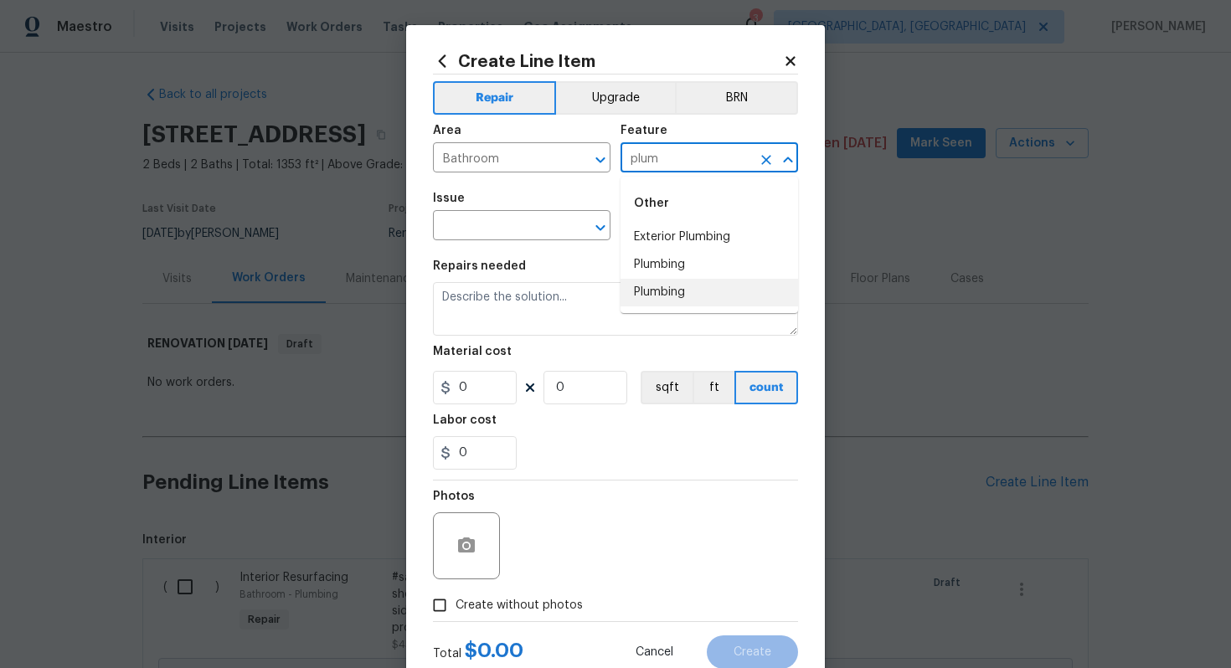
click at [669, 294] on li "Plumbing" at bounding box center [710, 293] width 178 height 28
type input "Plumbing"
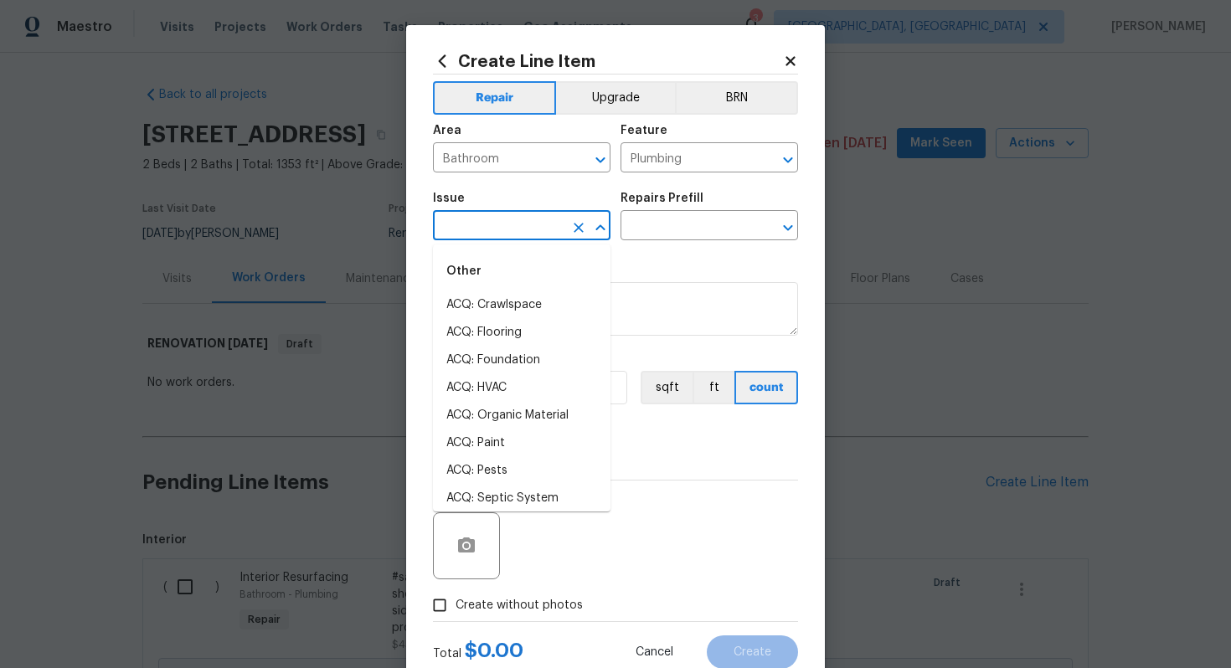
click at [508, 232] on input "text" at bounding box center [498, 227] width 131 height 26
type input "b"
type input "inter"
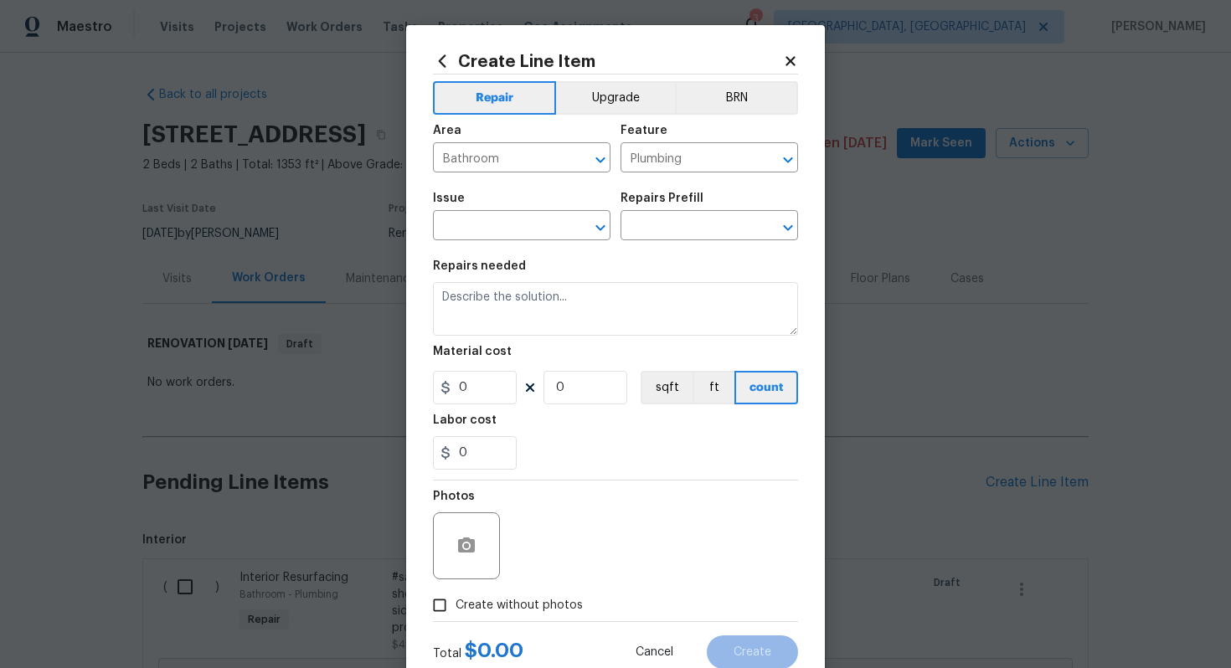
click at [789, 59] on icon at bounding box center [790, 60] width 9 height 9
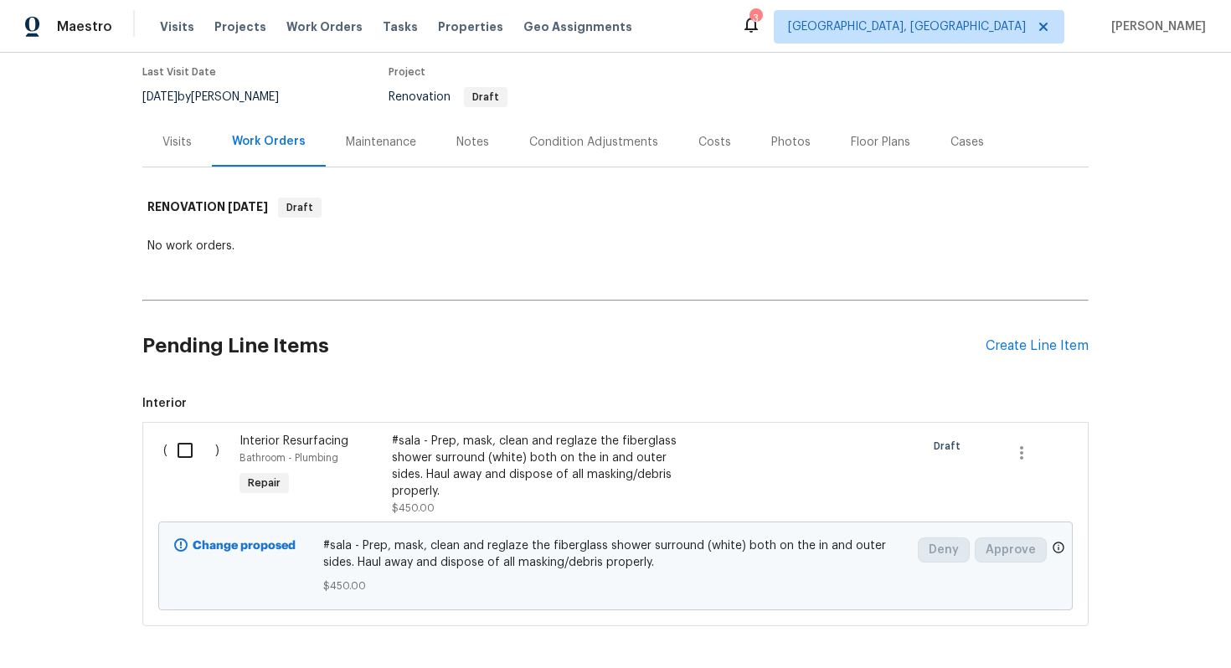
scroll to position [141, 0]
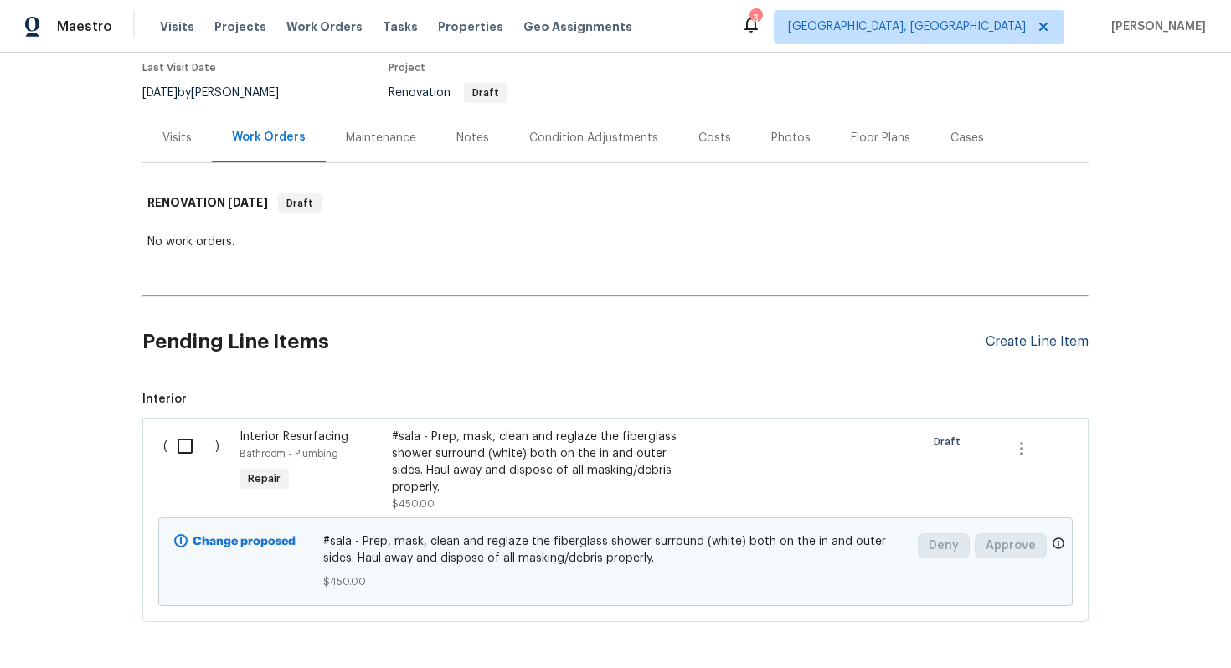
click at [1020, 338] on div "Create Line Item" at bounding box center [1037, 342] width 103 height 16
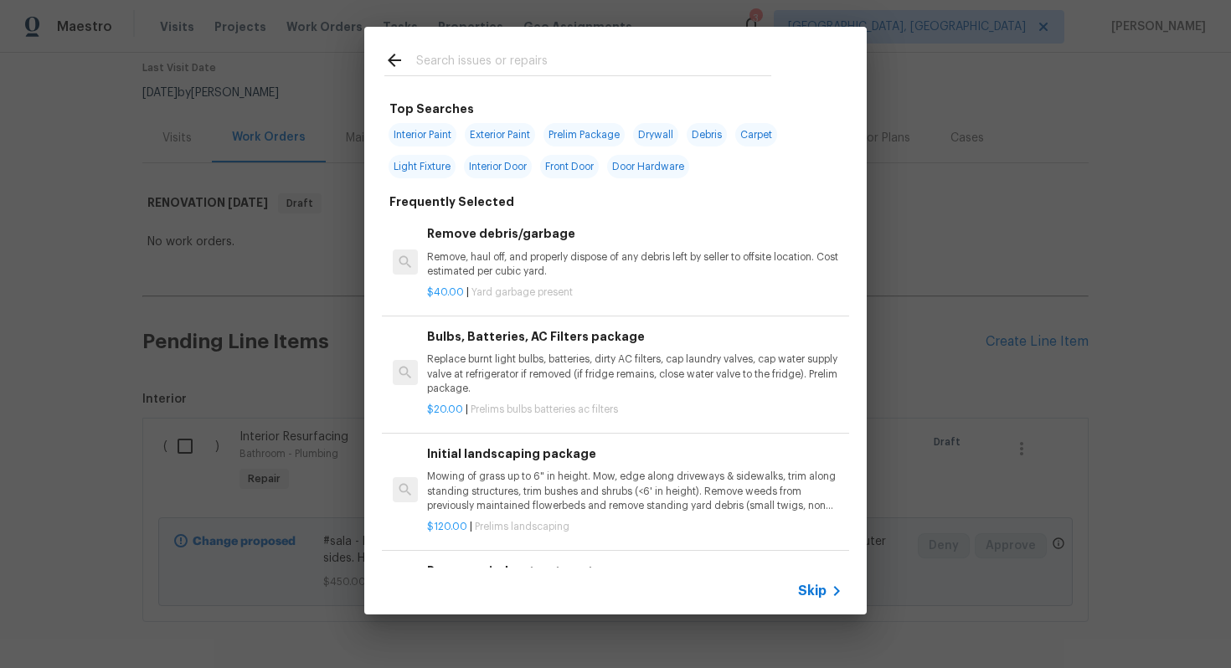
click at [815, 591] on span "Skip" at bounding box center [812, 591] width 28 height 17
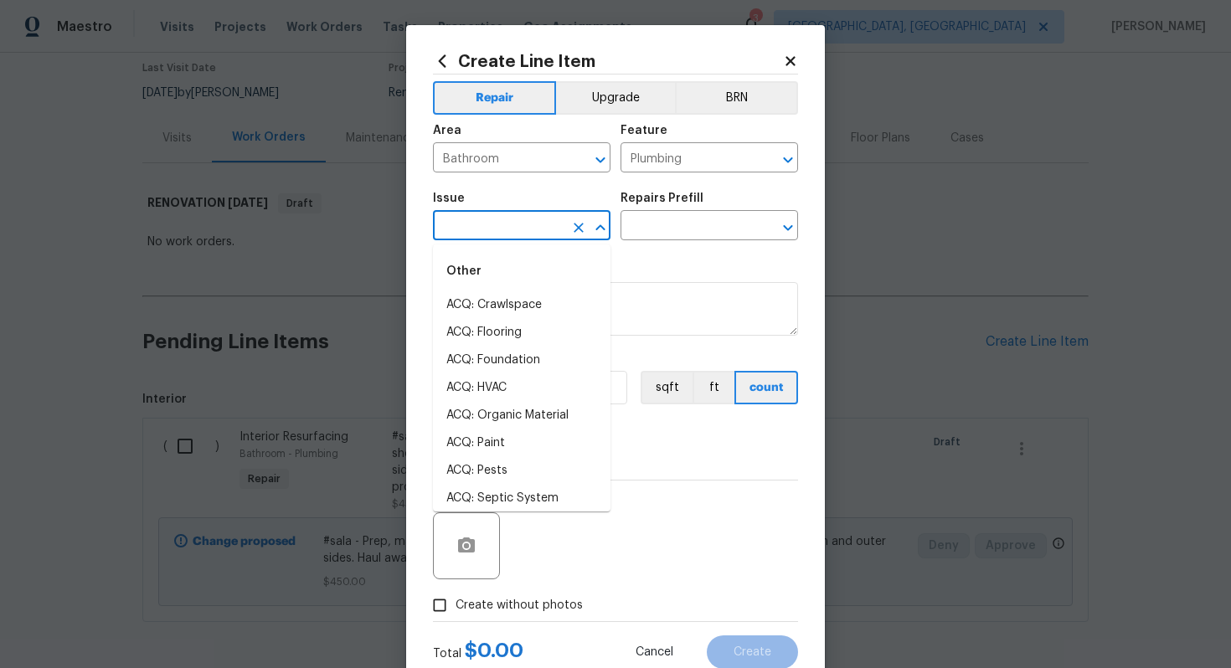
click at [487, 235] on input "text" at bounding box center [498, 227] width 131 height 26
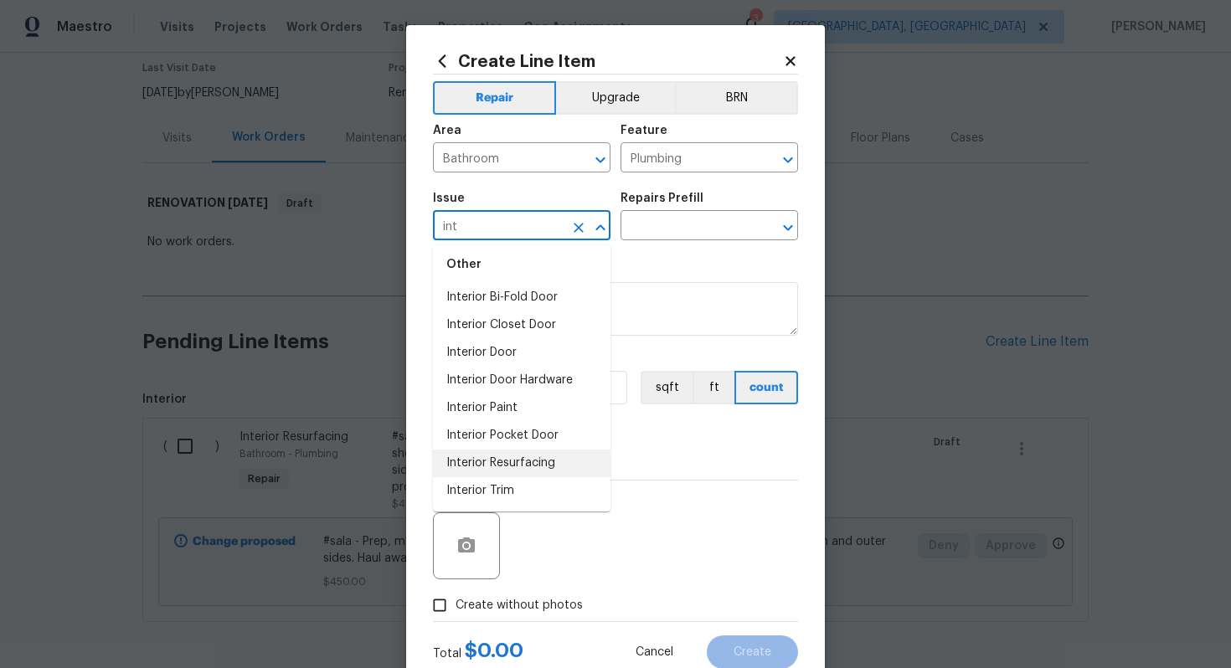
click at [503, 464] on li "Interior Resurfacing" at bounding box center [522, 464] width 178 height 28
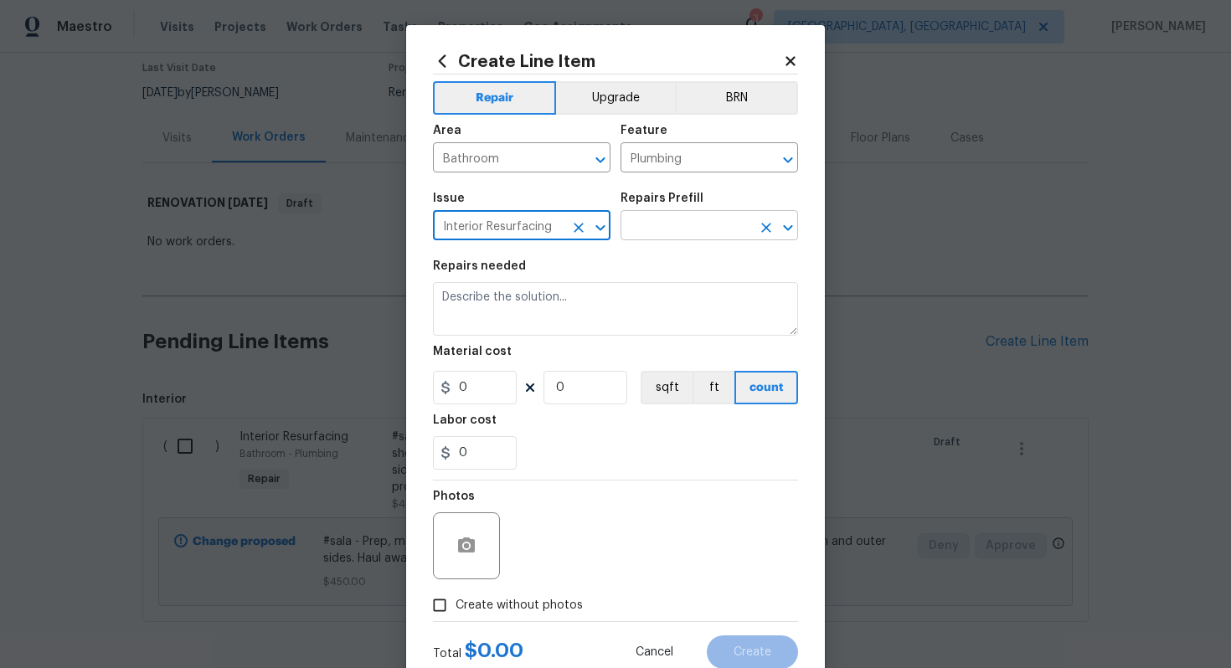
type input "Interior Resurfacing"
click at [689, 229] on input "text" at bounding box center [686, 227] width 131 height 26
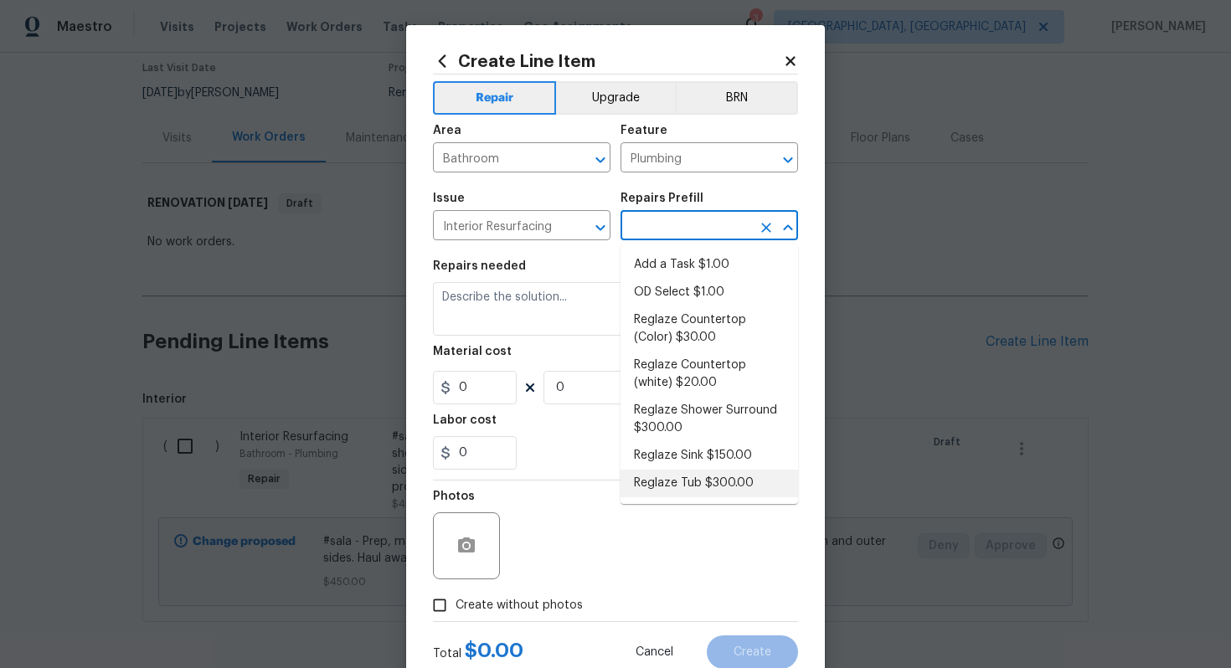
click at [663, 481] on li "Reglaze Tub $300.00" at bounding box center [710, 484] width 178 height 28
type input "Reglaze Tub $300.00"
type textarea "Prep, mask, clean and reglaze the tub (white) both on the in and outer sides. H…"
type input "300"
type input "1"
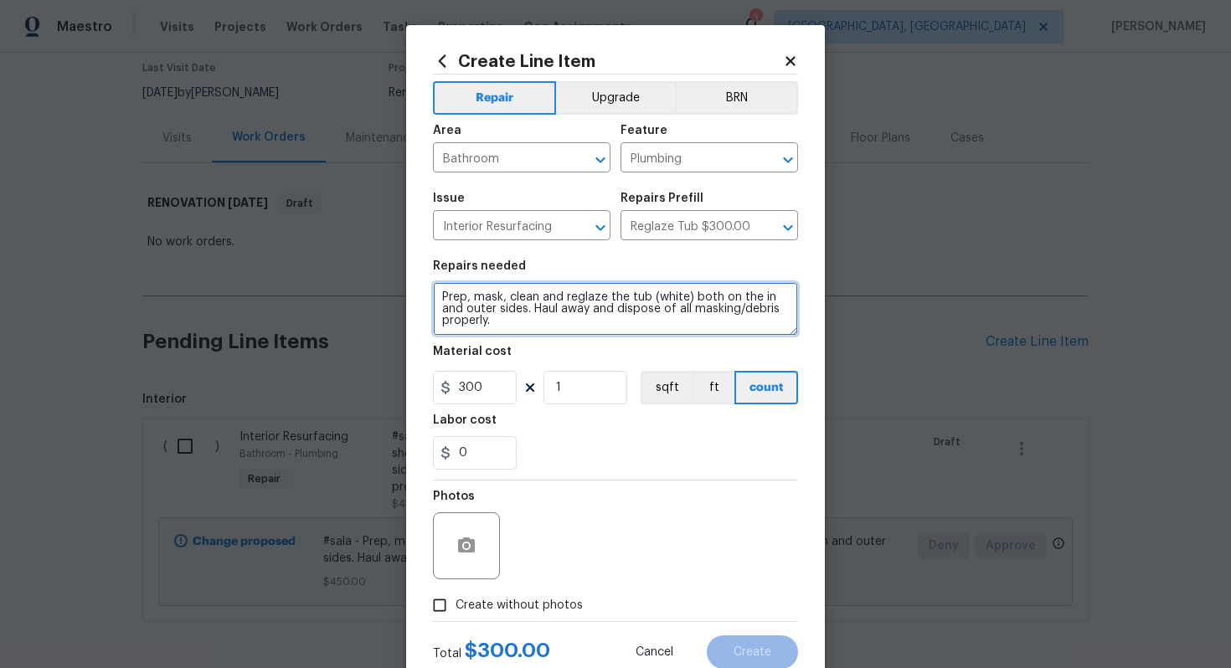
click at [439, 292] on textarea "Prep, mask, clean and reglaze the tub (white) both on the in and outer sides. H…" at bounding box center [615, 309] width 365 height 54
type textarea "#sala - Prep, mask, clean and reglaze the tub (white) both on the in and outer …"
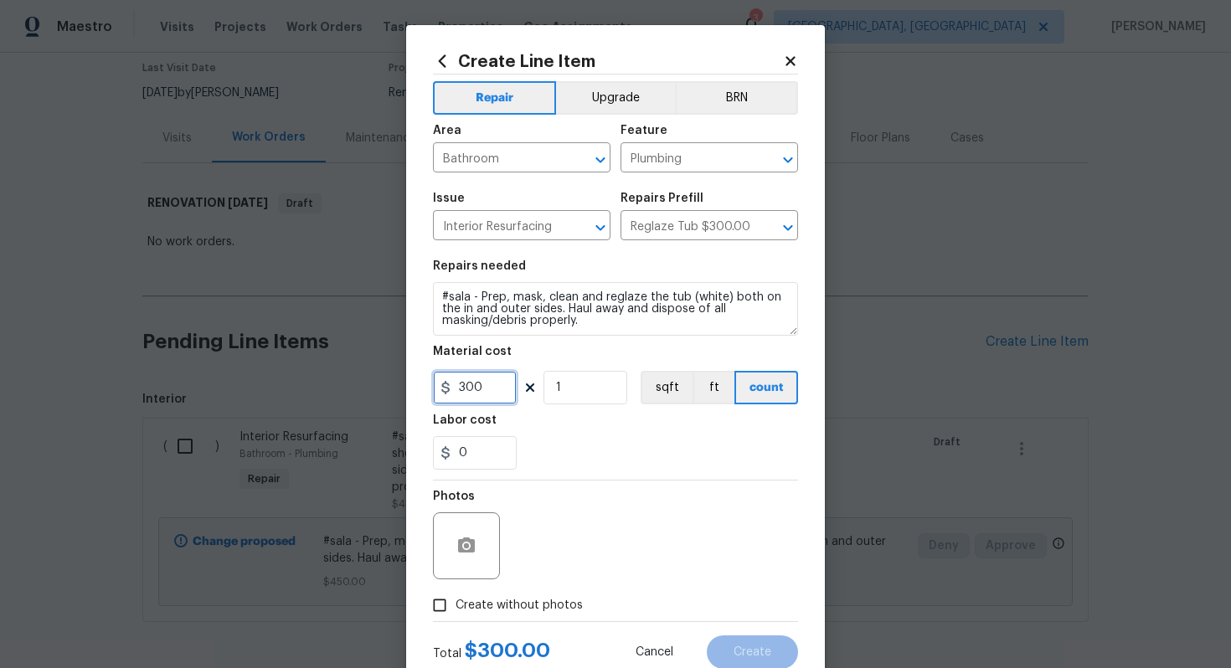
click at [498, 383] on input "300" at bounding box center [475, 388] width 84 height 34
type input "450"
click at [571, 385] on input "1" at bounding box center [586, 388] width 84 height 34
type input "1"
click at [531, 605] on span "Create without photos" at bounding box center [519, 606] width 127 height 18
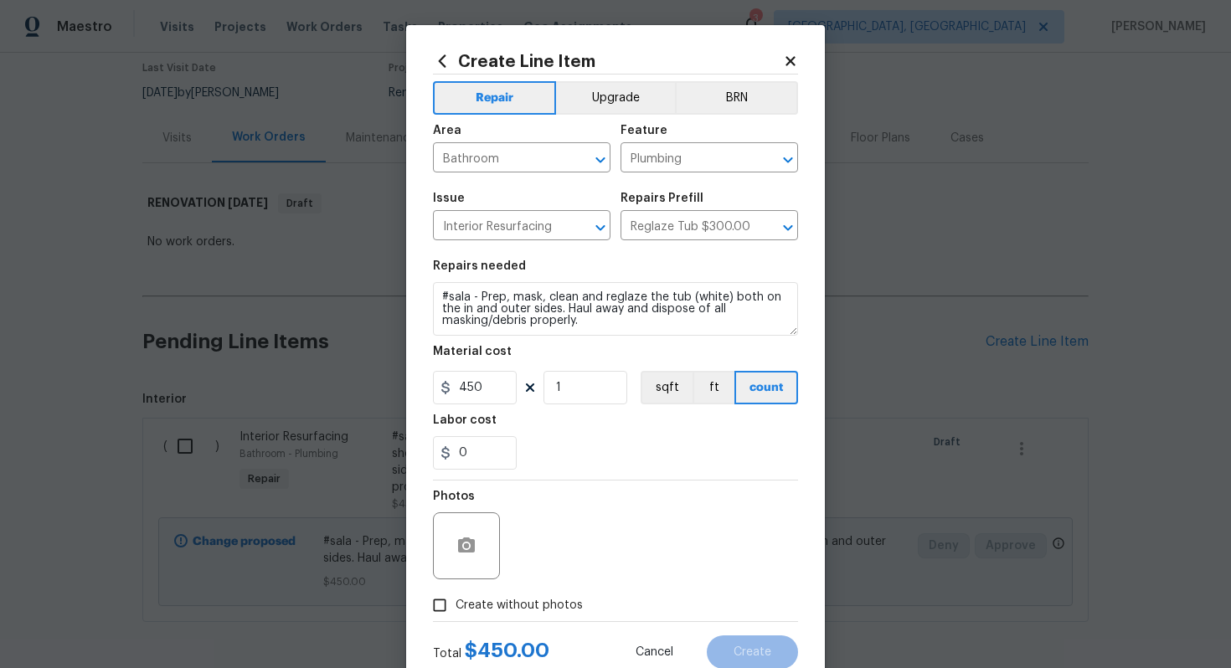
click at [456, 605] on input "Create without photos" at bounding box center [440, 606] width 32 height 32
checkbox input "true"
click at [586, 503] on div "Reason*" at bounding box center [655, 502] width 285 height 22
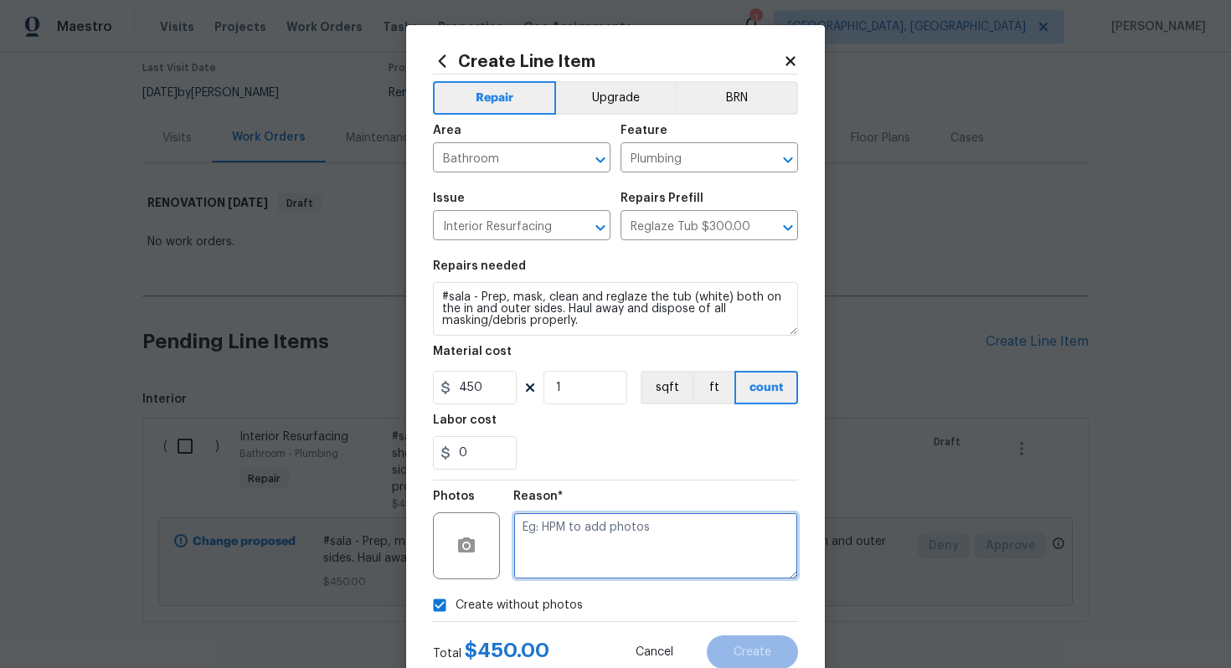
click at [578, 543] on textarea at bounding box center [655, 546] width 285 height 67
type textarea "n/a"
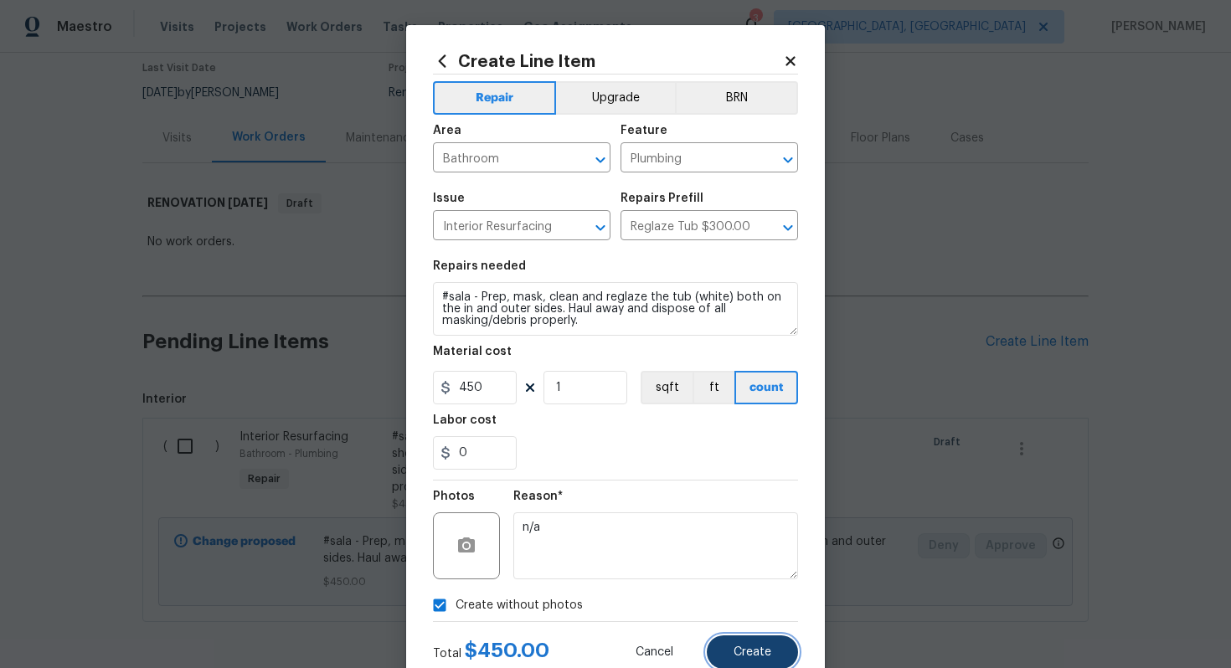
click at [745, 655] on span "Create" at bounding box center [753, 653] width 38 height 13
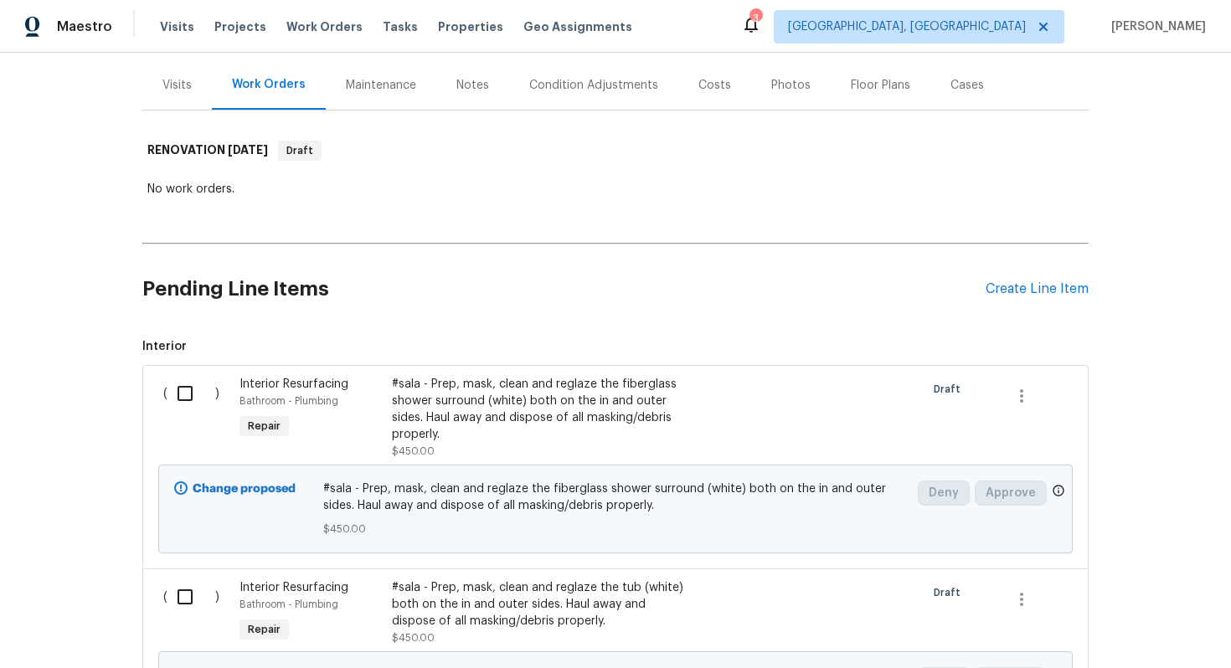
scroll to position [161, 0]
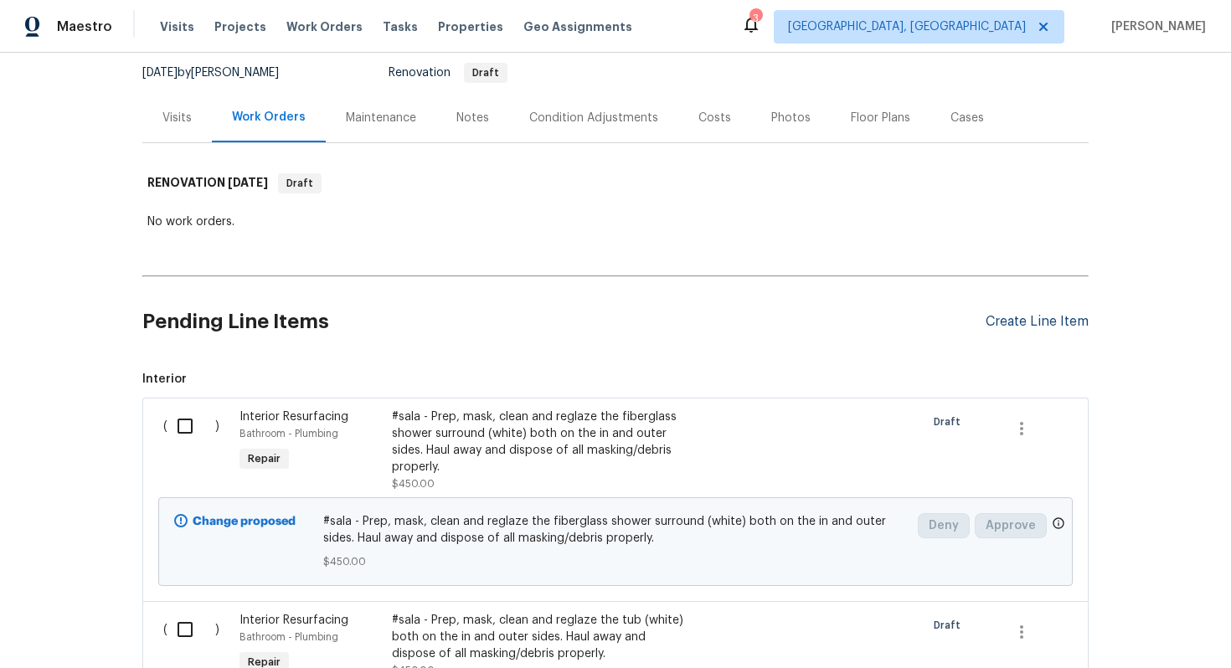
click at [1009, 316] on div "Create Line Item" at bounding box center [1037, 322] width 103 height 16
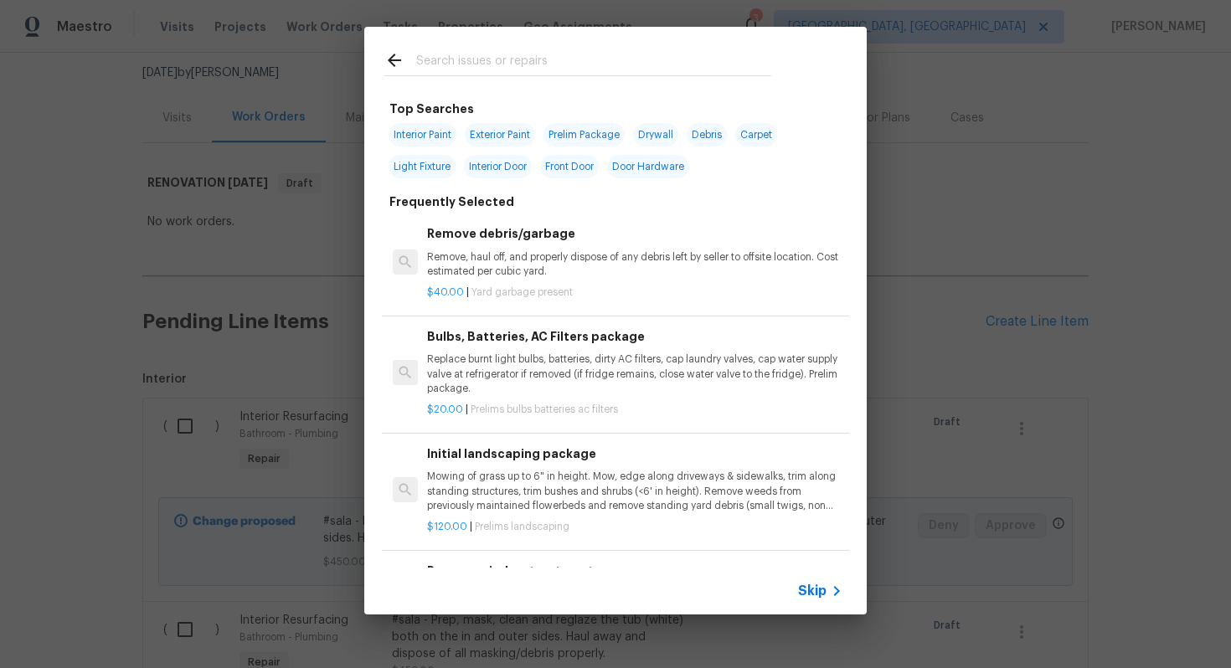
click at [807, 596] on span "Skip" at bounding box center [812, 591] width 28 height 17
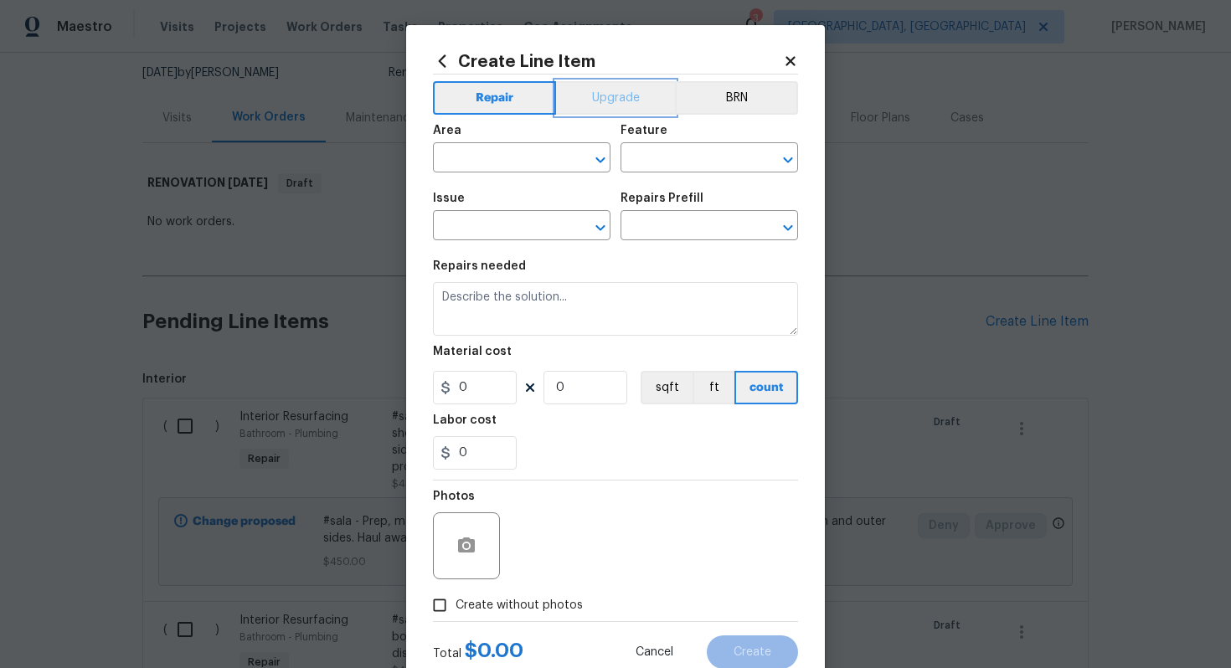
click at [610, 102] on button "Upgrade" at bounding box center [616, 98] width 120 height 34
click at [487, 97] on button "Repair" at bounding box center [493, 98] width 121 height 34
click at [482, 161] on input "text" at bounding box center [498, 160] width 131 height 26
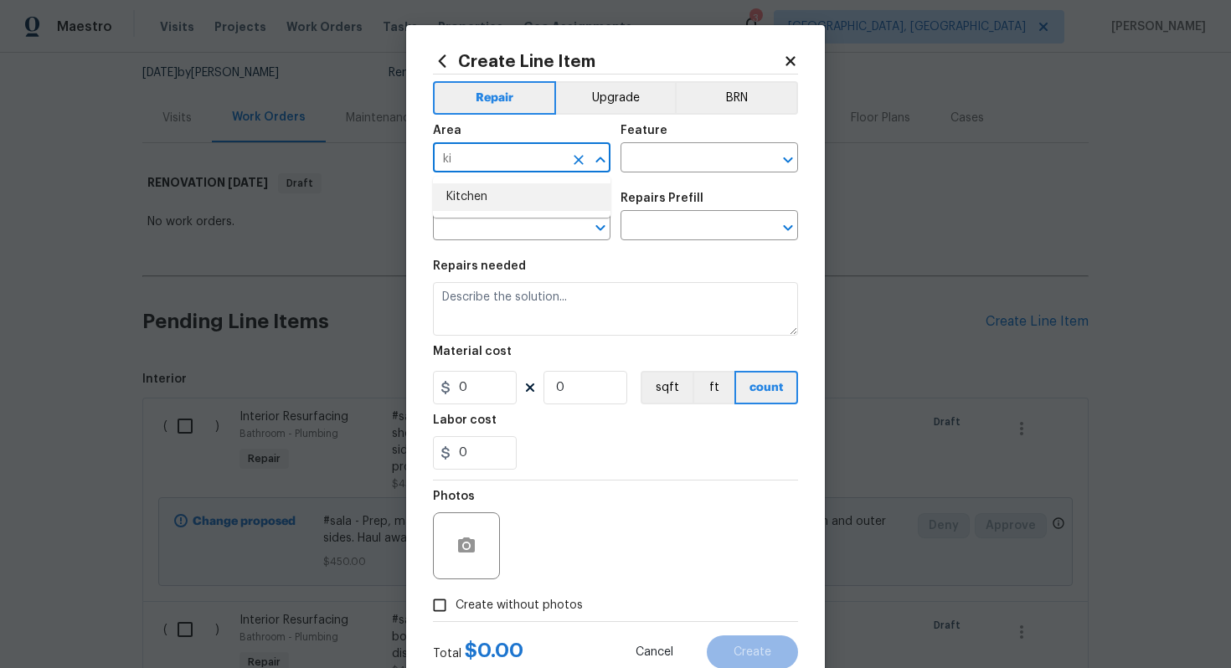
click at [466, 197] on li "Kitchen" at bounding box center [522, 197] width 178 height 28
type input "Kitchen"
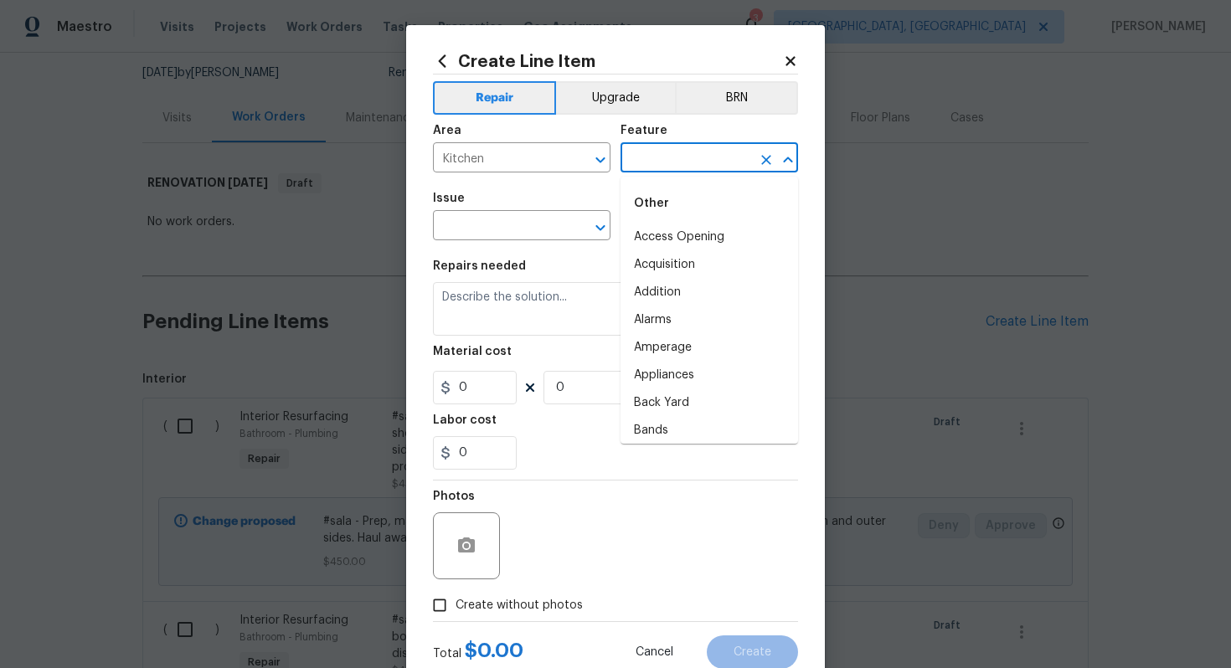
click at [642, 159] on input "text" at bounding box center [686, 160] width 131 height 26
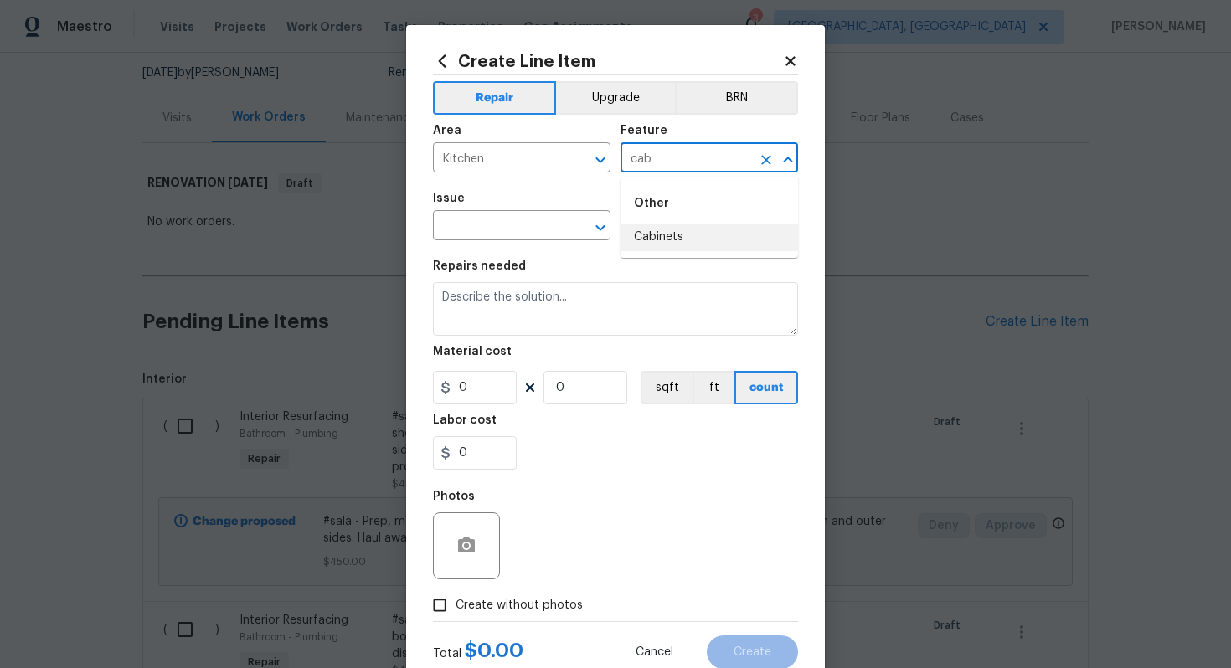
click at [668, 245] on li "Cabinets" at bounding box center [710, 238] width 178 height 28
type input "Cabinets"
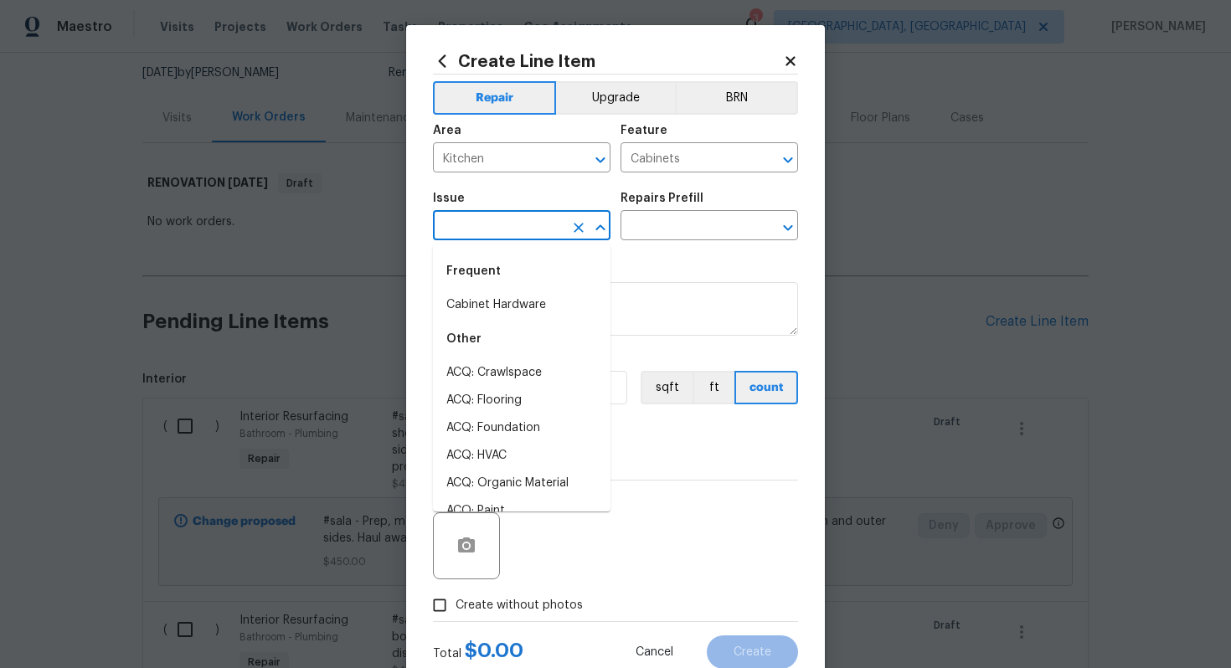
click at [487, 229] on input "text" at bounding box center [498, 227] width 131 height 26
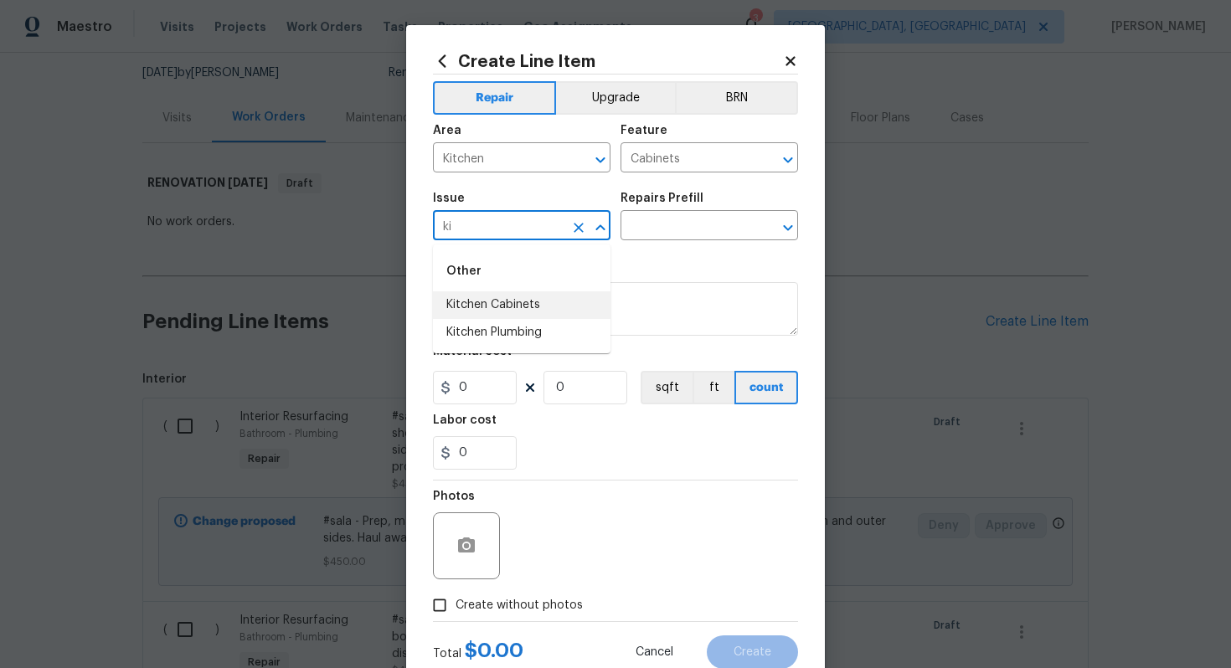
click at [532, 299] on li "Kitchen Cabinets" at bounding box center [522, 305] width 178 height 28
type input "Kitchen Cabinets"
click at [650, 229] on input "text" at bounding box center [686, 227] width 131 height 26
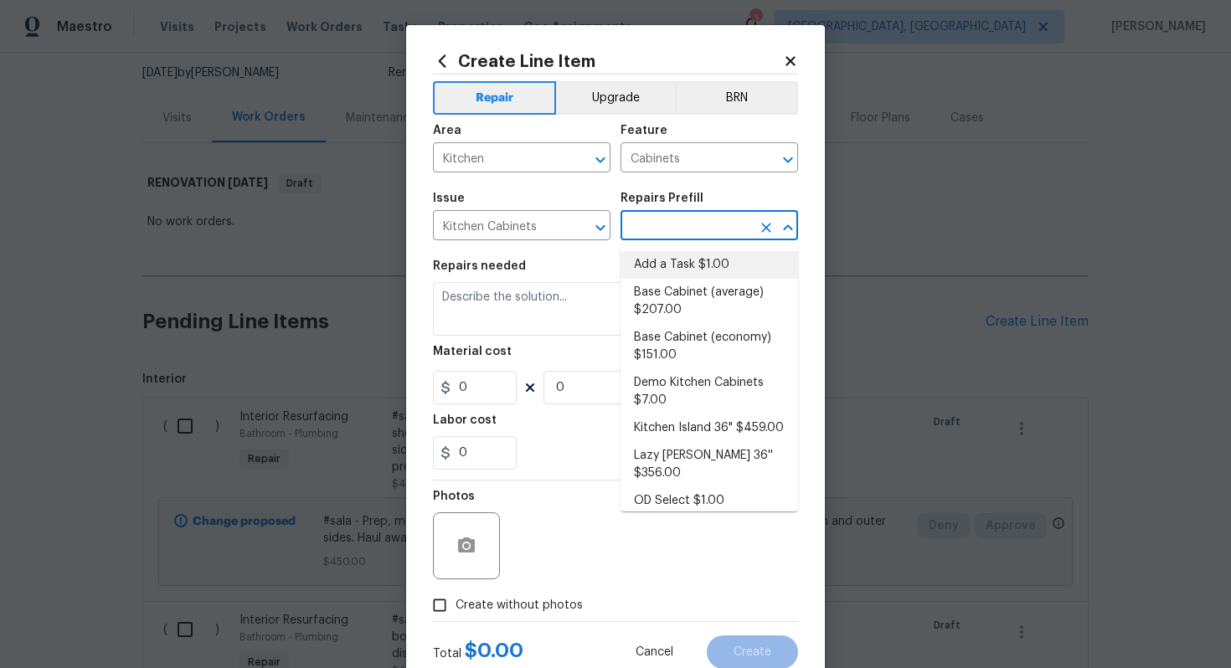
click at [658, 259] on li "Add a Task $1.00" at bounding box center [710, 265] width 178 height 28
type input "Add a Task $1.00"
type textarea "HPM to detail"
type input "1"
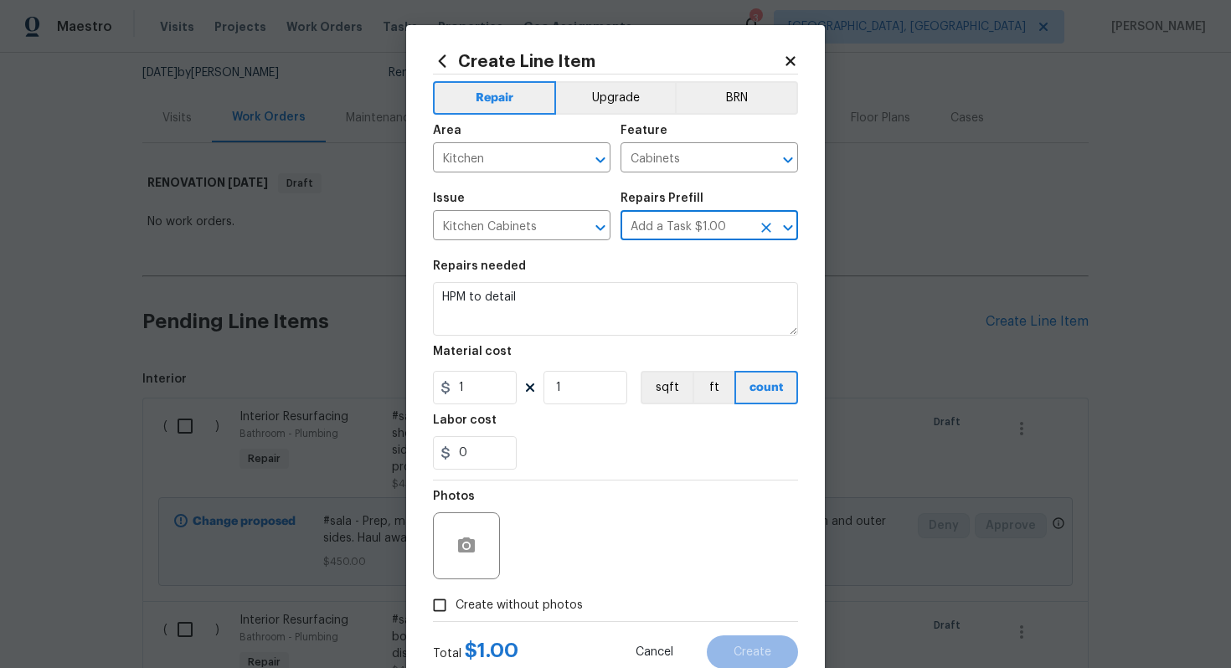
click at [575, 338] on section "Repairs needed HPM to detail Material cost 1 1 sqft ft count Labor cost 0" at bounding box center [615, 365] width 365 height 230
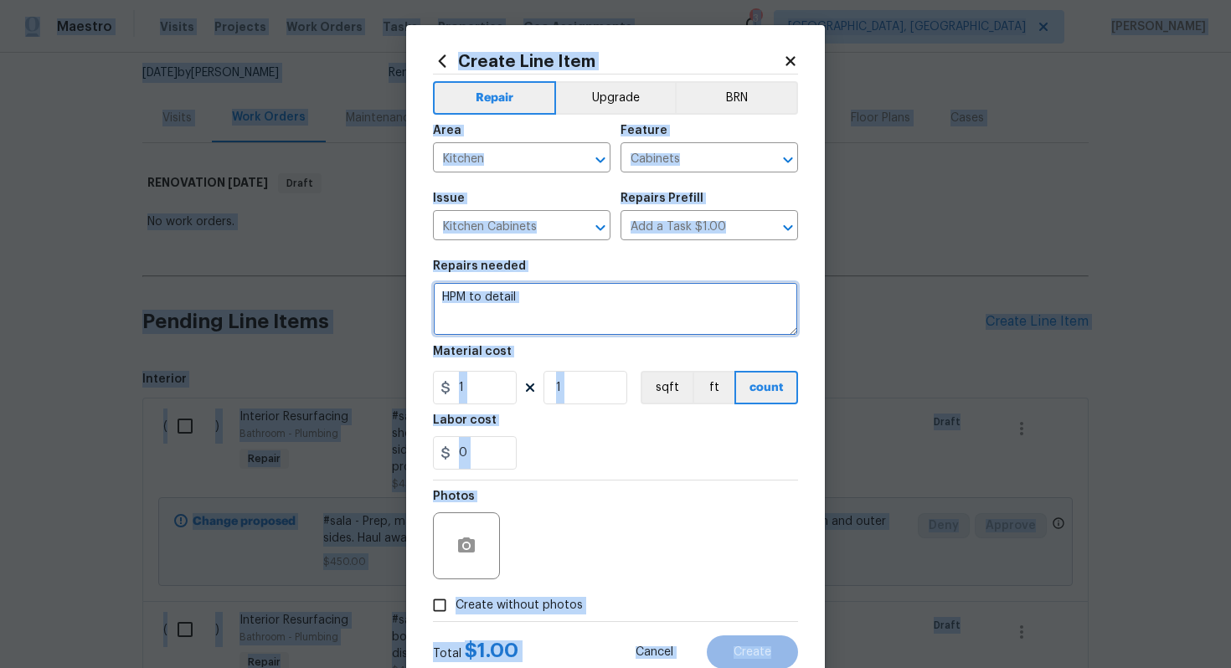
click at [570, 300] on textarea "HPM to detail" at bounding box center [615, 309] width 365 height 54
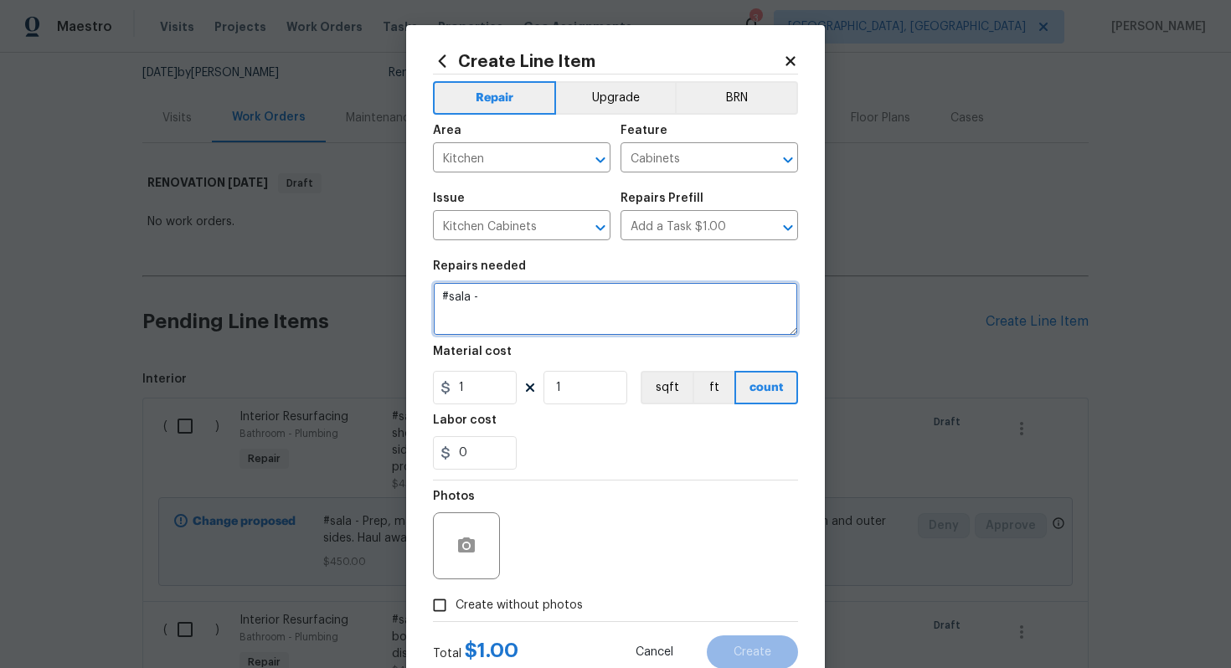
paste textarea "Replace kitchen cabinets"
type textarea "#sala - Replace kitchen cabinets"
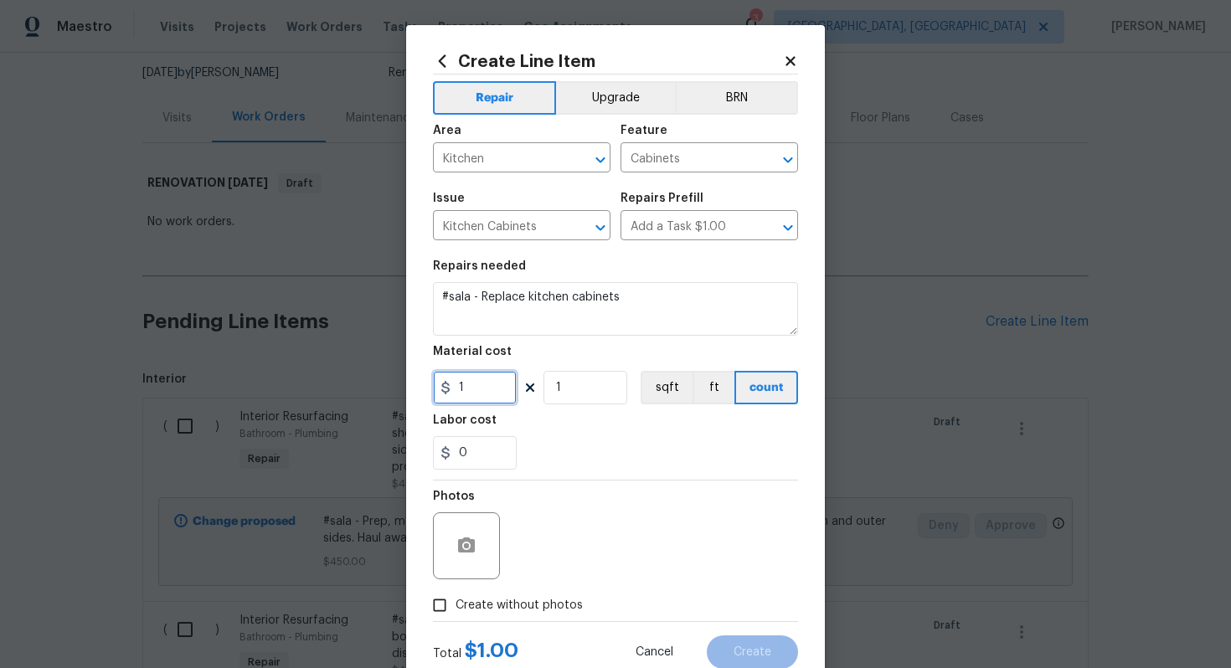
click at [493, 379] on input "1" at bounding box center [475, 388] width 84 height 34
type input "7500"
click at [539, 610] on span "Create without photos" at bounding box center [519, 606] width 127 height 18
click at [456, 610] on input "Create without photos" at bounding box center [440, 606] width 32 height 32
checkbox input "true"
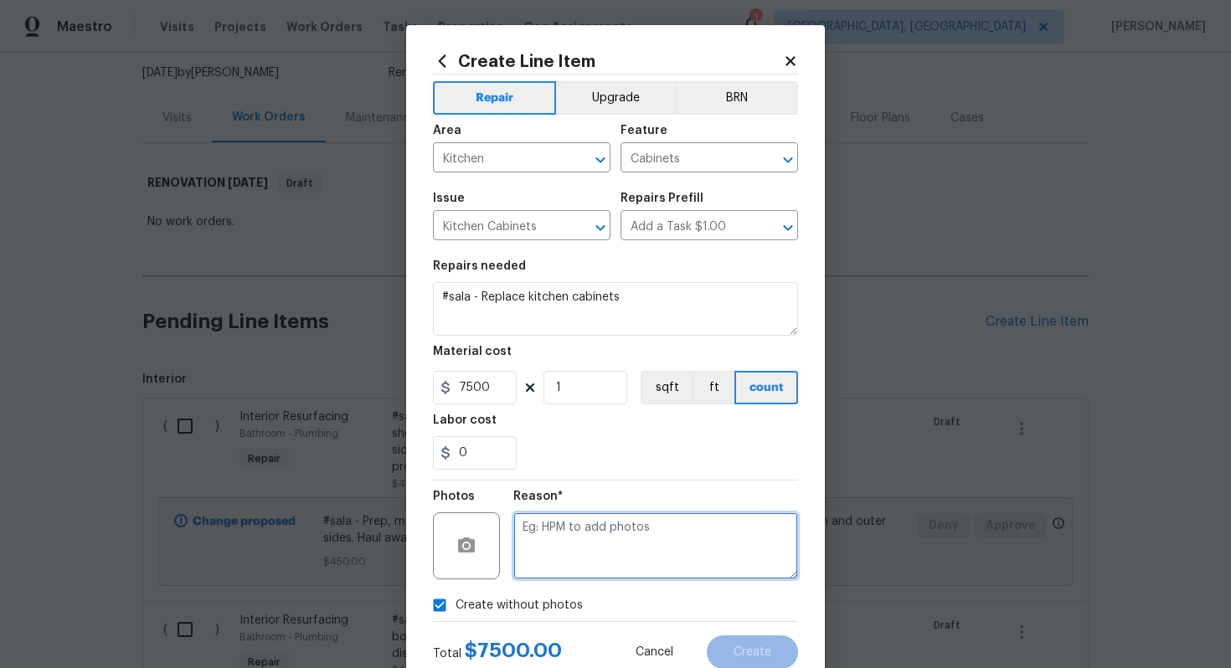
click at [585, 549] on textarea at bounding box center [655, 546] width 285 height 67
type textarea "n/a"
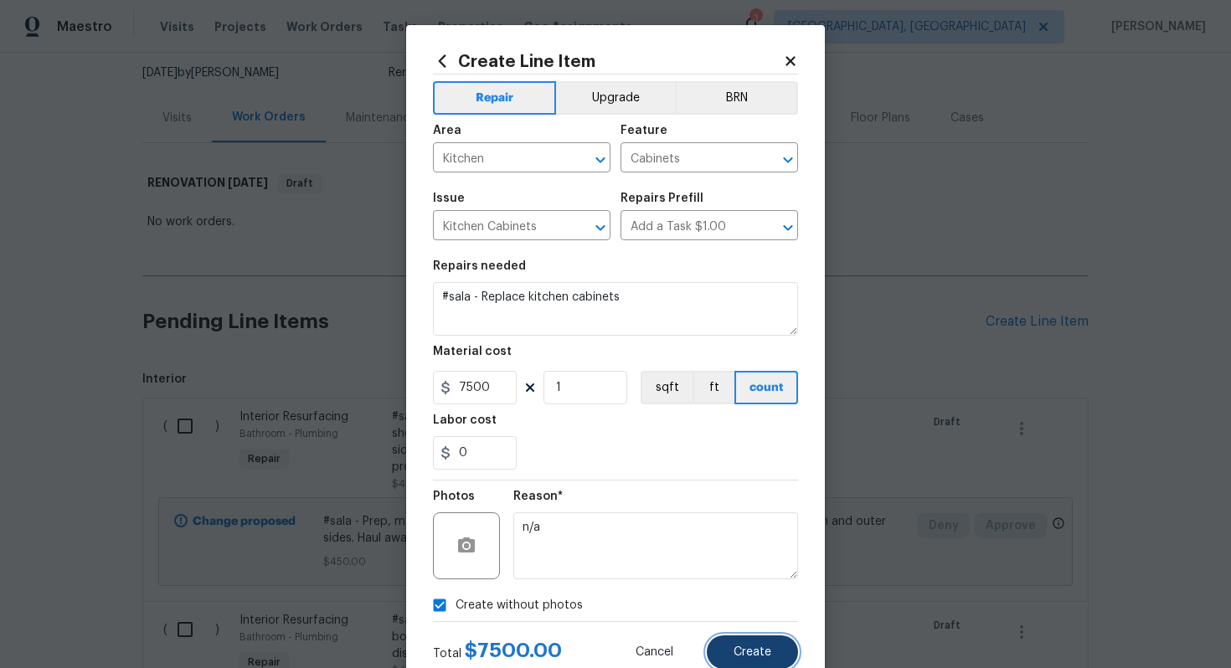
click at [752, 647] on span "Create" at bounding box center [753, 653] width 38 height 13
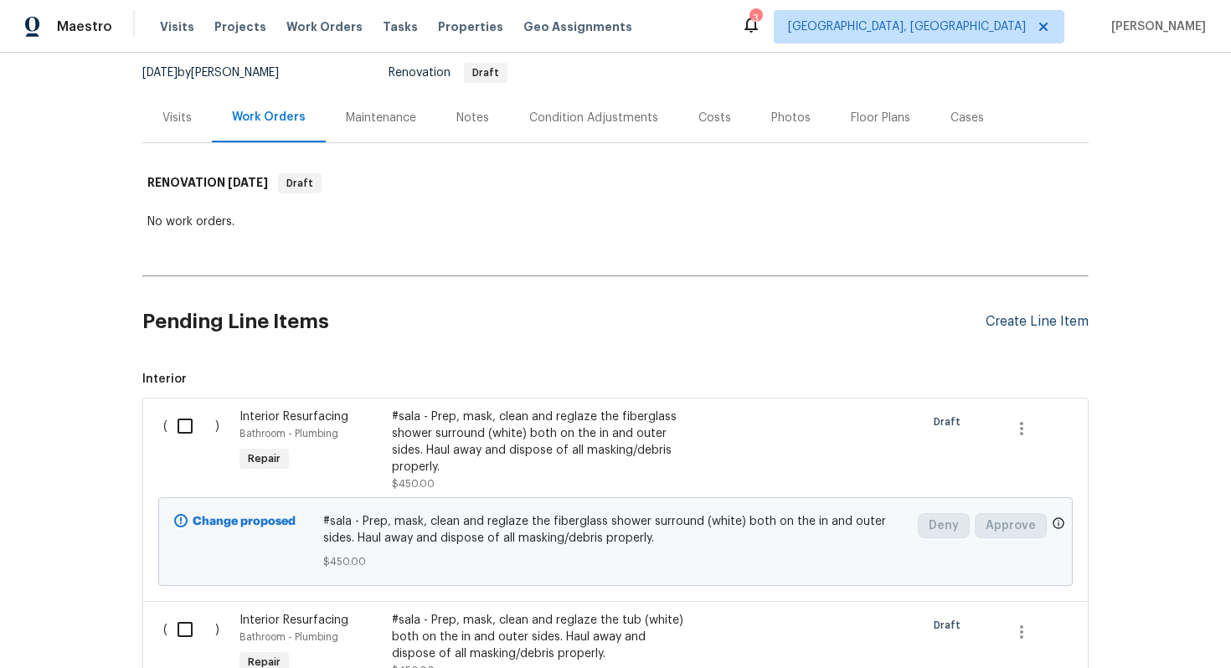
click at [1039, 317] on div "Create Line Item" at bounding box center [1037, 322] width 103 height 16
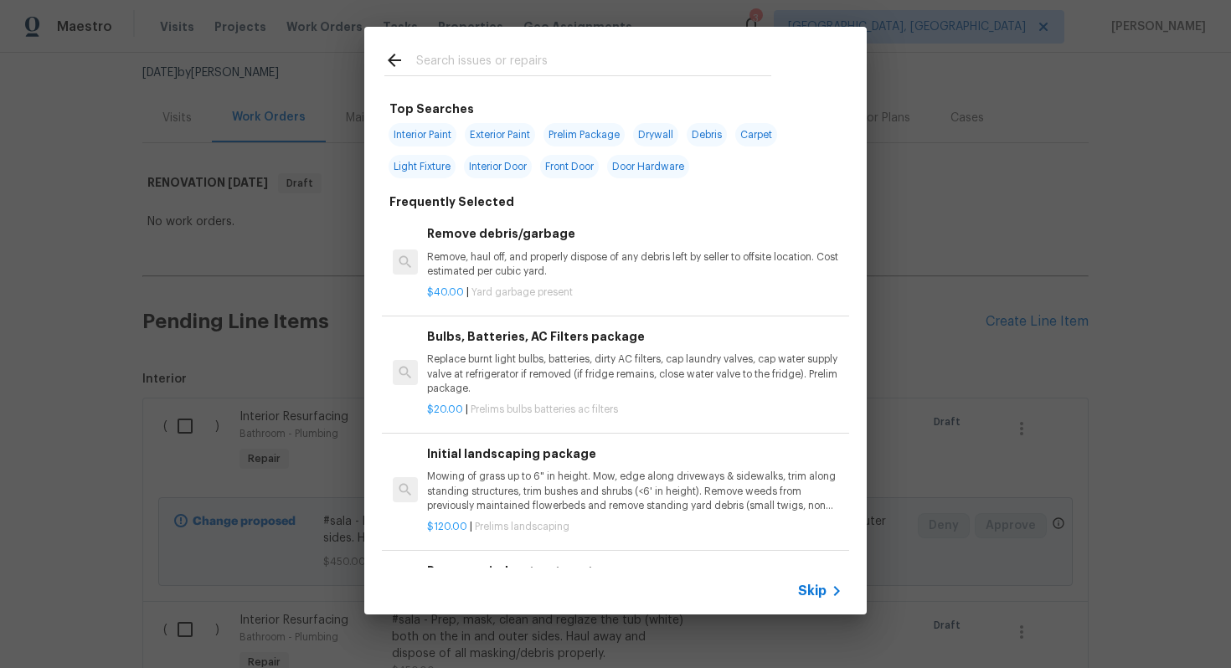
click at [816, 601] on div "Skip" at bounding box center [822, 591] width 49 height 20
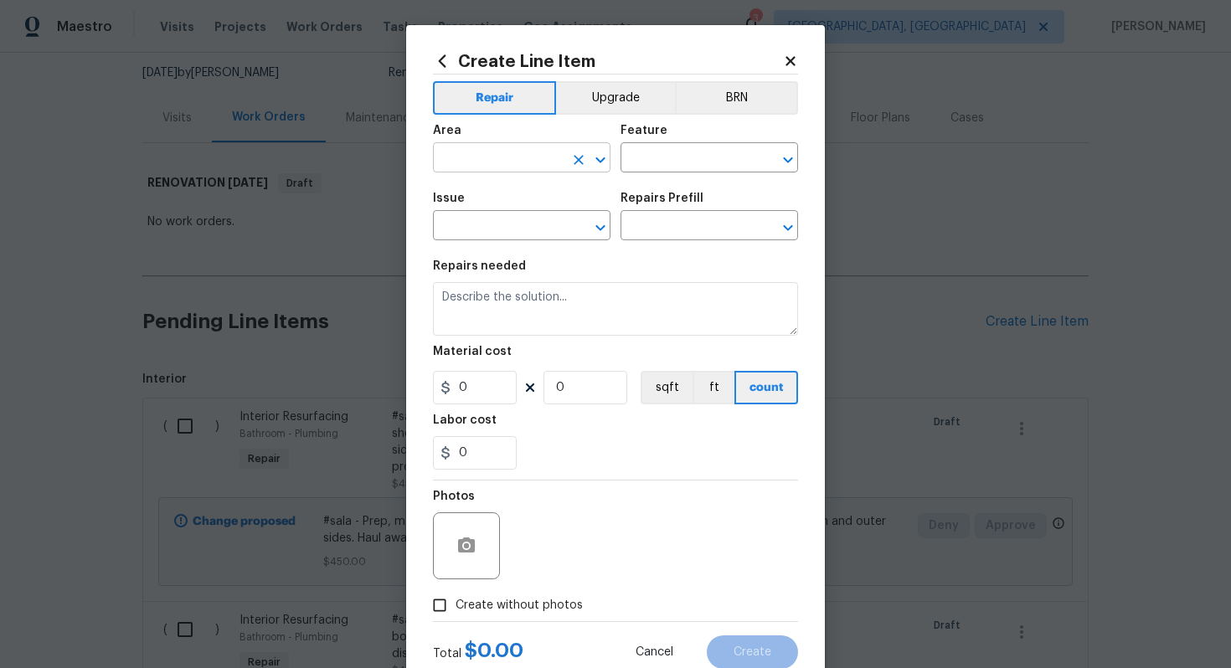
click at [515, 158] on input "text" at bounding box center [498, 160] width 131 height 26
click at [519, 193] on li "Kitchen" at bounding box center [522, 197] width 178 height 28
type input "Kitchen"
click at [651, 157] on input "text" at bounding box center [686, 160] width 131 height 26
type input "coun"
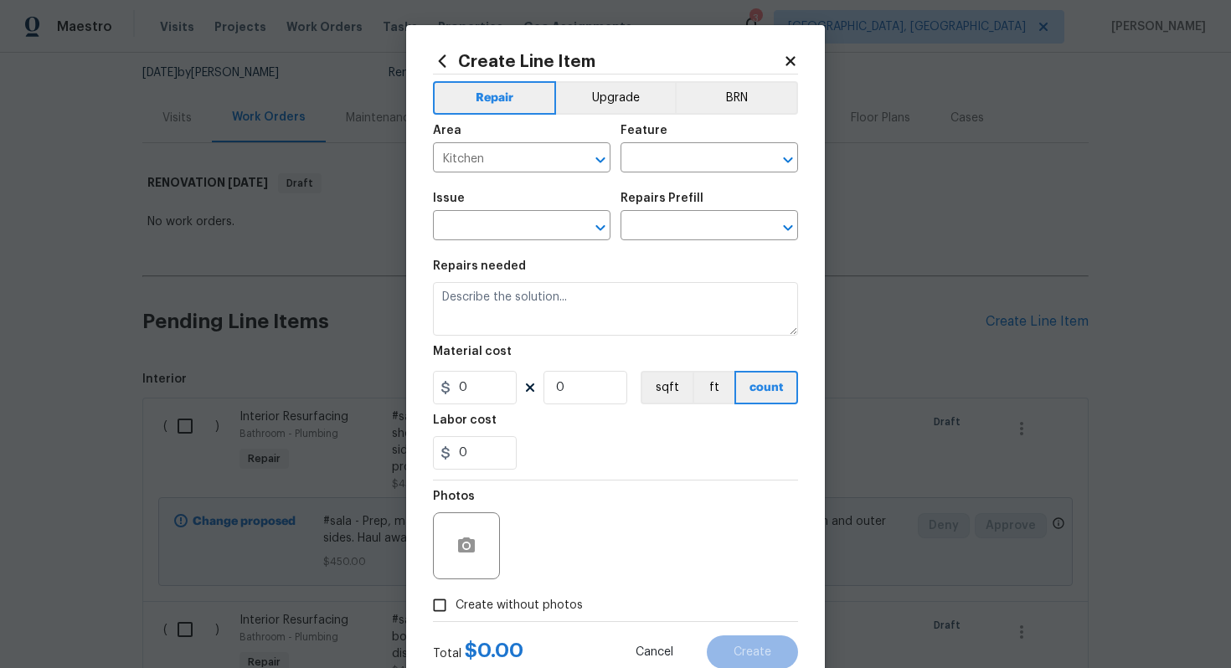
click at [674, 261] on div "Repairs needed" at bounding box center [615, 271] width 365 height 22
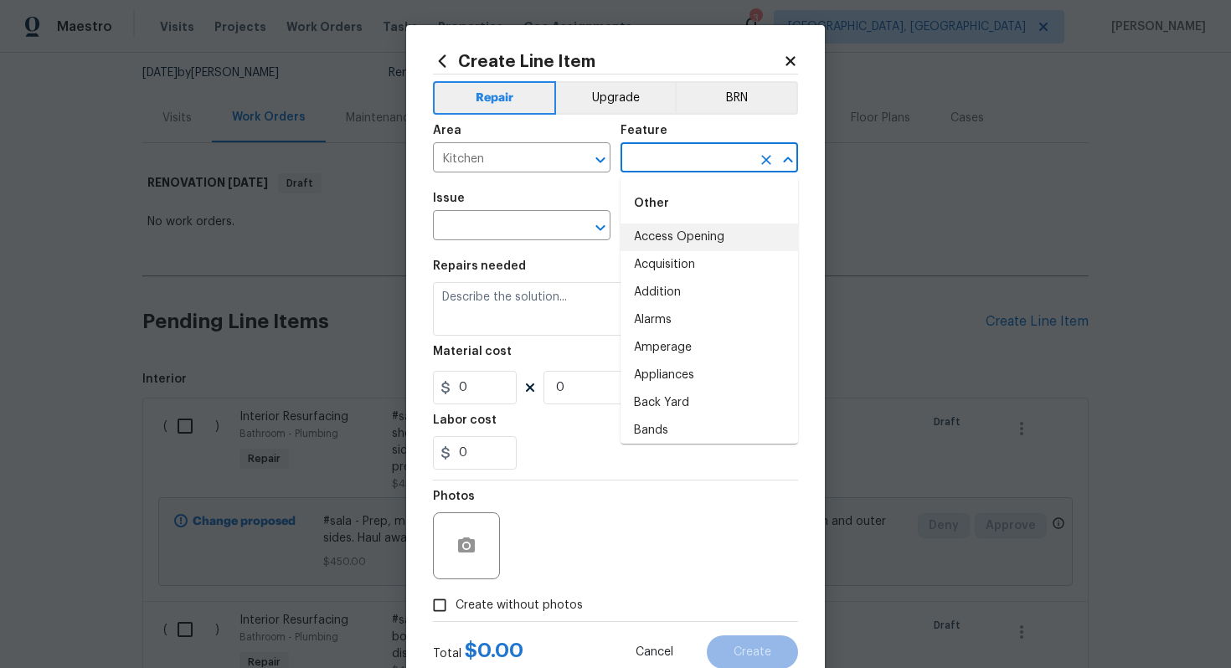
click at [661, 168] on input "text" at bounding box center [686, 160] width 131 height 26
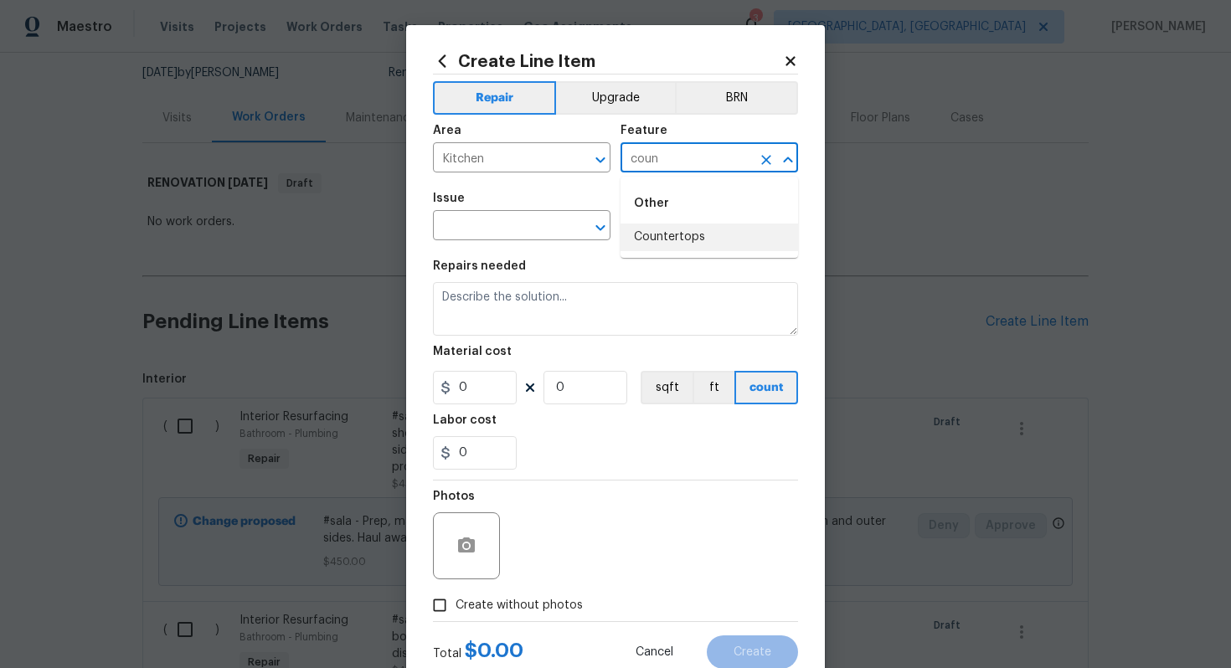
click at [650, 240] on li "Countertops" at bounding box center [710, 238] width 178 height 28
type input "Countertops"
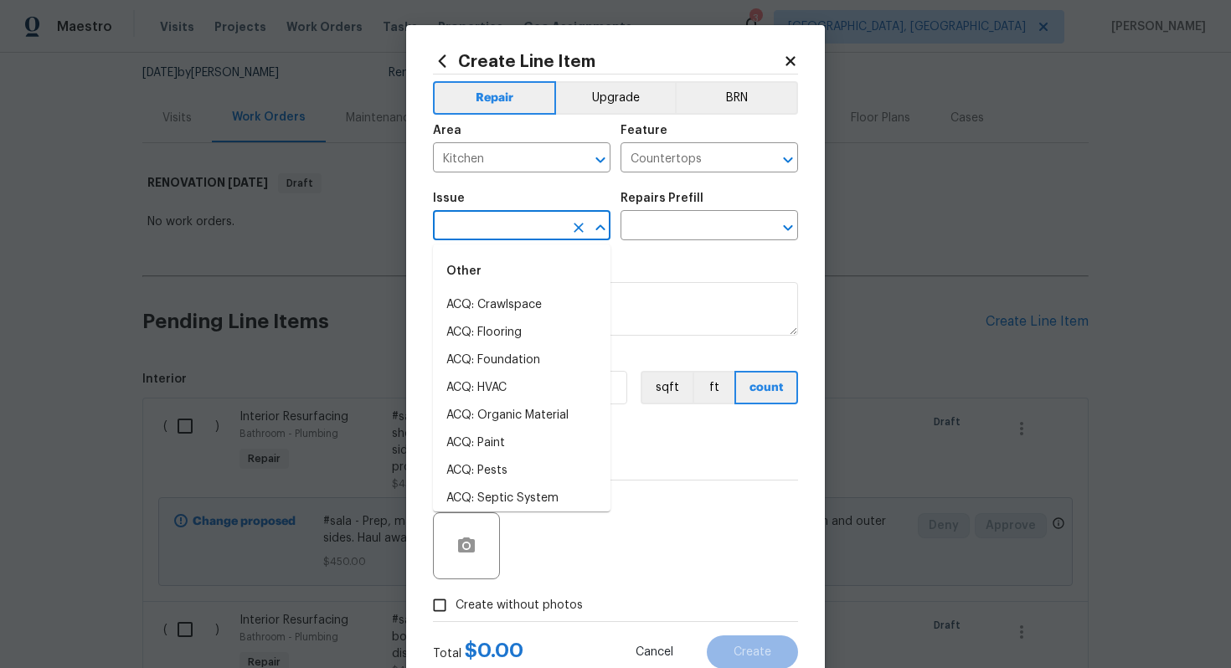
click at [520, 238] on input "text" at bounding box center [498, 227] width 131 height 26
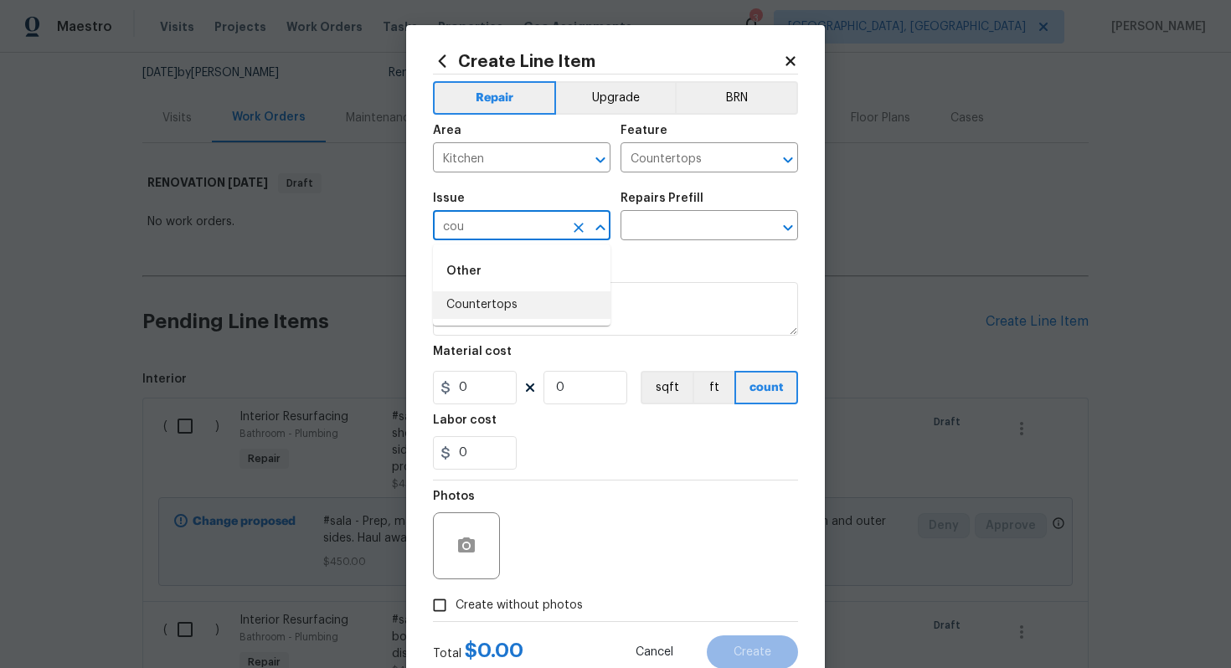
click at [500, 310] on li "Countertops" at bounding box center [522, 305] width 178 height 28
type input "Countertops"
click at [658, 220] on input "text" at bounding box center [686, 227] width 131 height 26
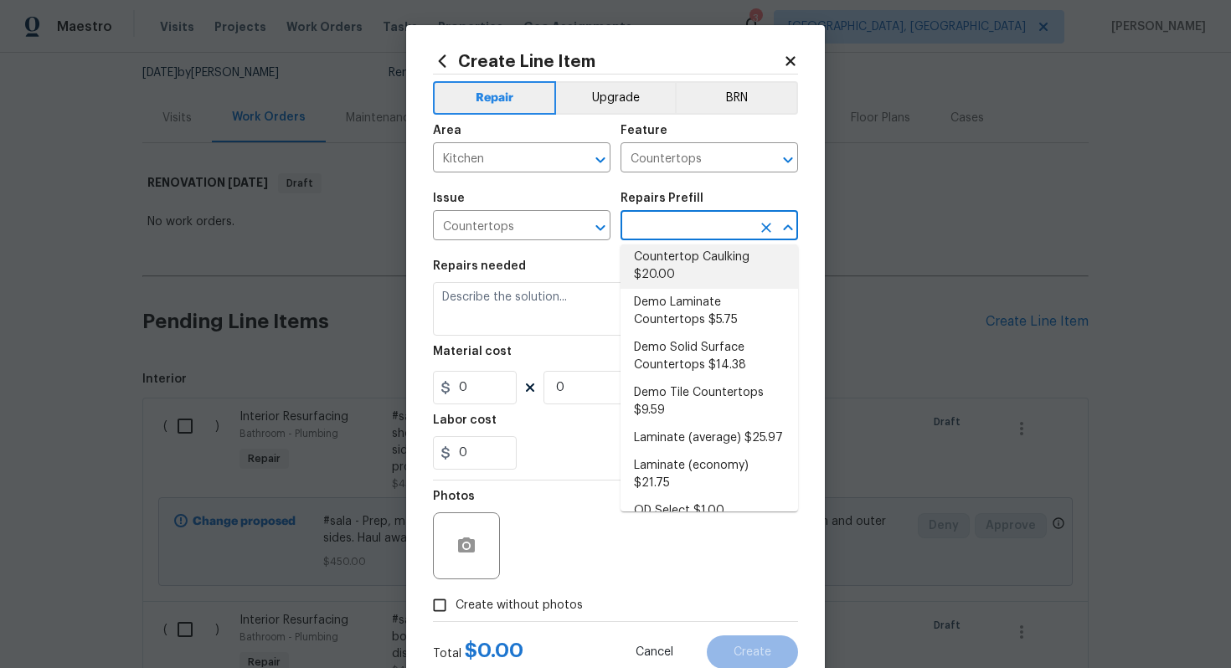
scroll to position [111, 0]
click at [719, 439] on li "Laminate (average) $25.97" at bounding box center [710, 436] width 178 height 28
type input "Laminate (average) $25.97"
type textarea "Remove the existing laminate countertops and replace with new (PM to approve st…"
type input "25.97"
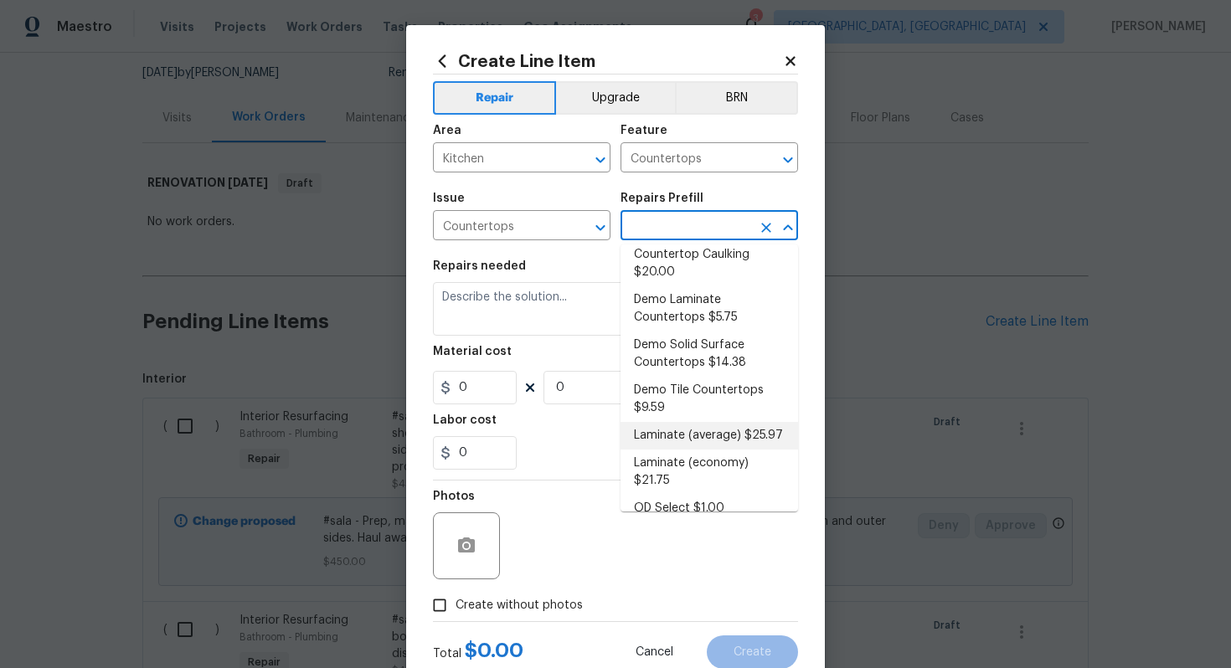
type input "1"
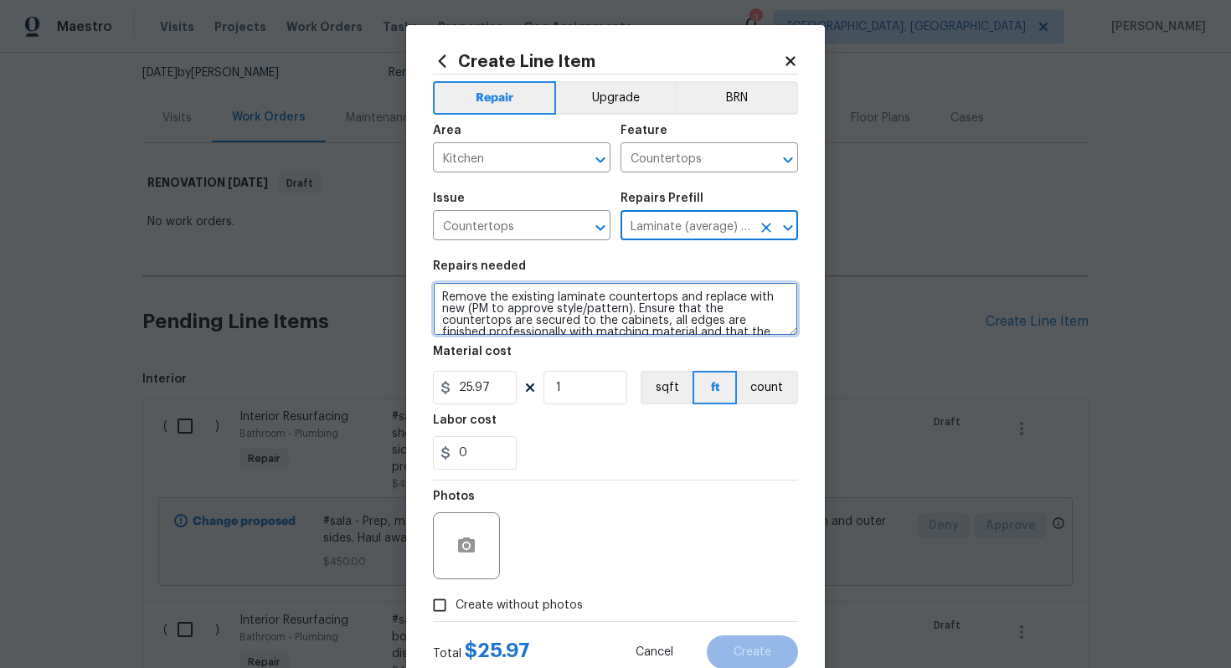
click at [435, 297] on textarea "Remove the existing laminate countertops and replace with new (PM to approve st…" at bounding box center [615, 309] width 365 height 54
type textarea "#sala - Remove the existing laminate countertops and replace with new (PM to ap…"
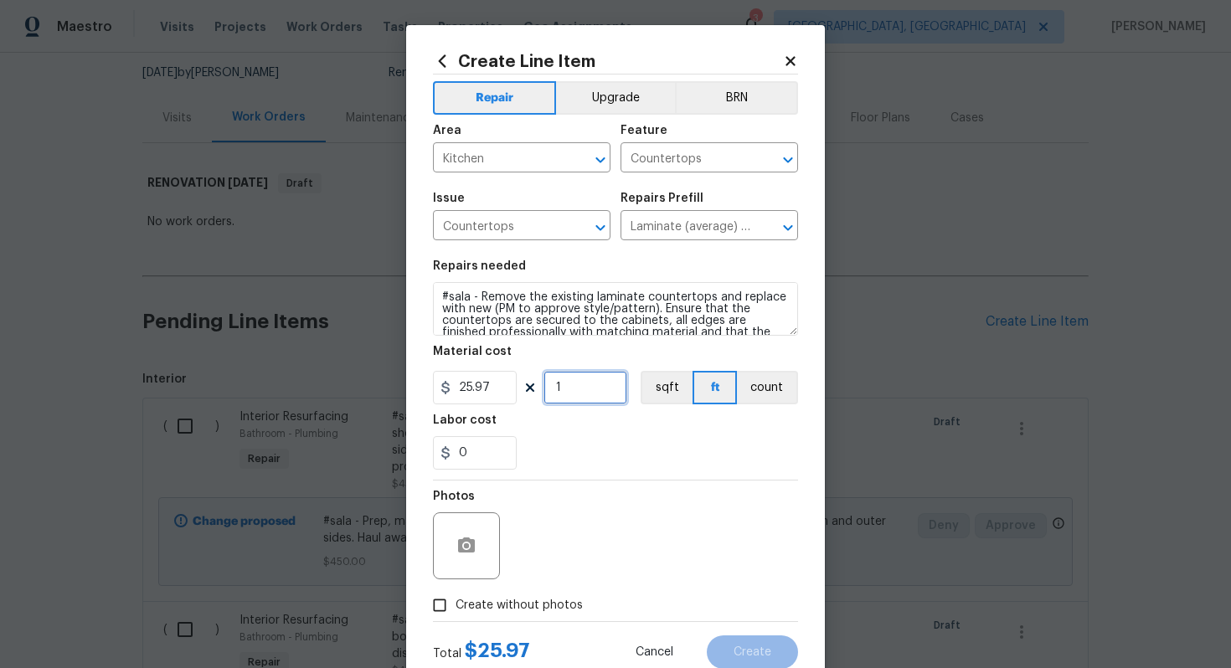
click at [588, 387] on input "1" at bounding box center [586, 388] width 84 height 34
type input "50"
click at [528, 596] on label "Create without photos" at bounding box center [503, 606] width 159 height 32
click at [456, 596] on input "Create without photos" at bounding box center [440, 606] width 32 height 32
checkbox input "true"
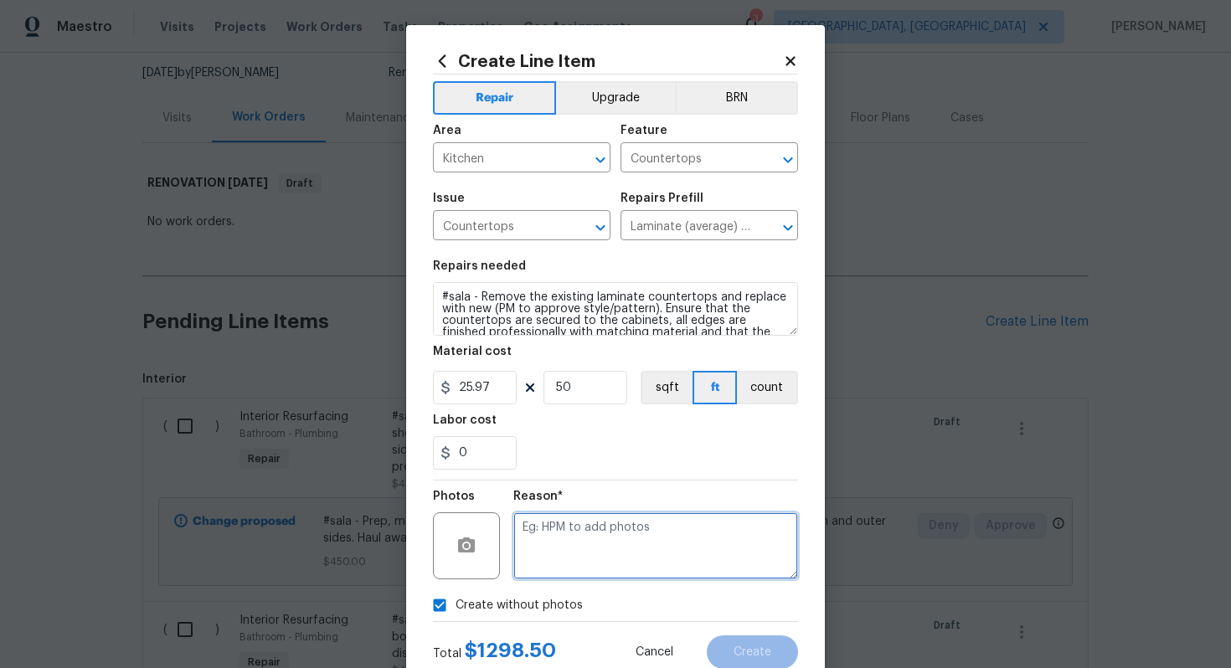
click at [611, 549] on textarea at bounding box center [655, 546] width 285 height 67
type textarea "n/a"
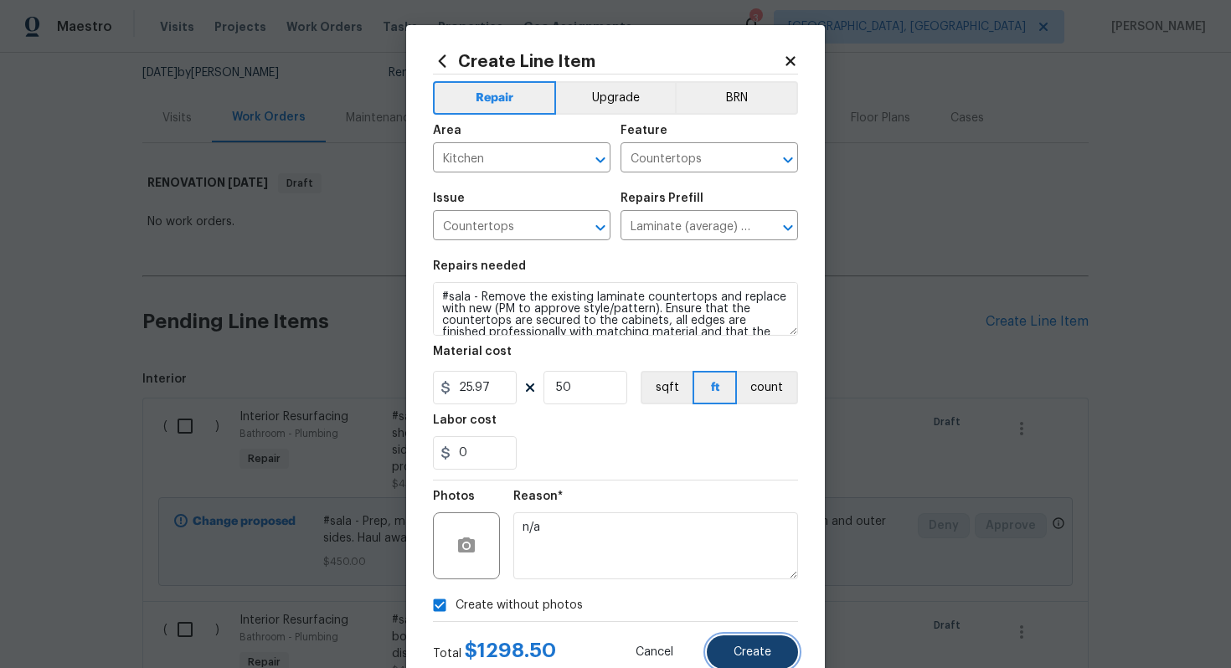
click at [750, 645] on button "Create" at bounding box center [752, 653] width 91 height 34
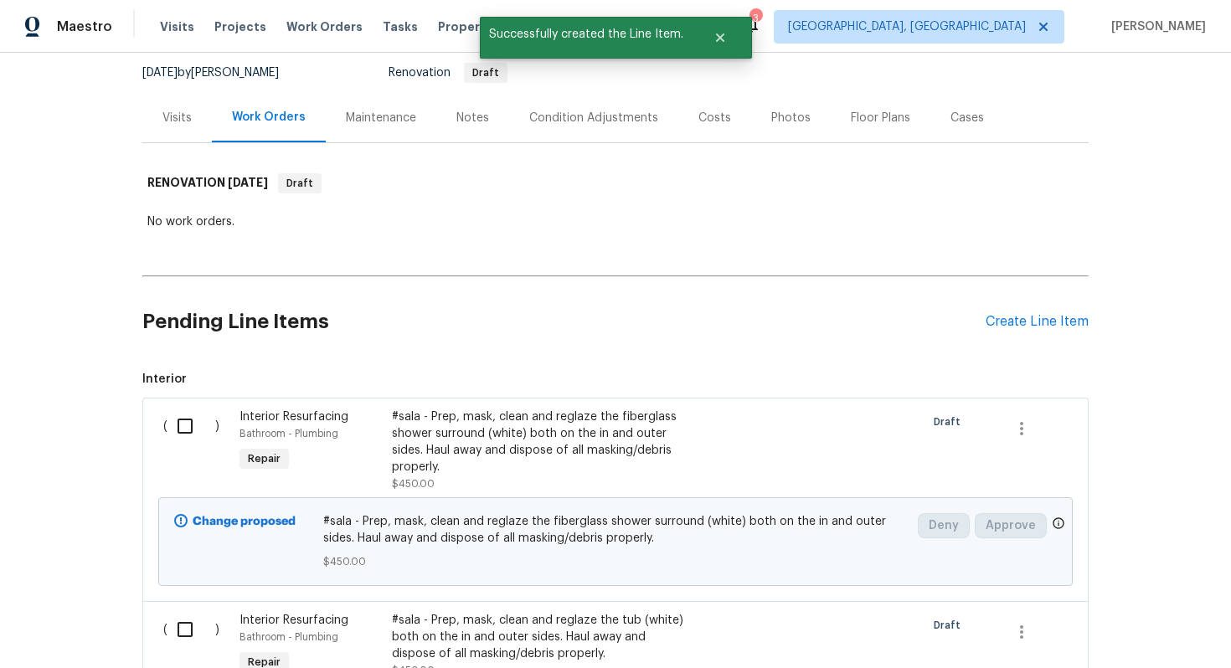
scroll to position [0, 0]
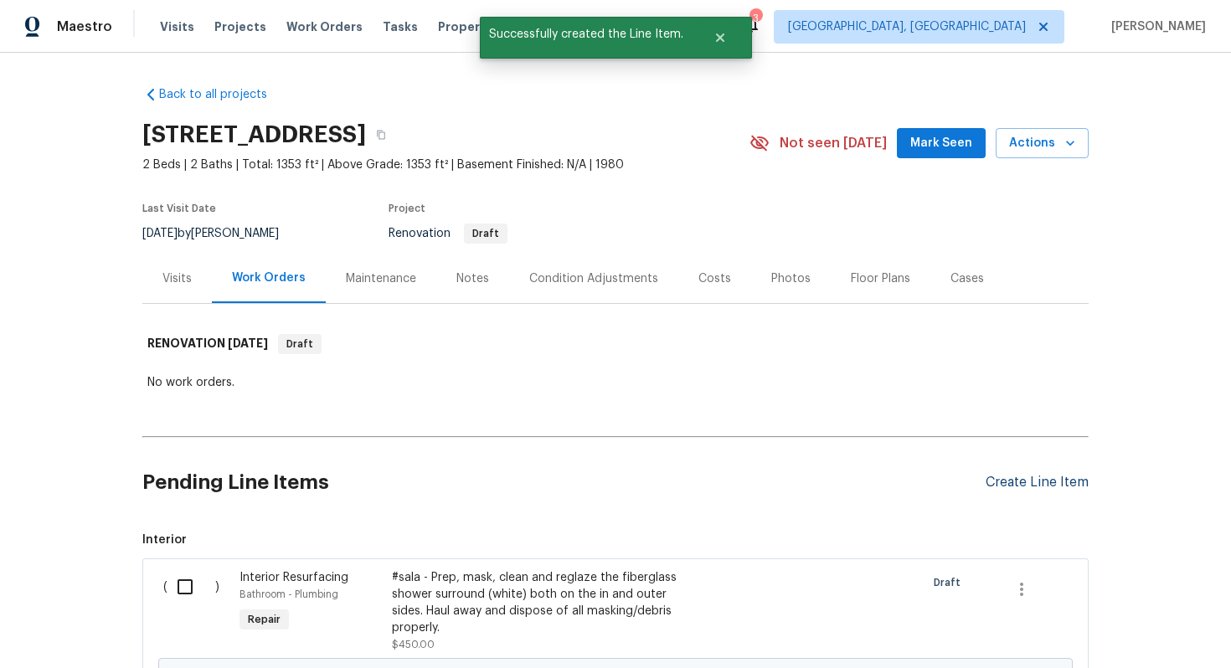
click at [1028, 482] on div "Create Line Item" at bounding box center [1037, 483] width 103 height 16
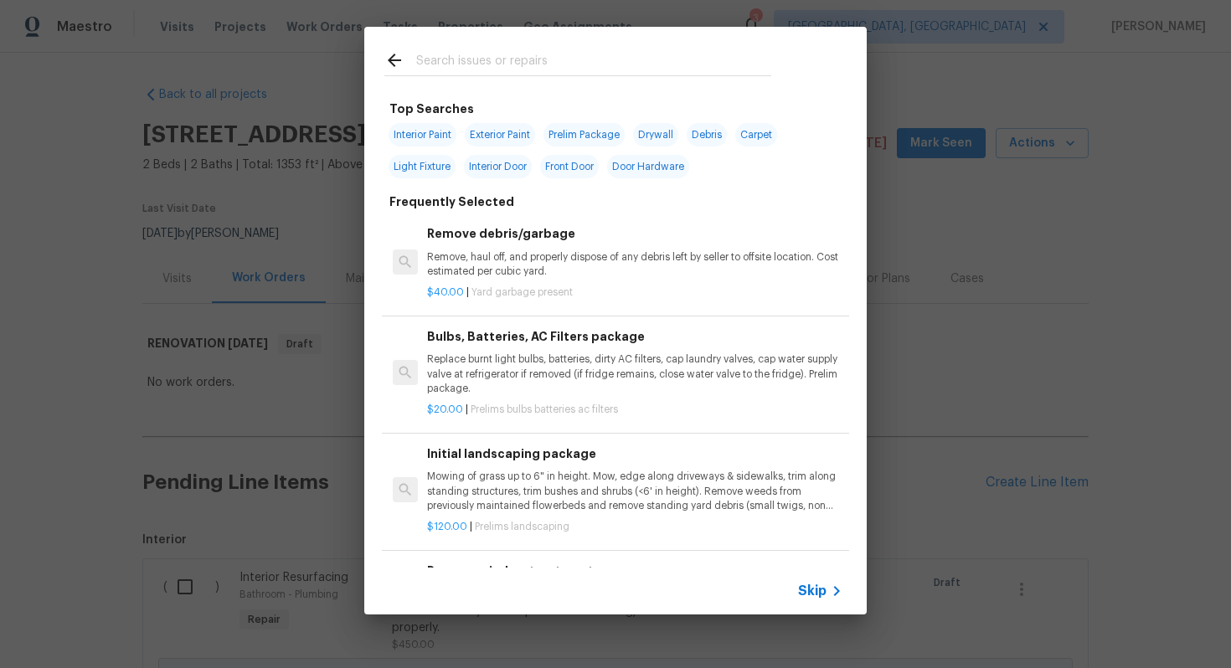
click at [807, 588] on span "Skip" at bounding box center [812, 591] width 28 height 17
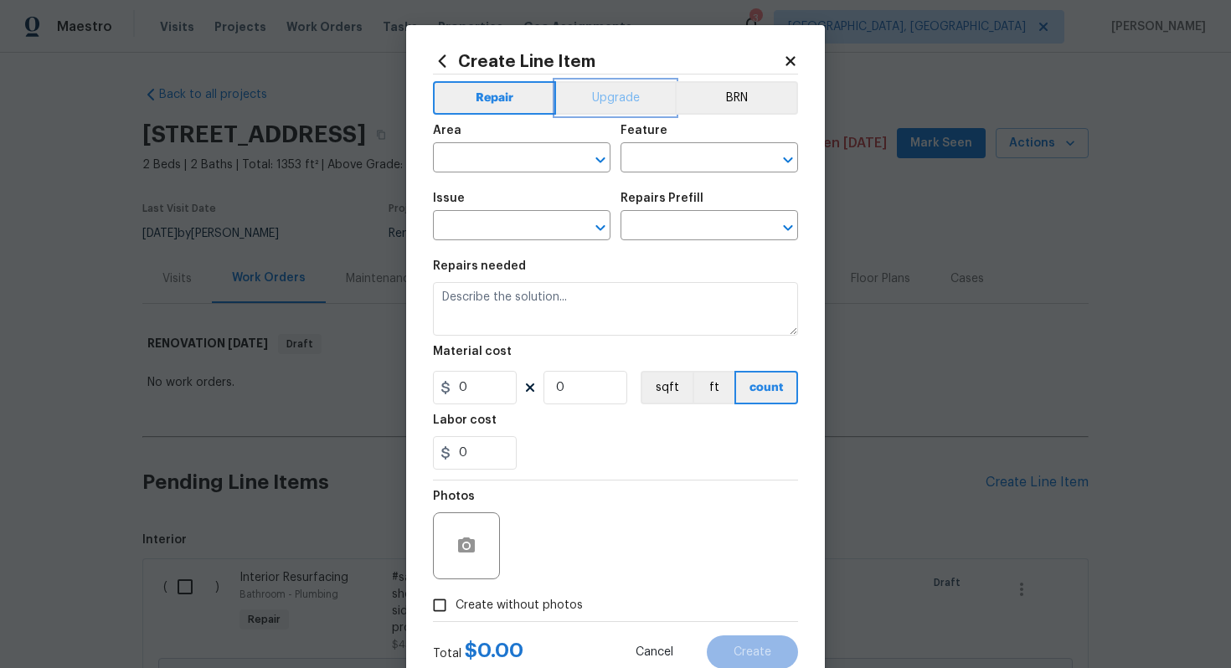
click at [611, 98] on button "Upgrade" at bounding box center [616, 98] width 120 height 34
click at [491, 169] on input "text" at bounding box center [498, 160] width 131 height 26
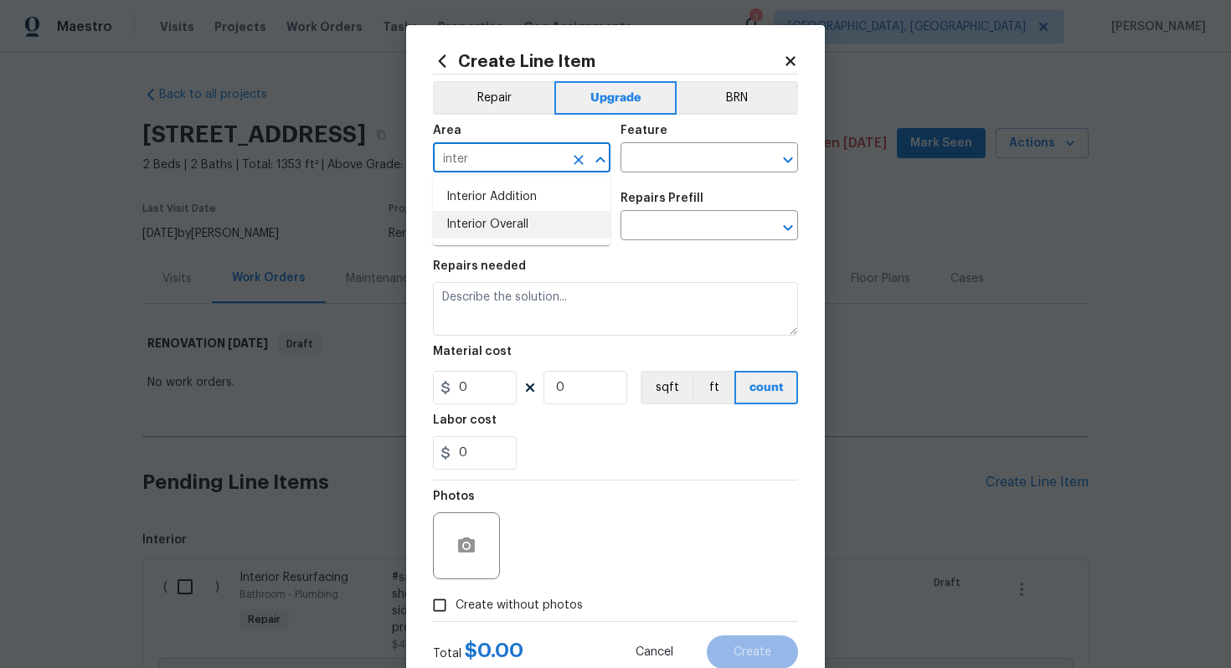
click at [510, 225] on li "Interior Overall" at bounding box center [522, 225] width 178 height 28
type input "Interior Overall"
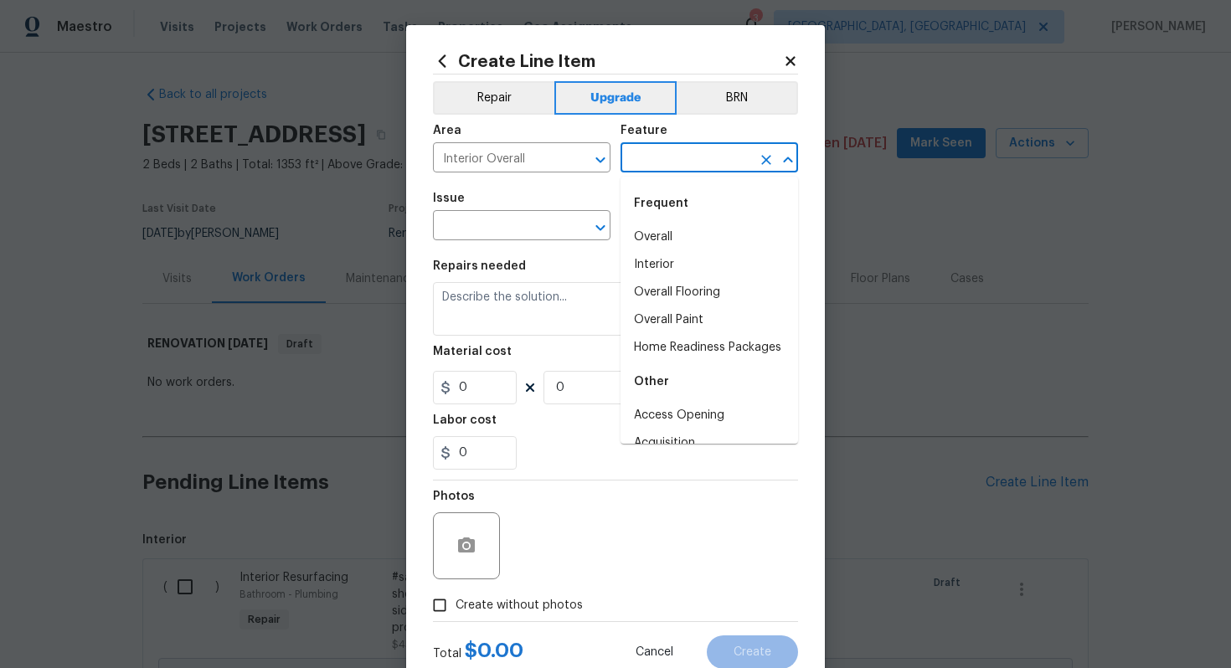
click at [664, 151] on input "text" at bounding box center [686, 160] width 131 height 26
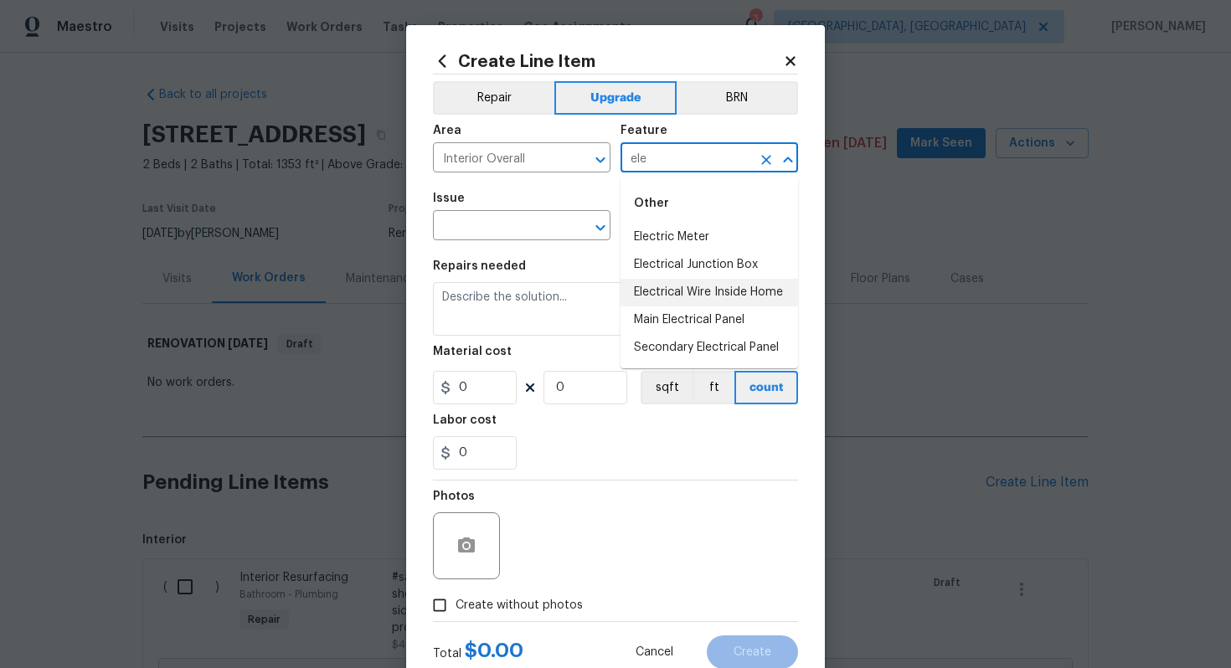
click at [694, 289] on li "Electrical Wire Inside Home" at bounding box center [710, 293] width 178 height 28
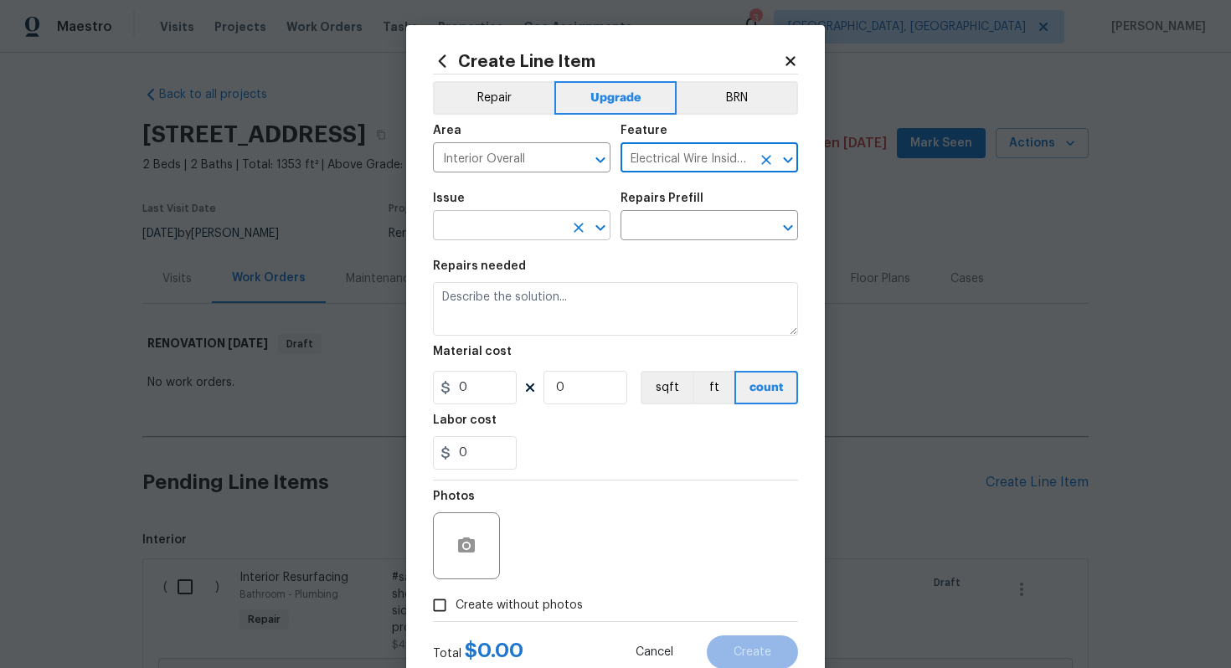
type input "Electrical Wire Inside Home"
click at [452, 229] on input "text" at bounding box center [498, 227] width 131 height 26
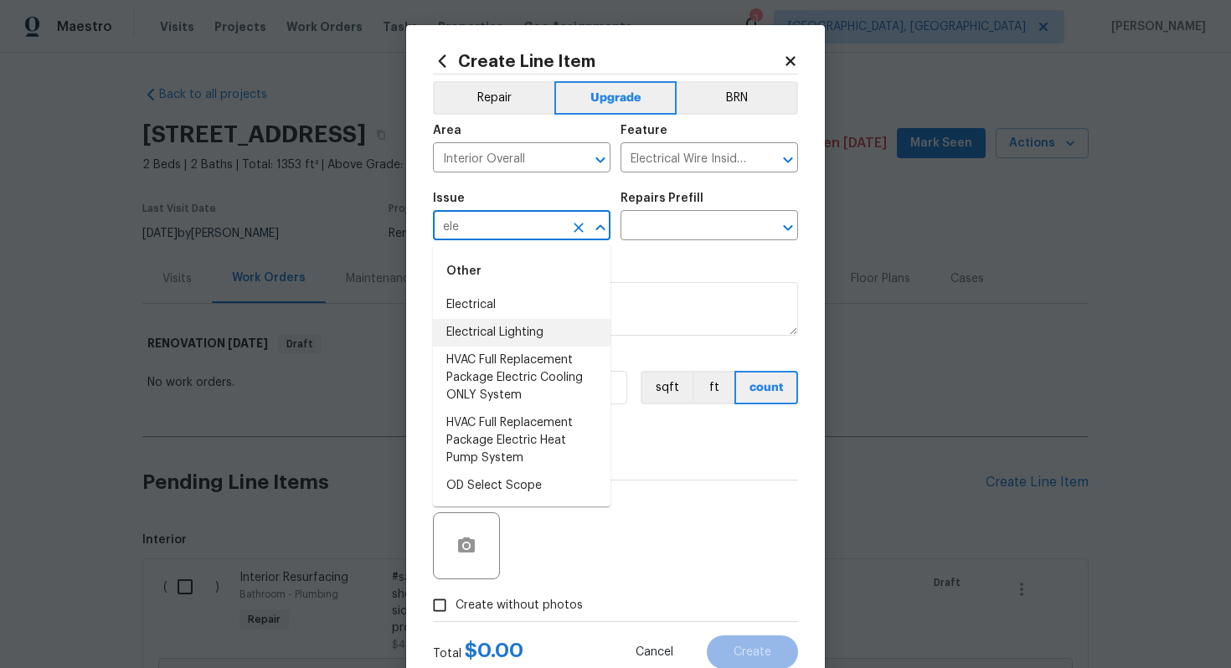
click at [542, 335] on li "Electrical Lighting" at bounding box center [522, 333] width 178 height 28
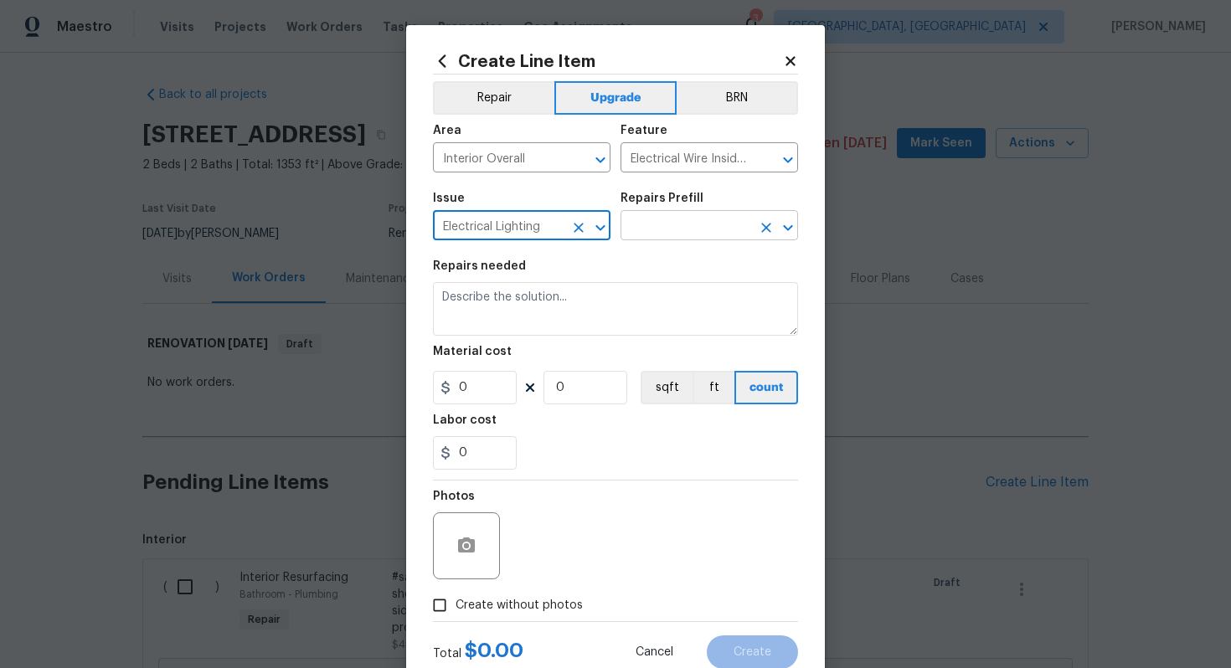
type input "Electrical Lighting"
click at [638, 239] on input "text" at bounding box center [686, 227] width 131 height 26
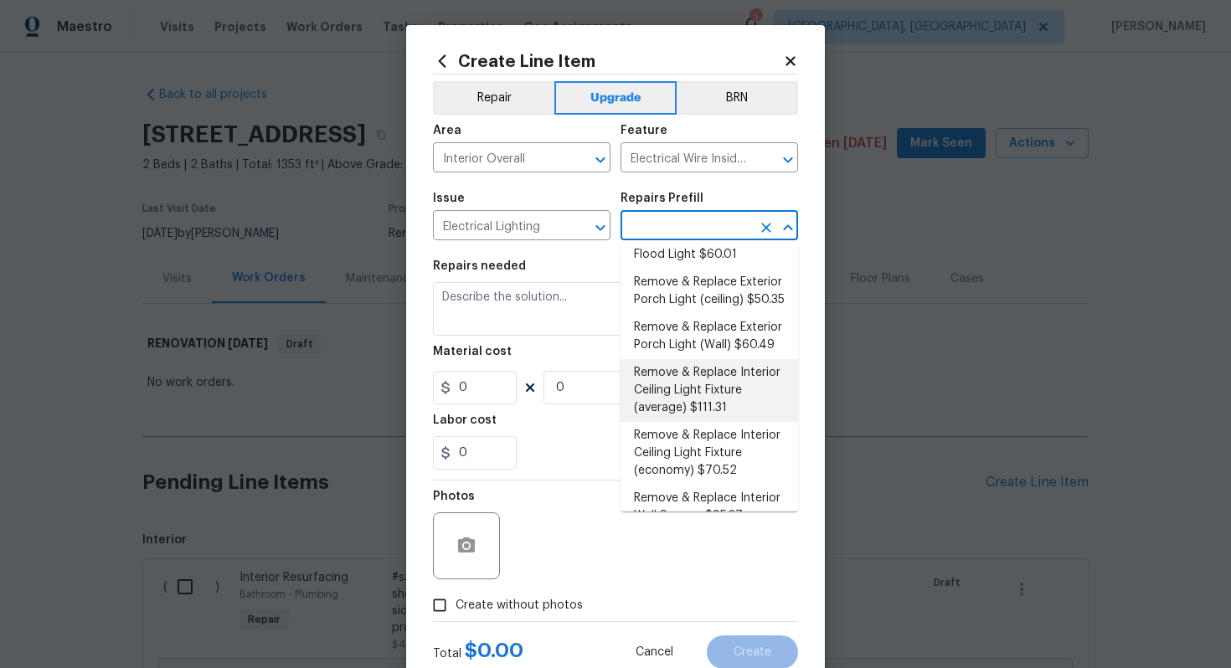
scroll to position [385, 0]
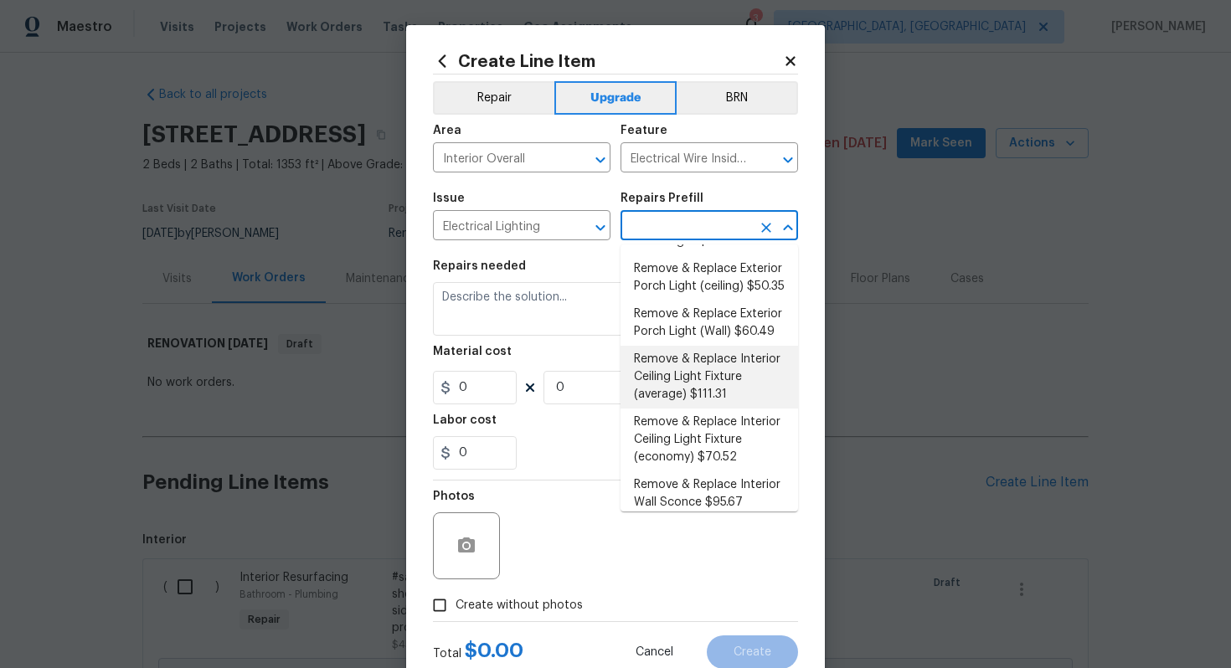
click at [704, 400] on li "Remove & Replace Interior Ceiling Light Fixture (average) $111.31" at bounding box center [710, 377] width 178 height 63
type input "Remove & Replace Interior Ceiling Light Fixture (average) $111.31"
type textarea "Remove the existing interior ceiling light fixture and replace it with new AVER…"
type input "111.31"
type input "1"
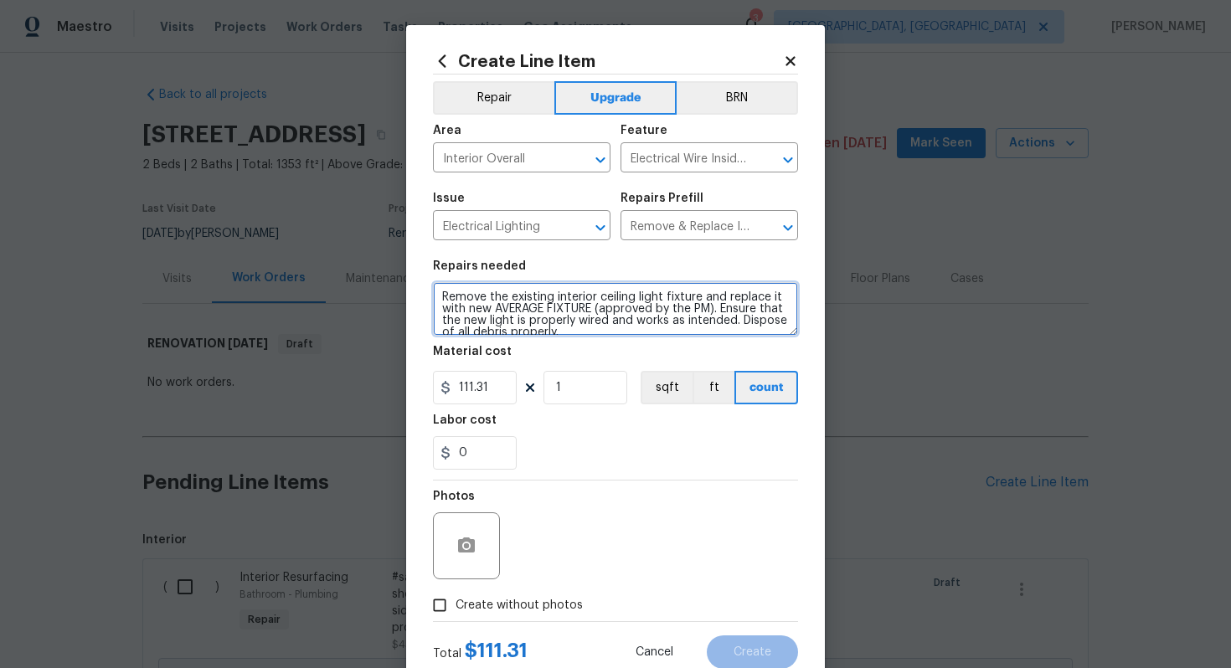
click at [437, 291] on textarea "Remove the existing interior ceiling light fixture and replace it with new AVER…" at bounding box center [615, 309] width 365 height 54
type textarea "#sala - Remove the existing interior ceiling light fixture and replace it with …"
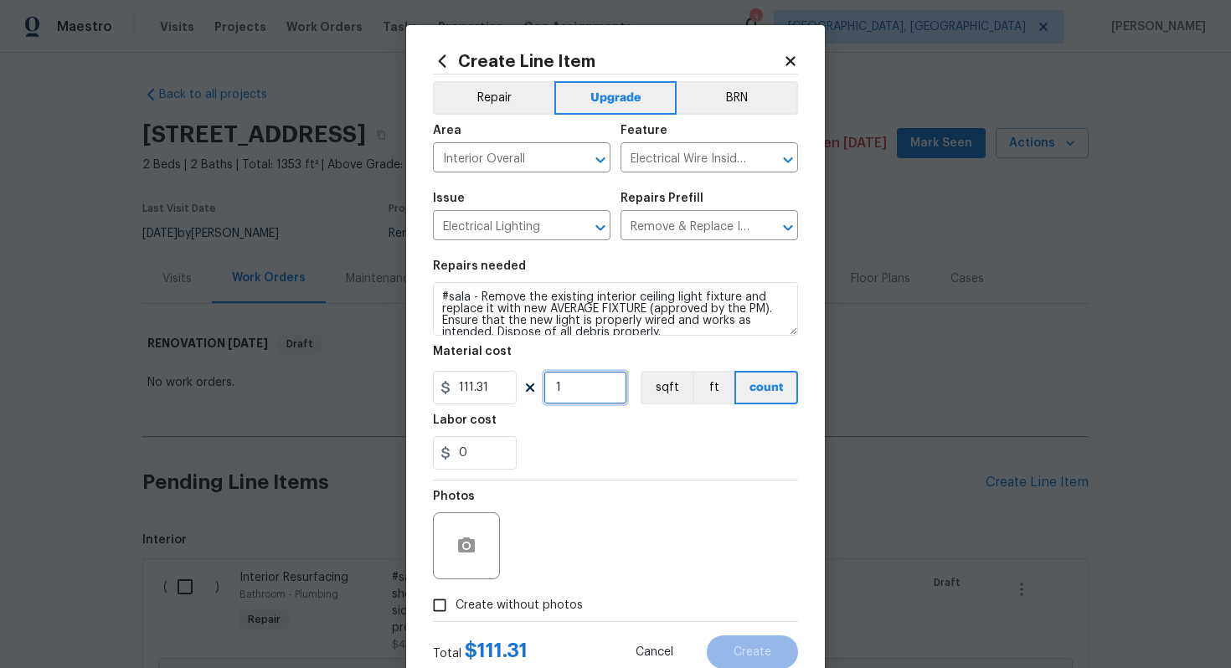
click at [572, 386] on input "1" at bounding box center [586, 388] width 84 height 34
type input "15"
click at [544, 610] on span "Create without photos" at bounding box center [519, 606] width 127 height 18
click at [456, 610] on input "Create without photos" at bounding box center [440, 606] width 32 height 32
checkbox input "true"
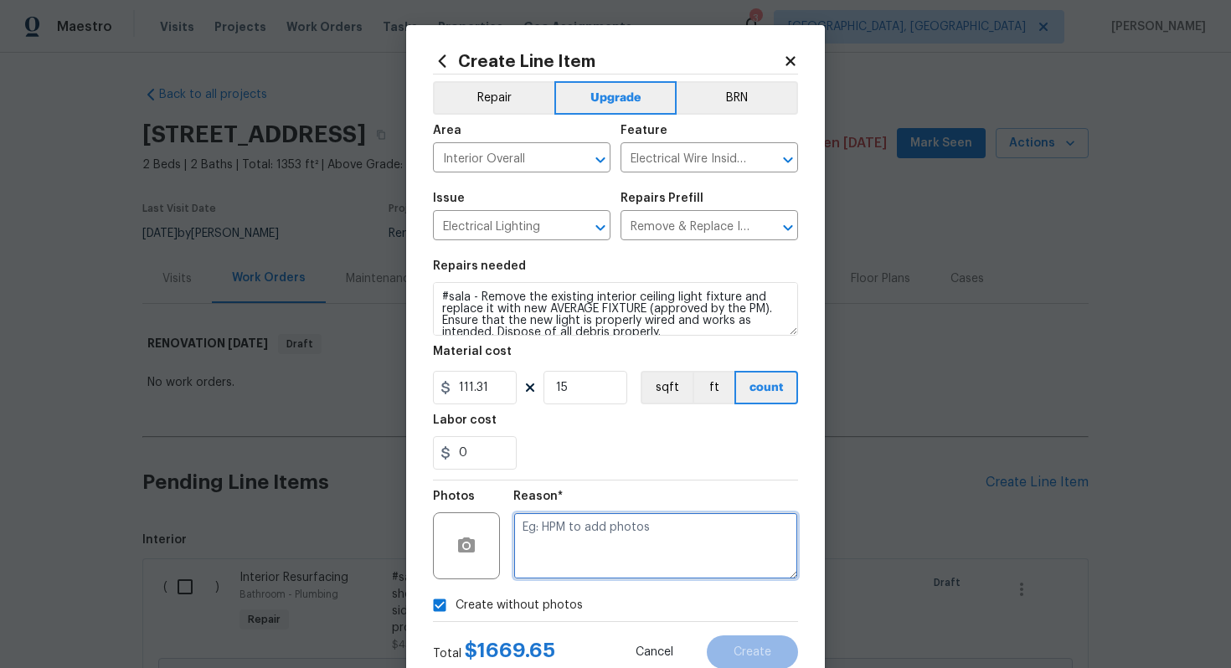
click at [632, 520] on textarea at bounding box center [655, 546] width 285 height 67
type textarea "n/a"
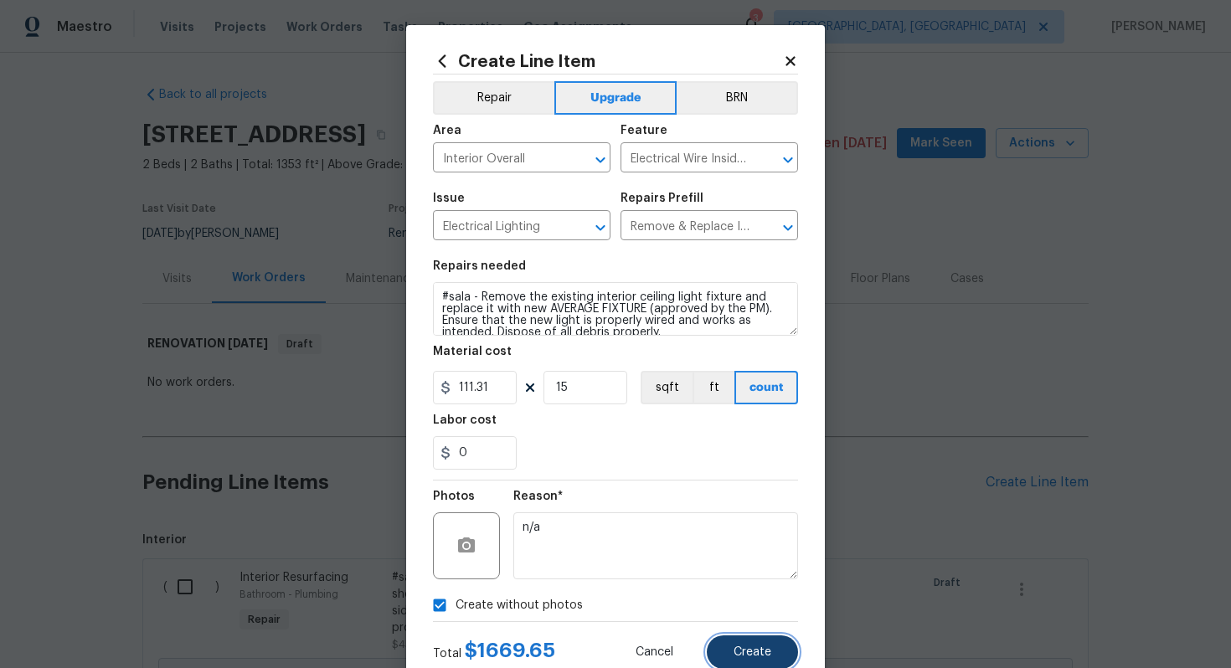
click at [758, 653] on span "Create" at bounding box center [753, 653] width 38 height 13
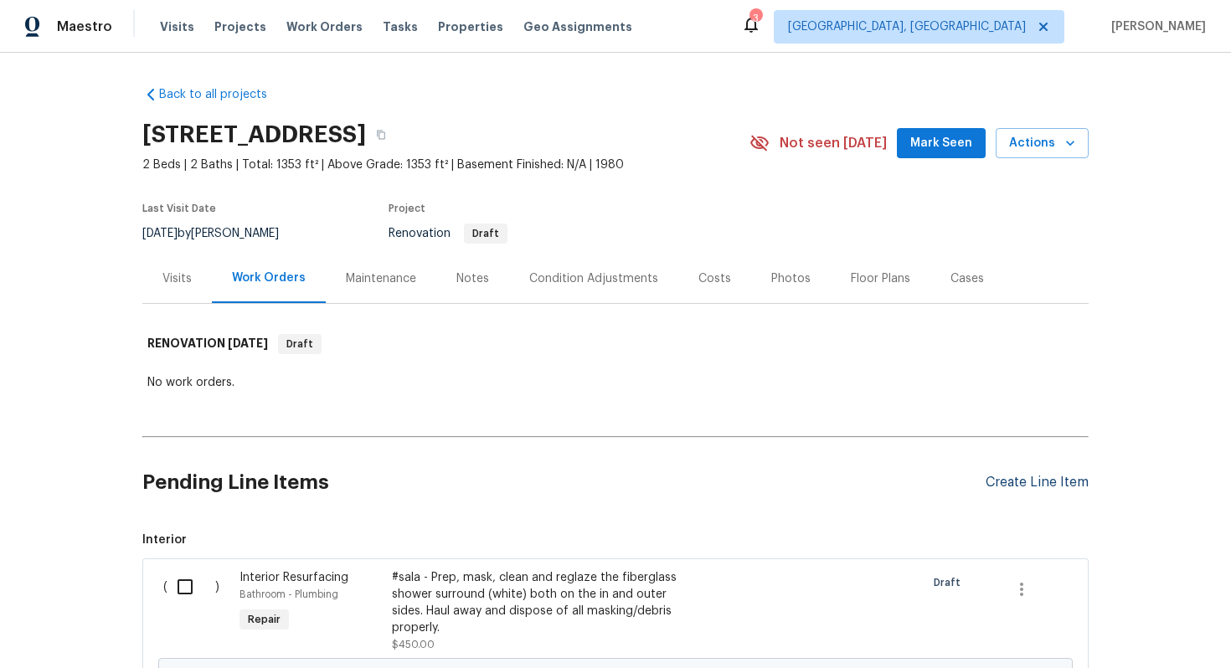
click at [1006, 482] on div "Create Line Item" at bounding box center [1037, 483] width 103 height 16
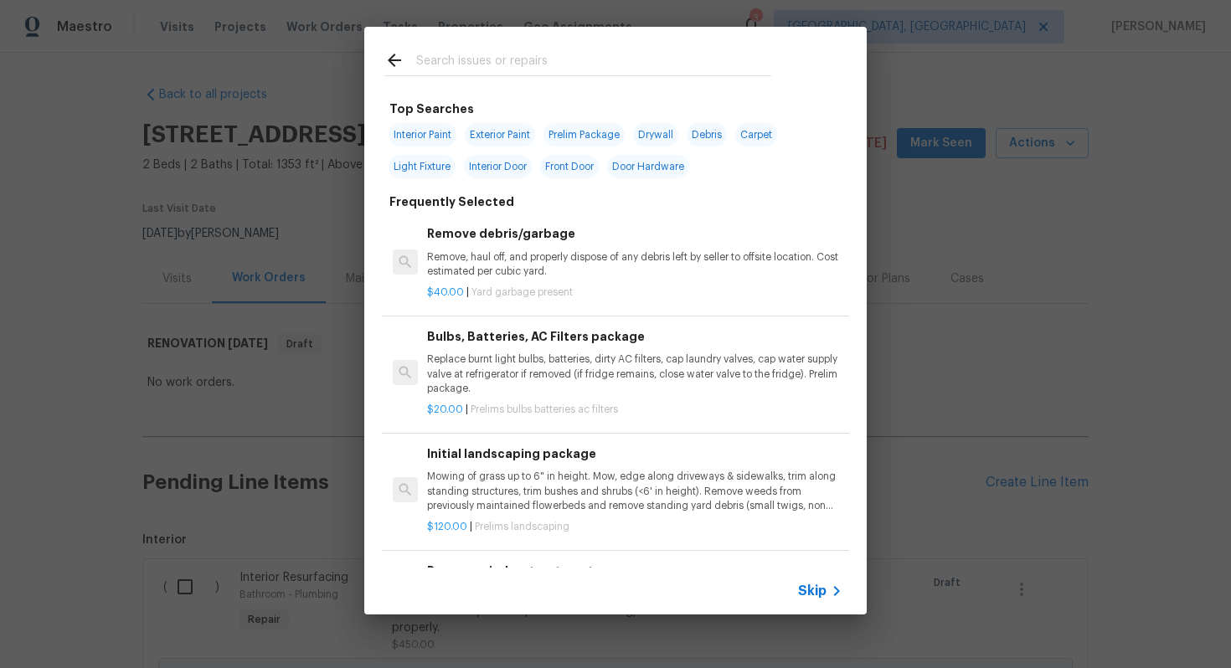
click at [821, 601] on div "Skip" at bounding box center [615, 591] width 503 height 47
click at [815, 589] on span "Skip" at bounding box center [812, 591] width 28 height 17
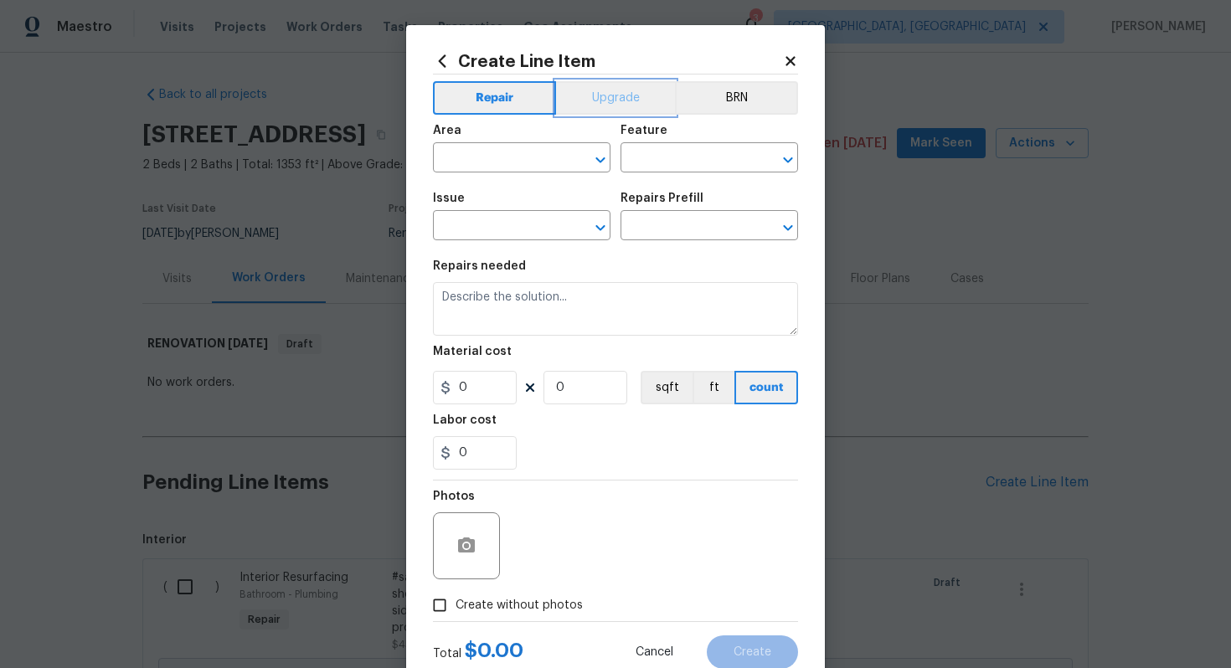
click at [597, 94] on button "Upgrade" at bounding box center [616, 98] width 120 height 34
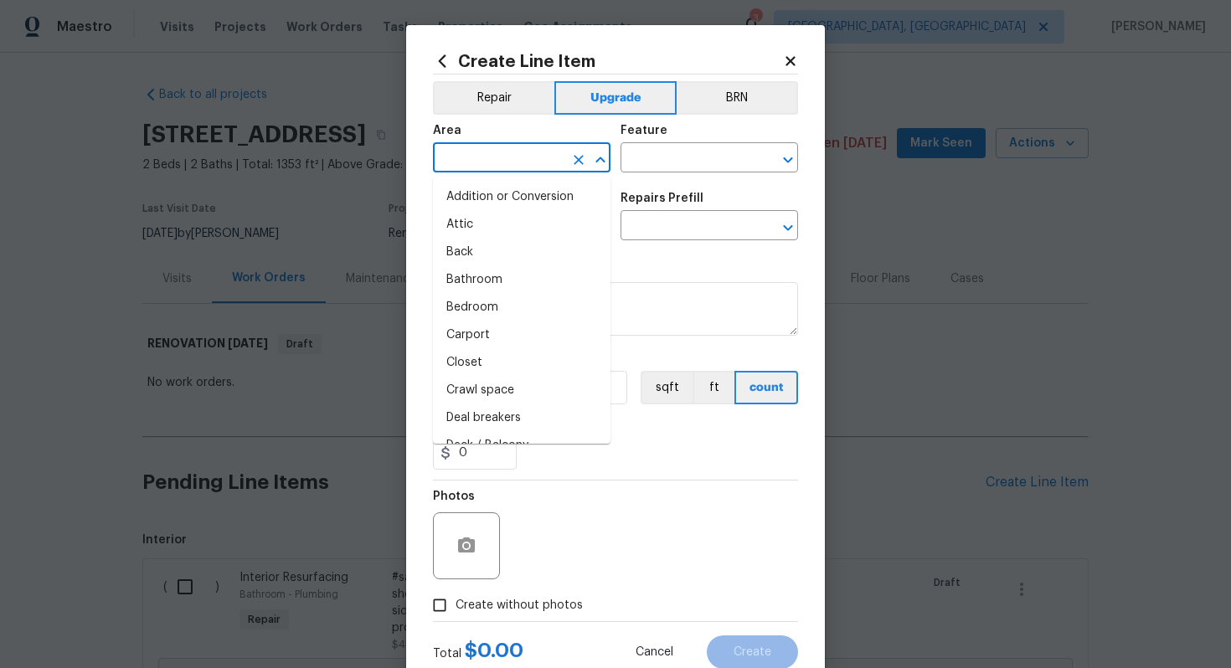
click at [506, 169] on input "text" at bounding box center [498, 160] width 131 height 26
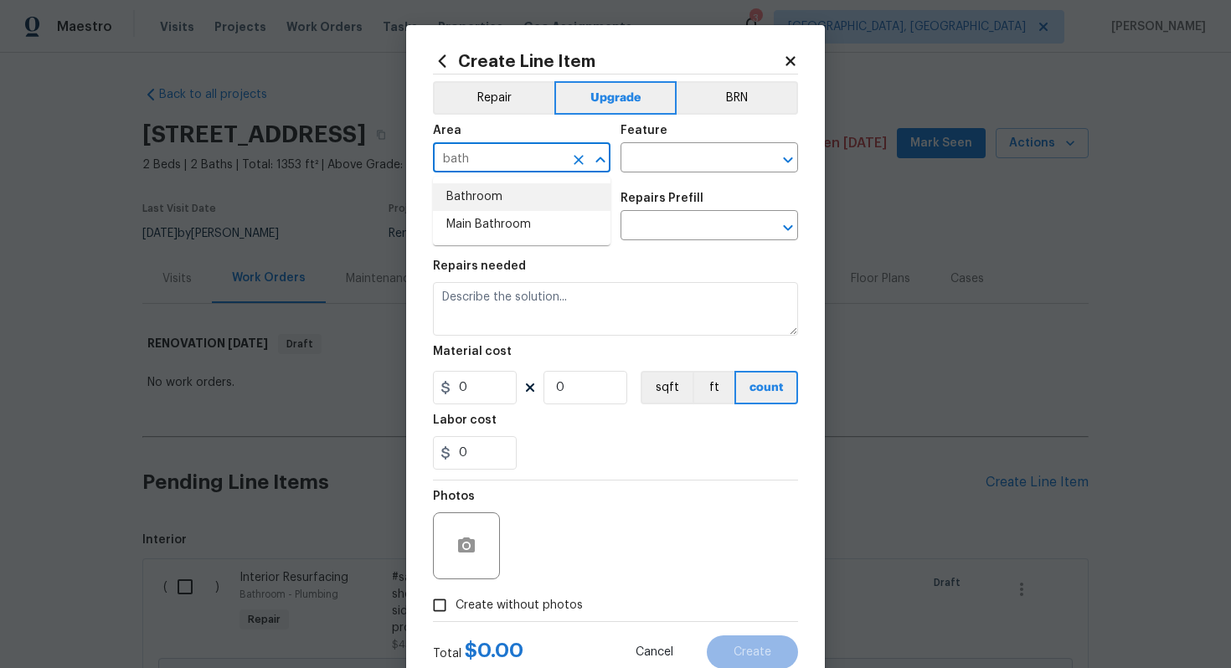
click at [514, 191] on li "Bathroom" at bounding box center [522, 197] width 178 height 28
type input "Bathroom"
click at [665, 161] on input "text" at bounding box center [686, 160] width 131 height 26
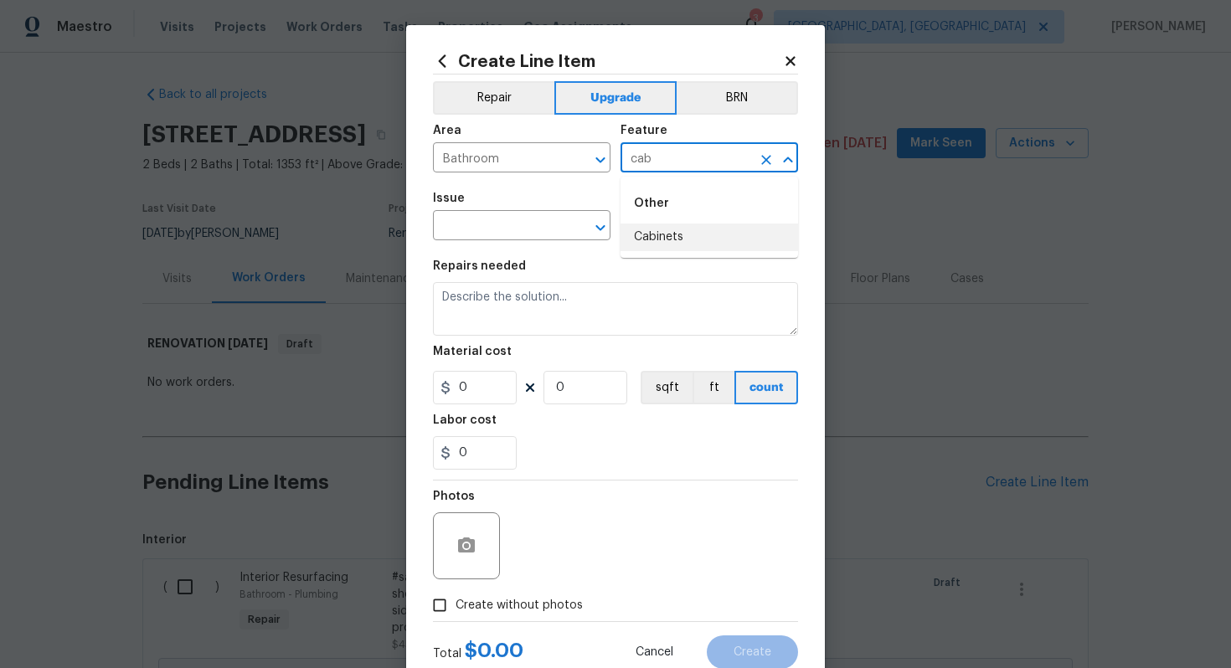
click at [659, 245] on li "Cabinets" at bounding box center [710, 238] width 178 height 28
type input "Cabinets"
click at [487, 228] on input "text" at bounding box center [498, 227] width 131 height 26
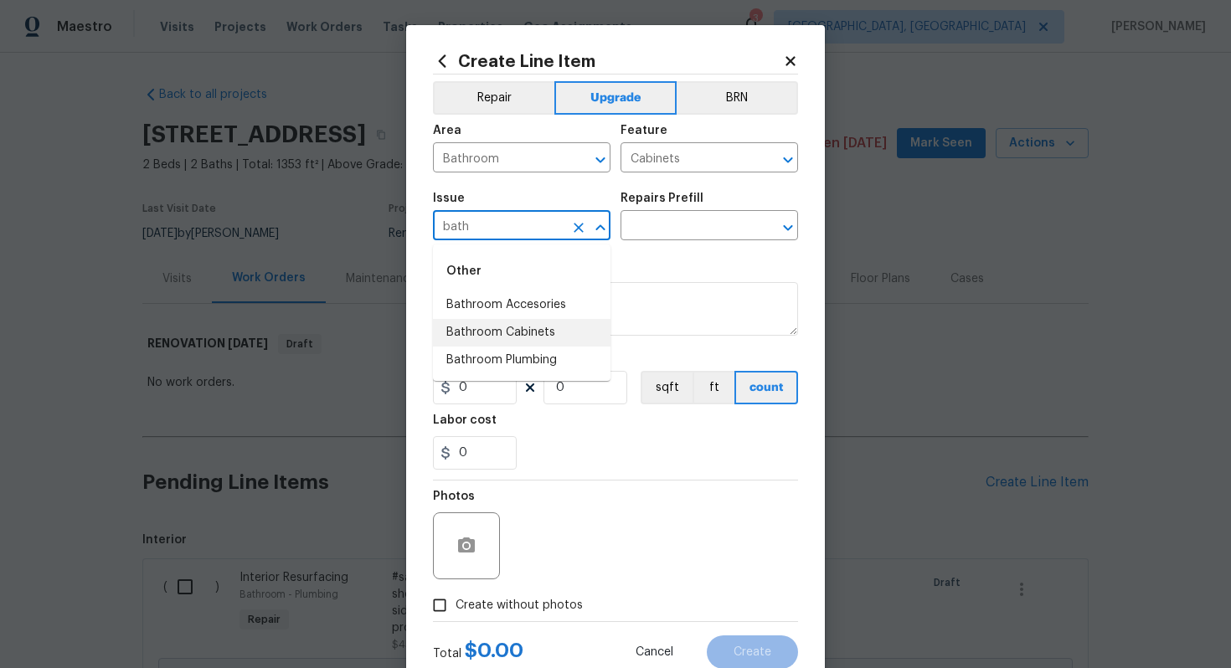
click at [547, 338] on li "Bathroom Cabinets" at bounding box center [522, 333] width 178 height 28
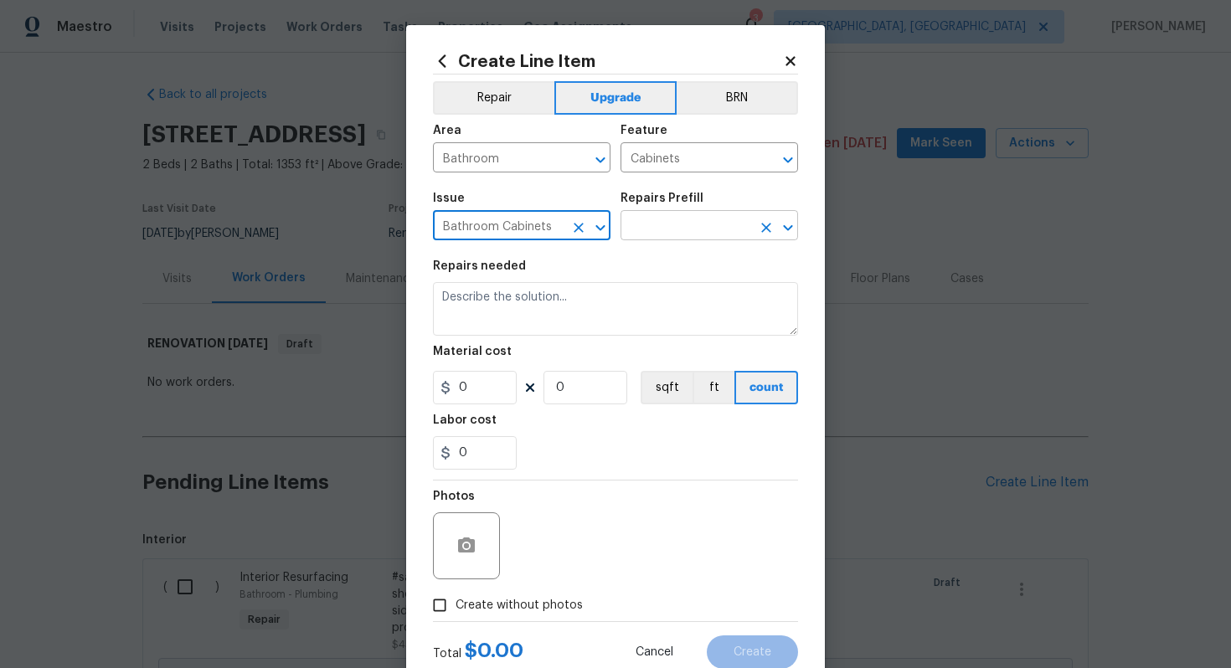
type input "Bathroom Cabinets"
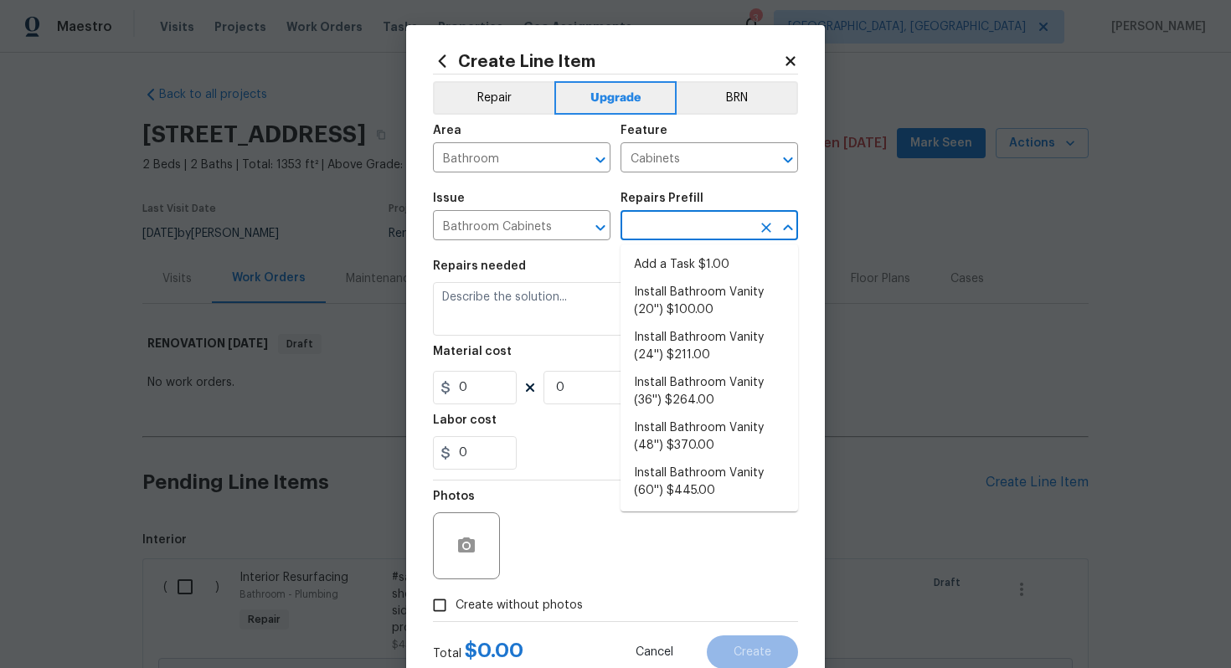
click at [659, 233] on input "text" at bounding box center [686, 227] width 131 height 26
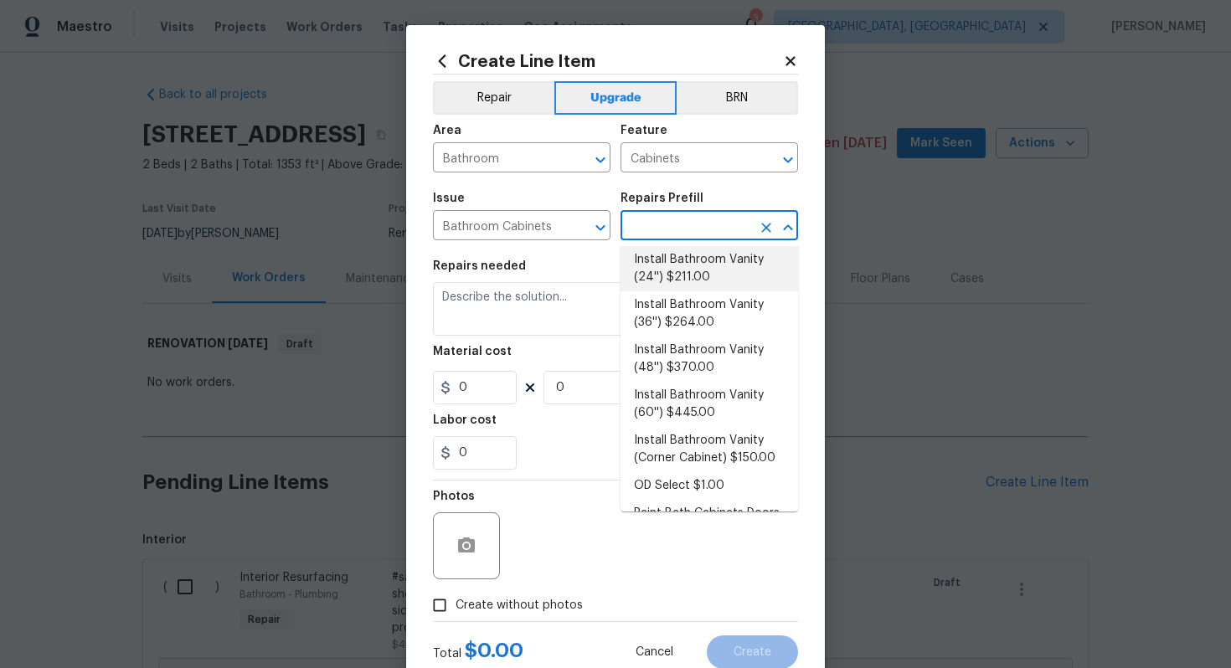
scroll to position [100, 0]
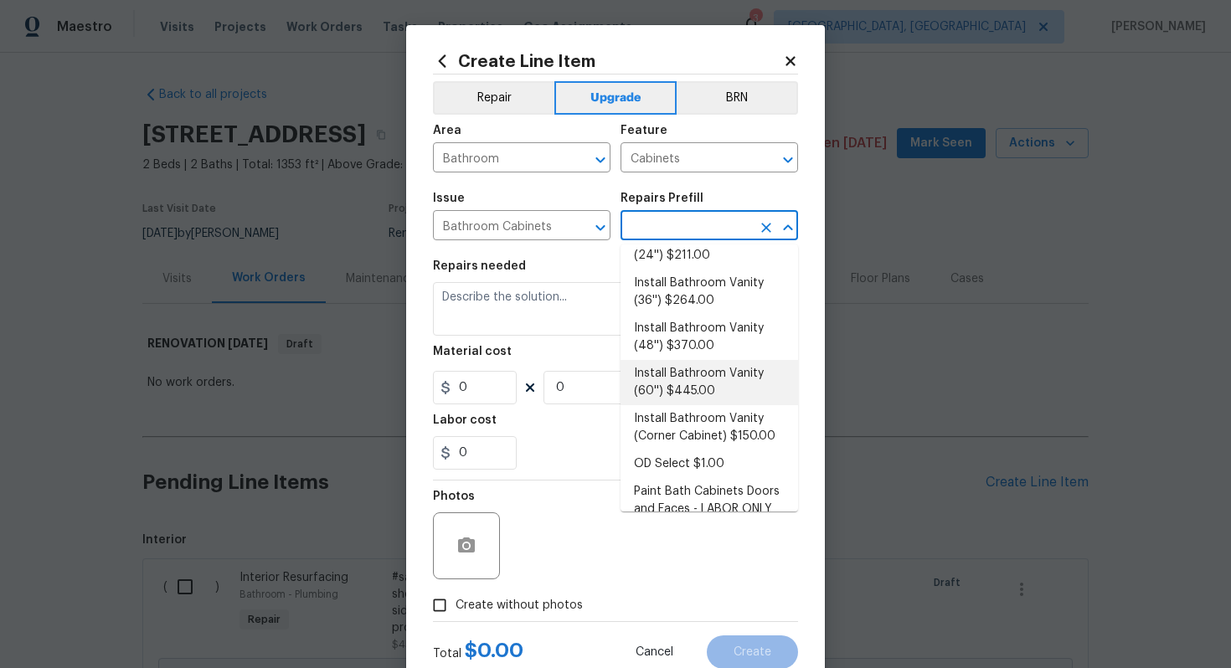
click at [677, 375] on li "Install Bathroom Vanity (60'') $445.00" at bounding box center [710, 382] width 178 height 45
type input "Install Bathroom Vanity (60'') $445.00"
type textarea "Remove the existing bathroom vanity (if present) and install a new 60'' bathroo…"
type input "445"
type input "1"
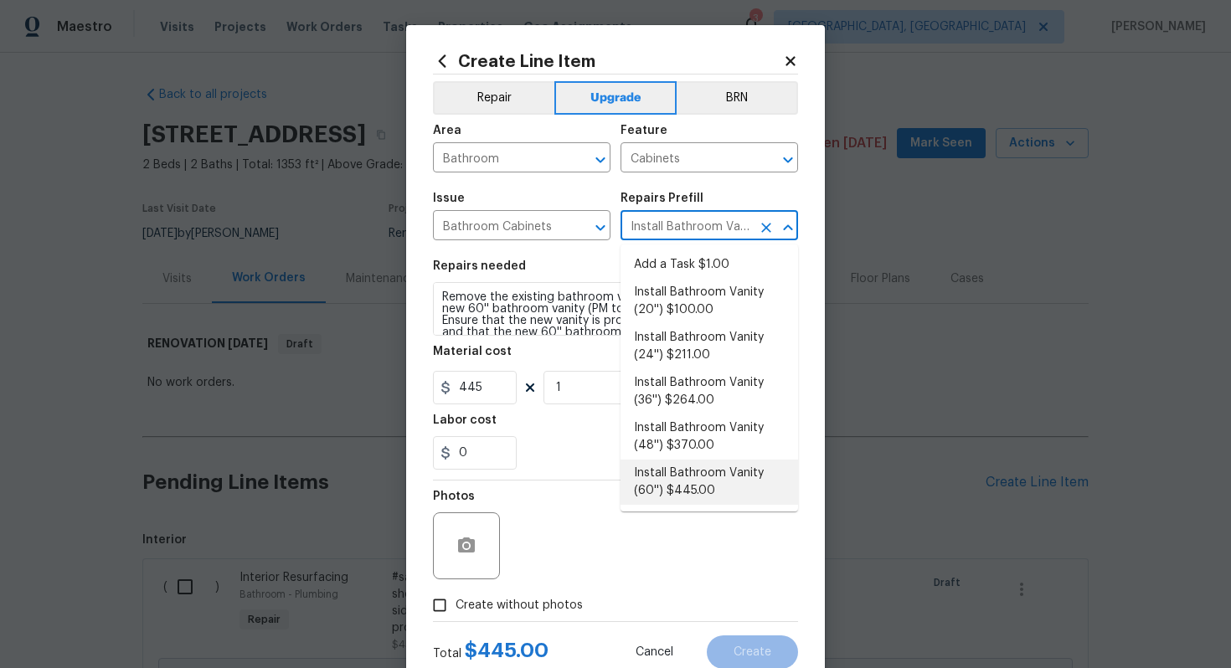
click at [695, 479] on li "Install Bathroom Vanity (60'') $445.00" at bounding box center [710, 482] width 178 height 45
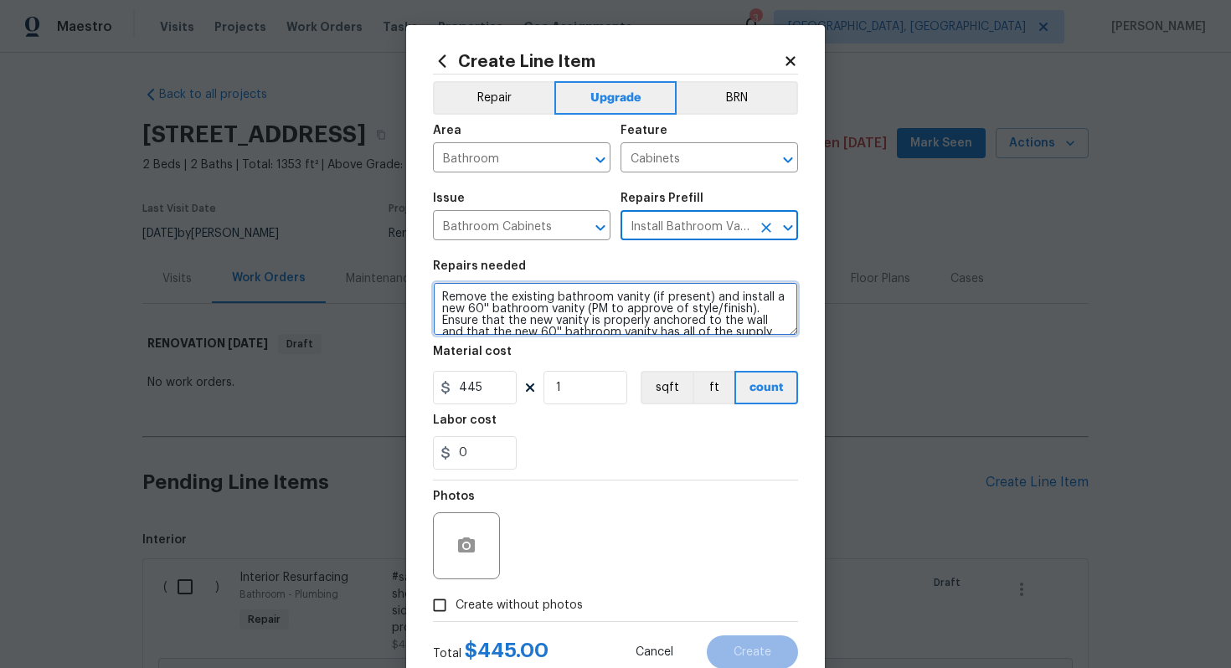
click at [433, 293] on textarea "Remove the existing bathroom vanity (if present) and install a new 60'' bathroo…" at bounding box center [615, 309] width 365 height 54
paste textarea "Double Vanity Replacement"
paste textarea "Both bathrooms"
type textarea "#sala - Both bathrooms - Remove the existing bathroom vanity (if present) and i…"
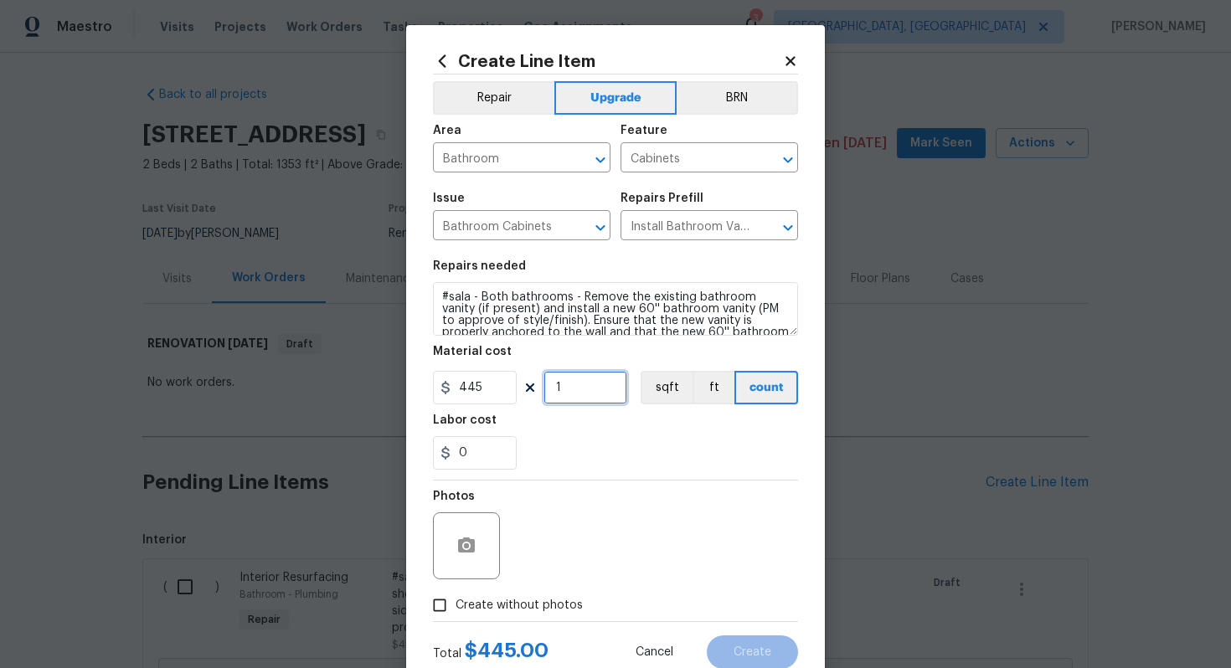
click at [586, 397] on input "1" at bounding box center [586, 388] width 84 height 34
type input "4"
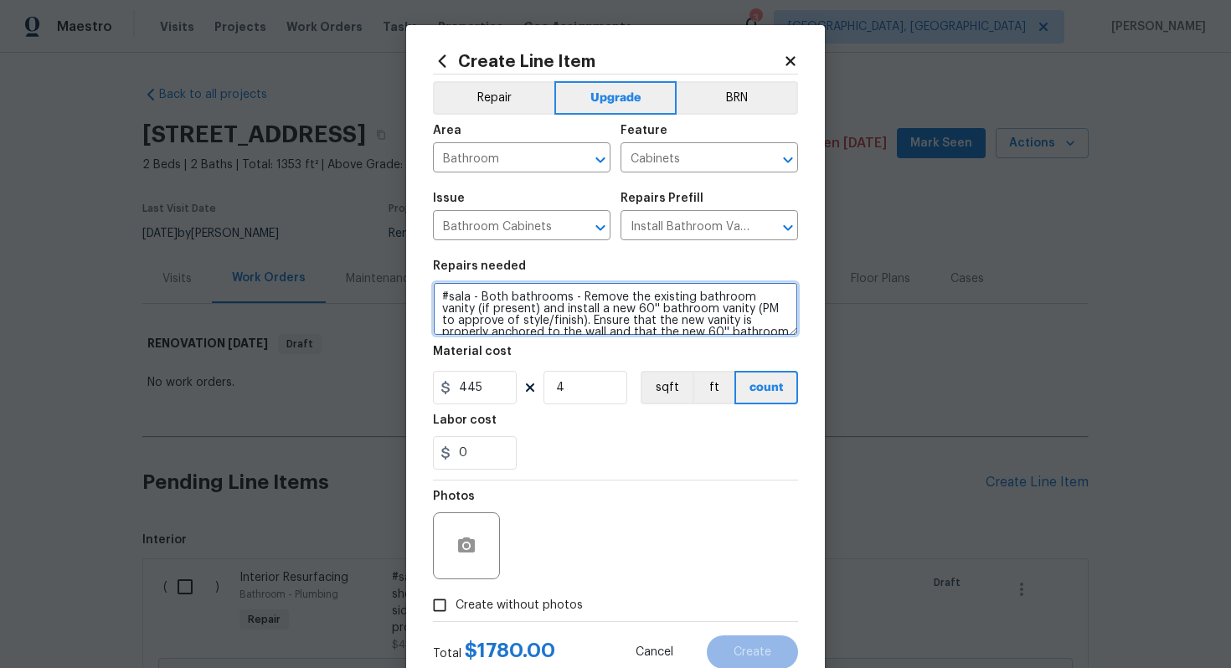
click at [568, 299] on textarea "#sala - Both bathrooms - Remove the existing bathroom vanity (if present) and i…" at bounding box center [615, 309] width 365 height 54
paste textarea "Double Vanity Replacement"
click at [568, 296] on textarea "#sala - Both bathrooms Double Vanity Replacement - Remove the existing bathroom…" at bounding box center [615, 309] width 365 height 54
type textarea "#sala - Both bathrooms - Double Vanity Replacement - Remove the existing bathro…"
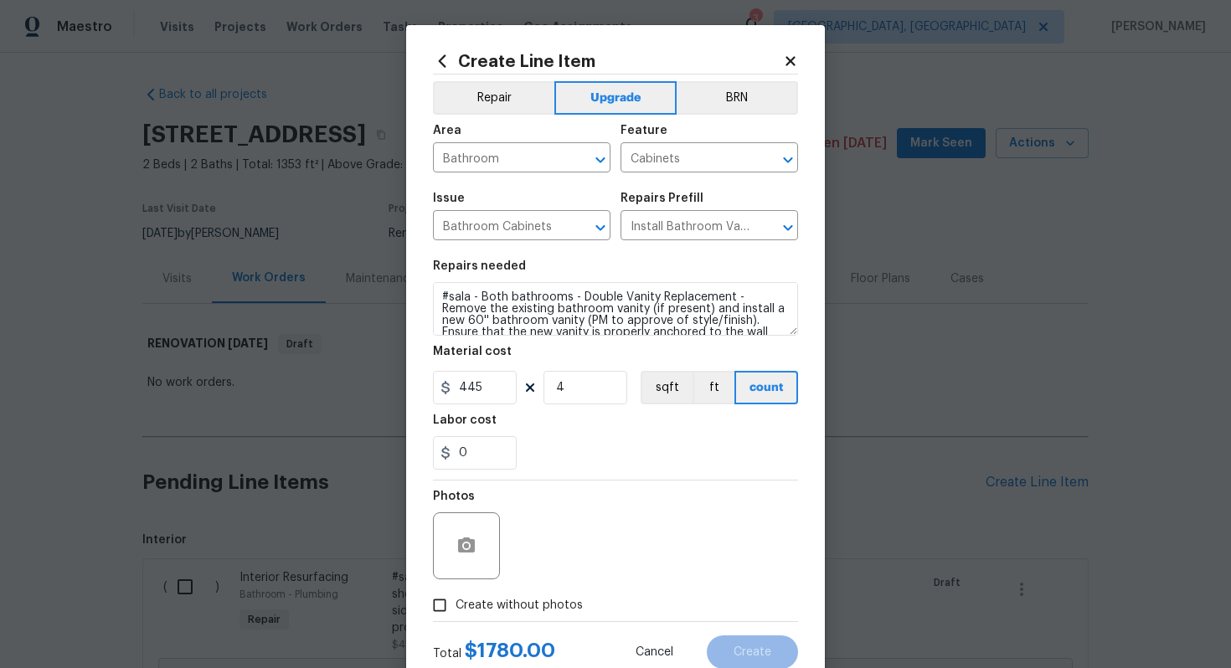
click at [533, 599] on span "Create without photos" at bounding box center [519, 606] width 127 height 18
click at [456, 599] on input "Create without photos" at bounding box center [440, 606] width 32 height 32
checkbox input "true"
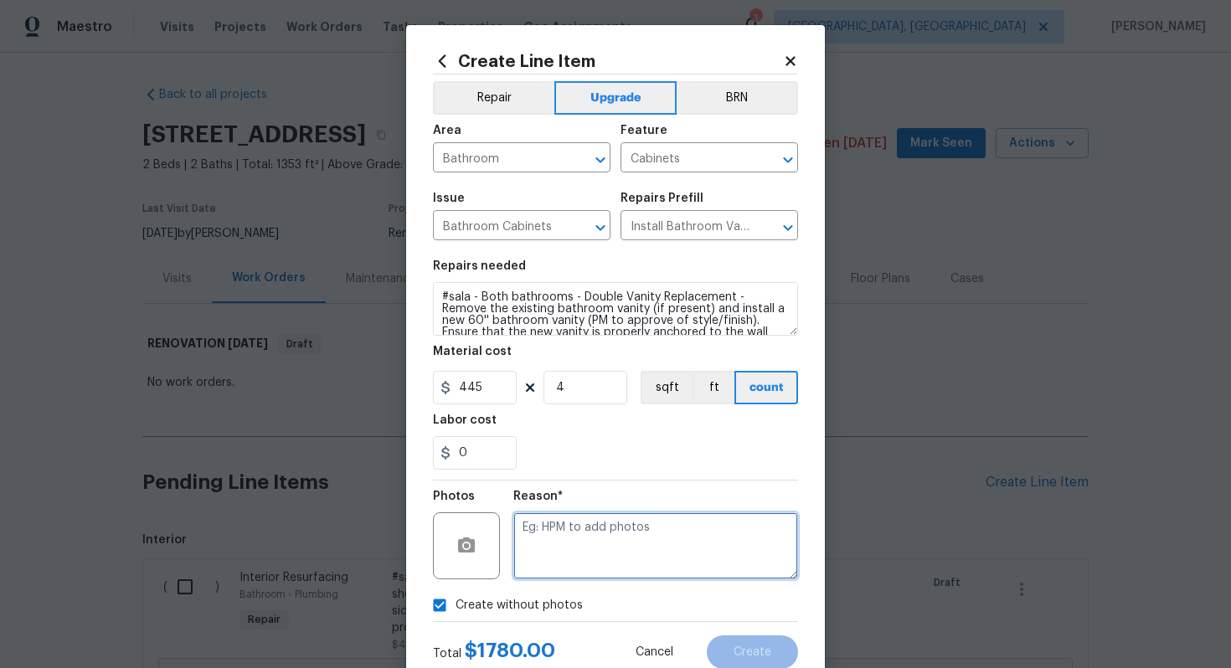
click at [648, 553] on textarea at bounding box center [655, 546] width 285 height 67
type textarea "n/a"
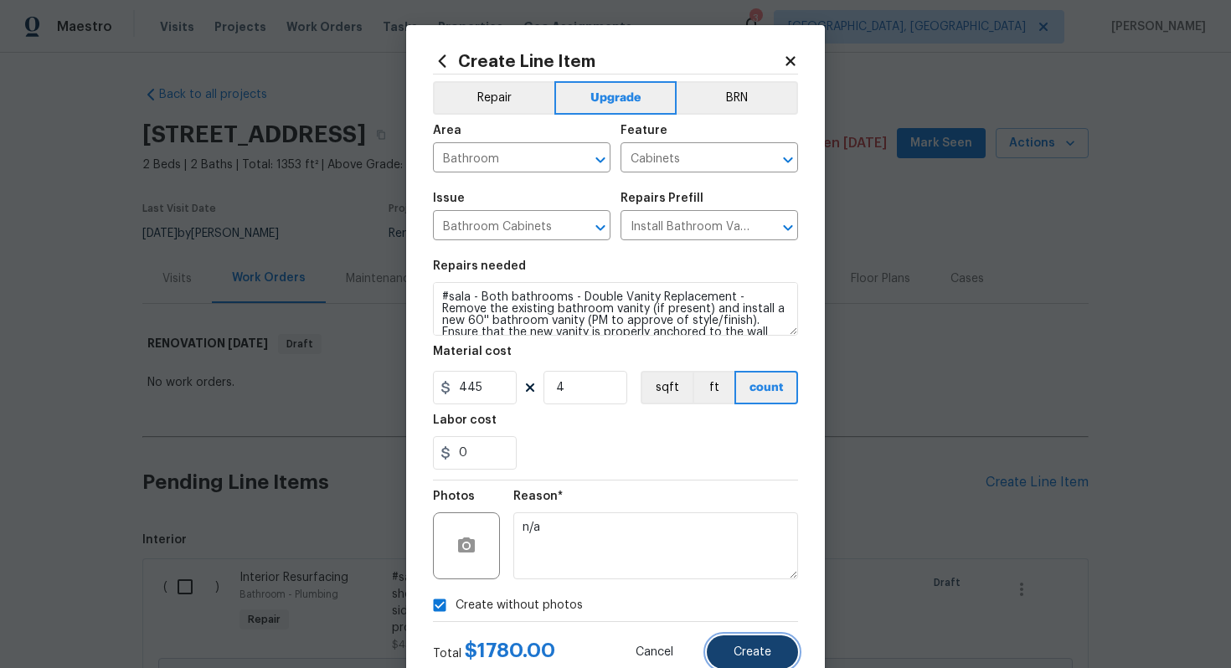
click at [744, 651] on span "Create" at bounding box center [753, 653] width 38 height 13
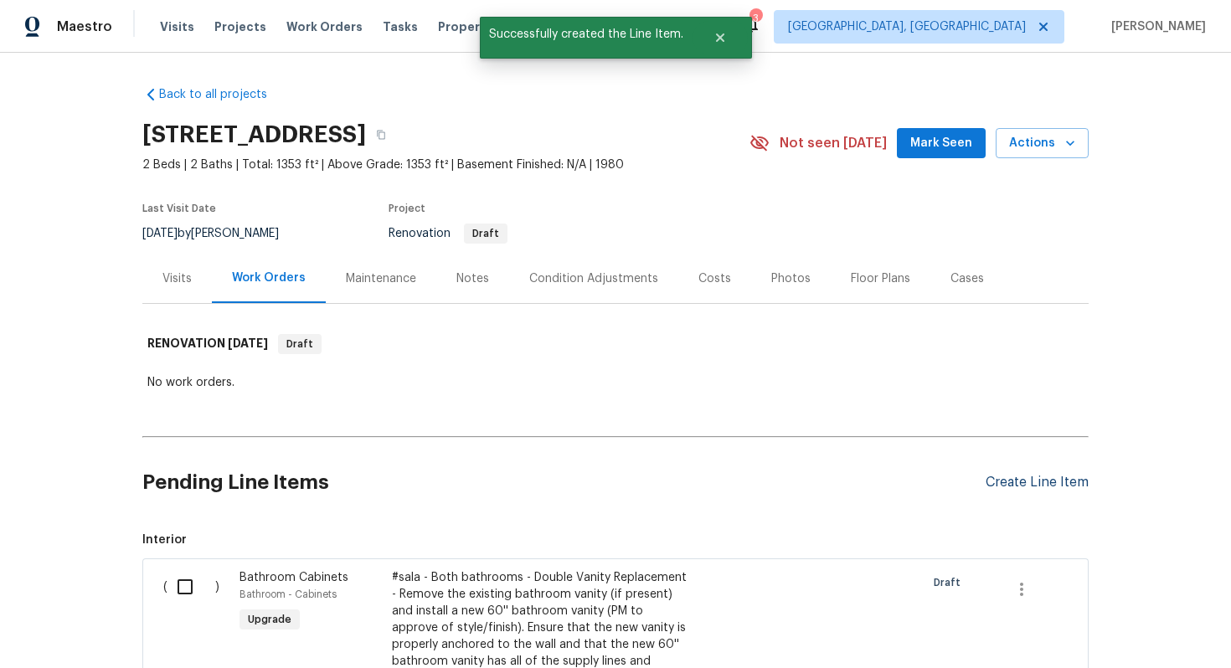
click at [1025, 484] on div "Create Line Item" at bounding box center [1037, 483] width 103 height 16
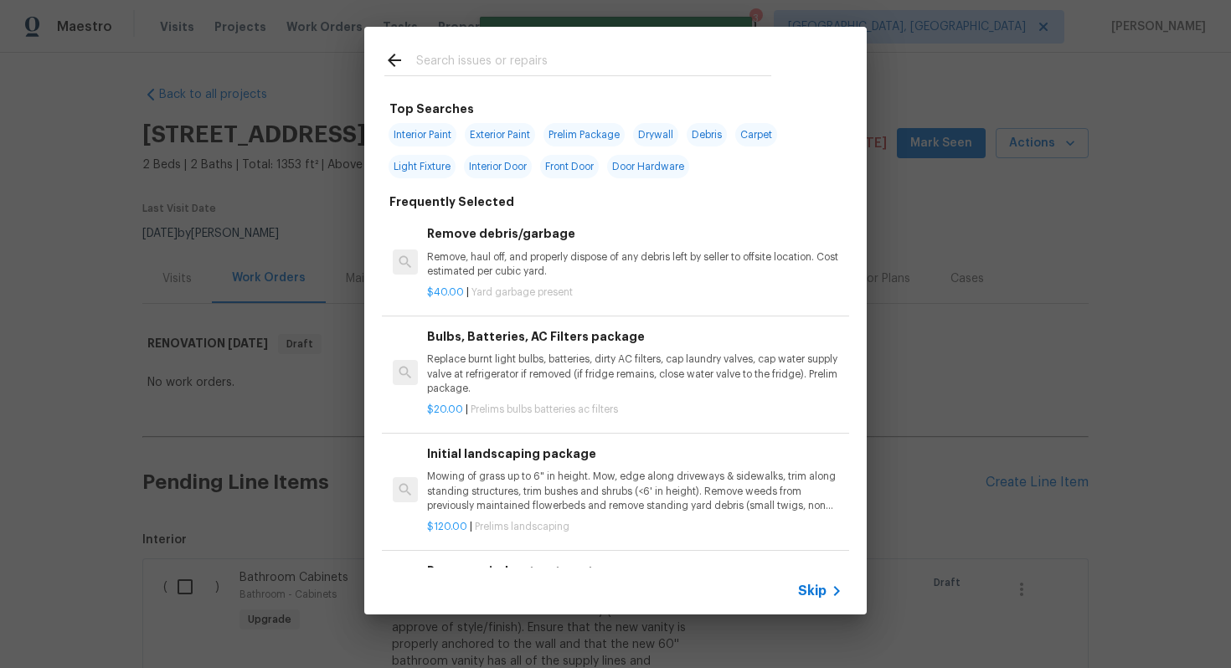
click at [817, 582] on div "Skip" at bounding box center [822, 591] width 49 height 20
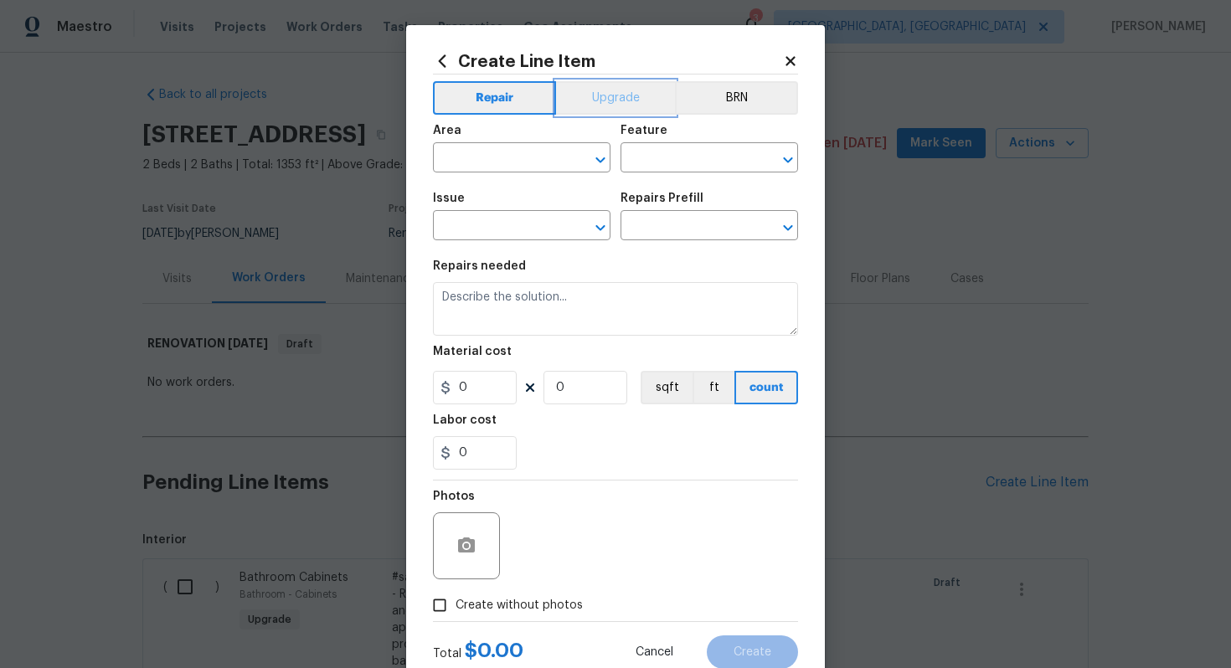
click at [613, 90] on button "Upgrade" at bounding box center [616, 98] width 120 height 34
click at [508, 157] on input "text" at bounding box center [498, 160] width 131 height 26
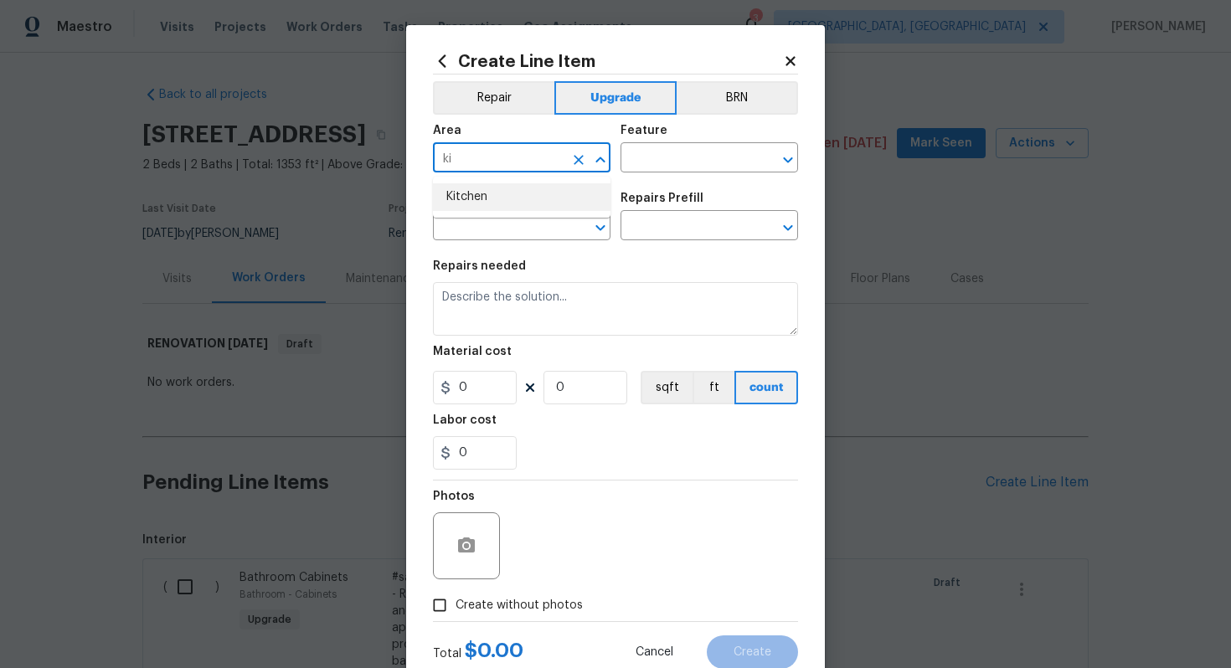
click at [503, 209] on li "Kitchen" at bounding box center [522, 197] width 178 height 28
type input "Kitchen"
click at [645, 157] on input "text" at bounding box center [686, 160] width 131 height 26
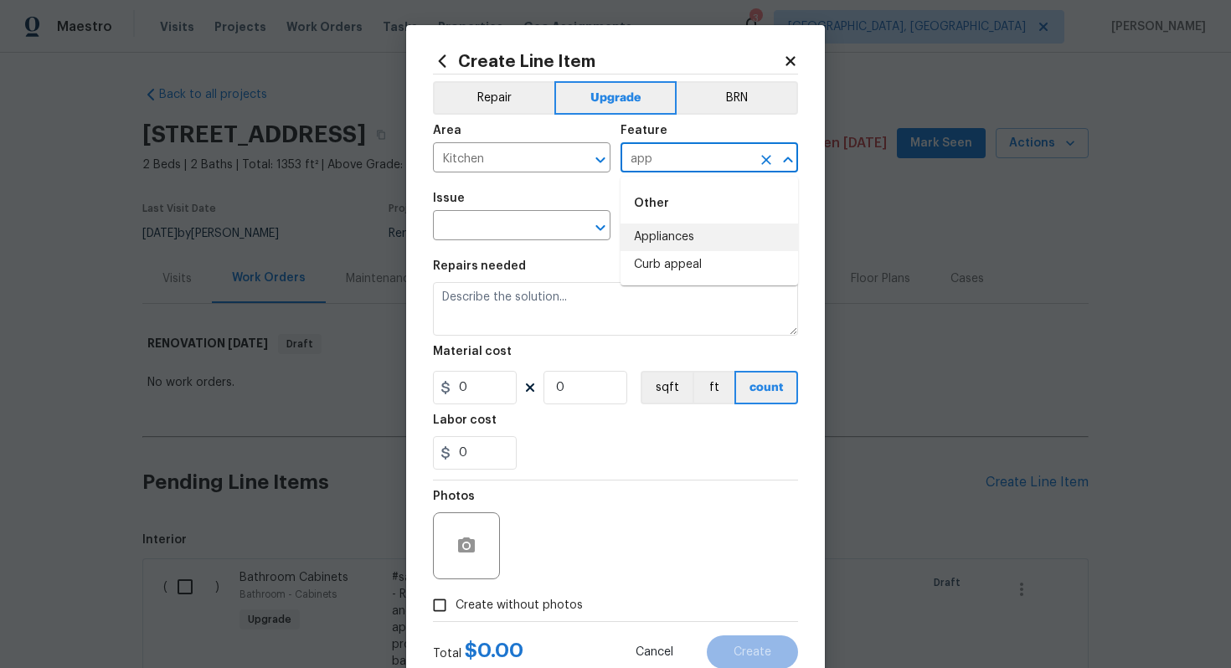
click at [683, 226] on li "Appliances" at bounding box center [710, 238] width 178 height 28
type input "Appliances"
click at [474, 236] on input "text" at bounding box center [498, 227] width 131 height 26
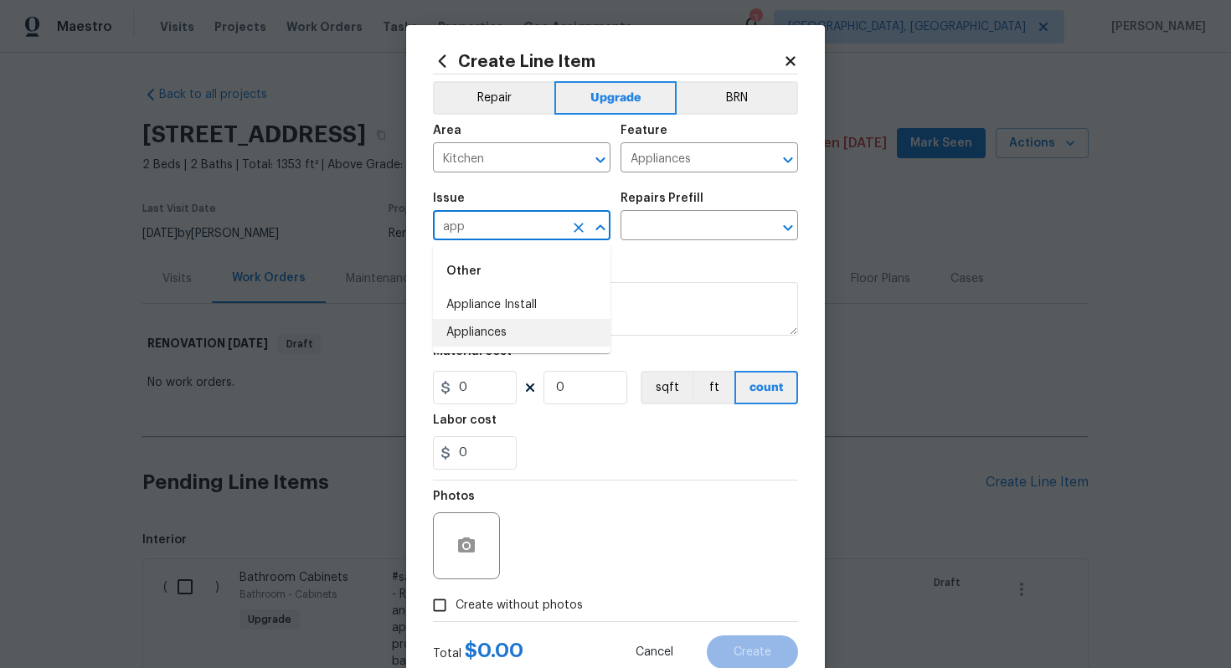
click at [483, 332] on li "Appliances" at bounding box center [522, 333] width 178 height 28
type input "Appliances"
click at [645, 226] on input "text" at bounding box center [686, 227] width 131 height 26
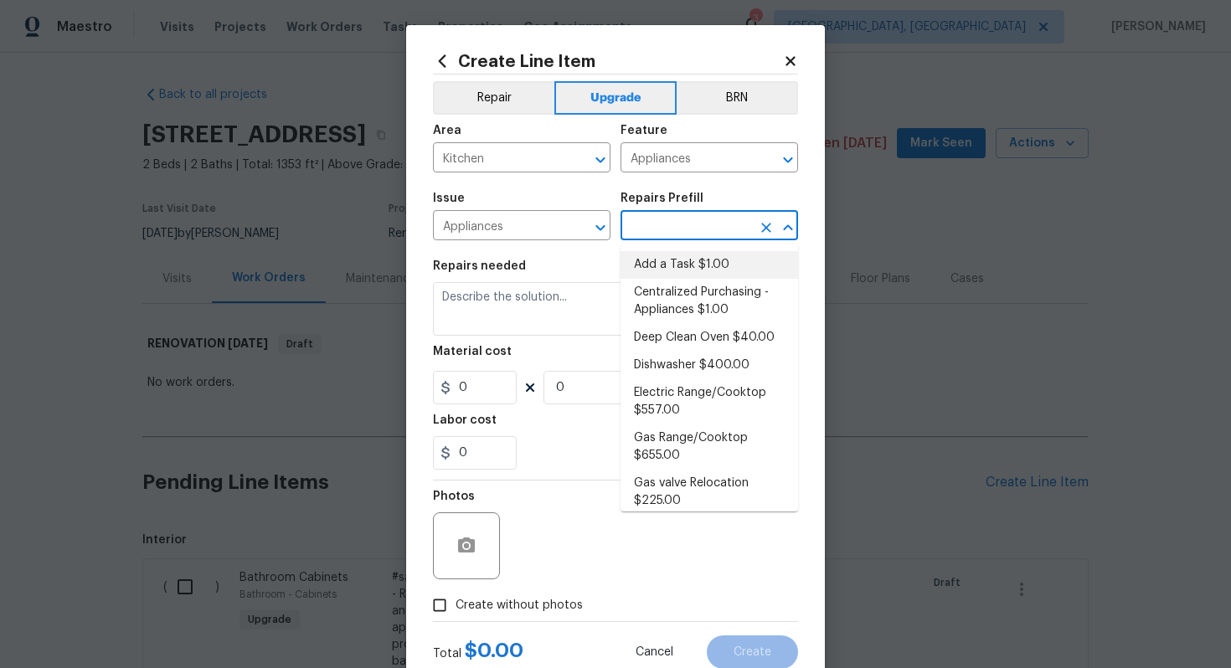
click at [655, 275] on li "Add a Task $1.00" at bounding box center [710, 265] width 178 height 28
type textarea "HPM to detail"
type input "1"
type input "Add a Task $1.00"
type input "1"
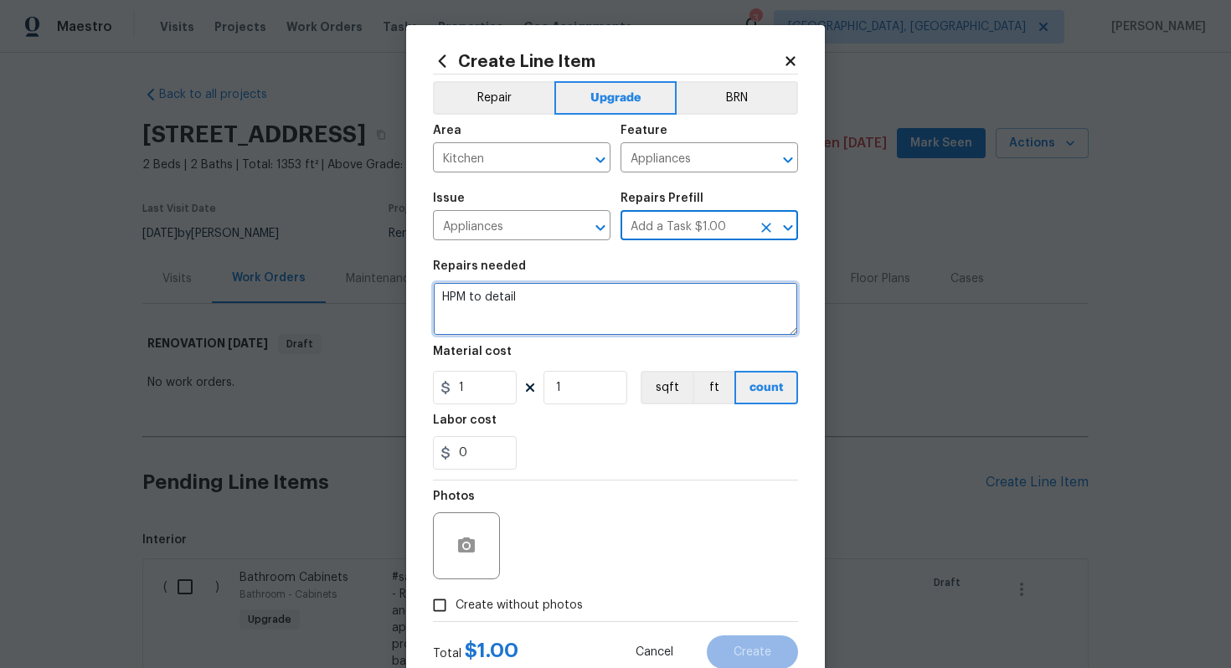
click at [580, 294] on textarea "HPM to detail" at bounding box center [615, 309] width 365 height 54
paste textarea "Install new stainless steel appliances"
type textarea "#sala - Install new stainless steel appliances"
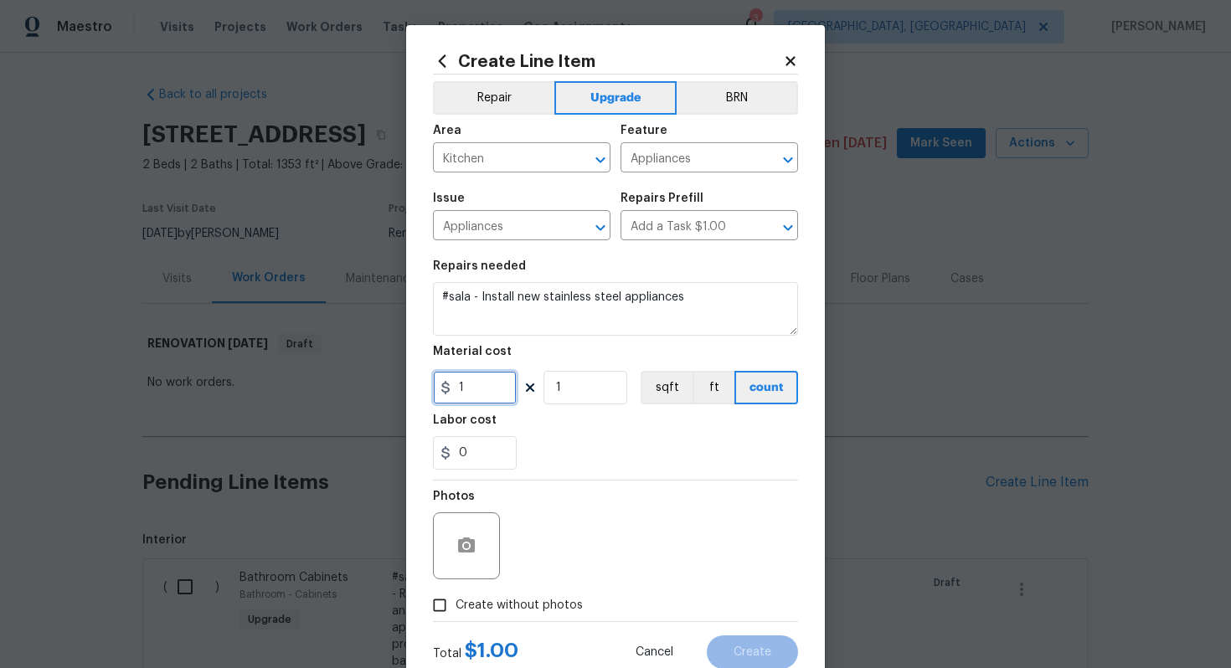
click at [482, 388] on input "1" at bounding box center [475, 388] width 84 height 34
type input "3500"
click at [517, 606] on span "Create without photos" at bounding box center [519, 606] width 127 height 18
click at [456, 606] on input "Create without photos" at bounding box center [440, 606] width 32 height 32
checkbox input "true"
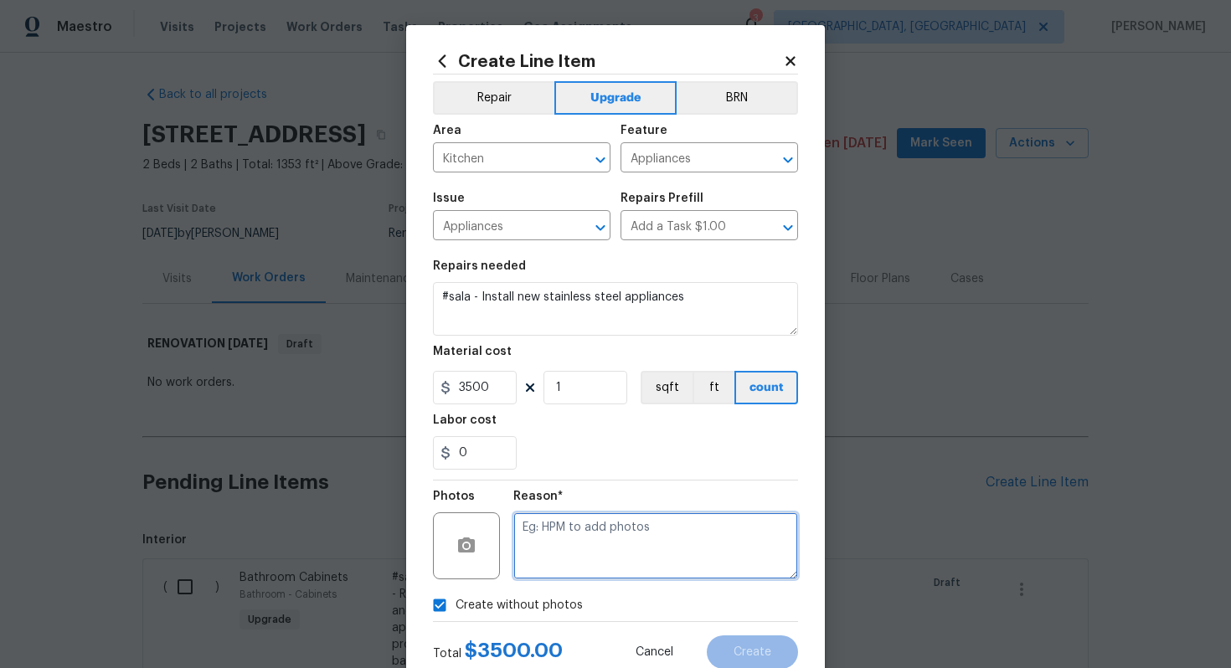
click at [560, 557] on textarea at bounding box center [655, 546] width 285 height 67
type textarea "n/a"
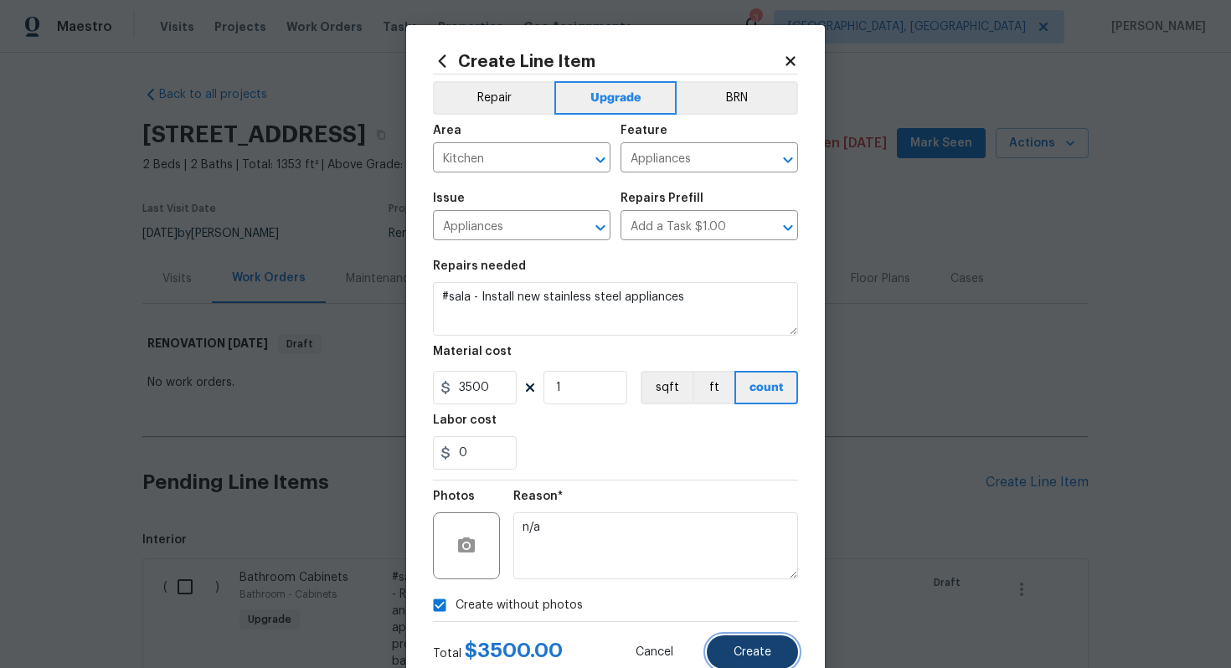
click at [730, 658] on button "Create" at bounding box center [752, 653] width 91 height 34
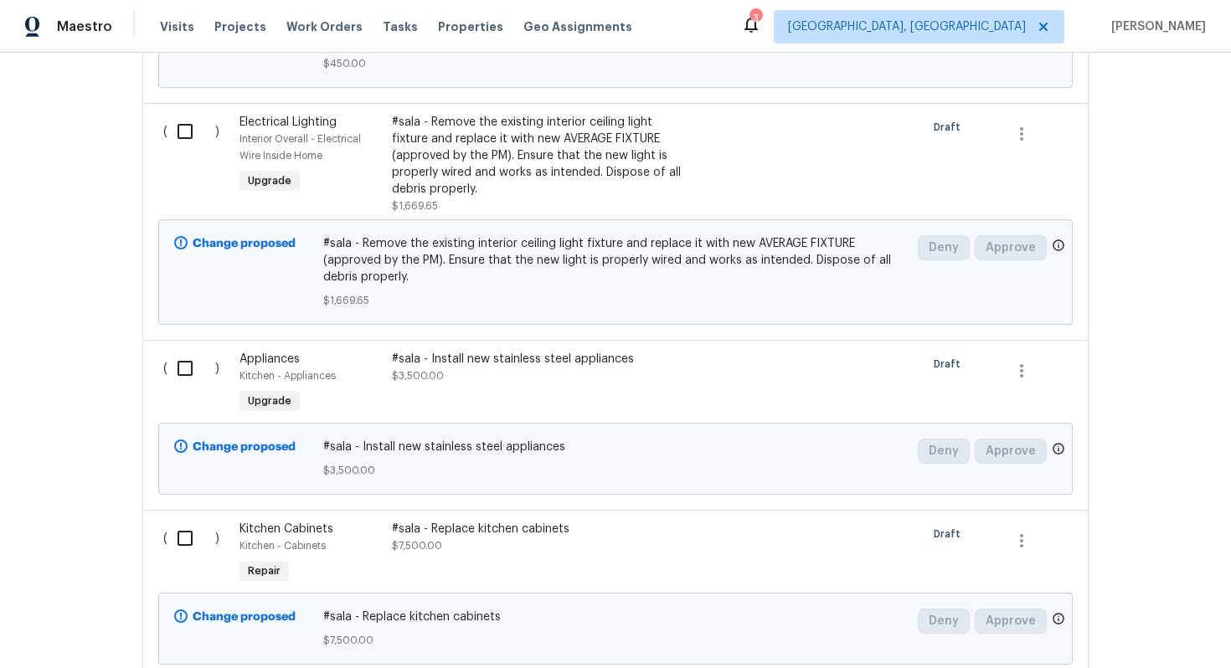
scroll to position [1583, 0]
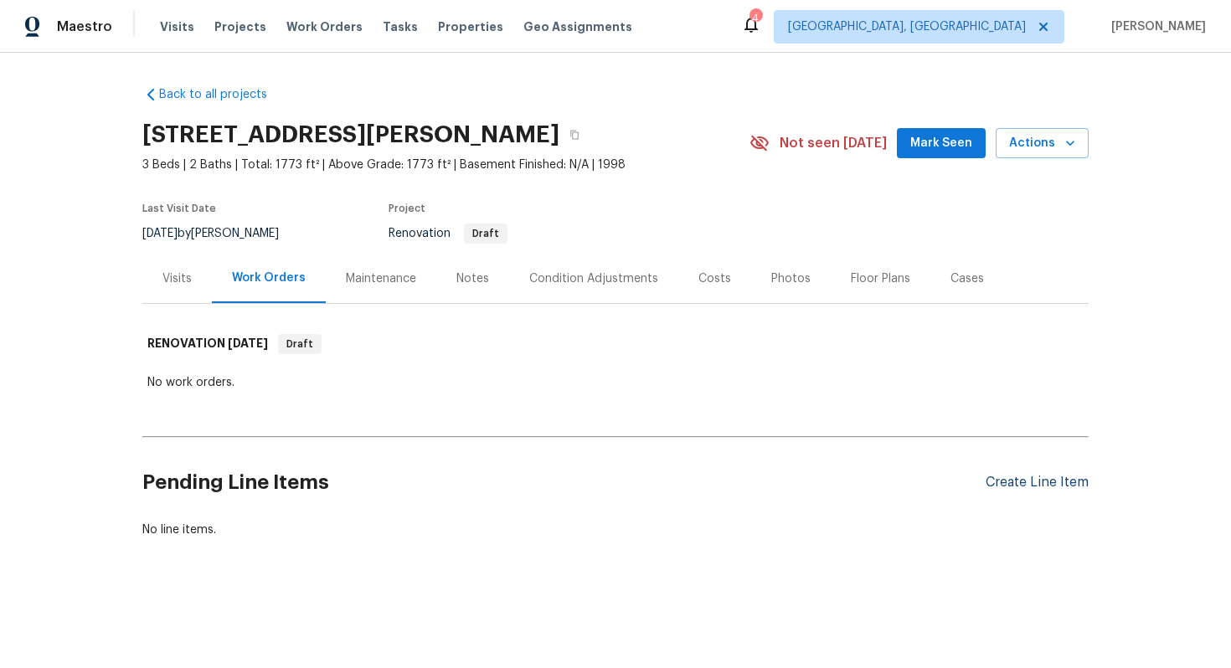
click at [1012, 482] on div "Create Line Item" at bounding box center [1037, 483] width 103 height 16
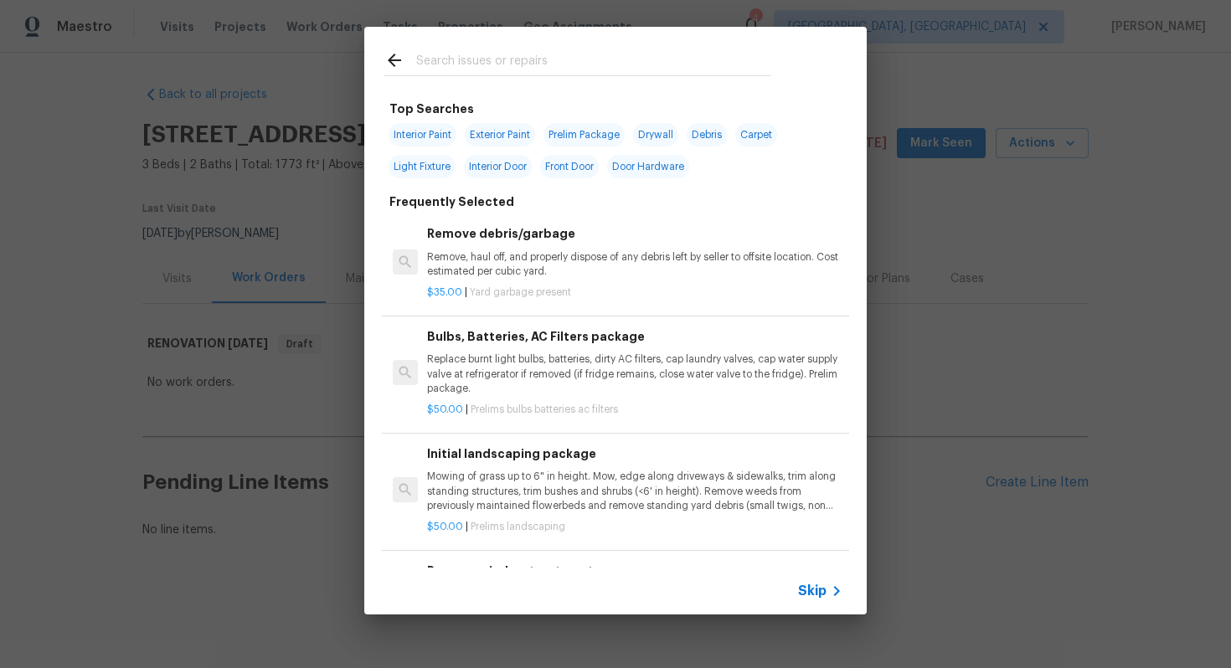
click at [814, 592] on span "Skip" at bounding box center [812, 591] width 28 height 17
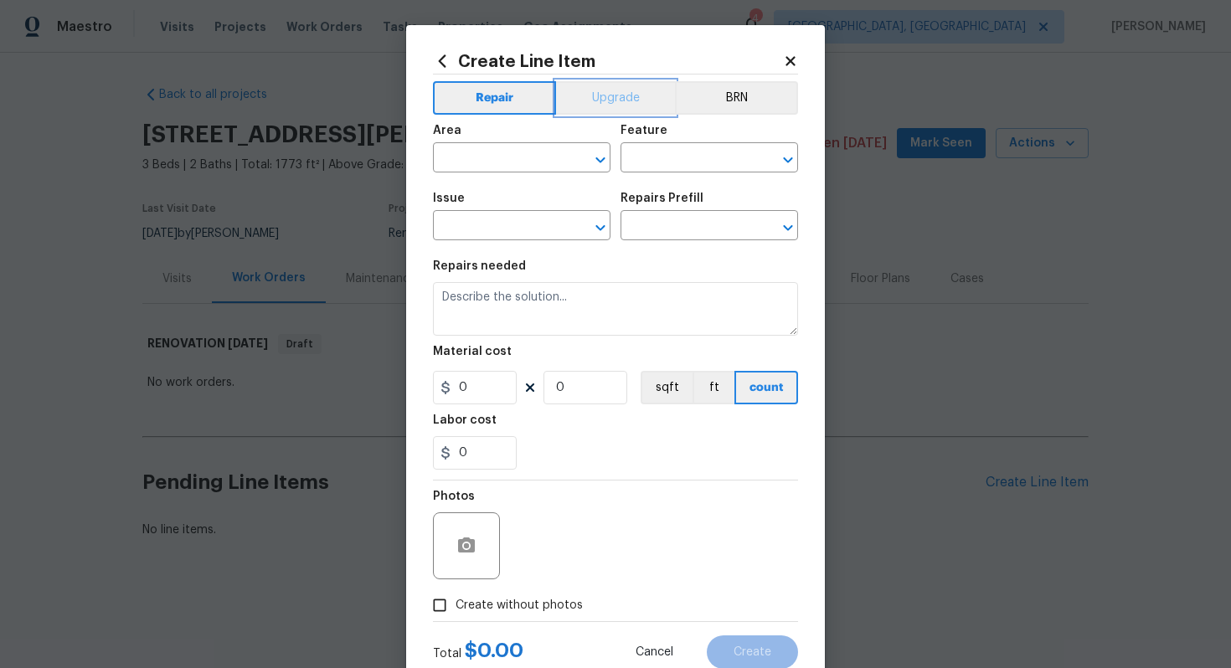
click at [615, 92] on button "Upgrade" at bounding box center [616, 98] width 120 height 34
click at [487, 171] on input "text" at bounding box center [498, 160] width 131 height 26
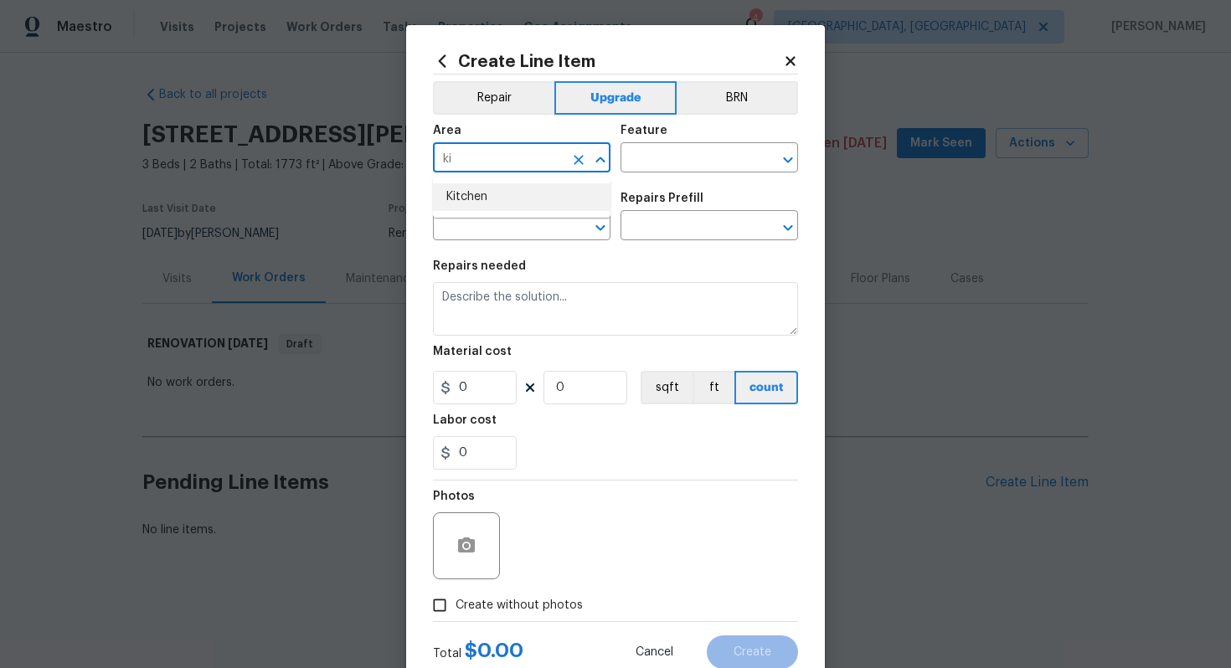
click at [513, 199] on li "Kitchen" at bounding box center [522, 197] width 178 height 28
type input "Kitchen"
click at [636, 159] on input "text" at bounding box center [686, 160] width 131 height 26
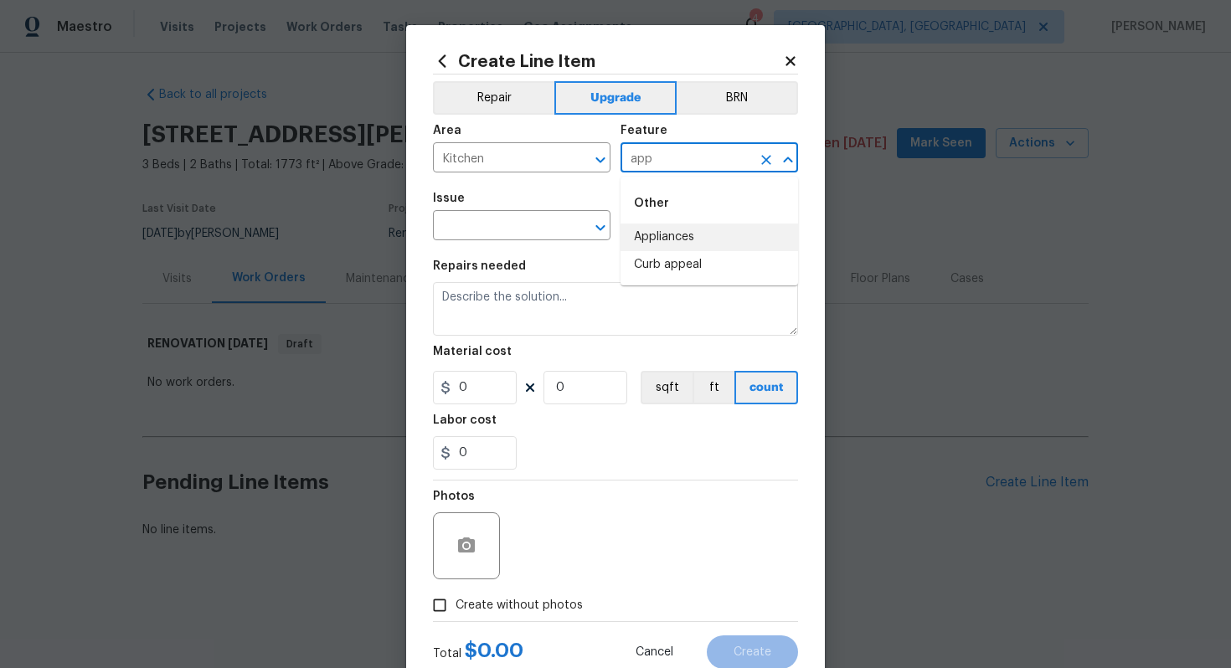
click at [700, 221] on div "Other" at bounding box center [710, 203] width 178 height 40
click at [689, 242] on li "Appliances" at bounding box center [710, 238] width 178 height 28
type input "Appliances"
click at [519, 241] on span "Issue ​" at bounding box center [522, 217] width 178 height 68
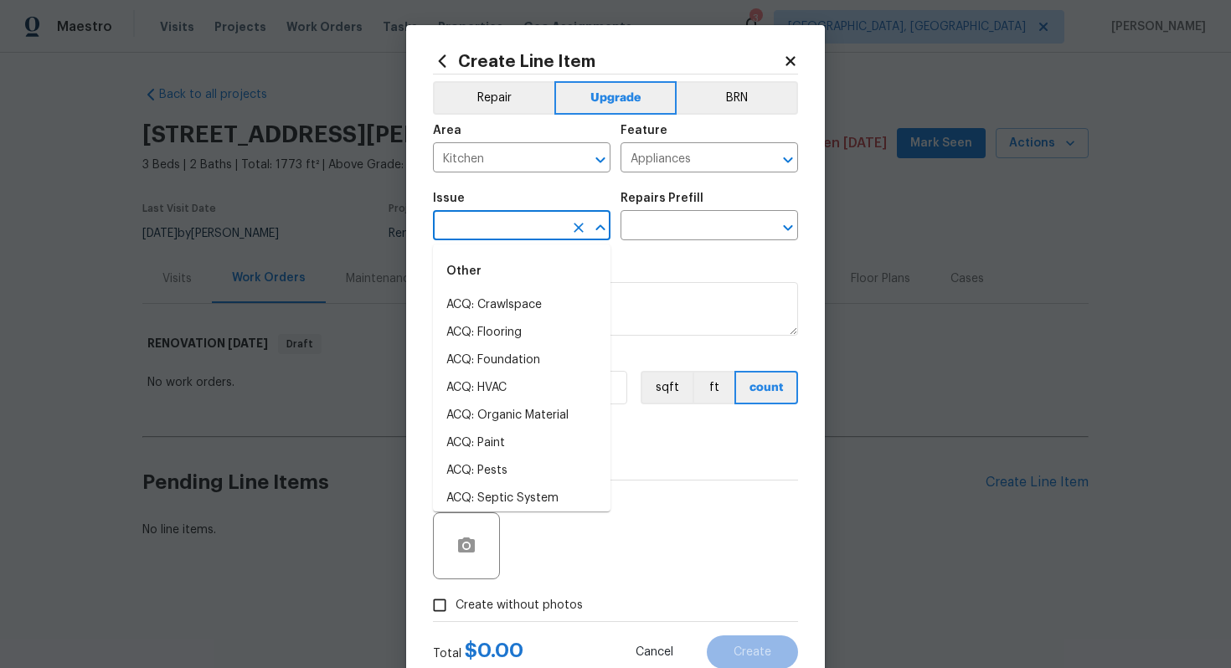
click at [510, 230] on input "text" at bounding box center [498, 227] width 131 height 26
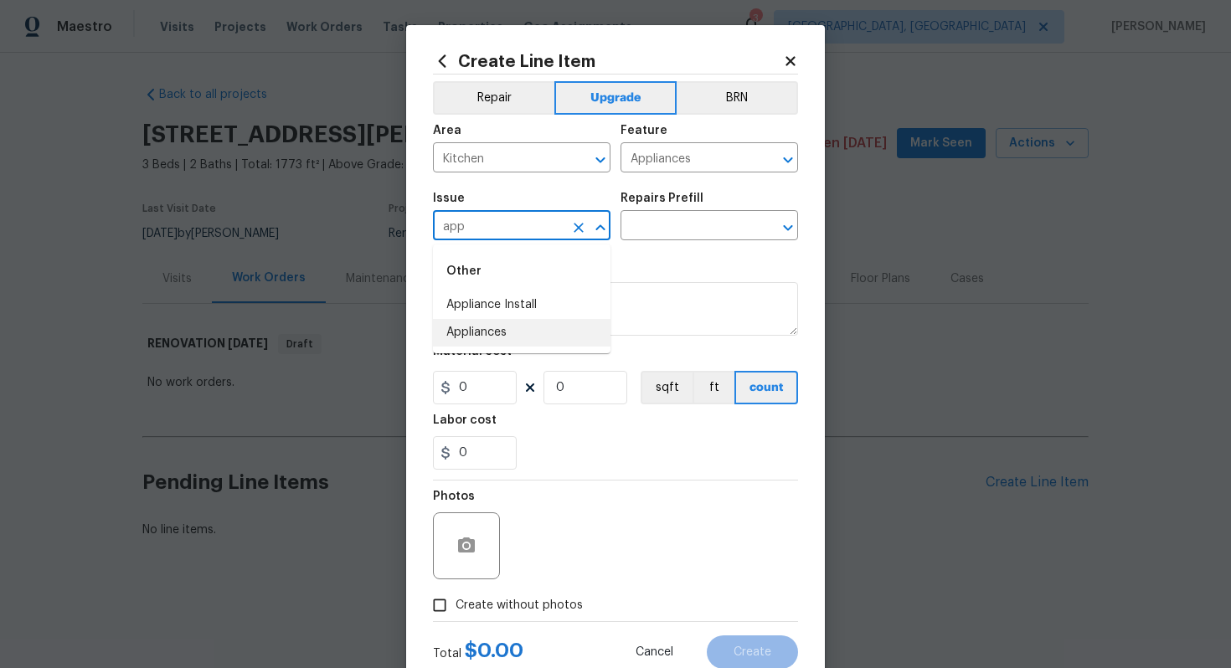
click at [488, 337] on li "Appliances" at bounding box center [522, 333] width 178 height 28
type input "Appliances"
click at [678, 218] on input "text" at bounding box center [686, 227] width 131 height 26
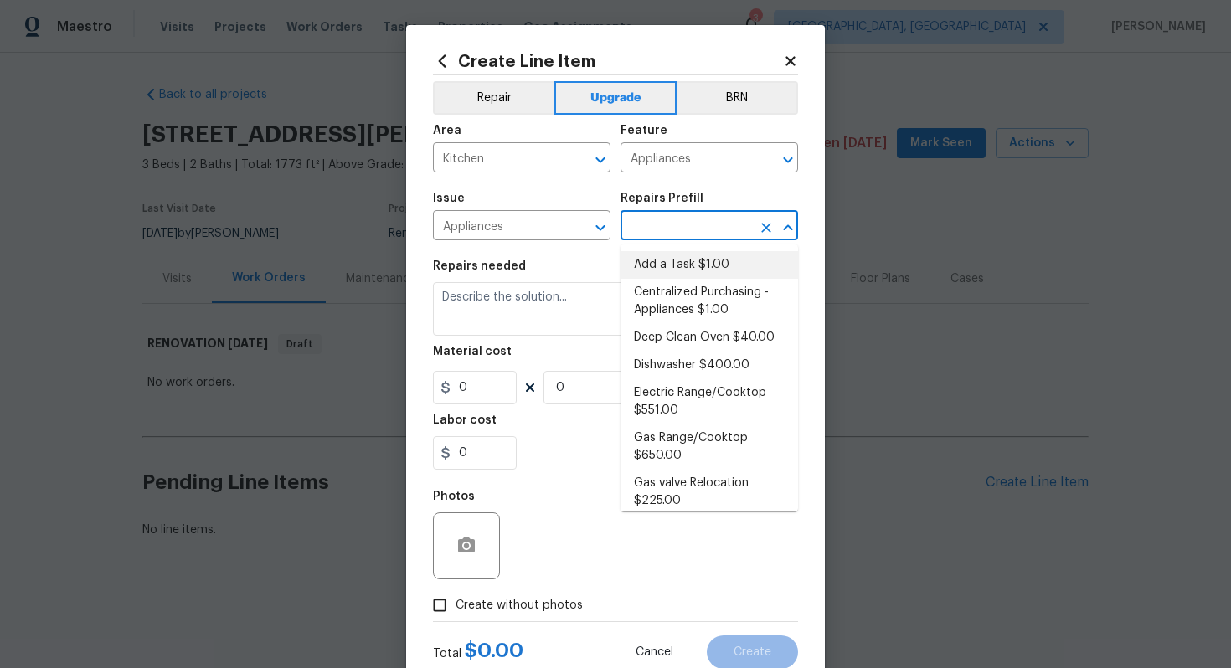
click at [697, 272] on li "Add a Task $1.00" at bounding box center [710, 265] width 178 height 28
type input "Add a Task $1.00"
type textarea "HPM to detail"
type input "1"
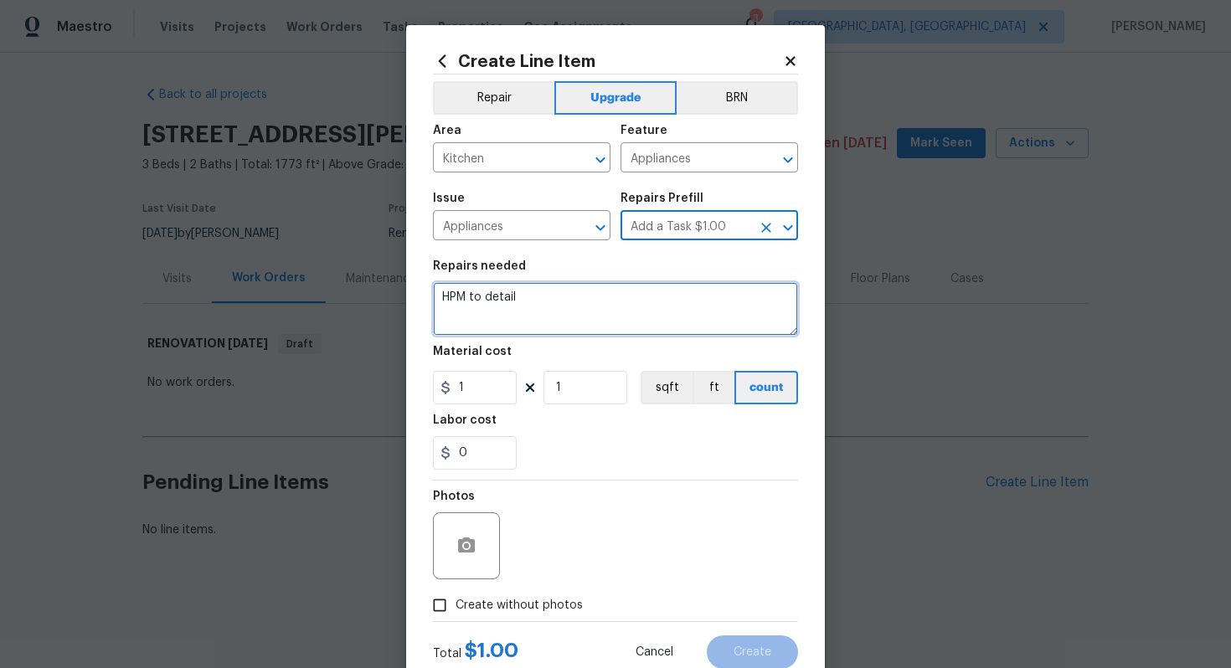
click at [636, 315] on textarea "HPM to detail" at bounding box center [615, 309] width 365 height 54
paste textarea "Install stainless steel appliance package"
type textarea "#sala - Install stainless steel appliance package"
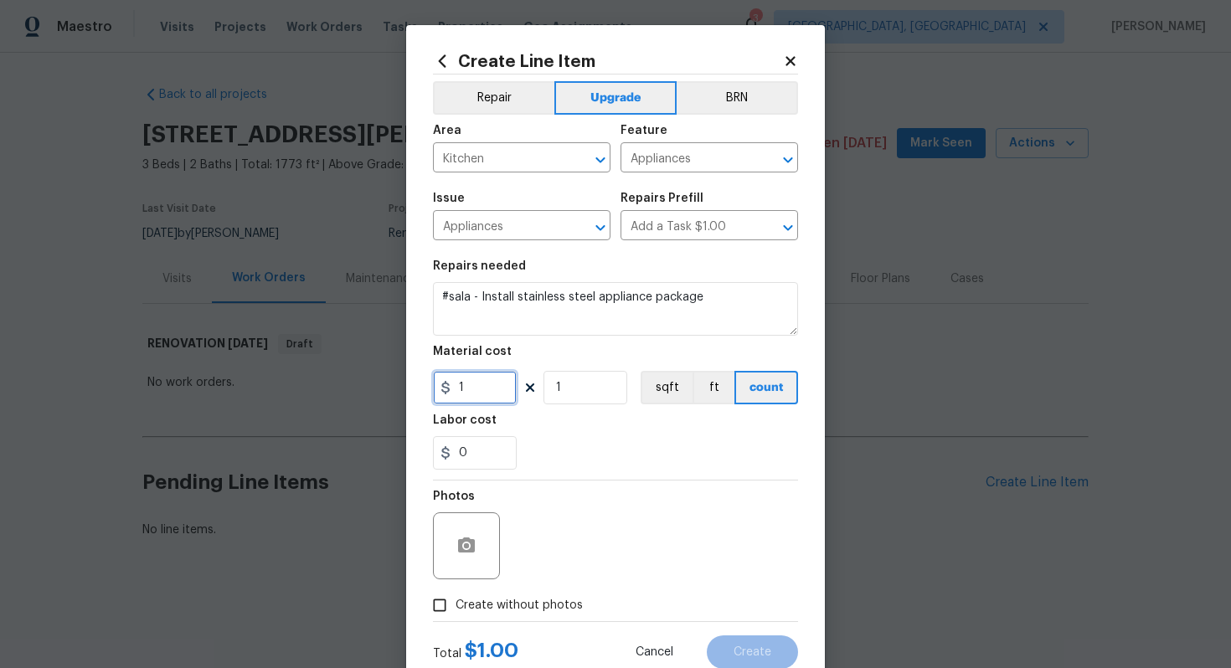
click at [478, 374] on input "1" at bounding box center [475, 388] width 84 height 34
type input "3500"
click at [540, 603] on span "Create without photos" at bounding box center [519, 606] width 127 height 18
click at [456, 603] on input "Create without photos" at bounding box center [440, 606] width 32 height 32
checkbox input "true"
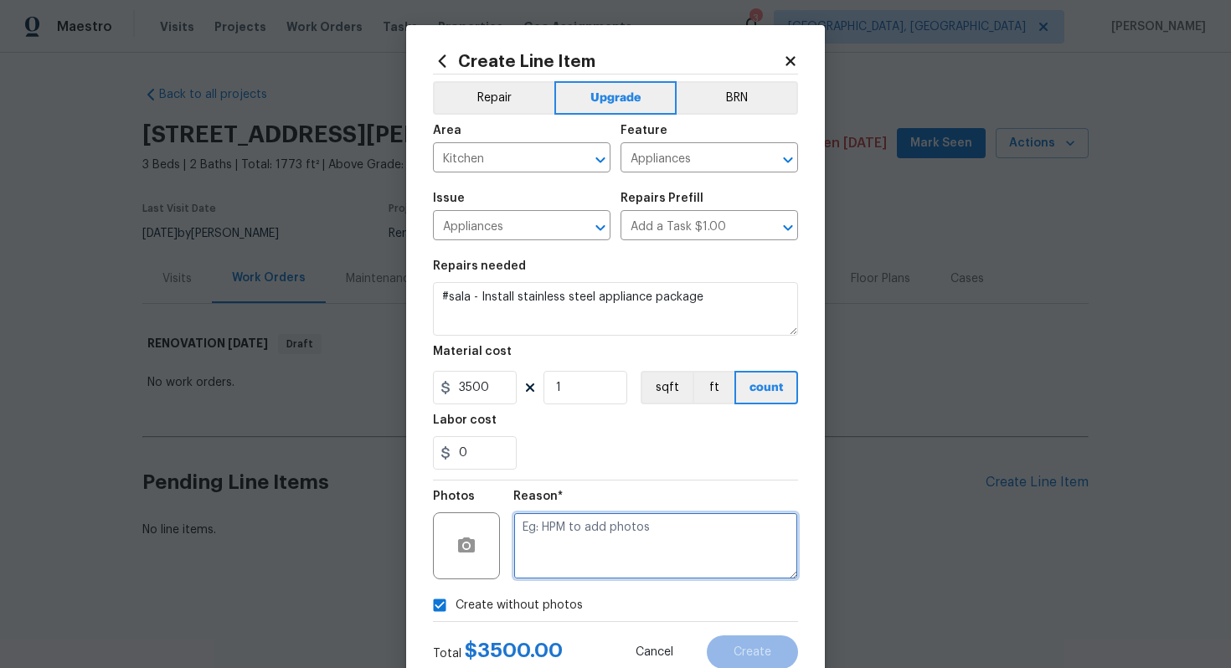
click at [575, 537] on textarea at bounding box center [655, 546] width 285 height 67
type textarea "n/a"
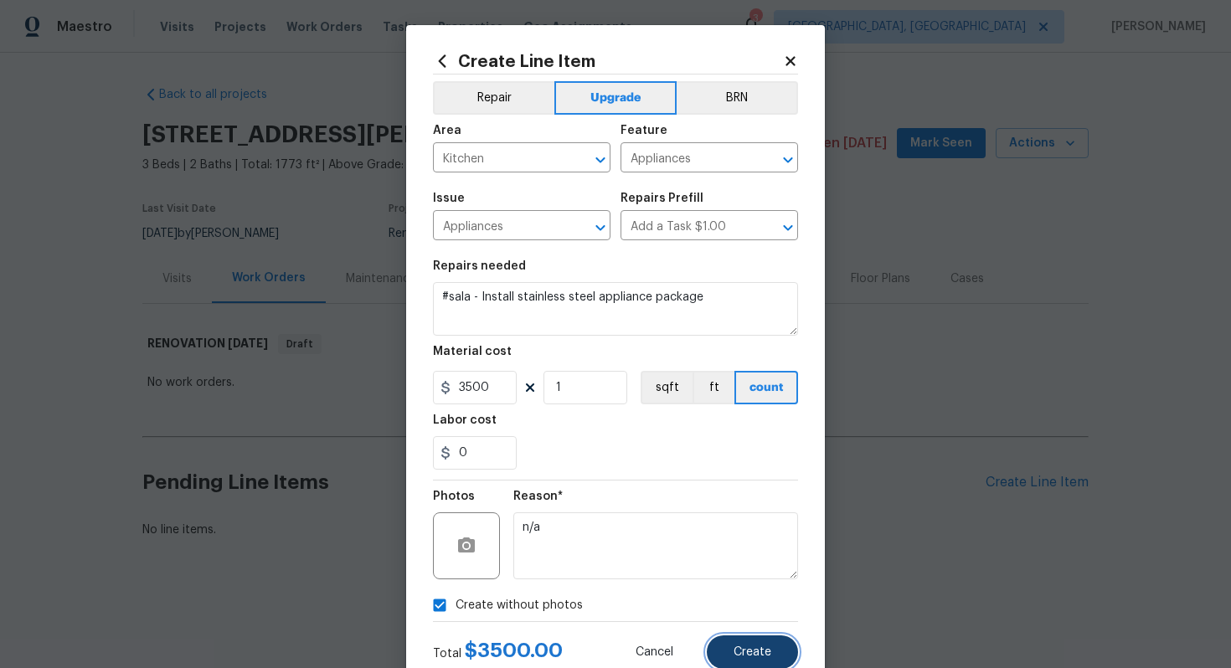
click at [761, 657] on span "Create" at bounding box center [753, 653] width 38 height 13
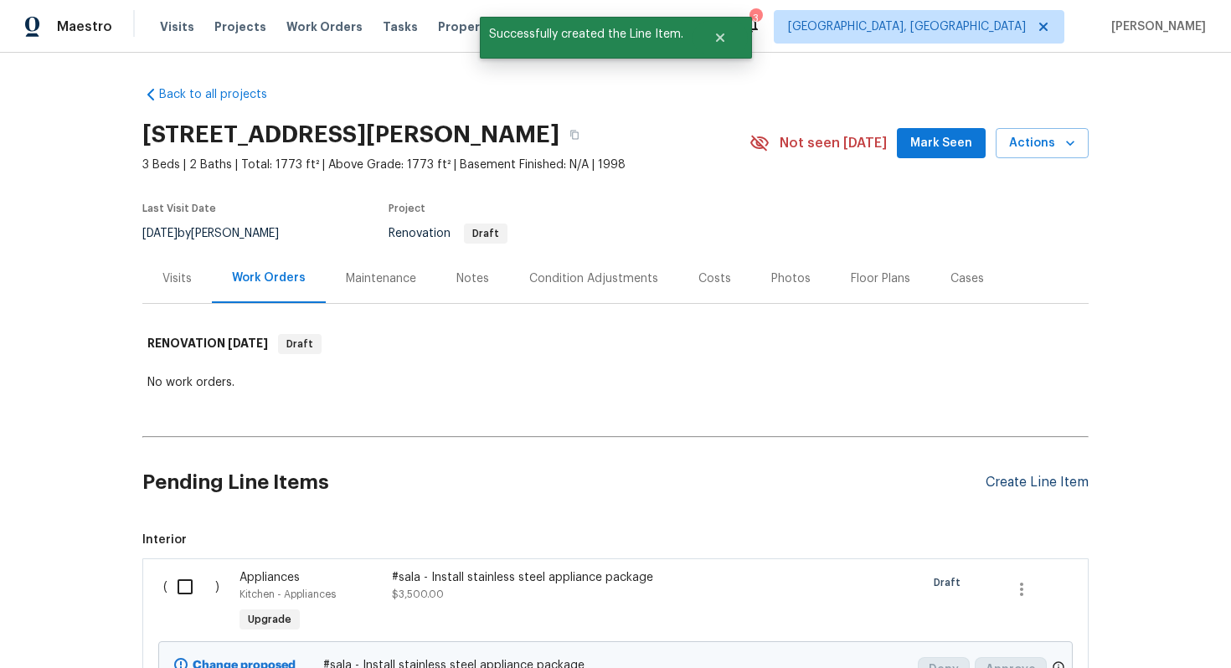
click at [1031, 486] on div "Create Line Item" at bounding box center [1037, 483] width 103 height 16
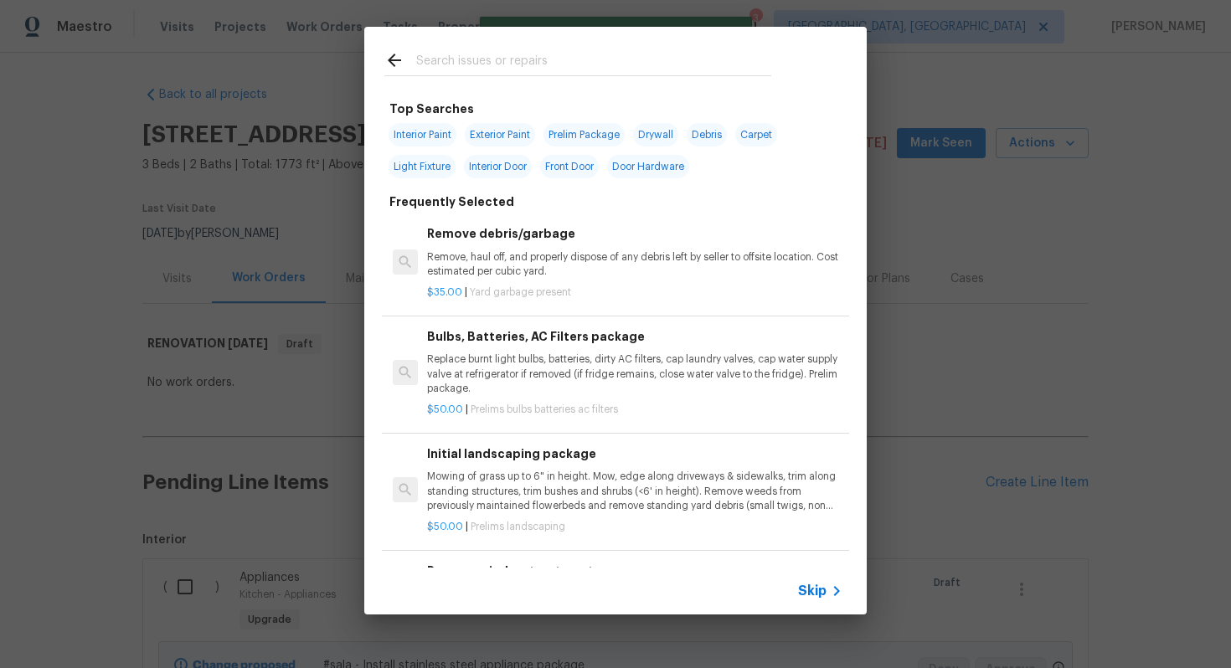
click at [823, 595] on span "Skip" at bounding box center [812, 591] width 28 height 17
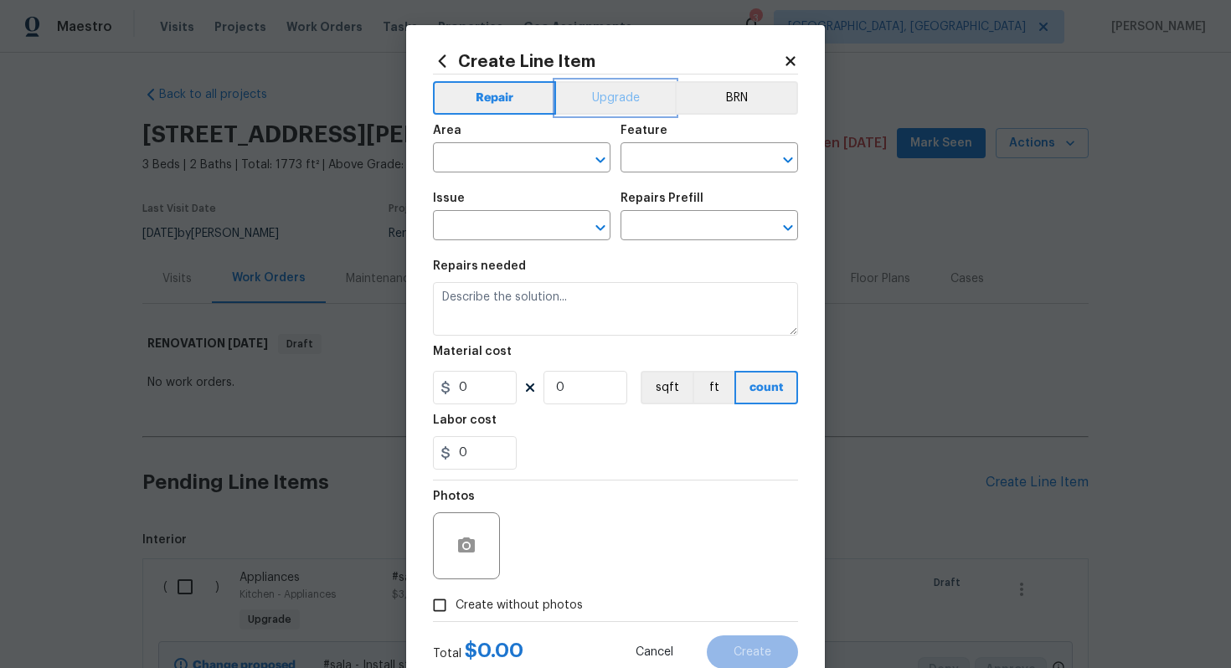
click at [591, 93] on button "Upgrade" at bounding box center [616, 98] width 120 height 34
click at [524, 168] on input "text" at bounding box center [498, 160] width 131 height 26
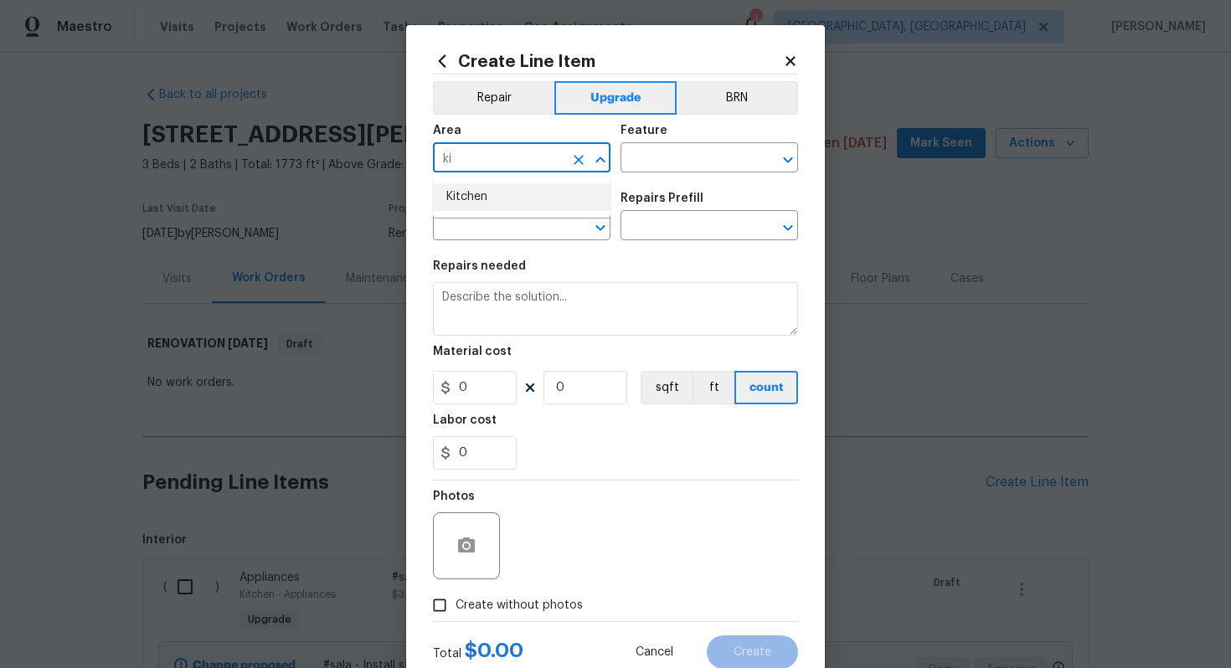
click at [530, 190] on li "Kitchen" at bounding box center [522, 197] width 178 height 28
type input "Kitchen"
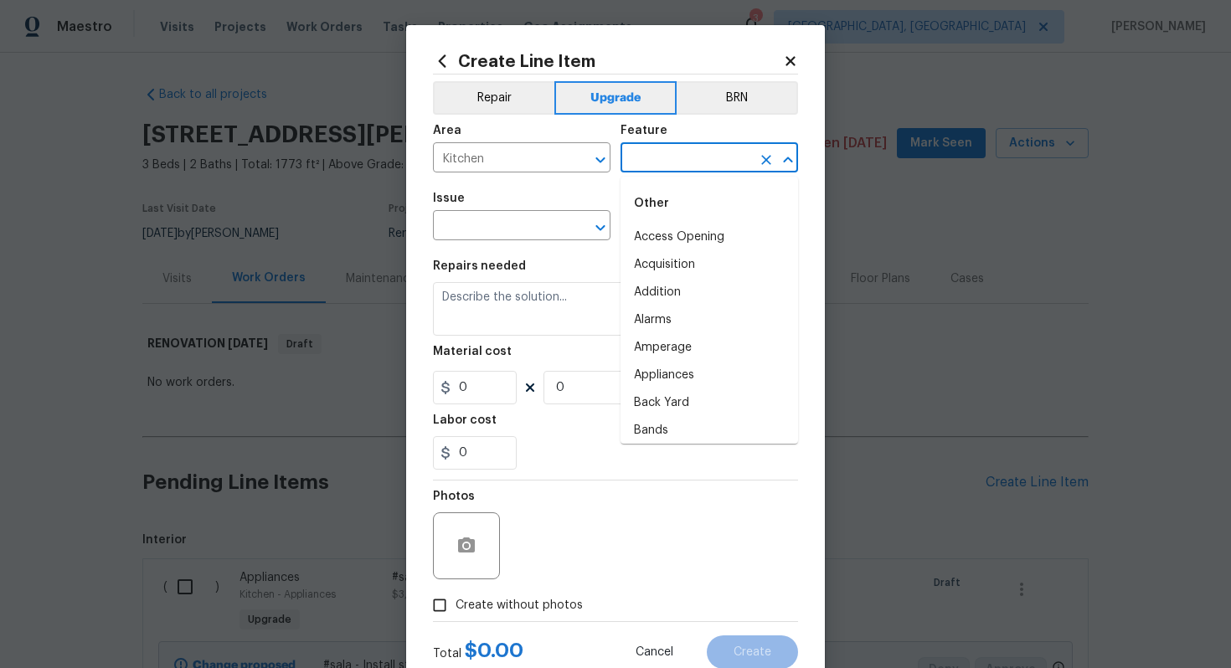
click at [657, 164] on input "text" at bounding box center [686, 160] width 131 height 26
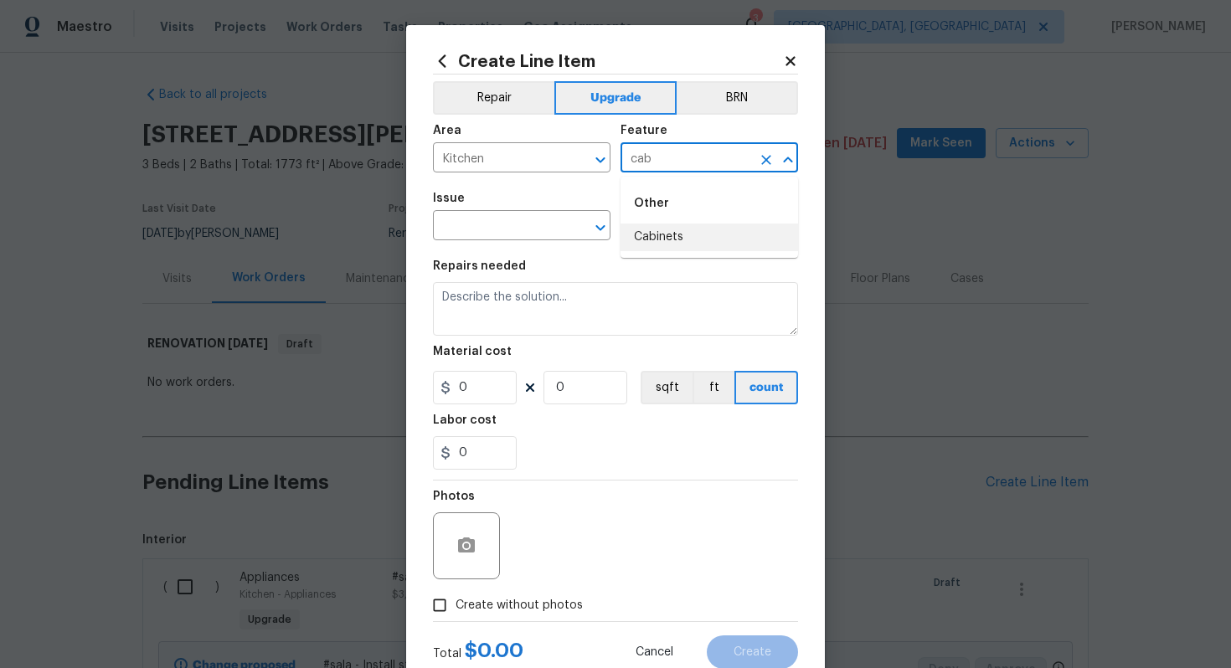
click at [658, 238] on li "Cabinets" at bounding box center [710, 238] width 178 height 28
type input "Cabinets"
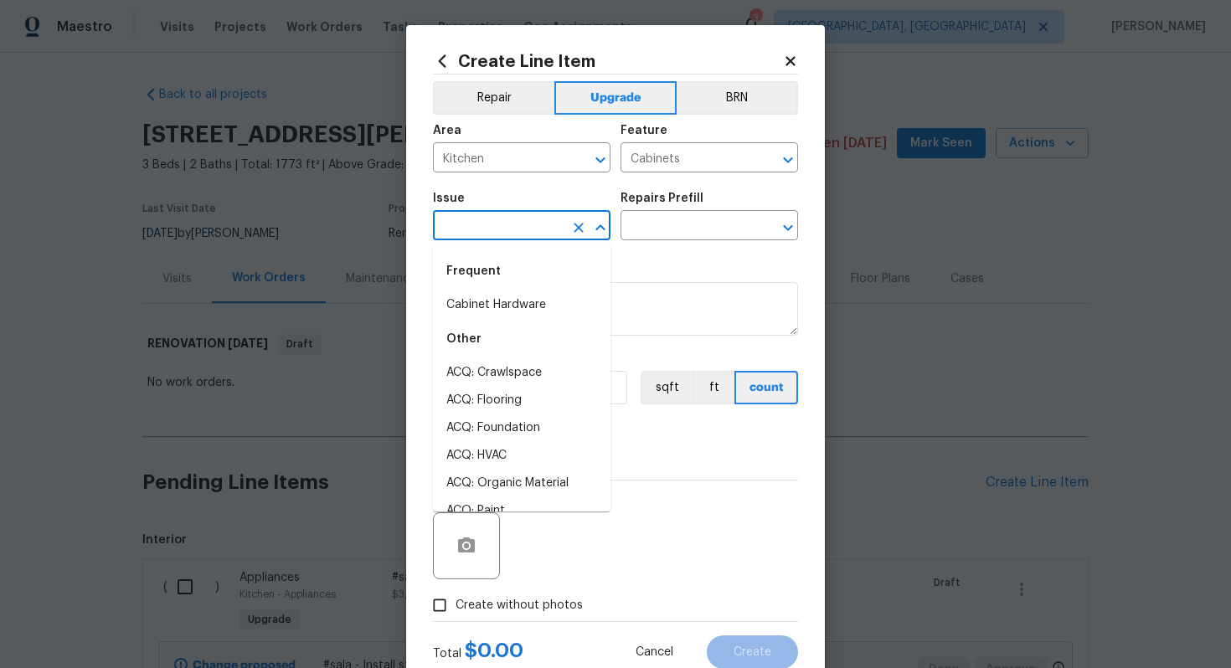
click at [562, 234] on input "text" at bounding box center [498, 227] width 131 height 26
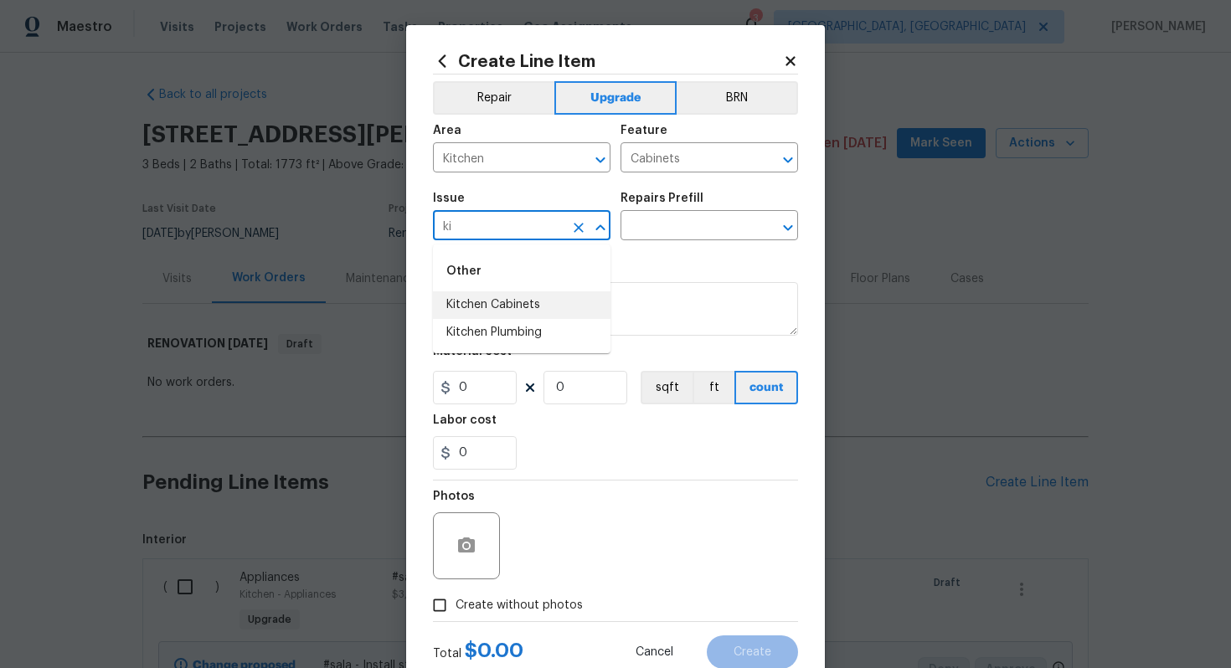
click at [531, 313] on li "Kitchen Cabinets" at bounding box center [522, 305] width 178 height 28
type input "Kitchen Cabinets"
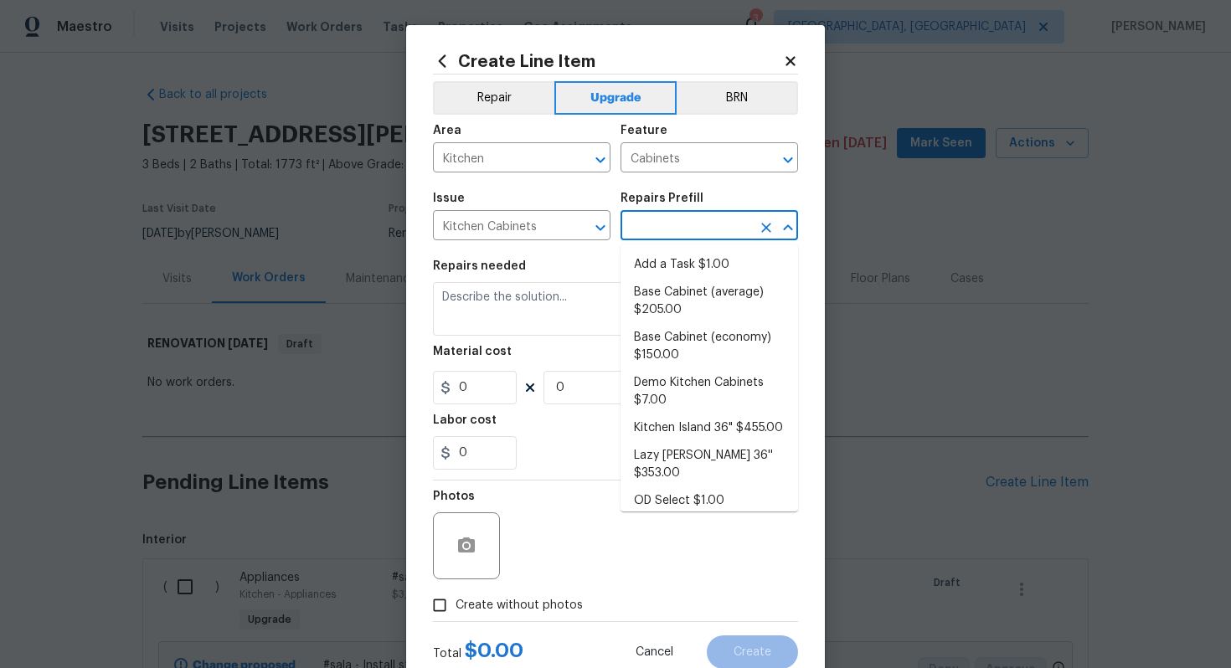
click at [652, 224] on input "text" at bounding box center [686, 227] width 131 height 26
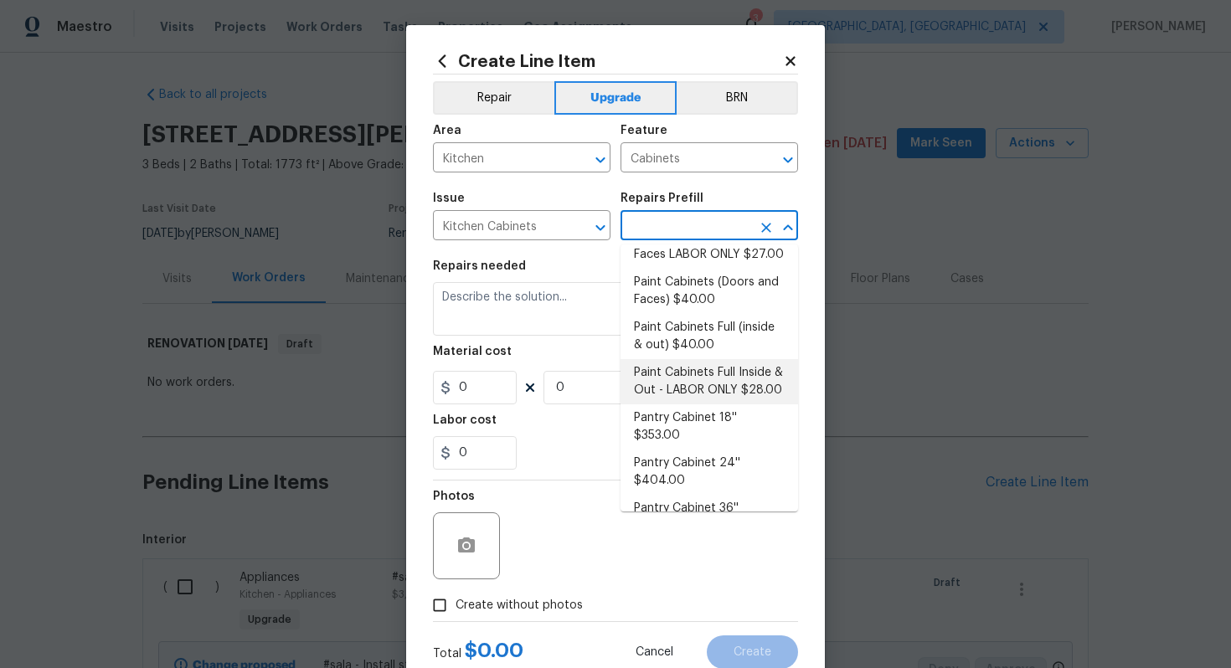
scroll to position [292, 0]
click at [698, 313] on li "Paint Cabinets Full (inside & out) $40.00" at bounding box center [710, 335] width 178 height 45
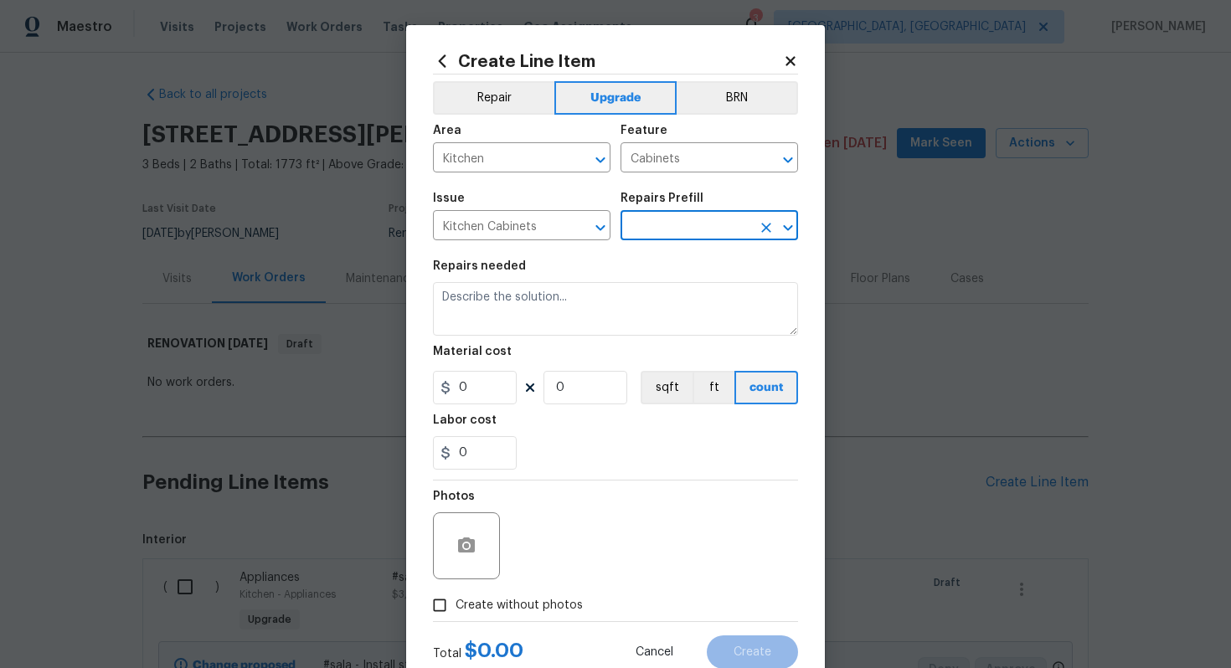
type input "Paint Cabinets Full (inside & out) $40.00"
type textarea "Prep, sand, mask and apply 2 coats of paint to the kitchen cabinet doors, inter…"
type input "40"
type input "1"
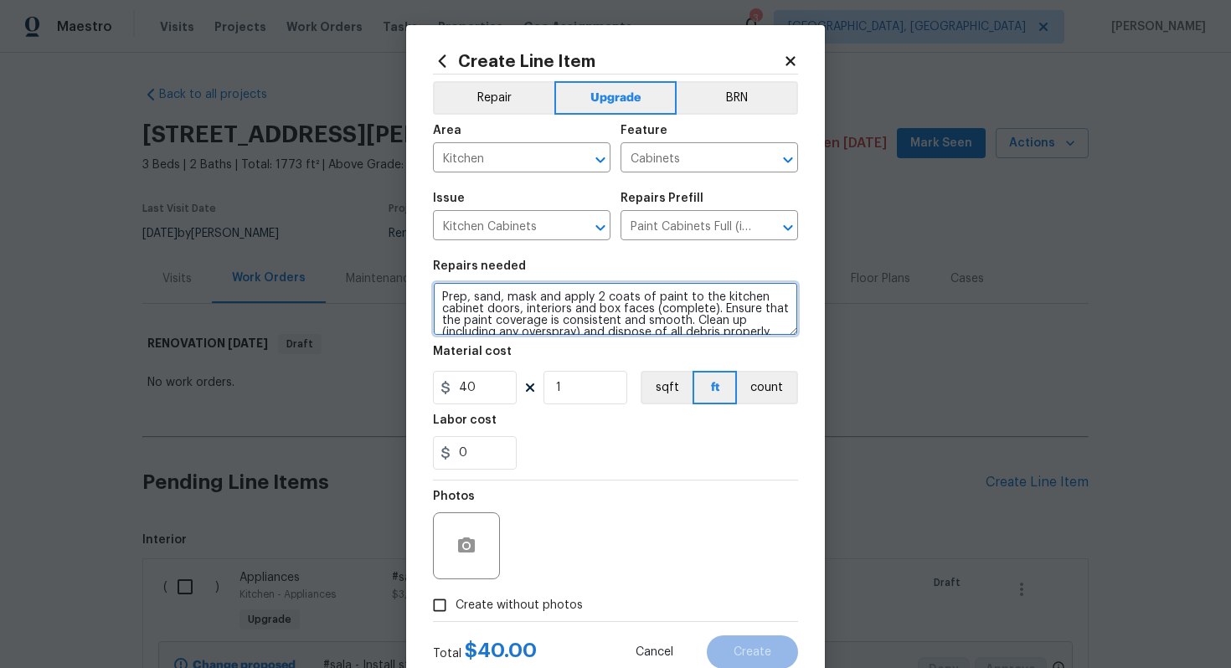
click at [438, 299] on textarea "Prep, sand, mask and apply 2 coats of paint to the kitchen cabinet doors, inter…" at bounding box center [615, 309] width 365 height 54
type textarea "#sala - Prep, sand, mask and apply 2 coats of paint to the kitchen cabinet door…"
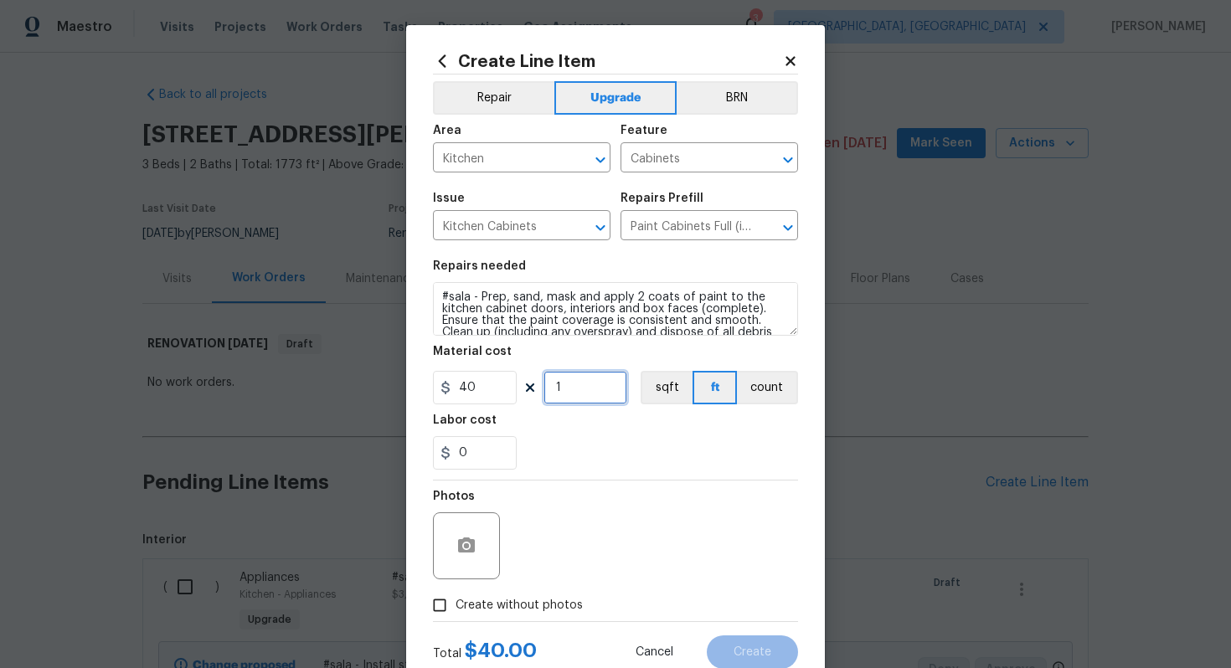
click at [587, 395] on input "1" at bounding box center [586, 388] width 84 height 34
type input "60"
click at [519, 601] on span "Create without photos" at bounding box center [519, 606] width 127 height 18
click at [456, 601] on input "Create without photos" at bounding box center [440, 606] width 32 height 32
checkbox input "true"
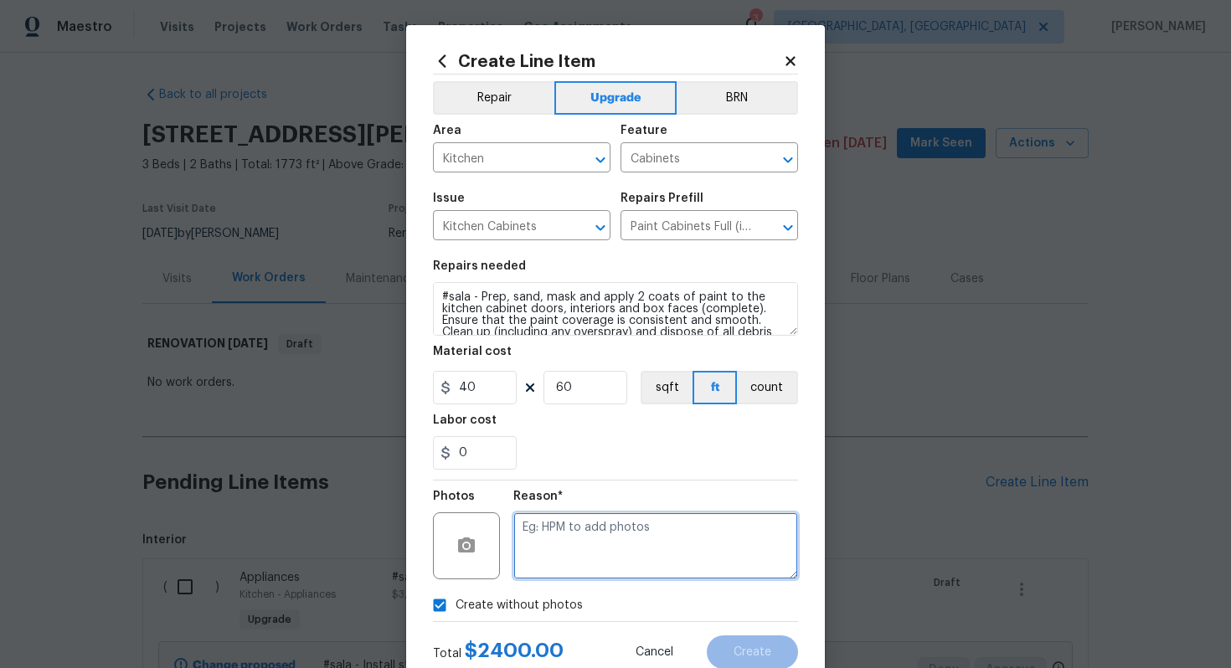
click at [568, 565] on textarea at bounding box center [655, 546] width 285 height 67
type textarea "n/a"
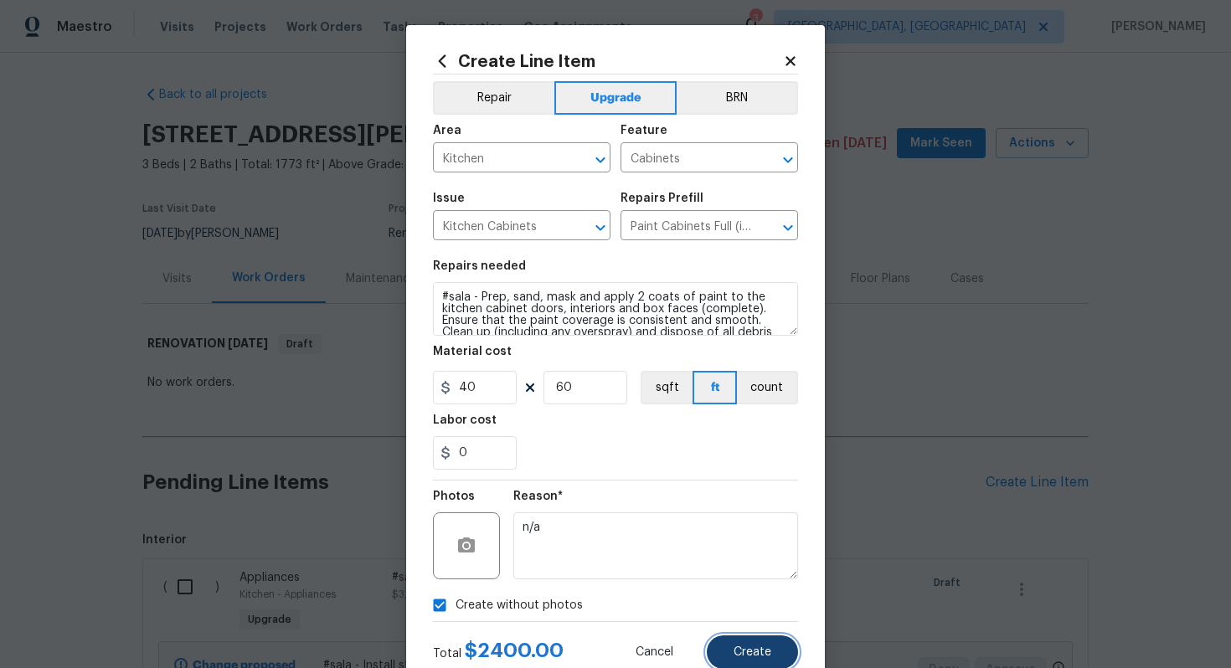
click at [745, 658] on span "Create" at bounding box center [753, 653] width 38 height 13
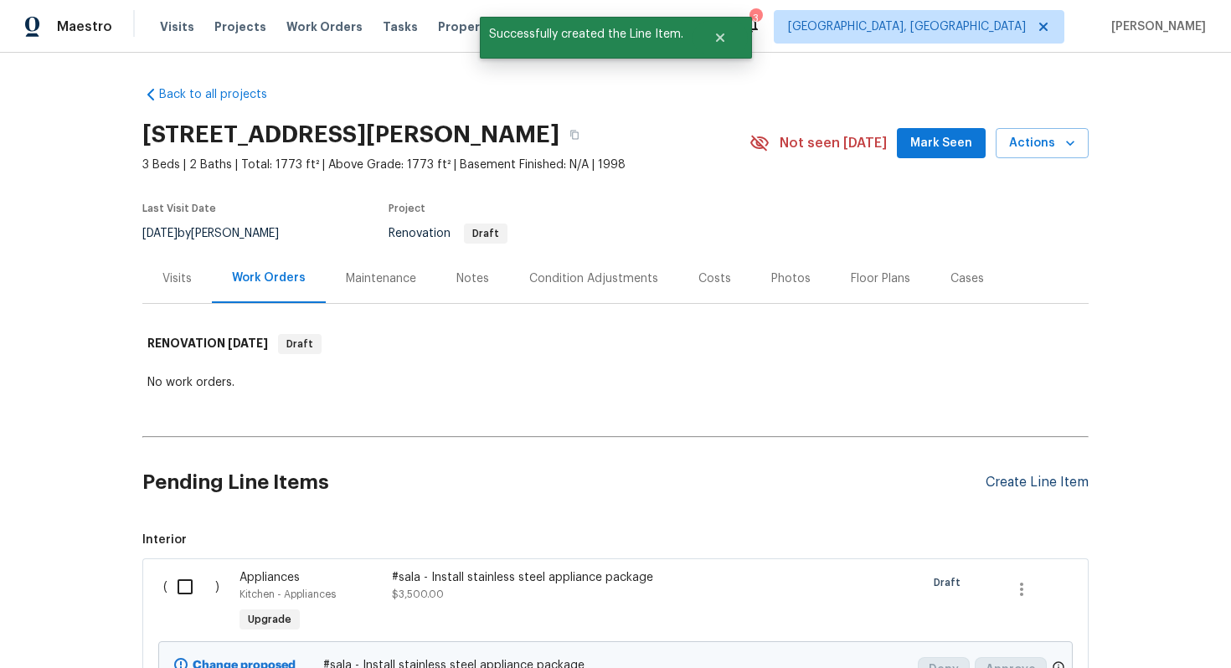
click at [1029, 477] on div "Create Line Item" at bounding box center [1037, 483] width 103 height 16
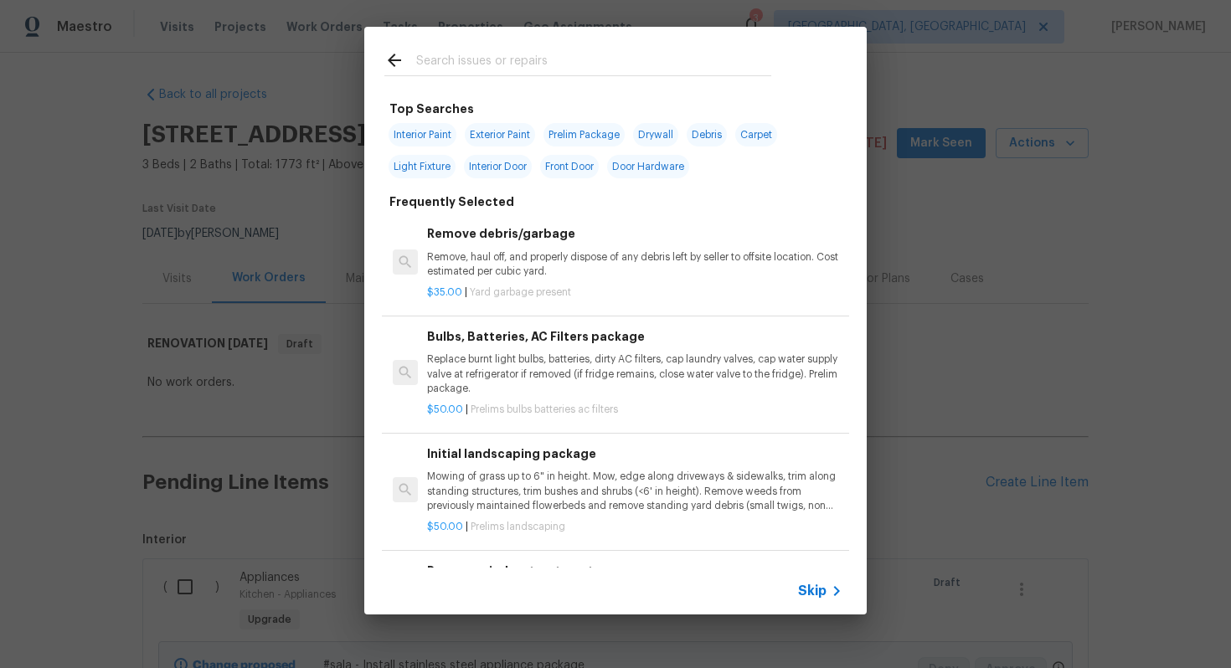
click at [814, 595] on span "Skip" at bounding box center [812, 591] width 28 height 17
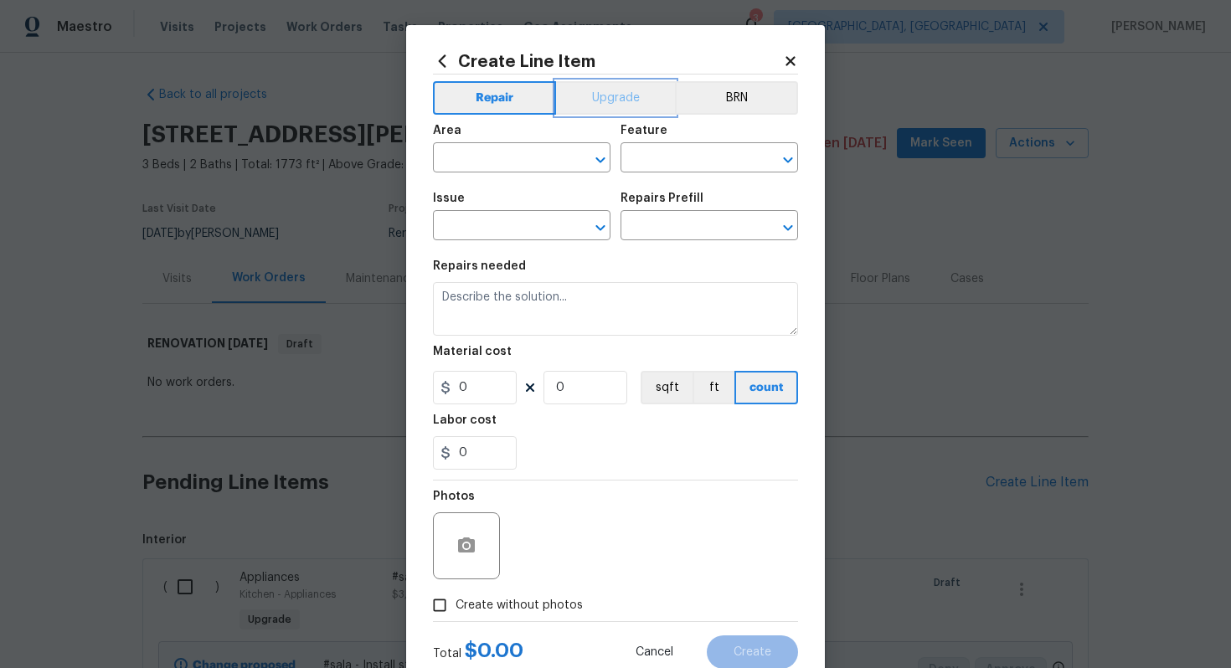
click at [609, 91] on button "Upgrade" at bounding box center [616, 98] width 120 height 34
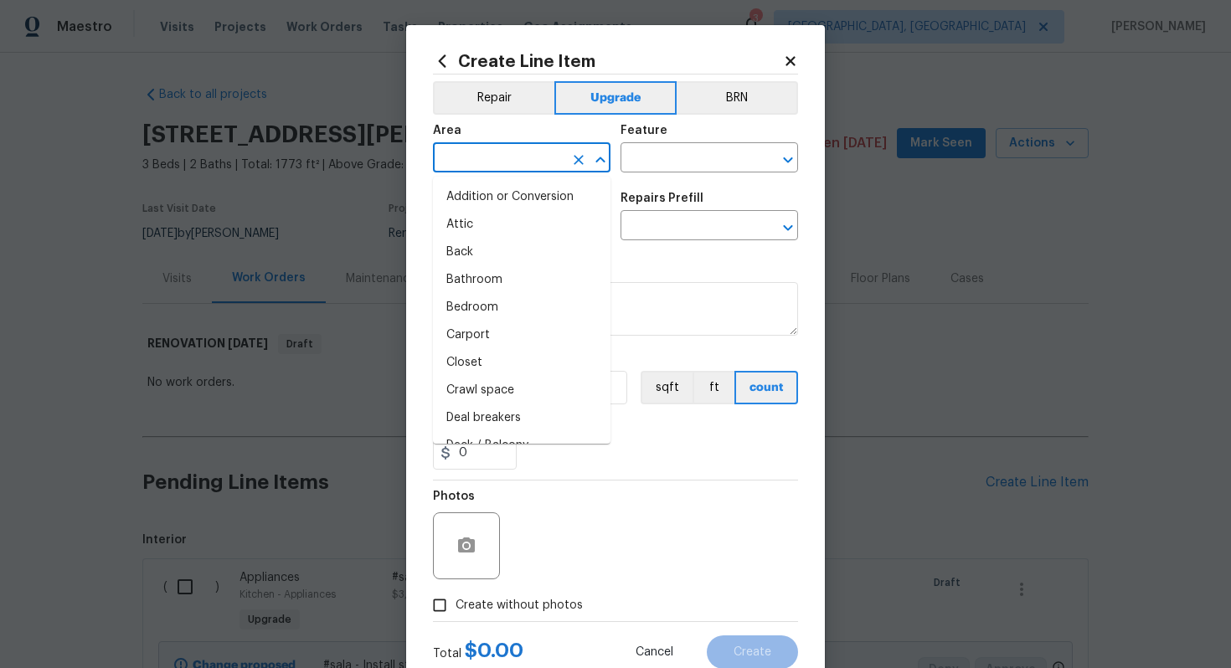
click at [493, 168] on input "text" at bounding box center [498, 160] width 131 height 26
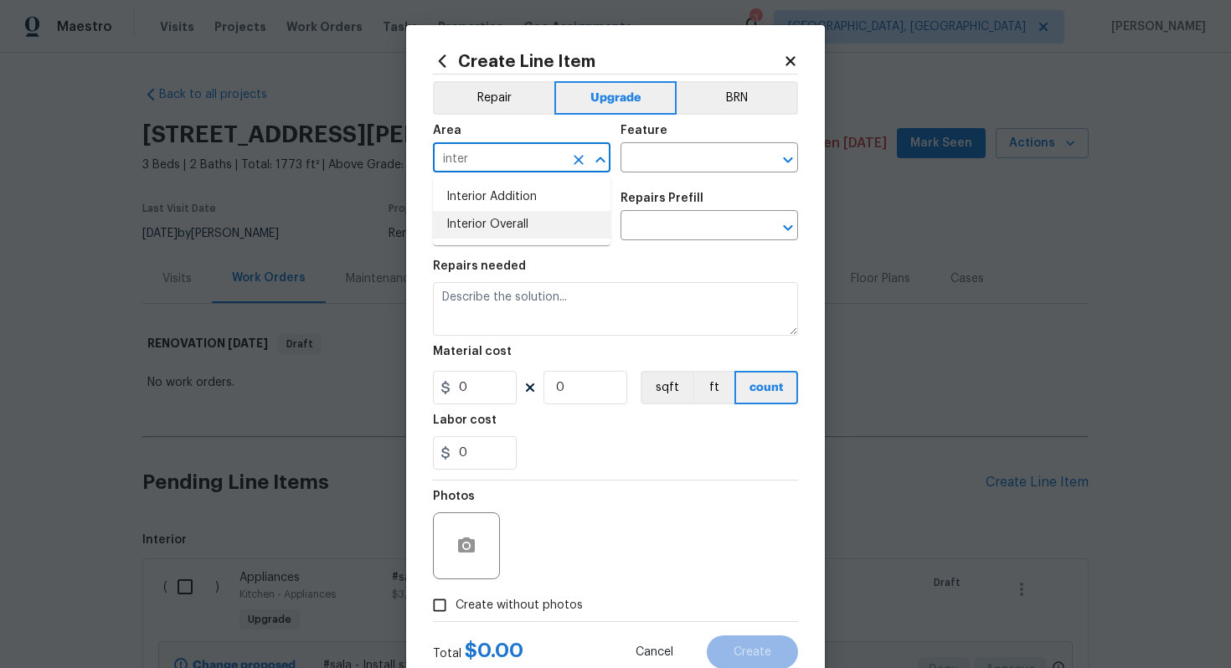
click at [531, 230] on li "Interior Overall" at bounding box center [522, 225] width 178 height 28
type input "Interior Overall"
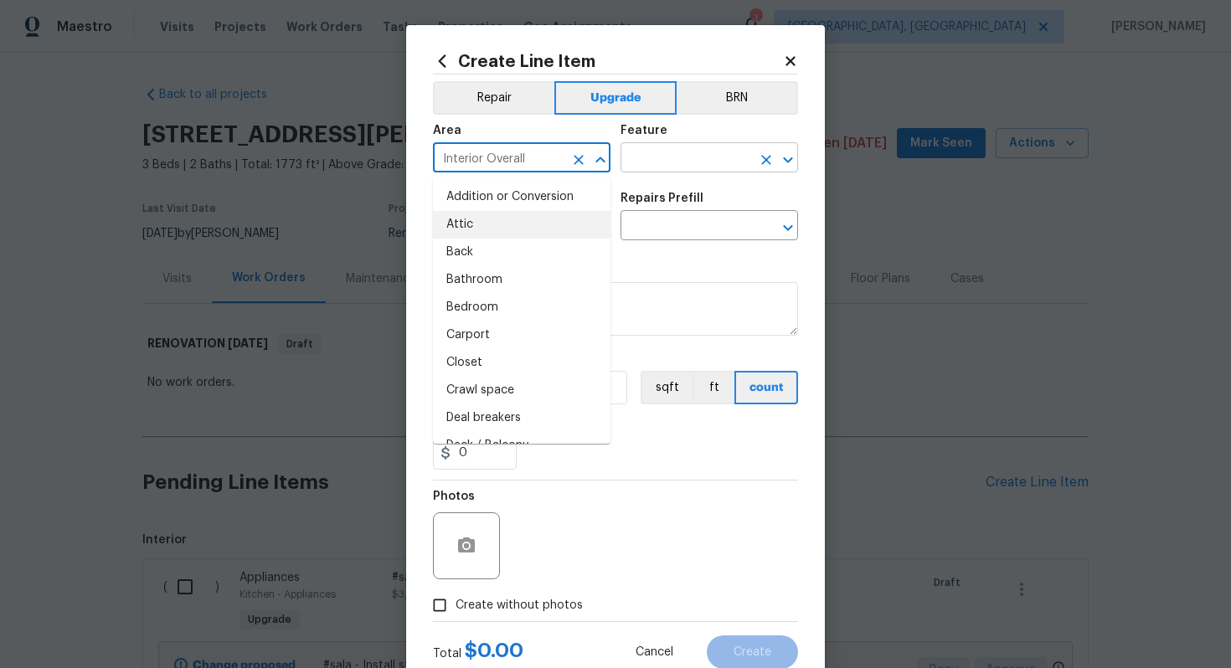
click at [643, 164] on input "text" at bounding box center [686, 160] width 131 height 26
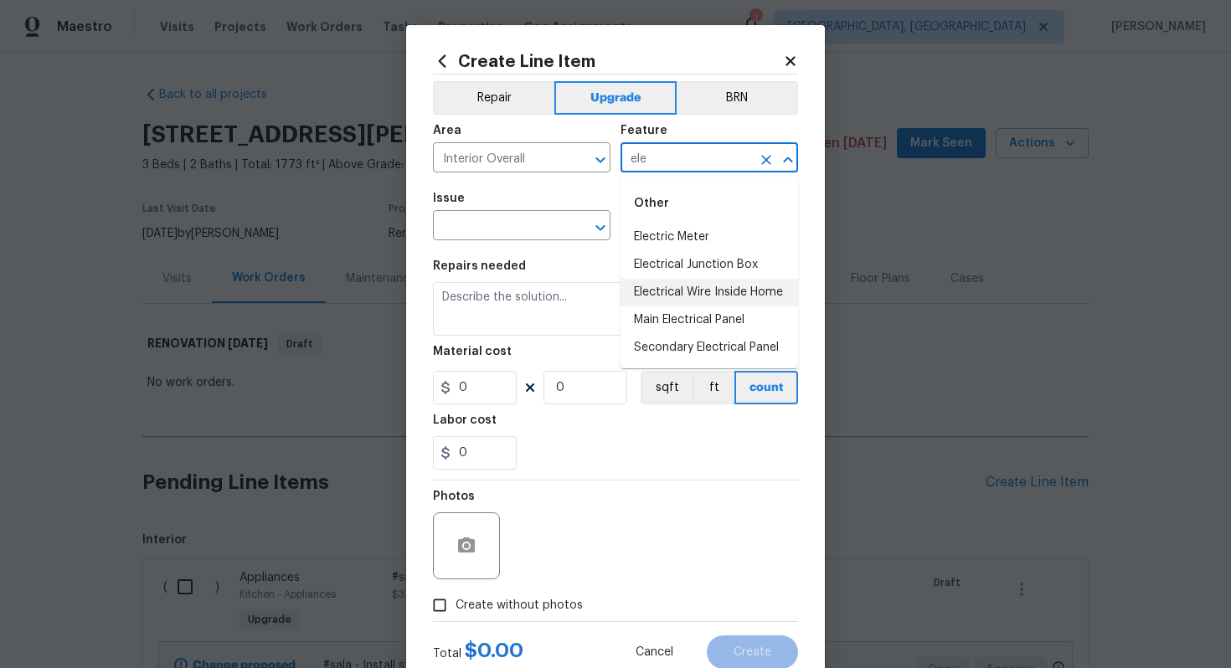
click at [702, 295] on li "Electrical Wire Inside Home" at bounding box center [710, 293] width 178 height 28
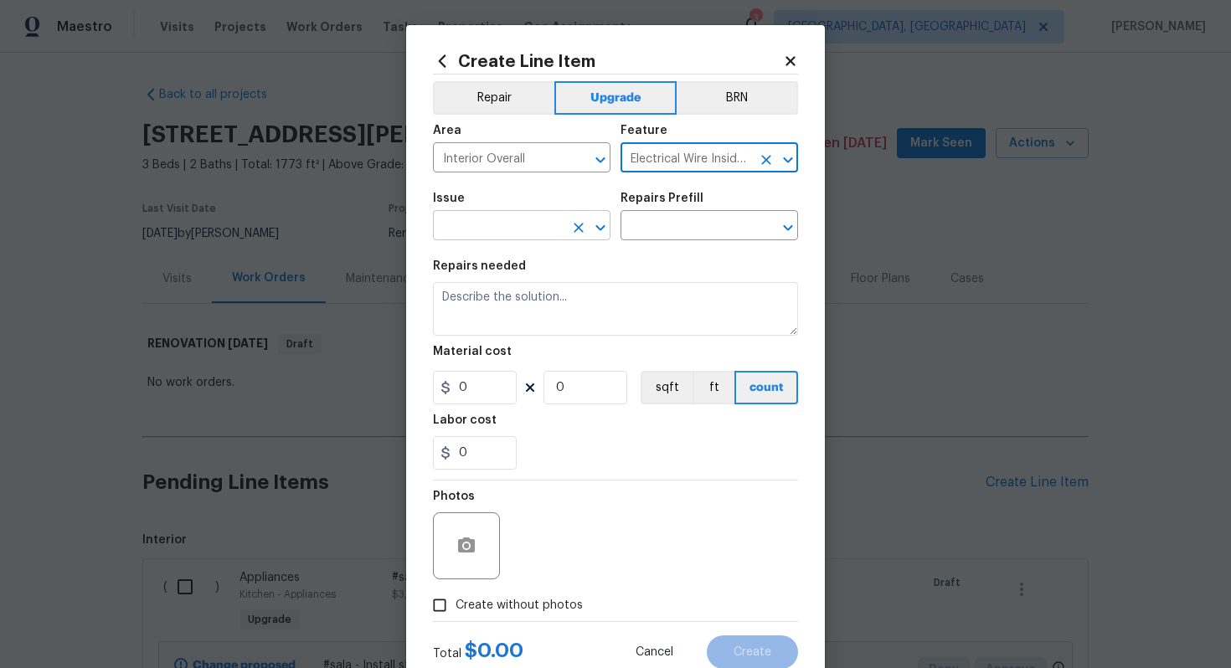
type input "Electrical Wire Inside Home"
click at [488, 234] on input "text" at bounding box center [498, 227] width 131 height 26
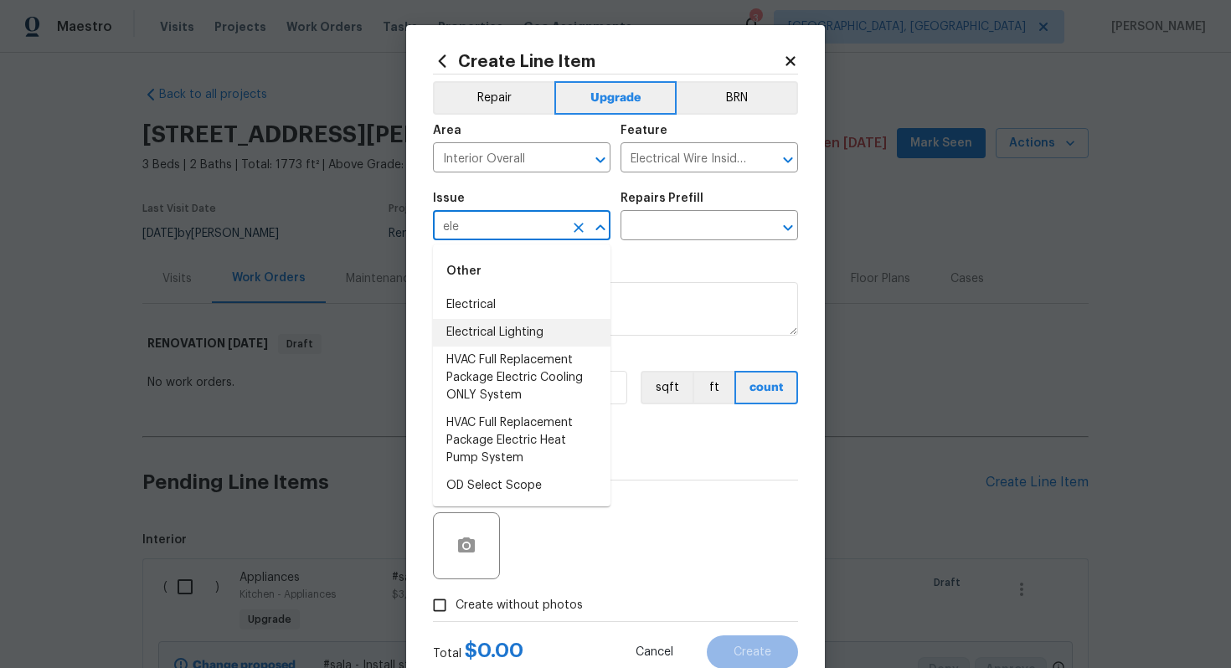
click at [529, 331] on li "Electrical Lighting" at bounding box center [522, 333] width 178 height 28
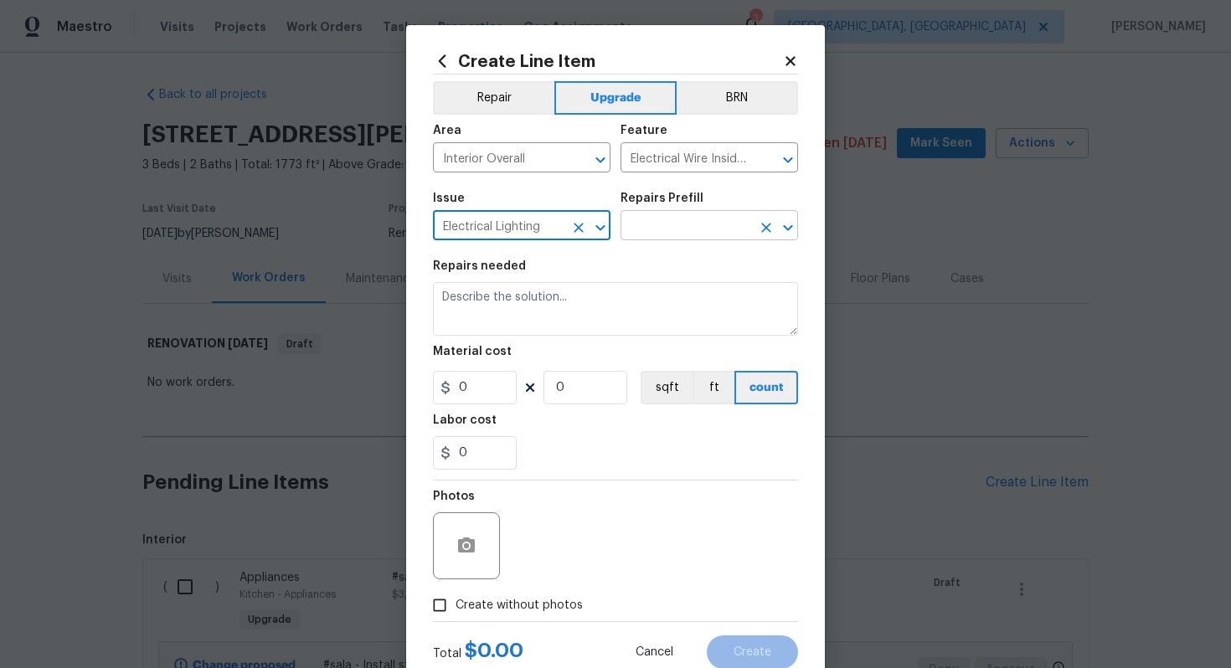
type input "Electrical Lighting"
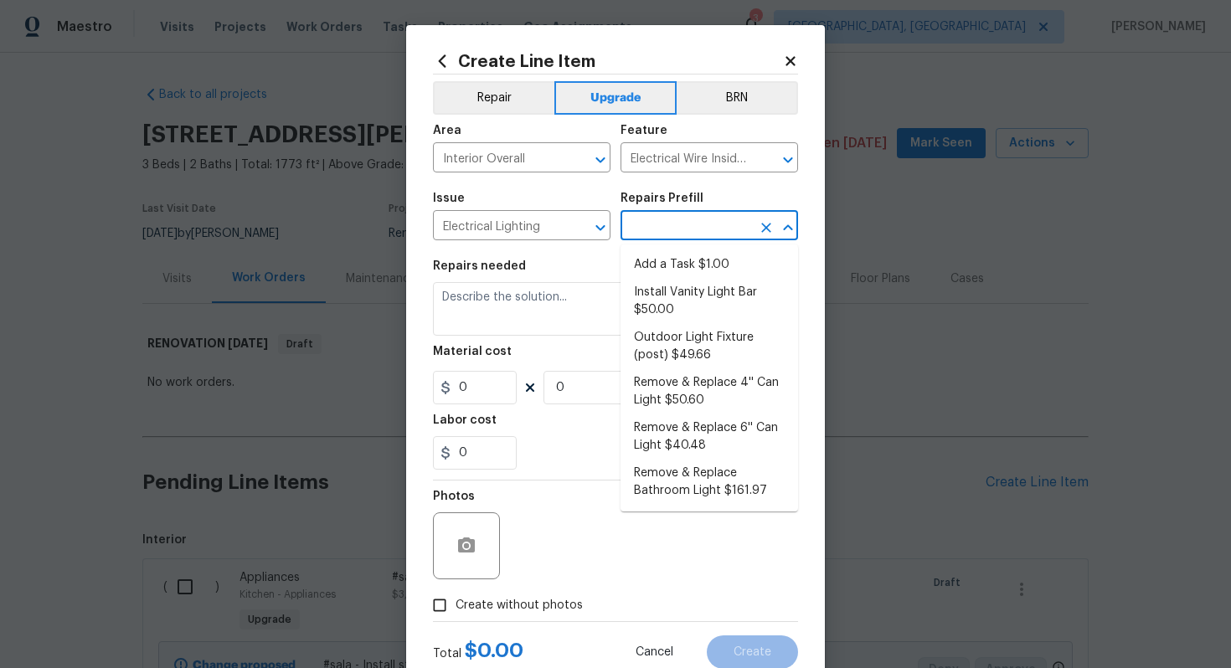
click at [663, 237] on input "text" at bounding box center [686, 227] width 131 height 26
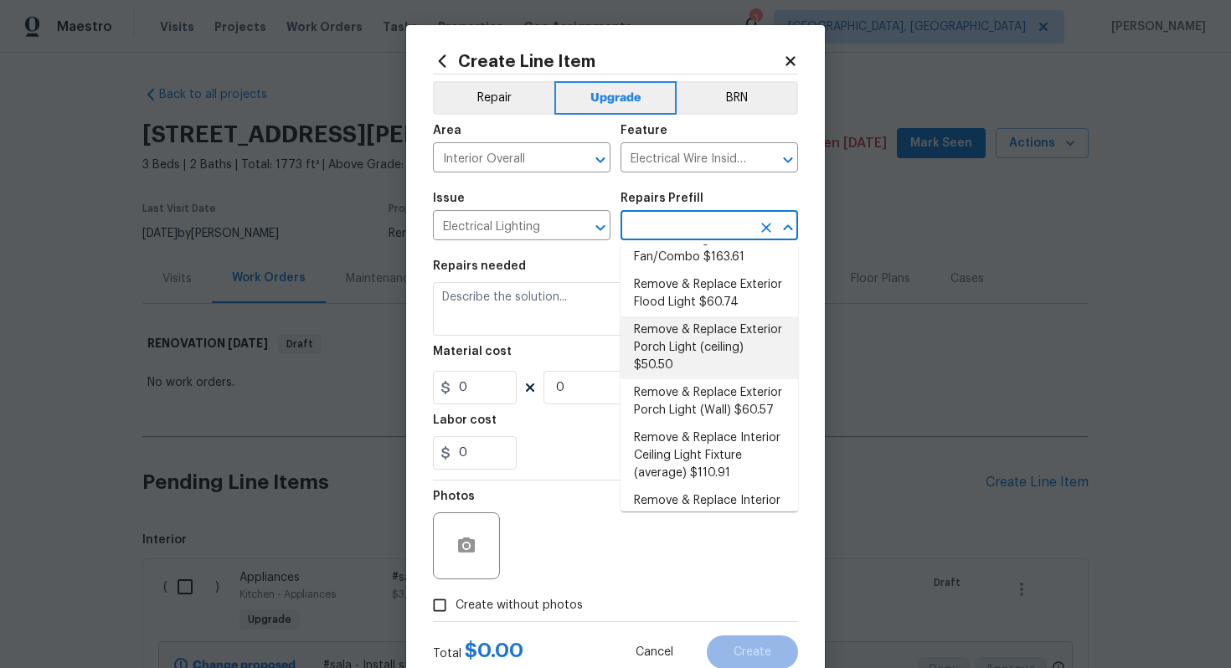
scroll to position [343, 0]
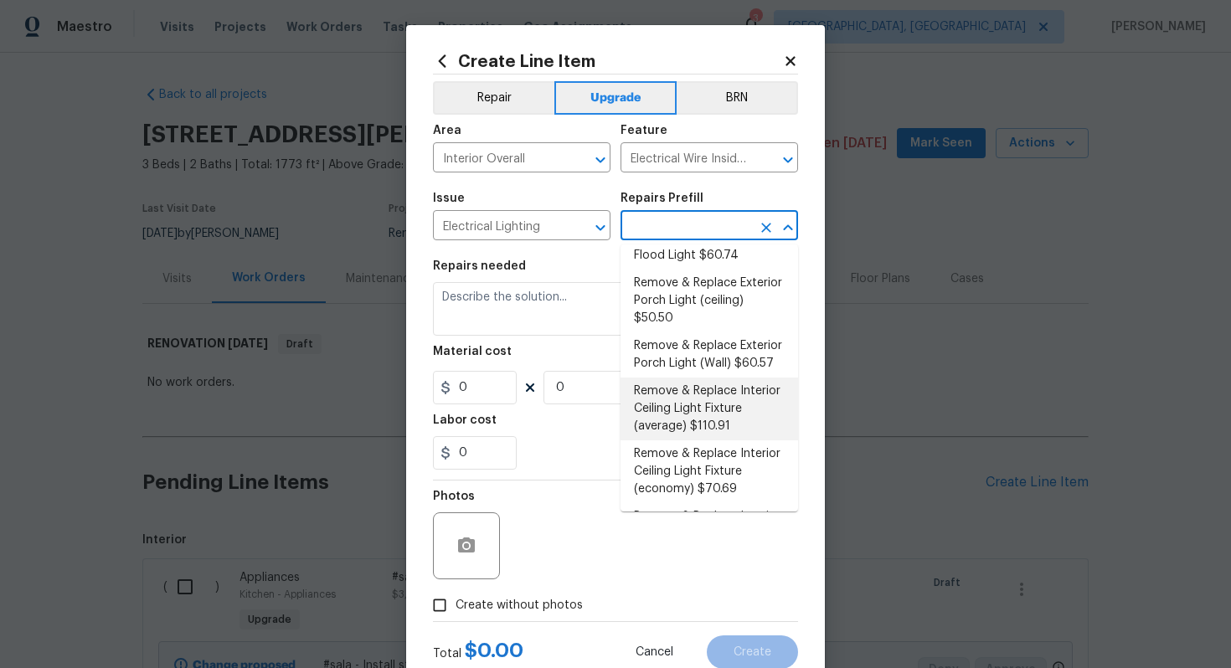
click at [707, 407] on li "Remove & Replace Interior Ceiling Light Fixture (average) $110.91" at bounding box center [710, 409] width 178 height 63
type input "Remove & Replace Interior Ceiling Light Fixture (average) $110.91"
type textarea "Remove the existing interior ceiling light fixture and replace it with new AVER…"
type input "110.91"
type input "1"
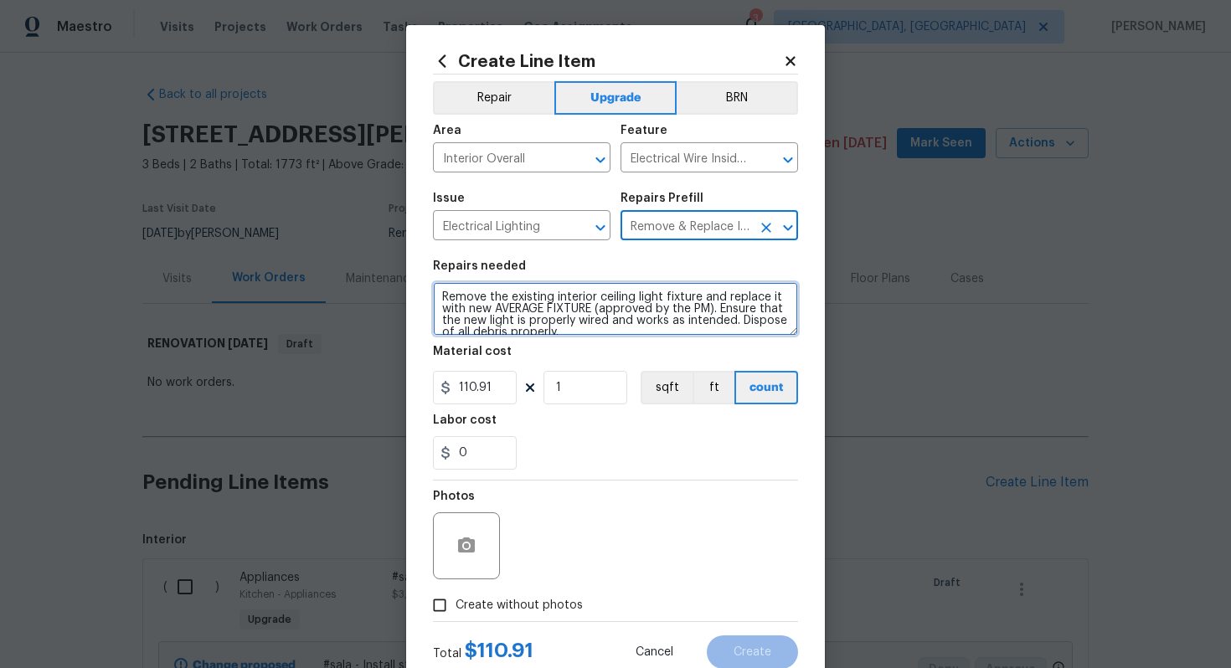
click at [436, 293] on textarea "Remove the existing interior ceiling light fixture and replace it with new AVER…" at bounding box center [615, 309] width 365 height 54
type textarea "#sala - Remove the existing interior ceiling light fixture and replace it with …"
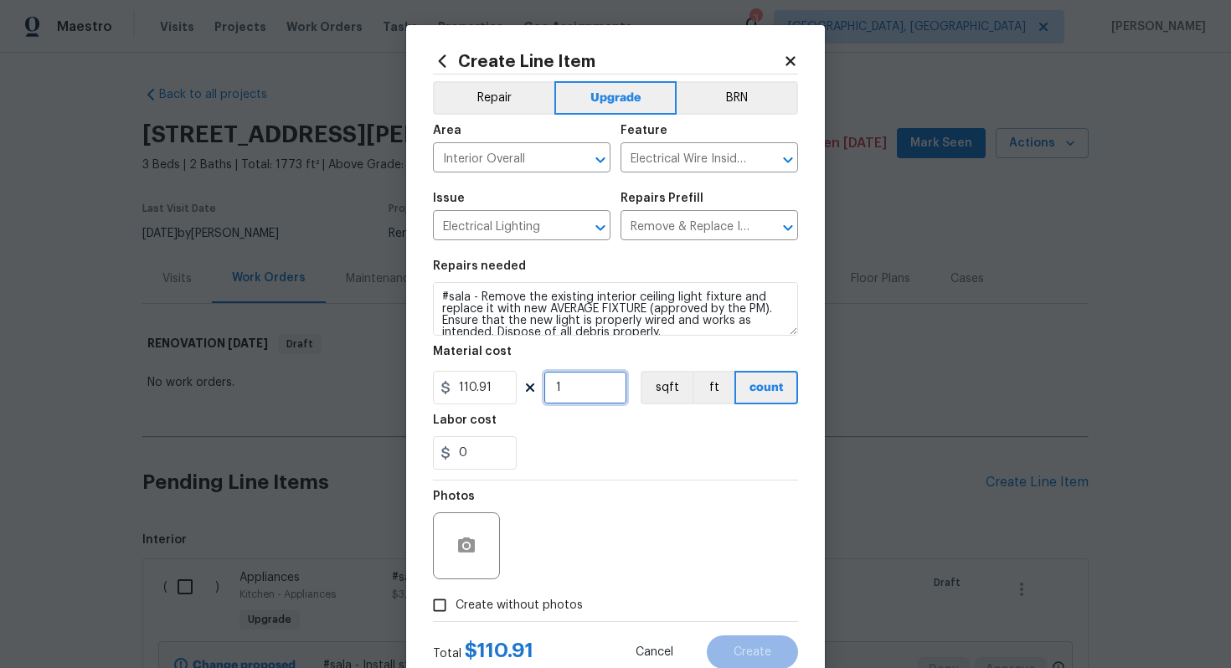
click at [585, 394] on input "1" at bounding box center [586, 388] width 84 height 34
type input "15"
click at [541, 600] on span "Create without photos" at bounding box center [519, 606] width 127 height 18
click at [456, 600] on input "Create without photos" at bounding box center [440, 606] width 32 height 32
checkbox input "true"
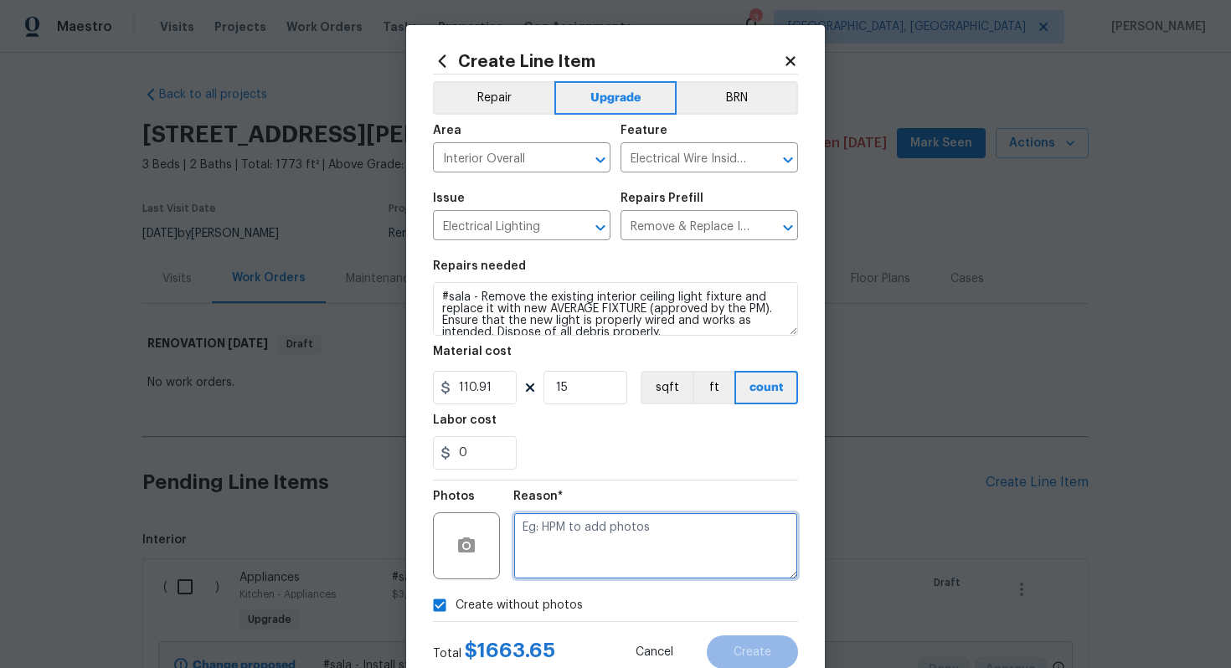
click at [611, 526] on textarea at bounding box center [655, 546] width 285 height 67
type textarea "n/a"
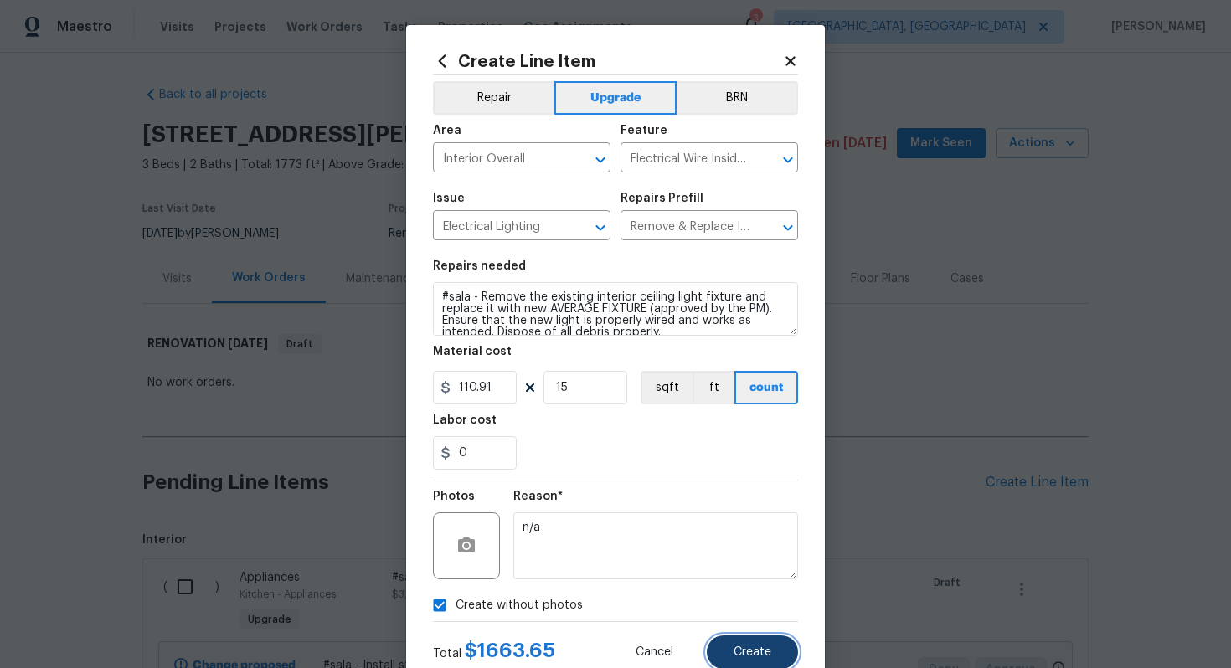
click at [740, 649] on span "Create" at bounding box center [753, 653] width 38 height 13
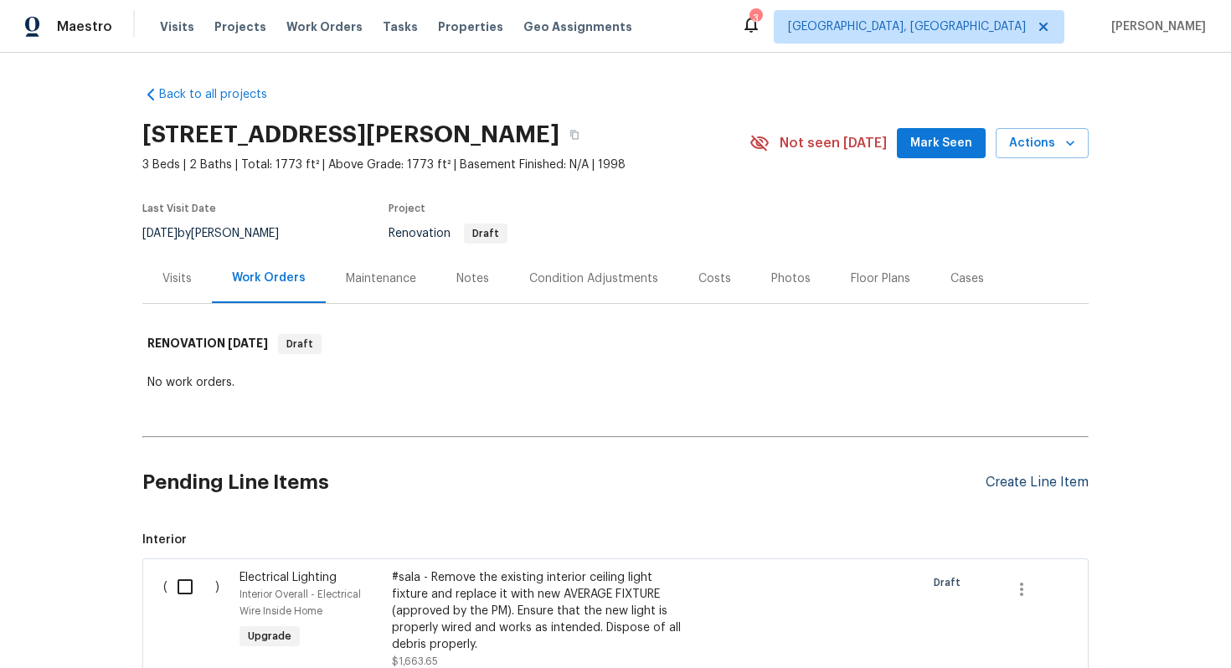
click at [1019, 476] on div "Create Line Item" at bounding box center [1037, 483] width 103 height 16
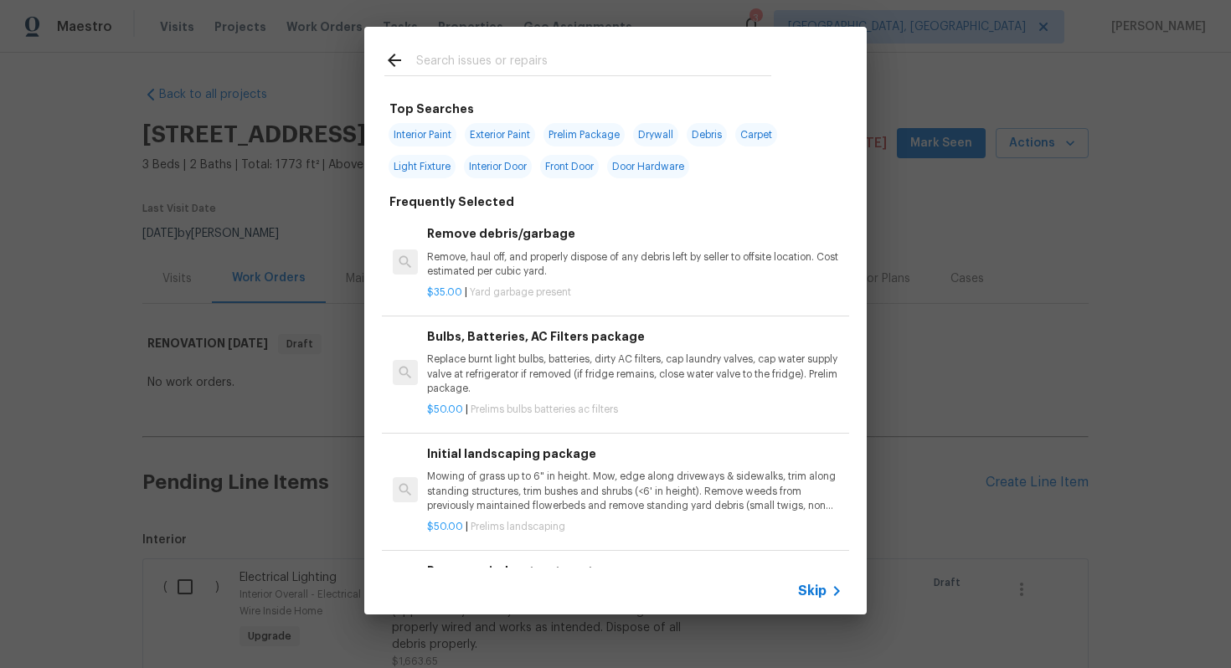
click at [827, 595] on icon at bounding box center [837, 591] width 20 height 20
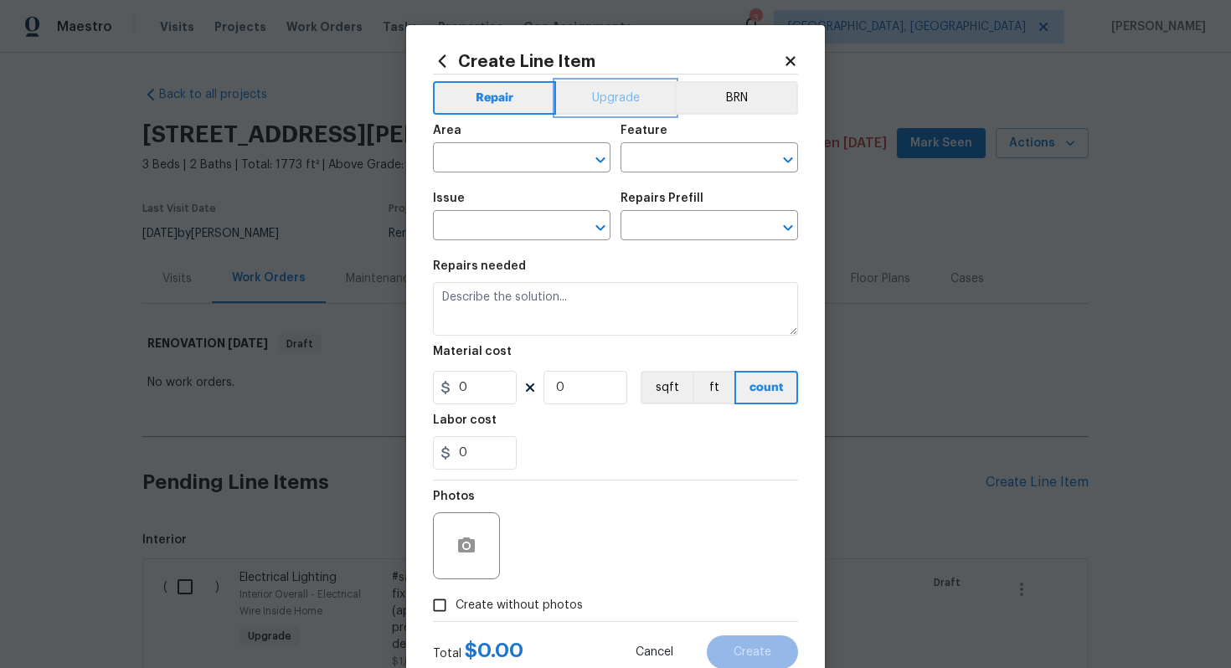
click at [608, 98] on button "Upgrade" at bounding box center [616, 98] width 120 height 34
click at [518, 153] on input "text" at bounding box center [498, 160] width 131 height 26
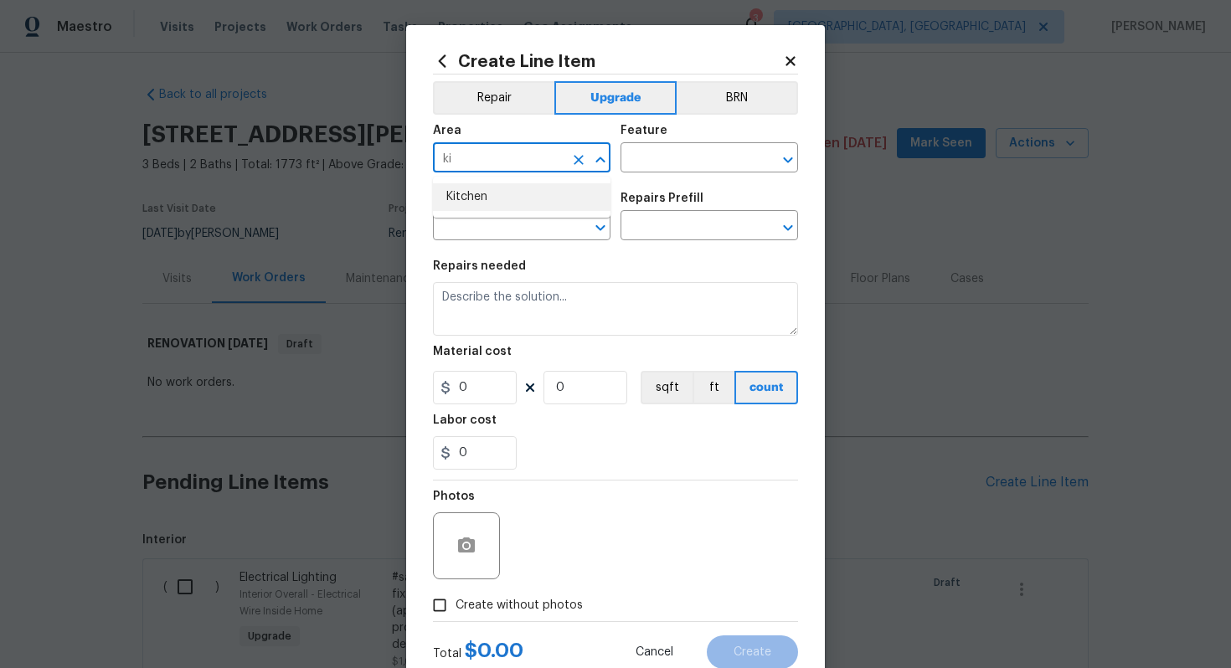
click at [493, 182] on ul "Kitchen" at bounding box center [522, 197] width 178 height 41
click at [493, 187] on li "Kitchen" at bounding box center [522, 197] width 178 height 28
type input "Kitchen"
click at [699, 144] on div "Feature" at bounding box center [710, 136] width 178 height 22
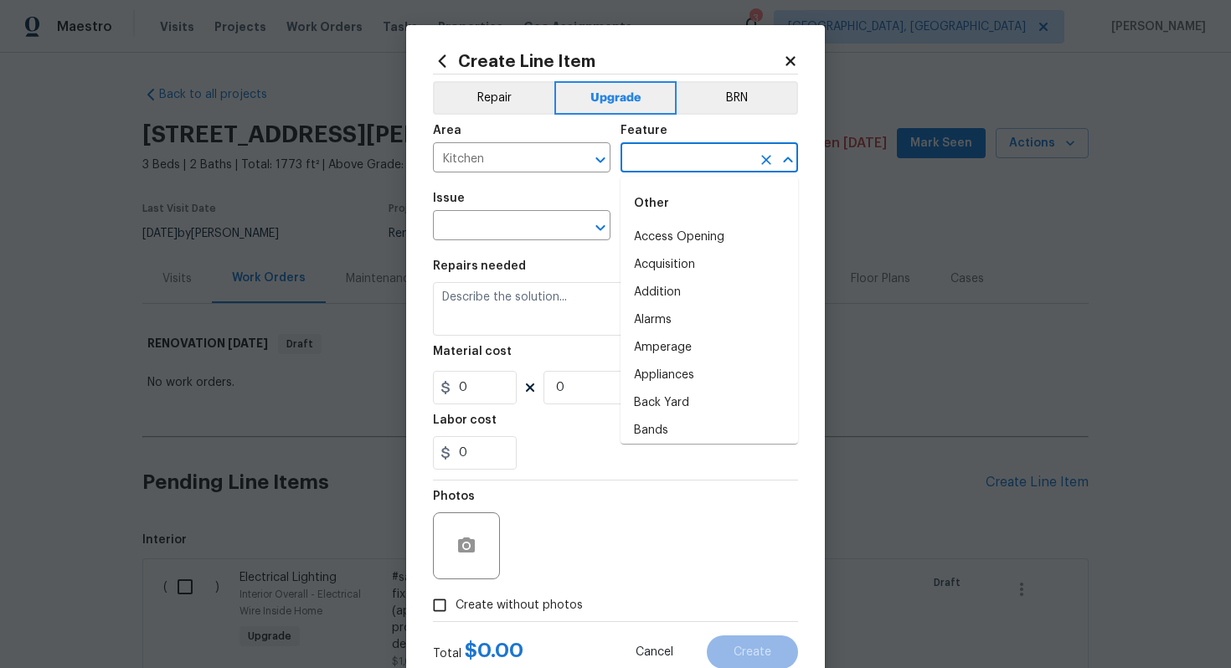
click at [677, 173] on input "text" at bounding box center [686, 160] width 131 height 26
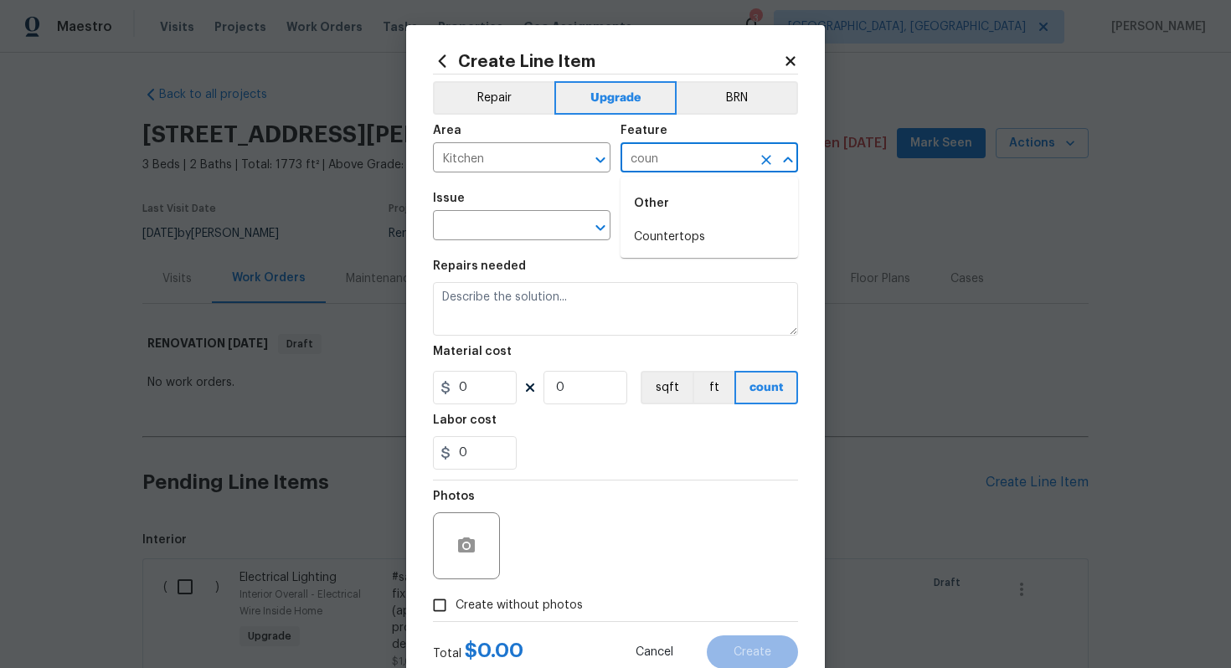
click at [677, 173] on input "coun" at bounding box center [686, 160] width 131 height 26
click at [668, 219] on div "Other" at bounding box center [710, 203] width 178 height 40
click at [665, 230] on li "Countertops" at bounding box center [710, 238] width 178 height 28
type input "Countertops"
click at [467, 203] on div "Issue" at bounding box center [522, 204] width 178 height 22
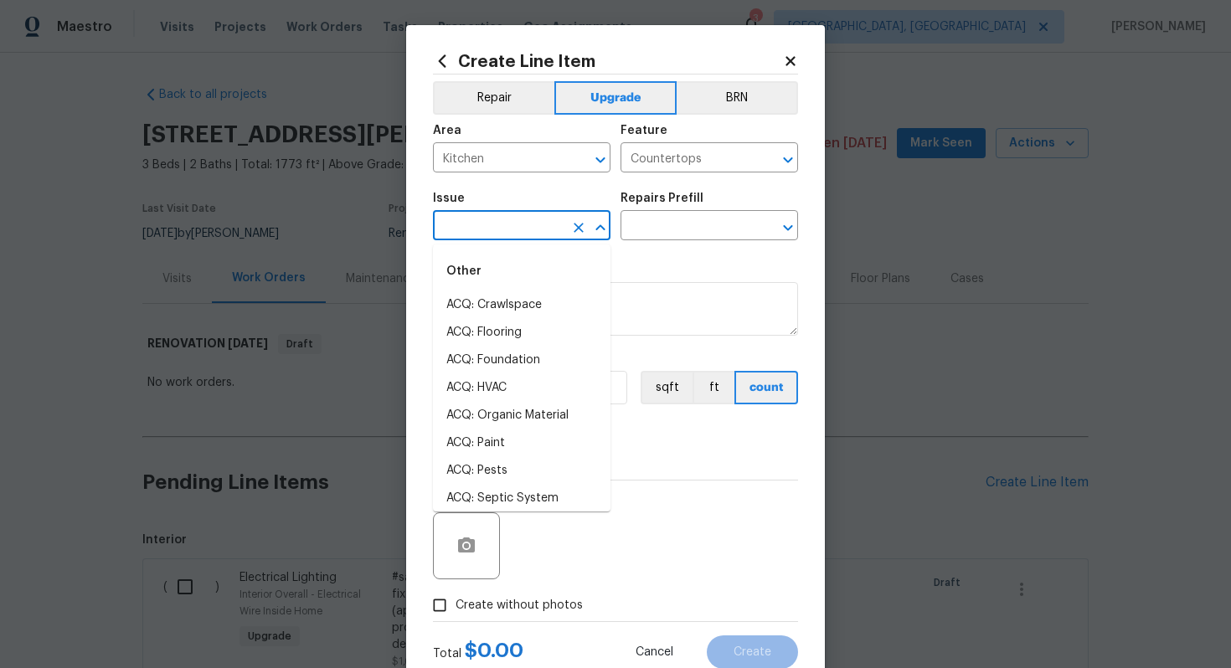
click at [466, 214] on input "text" at bounding box center [498, 227] width 131 height 26
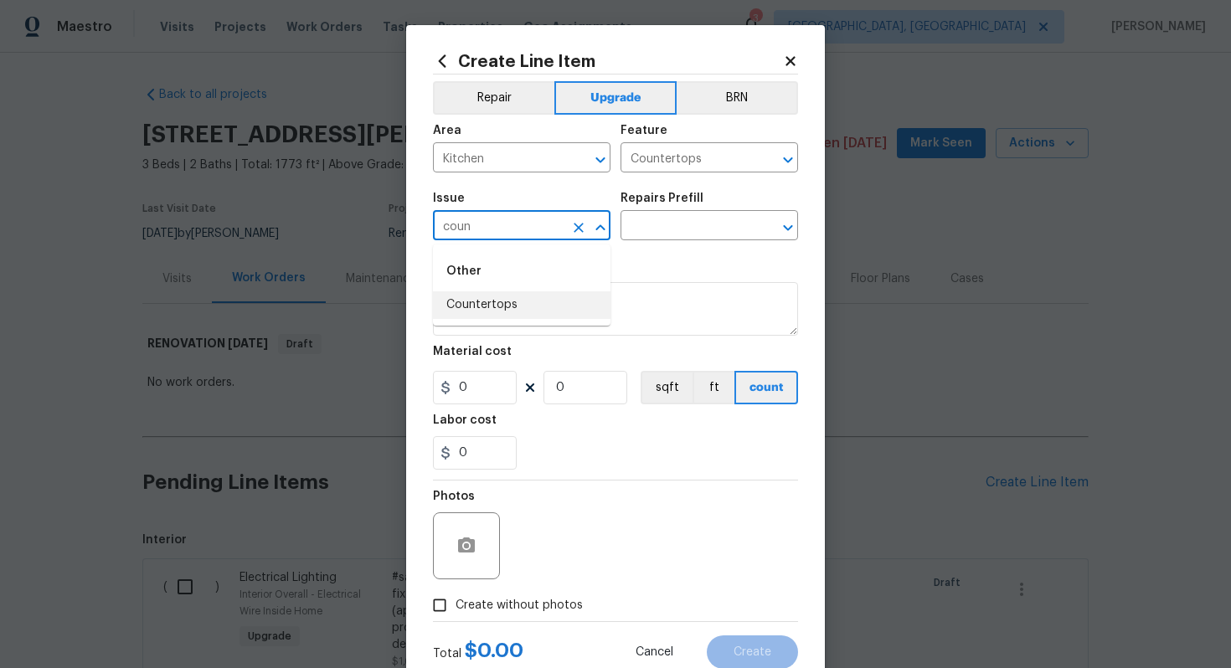
click at [508, 314] on li "Countertops" at bounding box center [522, 305] width 178 height 28
type input "Countertops"
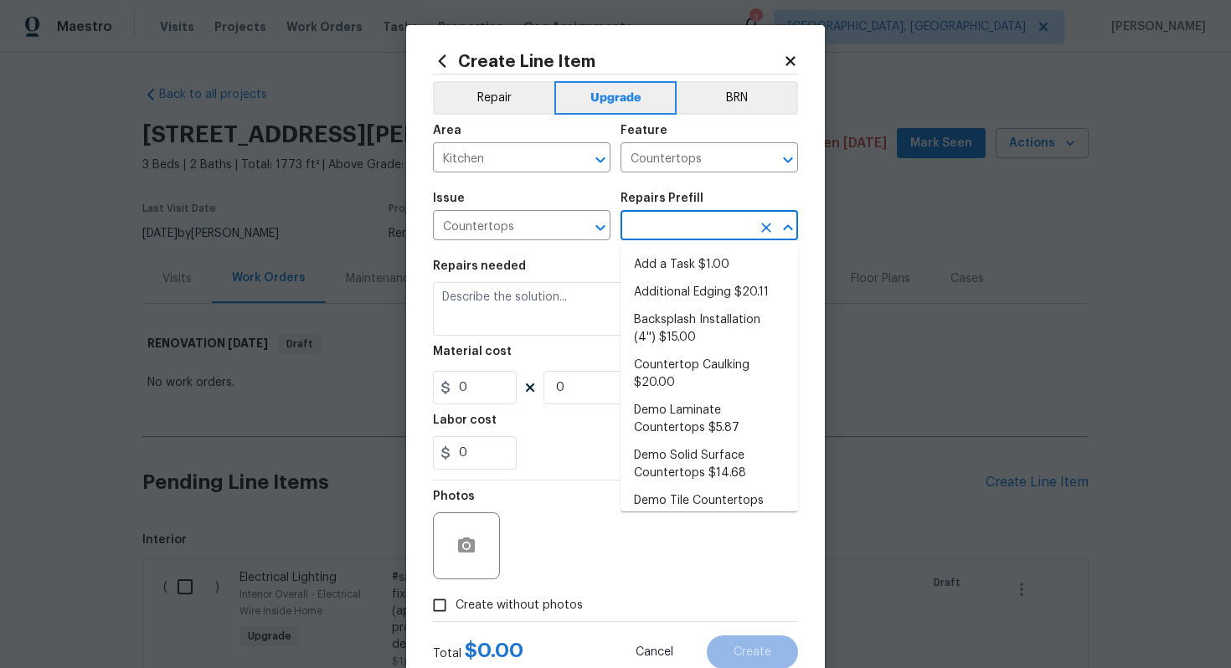
click at [665, 226] on input "text" at bounding box center [686, 227] width 131 height 26
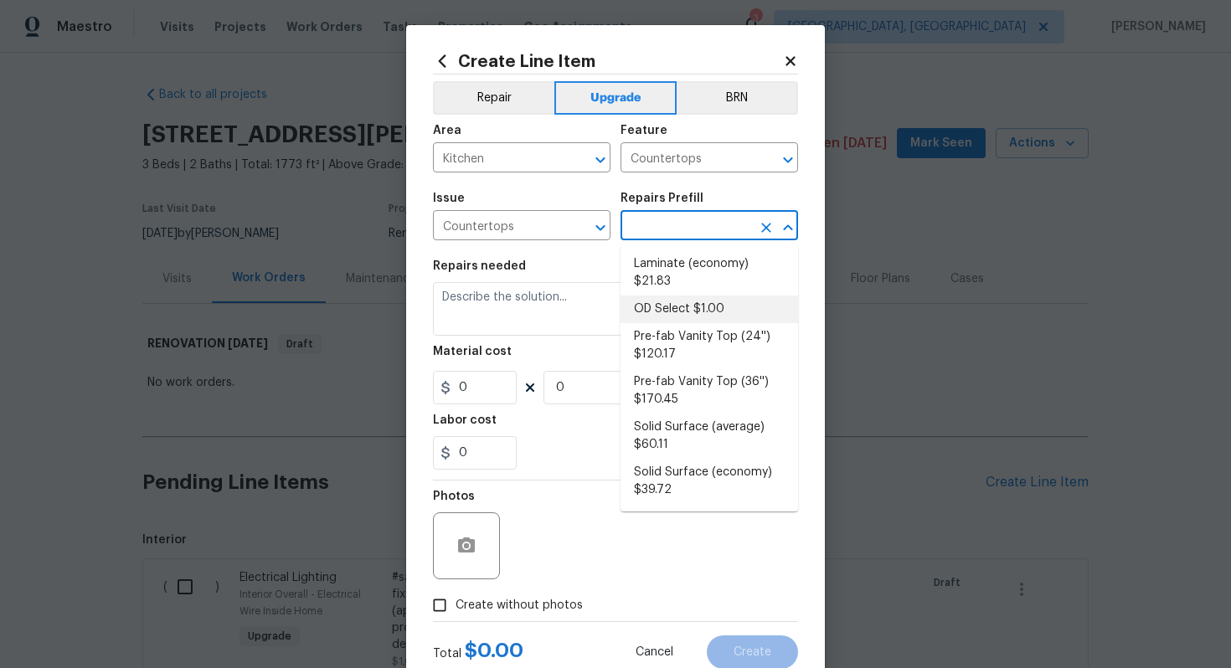
scroll to position [0, 0]
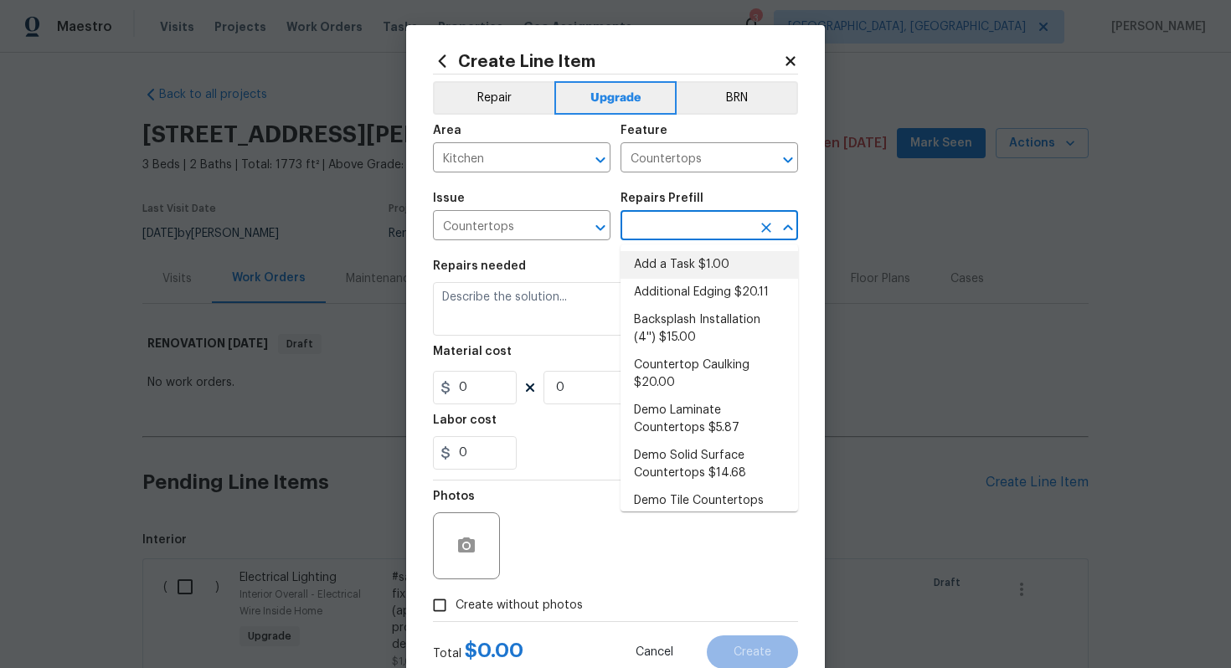
click at [673, 261] on li "Add a Task $1.00" at bounding box center [710, 265] width 178 height 28
type input "Add a Task $1.00"
type textarea "HPM to detail"
type input "1"
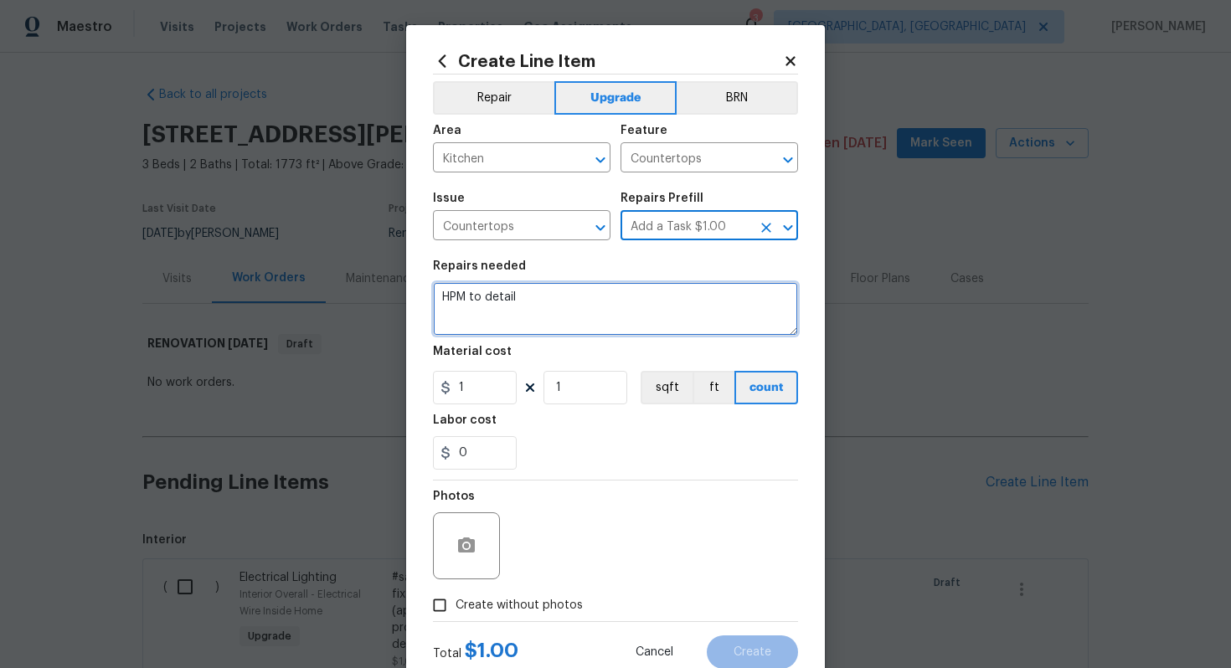
click at [600, 313] on textarea "HPM to detail" at bounding box center [615, 309] width 365 height 54
paste textarea "Install stone countertops with an undermount sink & new faucet. Standard 4" bac…"
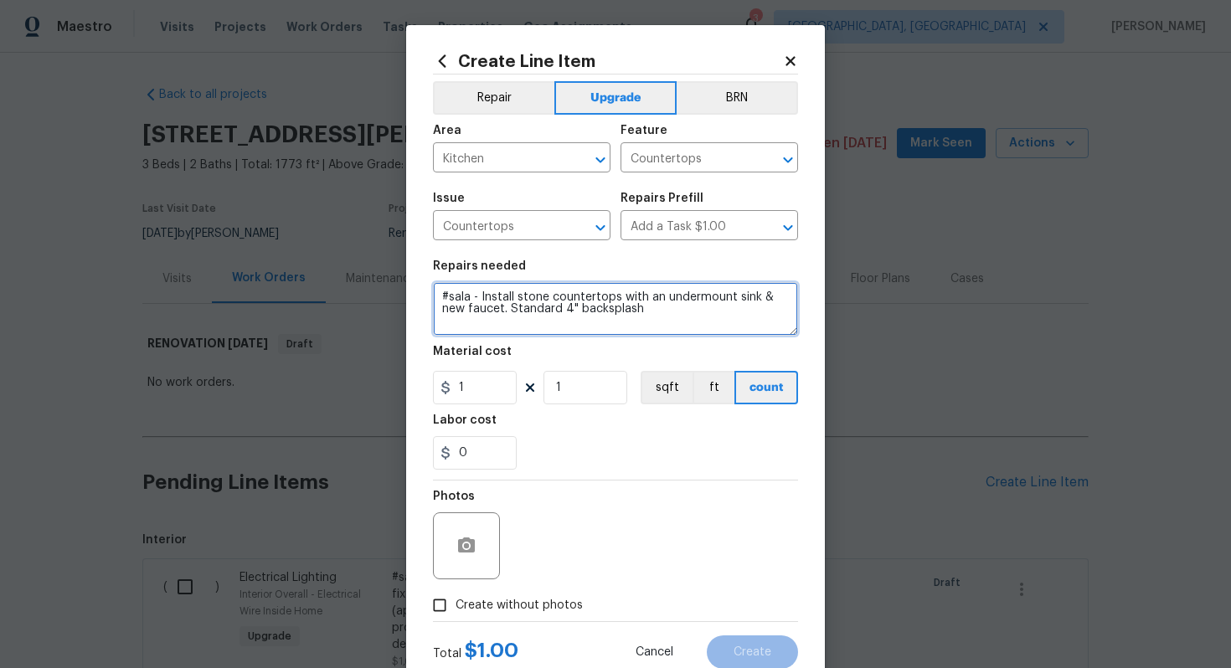
type textarea "#sala - Install stone countertops with an undermount sink & new faucet. Standar…"
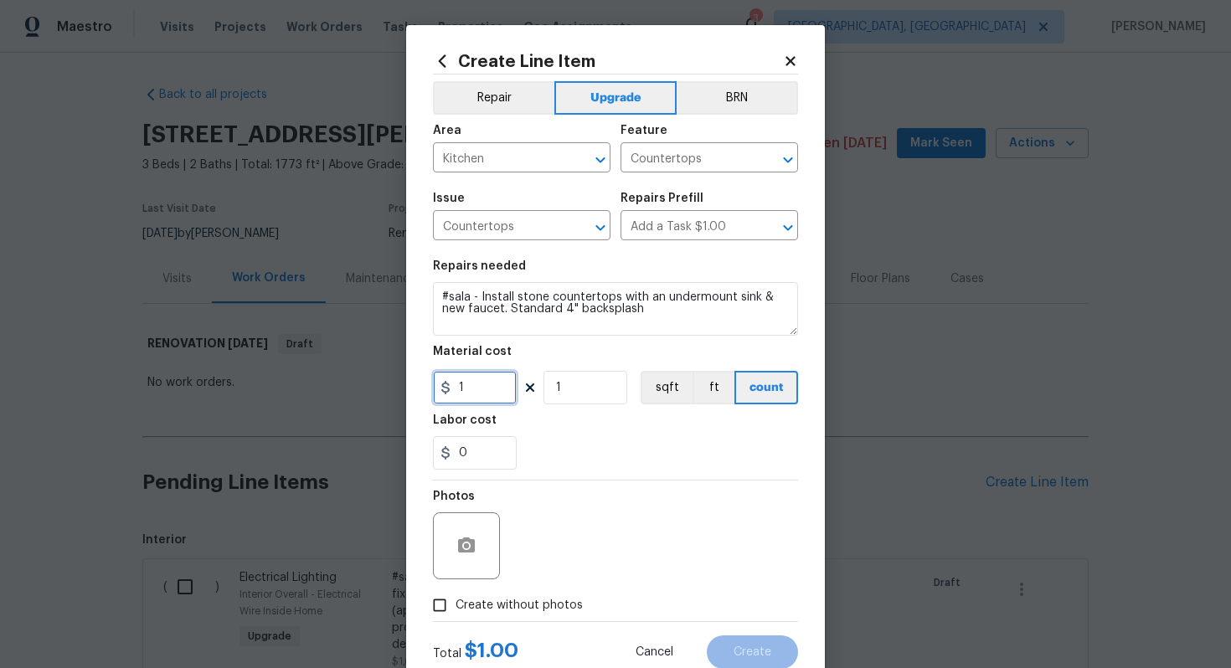
click at [490, 401] on input "1" at bounding box center [475, 388] width 84 height 34
type input "4150"
click at [522, 606] on span "Create without photos" at bounding box center [519, 606] width 127 height 18
click at [456, 606] on input "Create without photos" at bounding box center [440, 606] width 32 height 32
checkbox input "true"
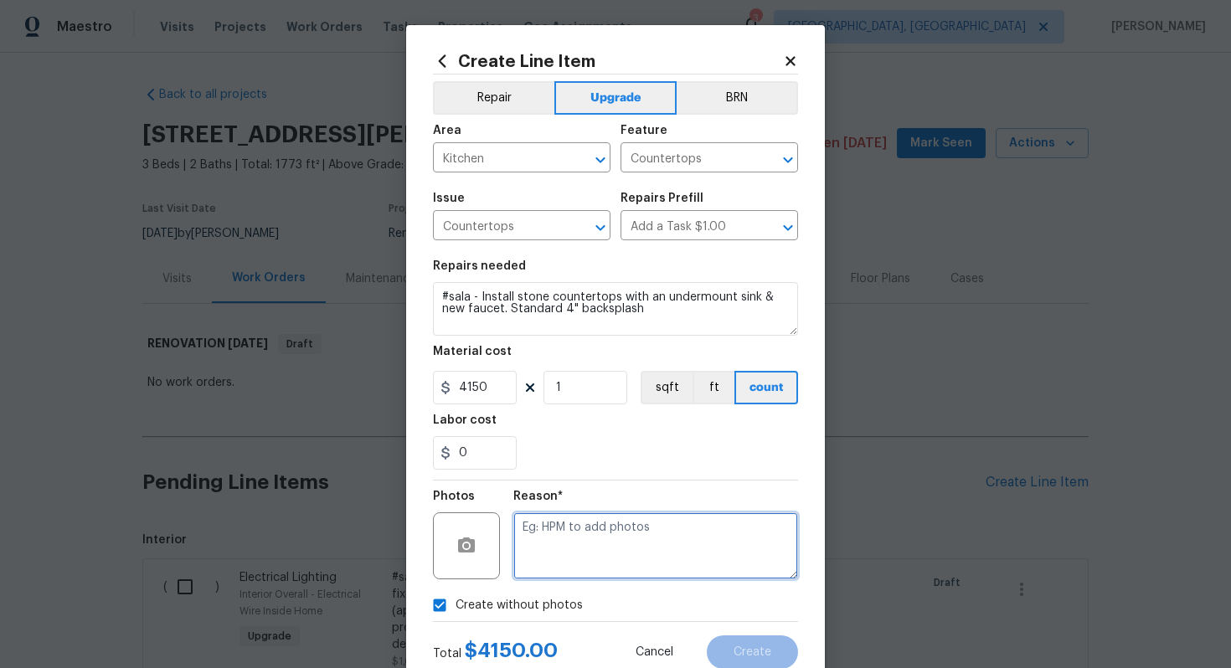
click at [557, 571] on textarea at bounding box center [655, 546] width 285 height 67
type textarea "n/a"
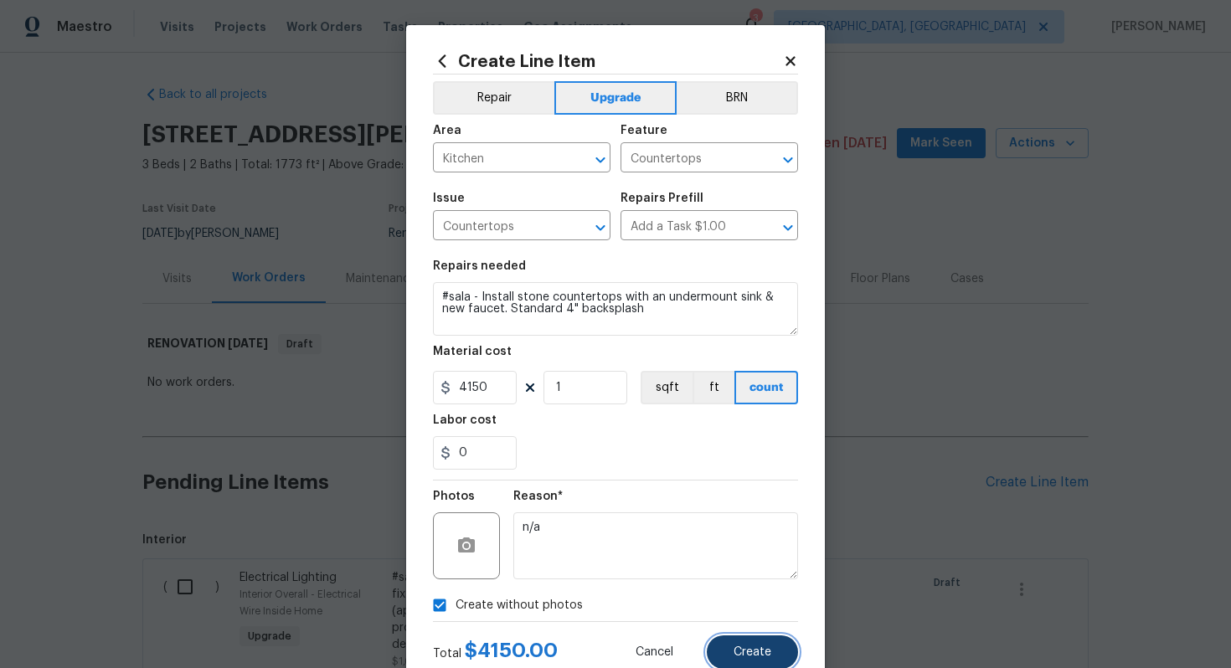
click at [767, 652] on span "Create" at bounding box center [753, 653] width 38 height 13
